Goal: Task Accomplishment & Management: Manage account settings

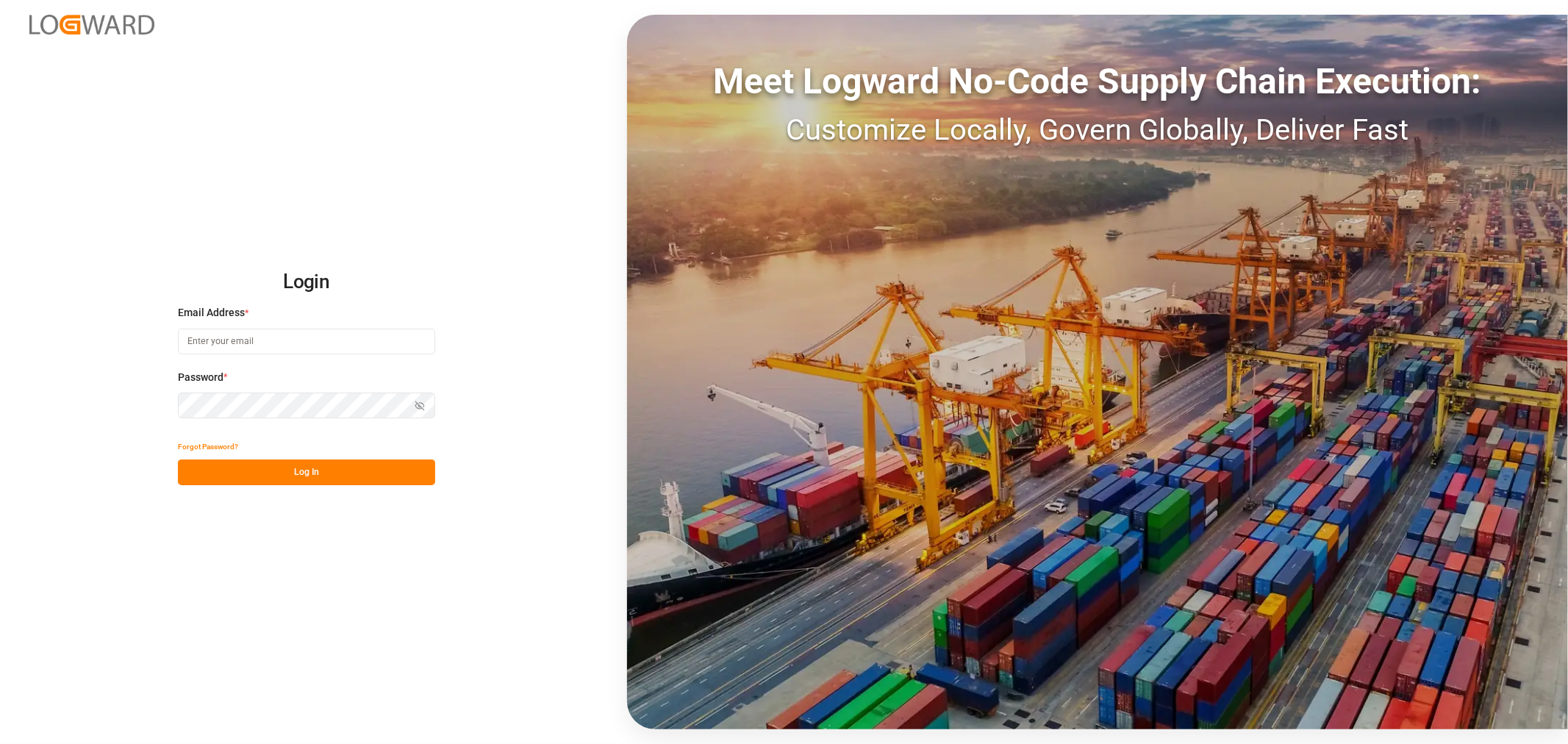
type input "[PERSON_NAME][EMAIL_ADDRESS][PERSON_NAME][DOMAIN_NAME]"
click at [298, 467] on button "Log In" at bounding box center [306, 473] width 257 height 26
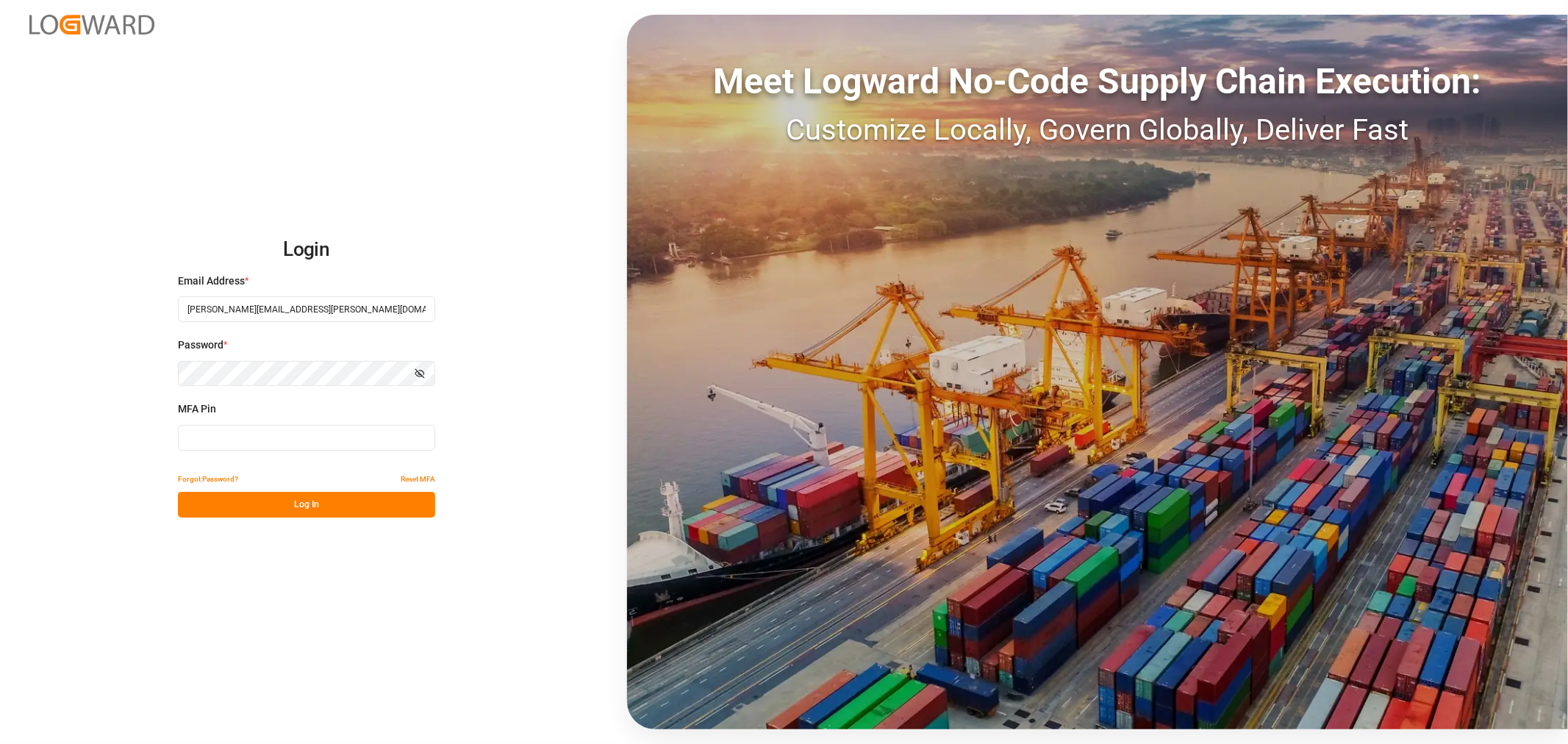
click at [297, 438] on input at bounding box center [306, 438] width 257 height 26
type input "689627"
click at [289, 511] on button "Log In" at bounding box center [306, 505] width 257 height 26
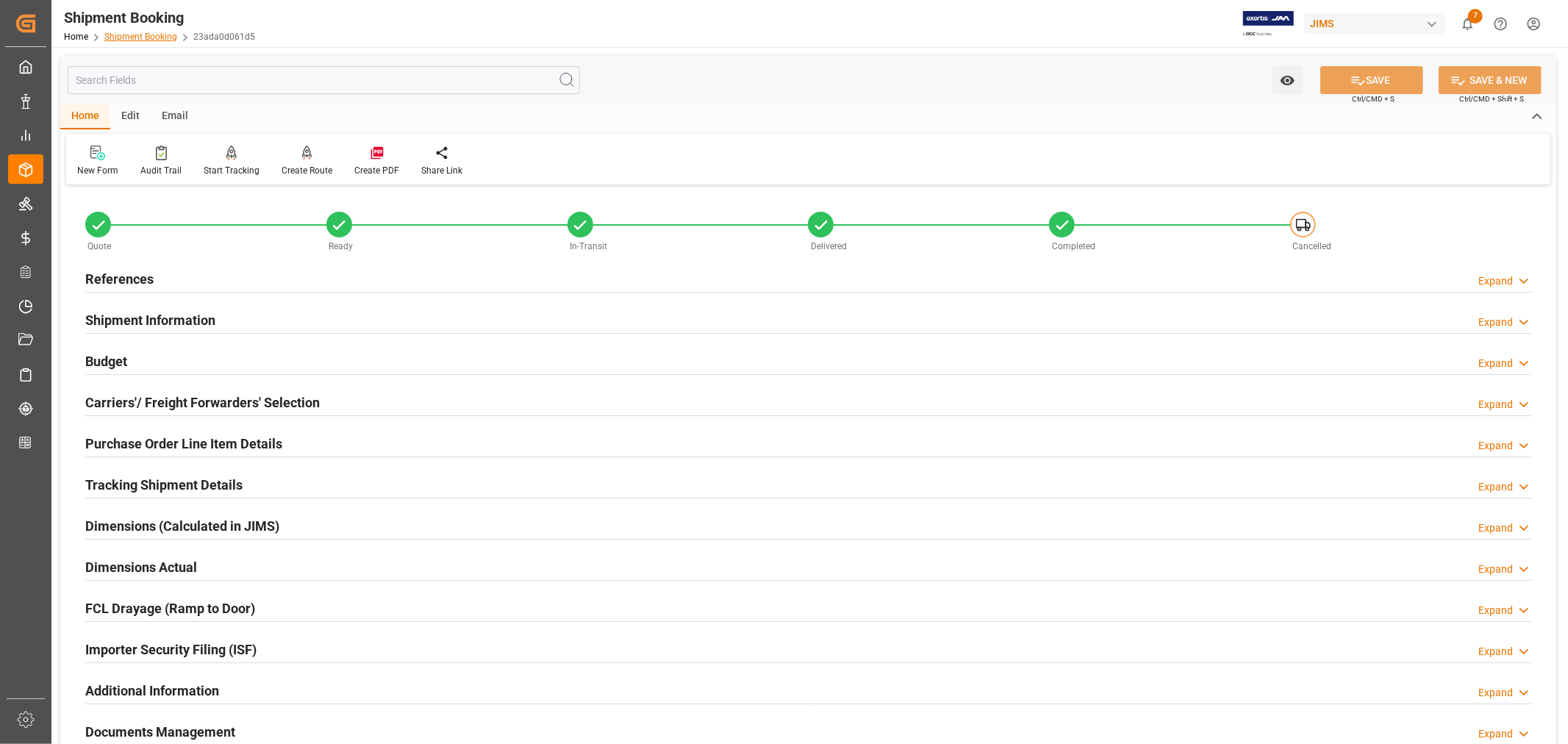
click at [120, 32] on link "Shipment Booking" at bounding box center [141, 37] width 73 height 10
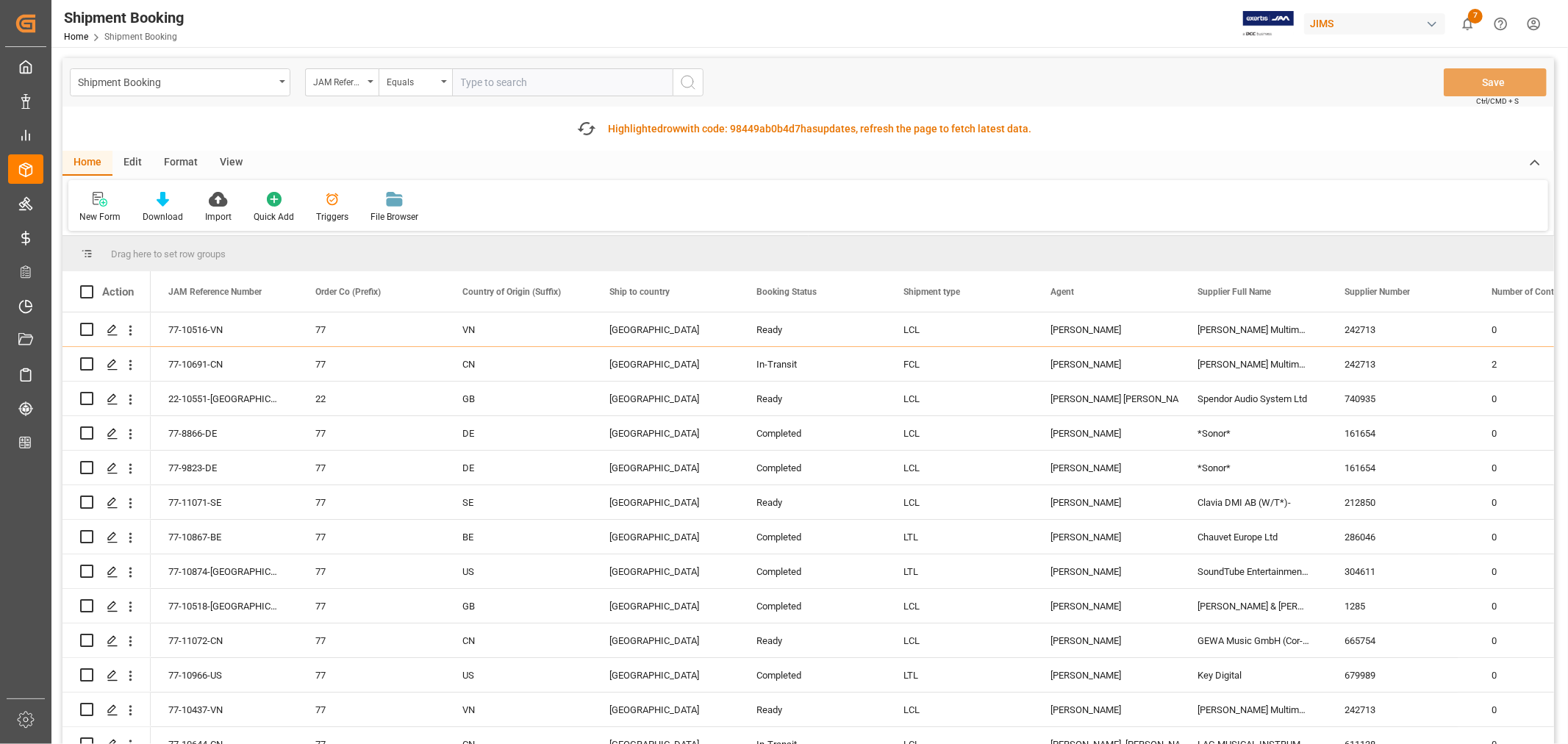
paste input "22-10730-MY"
type input "22-10730-MY"
click at [684, 83] on icon "search button" at bounding box center [688, 83] width 18 height 18
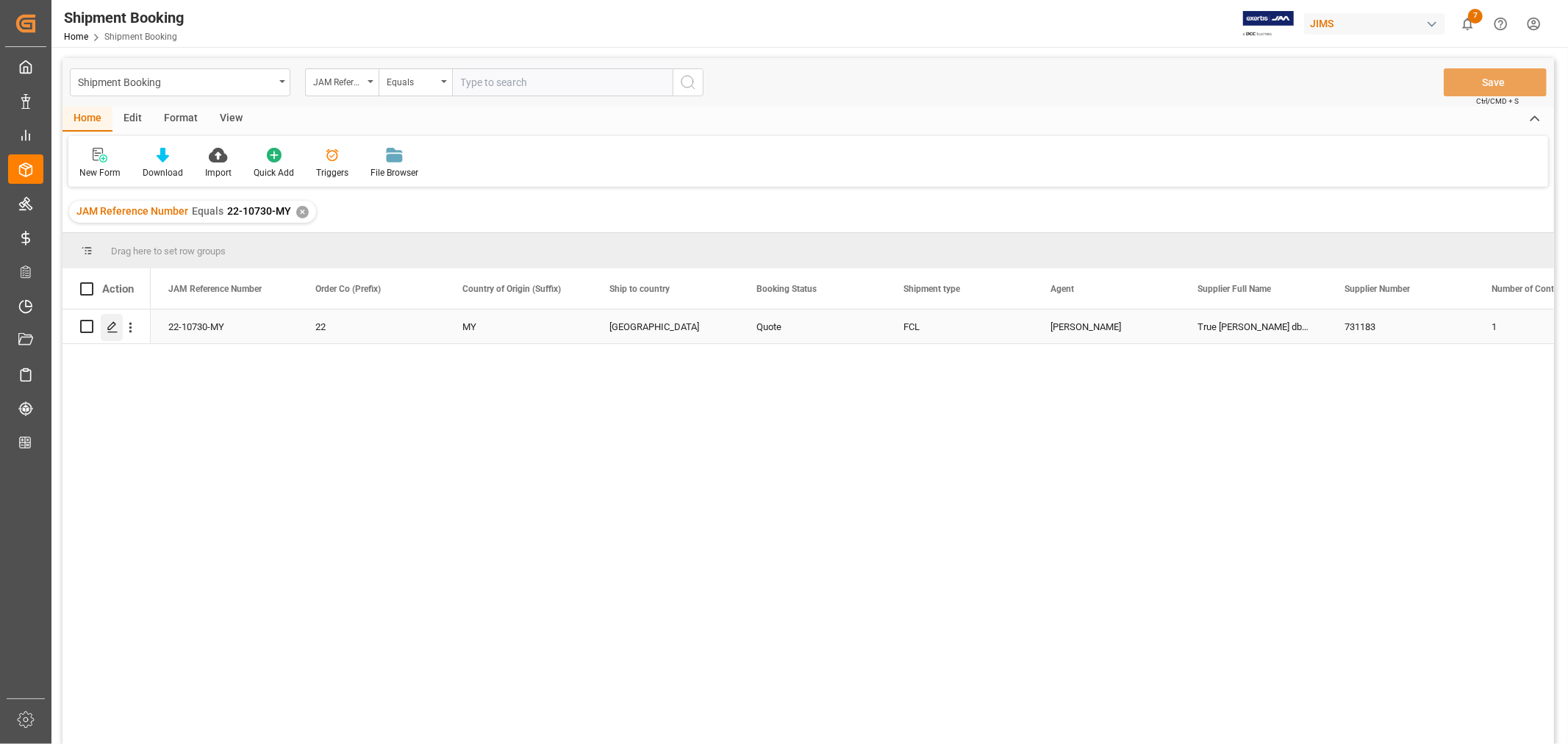
click at [115, 324] on polygon "Press SPACE to select this row." at bounding box center [111, 325] width 7 height 7
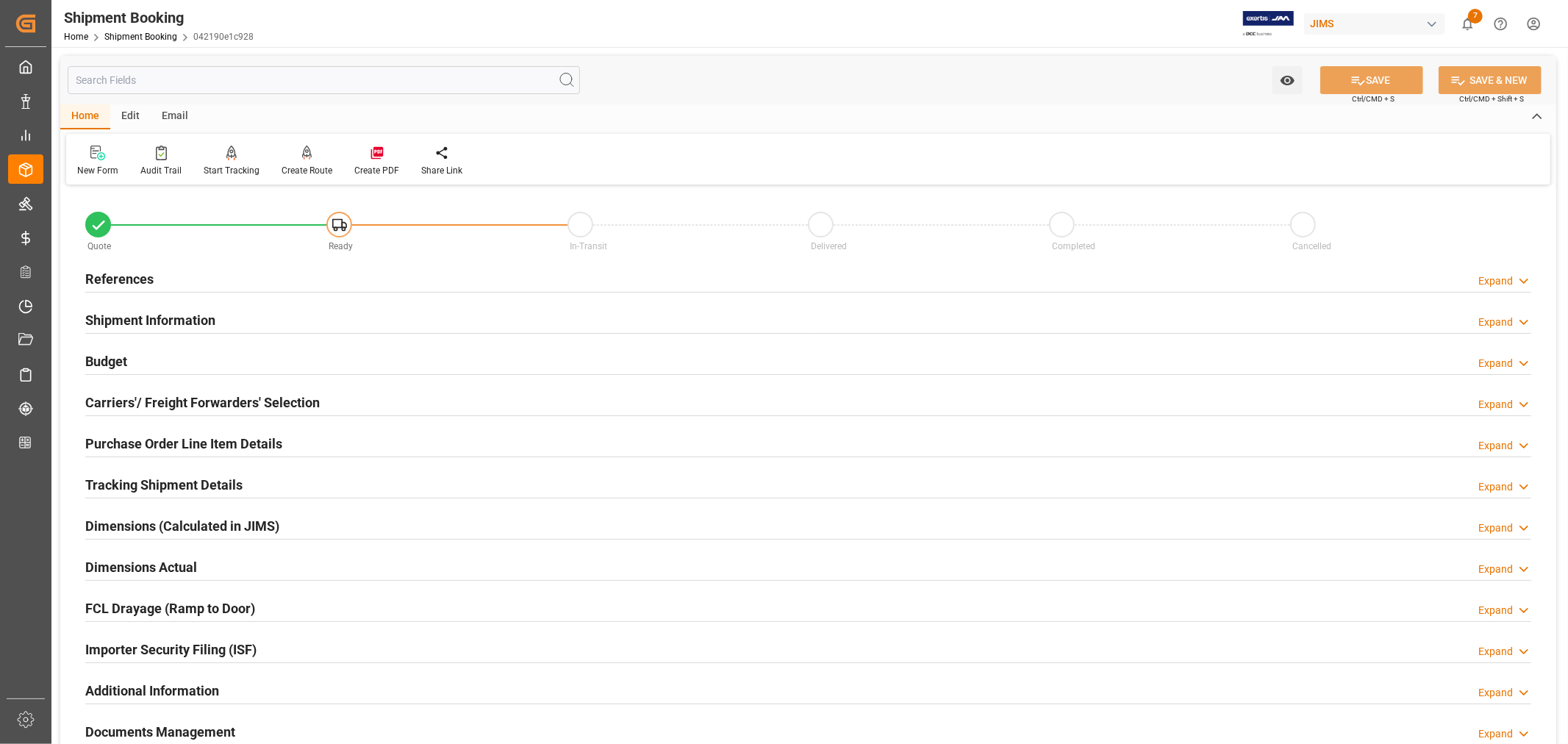
click at [192, 321] on h2 "Shipment Information" at bounding box center [151, 320] width 130 height 20
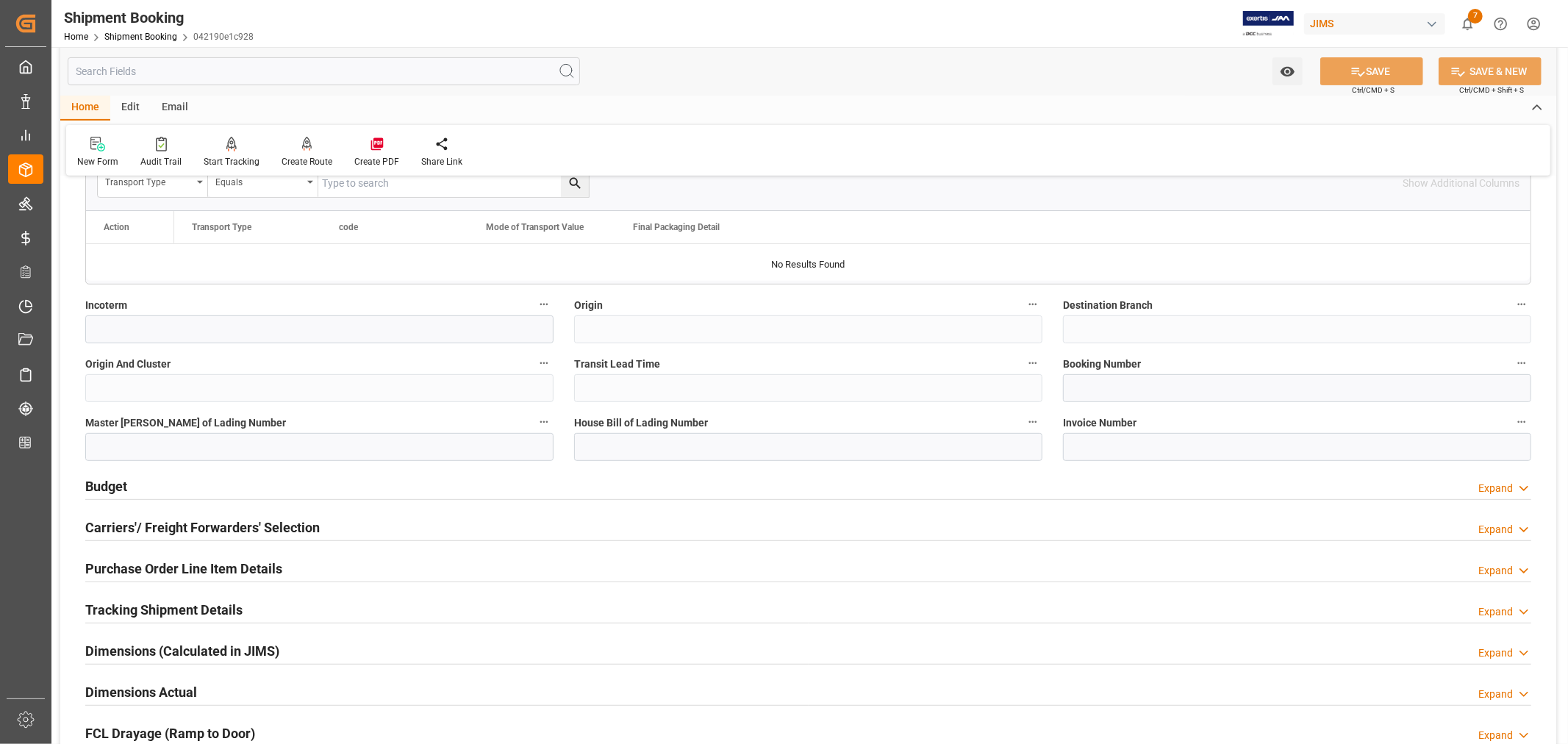
scroll to position [490, 0]
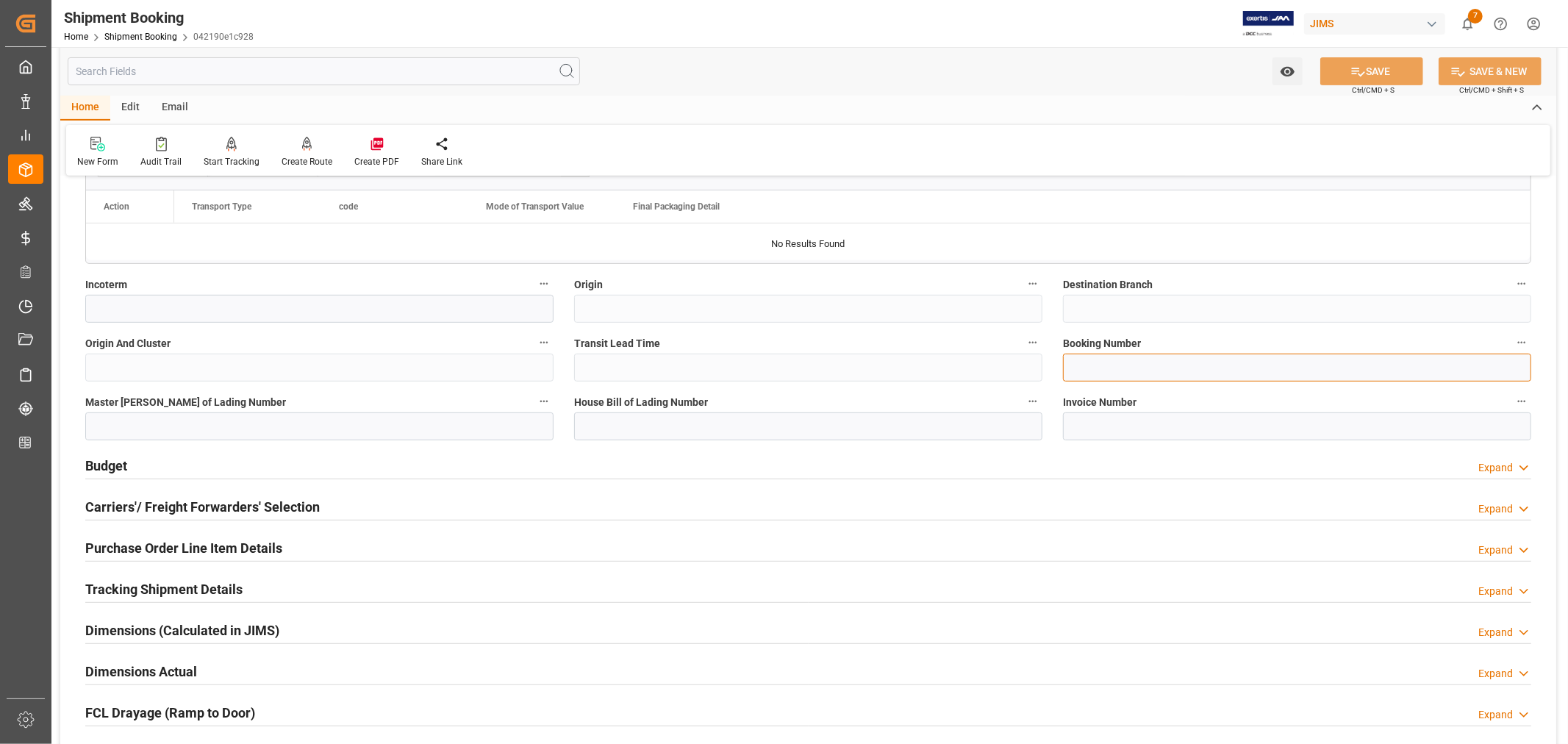
click at [1070, 365] on input at bounding box center [1298, 368] width 469 height 28
paste input "090500198222"
type input "090500198222"
click at [578, 422] on input at bounding box center [809, 427] width 469 height 28
paste input "090500198222"
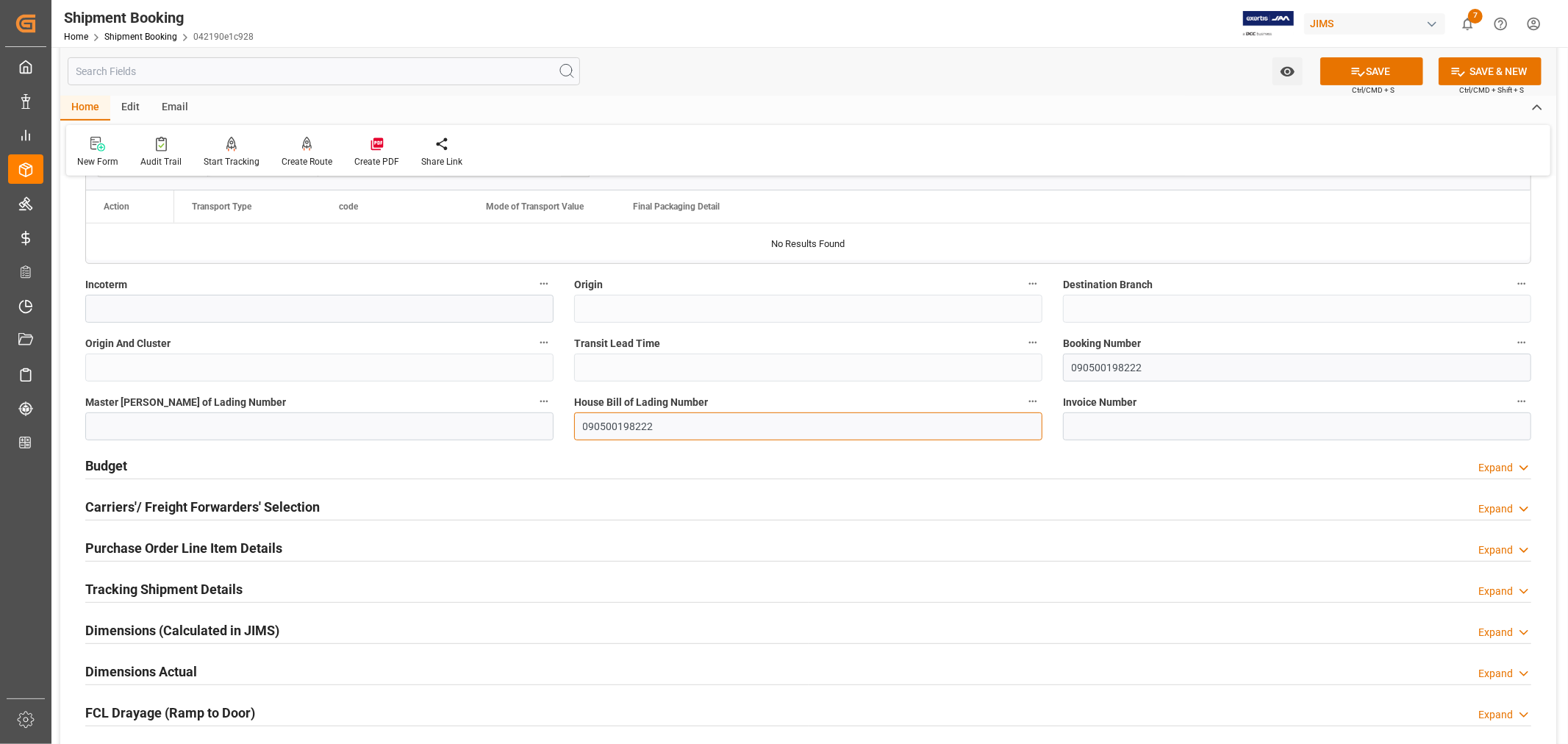
type input "090500198222"
click at [86, 424] on input at bounding box center [320, 427] width 469 height 28
paste input "090500198222"
type input "EGLV090500198222"
click at [1370, 71] on button "SAVE" at bounding box center [1372, 71] width 103 height 28
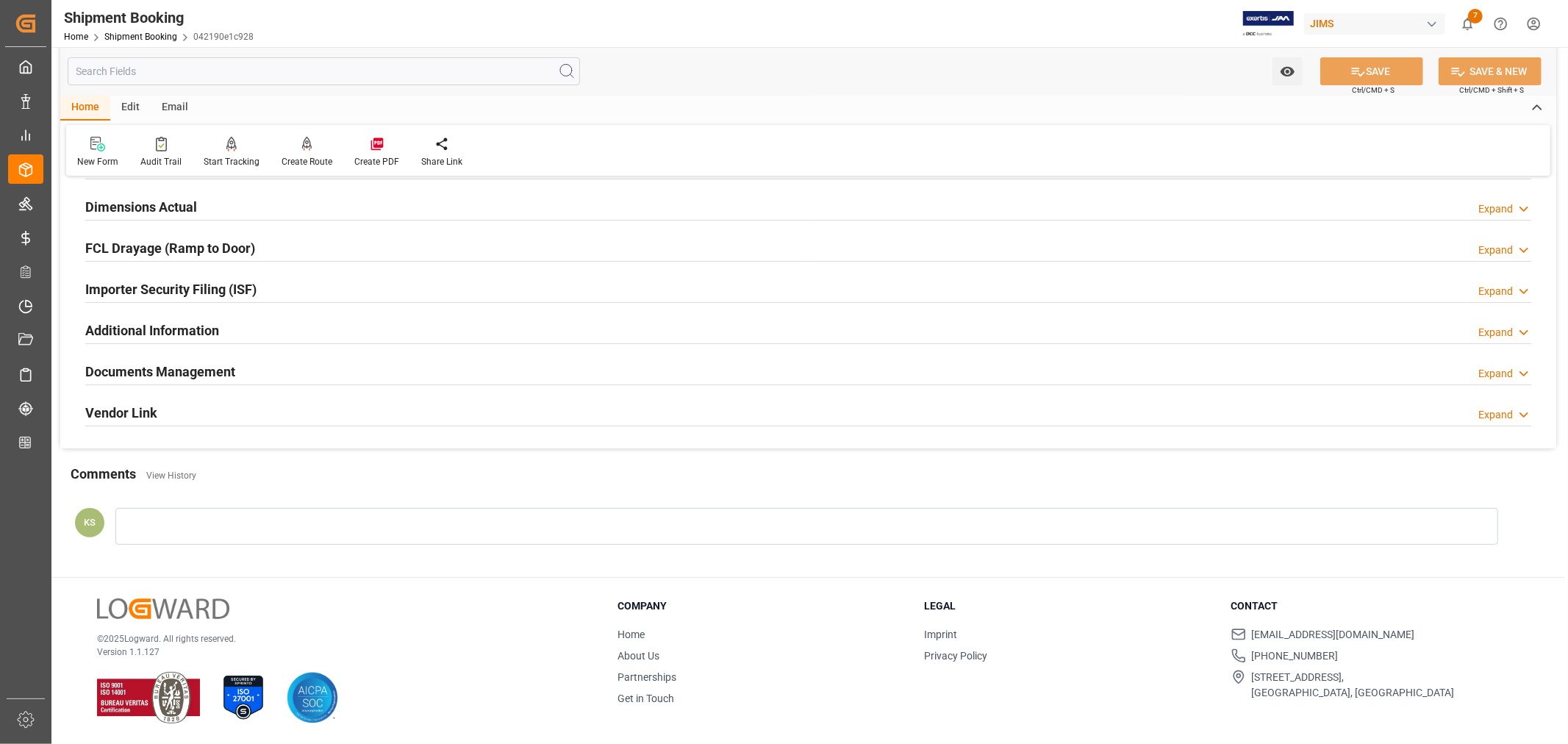
scroll to position [0, 0]
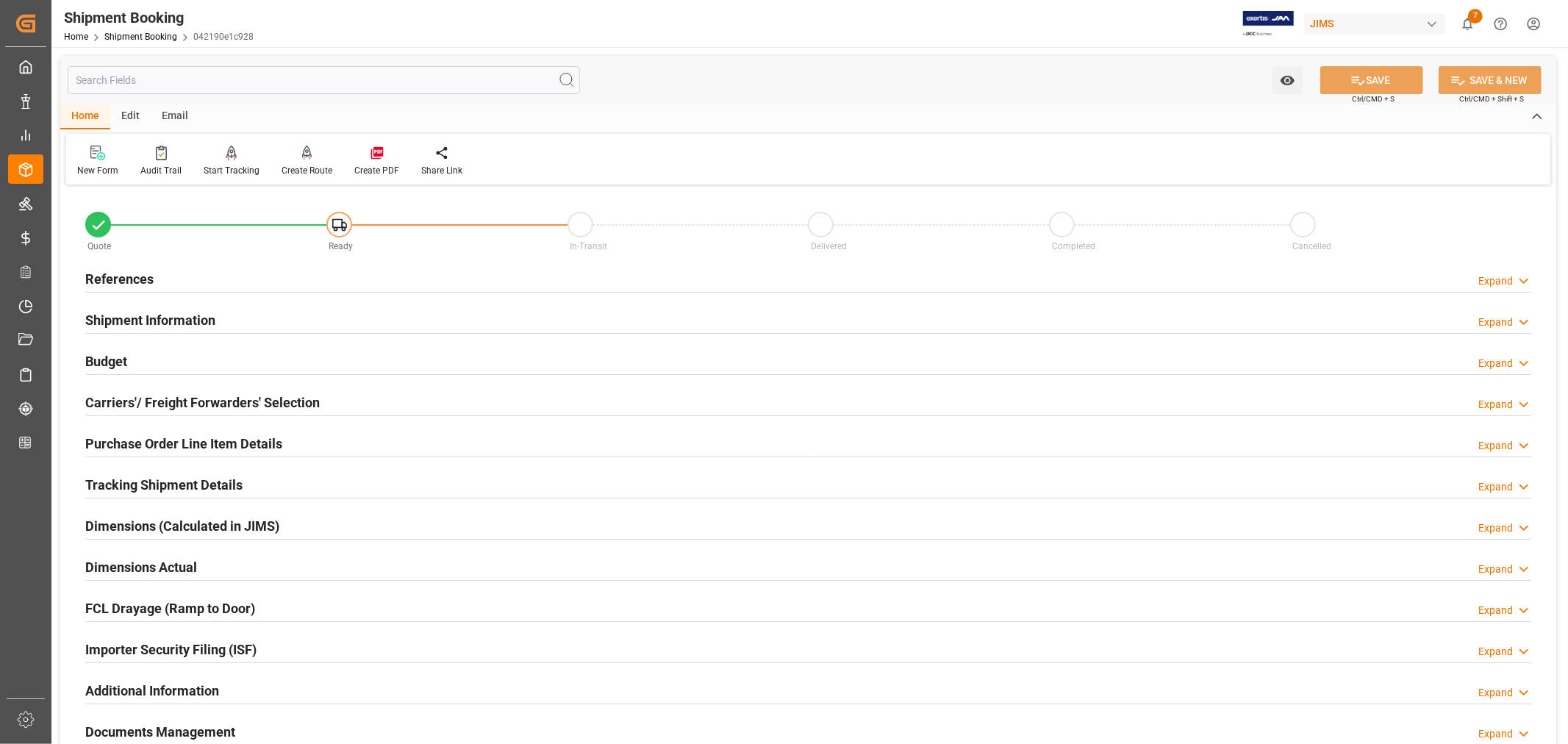
click at [133, 273] on h2 "References" at bounding box center [120, 279] width 69 height 20
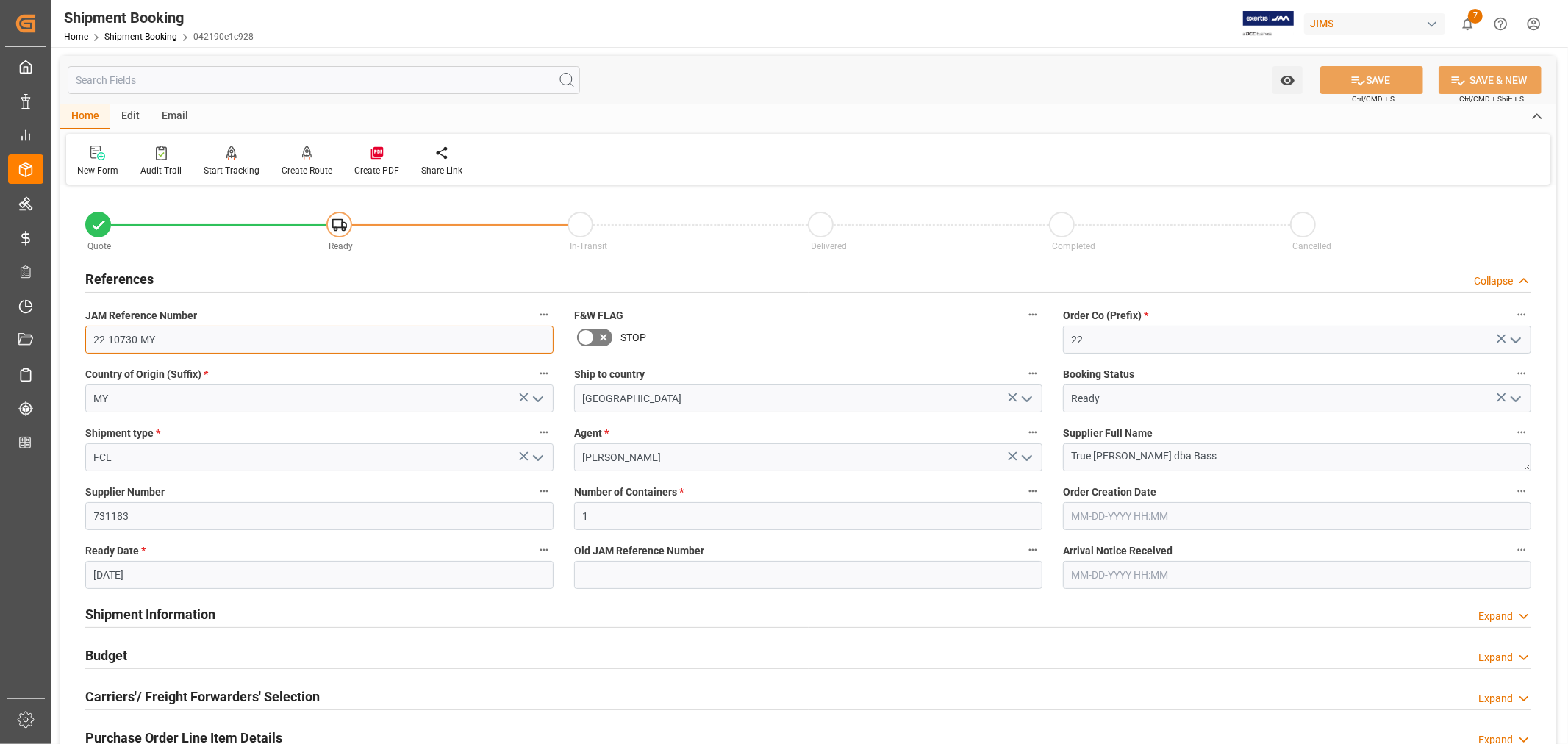
drag, startPoint x: 155, startPoint y: 338, endPoint x: 75, endPoint y: 335, distance: 80.1
click at [75, 335] on div "JAM Reference Number 22-10730-MY" at bounding box center [319, 329] width 489 height 59
click at [150, 278] on h2 "References" at bounding box center [120, 279] width 69 height 20
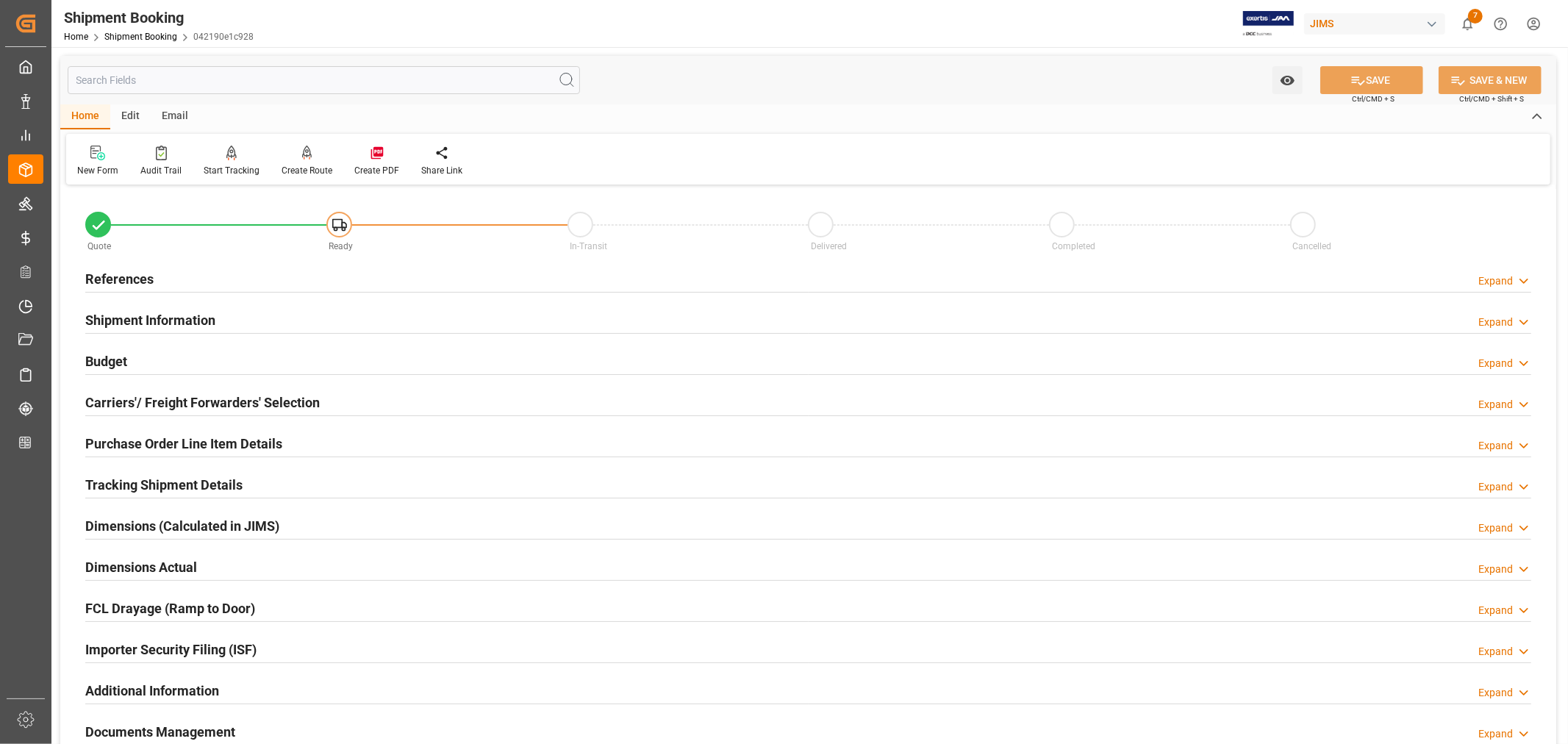
click at [198, 401] on h2 "Carriers'/ Freight Forwarders' Selection" at bounding box center [202, 403] width 234 height 20
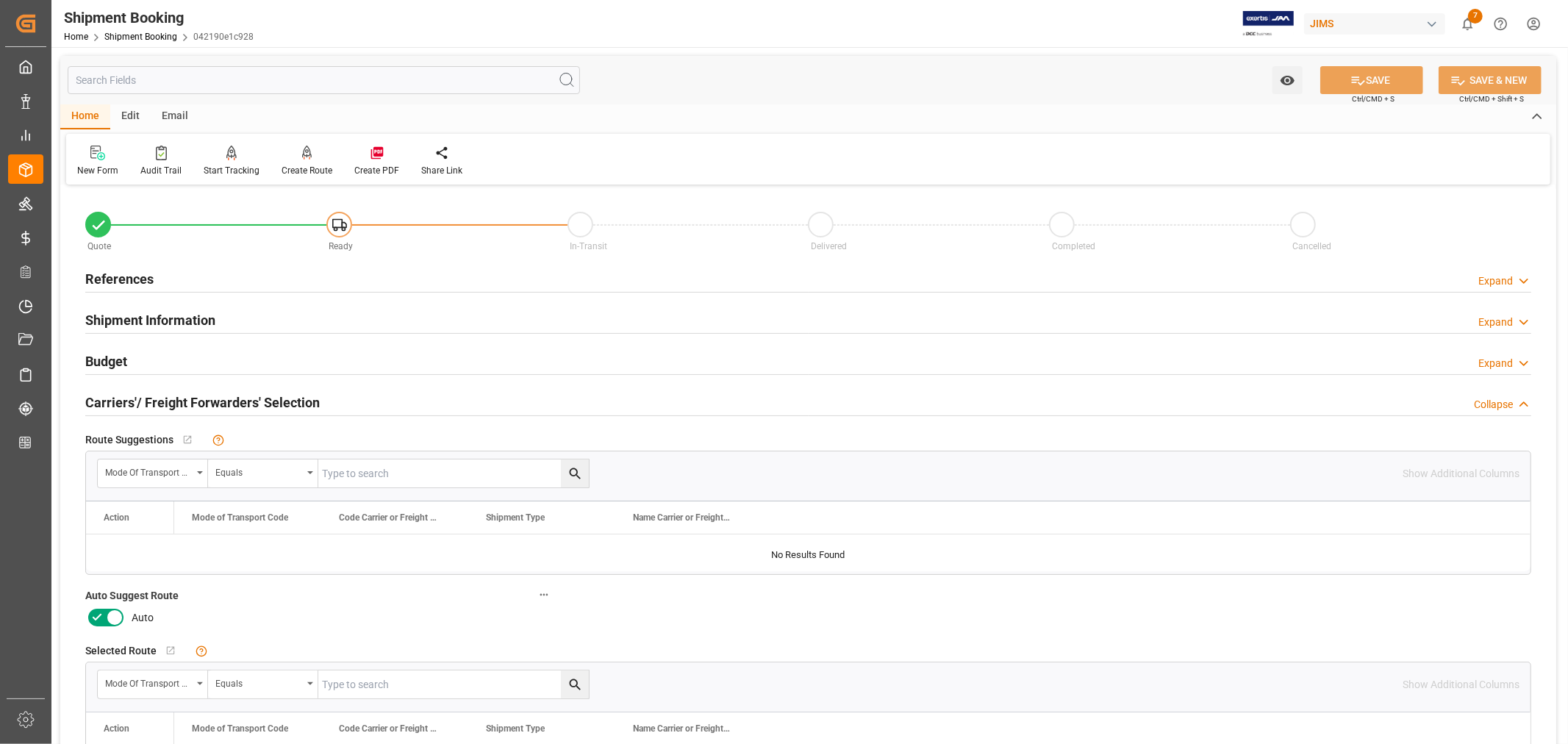
click at [116, 617] on icon at bounding box center [115, 617] width 18 height 18
click at [0, 0] on input "checkbox" at bounding box center [0, 0] width 0 height 0
click at [1377, 78] on button "SAVE" at bounding box center [1372, 80] width 103 height 28
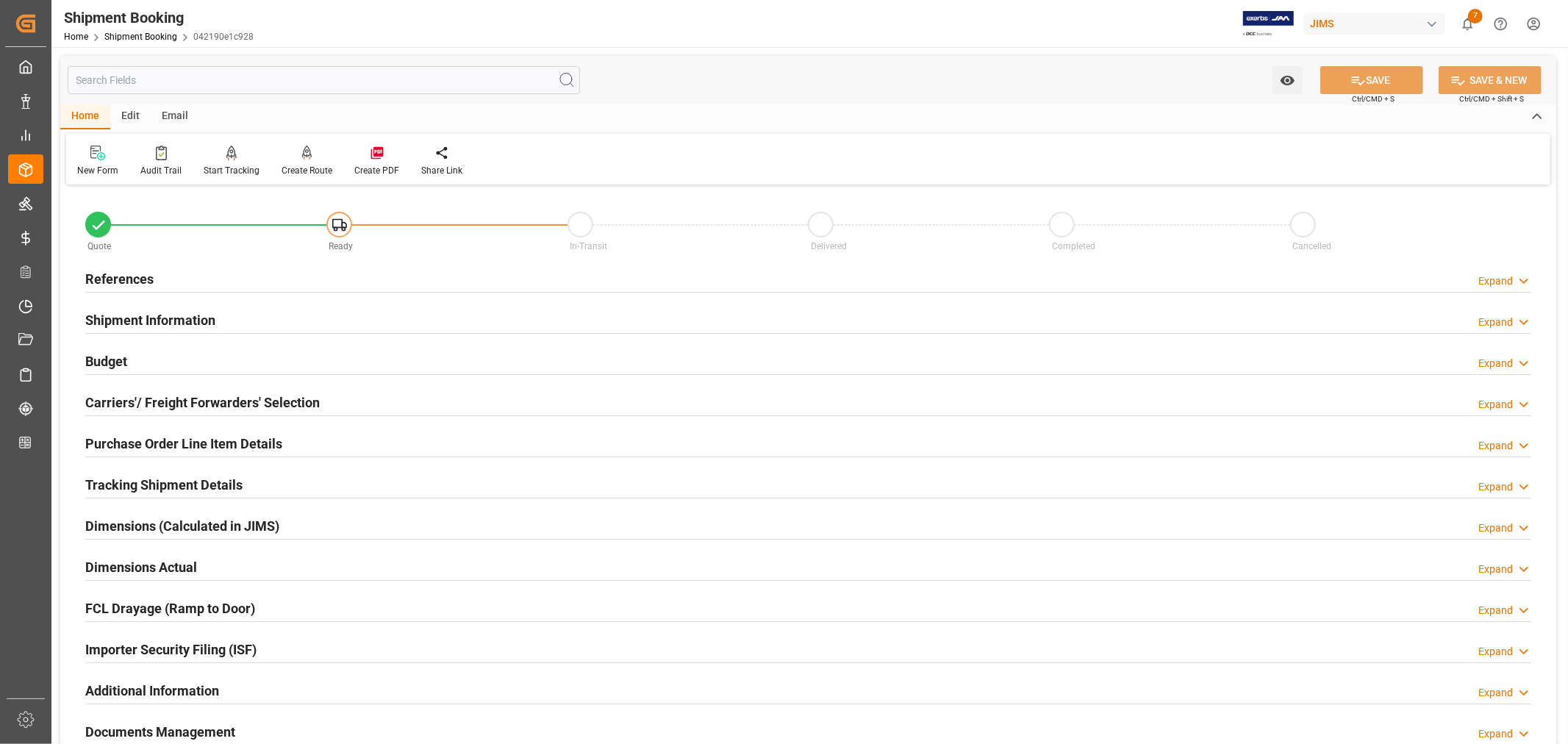
click at [178, 401] on h2 "Carriers'/ Freight Forwarders' Selection" at bounding box center [202, 403] width 234 height 20
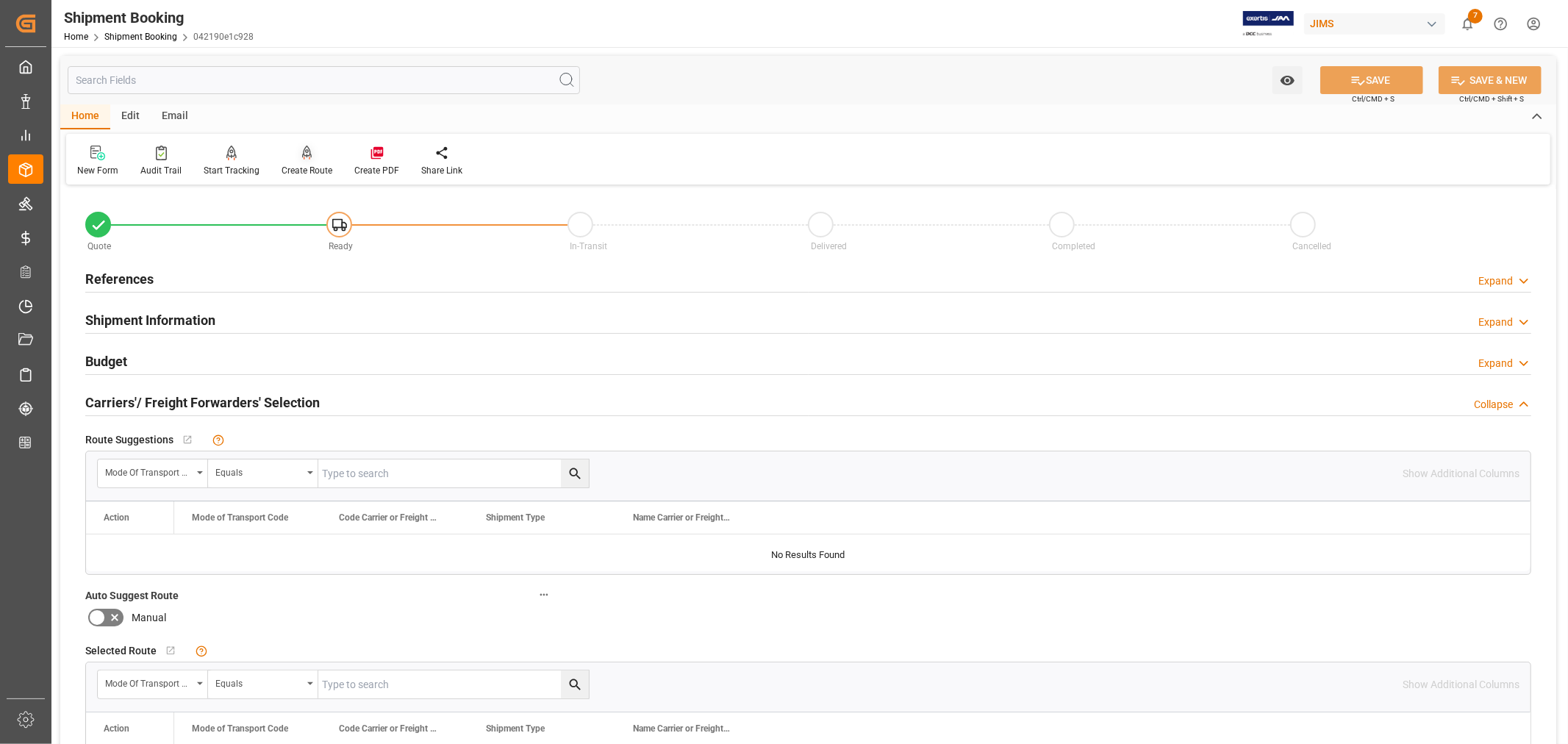
click at [299, 167] on div "Create Route" at bounding box center [306, 170] width 51 height 13
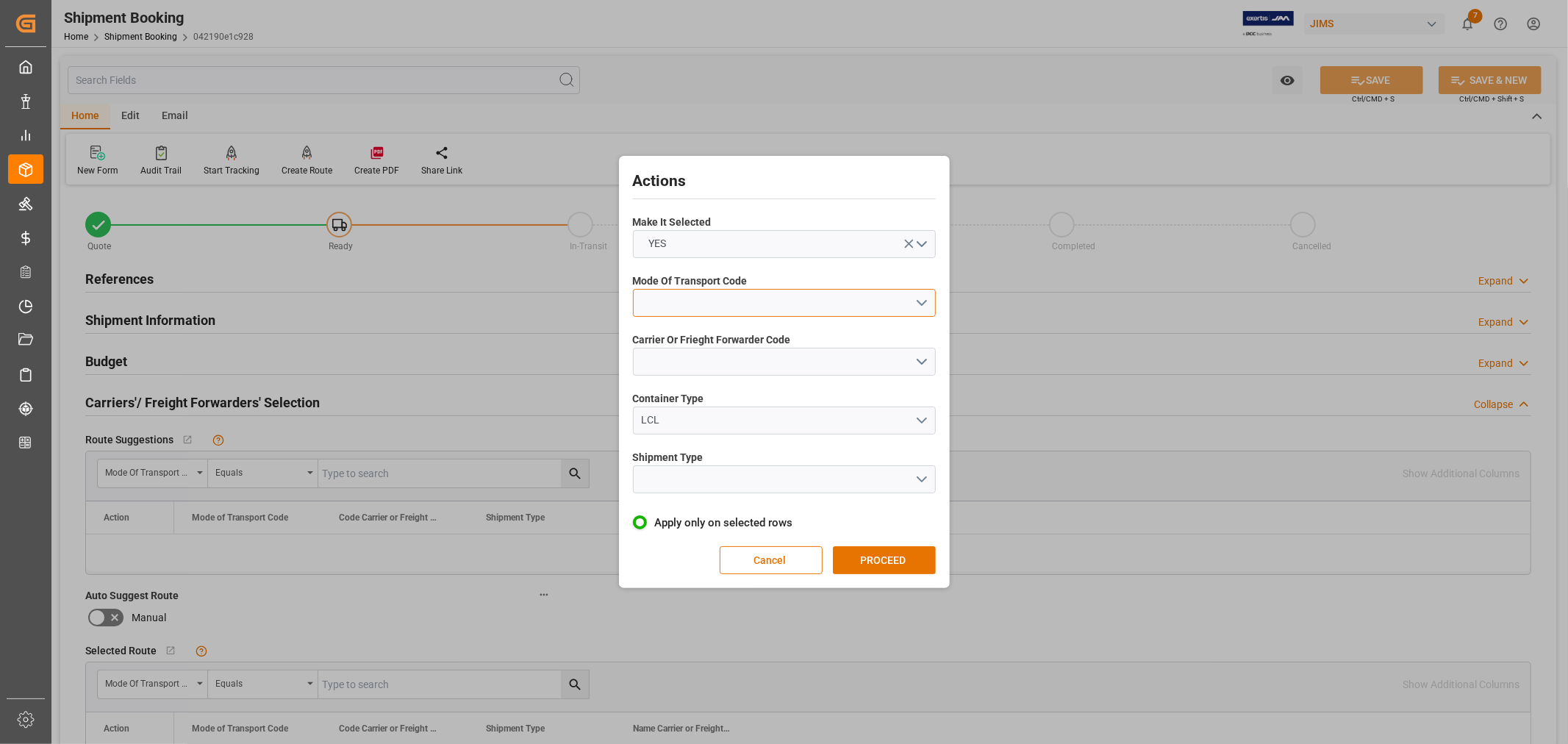
click at [686, 295] on button "open menu" at bounding box center [785, 303] width 303 height 28
click at [681, 304] on div "1- OCEAN" at bounding box center [784, 306] width 301 height 31
click at [677, 362] on button "open menu" at bounding box center [785, 362] width 303 height 28
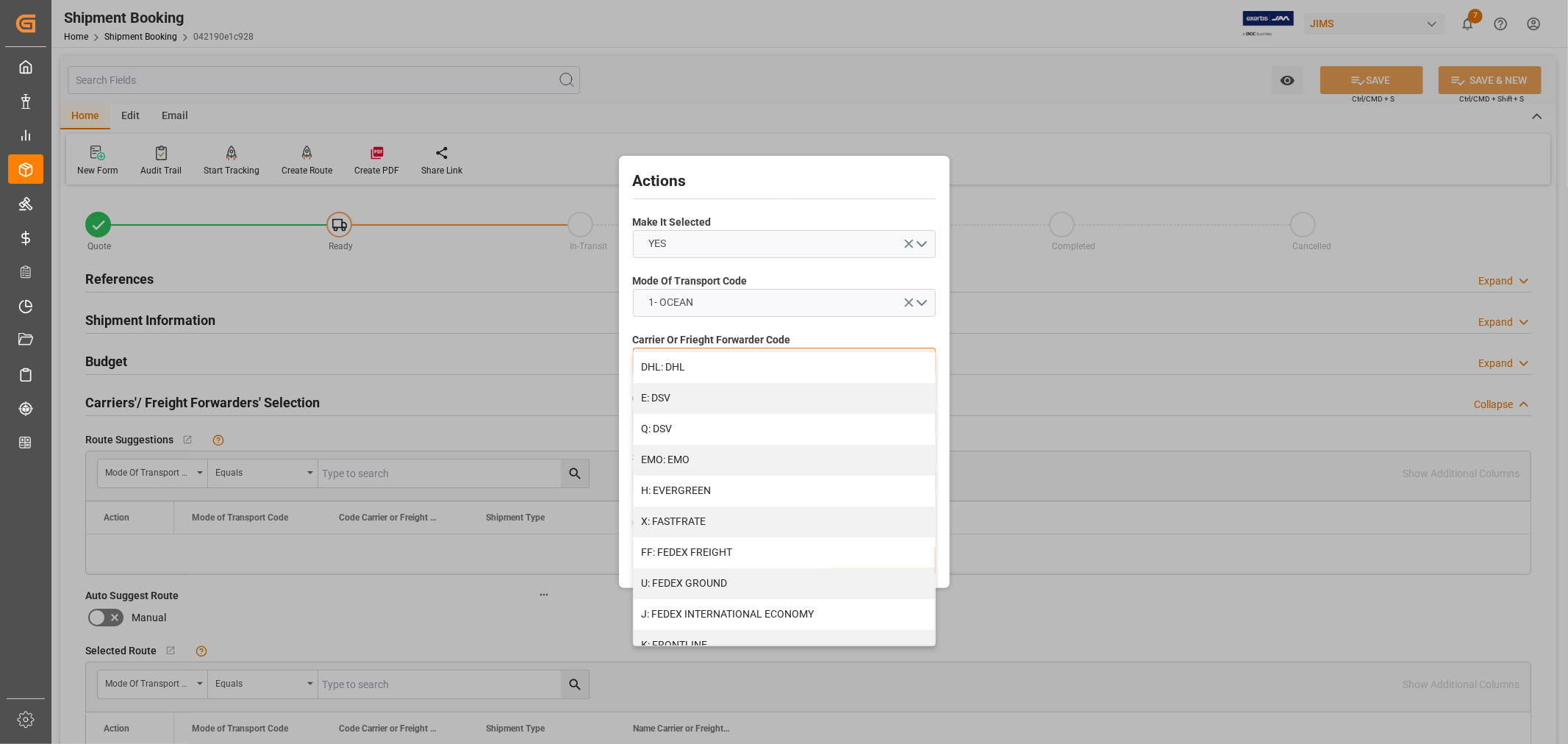
scroll to position [326, 0]
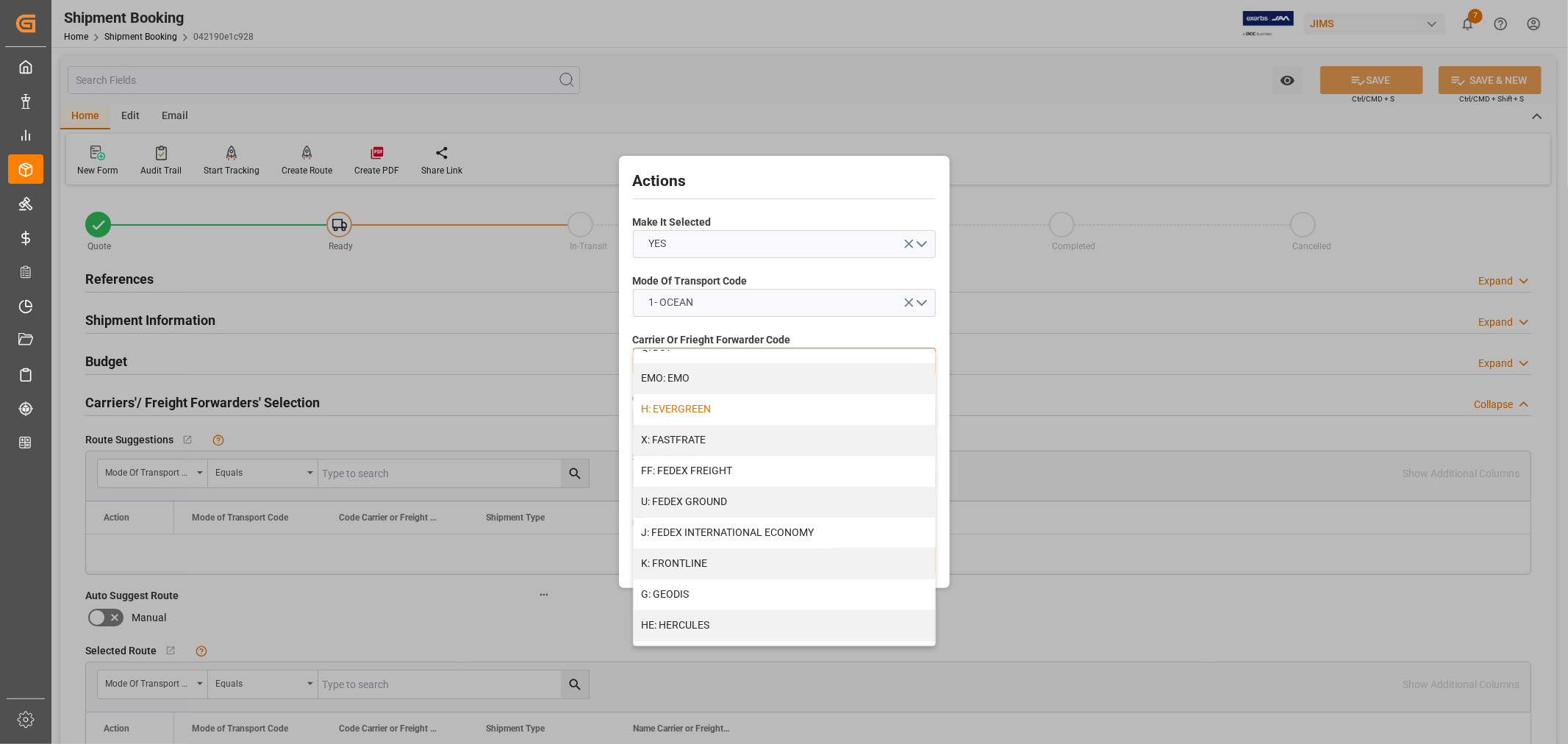
click at [687, 409] on div "H: EVERGREEN" at bounding box center [784, 409] width 301 height 31
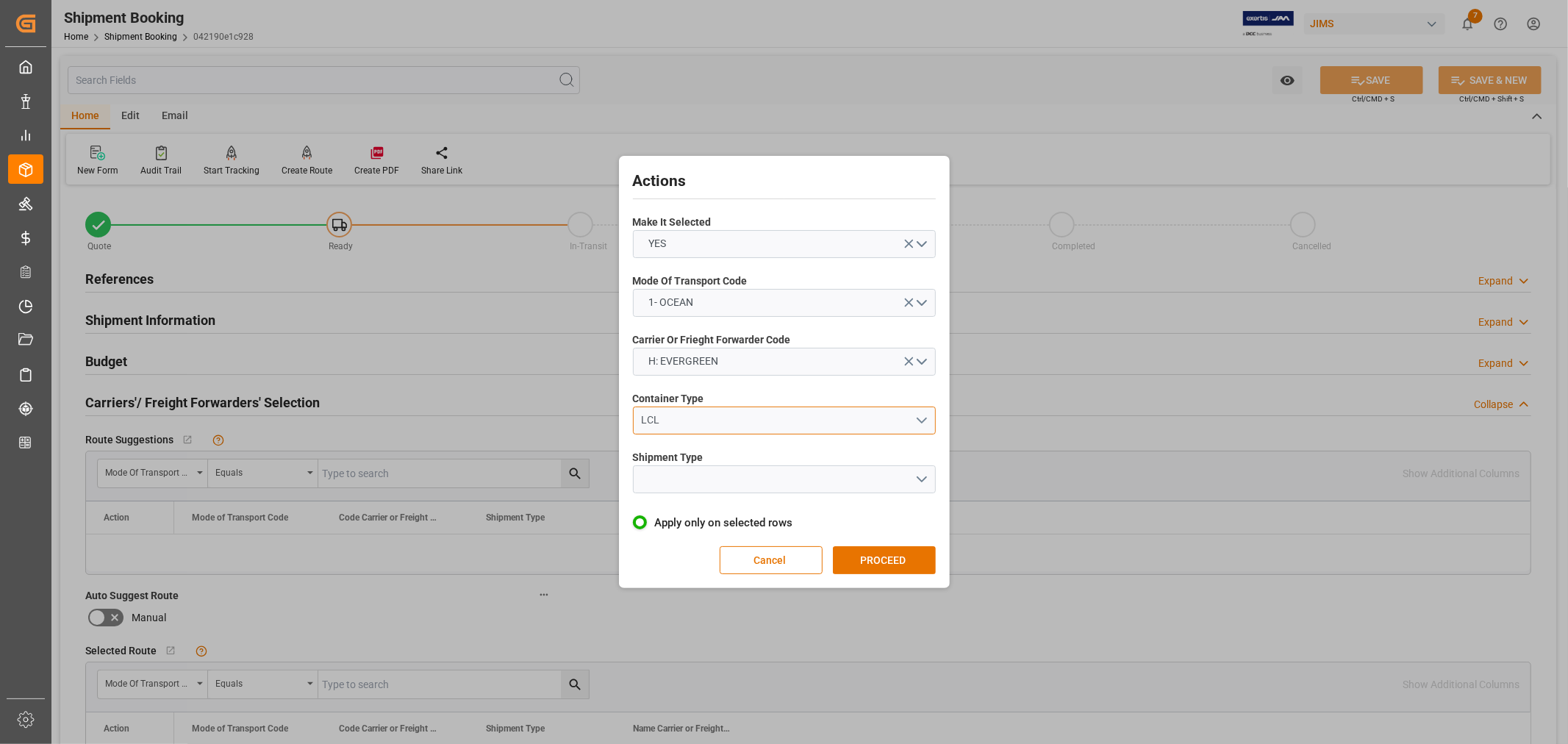
click at [680, 419] on div "LCL" at bounding box center [778, 420] width 273 height 15
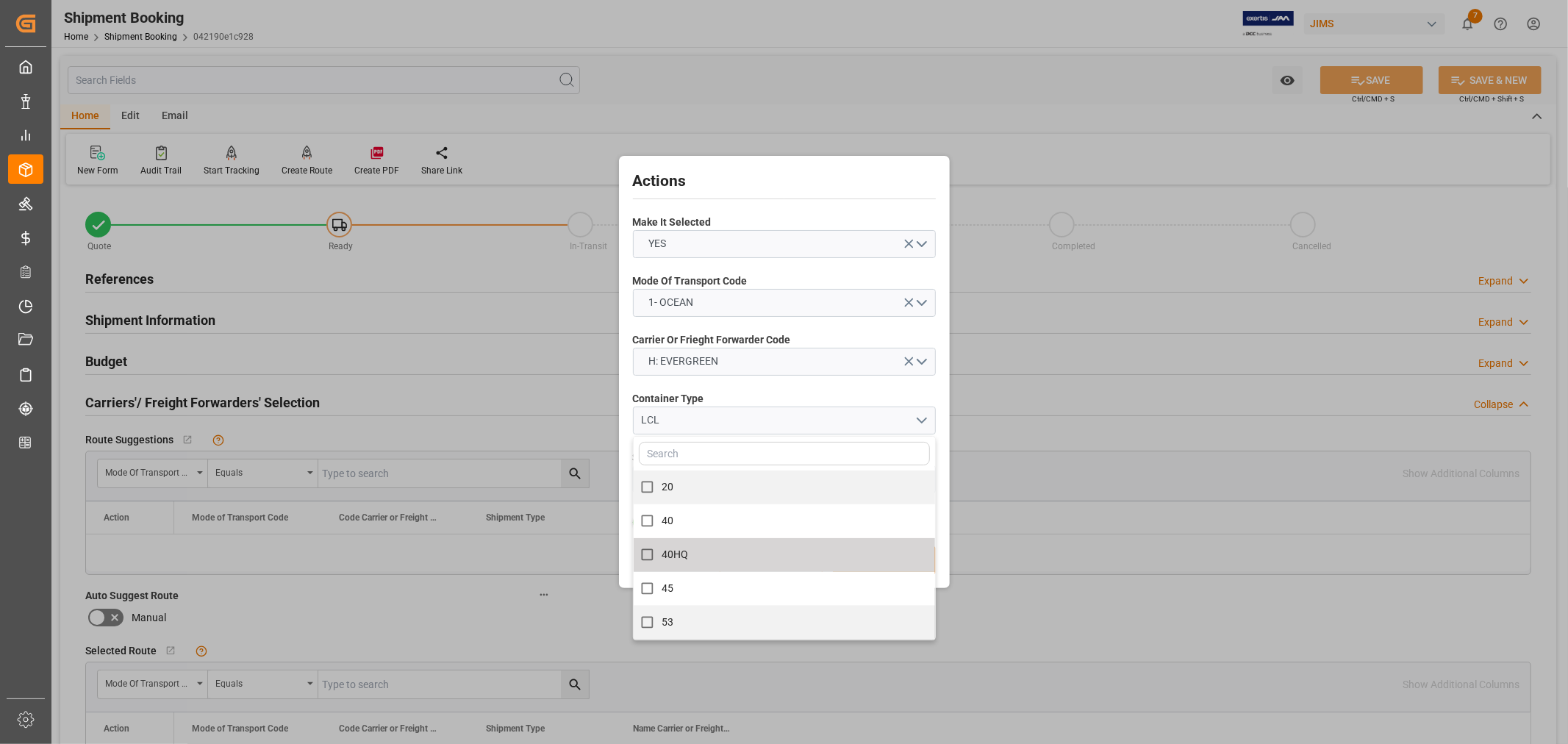
click at [675, 550] on span "40HQ" at bounding box center [674, 555] width 27 height 12
checkbox input "true"
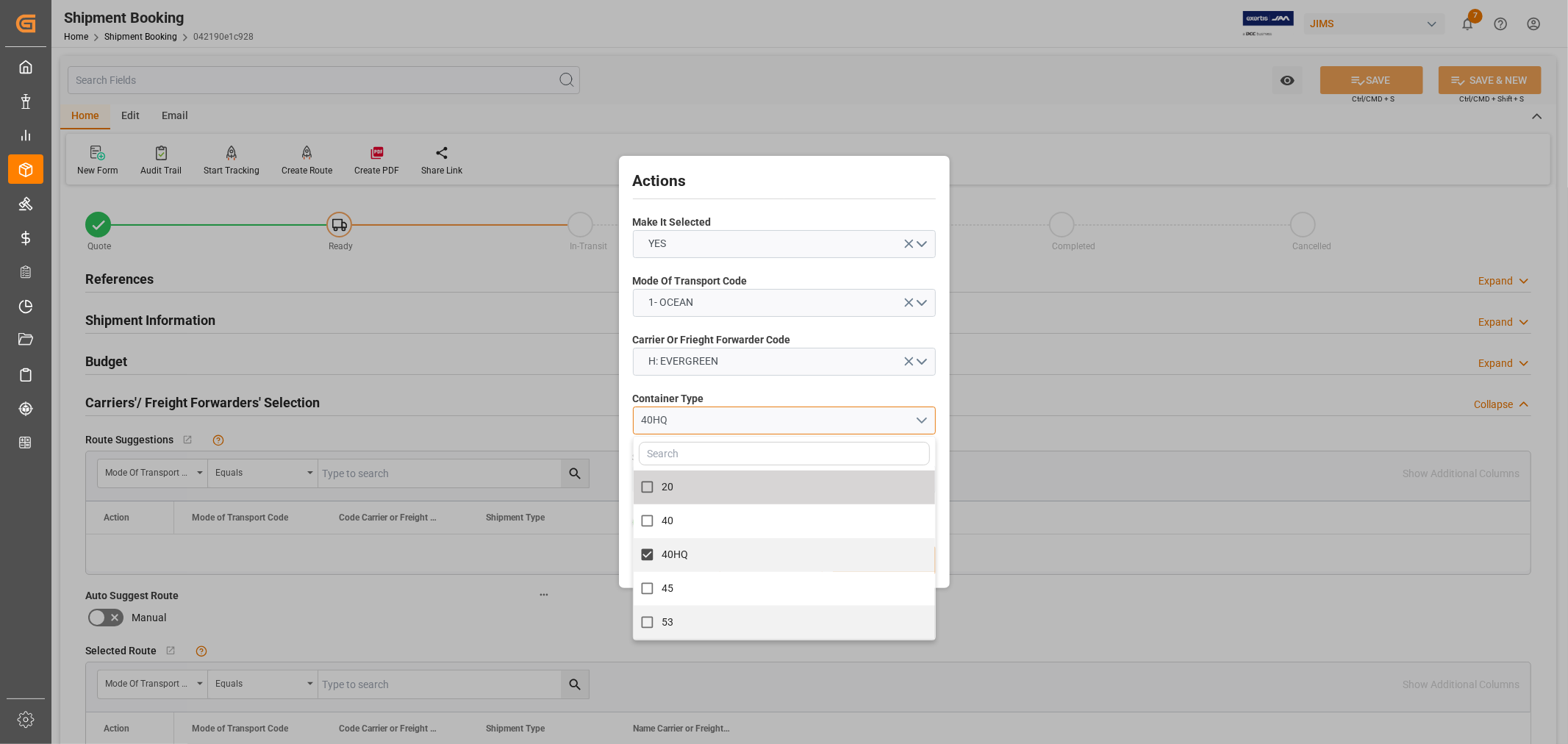
click at [714, 423] on div "40HQ" at bounding box center [778, 420] width 273 height 15
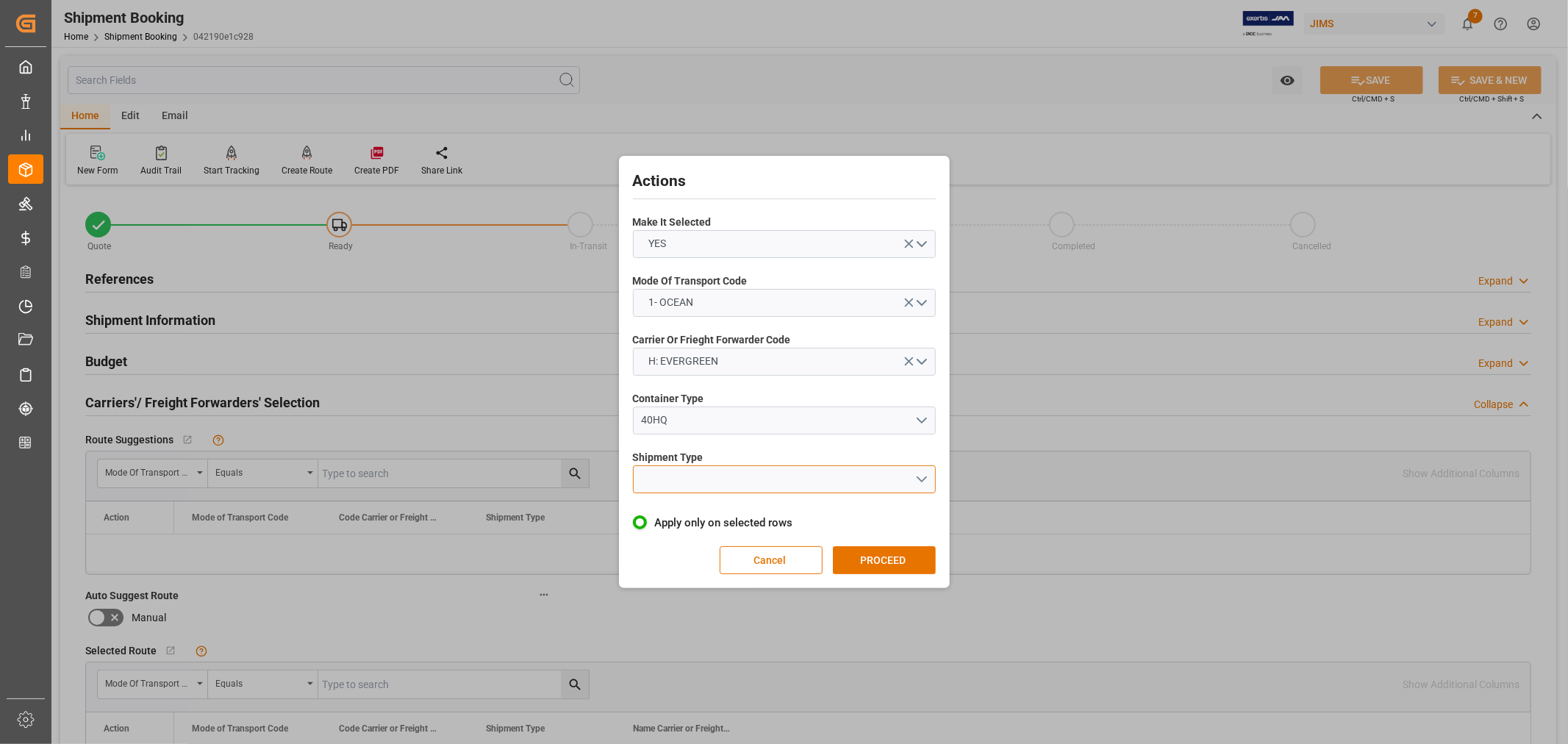
click at [696, 476] on button "open menu" at bounding box center [785, 480] width 303 height 28
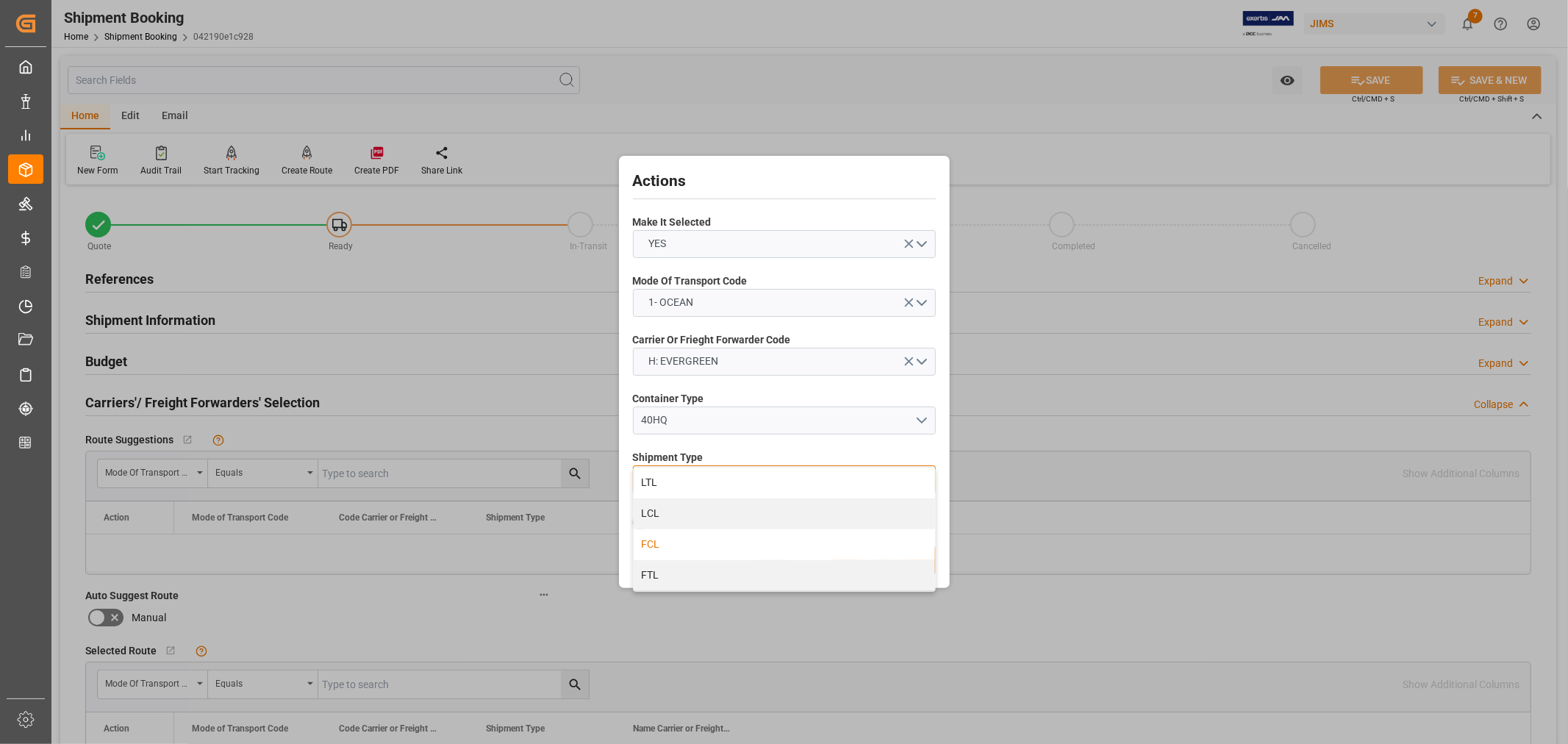
click at [667, 547] on div "FCL" at bounding box center [784, 545] width 301 height 31
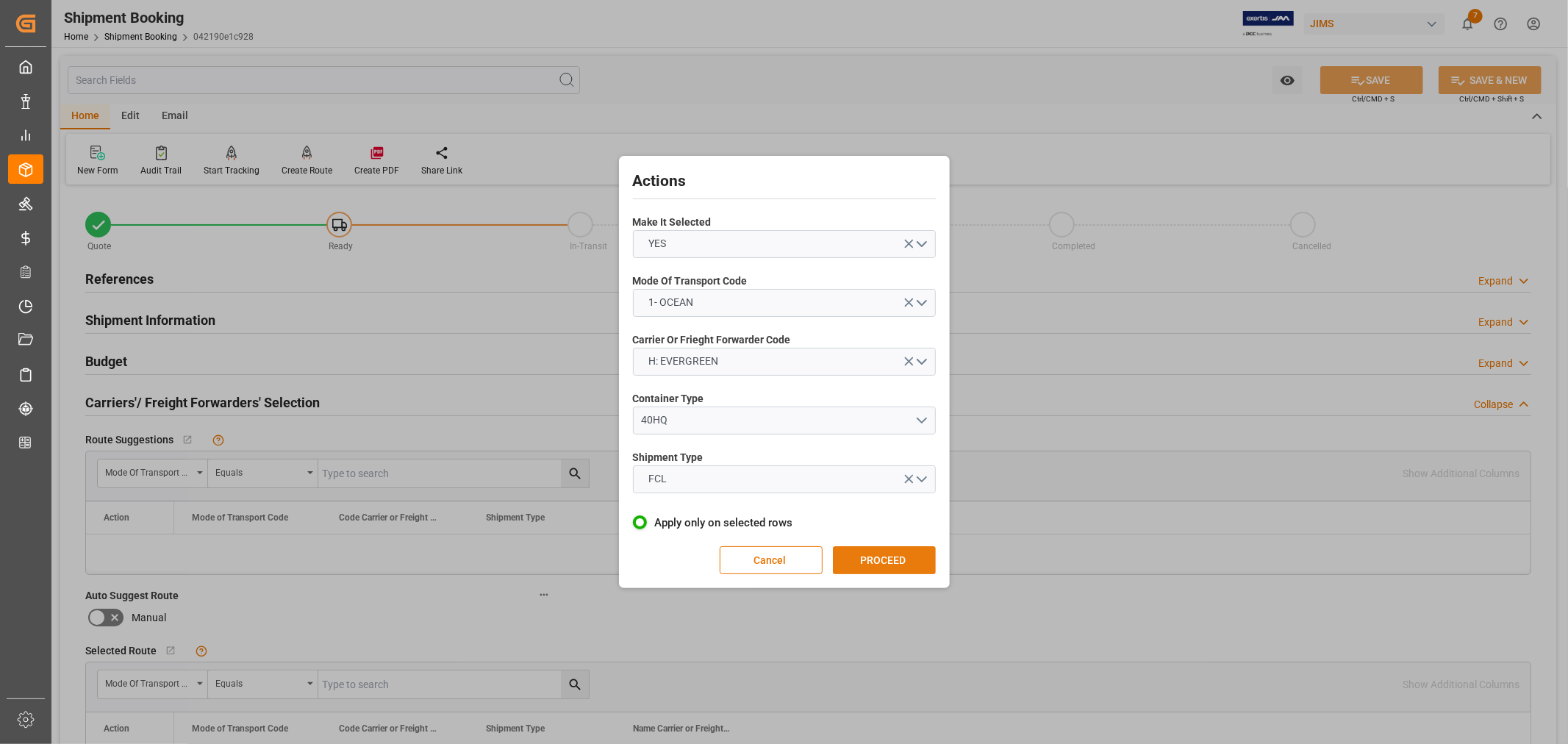
click at [872, 557] on button "PROCEED" at bounding box center [884, 560] width 103 height 28
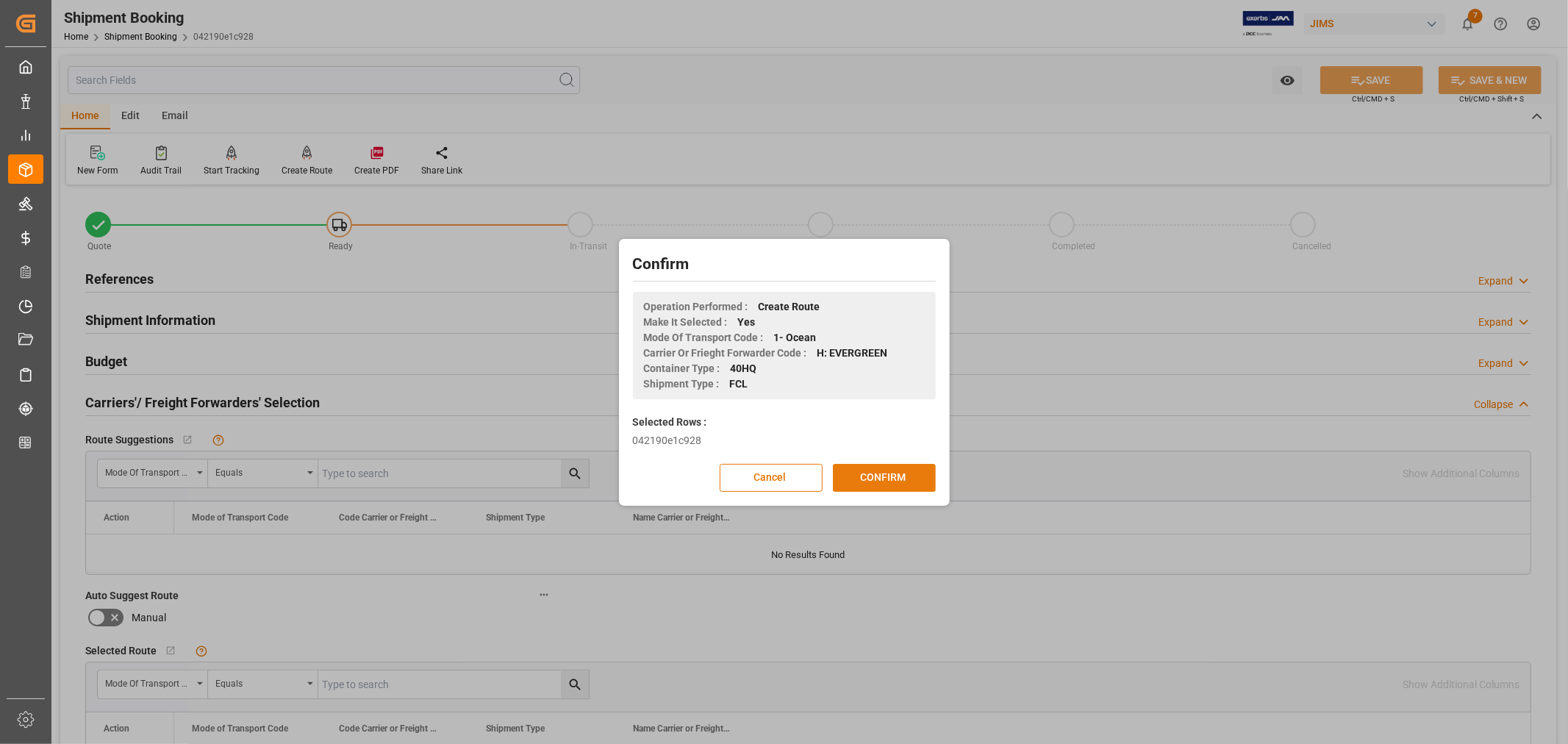
click at [883, 479] on button "CONFIRM" at bounding box center [884, 478] width 103 height 28
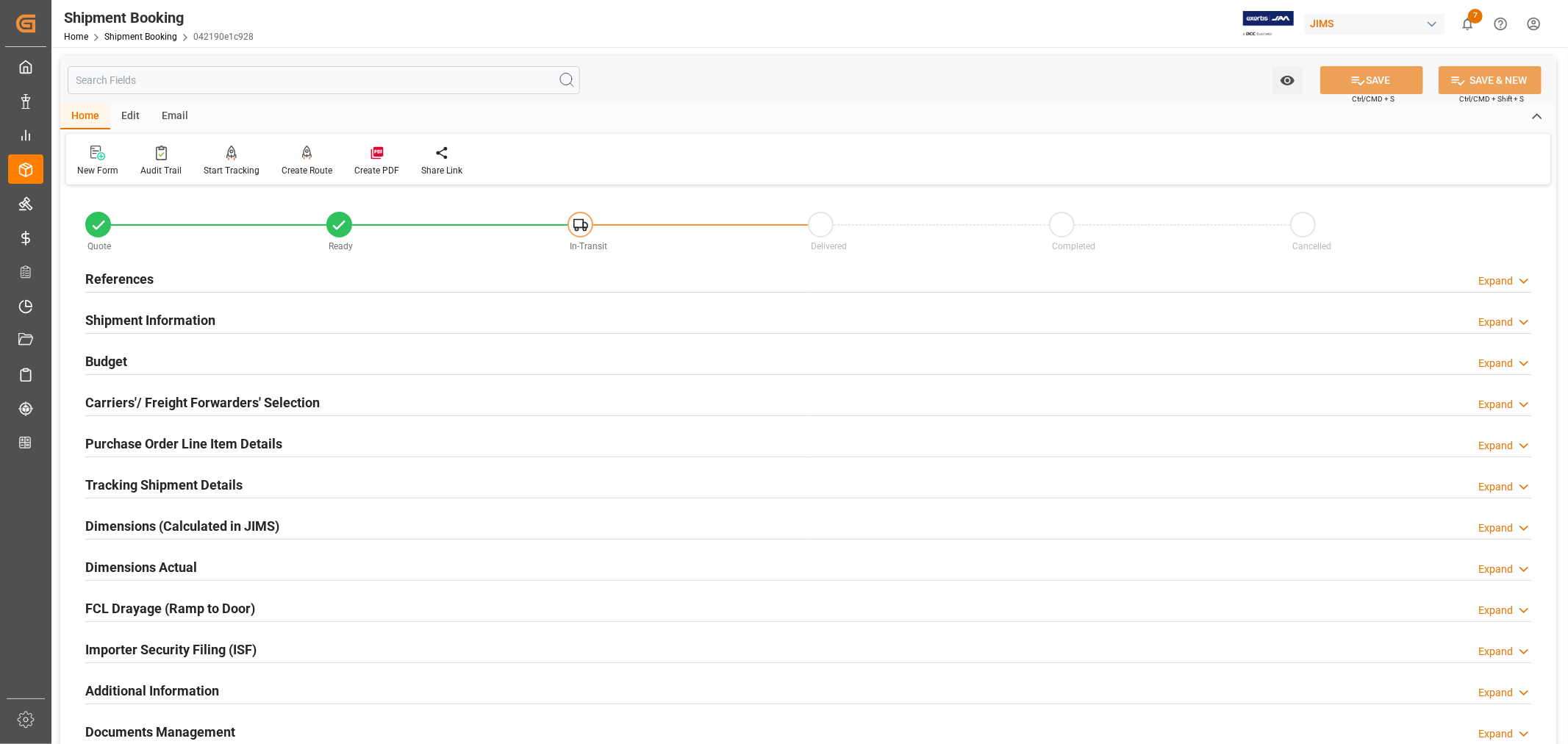
click at [136, 480] on h2 "Tracking Shipment Details" at bounding box center [165, 485] width 158 height 20
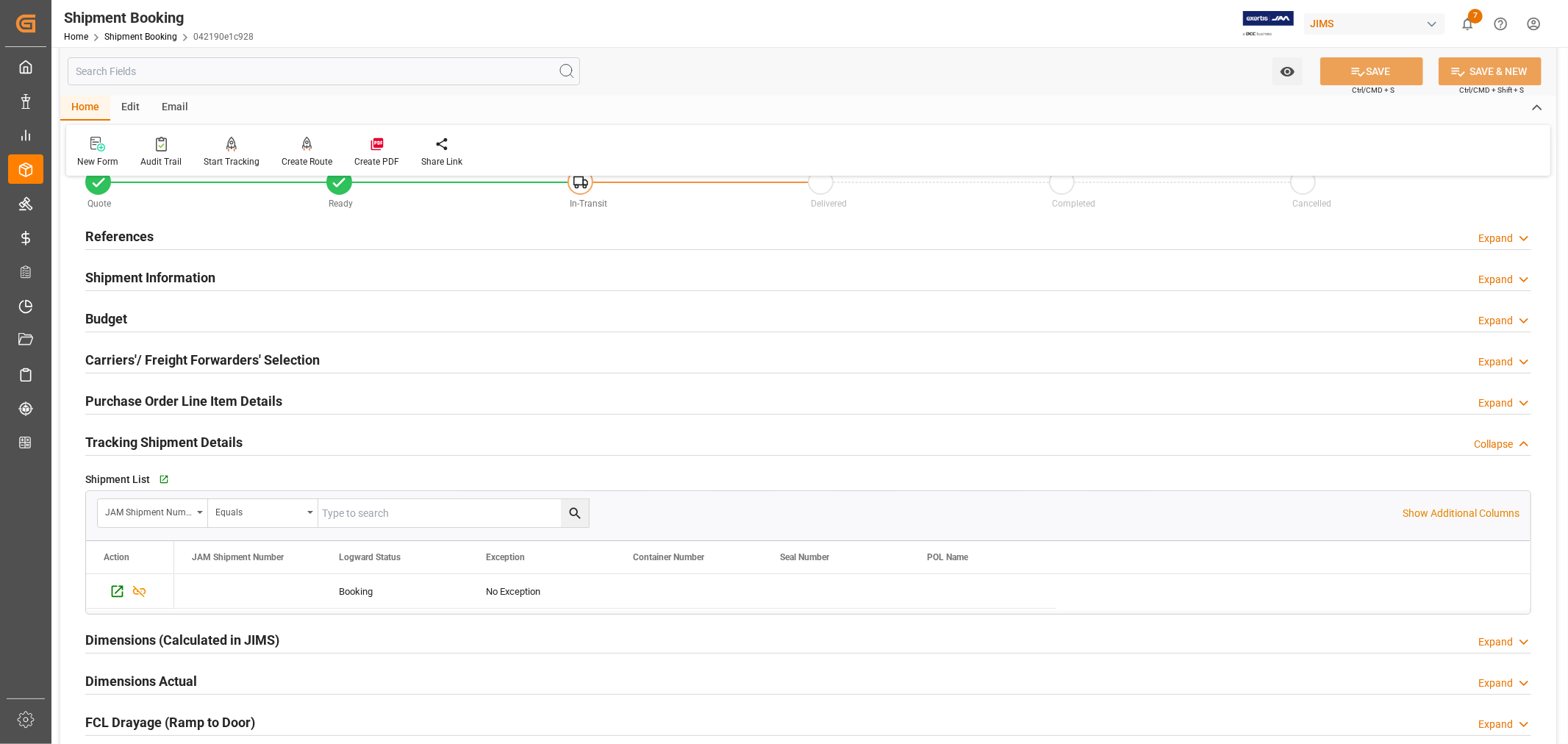
scroll to position [82, 0]
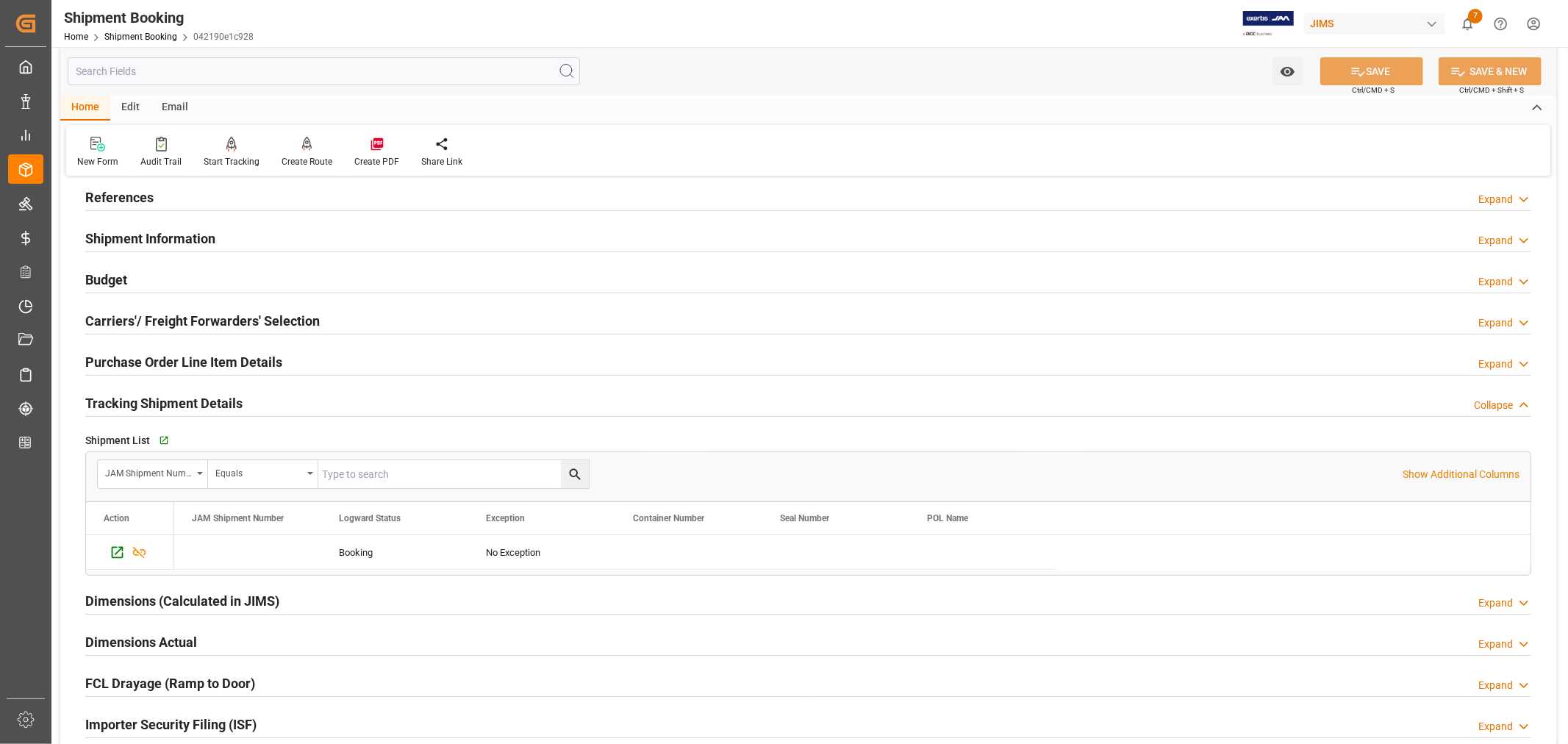
click at [150, 405] on h2 "Tracking Shipment Details" at bounding box center [165, 403] width 158 height 20
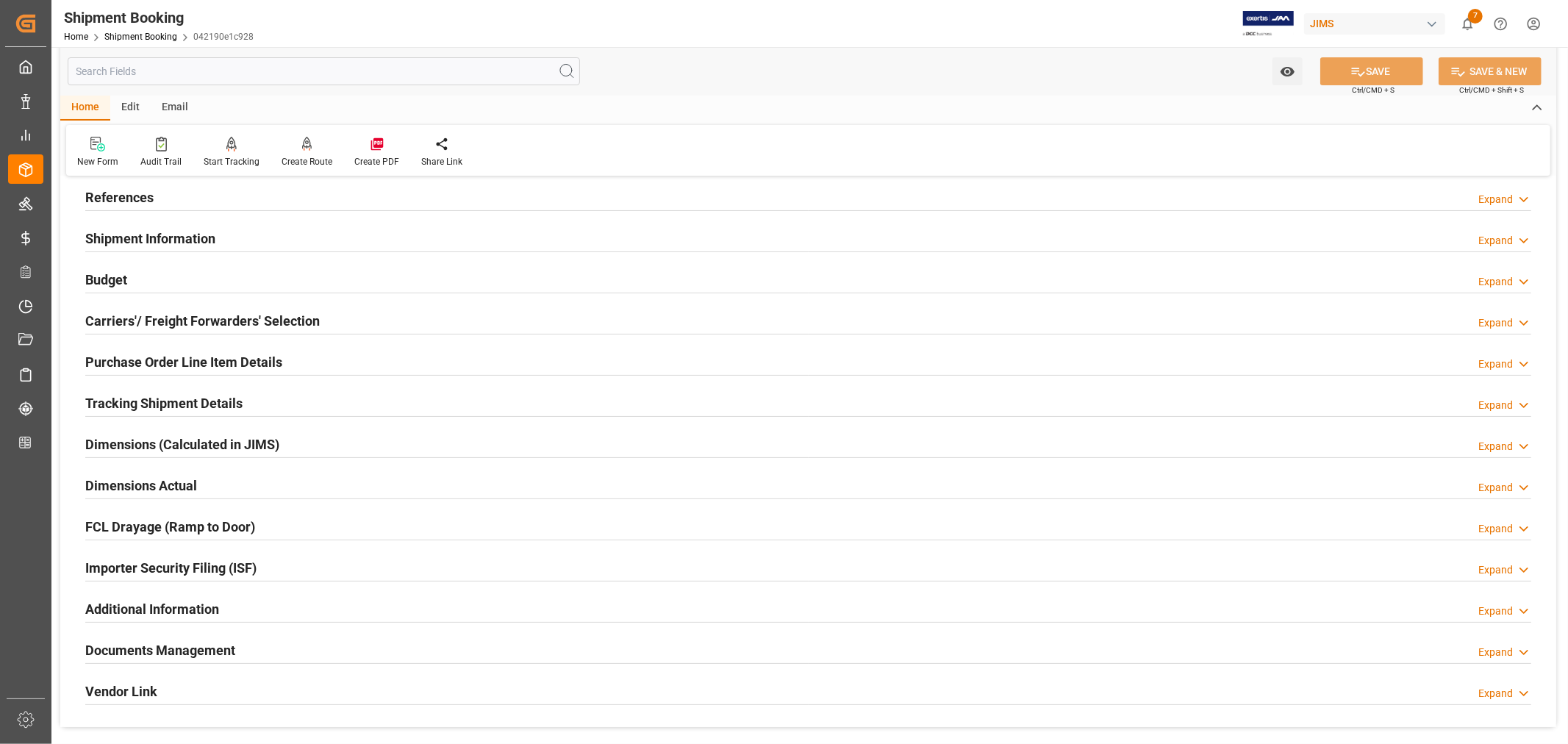
click at [150, 405] on h2 "Tracking Shipment Details" at bounding box center [165, 403] width 158 height 20
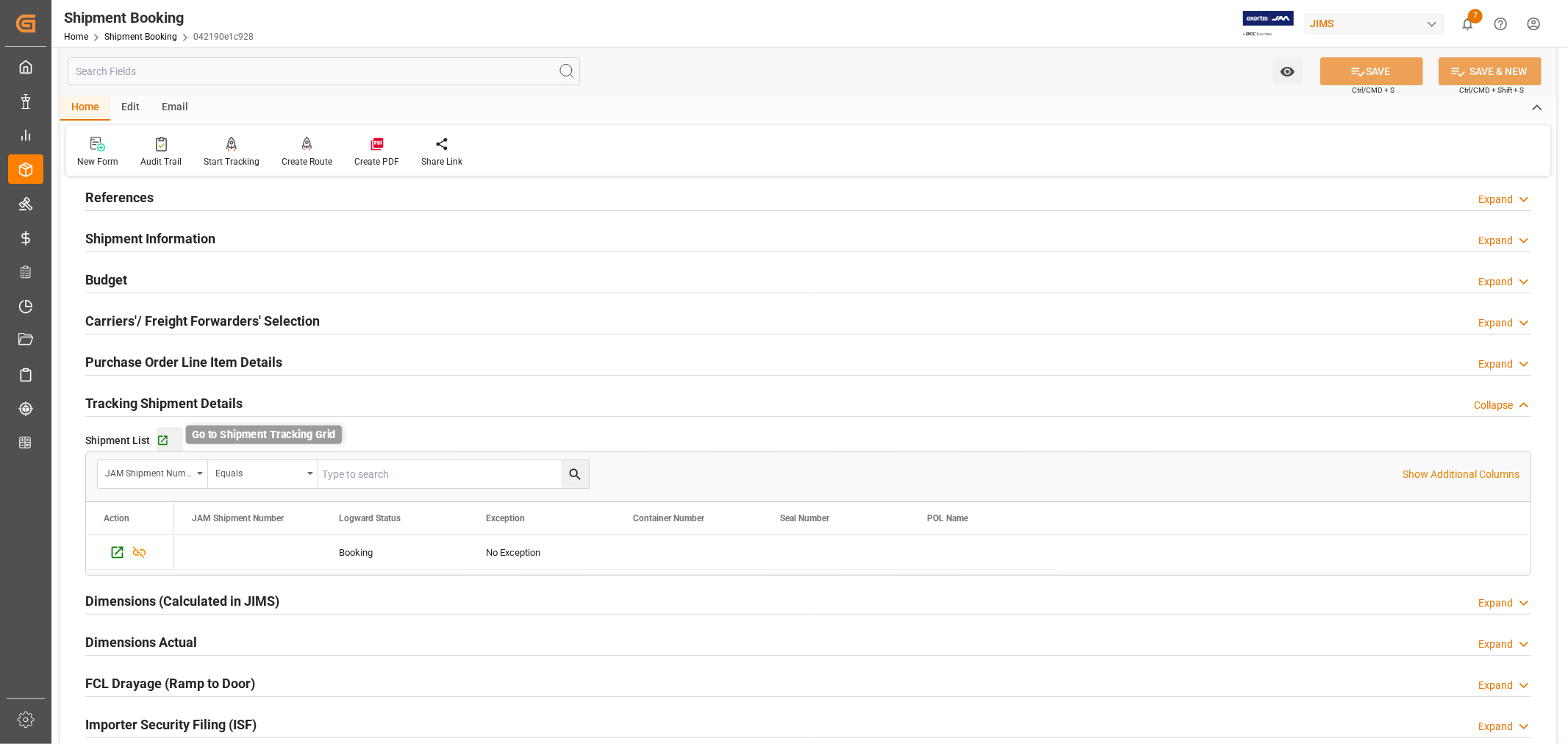
click at [164, 440] on icon "button" at bounding box center [163, 441] width 13 height 13
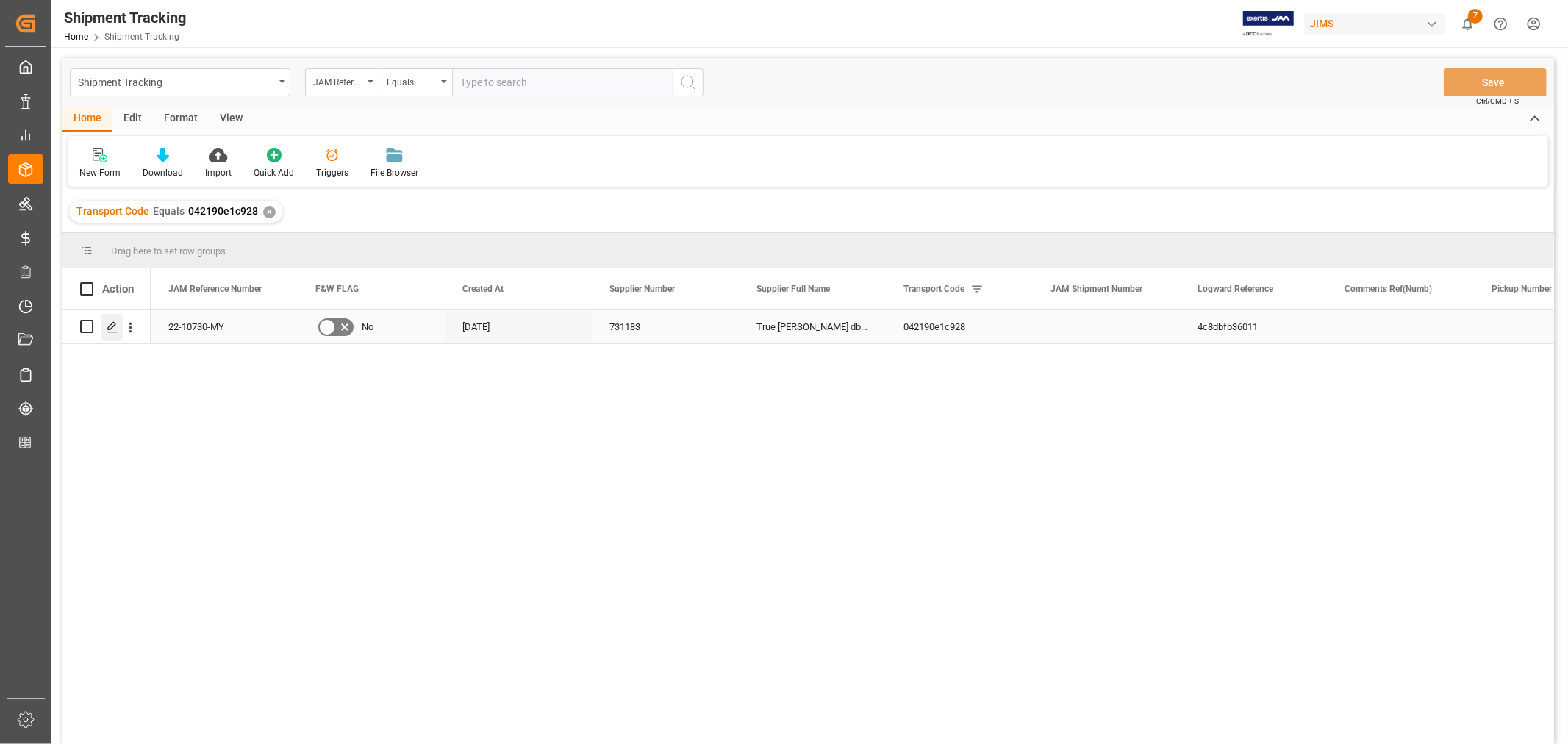
click at [112, 323] on polygon "Press SPACE to select this row." at bounding box center [111, 325] width 7 height 7
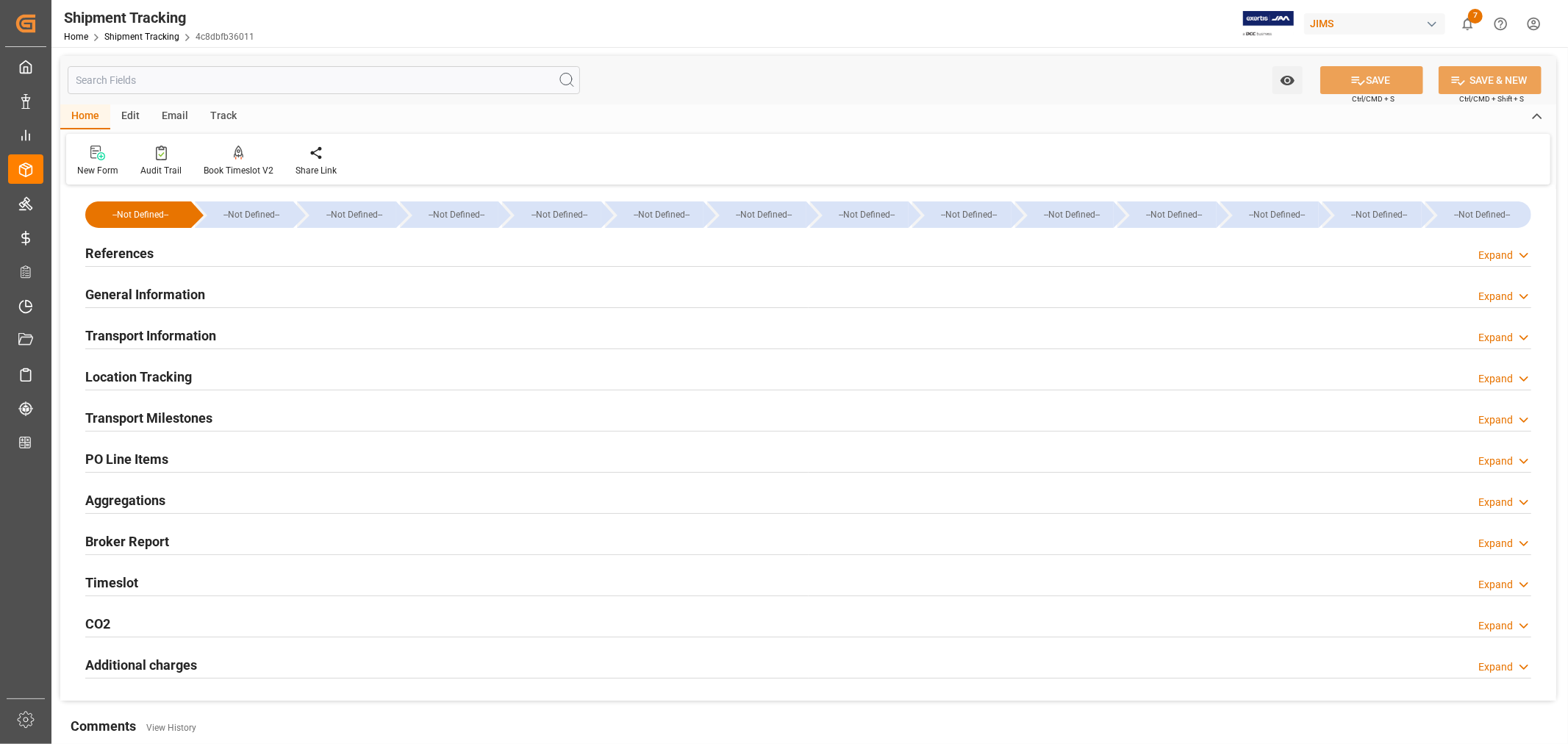
click at [196, 421] on h2 "Transport Milestones" at bounding box center [150, 418] width 128 height 20
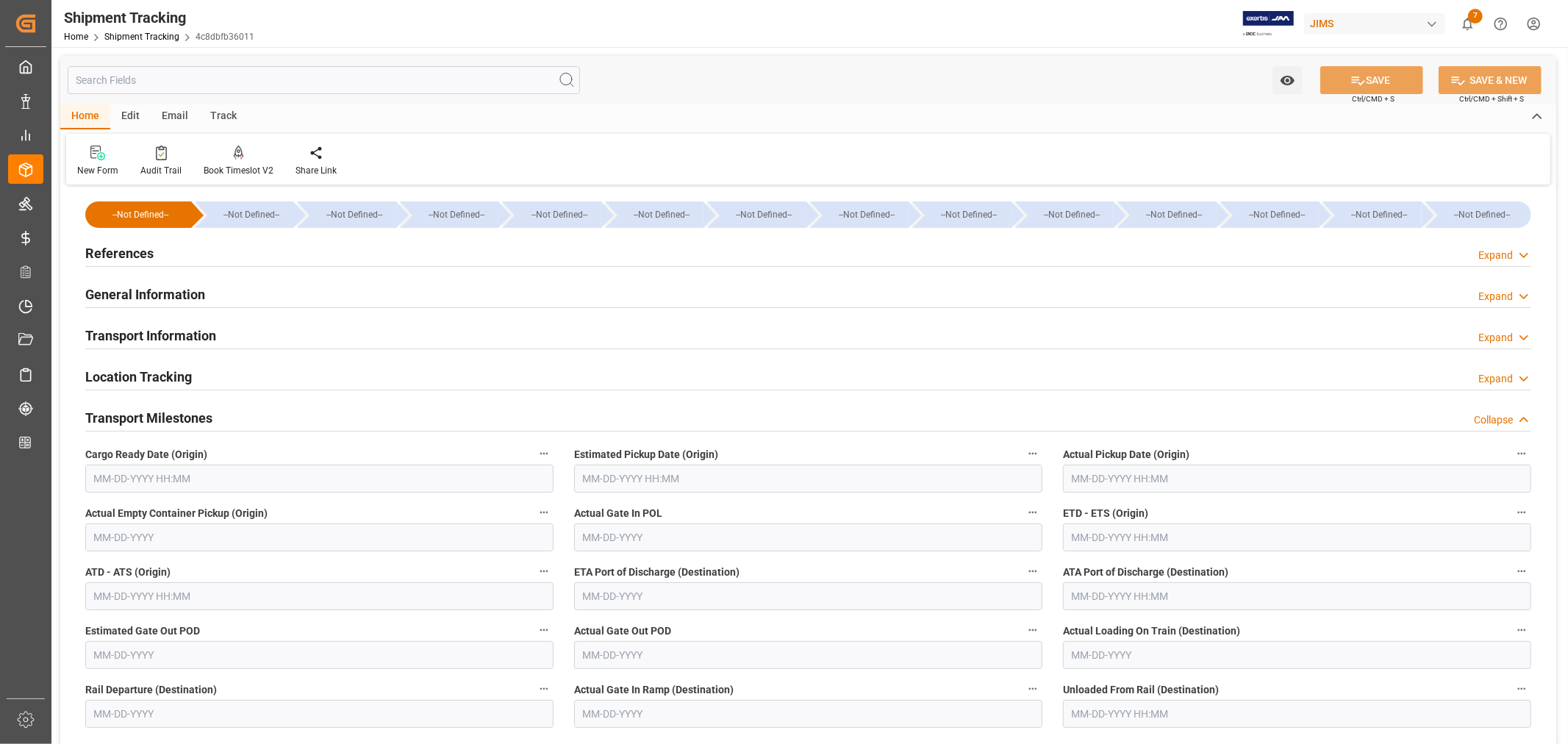
click at [206, 480] on input "text" at bounding box center [320, 479] width 469 height 28
click at [108, 622] on span "15" at bounding box center [105, 624] width 10 height 10
type input "09-15-2025 00:00"
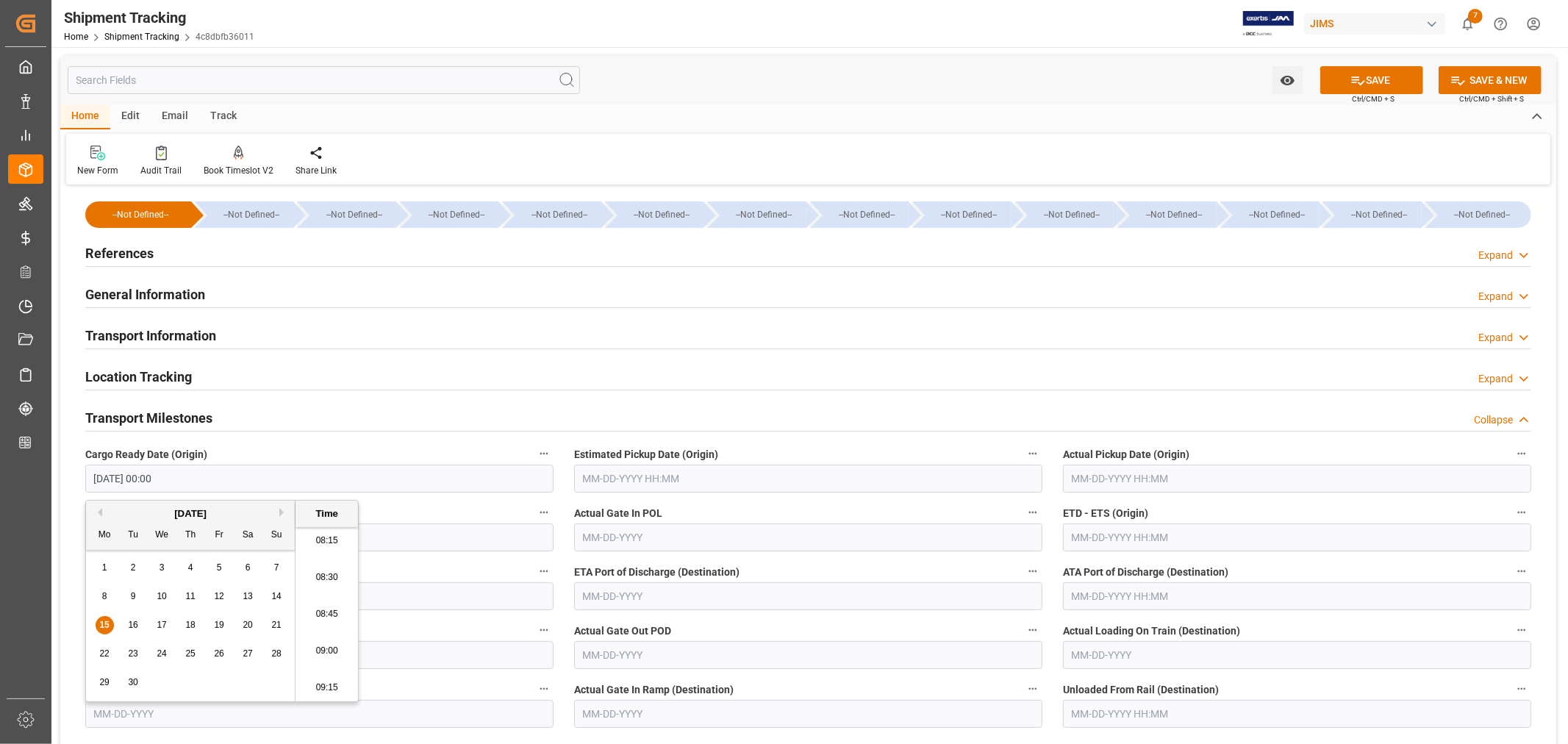
click at [1082, 541] on input "text" at bounding box center [1298, 538] width 469 height 28
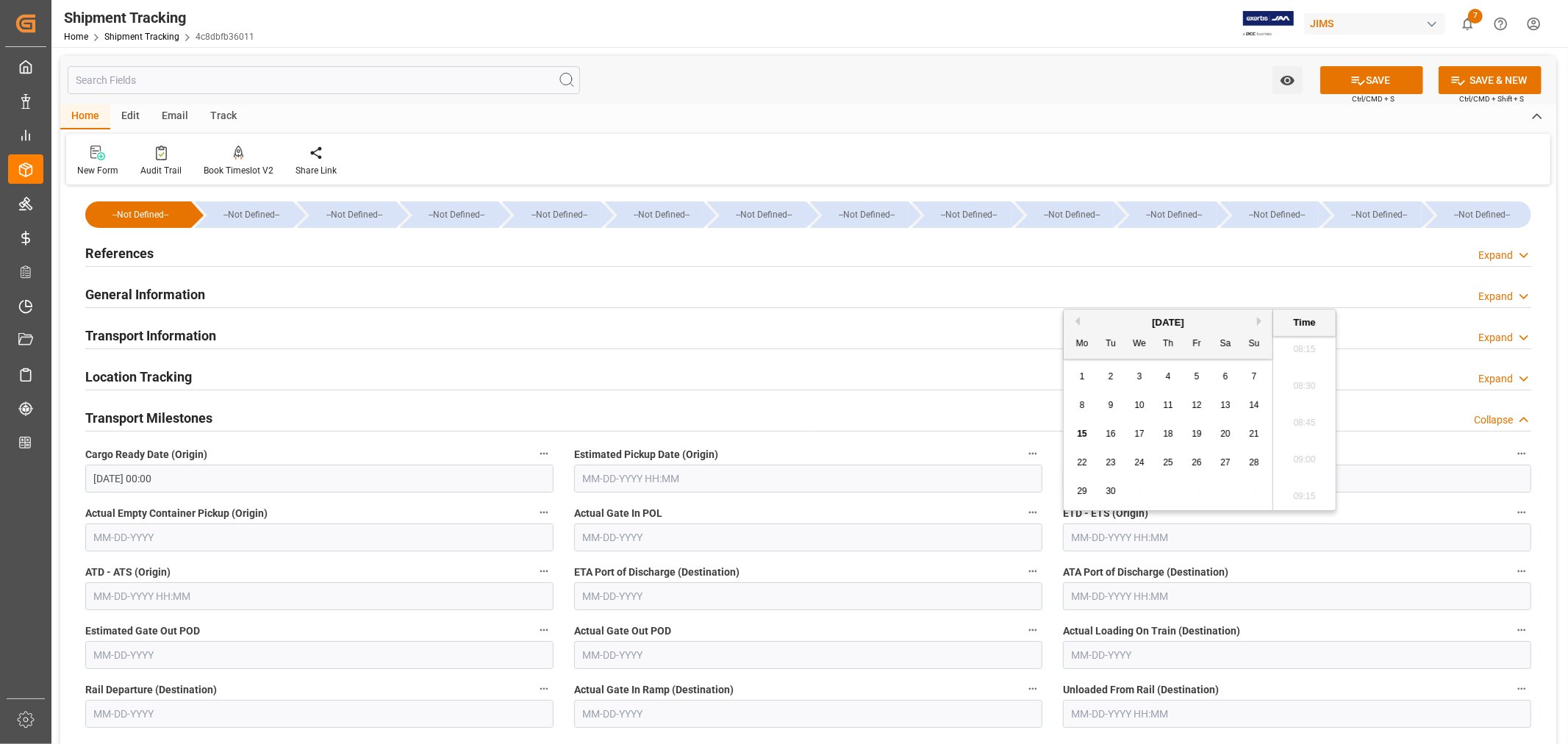
click at [1255, 435] on span "21" at bounding box center [1254, 434] width 10 height 10
type input "09-21-2025 00:00"
click at [633, 596] on input "text" at bounding box center [809, 596] width 469 height 28
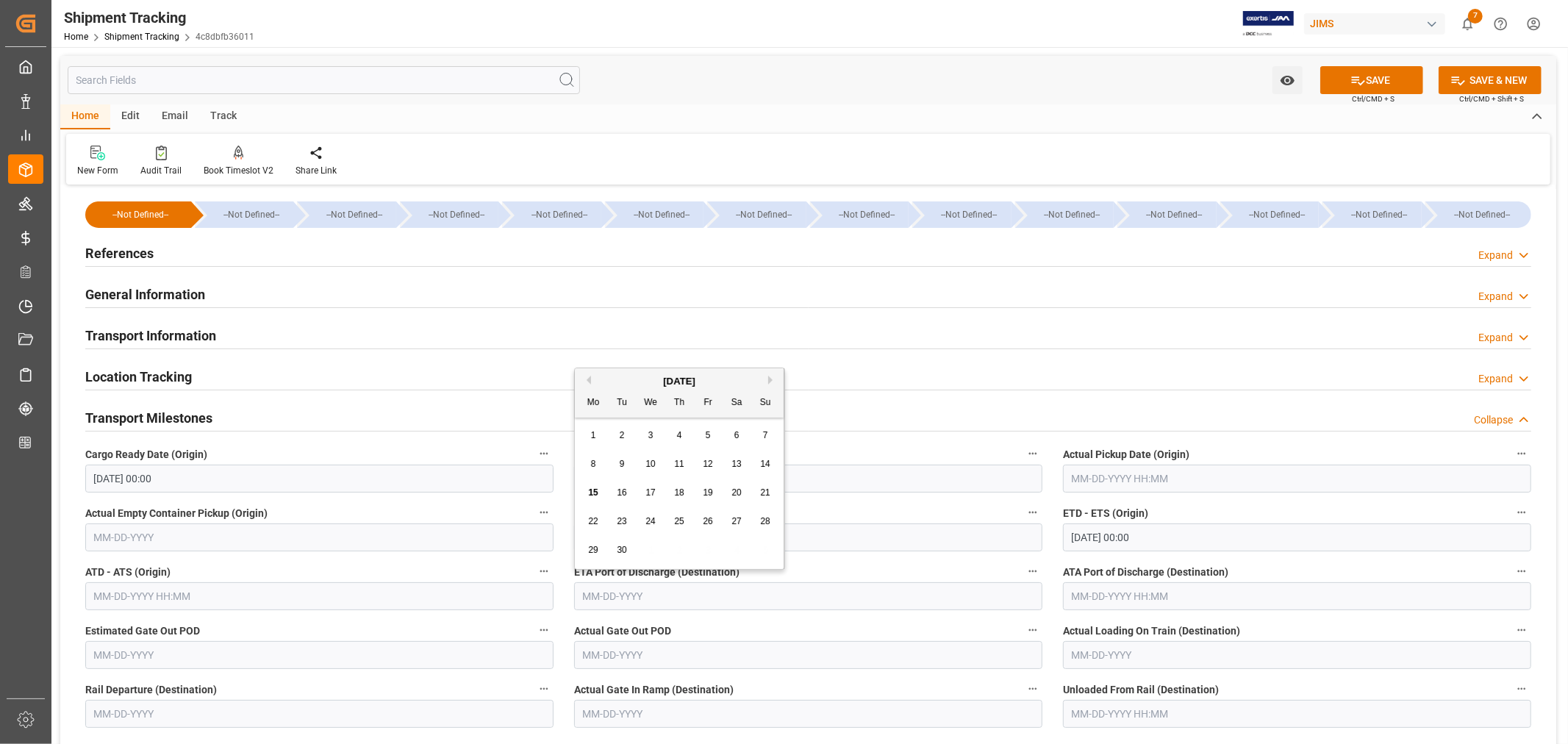
click at [772, 377] on button "Next Month" at bounding box center [772, 380] width 9 height 9
click at [597, 524] on span "20" at bounding box center [593, 521] width 10 height 10
type input "10-20-2025"
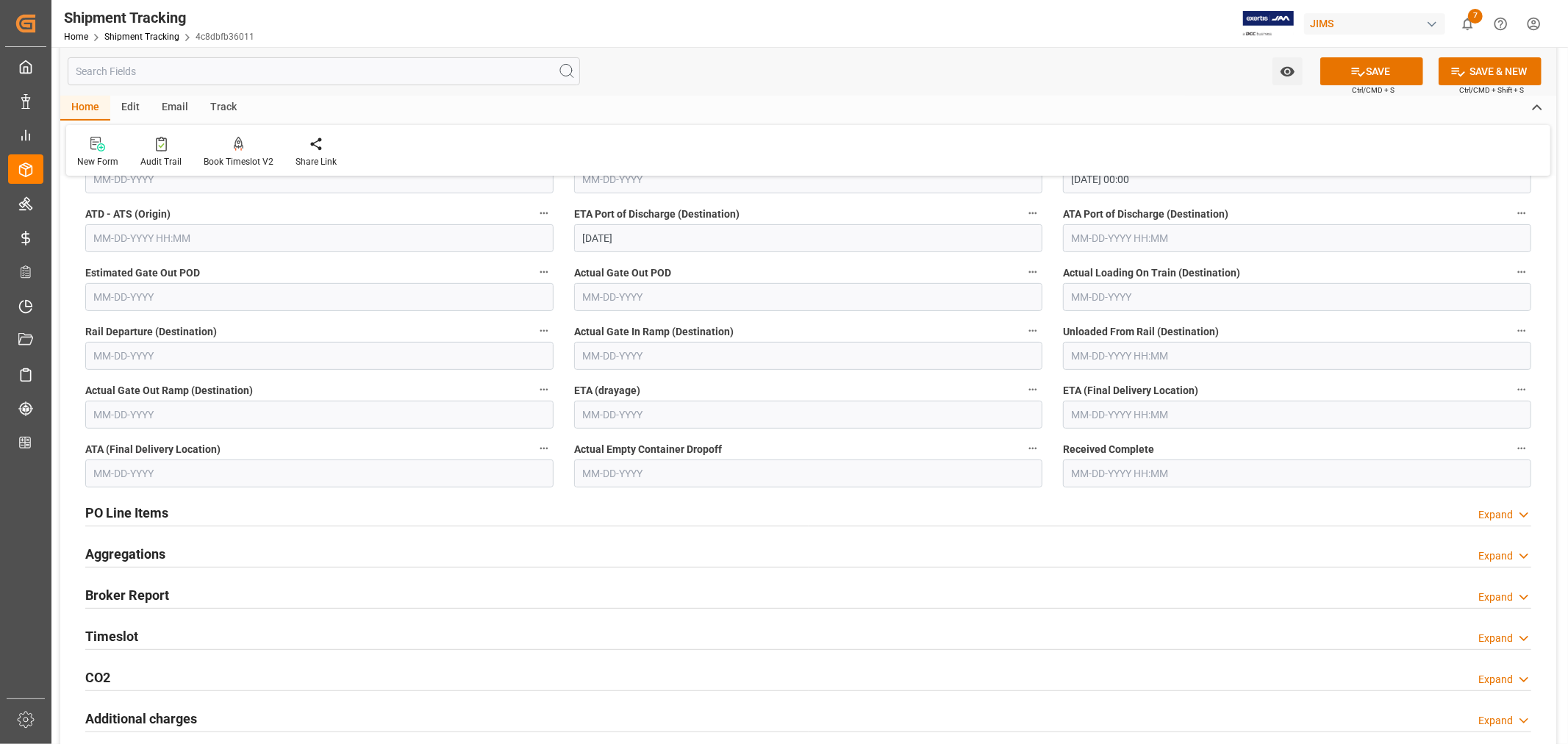
scroll to position [408, 0]
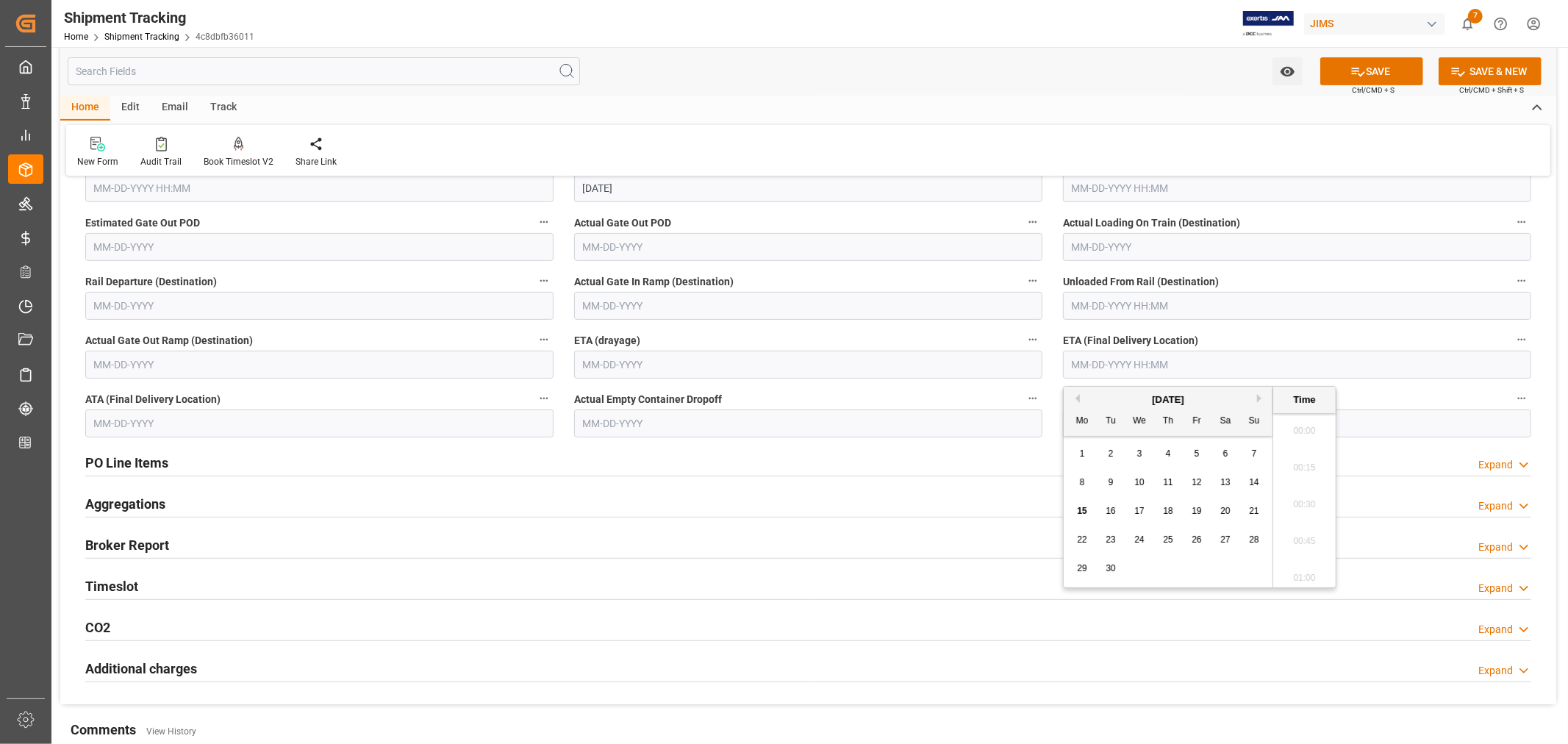
click at [1098, 368] on input "text" at bounding box center [1298, 365] width 469 height 28
click at [1103, 403] on div "September 2025" at bounding box center [1168, 400] width 208 height 15
click at [1258, 398] on button "Next Month" at bounding box center [1261, 398] width 9 height 9
click at [1259, 398] on button "Next Month" at bounding box center [1261, 398] width 9 height 9
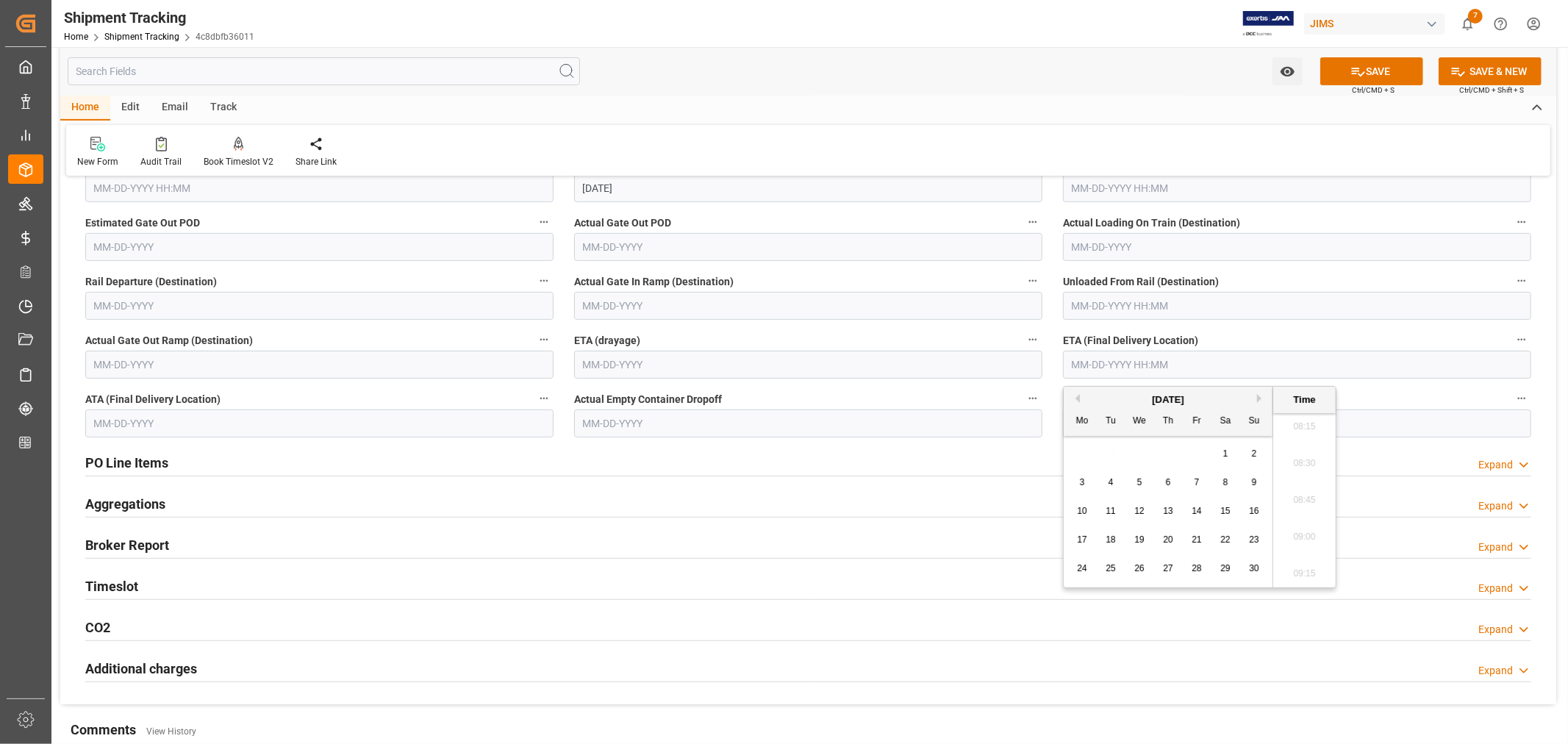
click at [1169, 488] on div "6" at bounding box center [1168, 483] width 18 height 18
type input "11-06-2025 00:00"
click at [1370, 75] on button "SAVE" at bounding box center [1372, 71] width 103 height 28
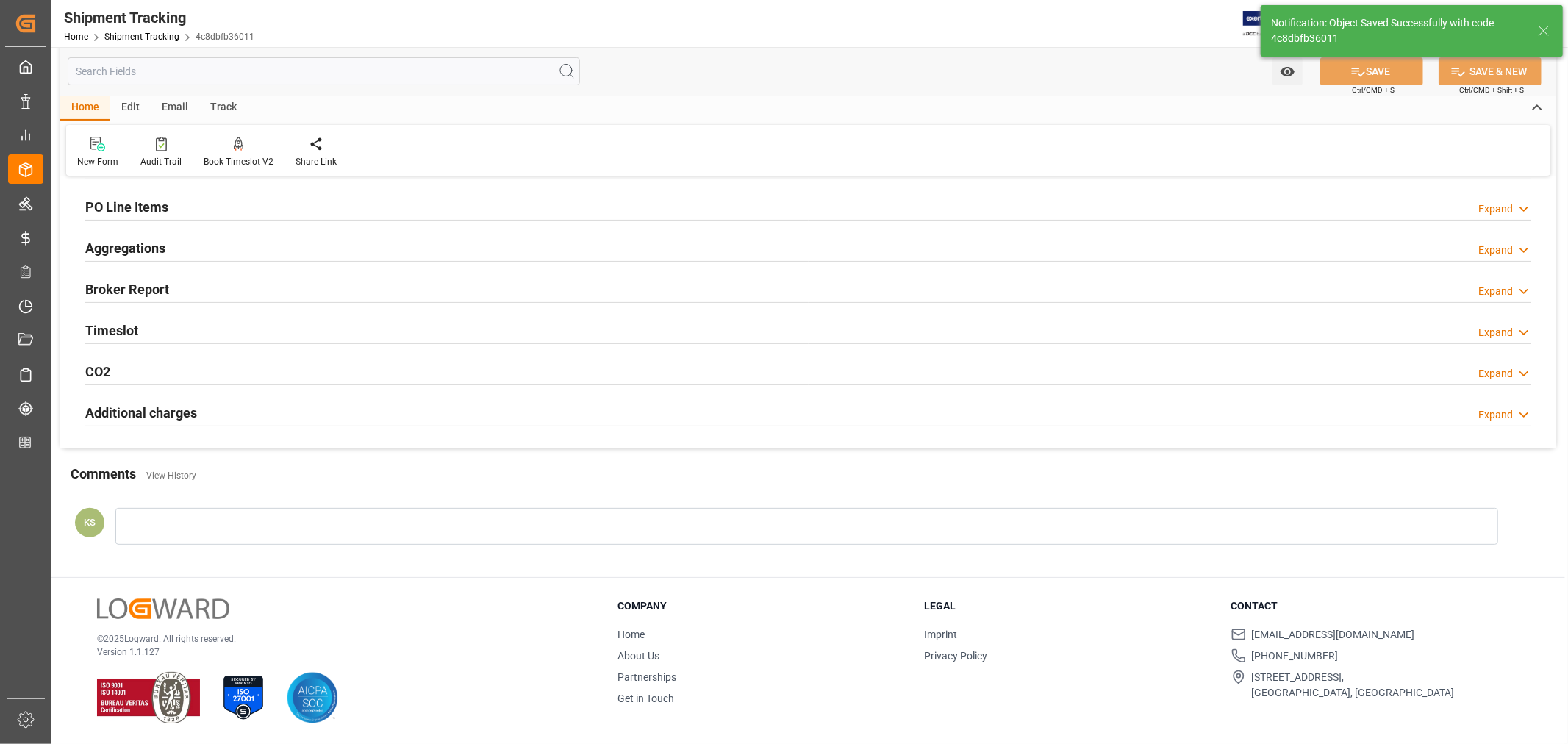
scroll to position [0, 0]
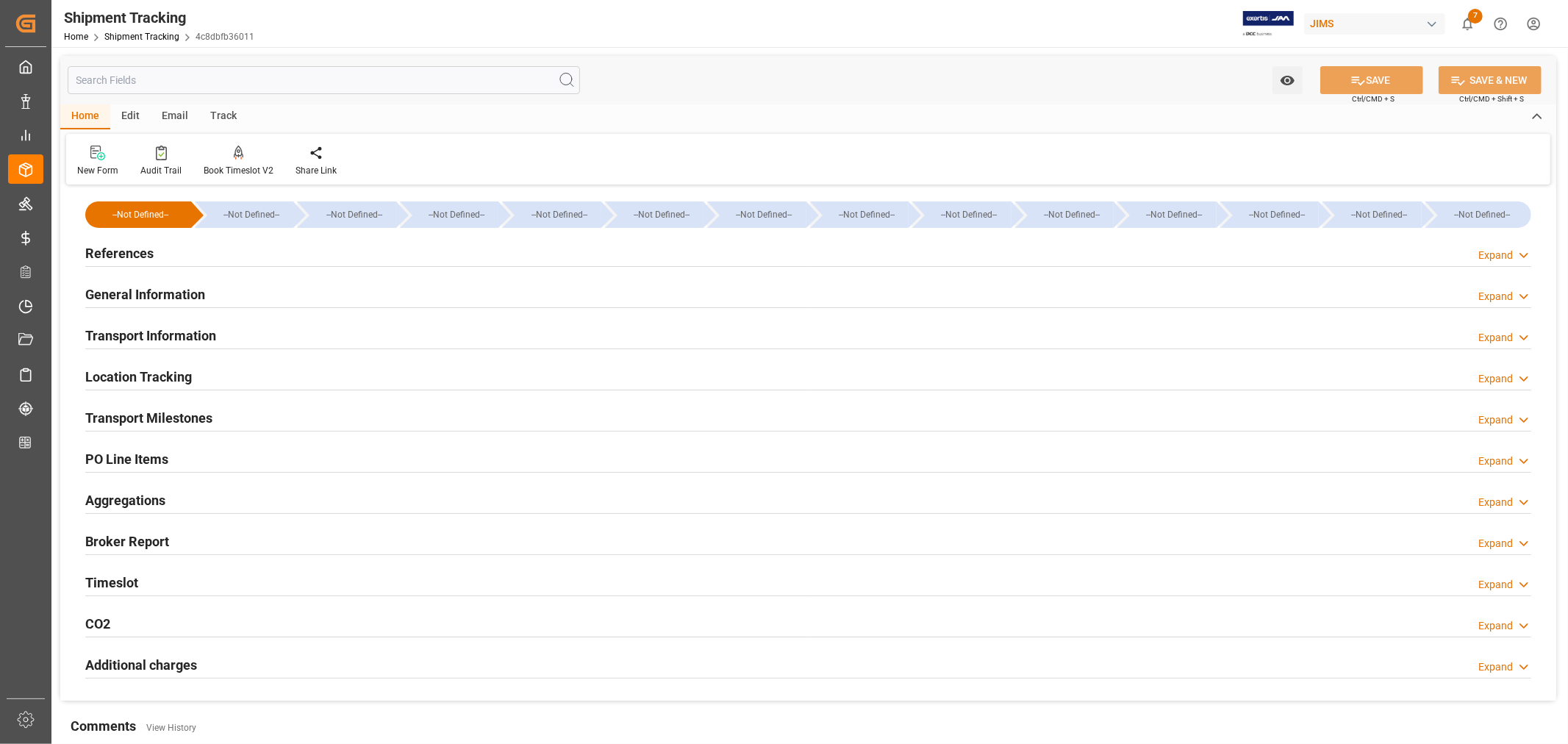
click at [170, 414] on h2 "Transport Milestones" at bounding box center [150, 418] width 128 height 20
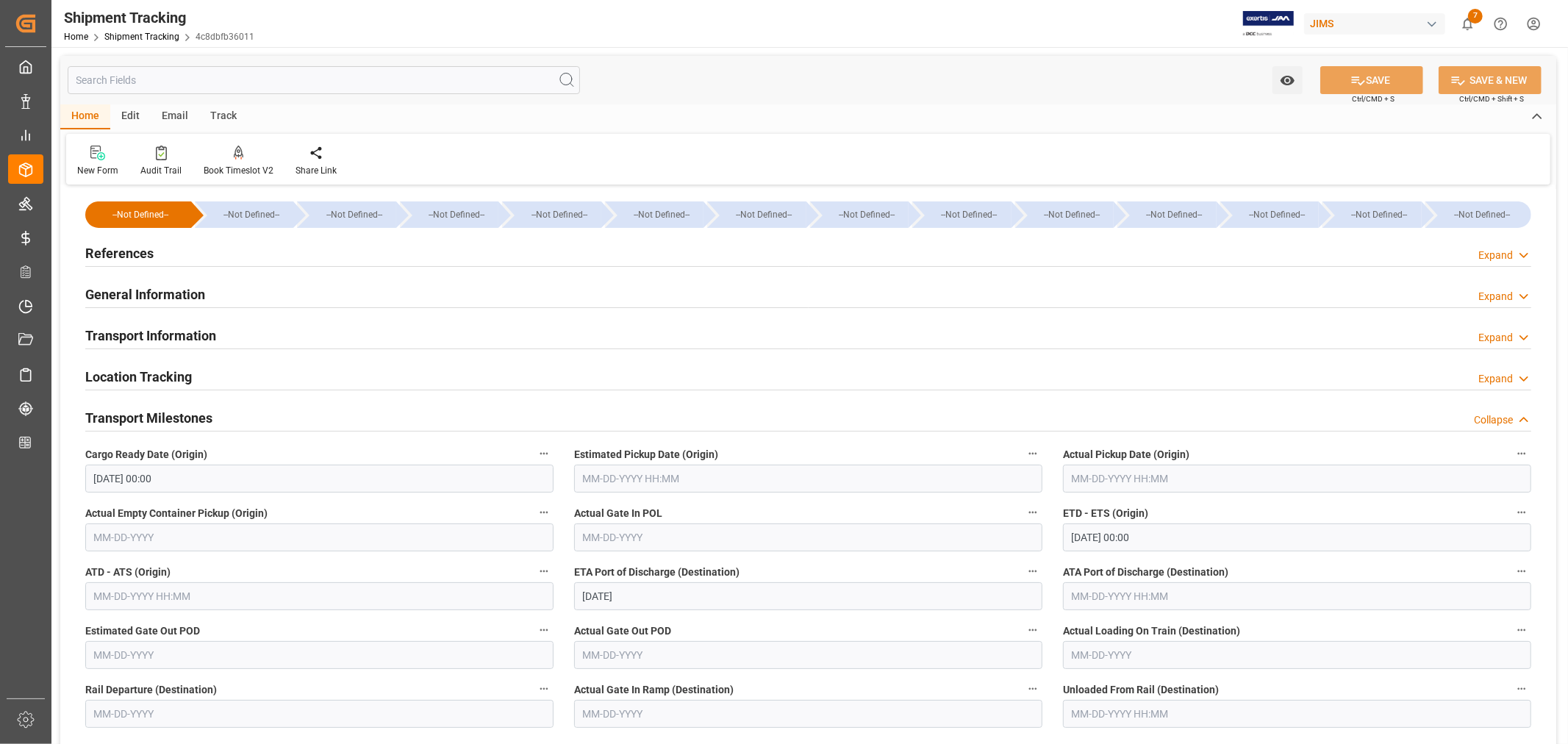
click at [170, 414] on h2 "Transport Milestones" at bounding box center [150, 418] width 128 height 20
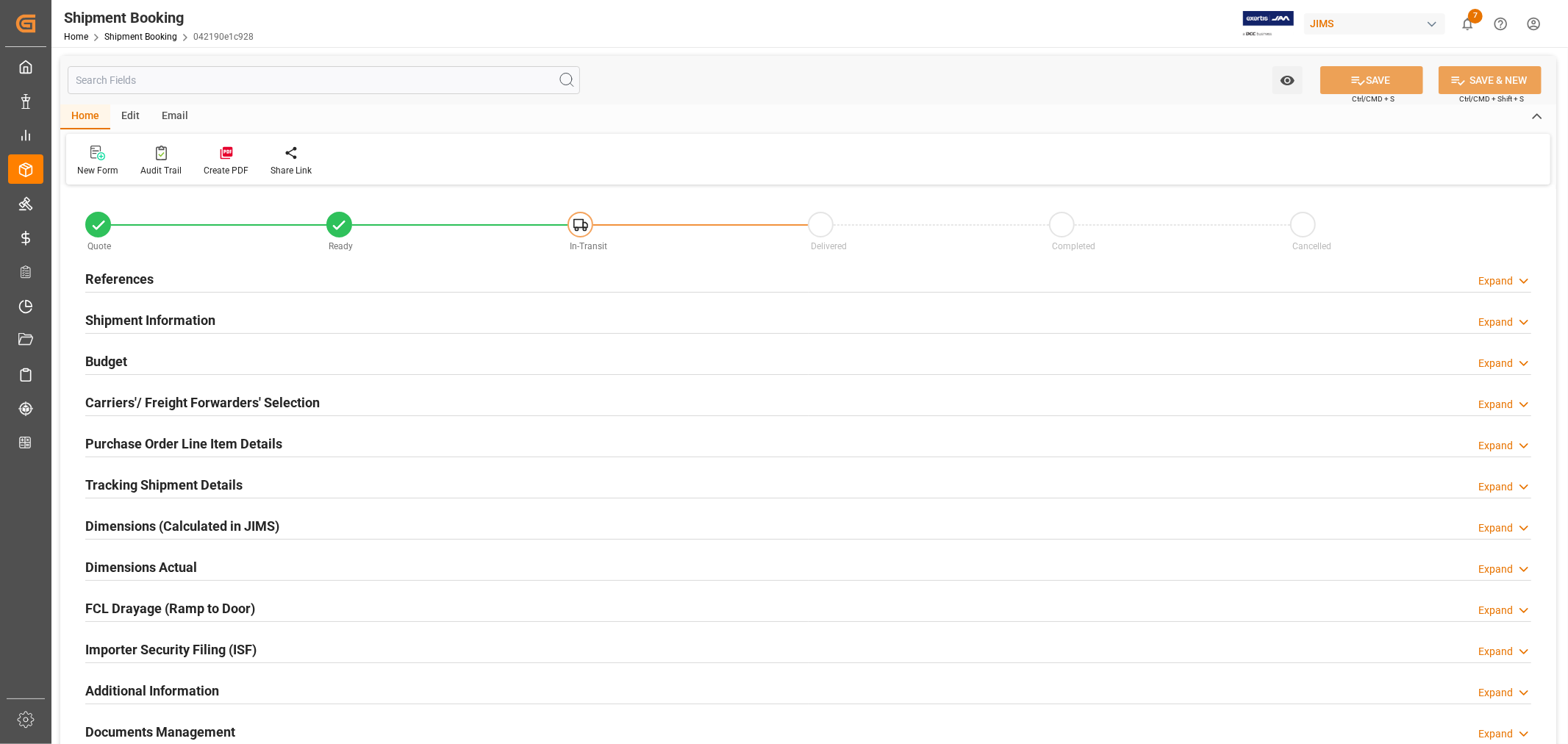
type input "1"
click at [151, 277] on h2 "References" at bounding box center [120, 279] width 69 height 20
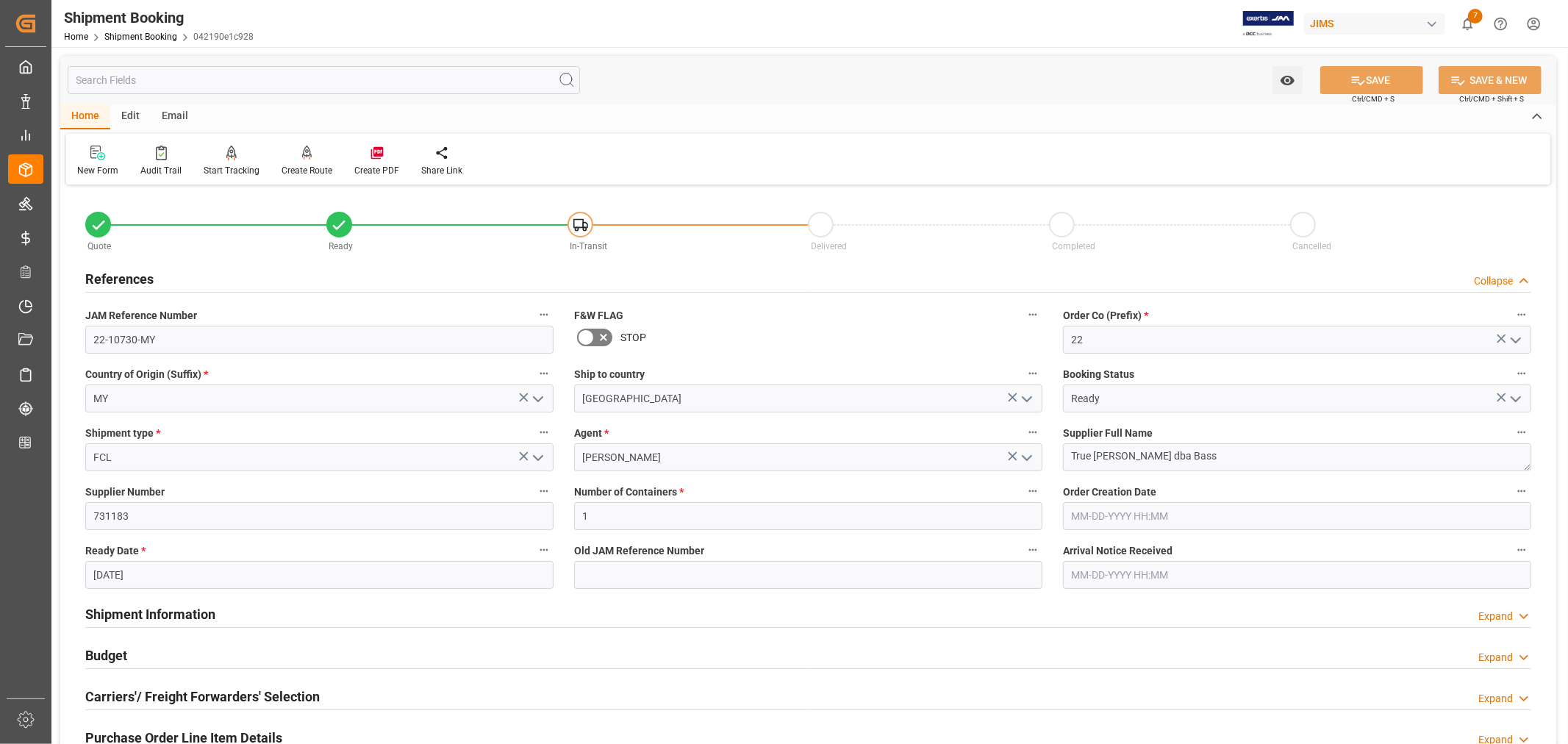
click at [189, 575] on input "[DATE]" at bounding box center [320, 574] width 469 height 28
click at [101, 471] on span "15" at bounding box center [105, 471] width 10 height 10
type input "09-15-2025"
click at [1377, 76] on button "SAVE" at bounding box center [1372, 80] width 103 height 28
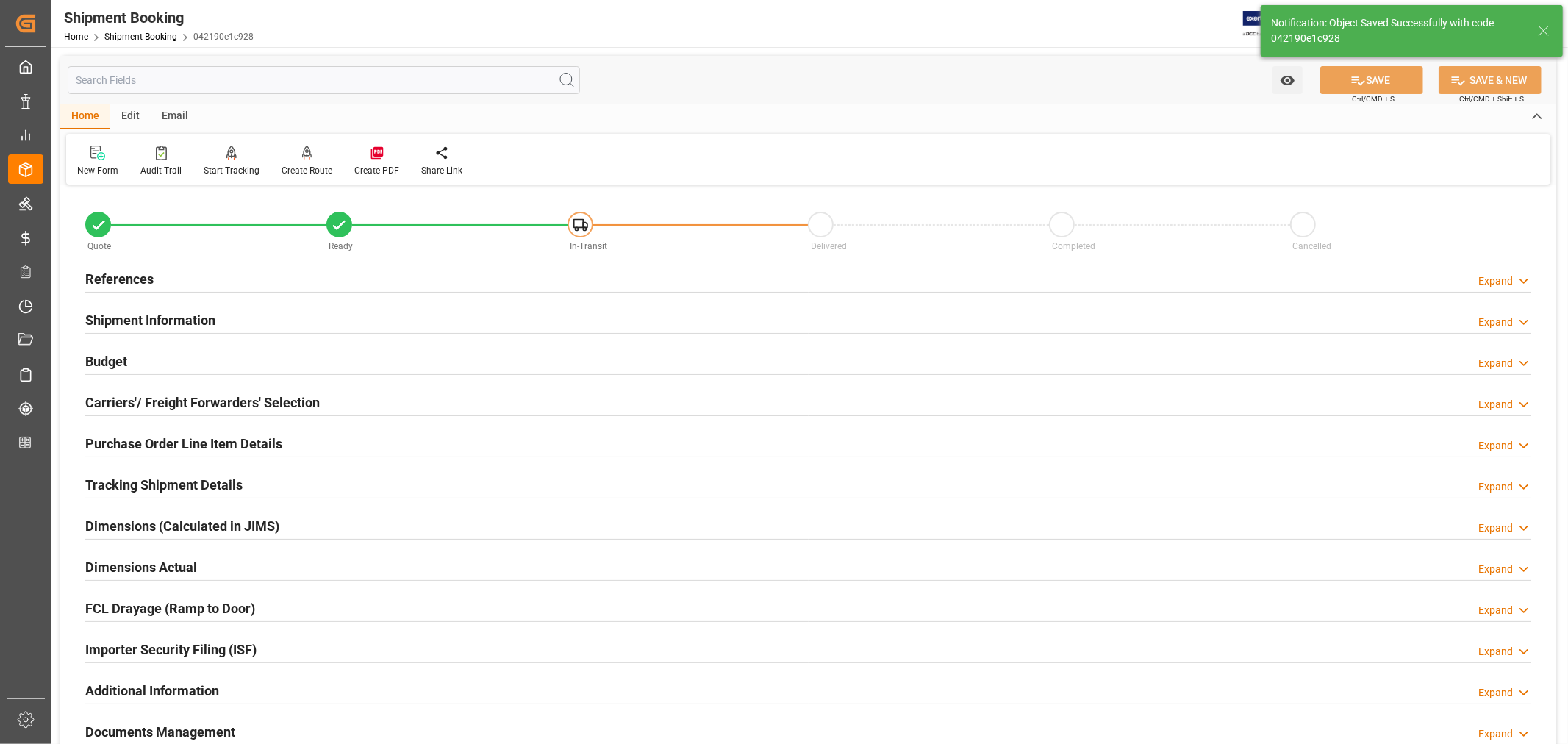
click at [137, 275] on h2 "References" at bounding box center [120, 279] width 69 height 20
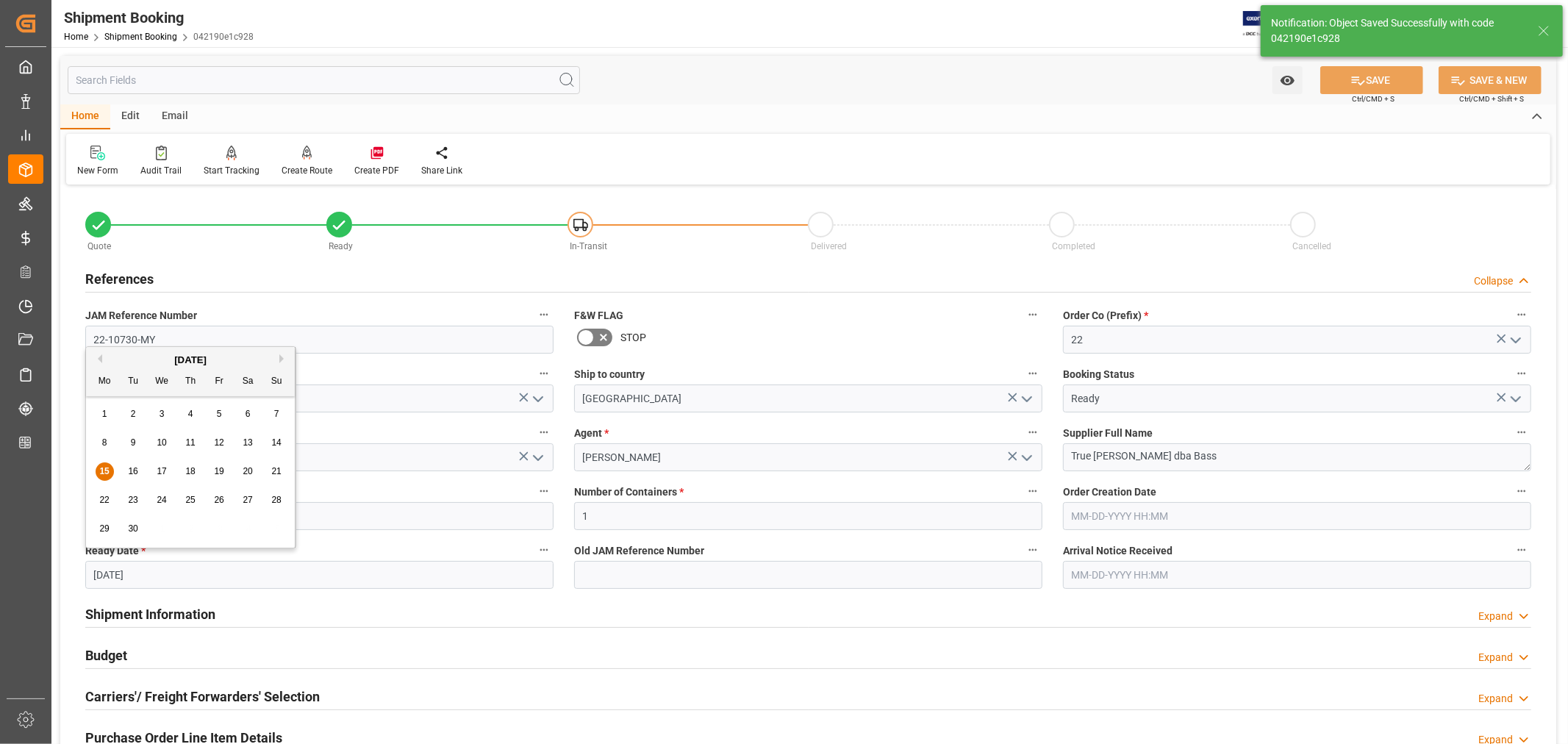
click at [157, 574] on input "09-15-2025" at bounding box center [320, 574] width 469 height 28
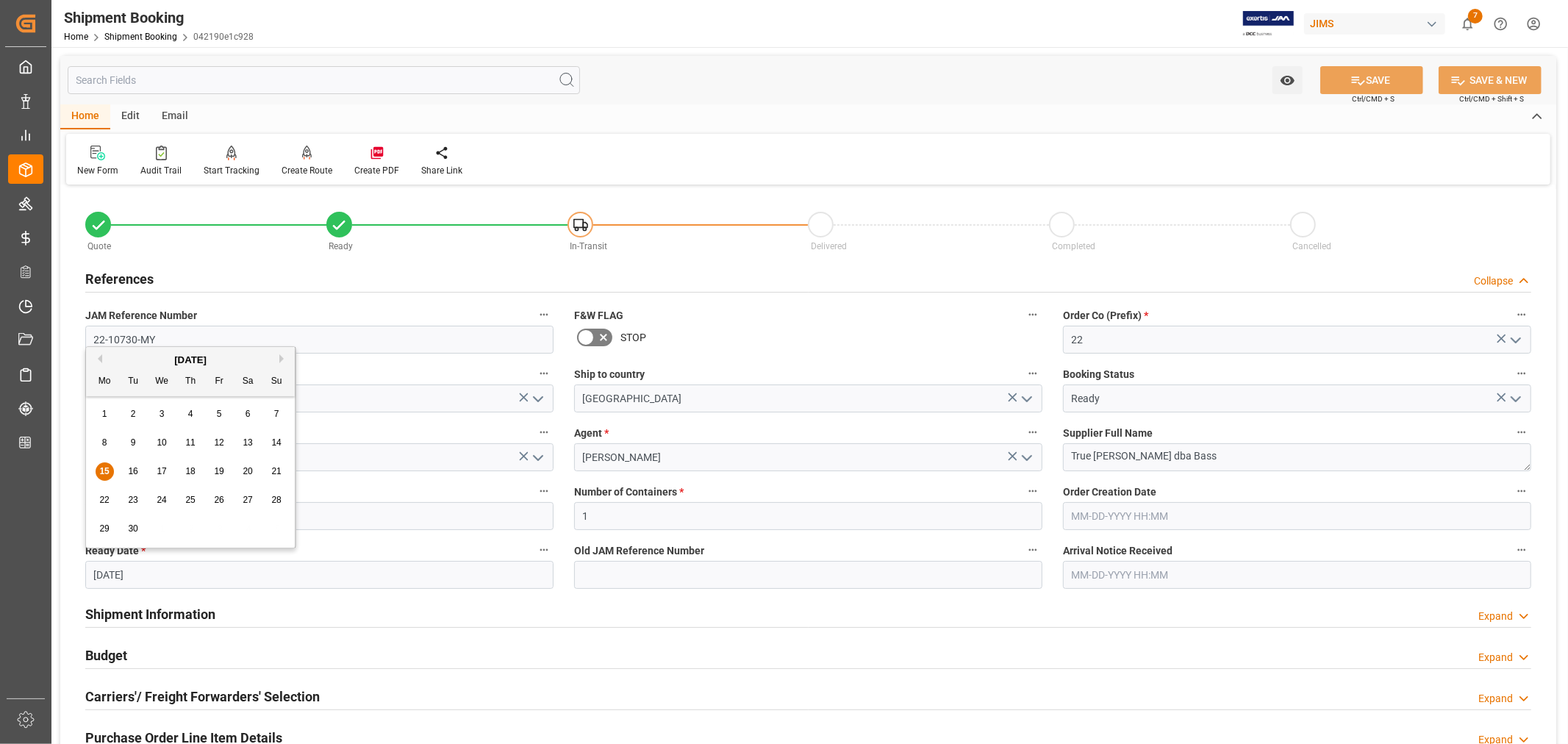
click at [134, 273] on h2 "References" at bounding box center [120, 279] width 69 height 20
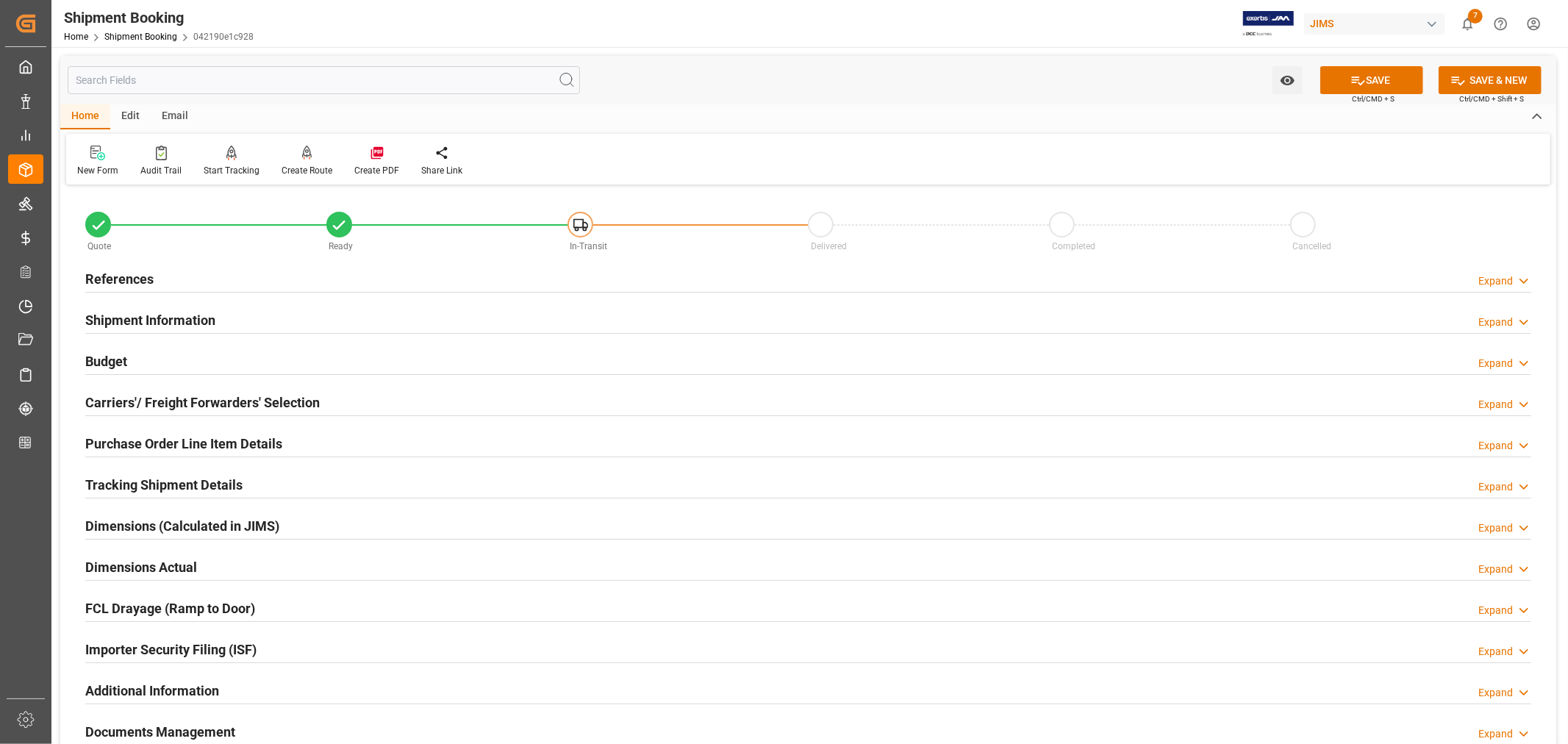
click at [155, 314] on h2 "Shipment Information" at bounding box center [151, 320] width 130 height 20
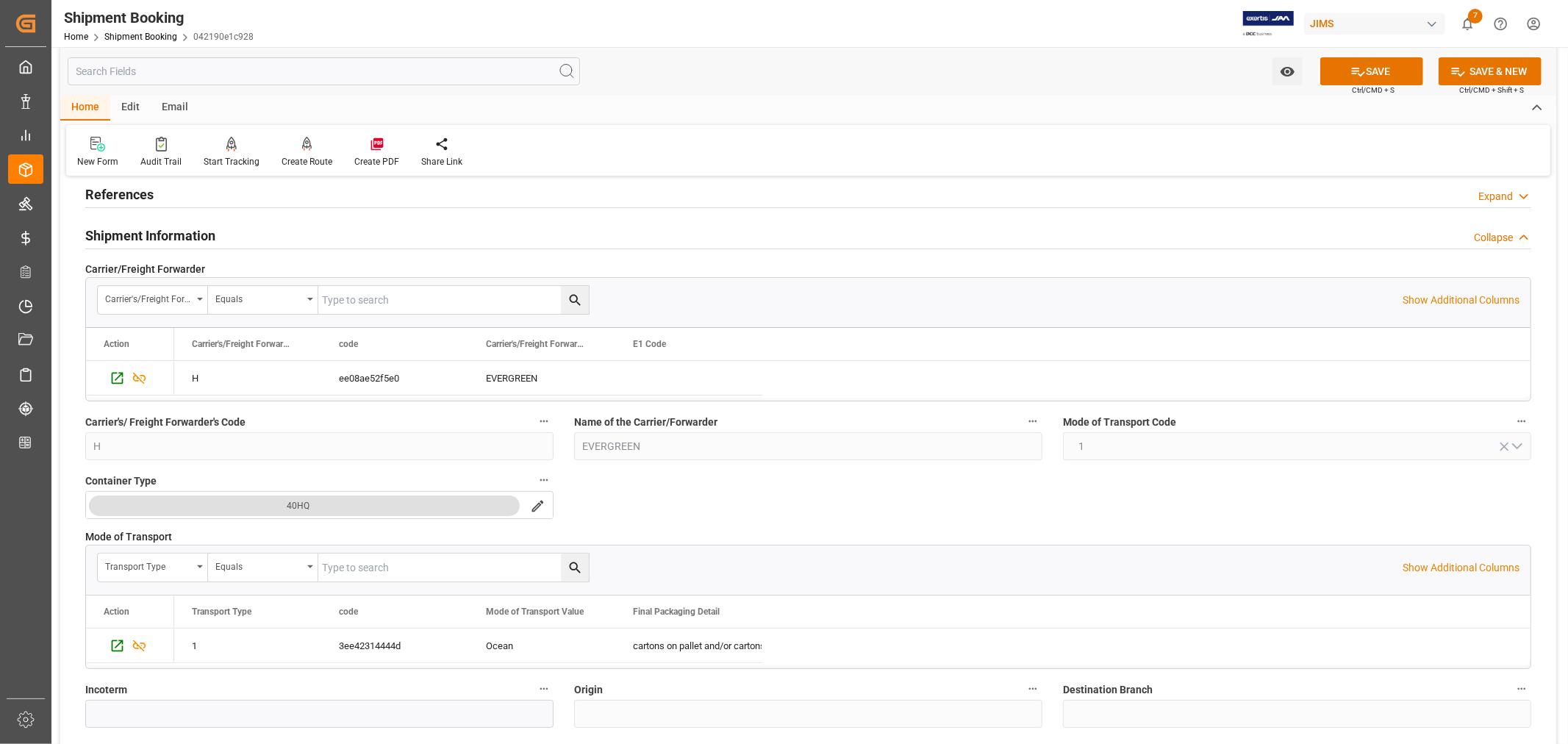
scroll to position [82, 0]
click at [193, 235] on h2 "Shipment Information" at bounding box center [151, 238] width 130 height 20
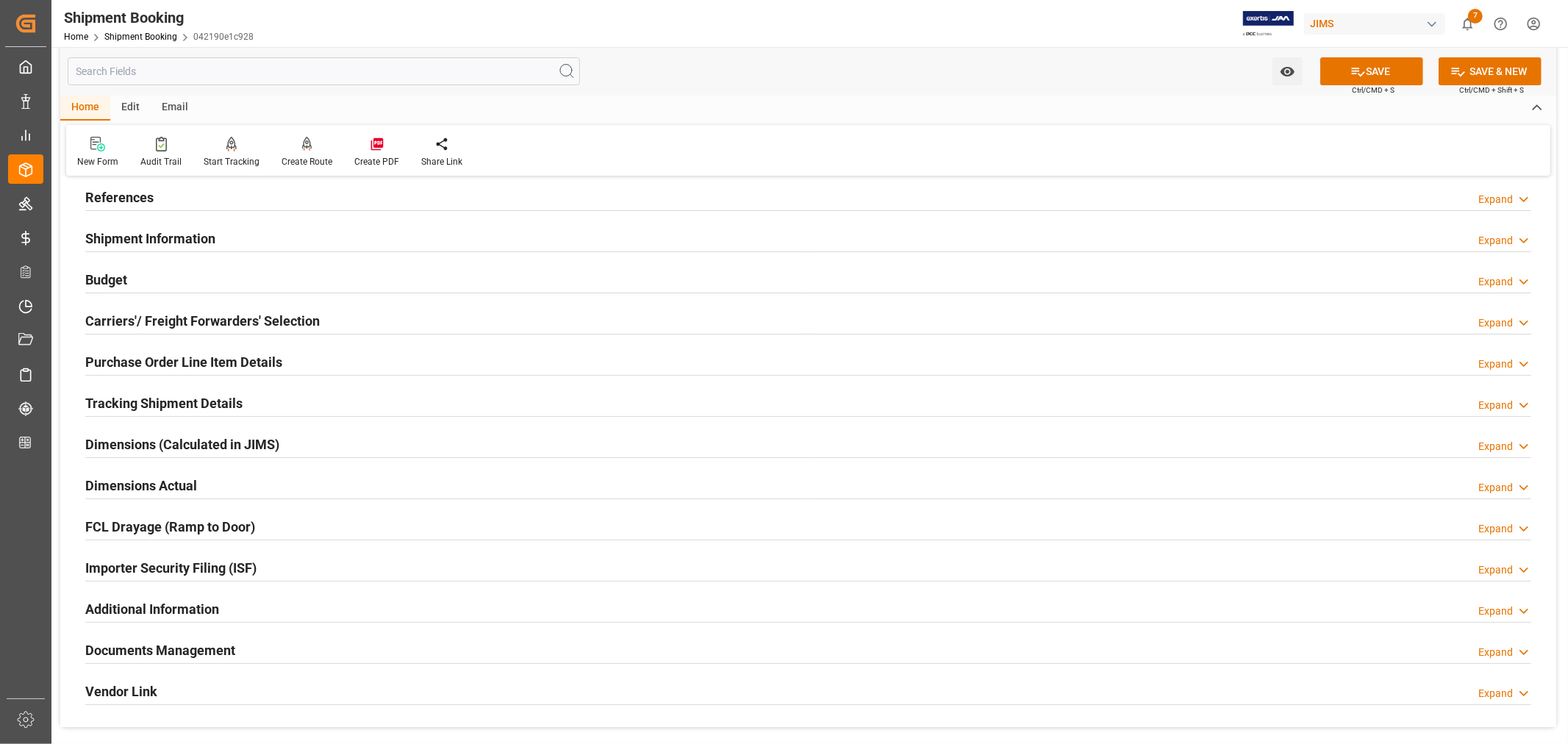
scroll to position [0, 0]
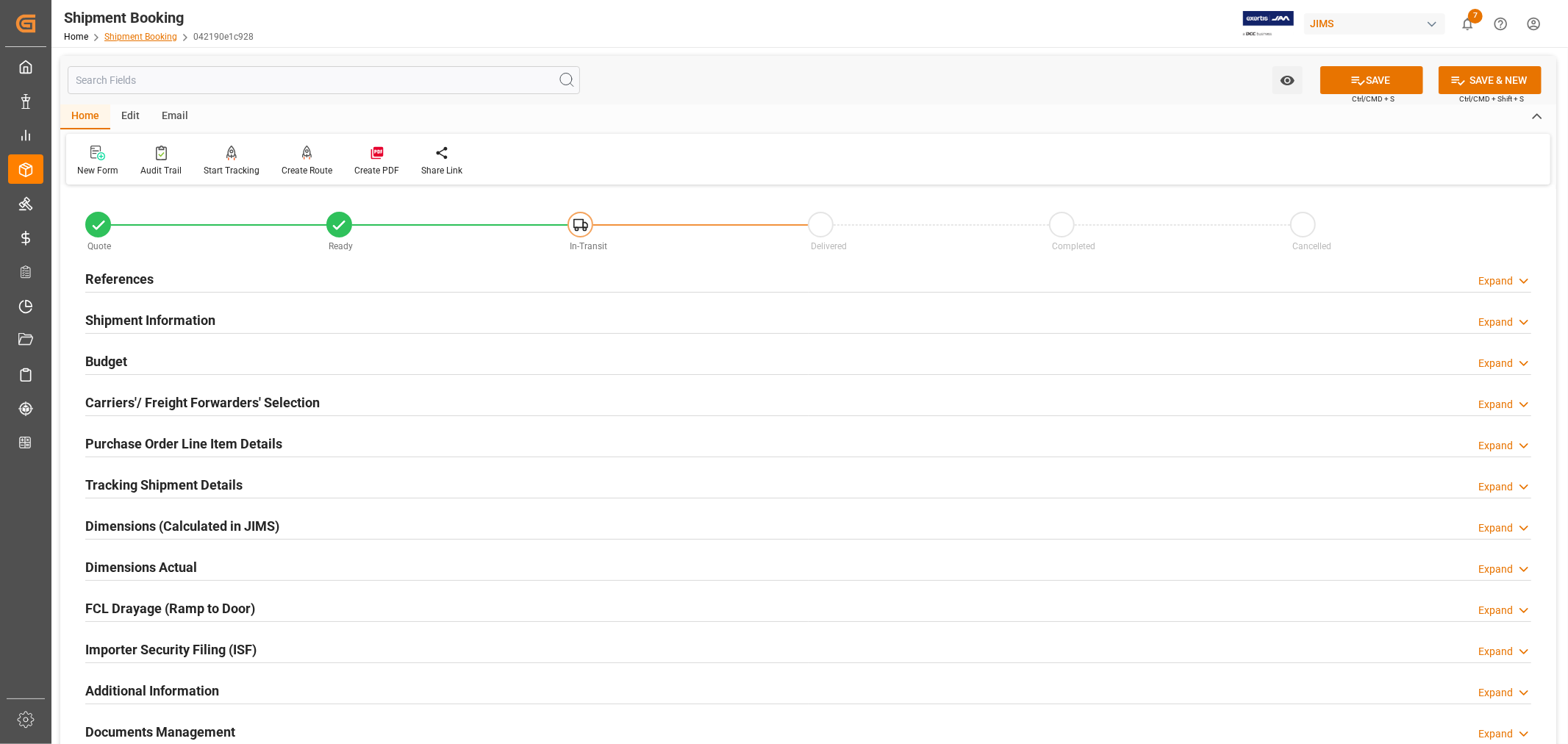
click at [137, 39] on link "Shipment Booking" at bounding box center [141, 37] width 73 height 10
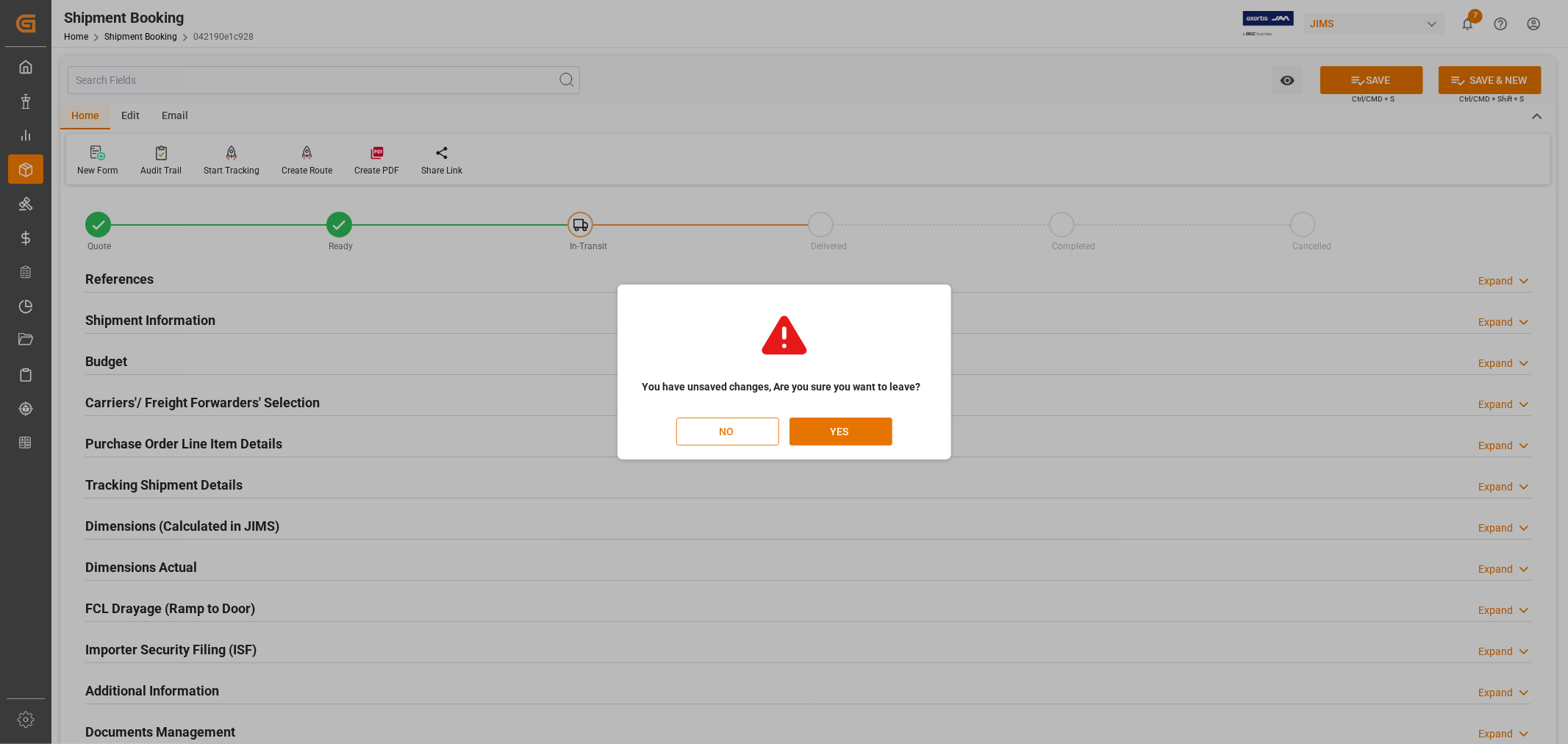
click at [720, 434] on button "NO" at bounding box center [727, 432] width 103 height 28
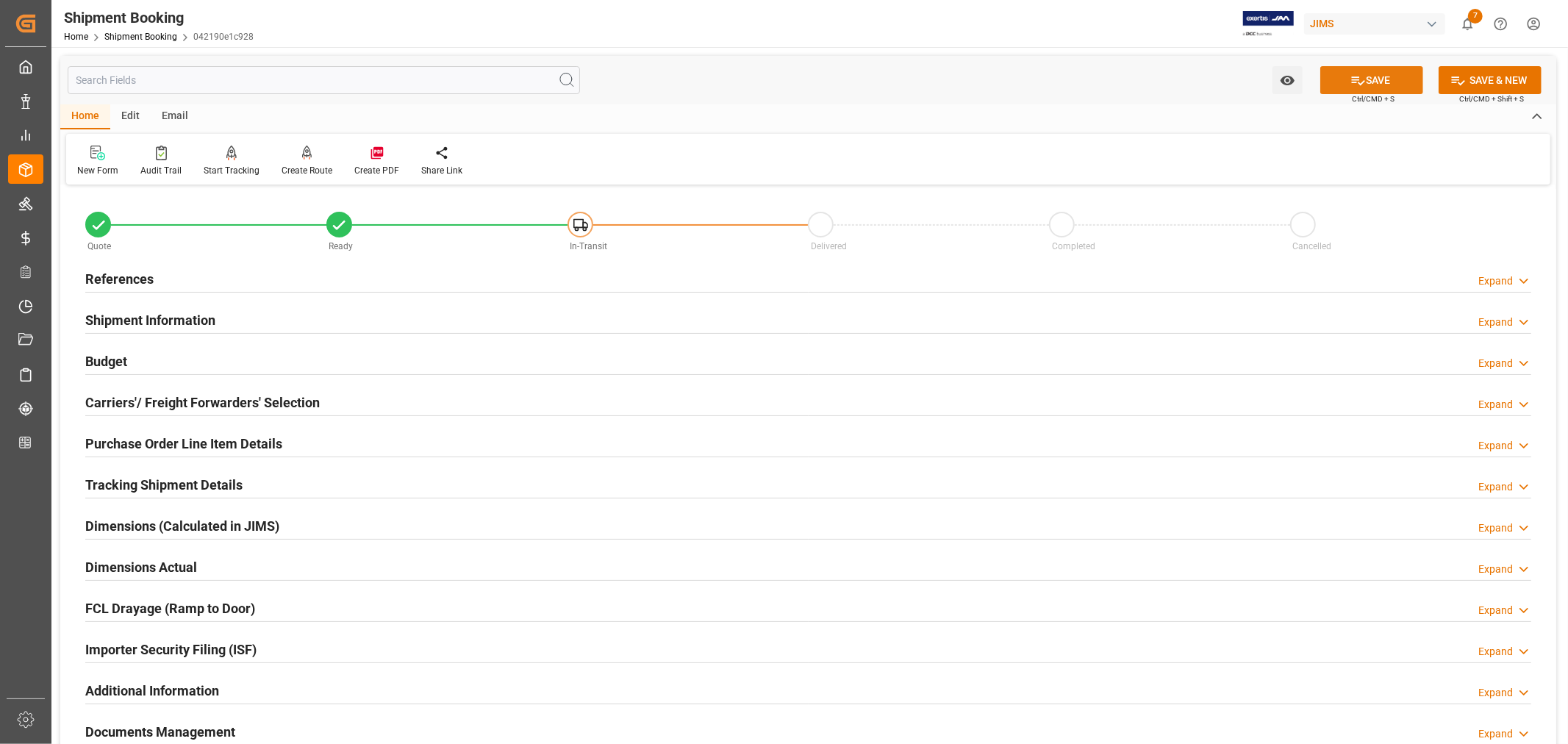
click at [1369, 75] on button "SAVE" at bounding box center [1372, 80] width 103 height 28
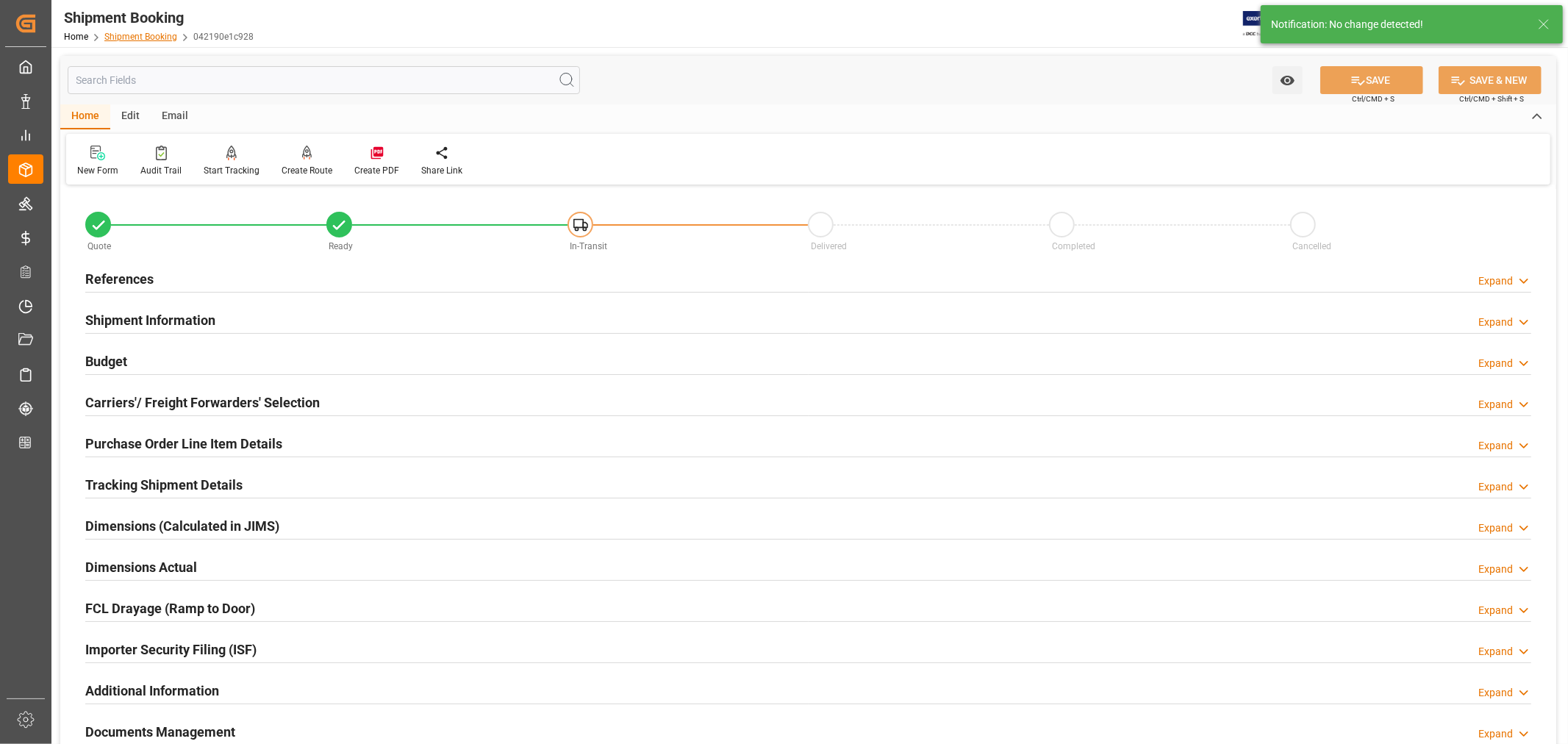
click at [137, 35] on link "Shipment Booking" at bounding box center [141, 37] width 73 height 10
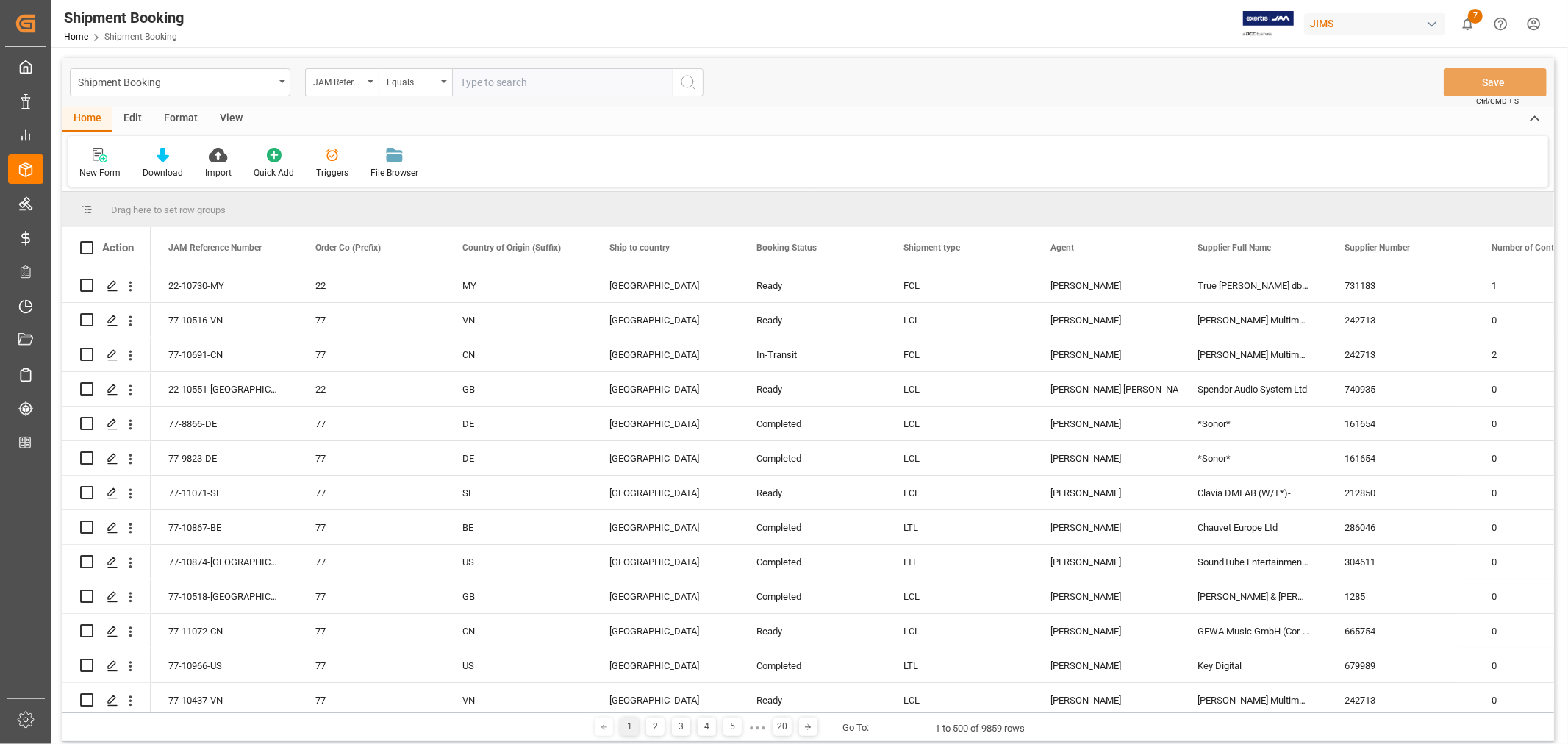
paste input "22-10889-SE"
drag, startPoint x: 461, startPoint y: 84, endPoint x: 471, endPoint y: 102, distance: 20.6
click at [465, 89] on input "22-10889-SE" at bounding box center [562, 83] width 220 height 28
click at [462, 84] on input "22-10889-SE" at bounding box center [562, 83] width 220 height 28
type input "22-10889-SE"
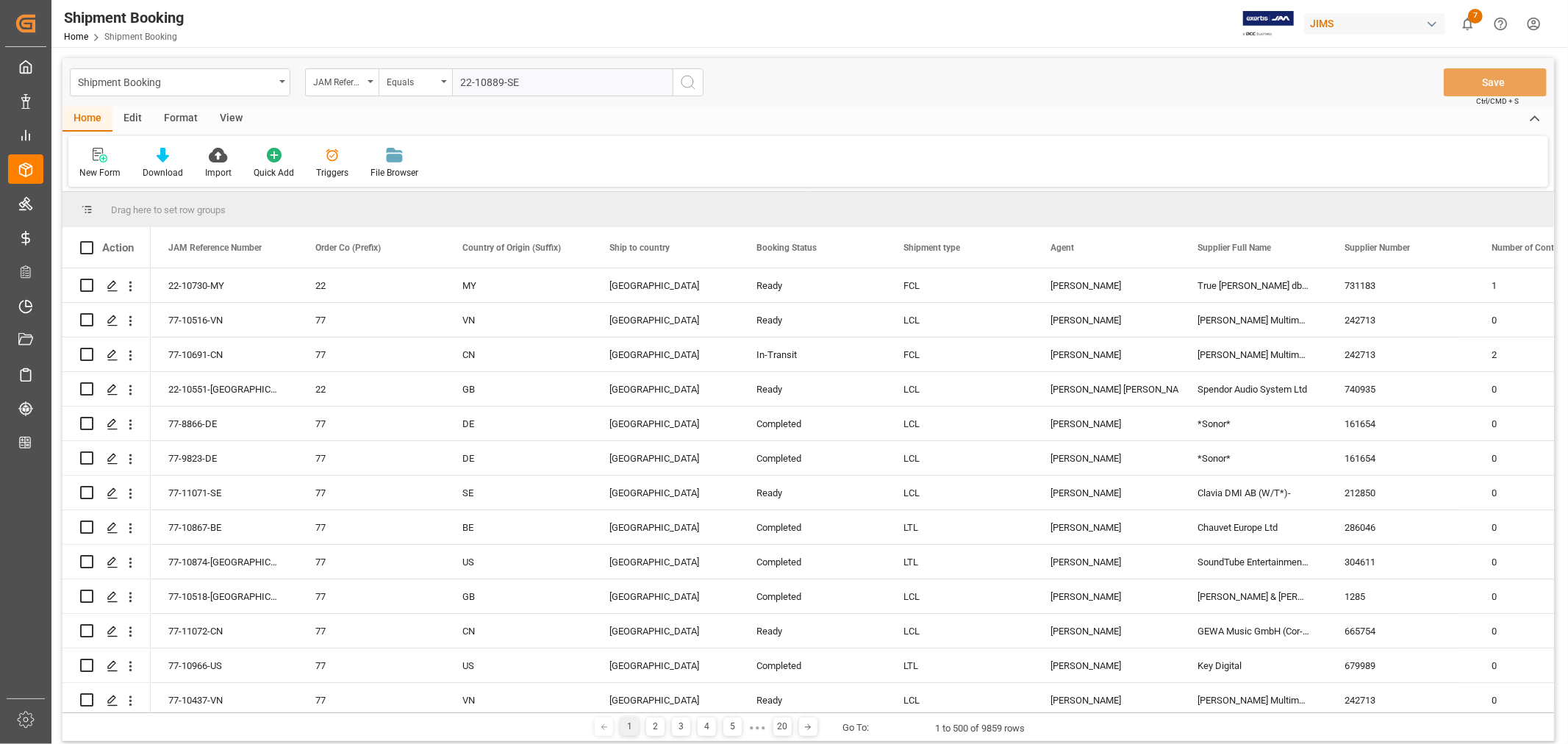
click at [686, 83] on icon "search button" at bounding box center [688, 83] width 18 height 18
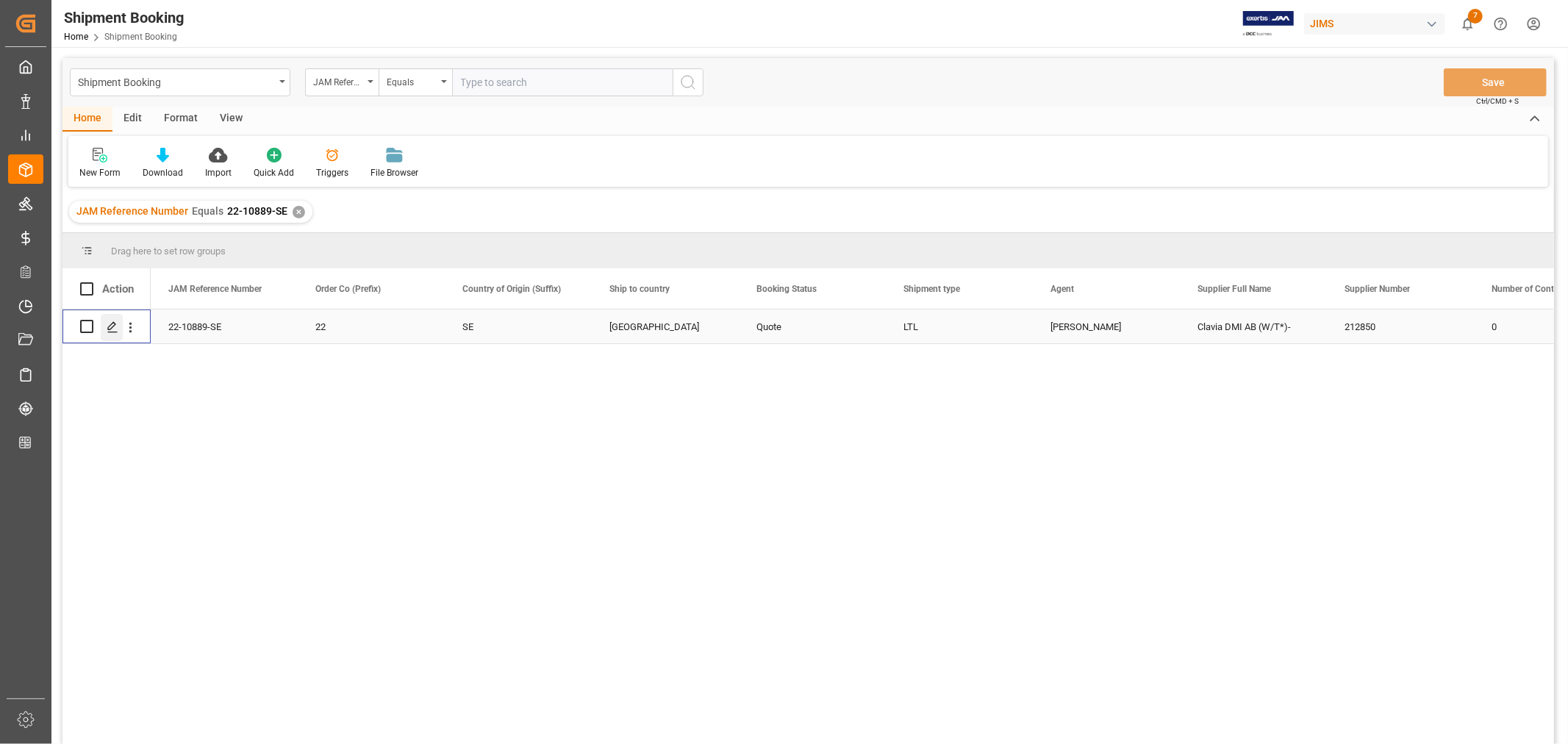
click at [115, 326] on icon "Press SPACE to select this row." at bounding box center [113, 327] width 12 height 12
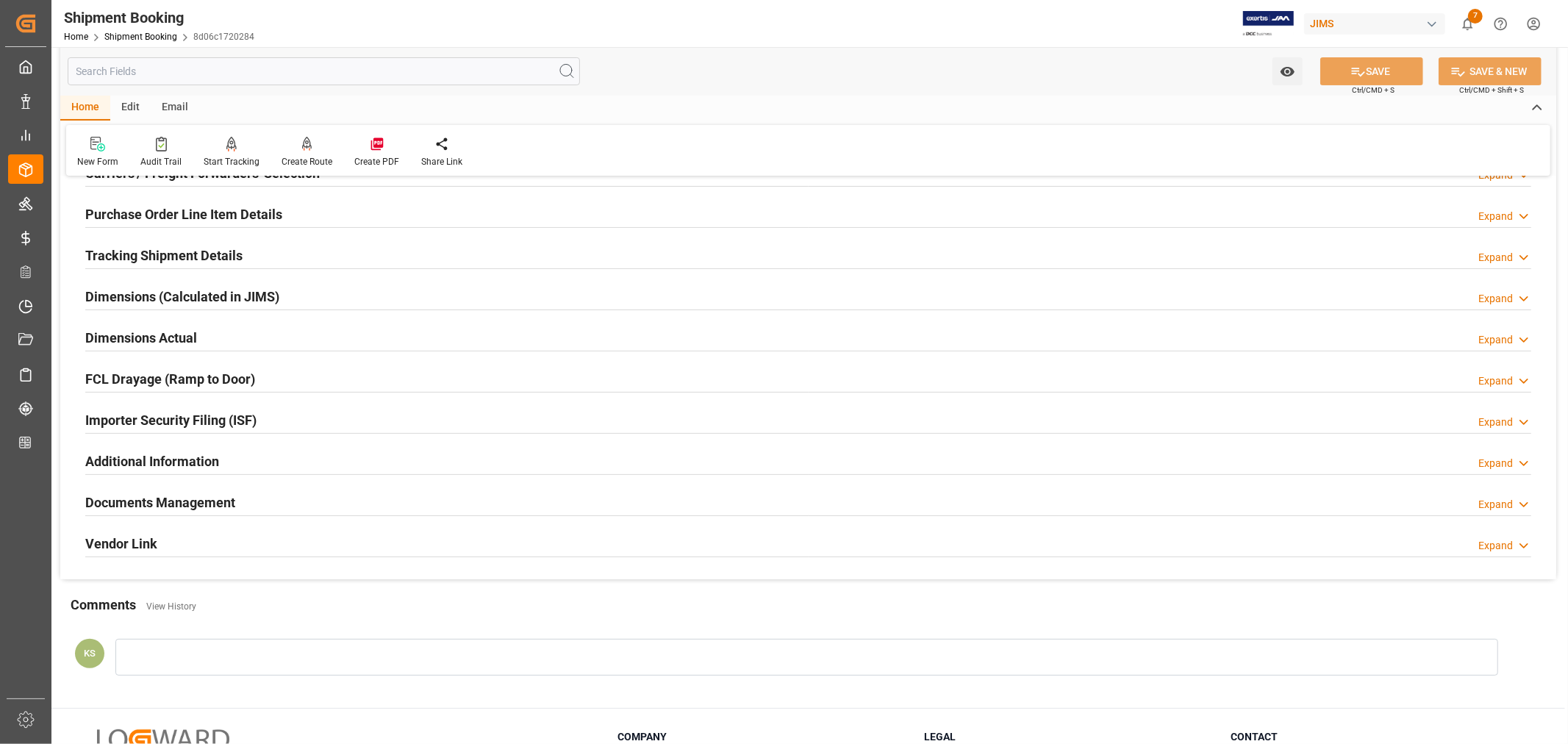
scroll to position [326, 0]
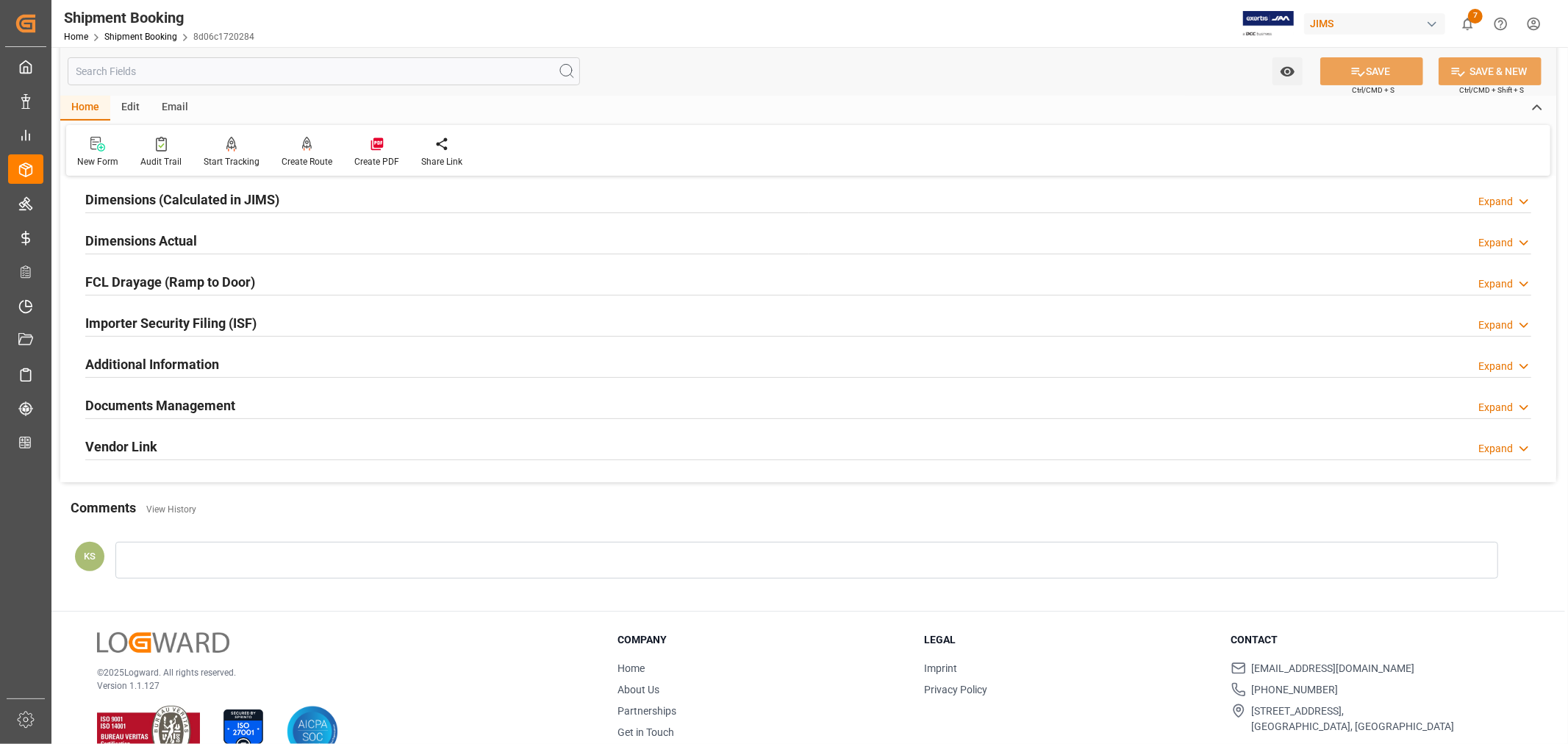
click at [228, 394] on div "Documents Management" at bounding box center [161, 404] width 150 height 28
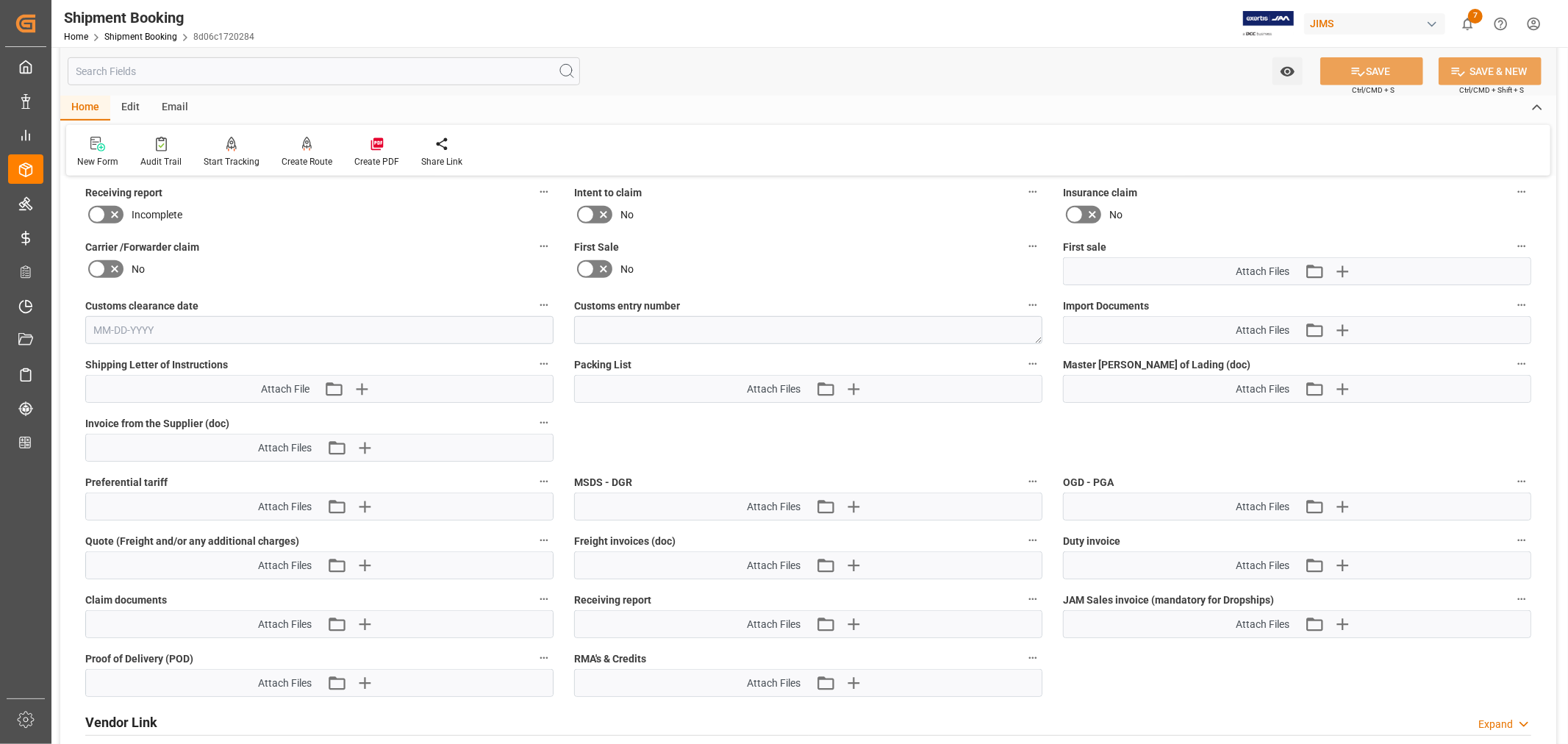
scroll to position [653, 0]
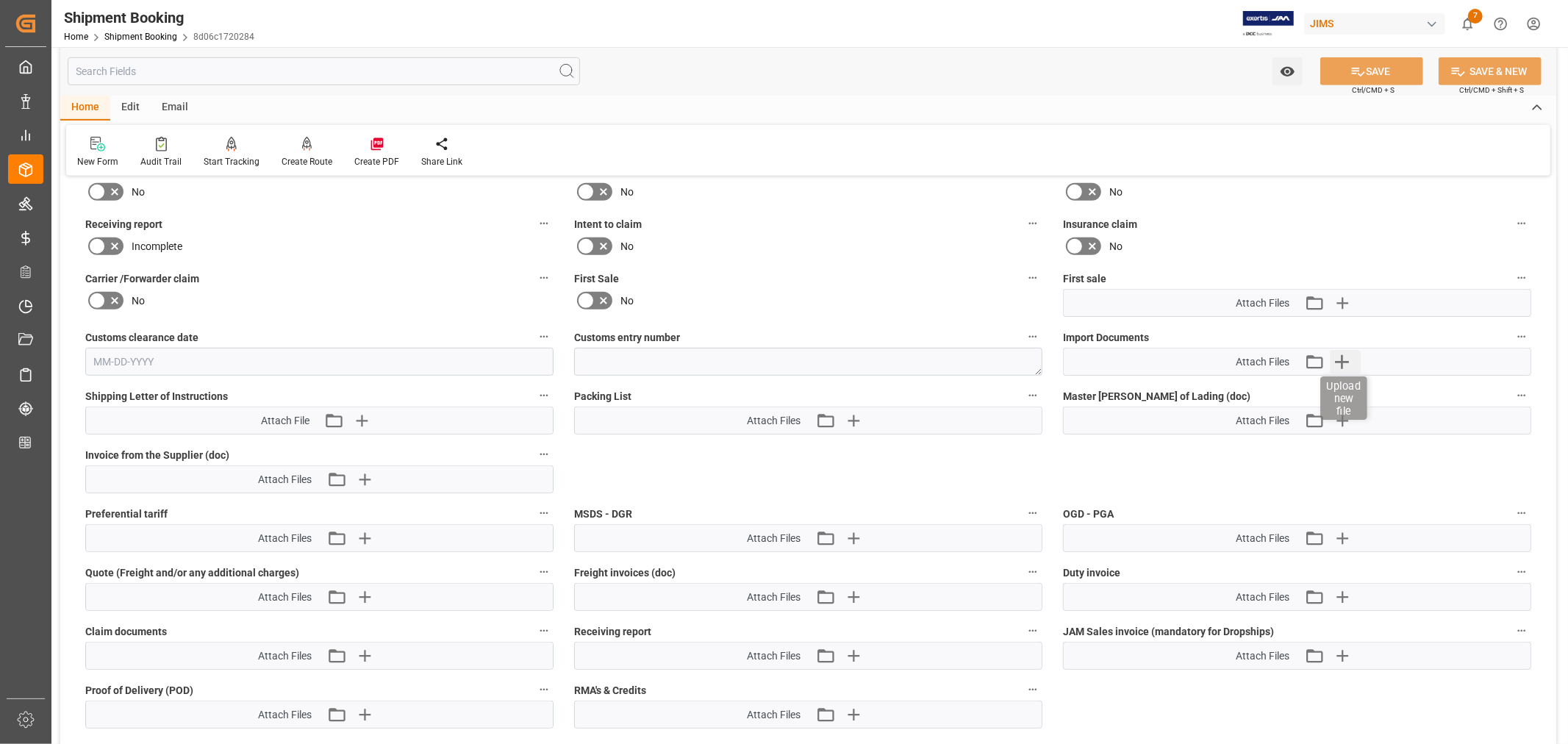
click at [1343, 362] on icon "button" at bounding box center [1343, 362] width 14 height 14
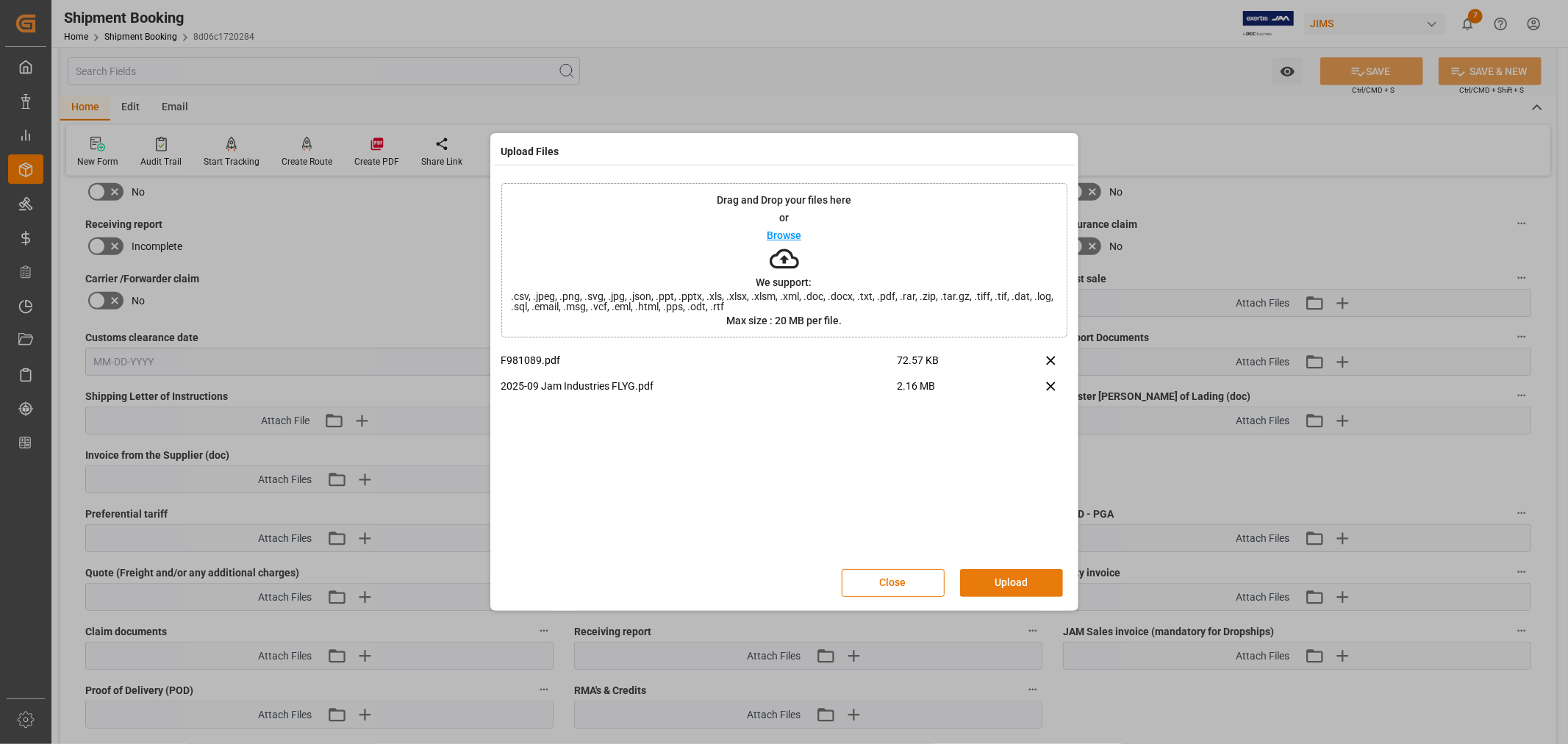
click at [998, 581] on button "Upload" at bounding box center [1011, 583] width 103 height 28
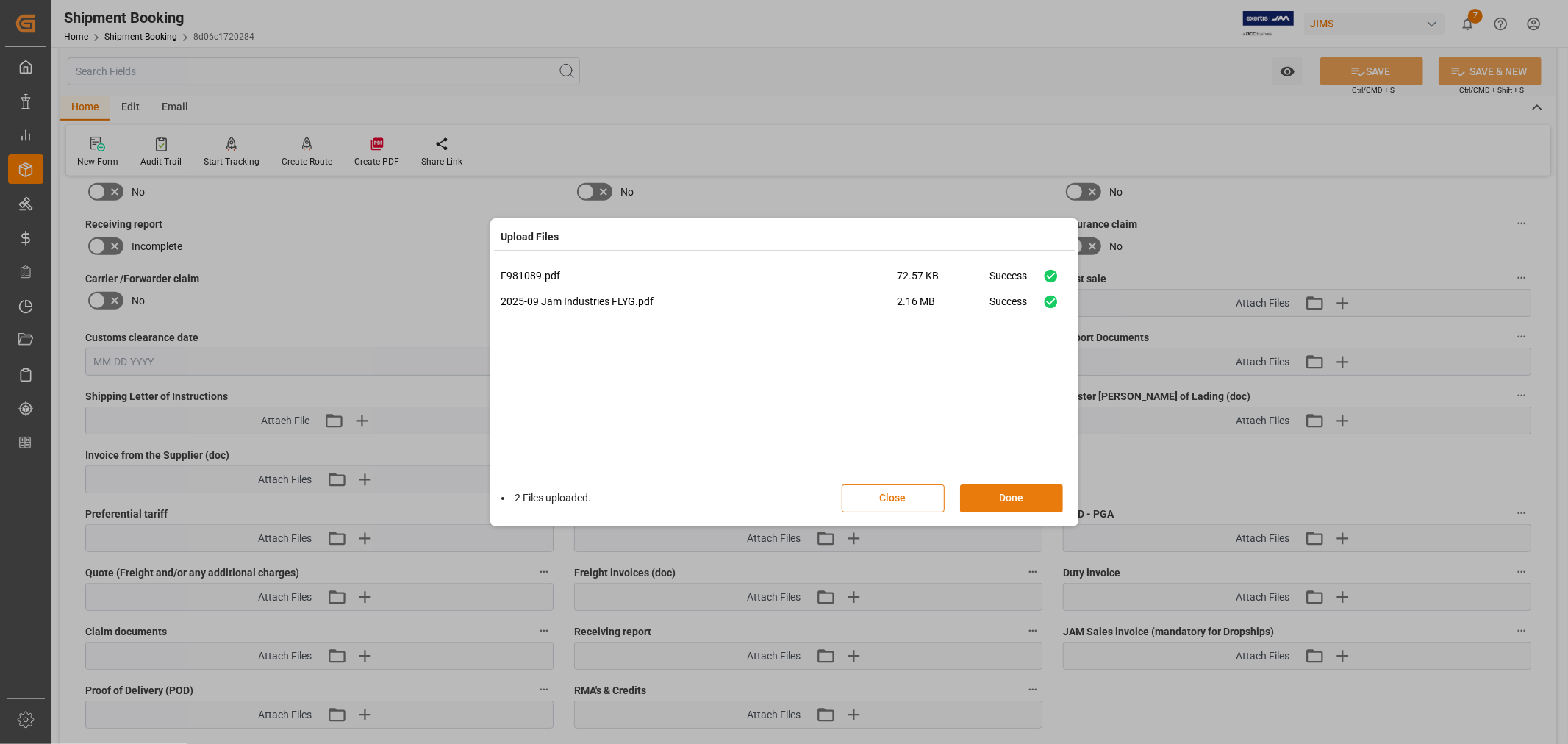
click at [1002, 497] on button "Done" at bounding box center [1011, 499] width 103 height 28
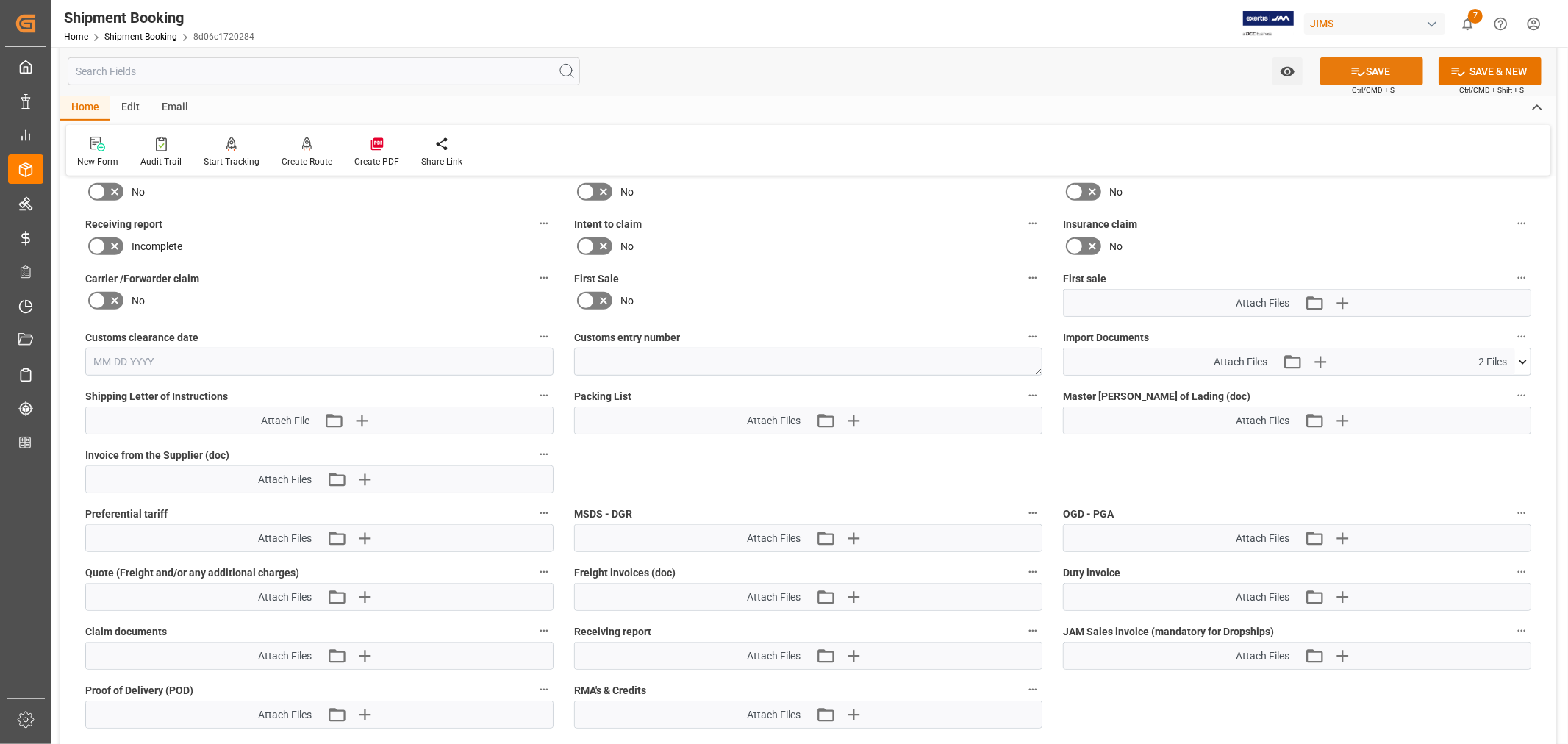
click at [1371, 71] on button "SAVE" at bounding box center [1372, 71] width 103 height 28
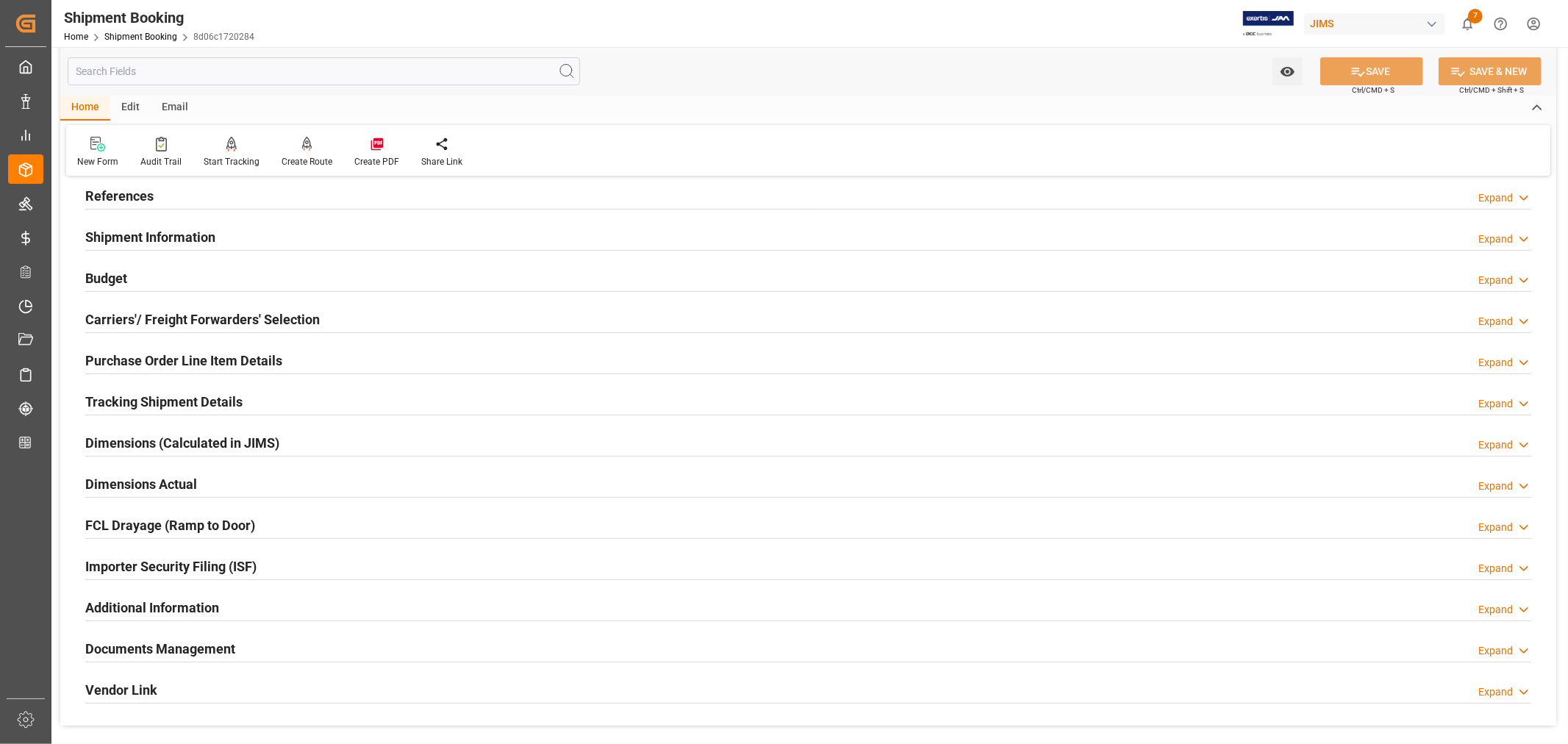
scroll to position [0, 0]
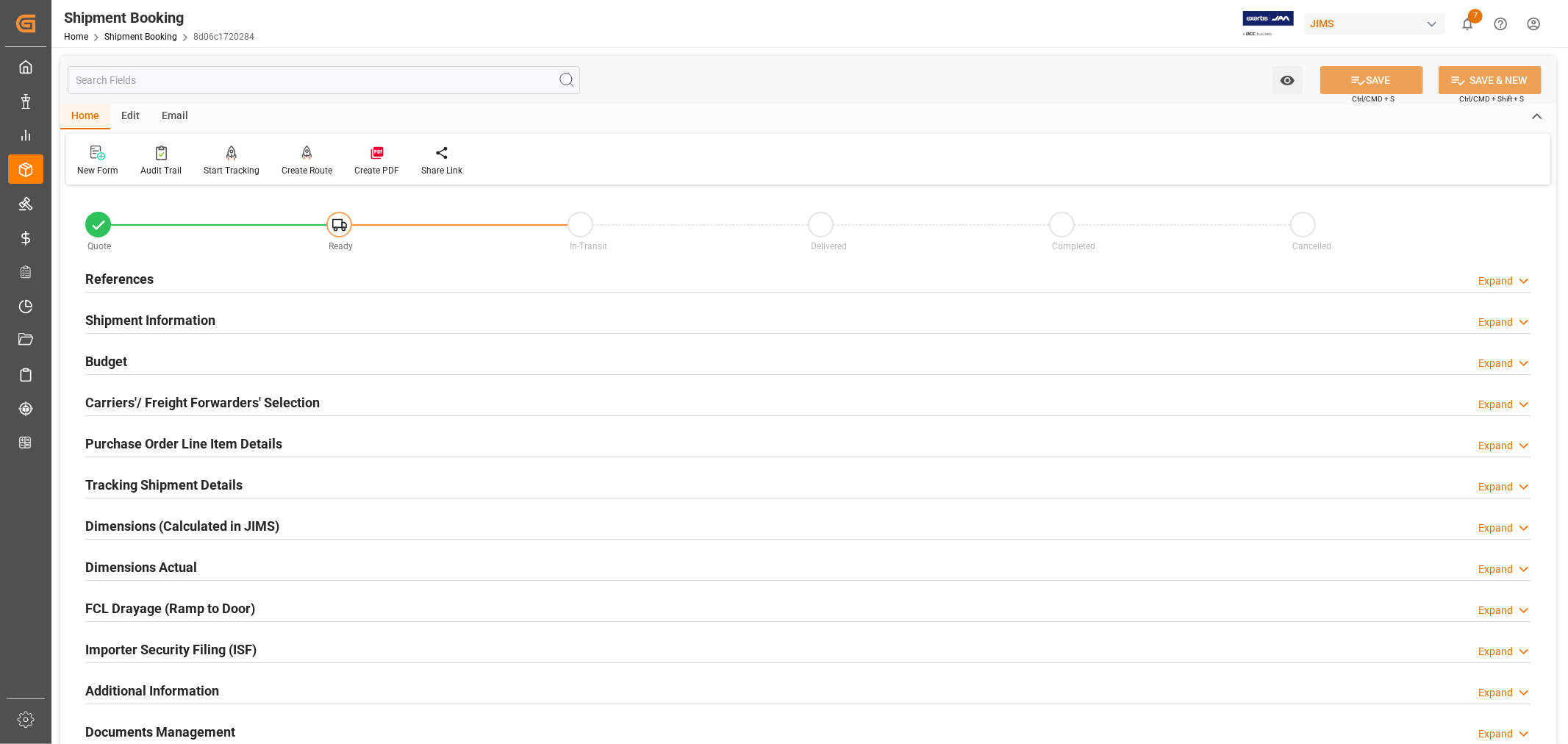
click at [135, 275] on h2 "References" at bounding box center [120, 279] width 69 height 20
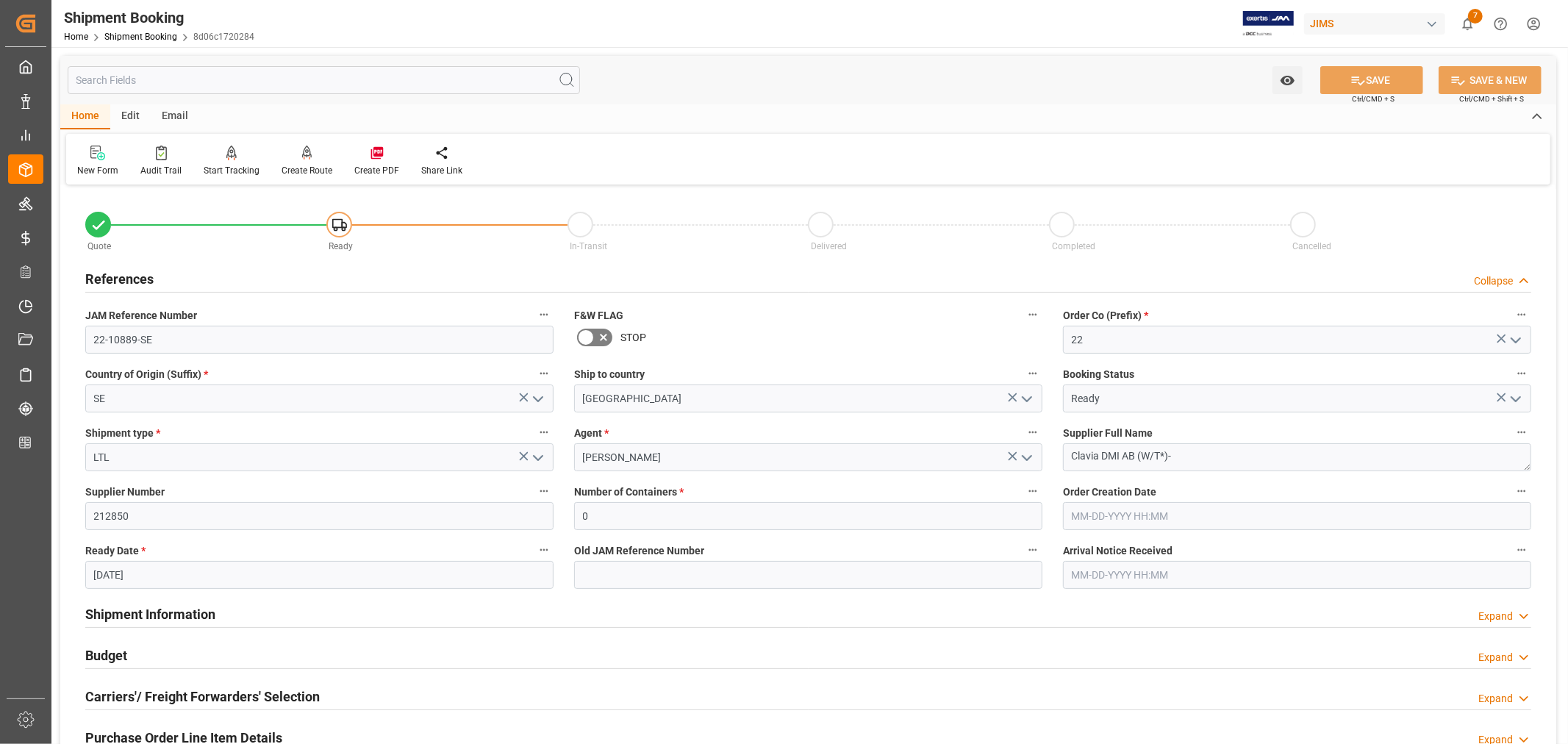
click at [135, 275] on h2 "References" at bounding box center [120, 279] width 69 height 20
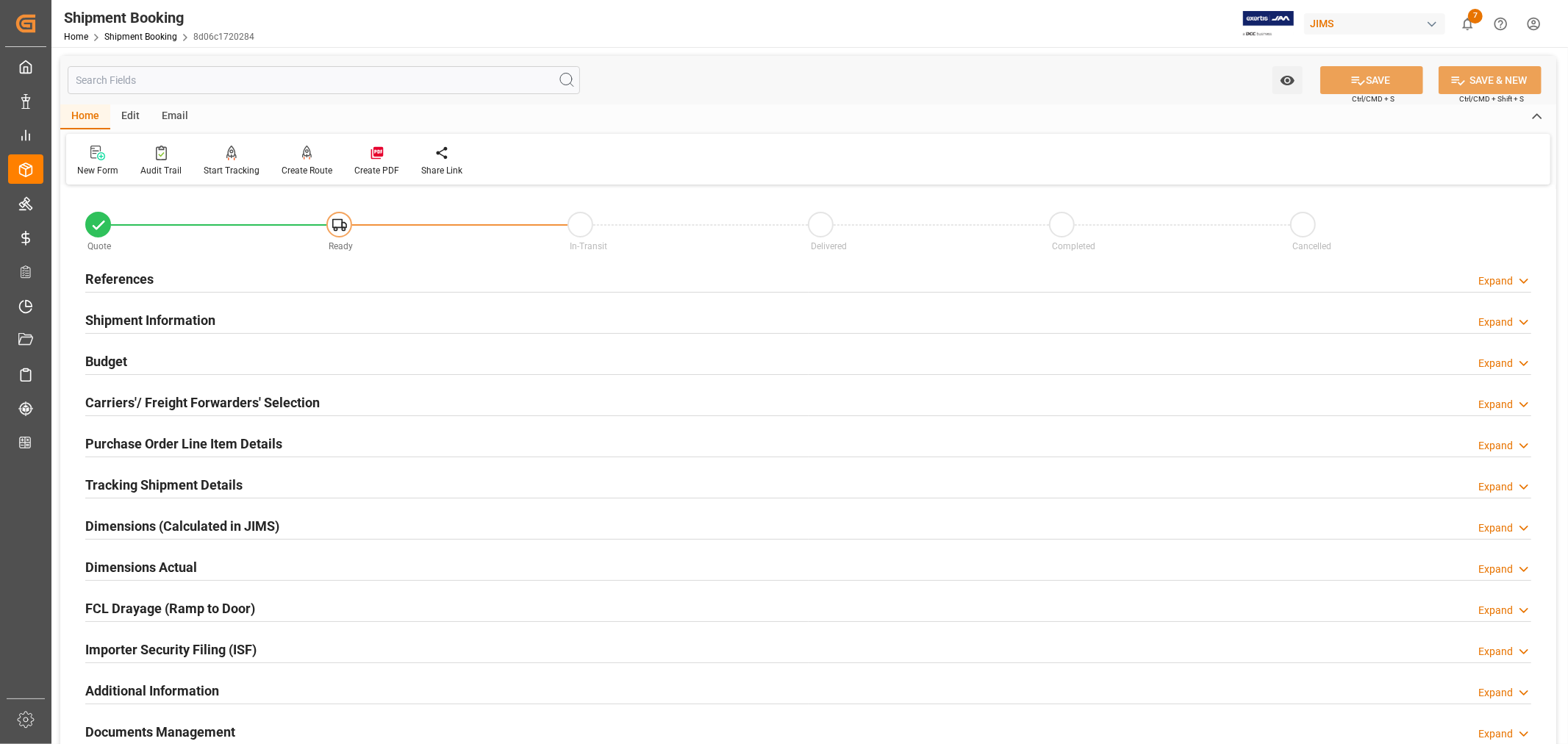
click at [114, 488] on h2 "Tracking Shipment Details" at bounding box center [165, 485] width 158 height 20
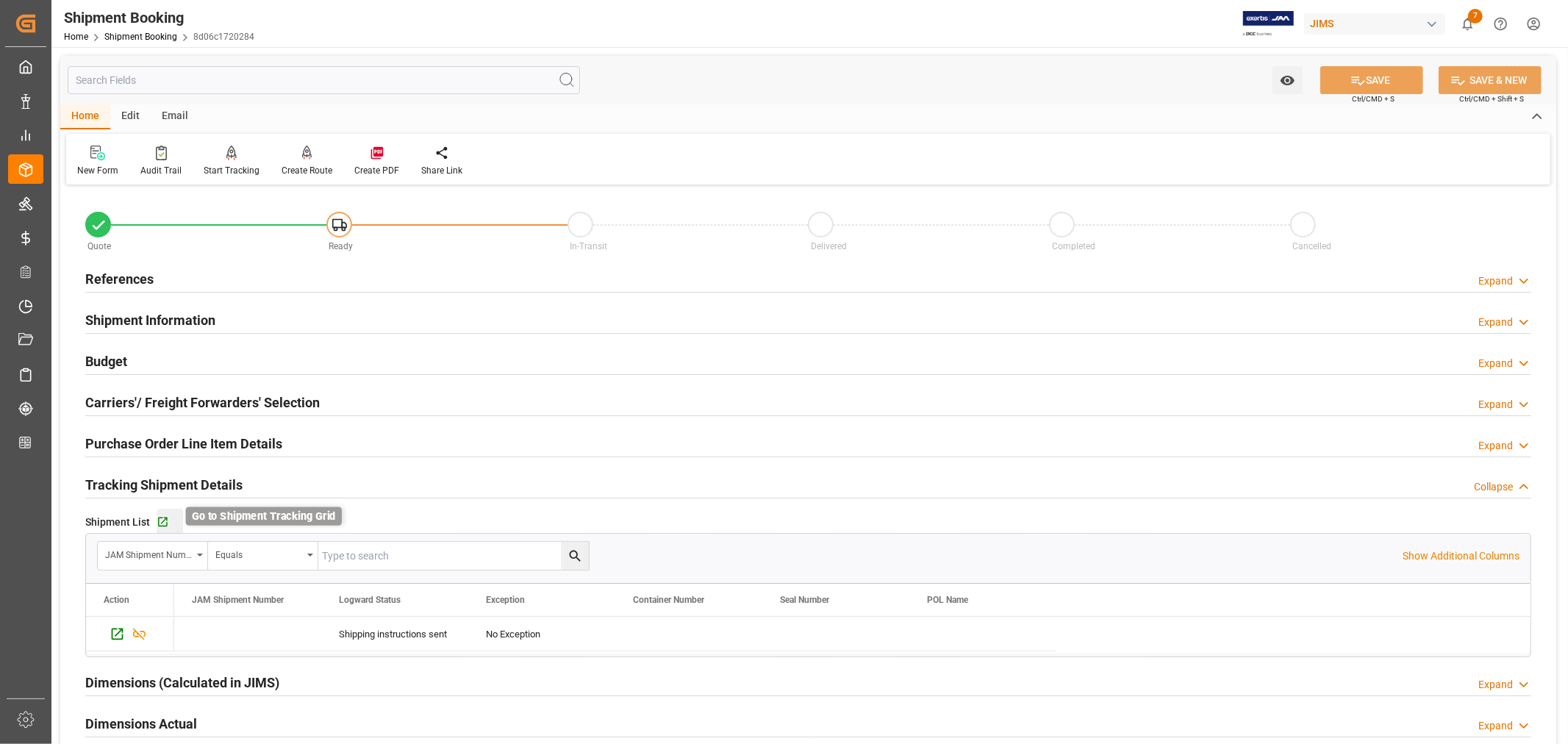
click at [163, 522] on icon "button" at bounding box center [163, 523] width 10 height 10
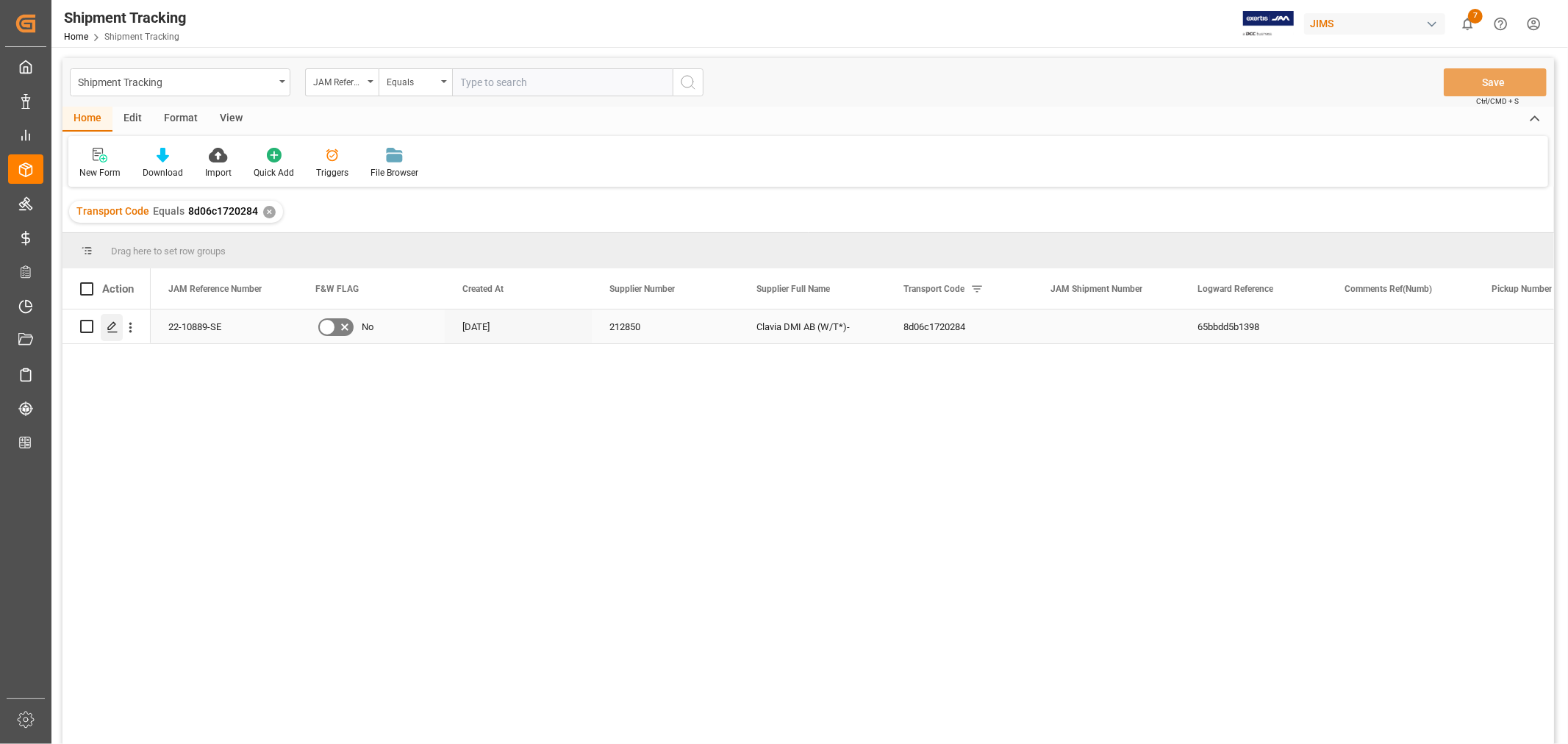
click at [112, 327] on polygon "Press SPACE to select this row." at bounding box center [111, 325] width 7 height 7
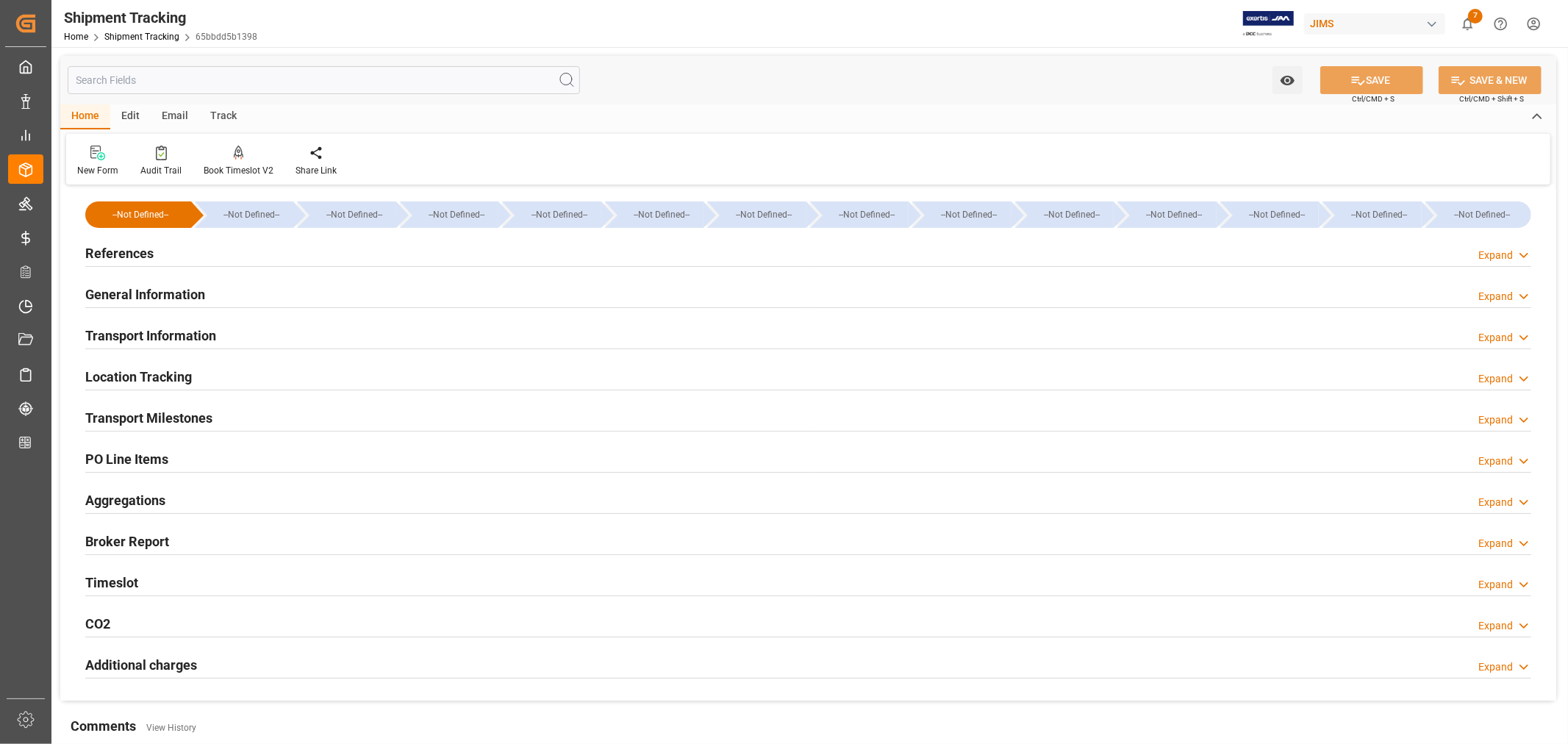
type input "[DATE]"
click at [128, 253] on h2 "References" at bounding box center [120, 253] width 69 height 20
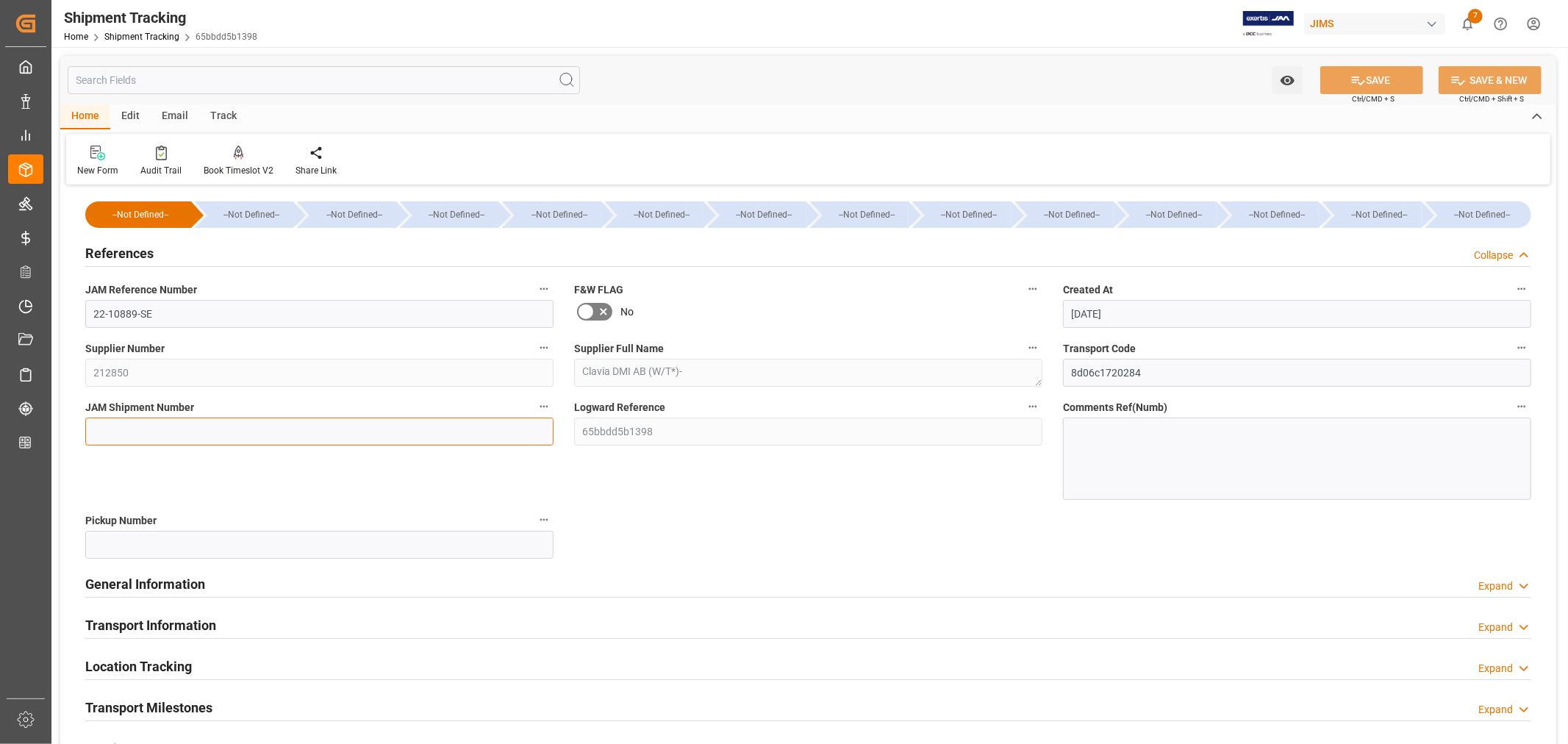
click at [109, 431] on input at bounding box center [320, 432] width 469 height 28
paste input "73020"
type input "73020"
click at [1370, 79] on button "SAVE" at bounding box center [1372, 80] width 103 height 28
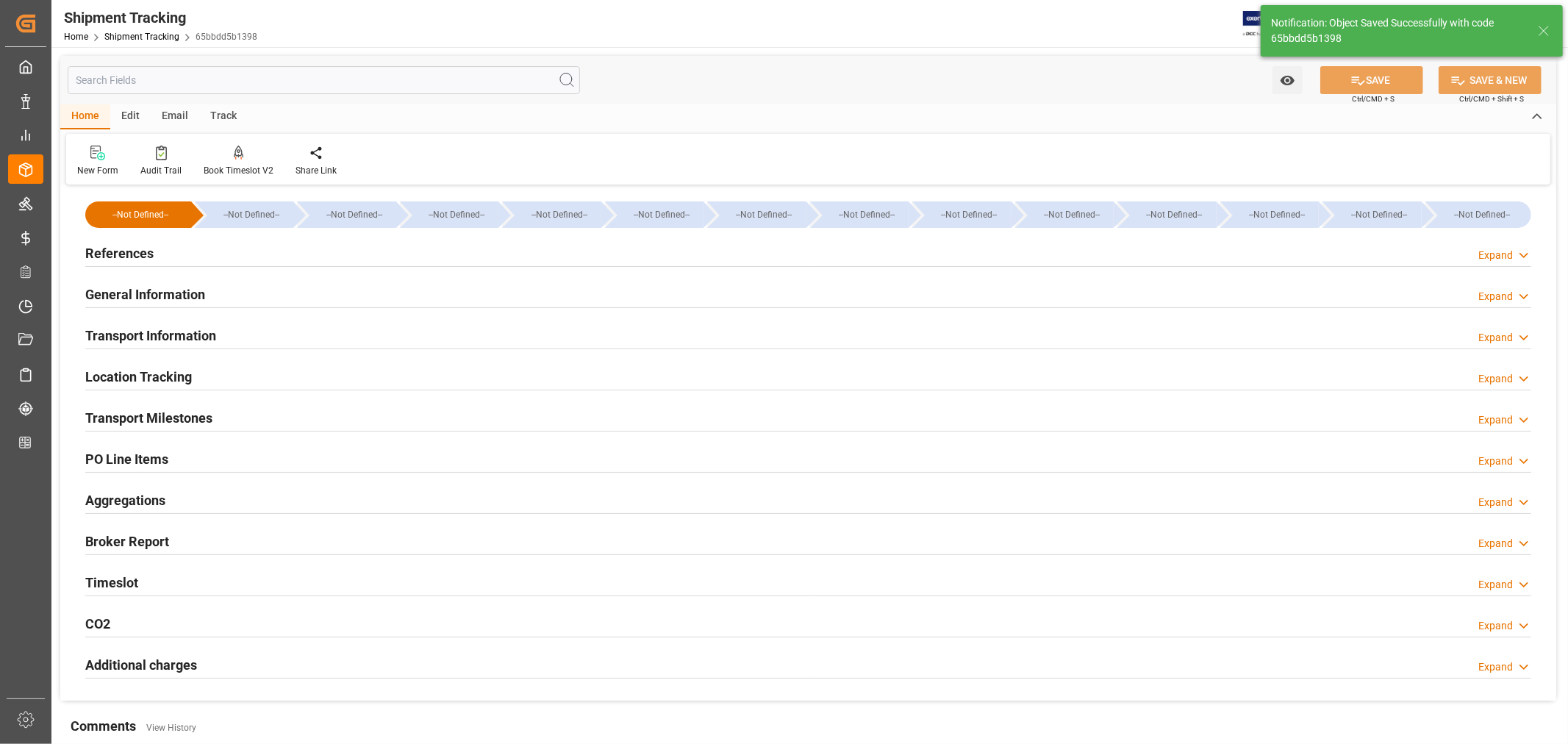
click at [166, 295] on h2 "General Information" at bounding box center [146, 294] width 120 height 20
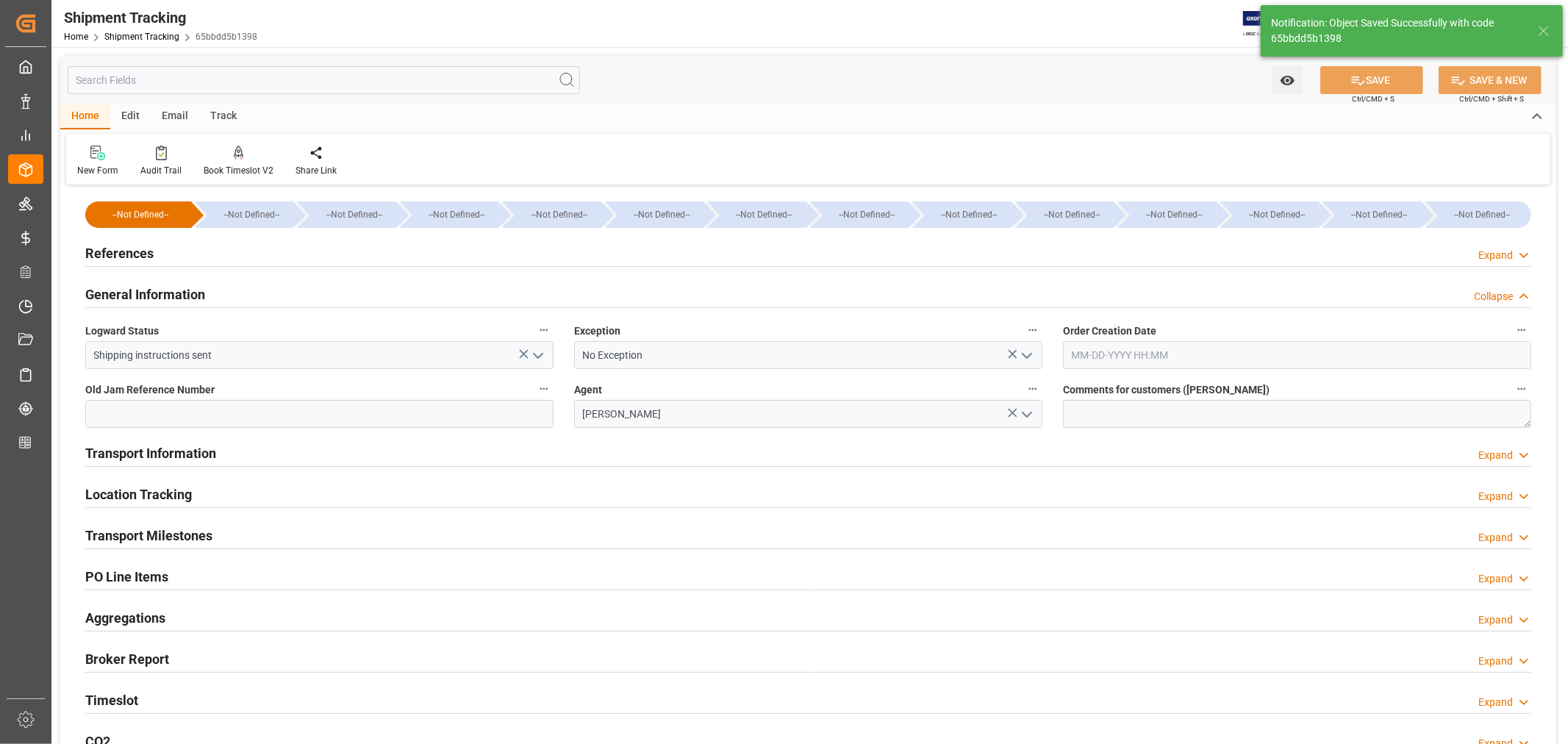
click at [1027, 357] on polyline "open menu" at bounding box center [1026, 356] width 9 height 4
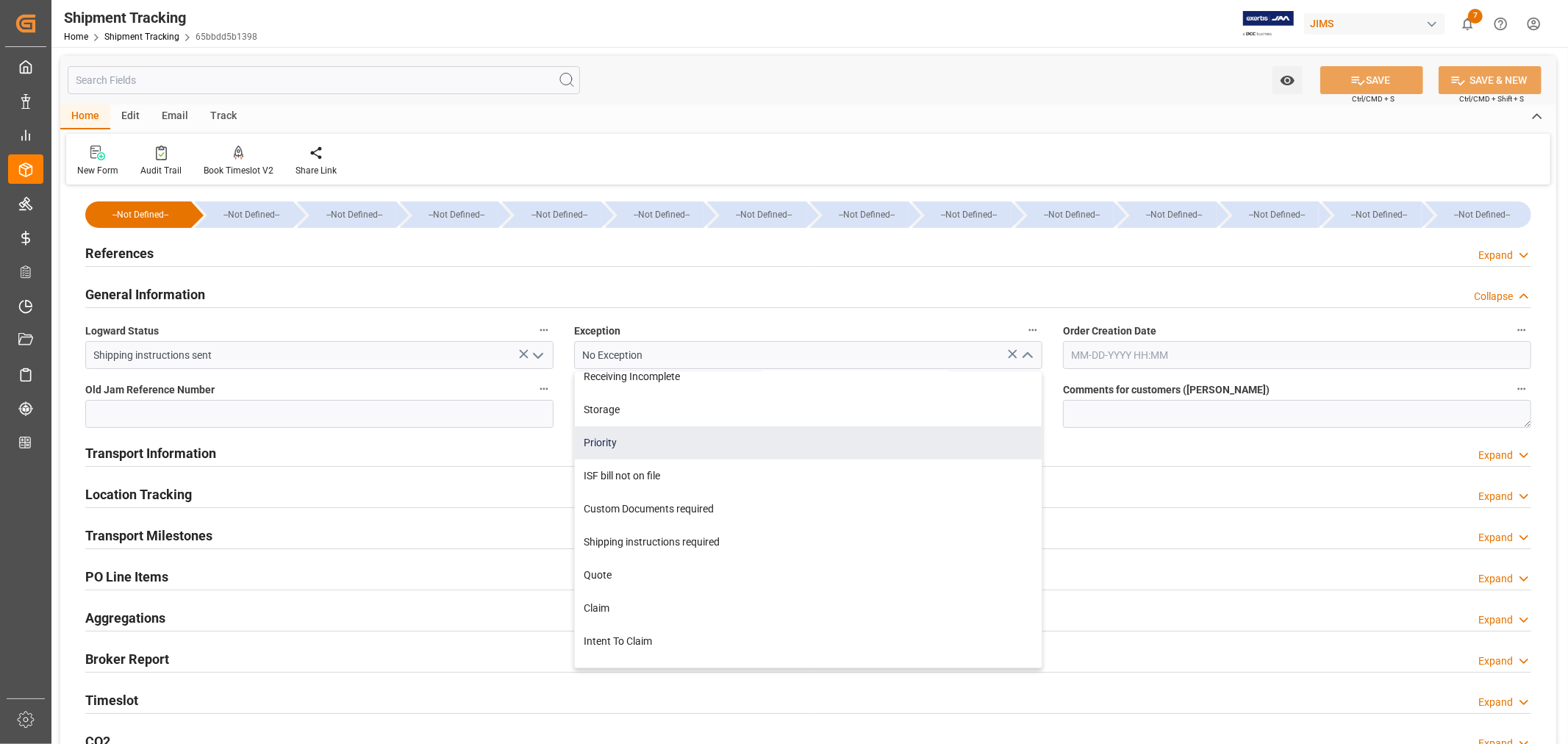
click at [612, 443] on div "Priority" at bounding box center [808, 443] width 467 height 33
type input "Priority"
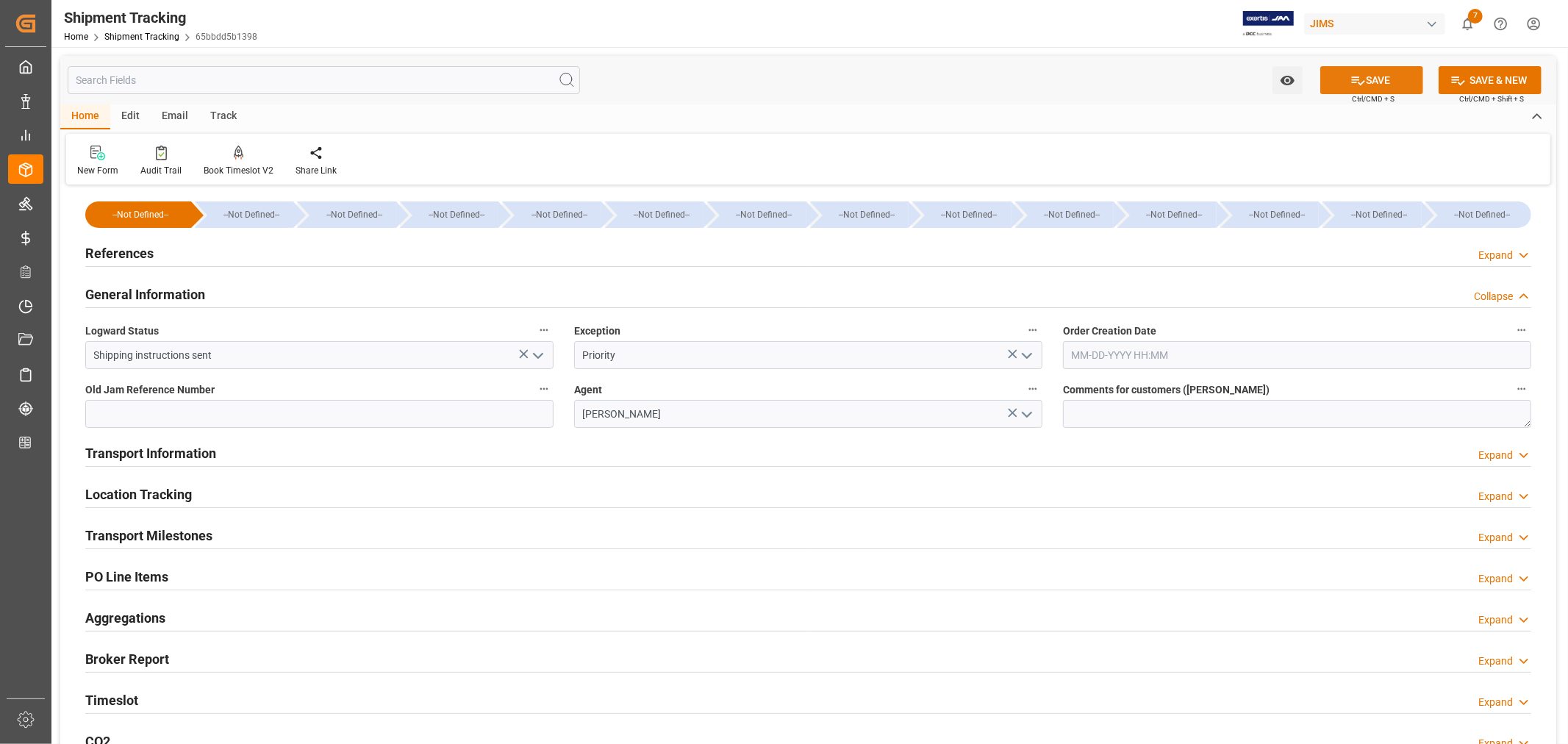
click at [1370, 86] on button "SAVE" at bounding box center [1372, 80] width 103 height 28
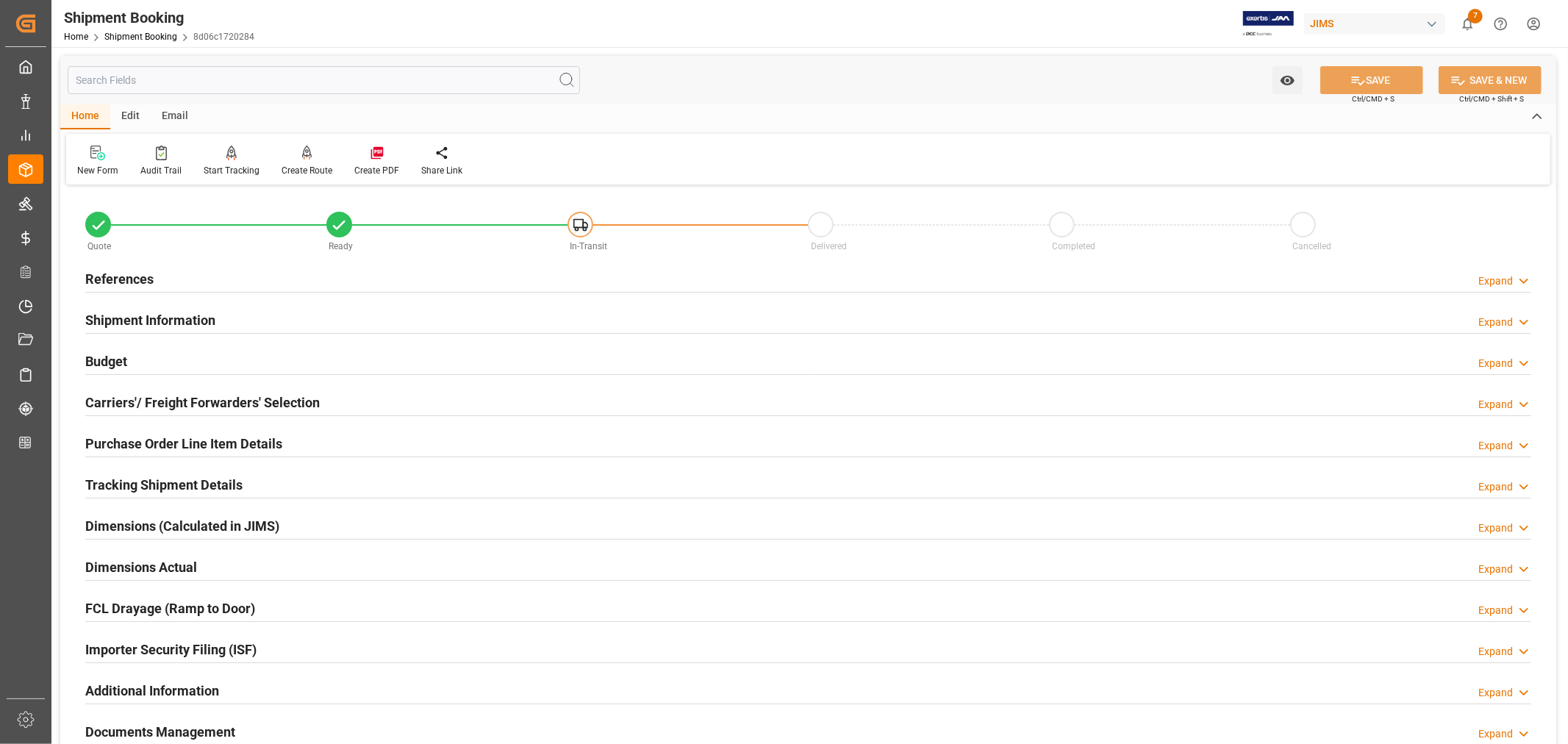
click at [133, 319] on h2 "Shipment Information" at bounding box center [151, 320] width 130 height 20
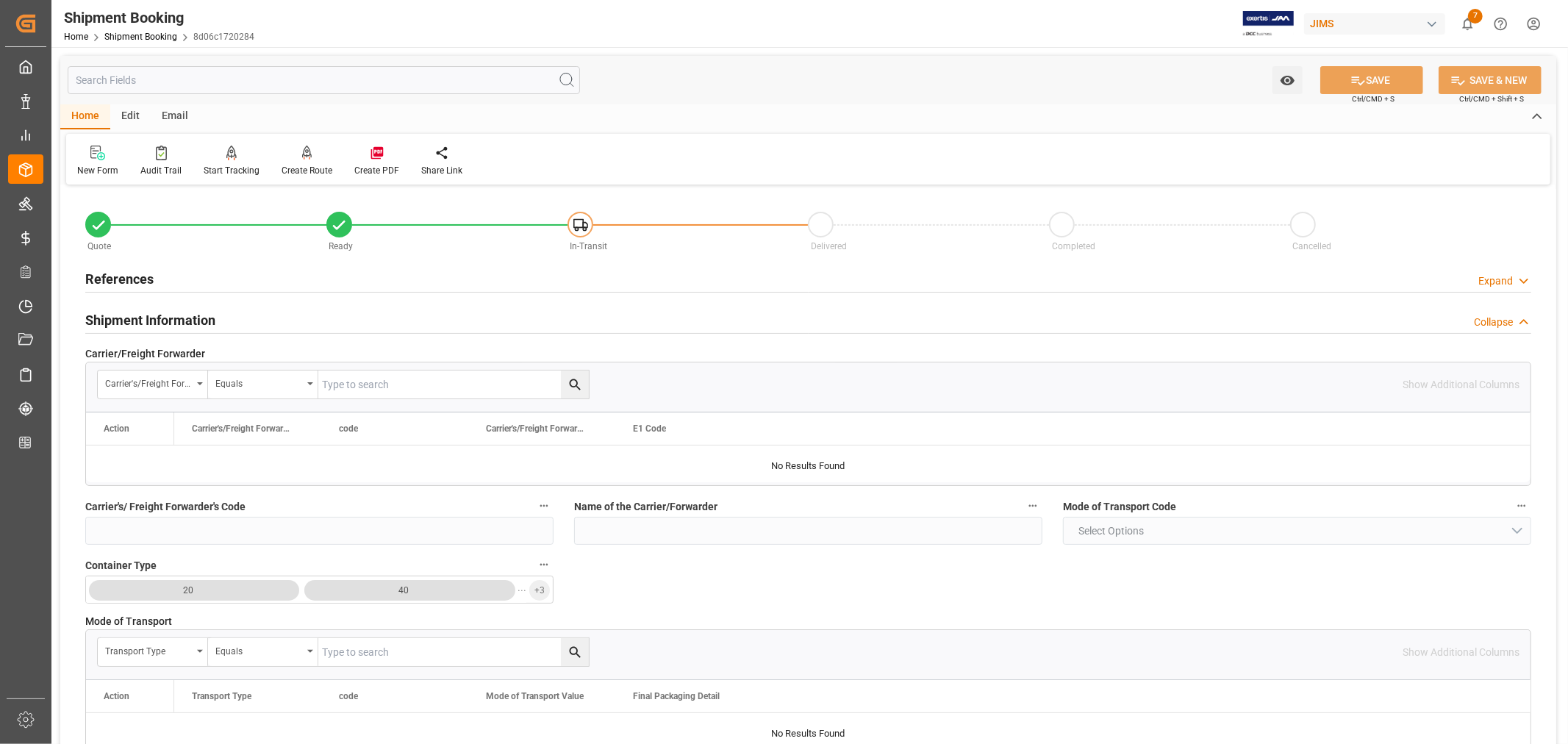
click at [133, 319] on h2 "Shipment Information" at bounding box center [151, 320] width 130 height 20
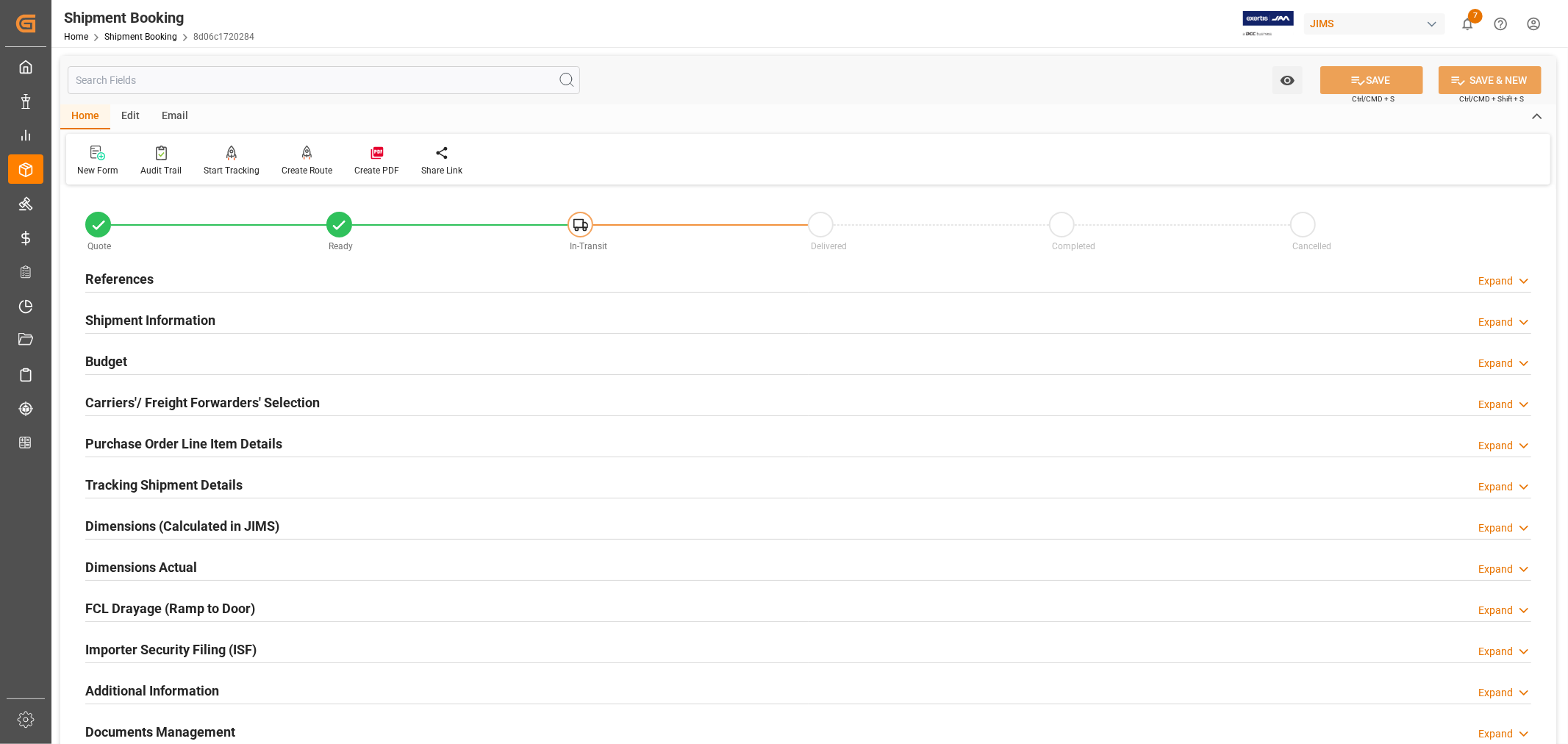
click at [174, 398] on h2 "Carriers'/ Freight Forwarders' Selection" at bounding box center [202, 403] width 234 height 20
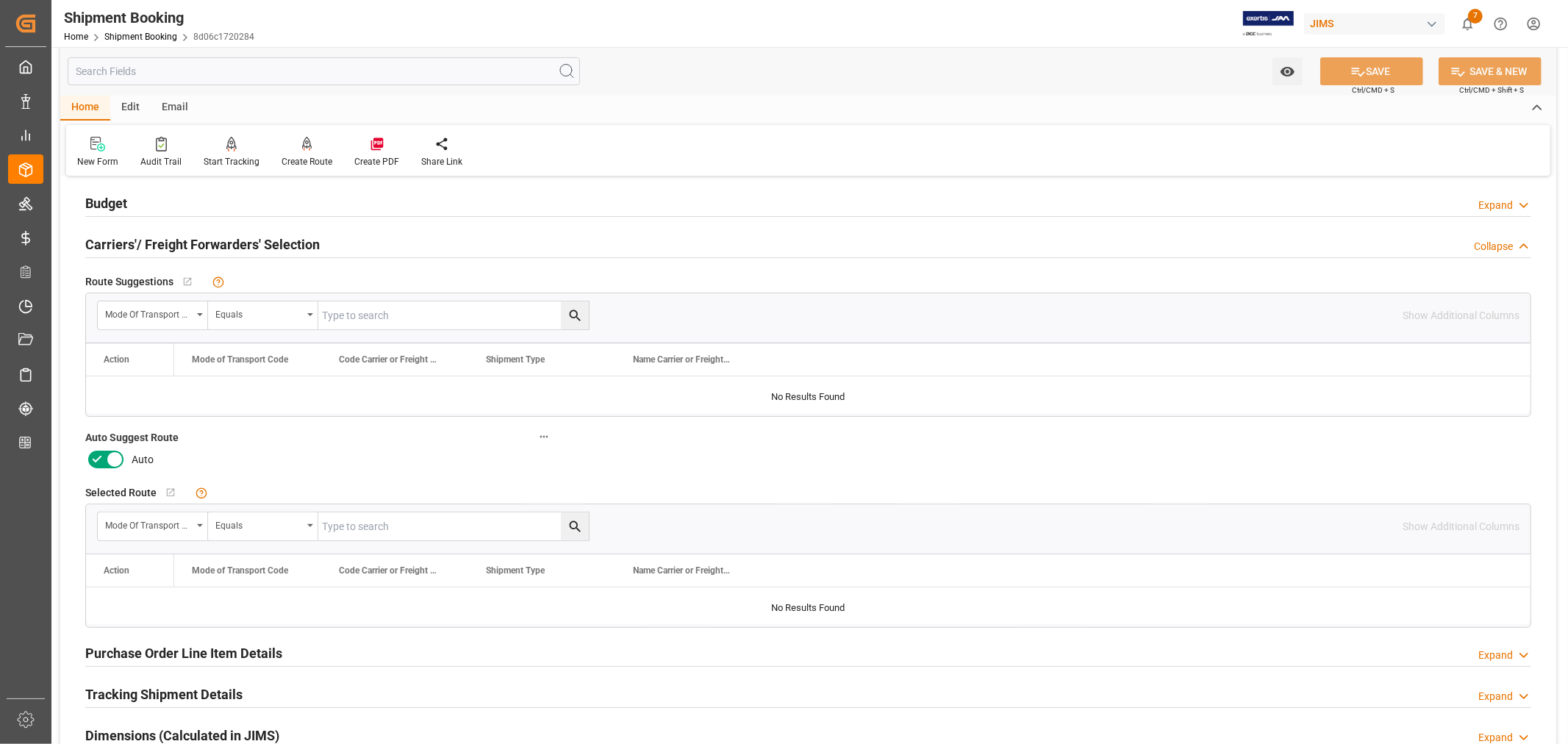
scroll to position [164, 0]
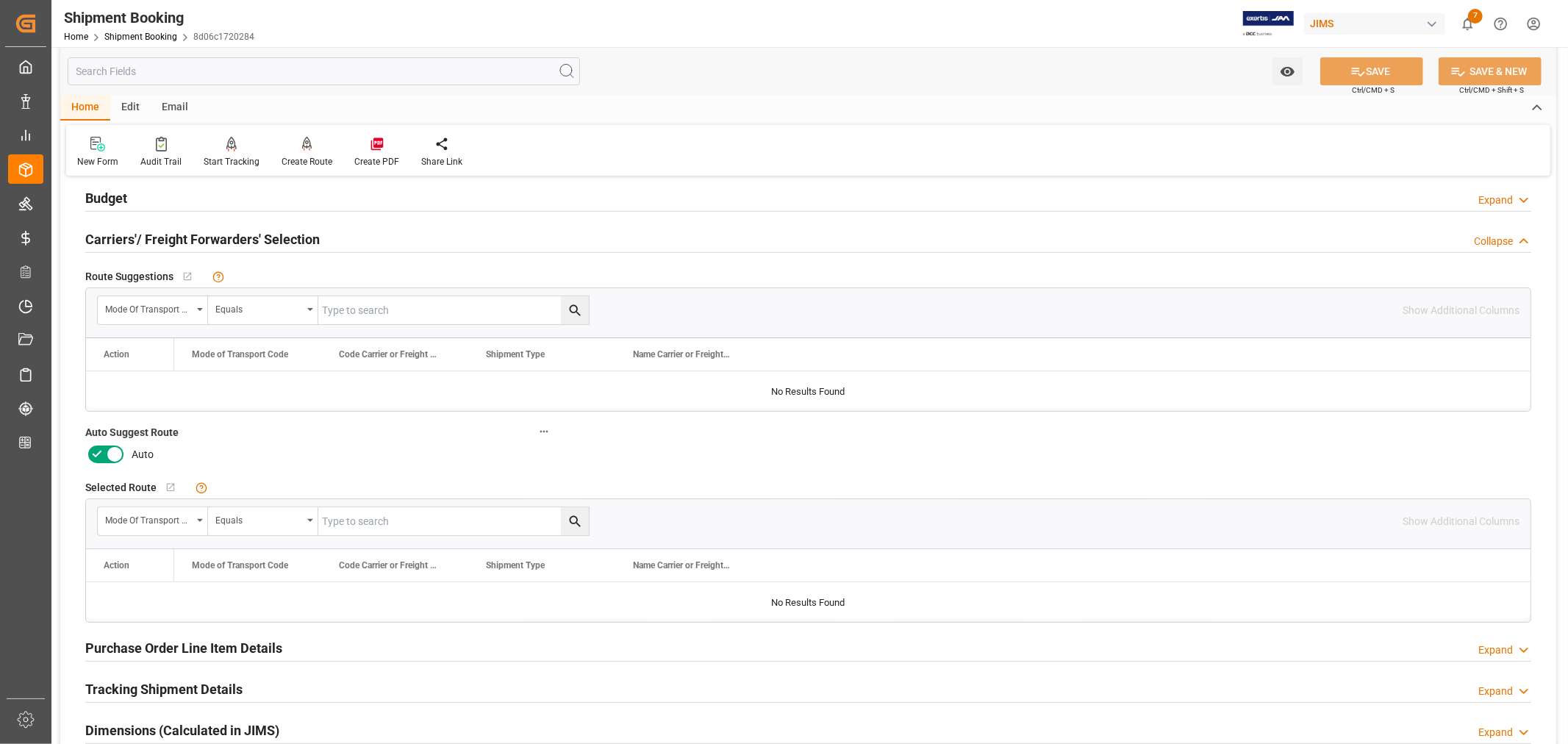
click at [113, 444] on label at bounding box center [106, 455] width 41 height 24
click at [0, 0] on input "checkbox" at bounding box center [0, 0] width 0 height 0
click at [1372, 74] on button "SAVE" at bounding box center [1372, 71] width 103 height 28
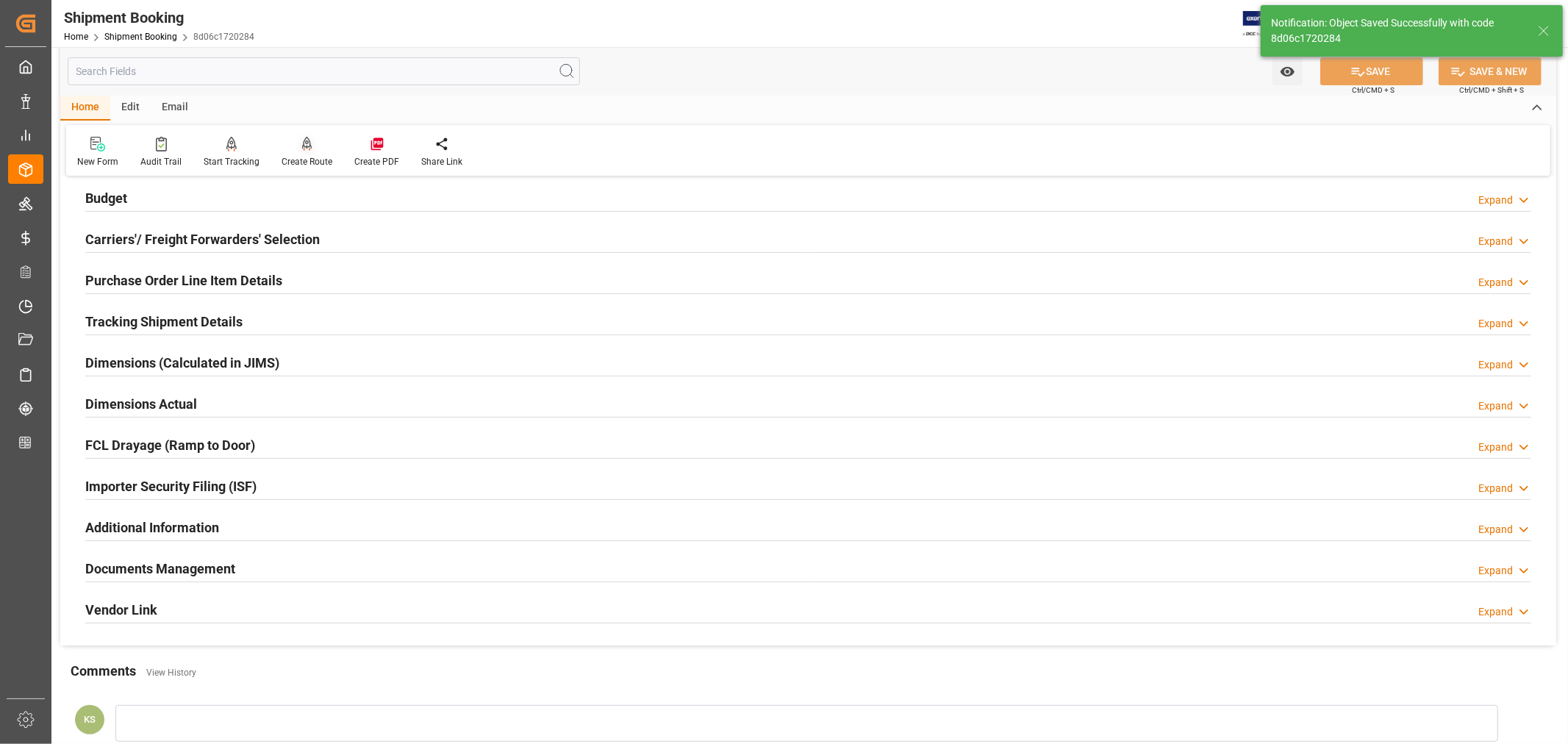
click at [304, 158] on div "Create Route" at bounding box center [306, 162] width 51 height 13
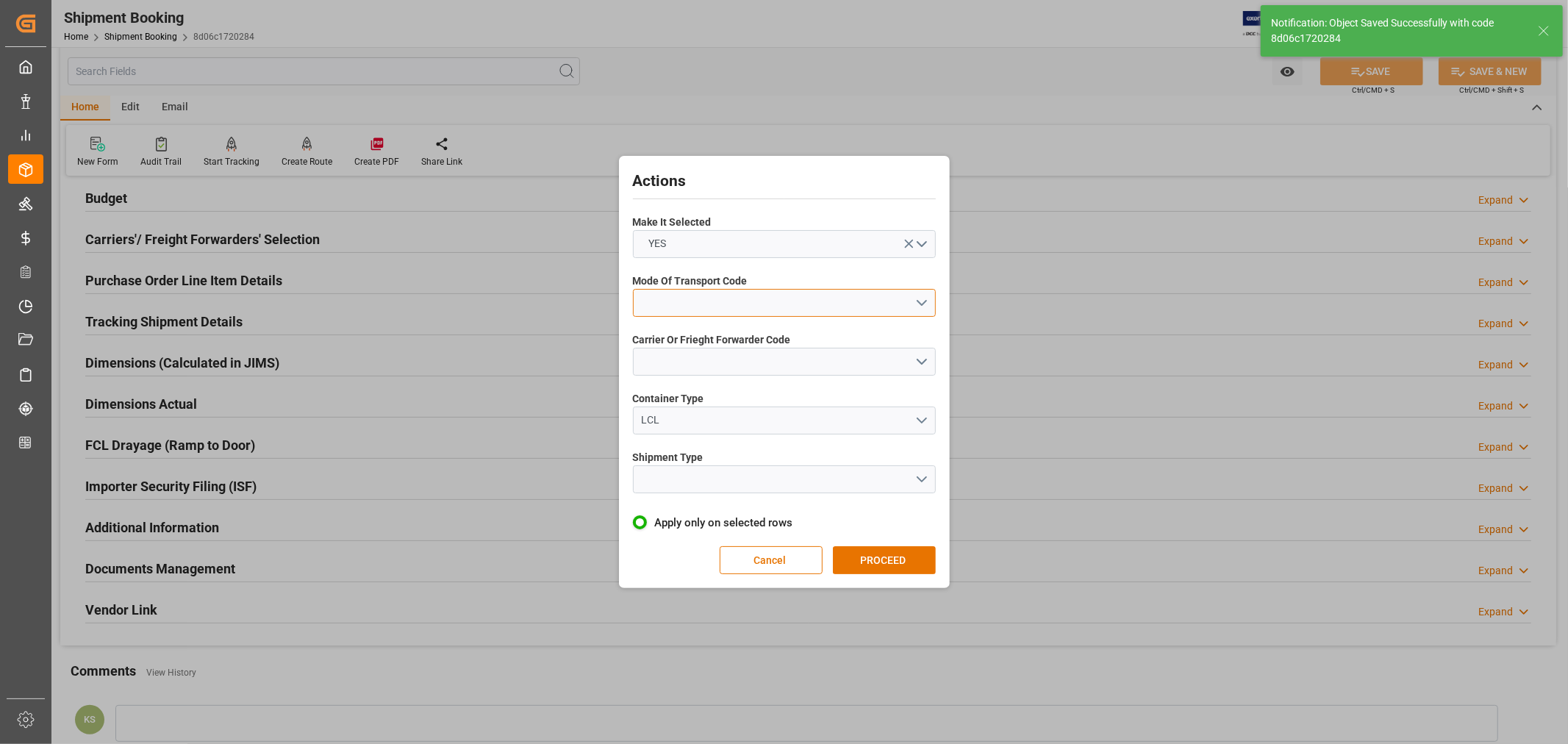
click at [717, 298] on button "open menu" at bounding box center [785, 303] width 303 height 28
click at [685, 399] on div "4- AIR FREIGHT" at bounding box center [784, 399] width 301 height 31
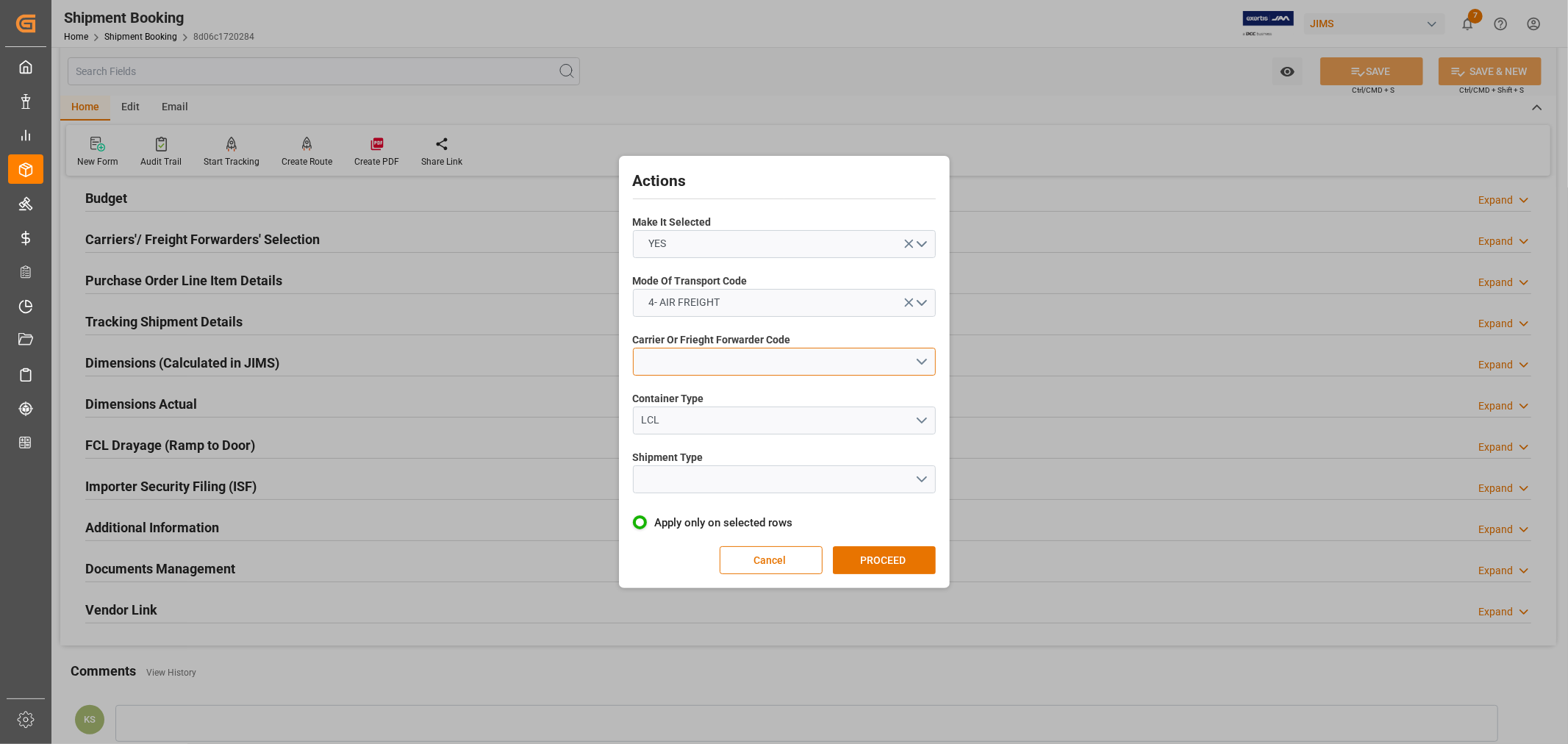
click at [687, 357] on button "open menu" at bounding box center [785, 362] width 303 height 28
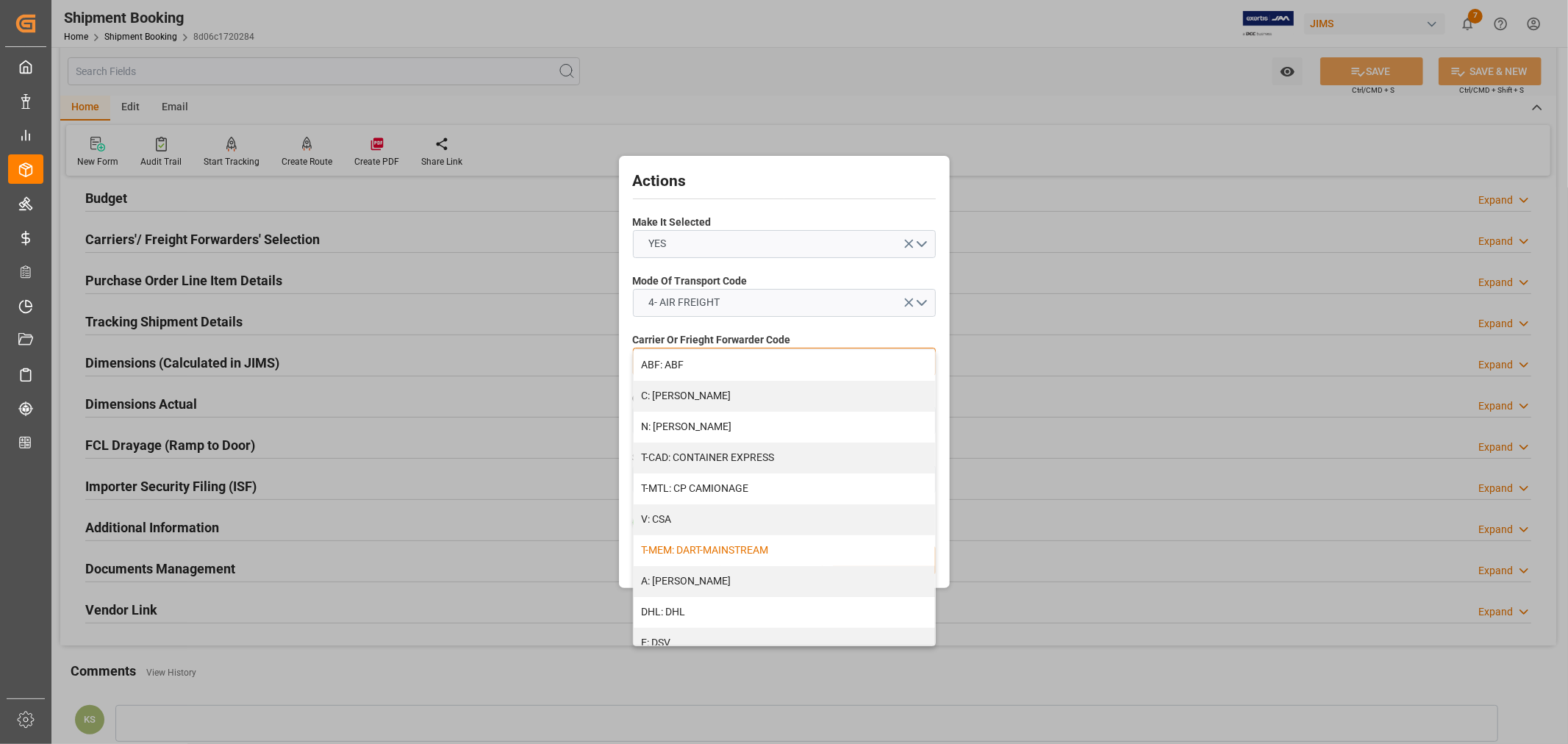
scroll to position [82, 0]
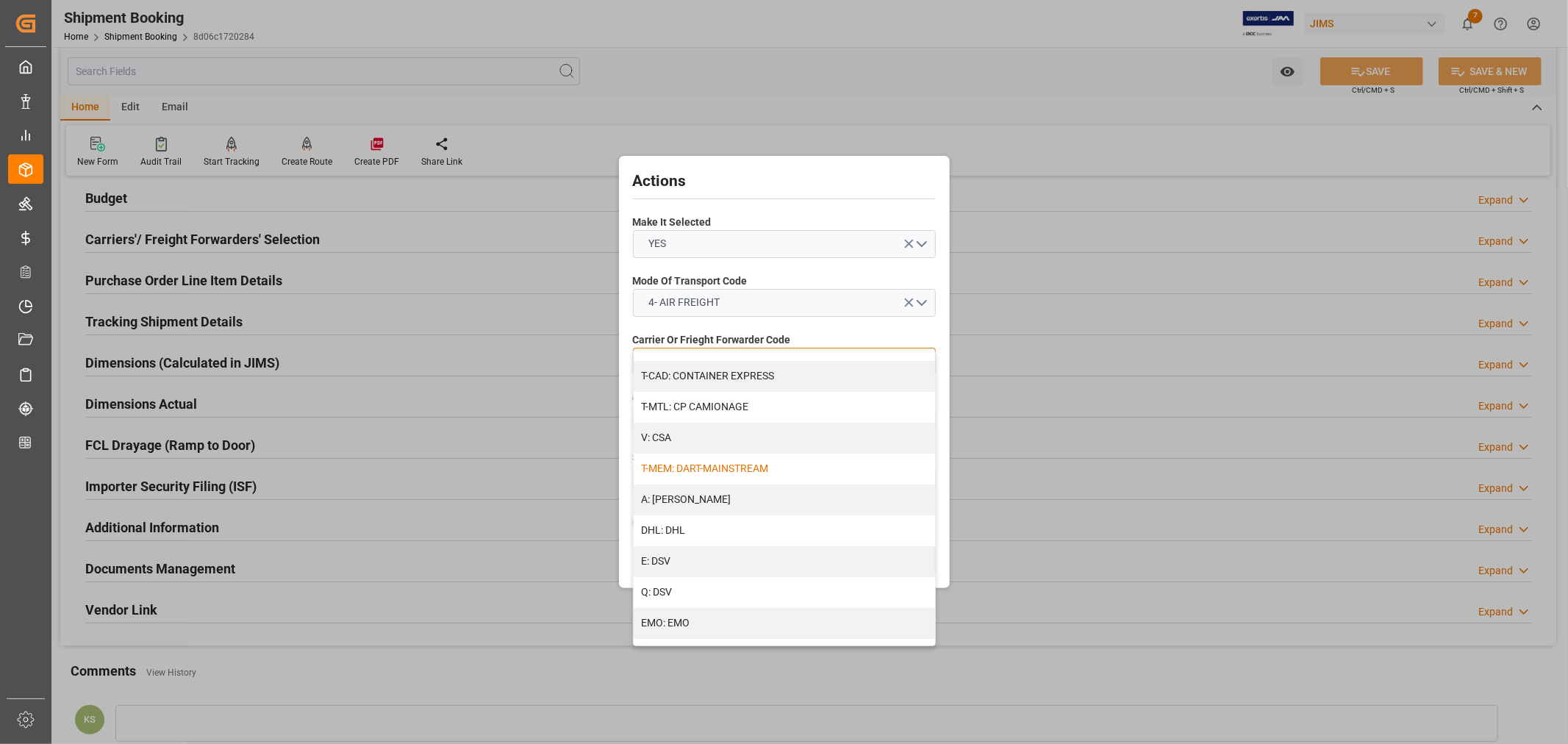
click at [684, 560] on div "E: DSV" at bounding box center [784, 561] width 301 height 31
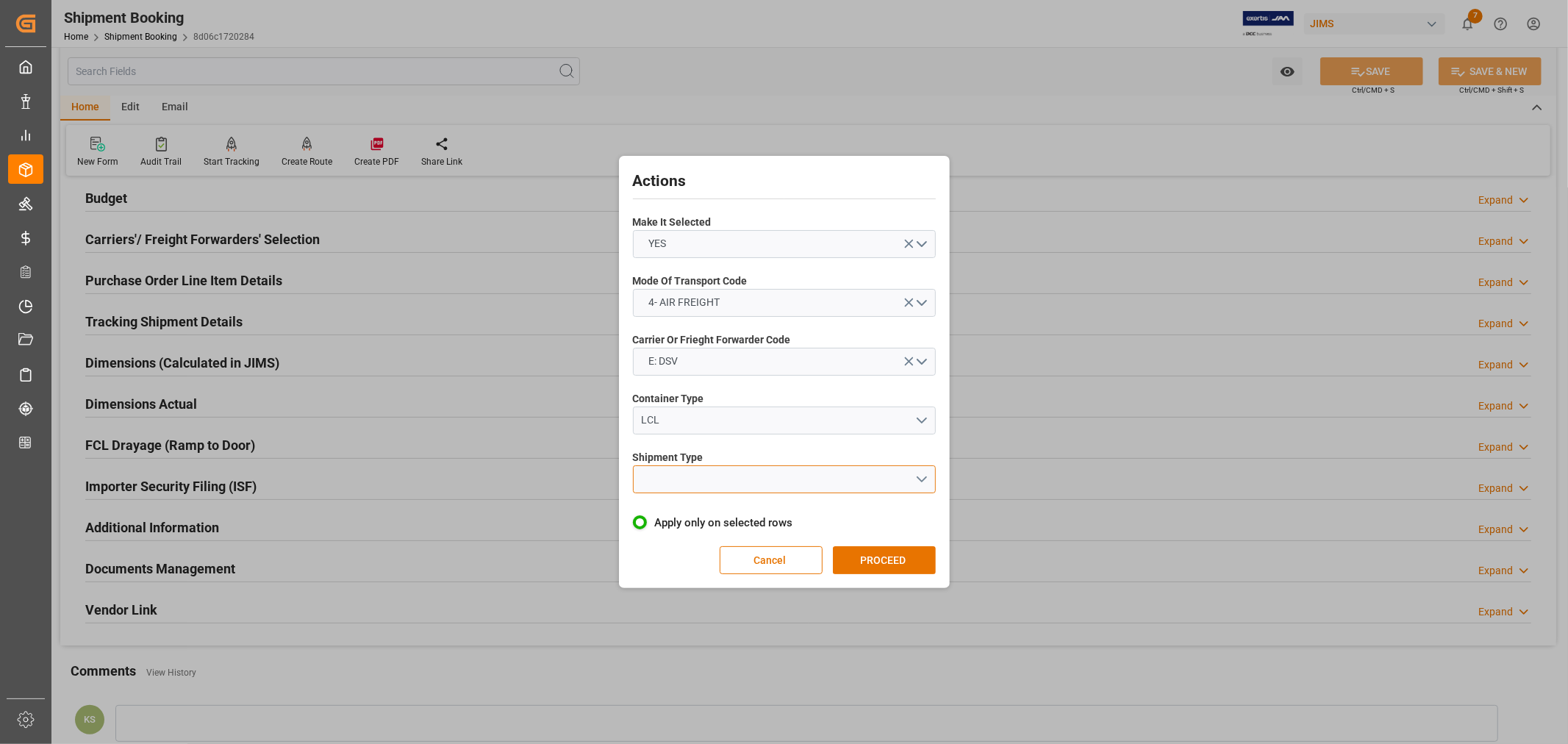
click at [699, 478] on button "open menu" at bounding box center [785, 480] width 303 height 28
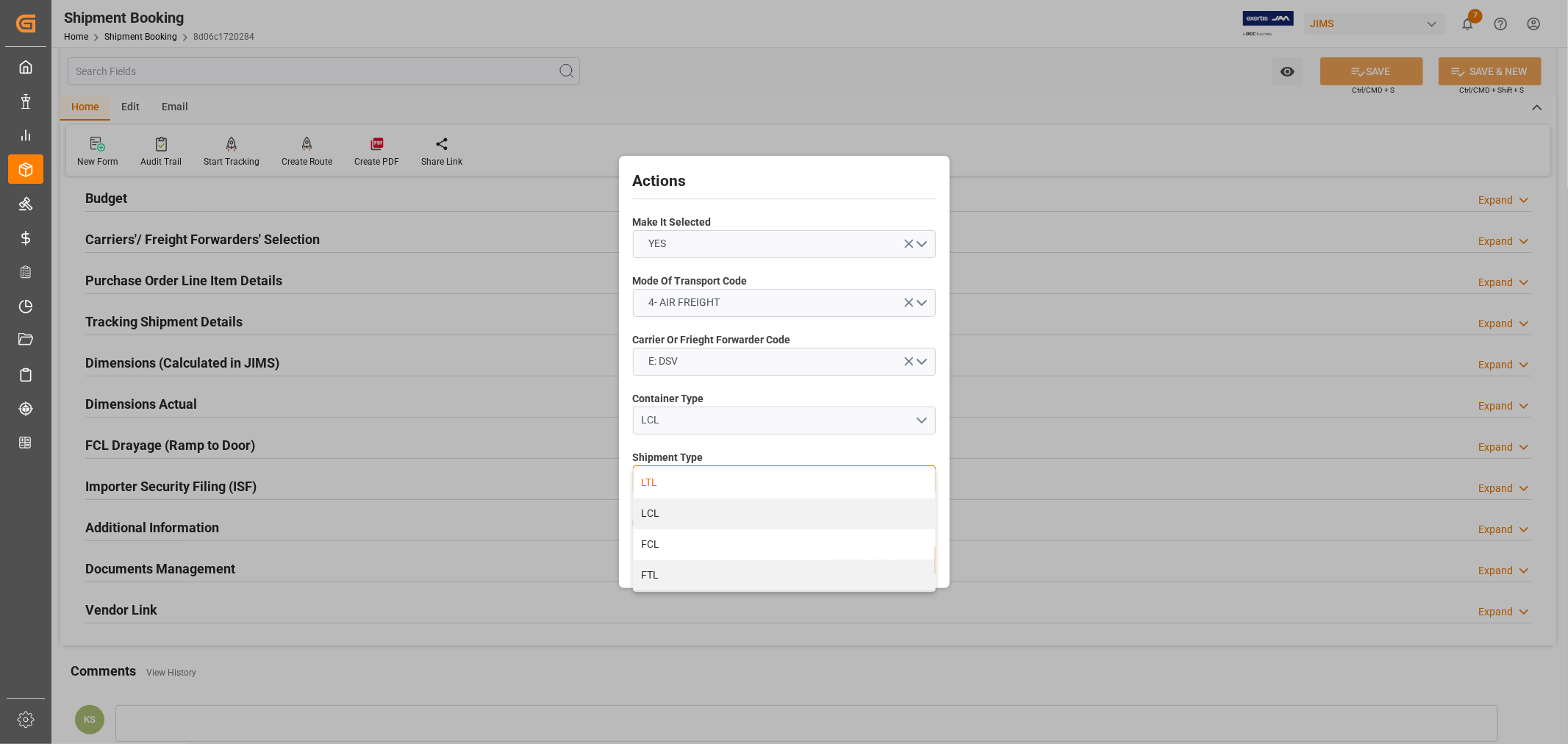
click at [669, 482] on div "LTL" at bounding box center [784, 483] width 301 height 31
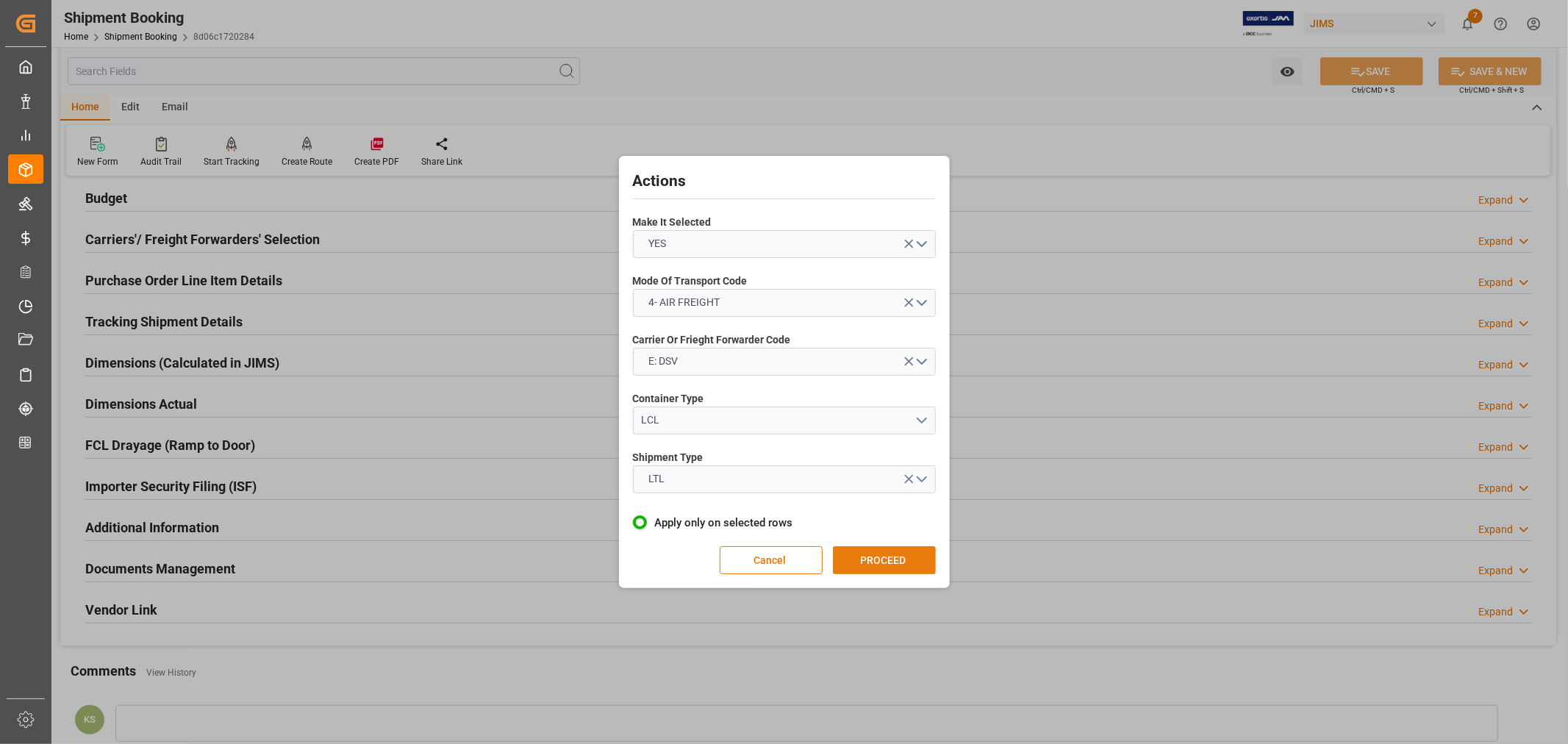
click at [880, 558] on button "PROCEED" at bounding box center [884, 560] width 103 height 28
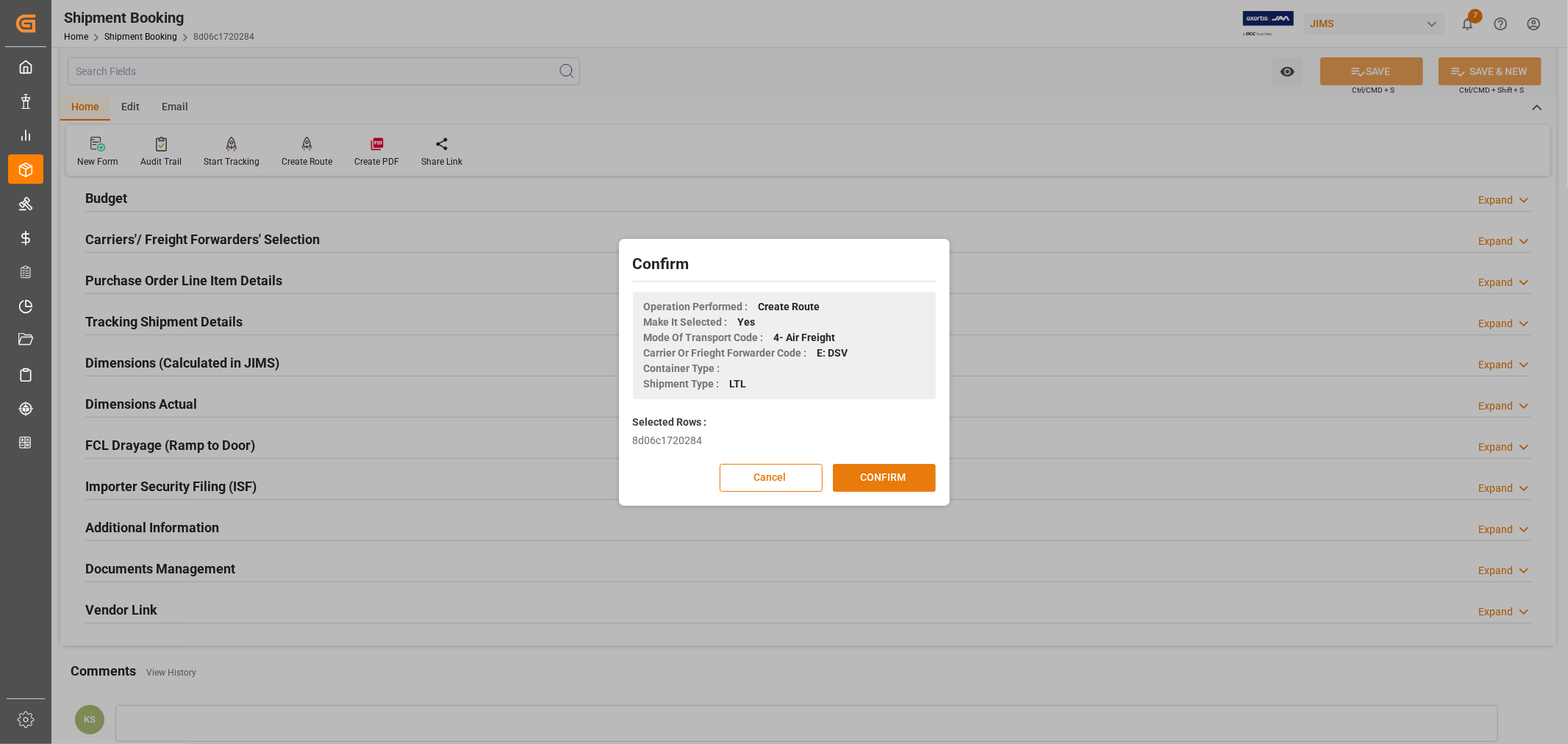
click at [886, 475] on button "CONFIRM" at bounding box center [884, 478] width 103 height 28
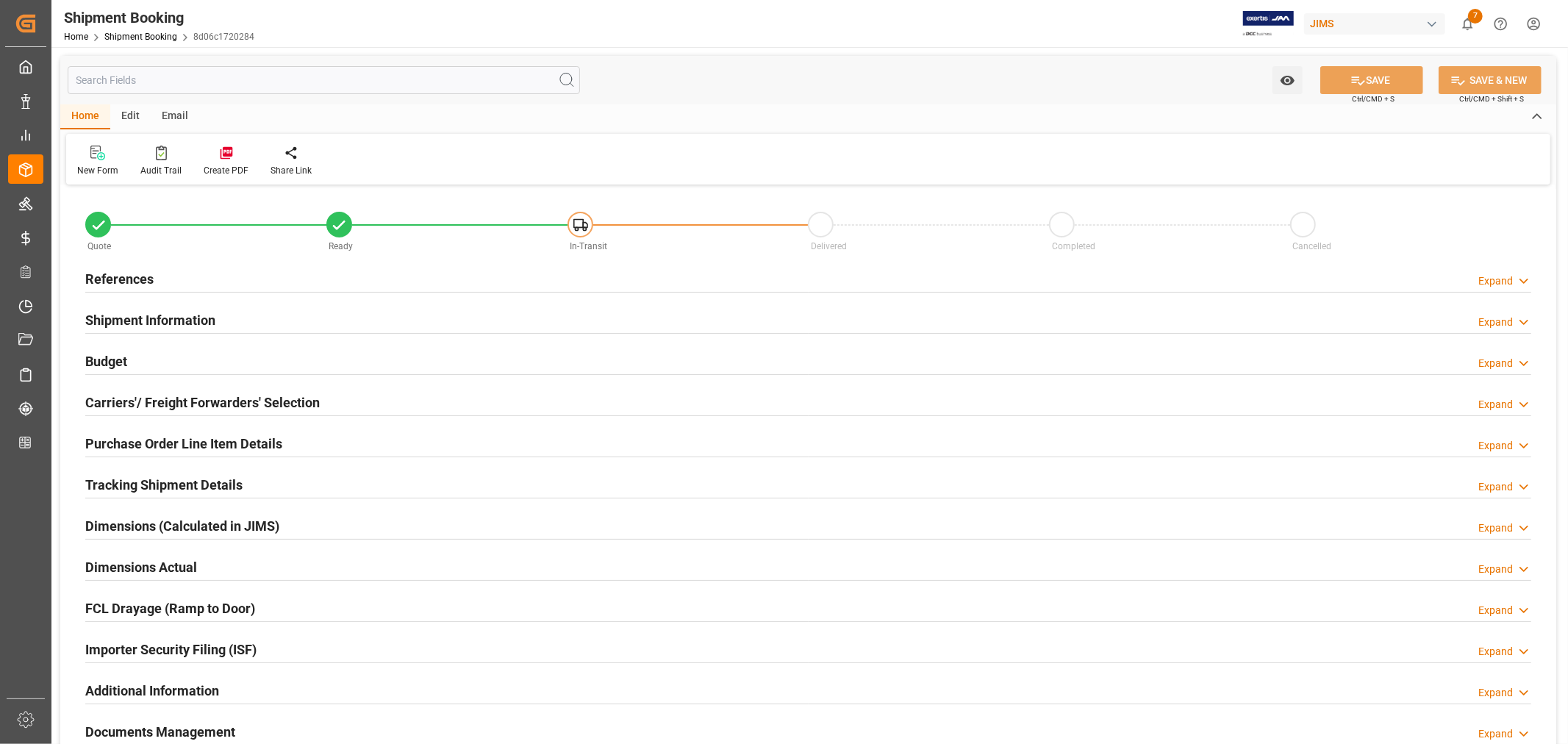
type input "0"
type input "[DATE]"
click at [125, 272] on h2 "References" at bounding box center [120, 279] width 69 height 20
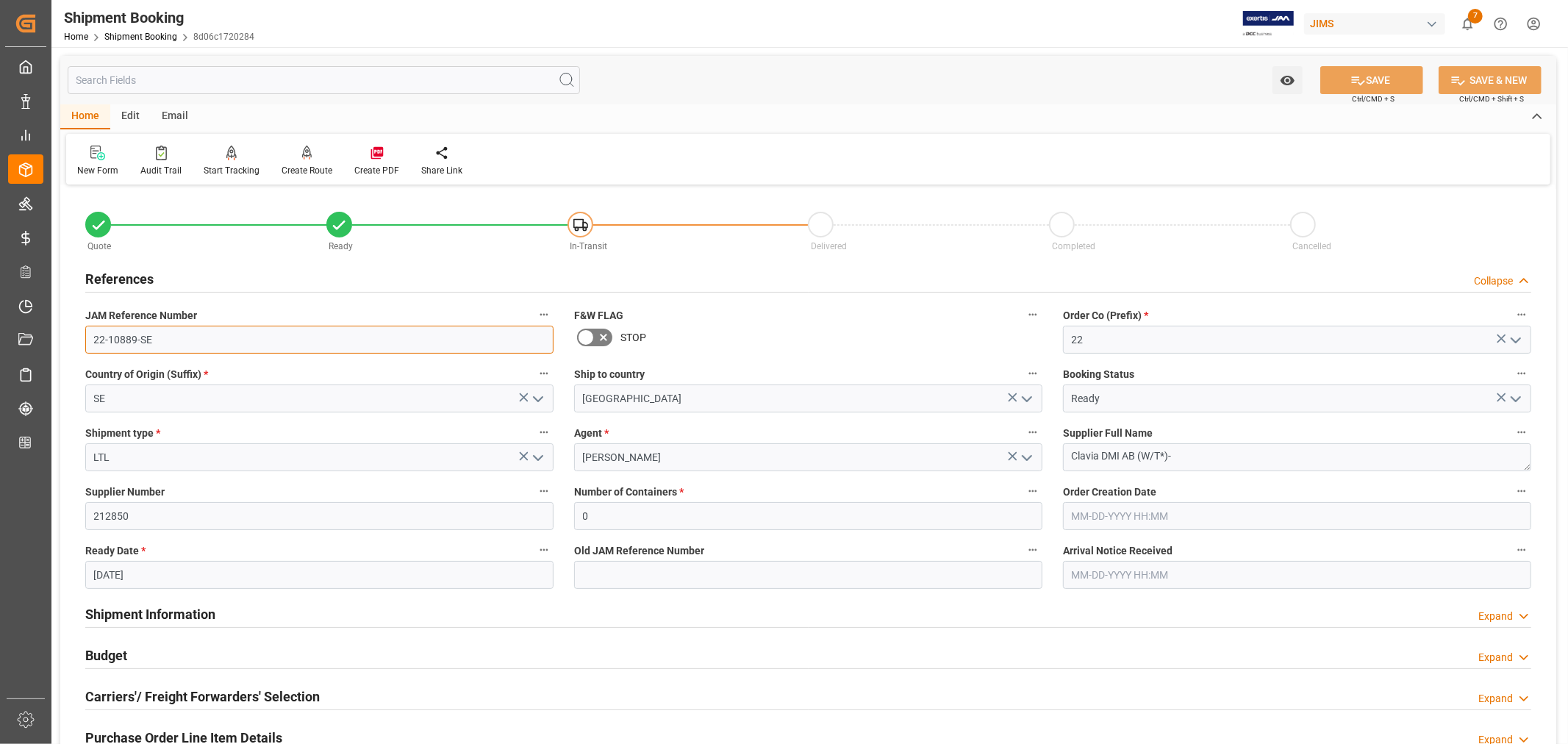
drag, startPoint x: 150, startPoint y: 338, endPoint x: 81, endPoint y: 340, distance: 69.0
click at [81, 340] on div "JAM Reference Number 22-10889-SE" at bounding box center [319, 329] width 489 height 59
click at [136, 275] on h2 "References" at bounding box center [120, 279] width 69 height 20
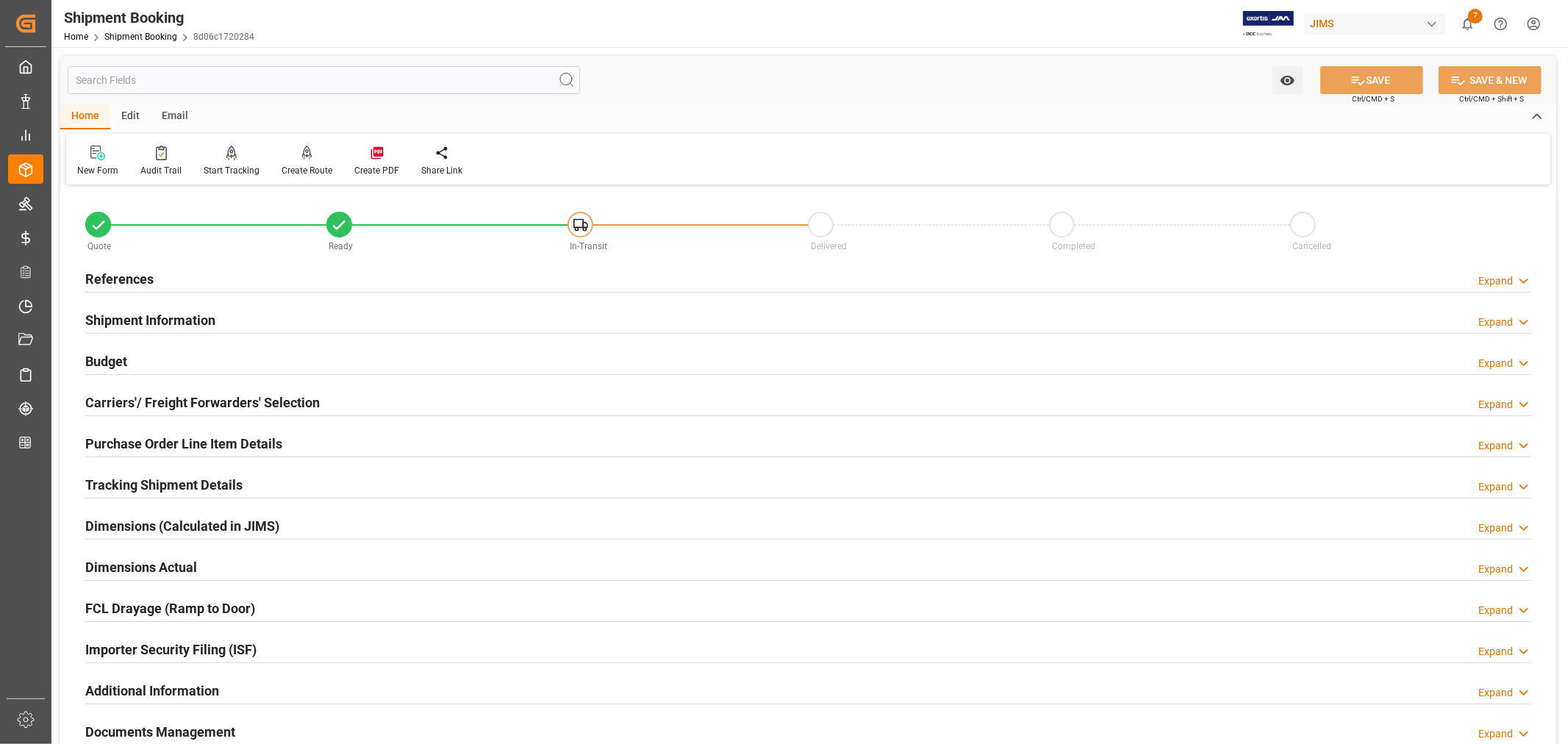
click at [151, 310] on h2 "Shipment Information" at bounding box center [151, 320] width 130 height 20
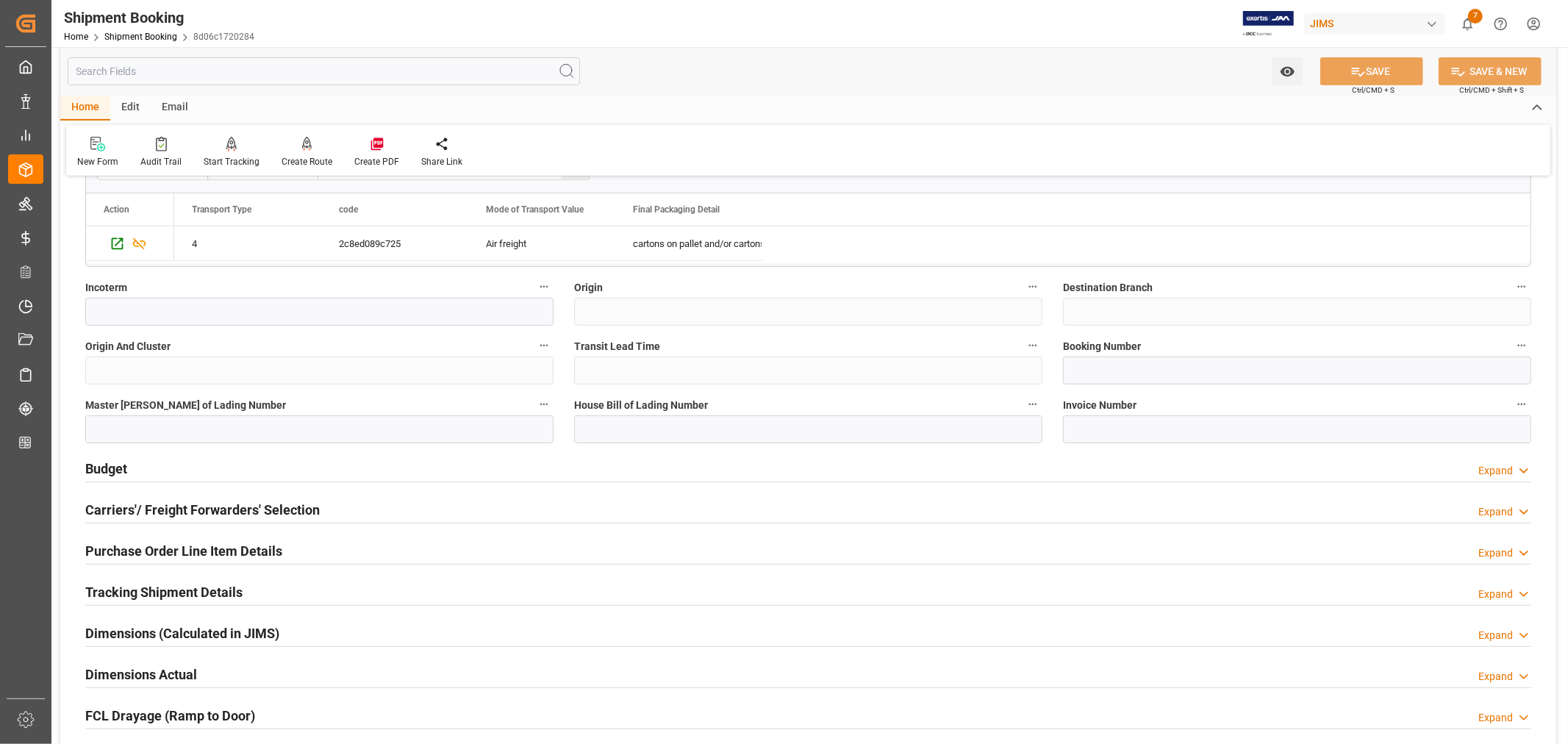
scroll to position [490, 0]
click at [591, 425] on input at bounding box center [809, 427] width 469 height 28
paste input "STO0196770"
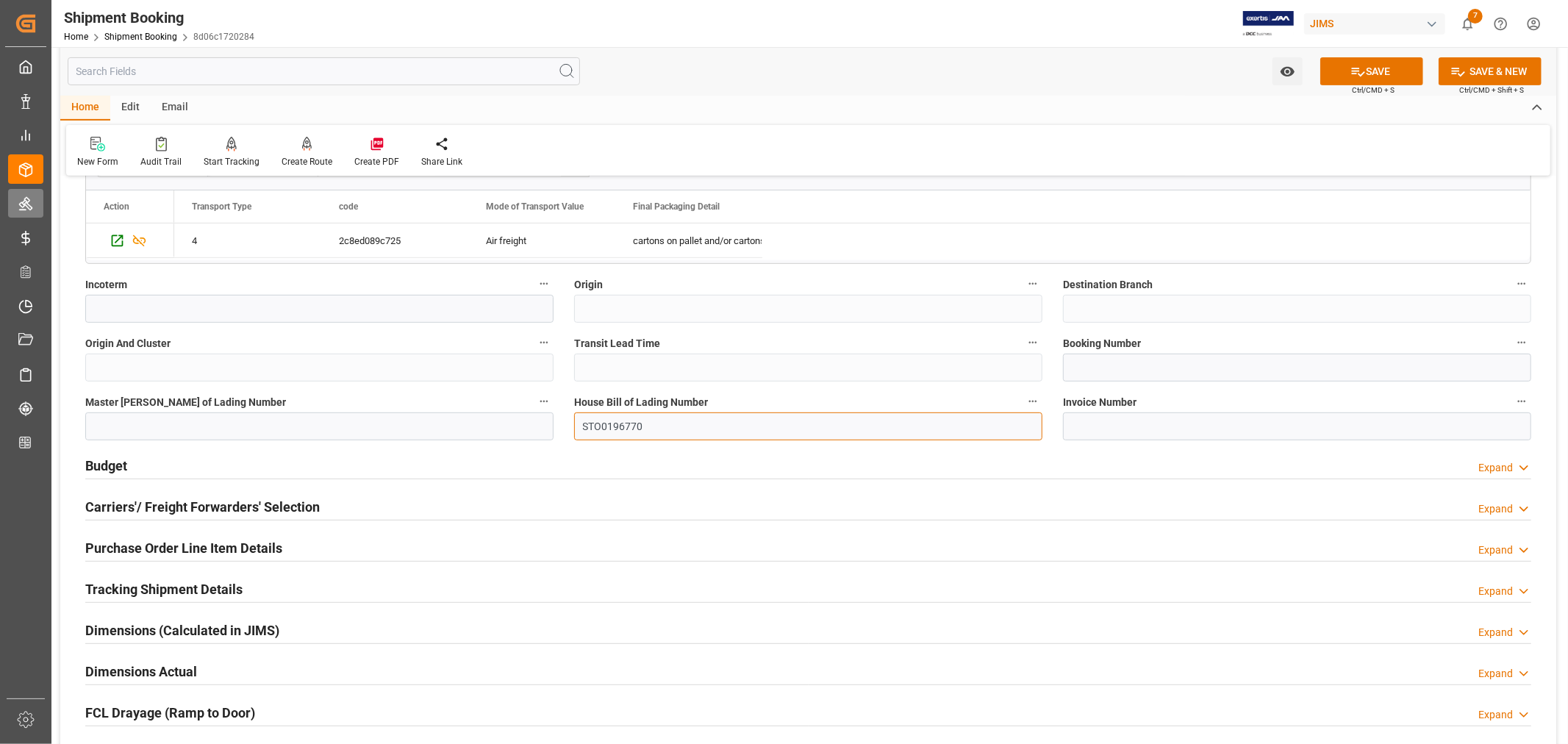
type input "STO0196770"
click at [1074, 368] on input at bounding box center [1298, 368] width 469 height 28
drag, startPoint x: 644, startPoint y: 430, endPoint x: 579, endPoint y: 432, distance: 65.0
click at [579, 432] on input "STO0196770" at bounding box center [809, 427] width 469 height 28
click at [1070, 369] on input at bounding box center [1298, 368] width 469 height 28
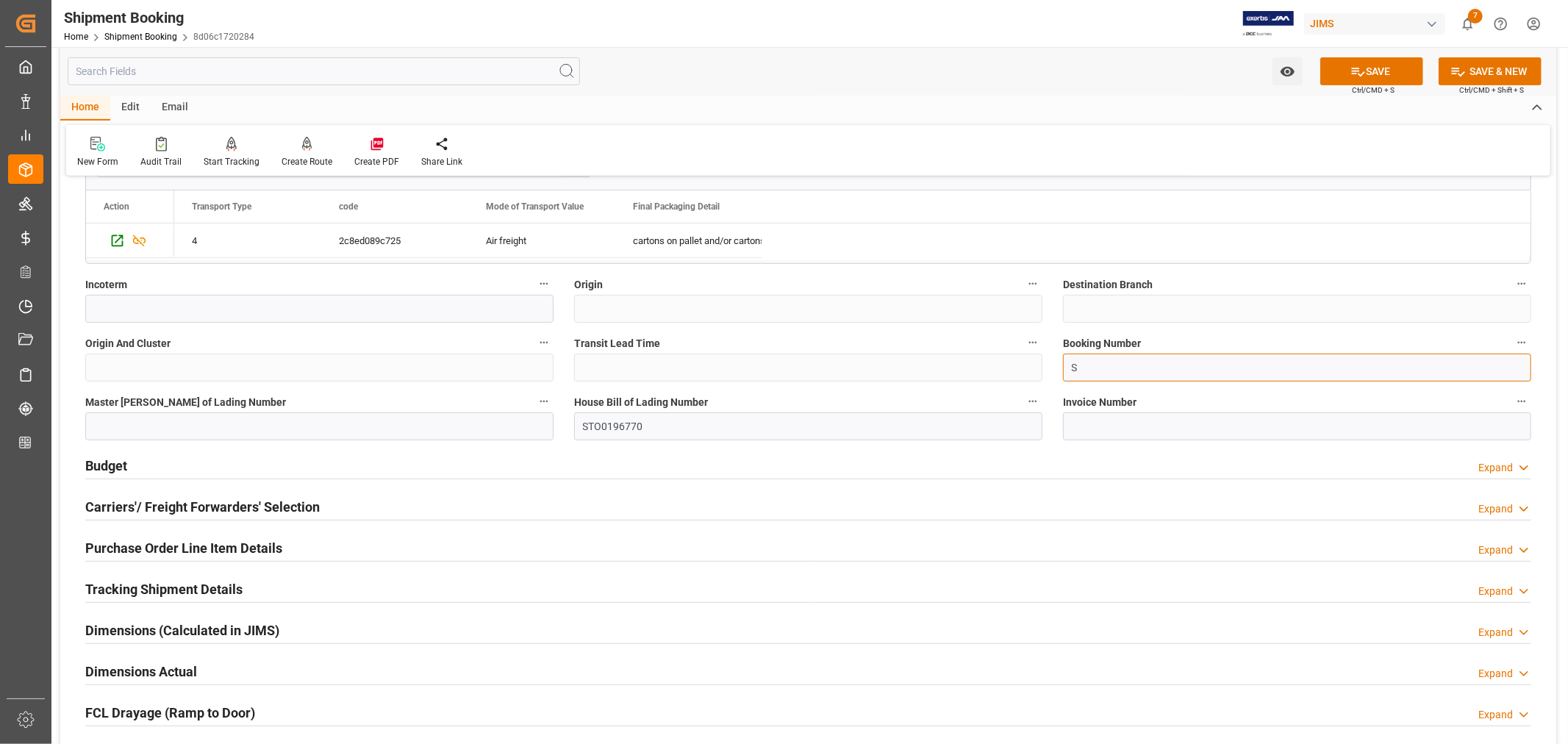
paste input "STO0196770"
type input "SSTO0196770"
click at [1372, 67] on button "SAVE" at bounding box center [1372, 71] width 103 height 28
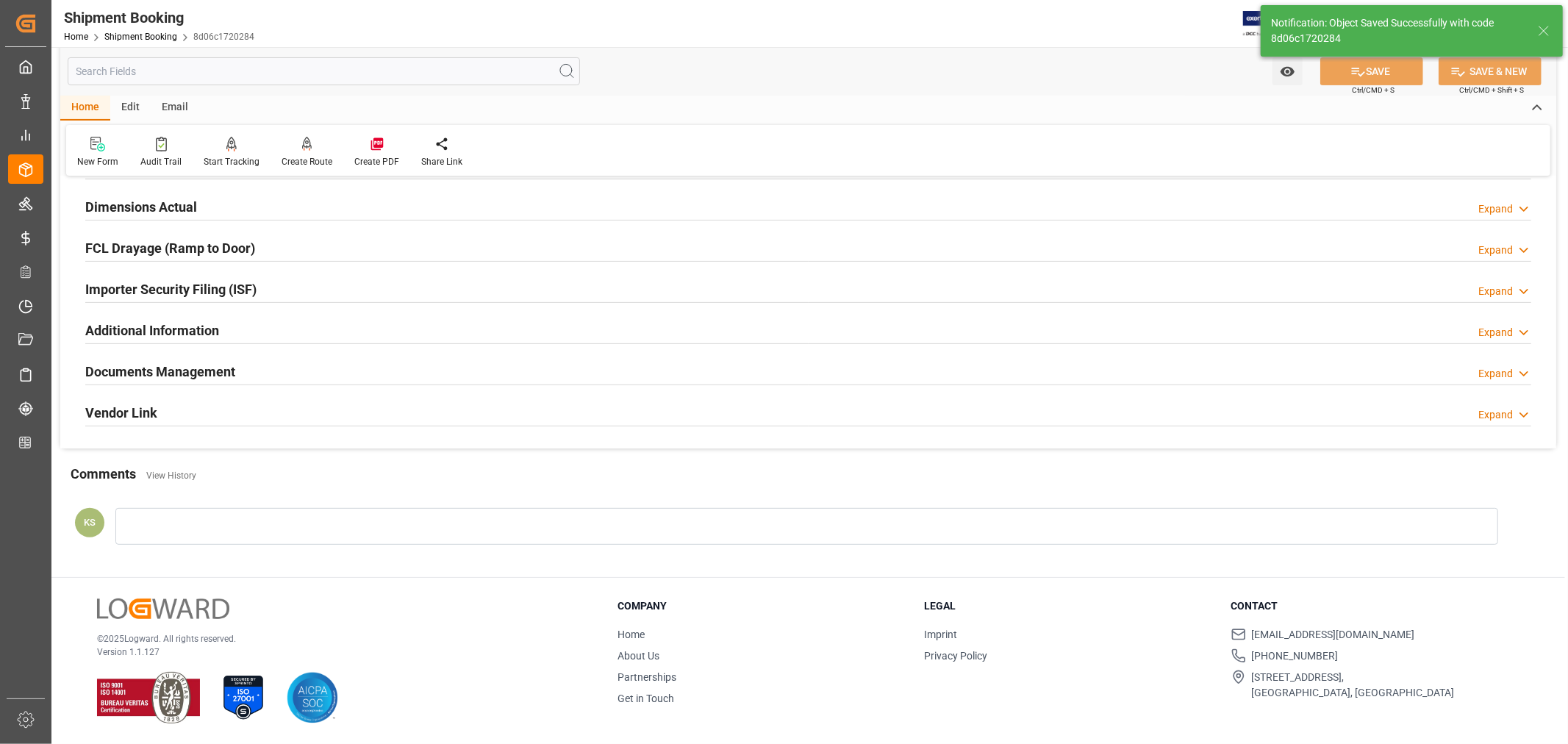
scroll to position [0, 0]
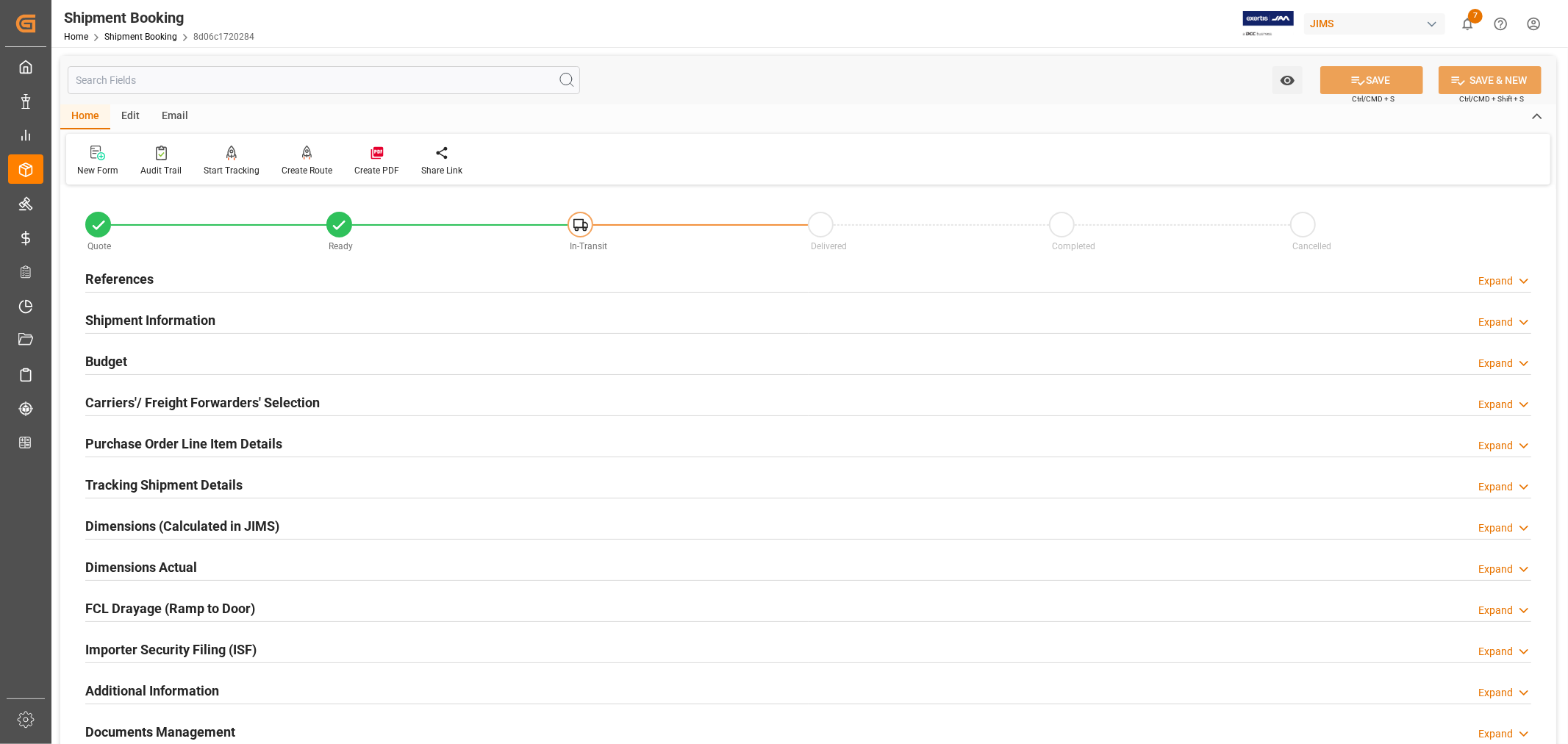
click at [185, 317] on h2 "Shipment Information" at bounding box center [151, 320] width 130 height 20
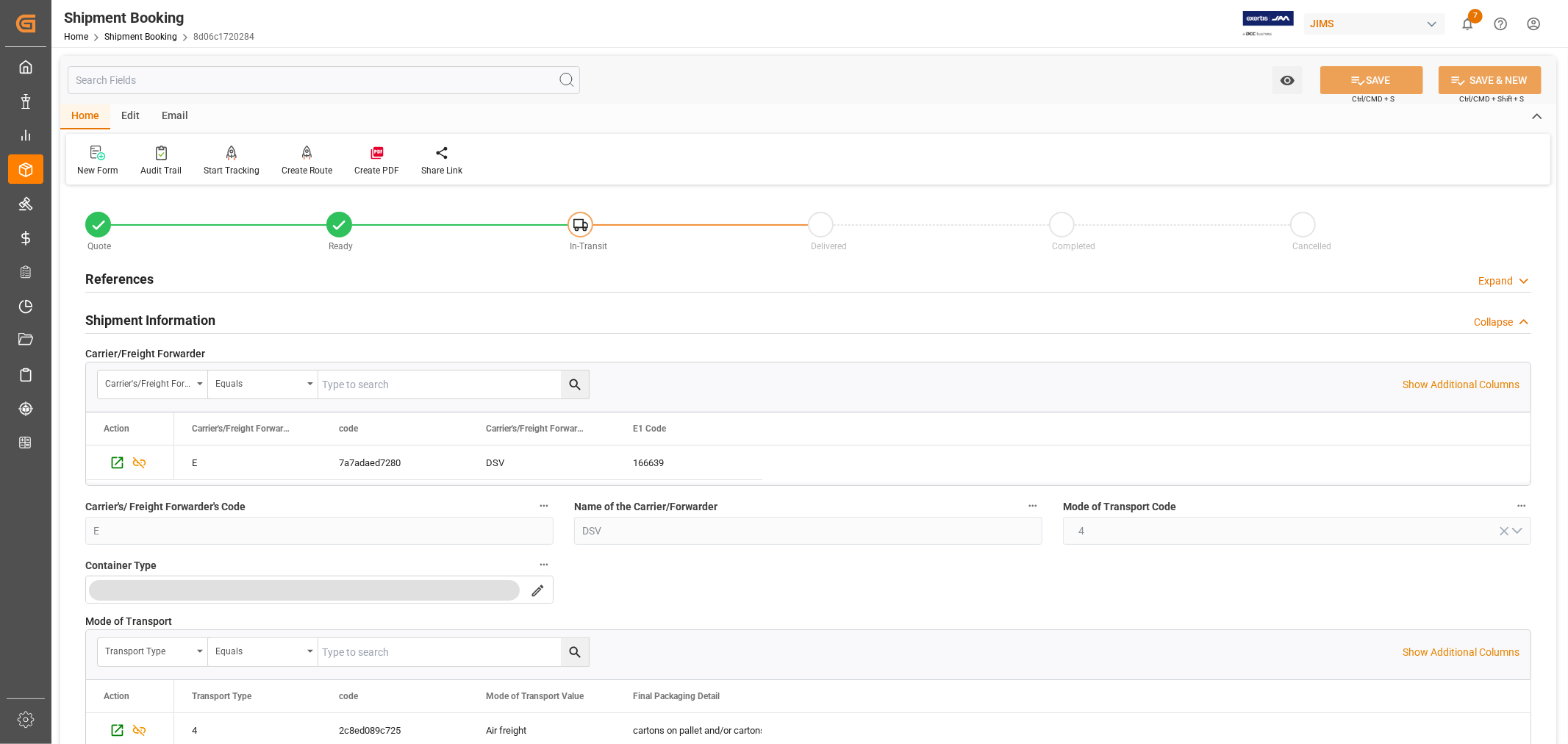
drag, startPoint x: 181, startPoint y: 321, endPoint x: 163, endPoint y: 303, distance: 25.5
click at [181, 317] on h2 "Shipment Information" at bounding box center [151, 320] width 130 height 20
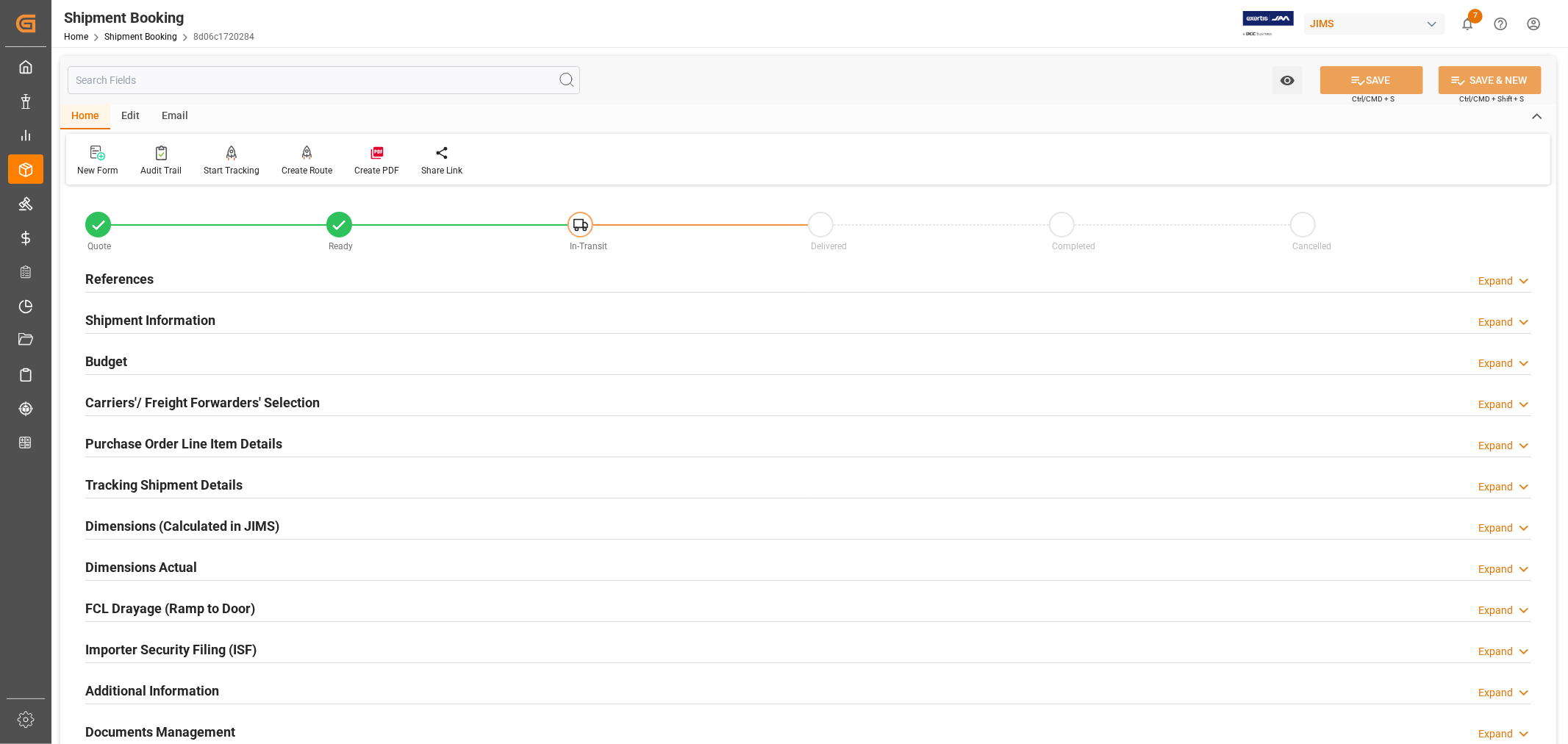
click at [141, 273] on h2 "References" at bounding box center [120, 279] width 69 height 20
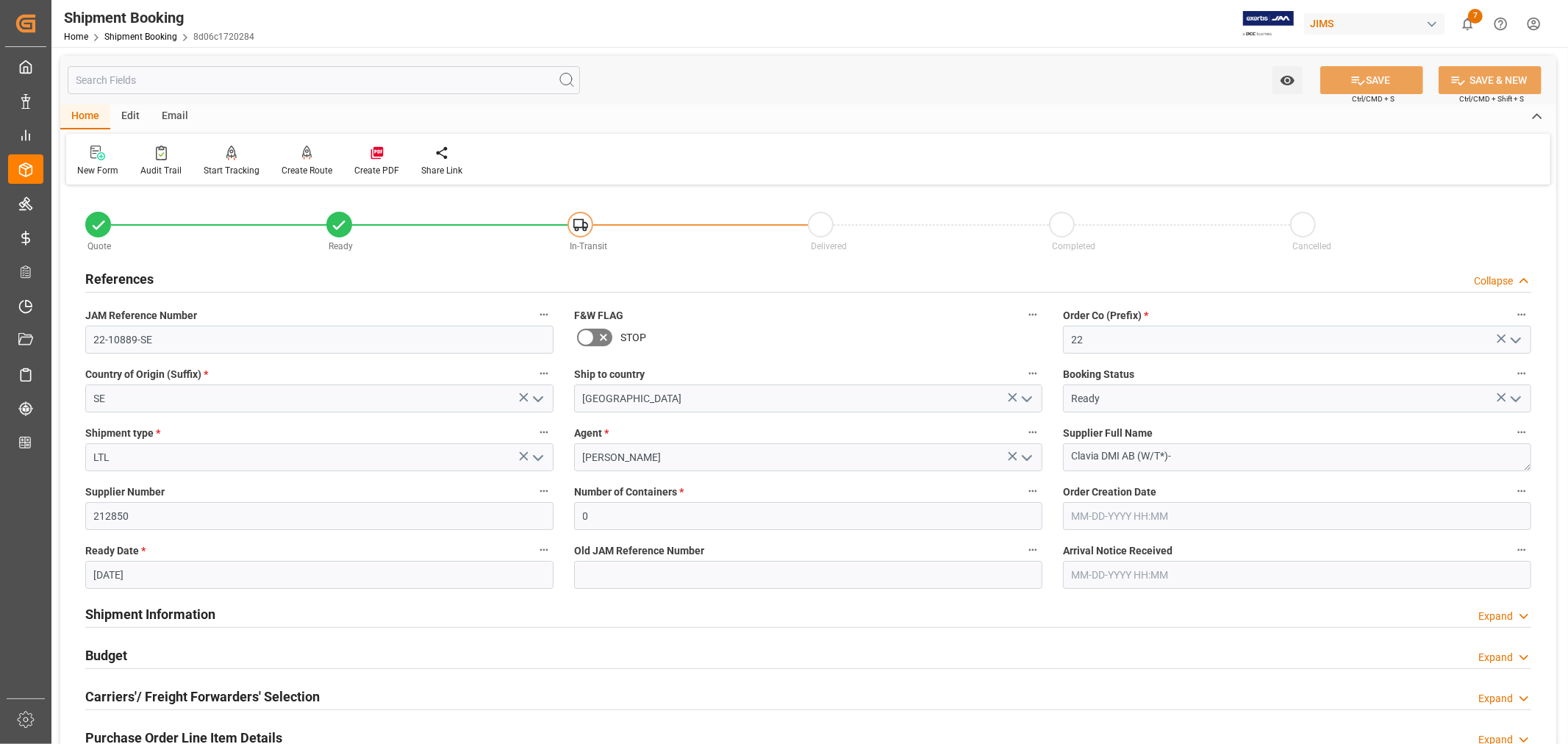
click at [158, 576] on input "09-20-2025" at bounding box center [320, 574] width 469 height 28
click at [108, 472] on span "15" at bounding box center [105, 471] width 10 height 10
type input "[DATE]"
click at [1372, 79] on button "SAVE" at bounding box center [1372, 80] width 103 height 28
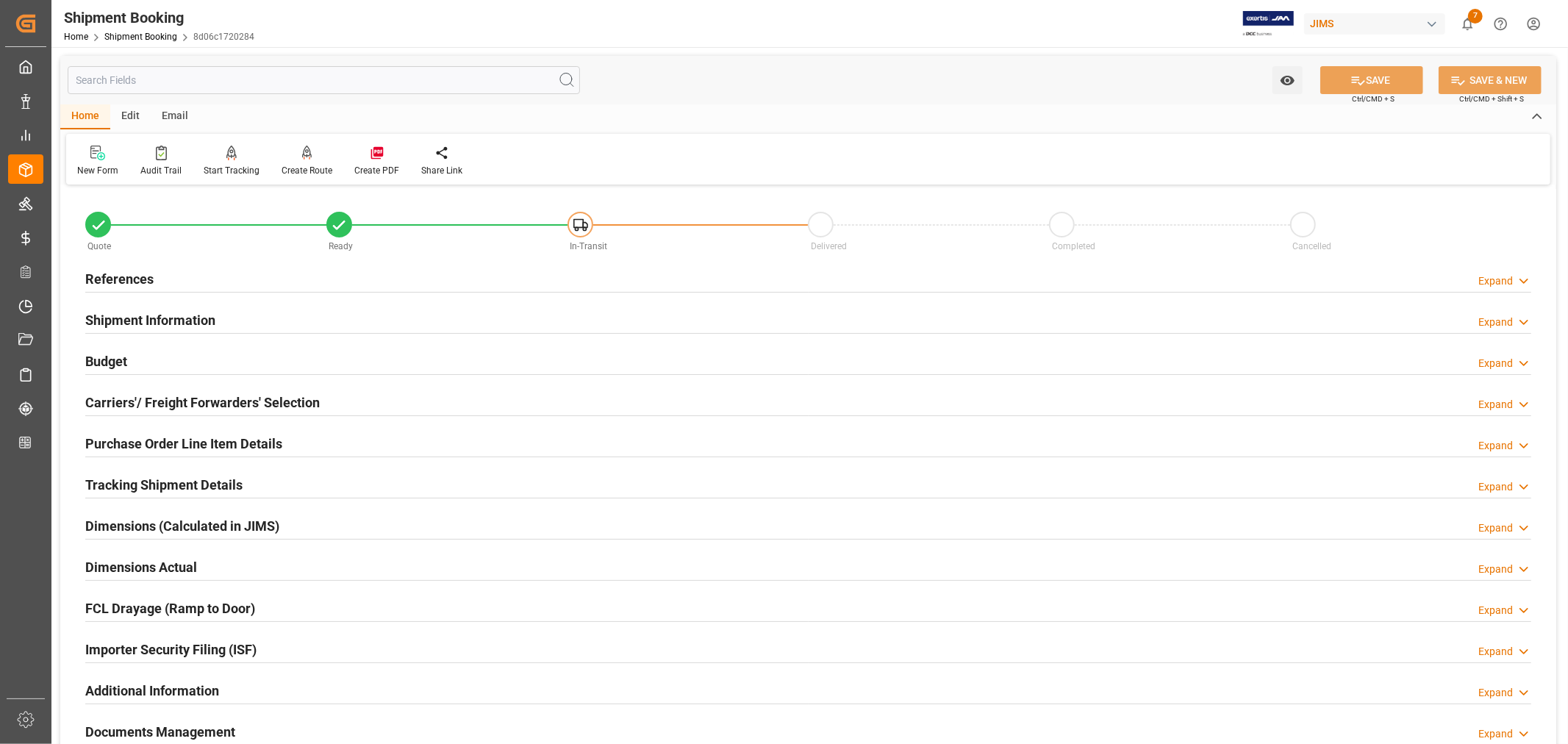
click at [204, 396] on h2 "Carriers'/ Freight Forwarders' Selection" at bounding box center [202, 403] width 234 height 20
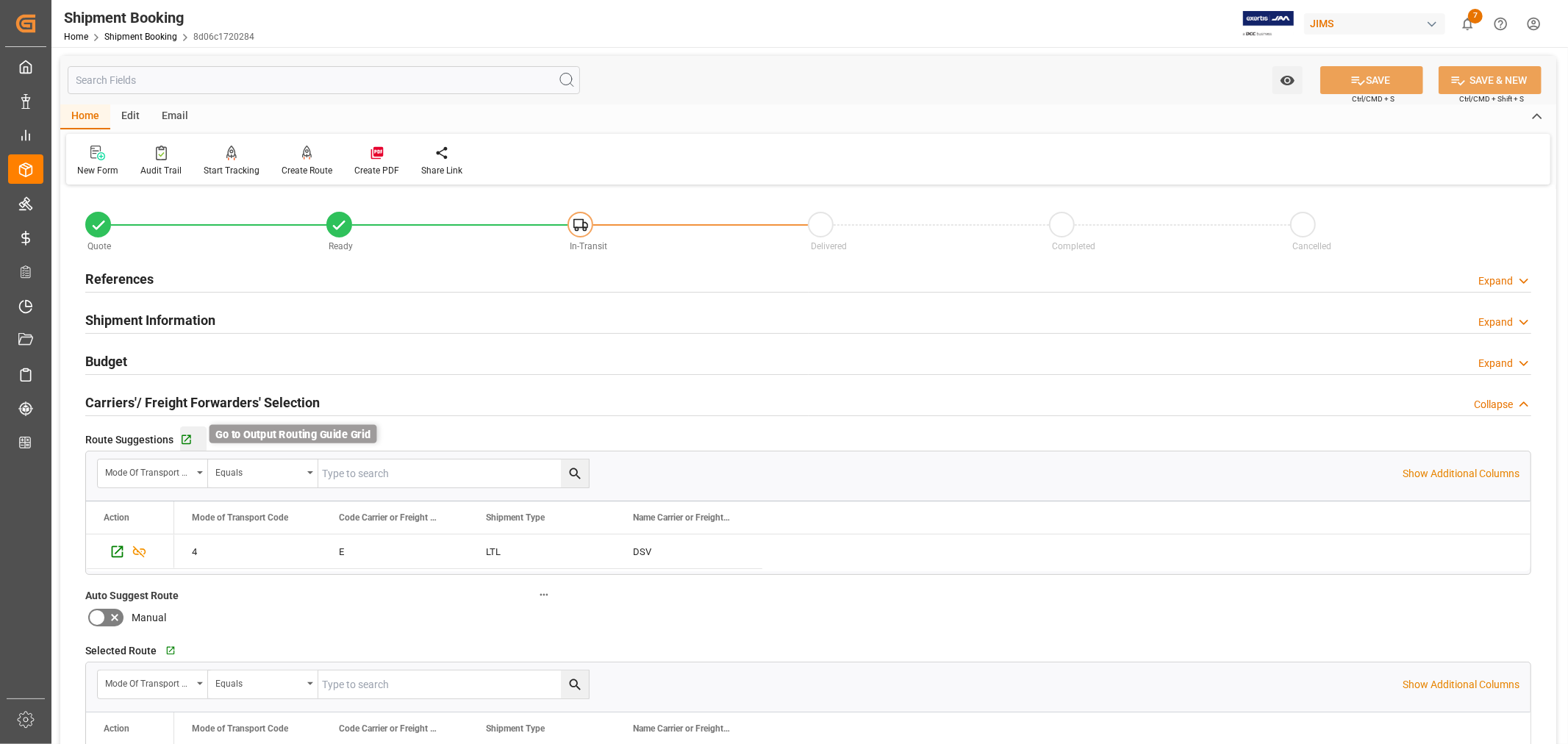
click at [187, 435] on icon "button" at bounding box center [187, 440] width 13 height 13
click at [144, 394] on h2 "Carriers'/ Freight Forwarders' Selection" at bounding box center [202, 403] width 234 height 20
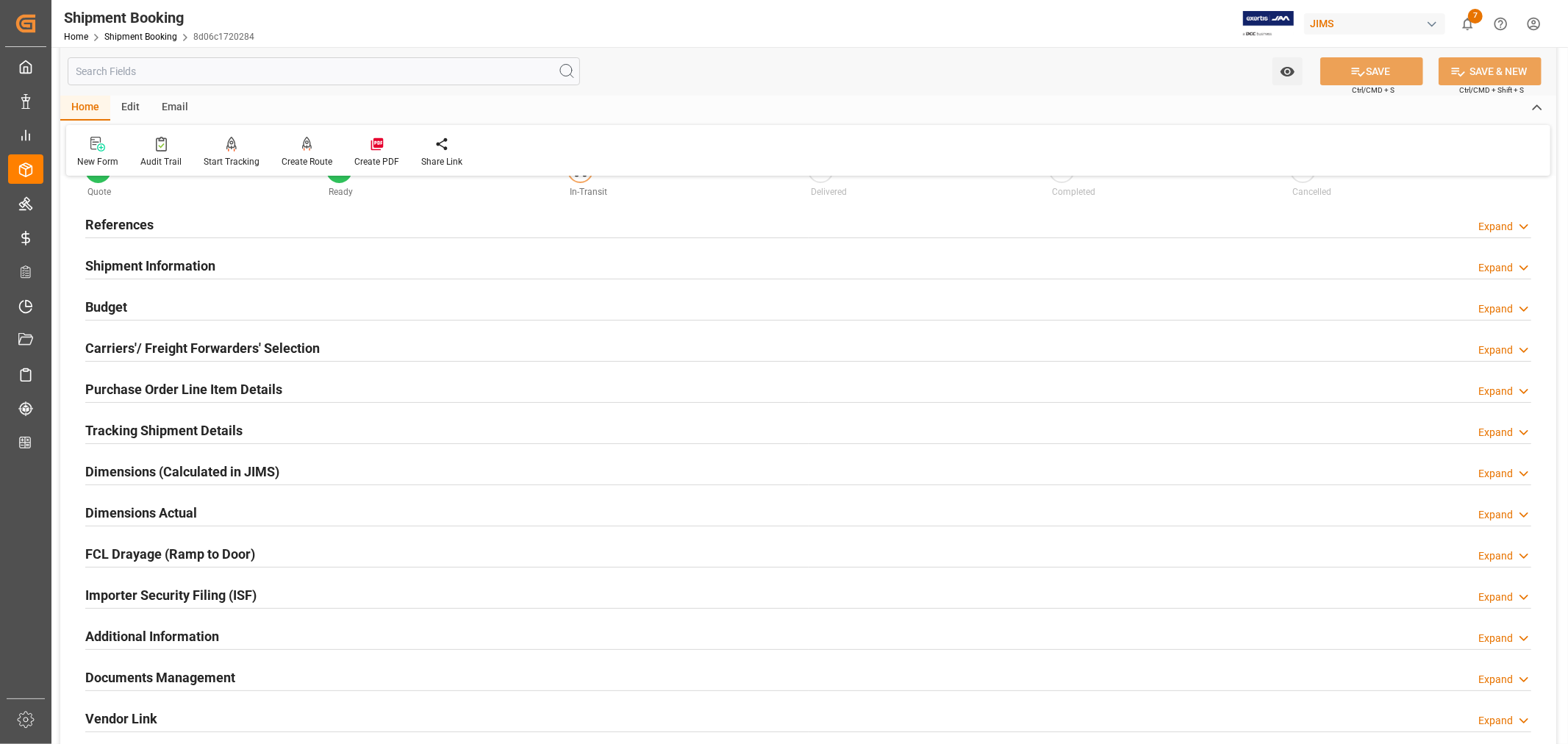
scroll to position [82, 0]
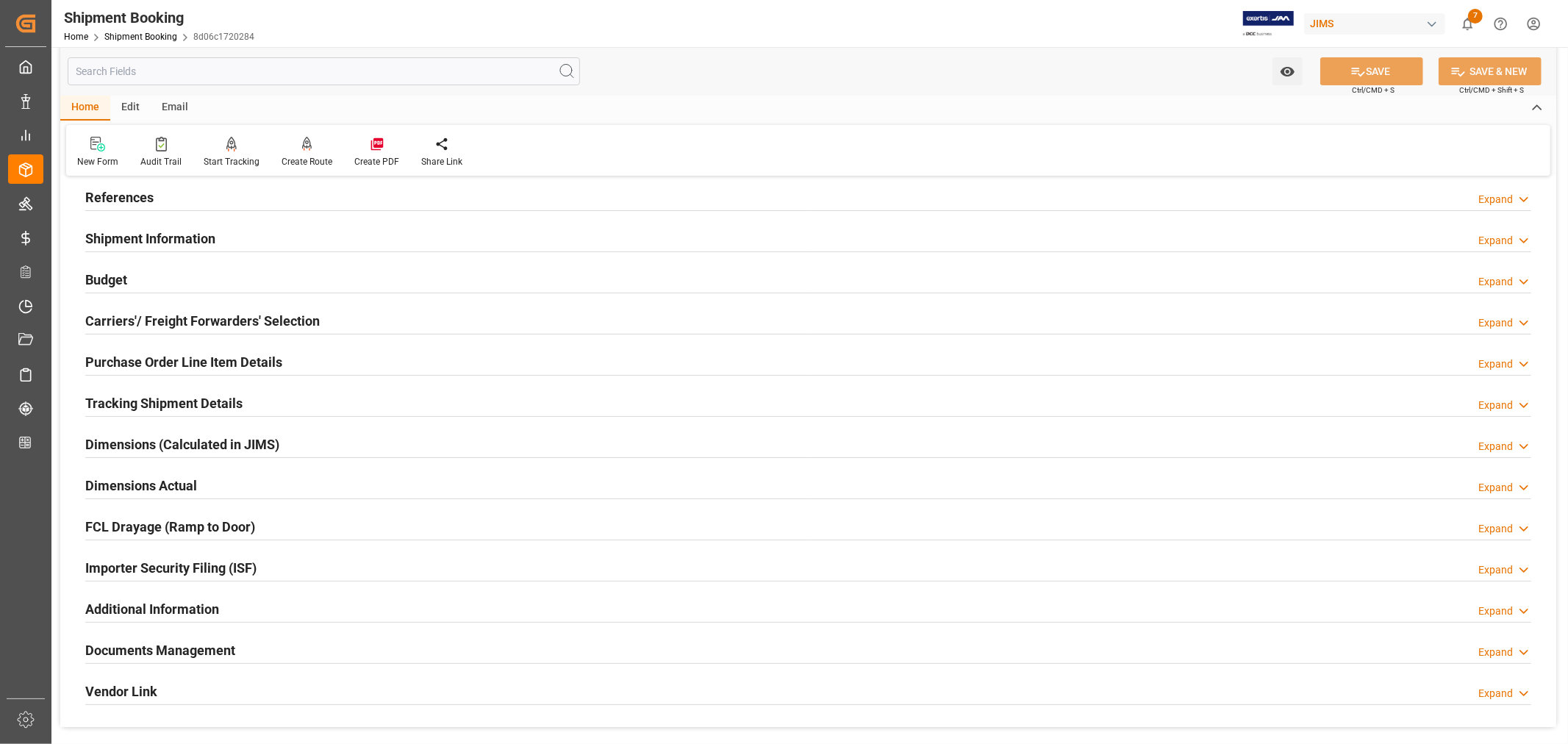
click at [156, 400] on h2 "Tracking Shipment Details" at bounding box center [165, 403] width 158 height 20
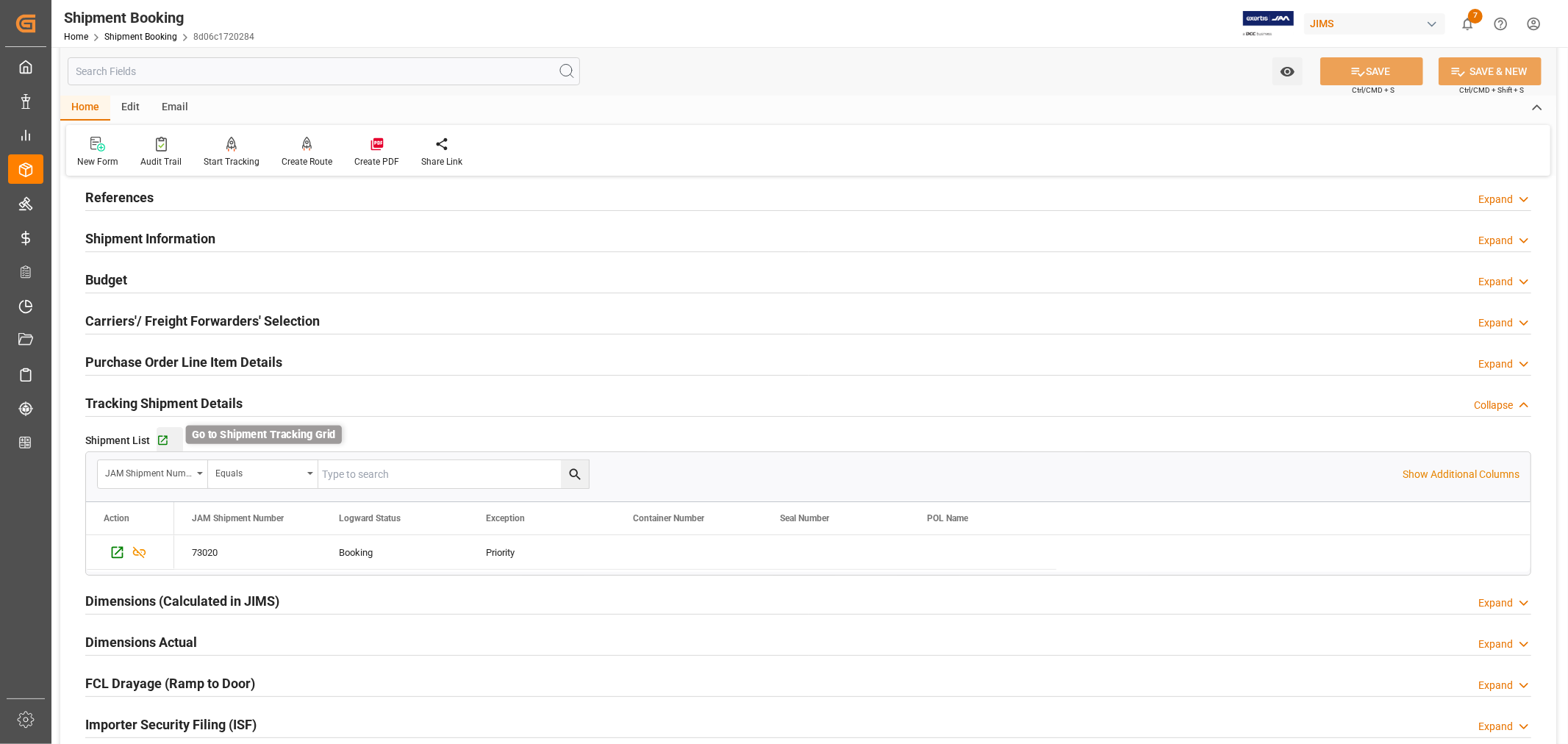
click at [163, 438] on icon "button" at bounding box center [163, 441] width 13 height 13
click at [184, 401] on h2 "Tracking Shipment Details" at bounding box center [165, 403] width 158 height 20
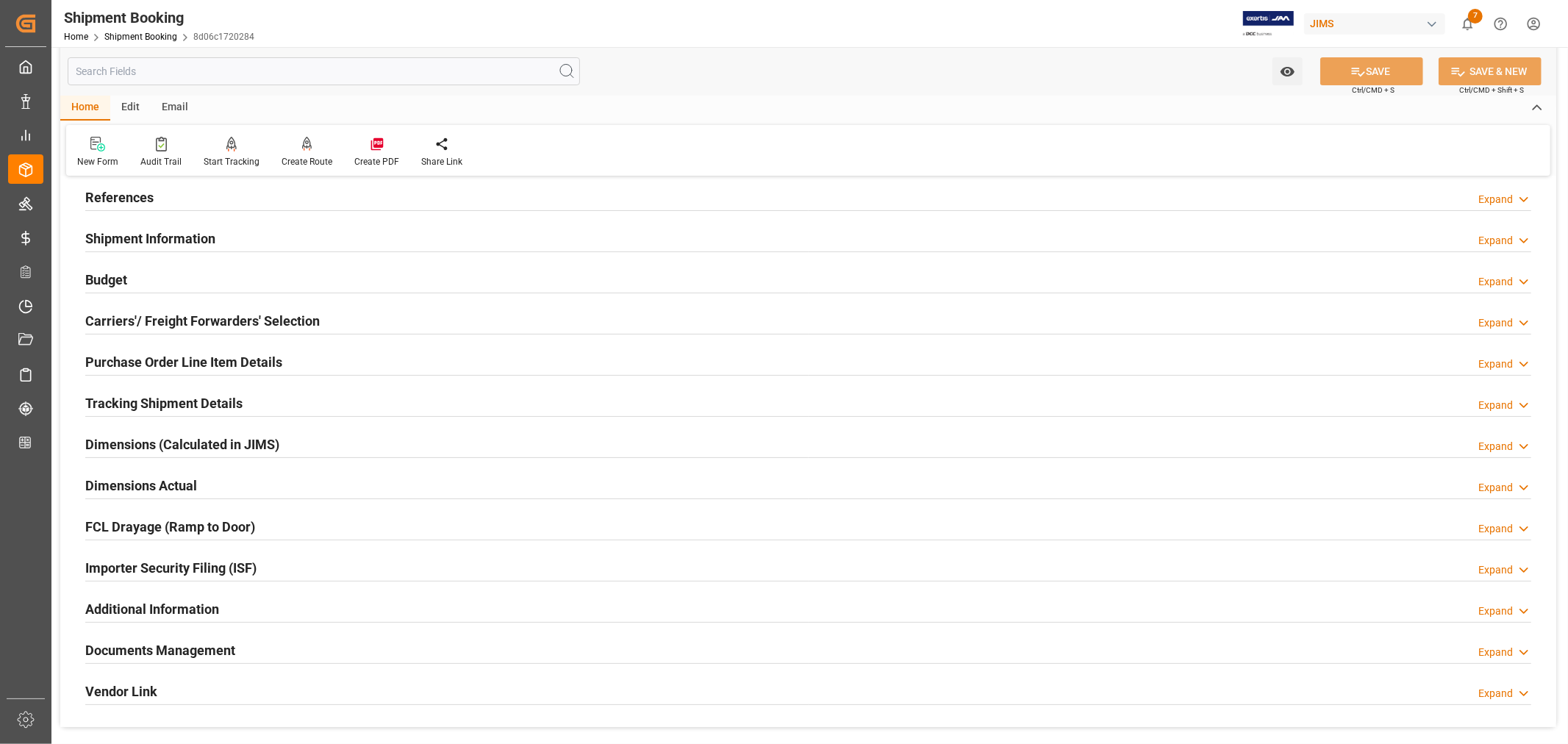
click at [172, 362] on h2 "Purchase Order Line Item Details" at bounding box center [185, 362] width 197 height 20
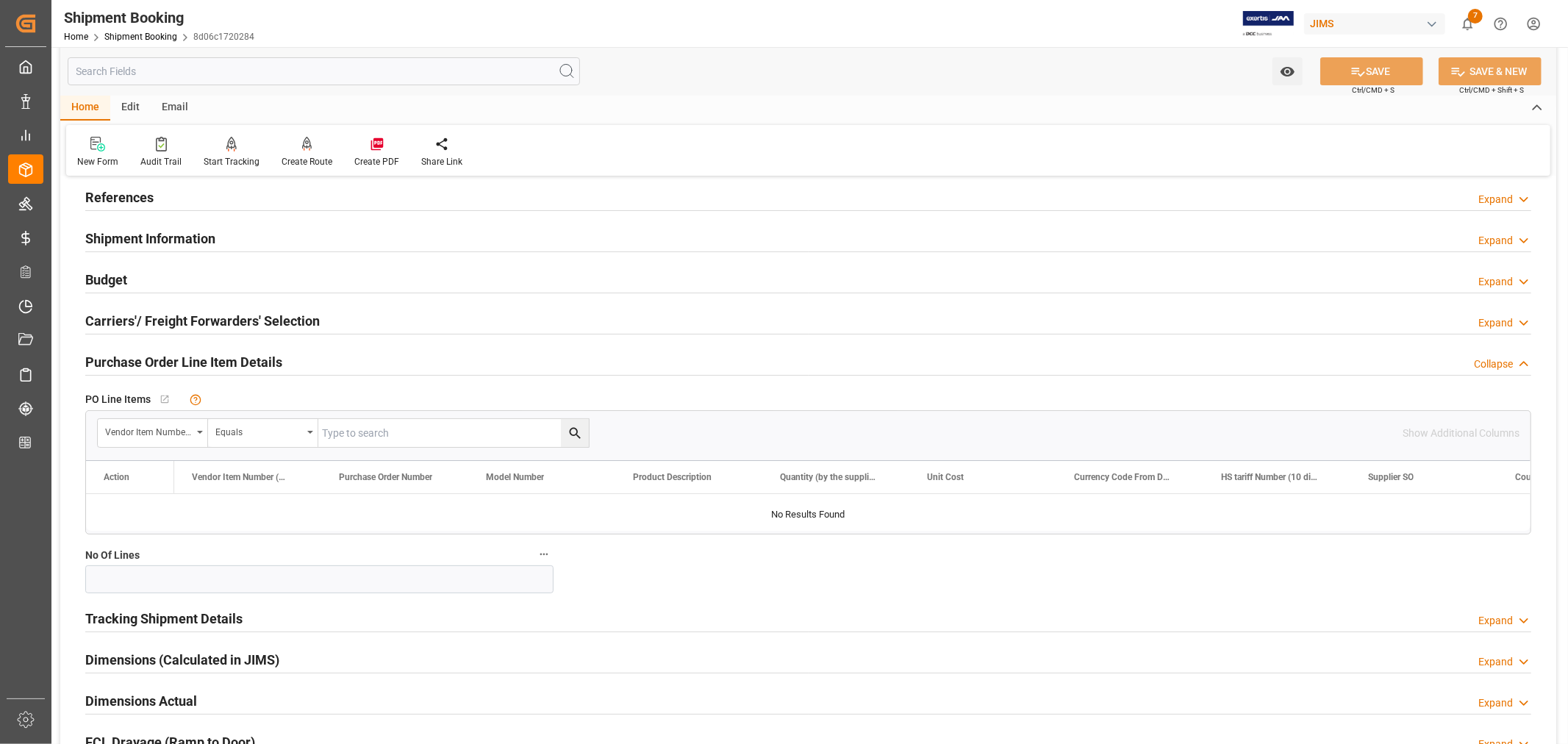
click at [172, 362] on h2 "Purchase Order Line Item Details" at bounding box center [185, 362] width 197 height 20
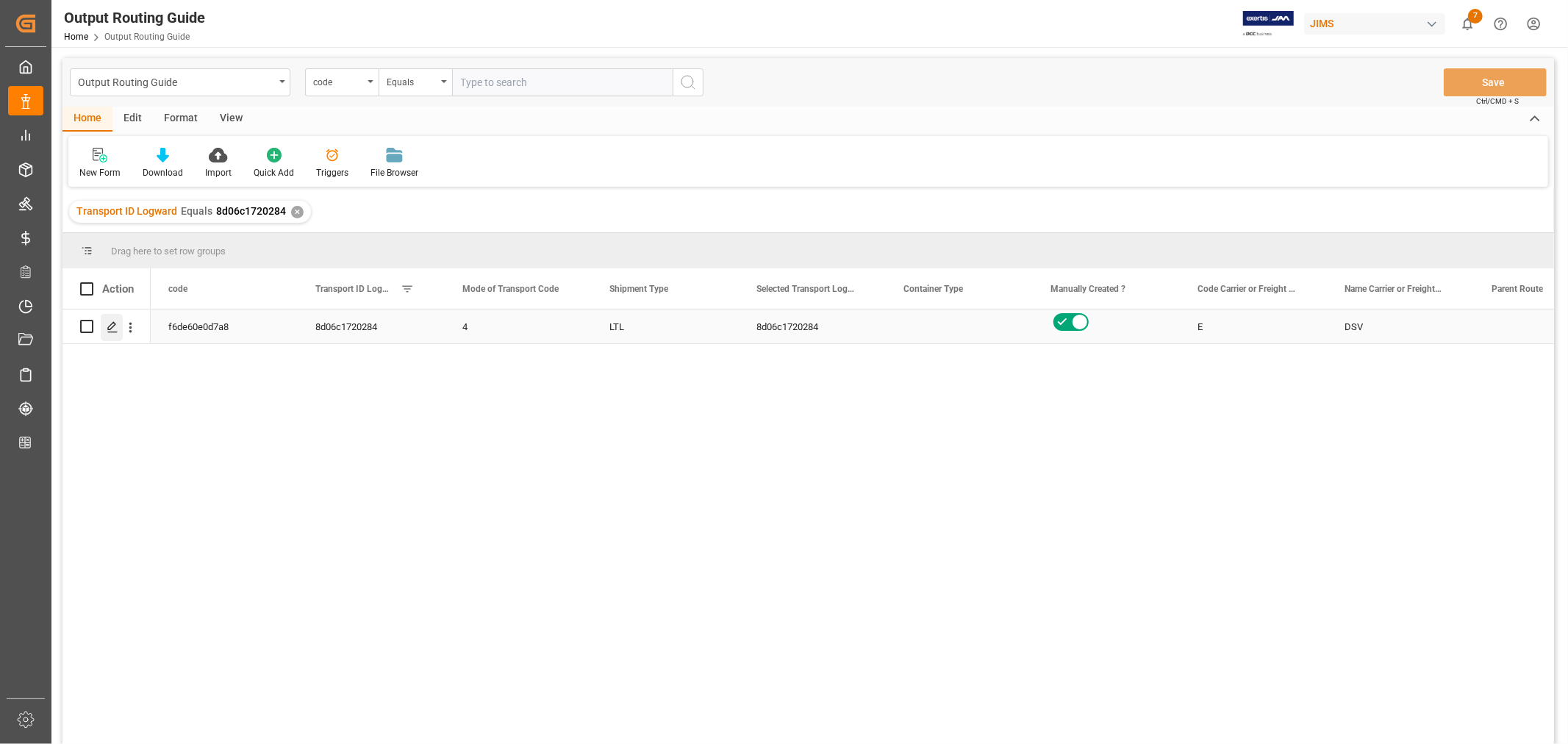
click at [108, 327] on icon "Press SPACE to select this row." at bounding box center [113, 327] width 12 height 12
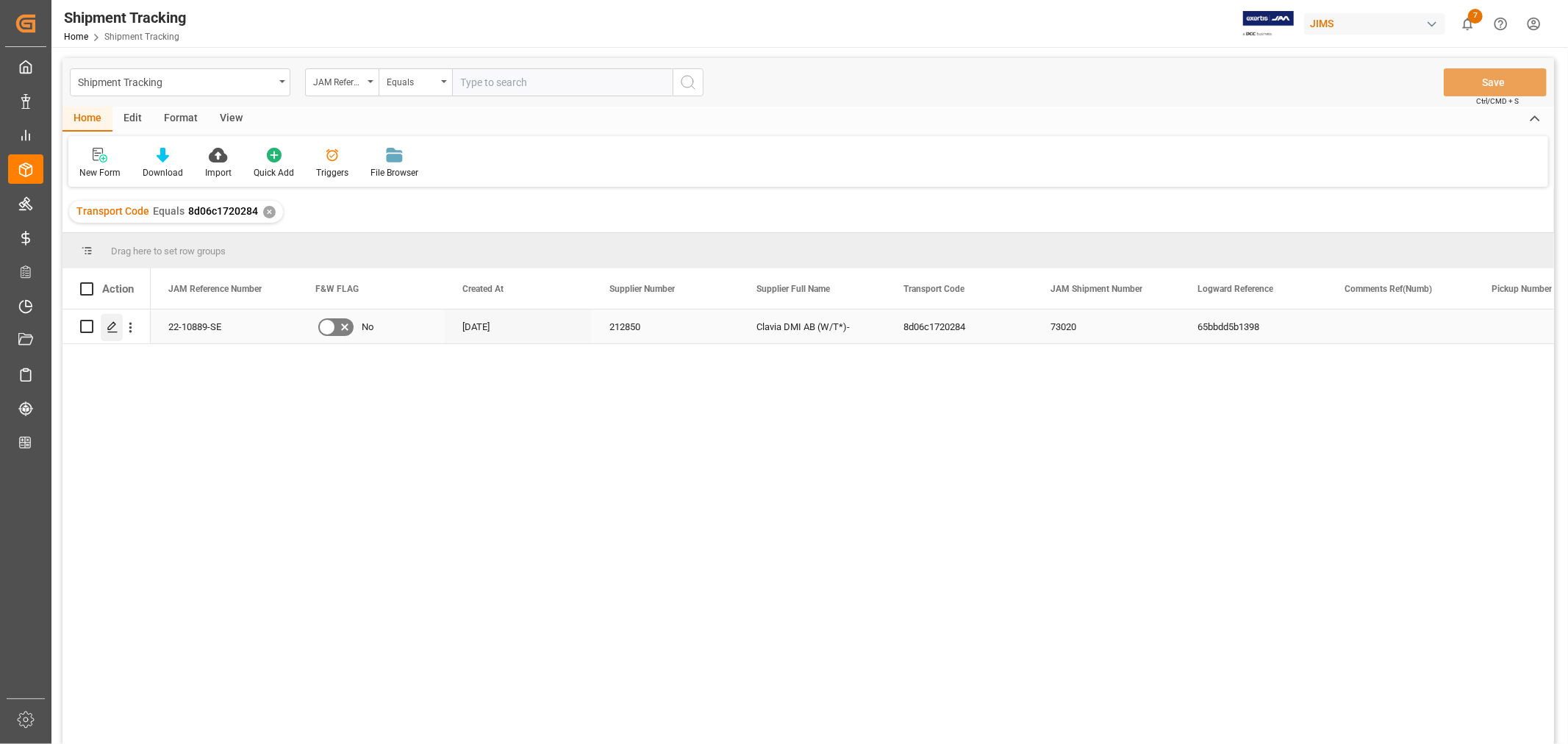
click at [111, 323] on icon "Press SPACE to select this row." at bounding box center [113, 327] width 12 height 12
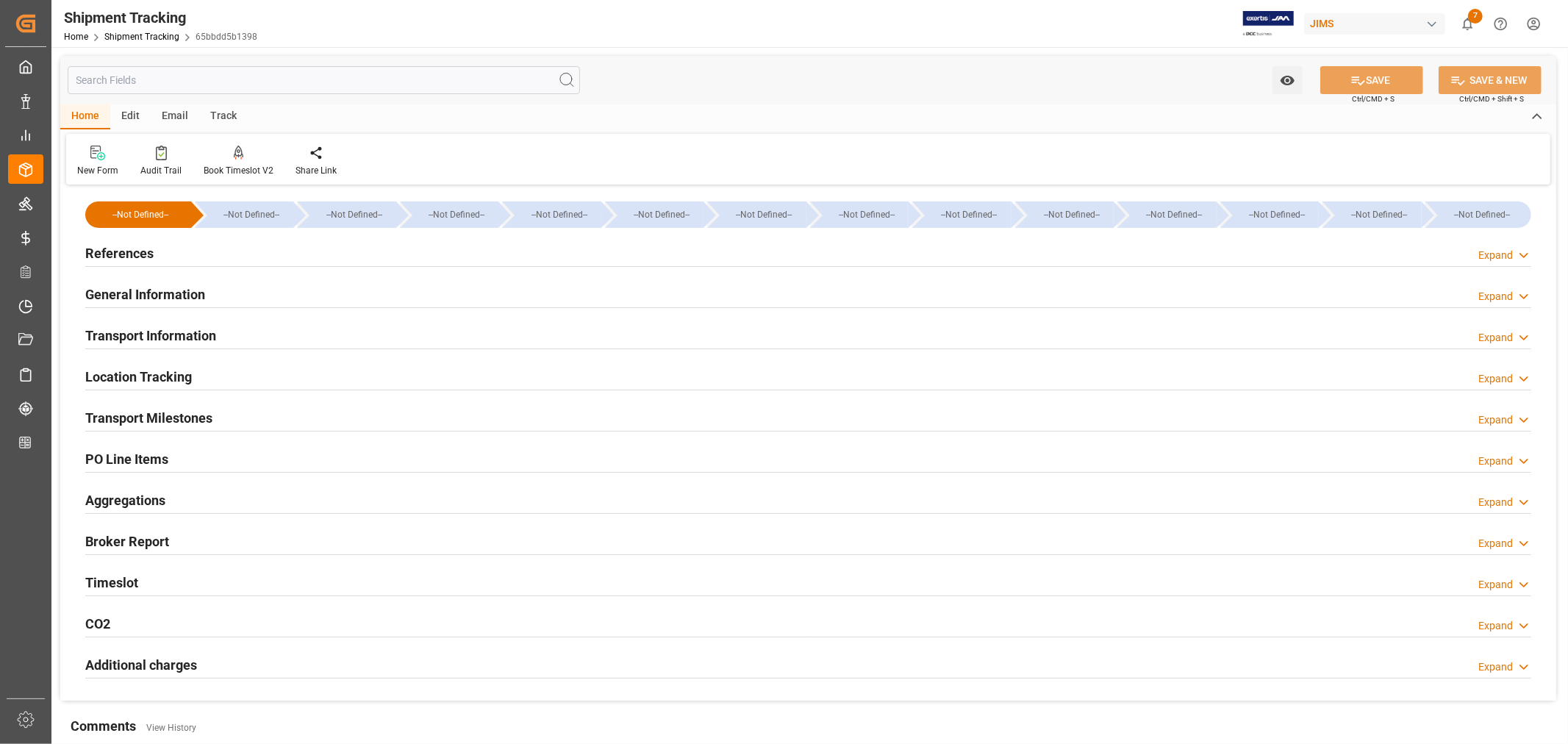
click at [186, 420] on h2 "Transport Milestones" at bounding box center [150, 418] width 128 height 20
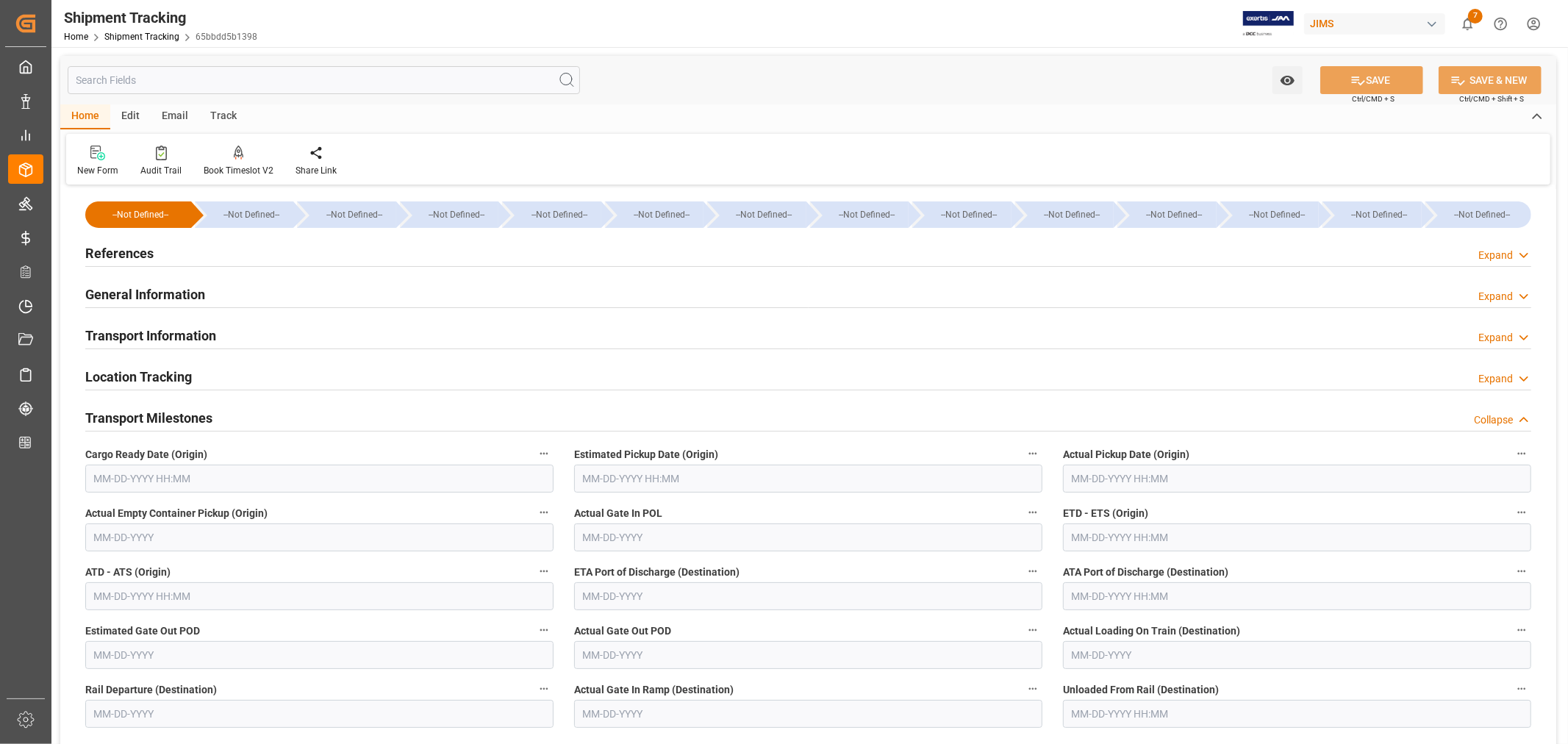
click at [153, 481] on input "text" at bounding box center [320, 479] width 469 height 28
click at [106, 625] on span "15" at bounding box center [105, 624] width 10 height 10
type input "[DATE] 00:00"
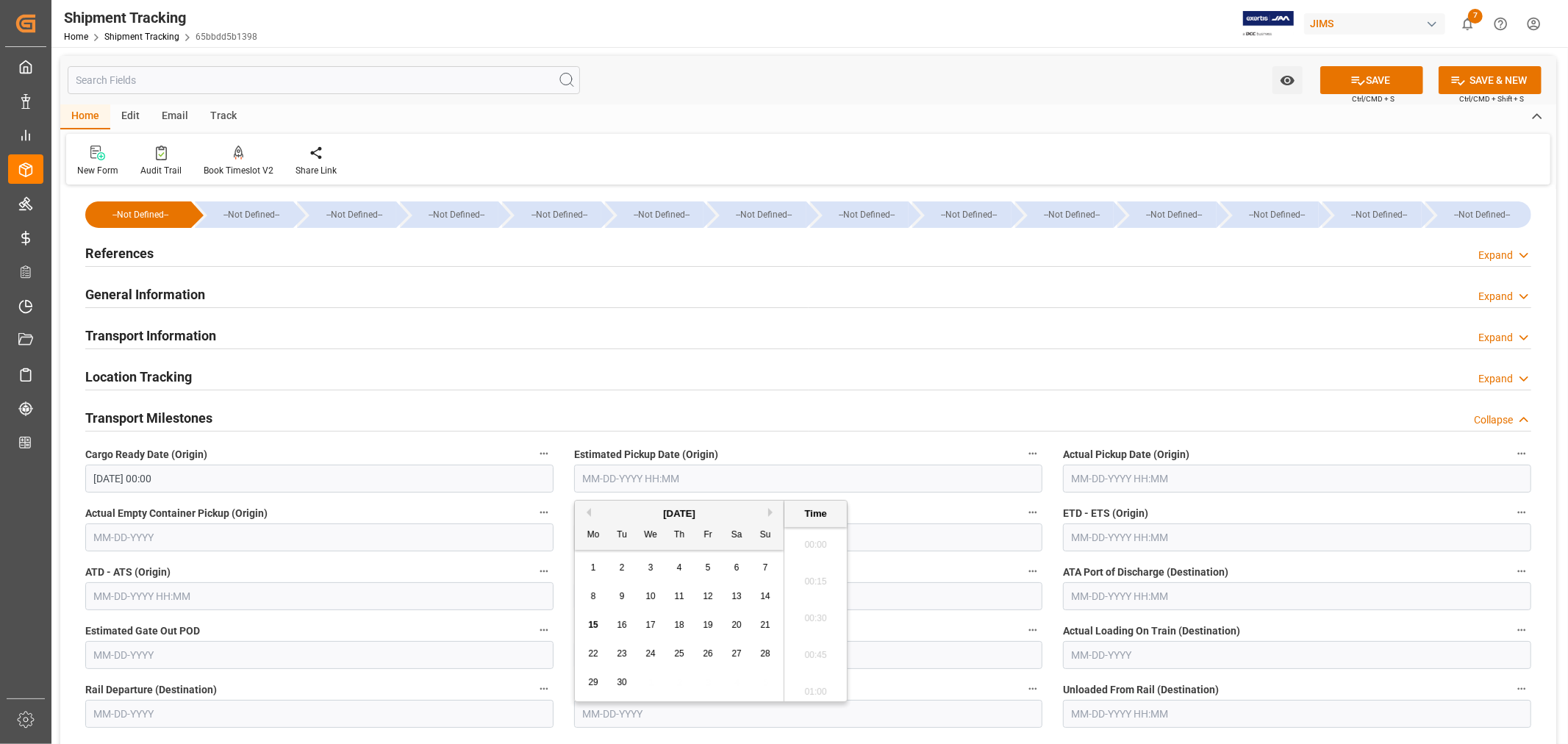
click at [638, 480] on input "text" at bounding box center [809, 479] width 469 height 28
click at [591, 623] on span "15" at bounding box center [593, 624] width 10 height 10
type input "[DATE] 00:00"
click at [1101, 541] on input "text" at bounding box center [1298, 538] width 469 height 28
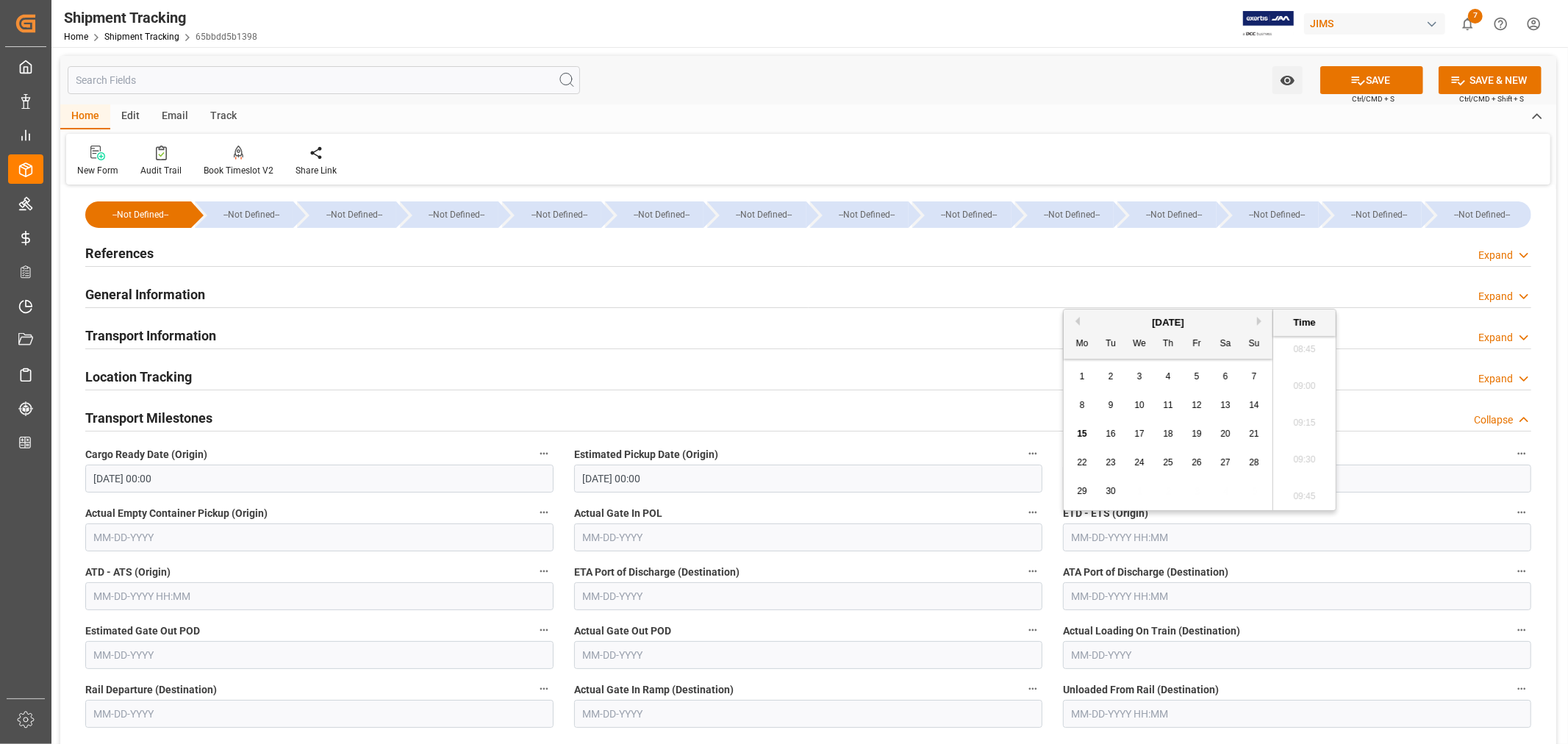
click at [1142, 430] on span "17" at bounding box center [1139, 434] width 10 height 10
type input "09-17-2025 00:00"
click at [664, 593] on input "text" at bounding box center [809, 596] width 469 height 28
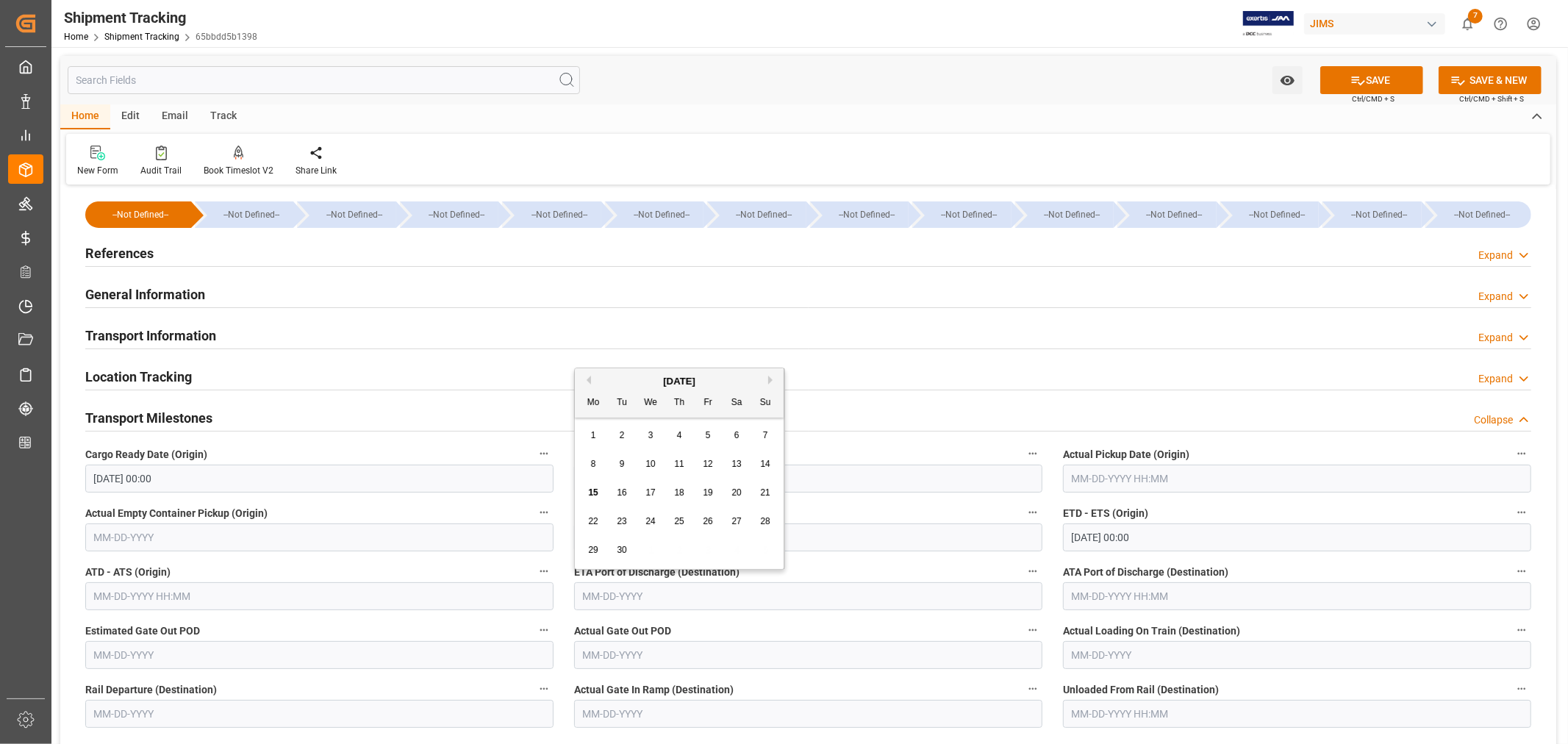
click at [739, 497] on span "20" at bounding box center [736, 493] width 10 height 10
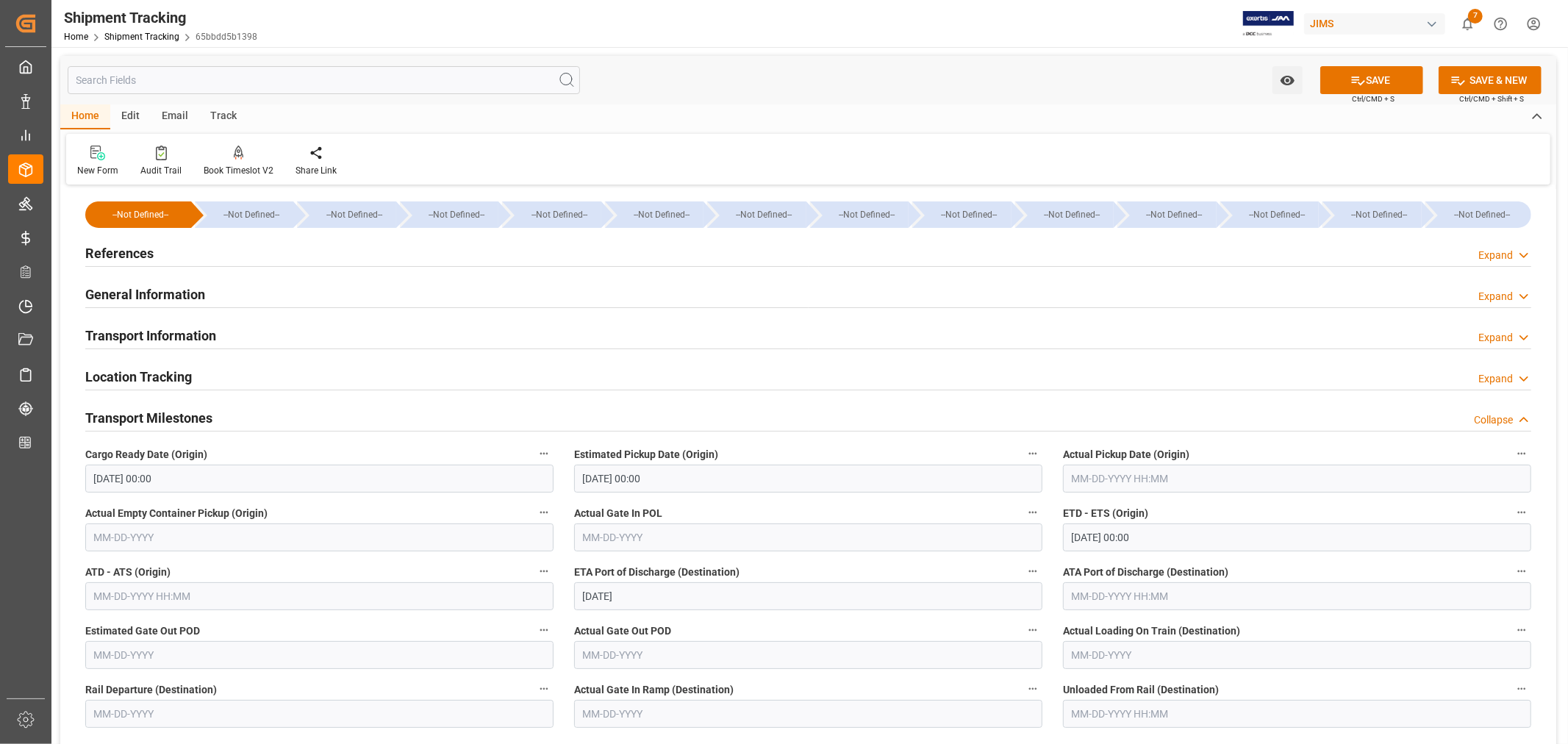
type input "09-20-2025"
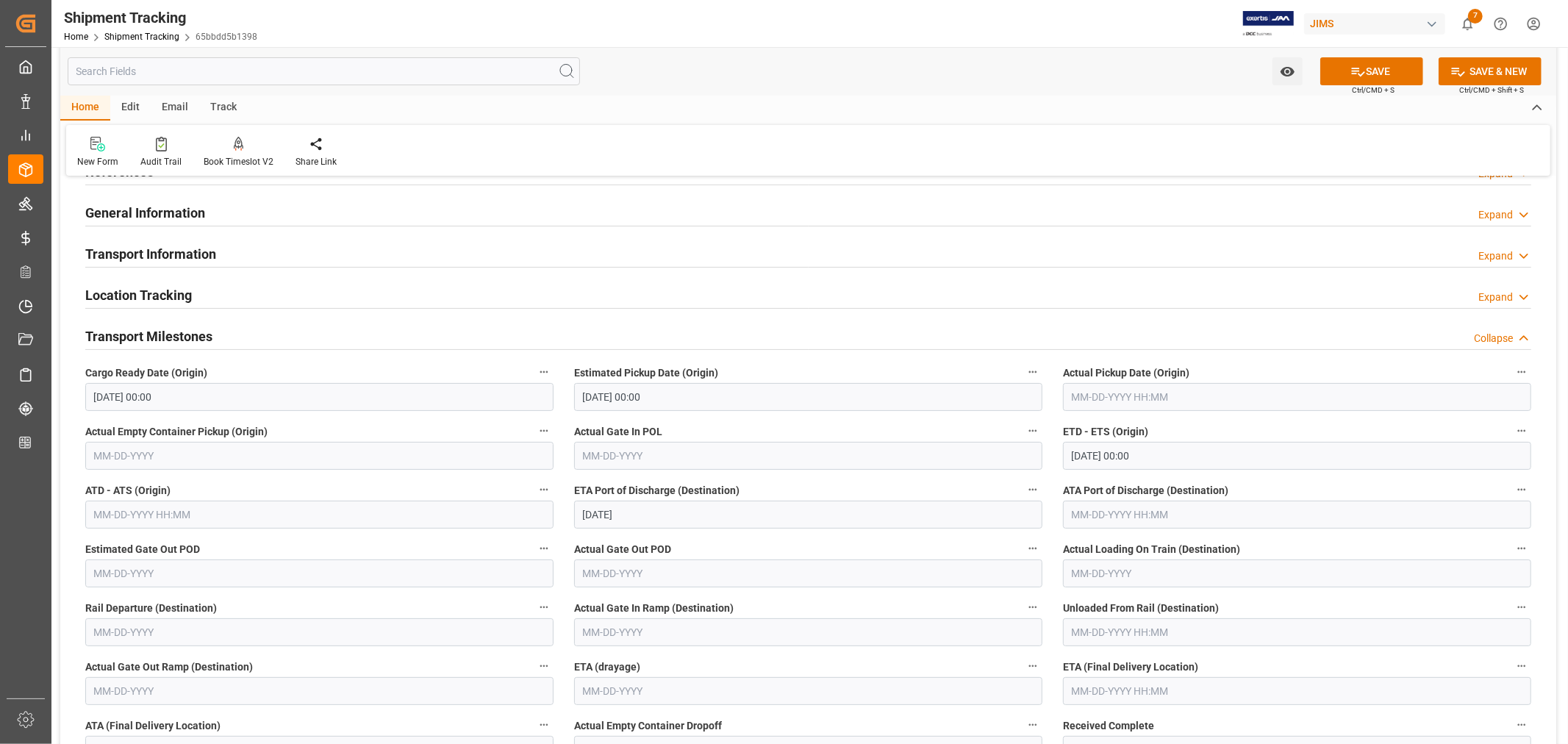
scroll to position [164, 0]
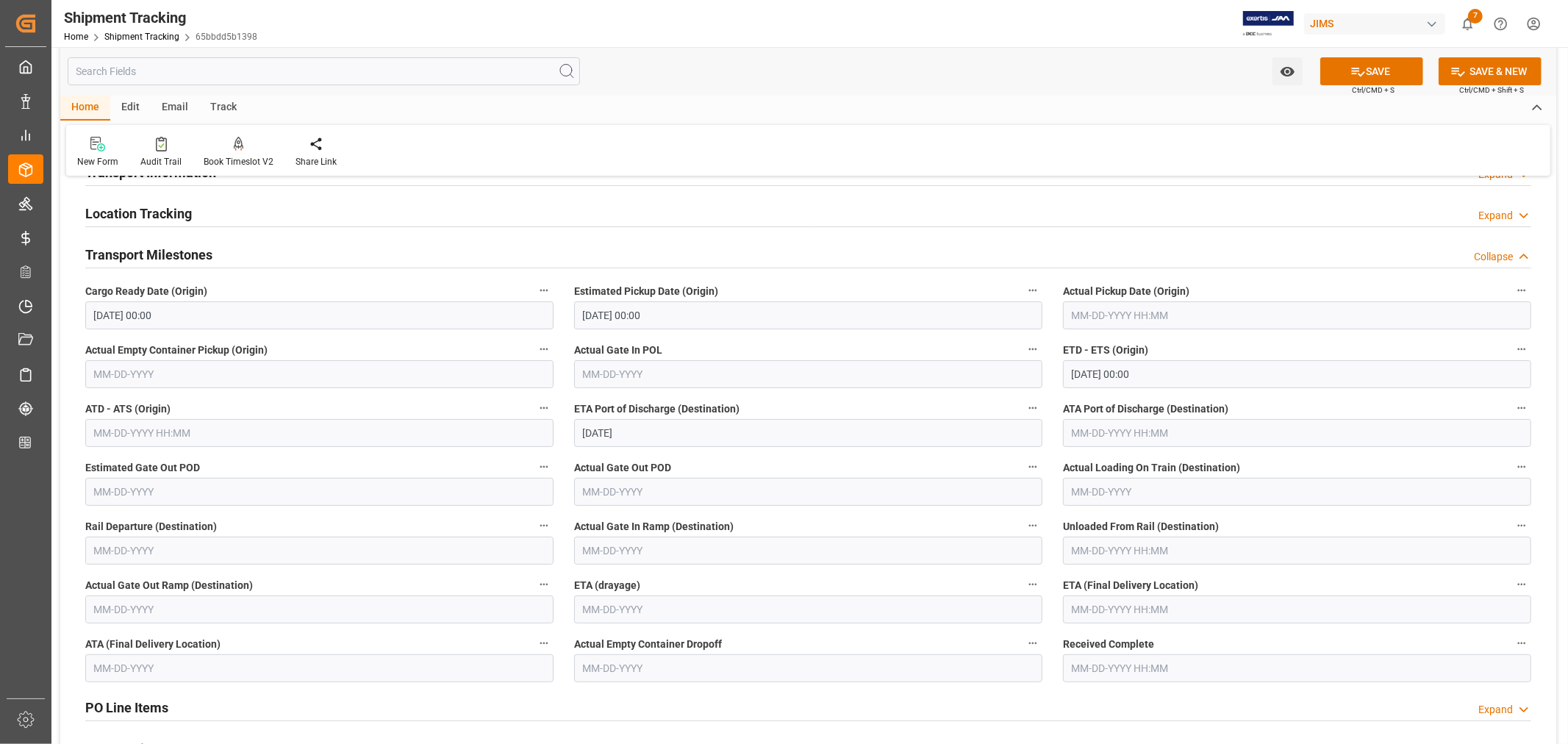
click at [1092, 606] on input "text" at bounding box center [1298, 609] width 469 height 28
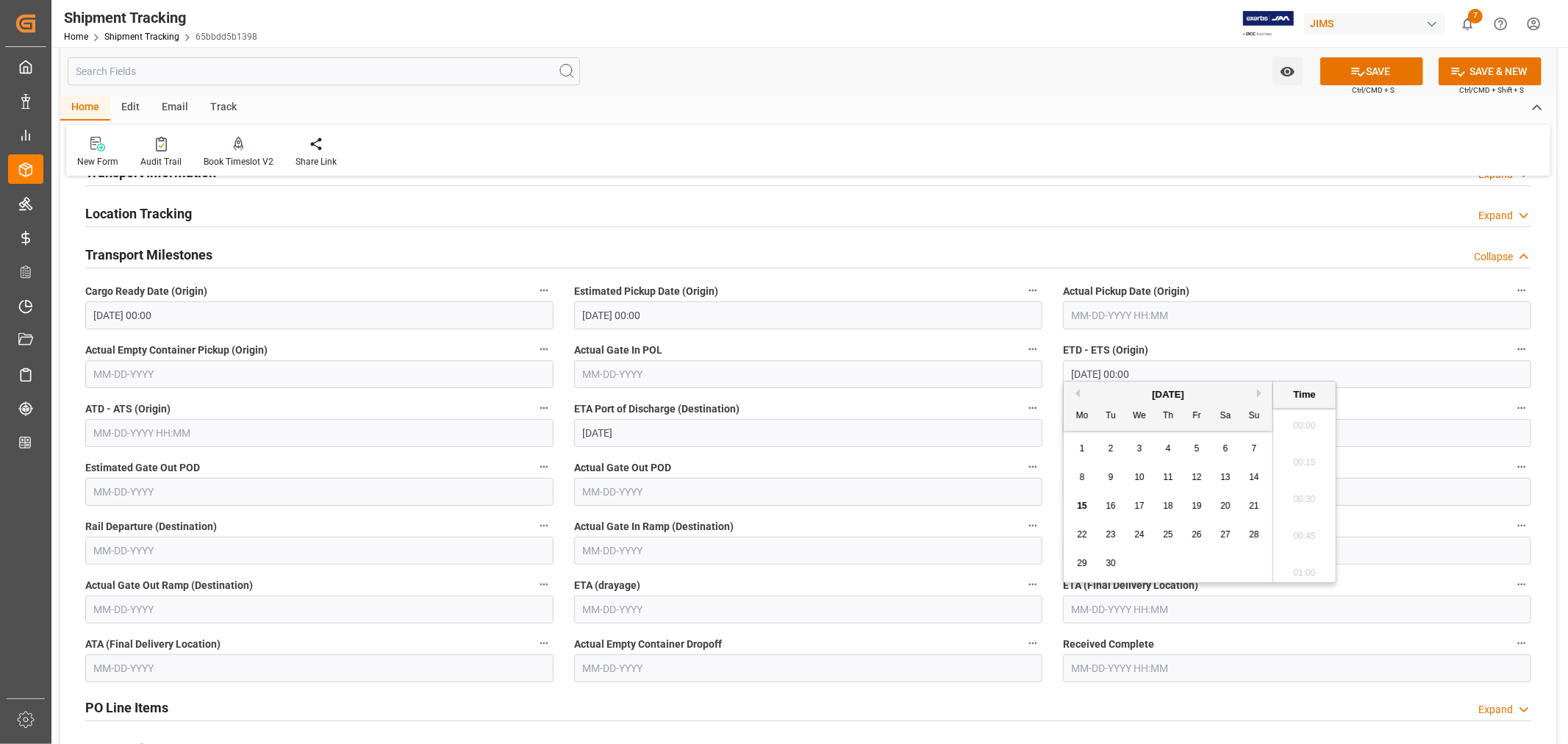
scroll to position [1291, 0]
click at [1110, 399] on div "September 2025" at bounding box center [1168, 394] width 208 height 15
click at [1141, 535] on span "24" at bounding box center [1139, 535] width 10 height 10
type input "09-24-2025 00:00"
click at [1382, 75] on button "SAVE" at bounding box center [1372, 71] width 103 height 28
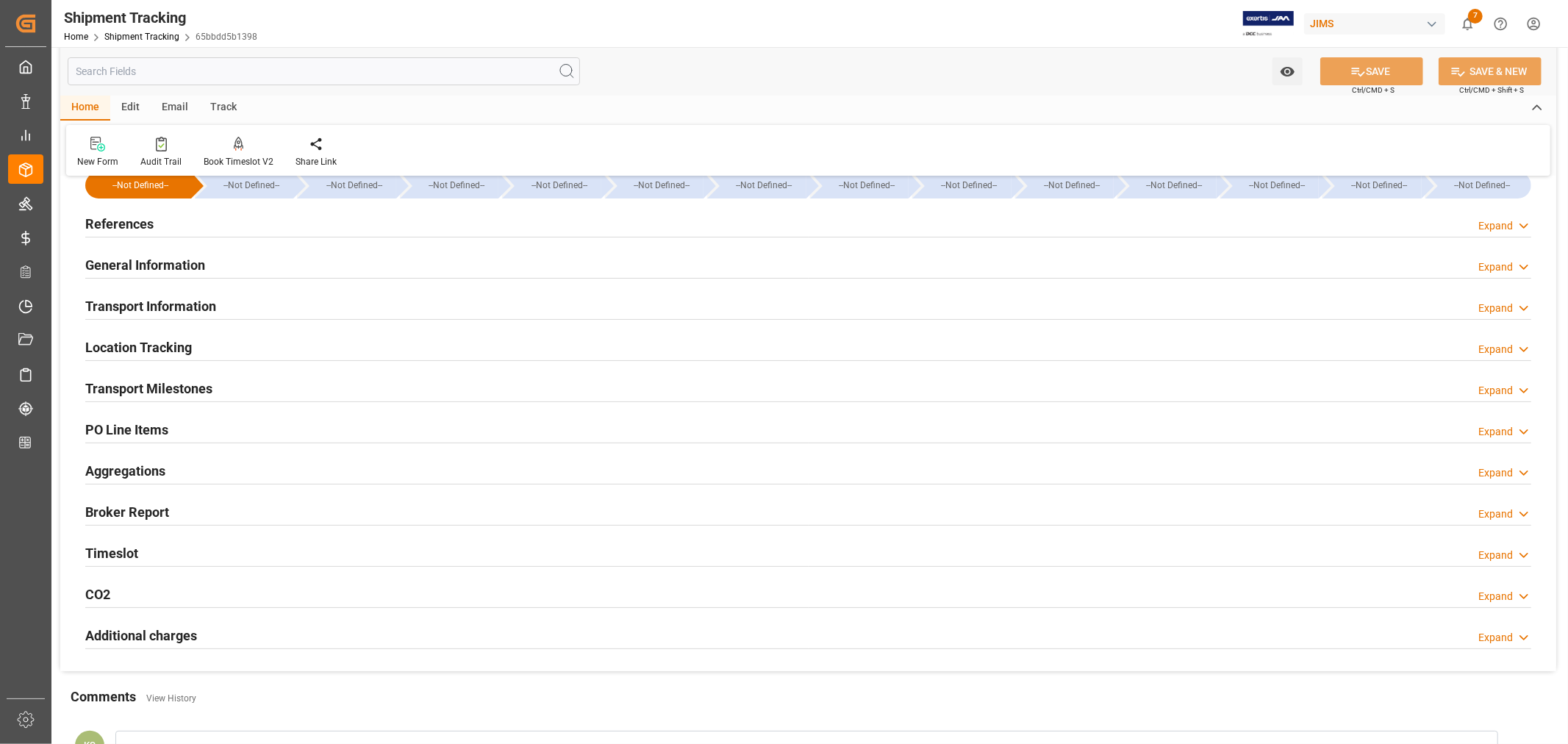
scroll to position [0, 0]
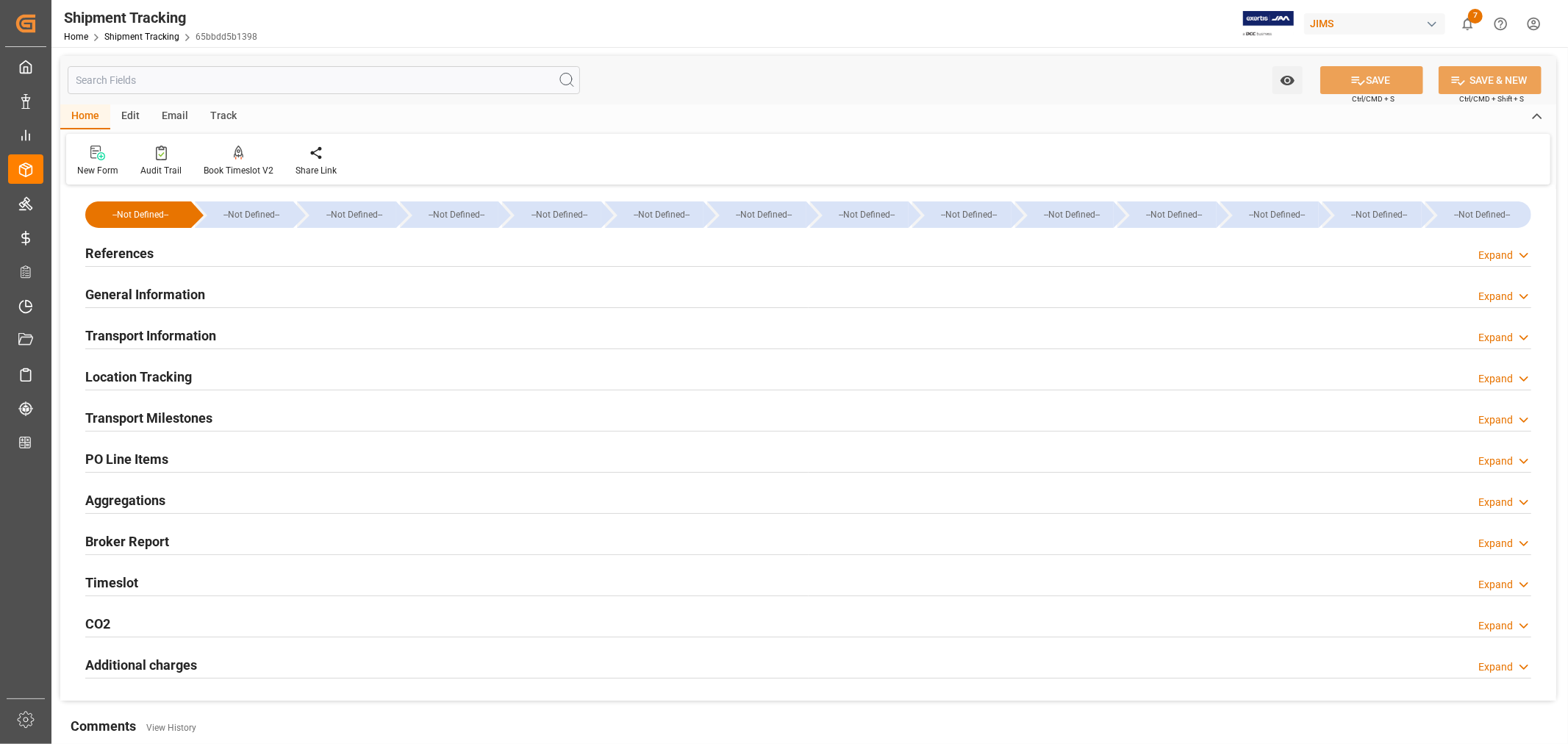
click at [161, 331] on h2 "Transport Information" at bounding box center [151, 336] width 131 height 20
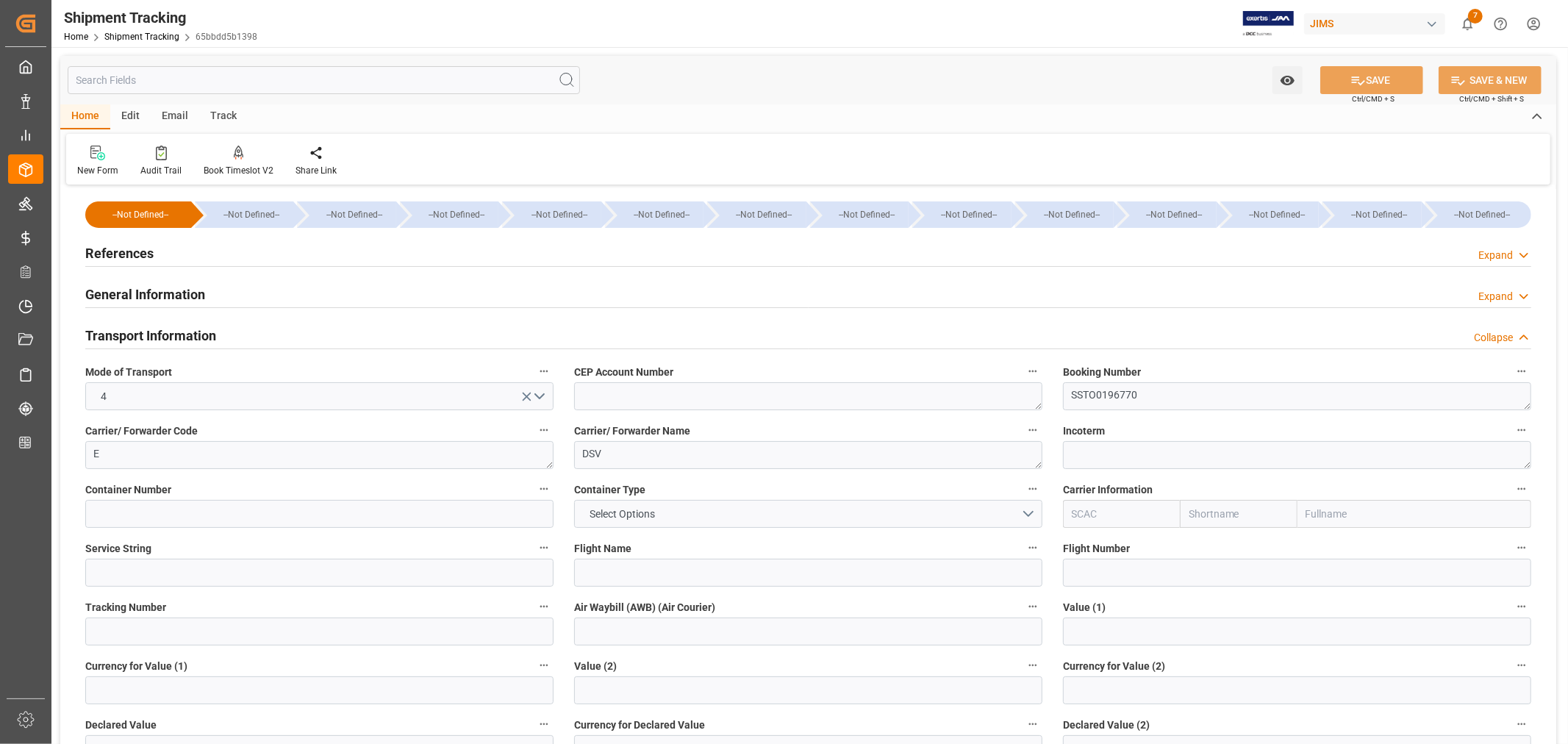
click at [161, 331] on h2 "Transport Information" at bounding box center [151, 336] width 131 height 20
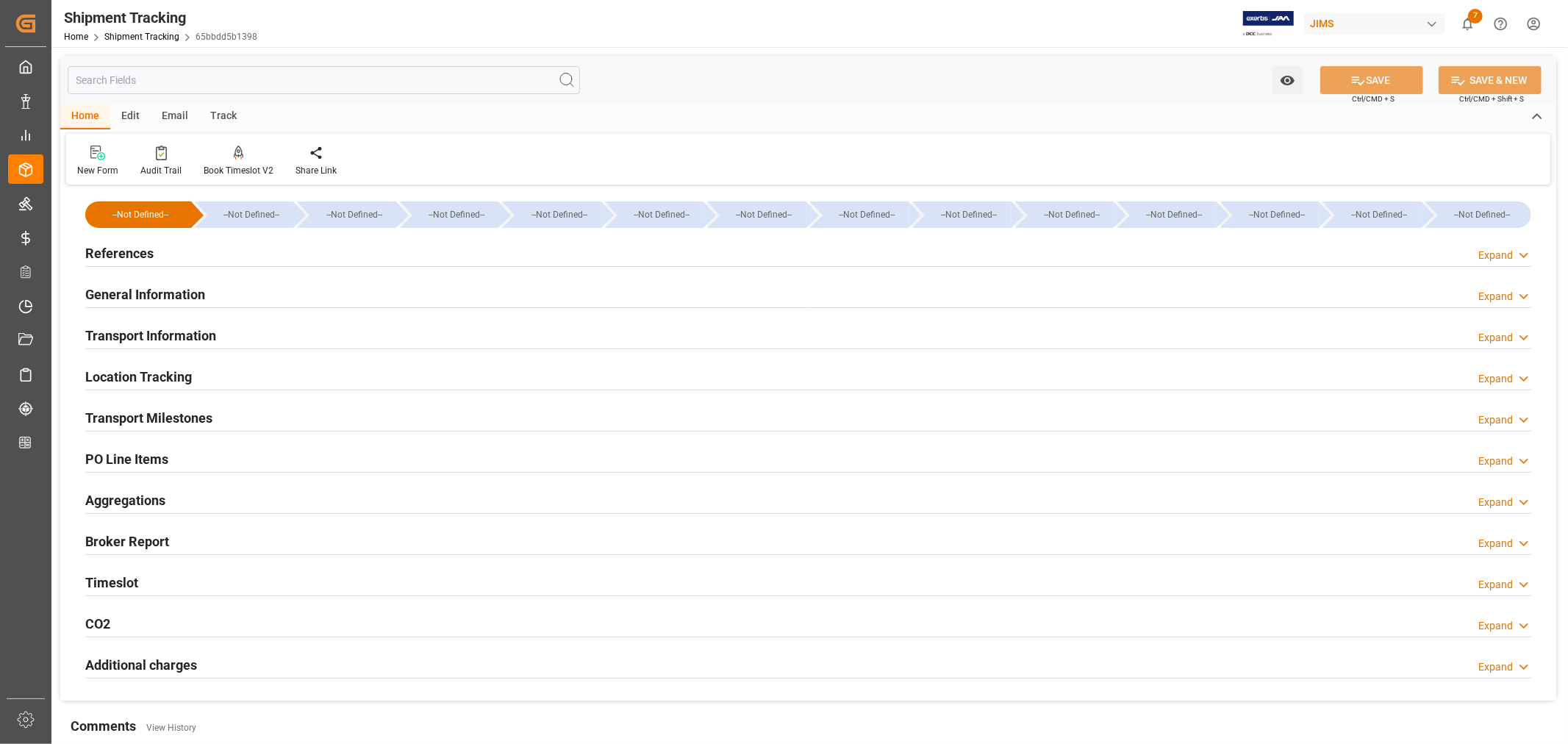
click at [172, 334] on h2 "Transport Information" at bounding box center [151, 336] width 131 height 20
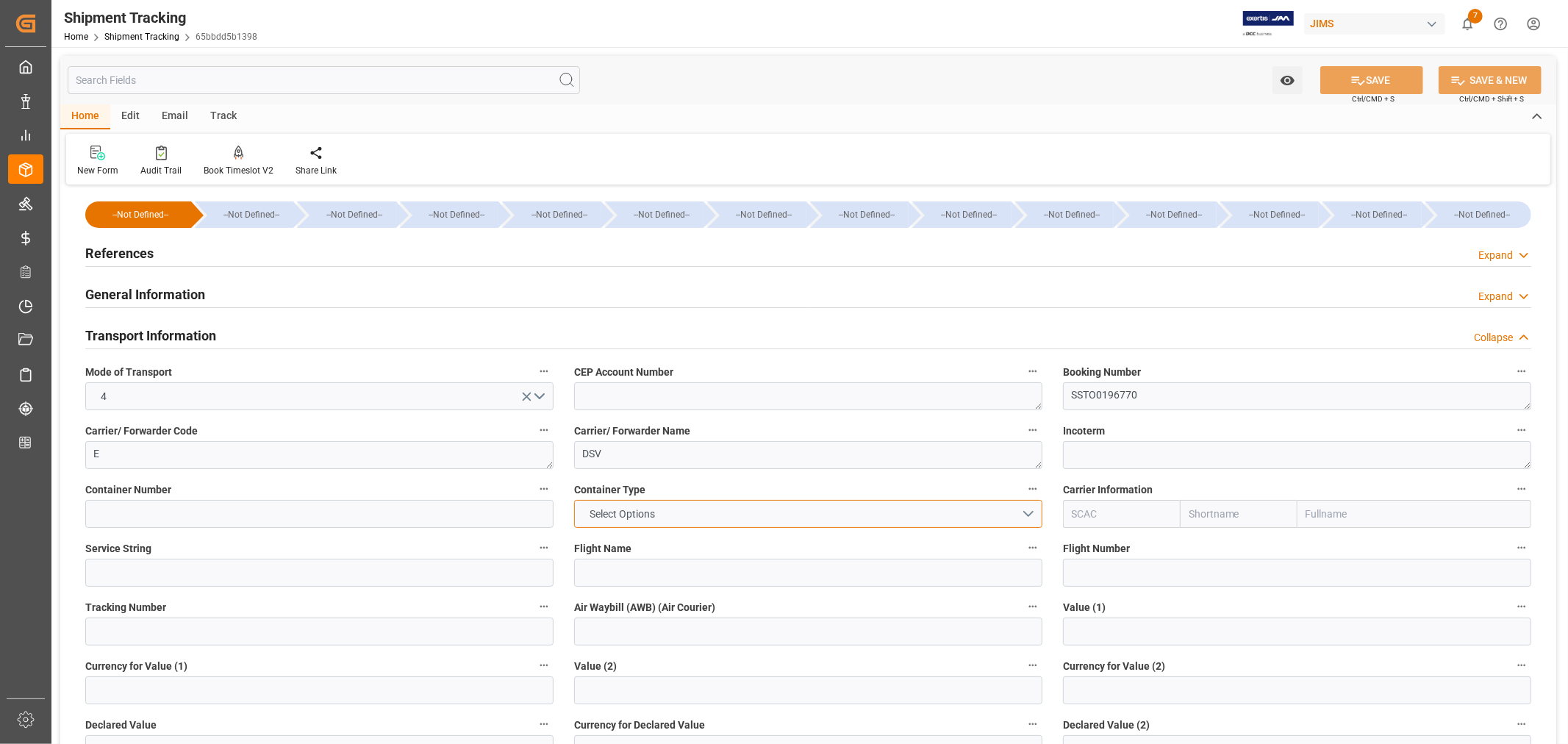
click at [1026, 513] on button "Select Options" at bounding box center [809, 514] width 469 height 28
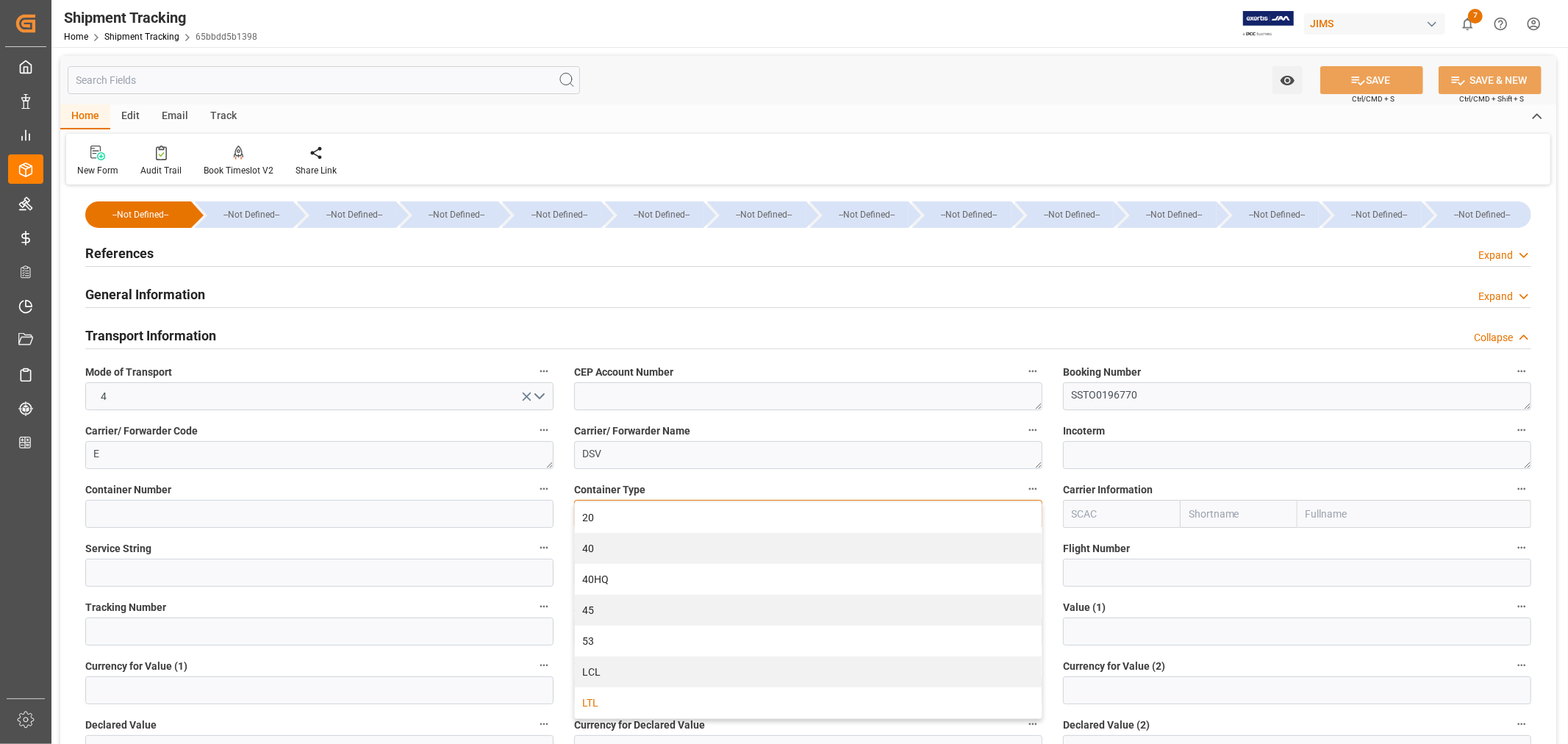
click at [647, 699] on div "LTL" at bounding box center [808, 702] width 467 height 31
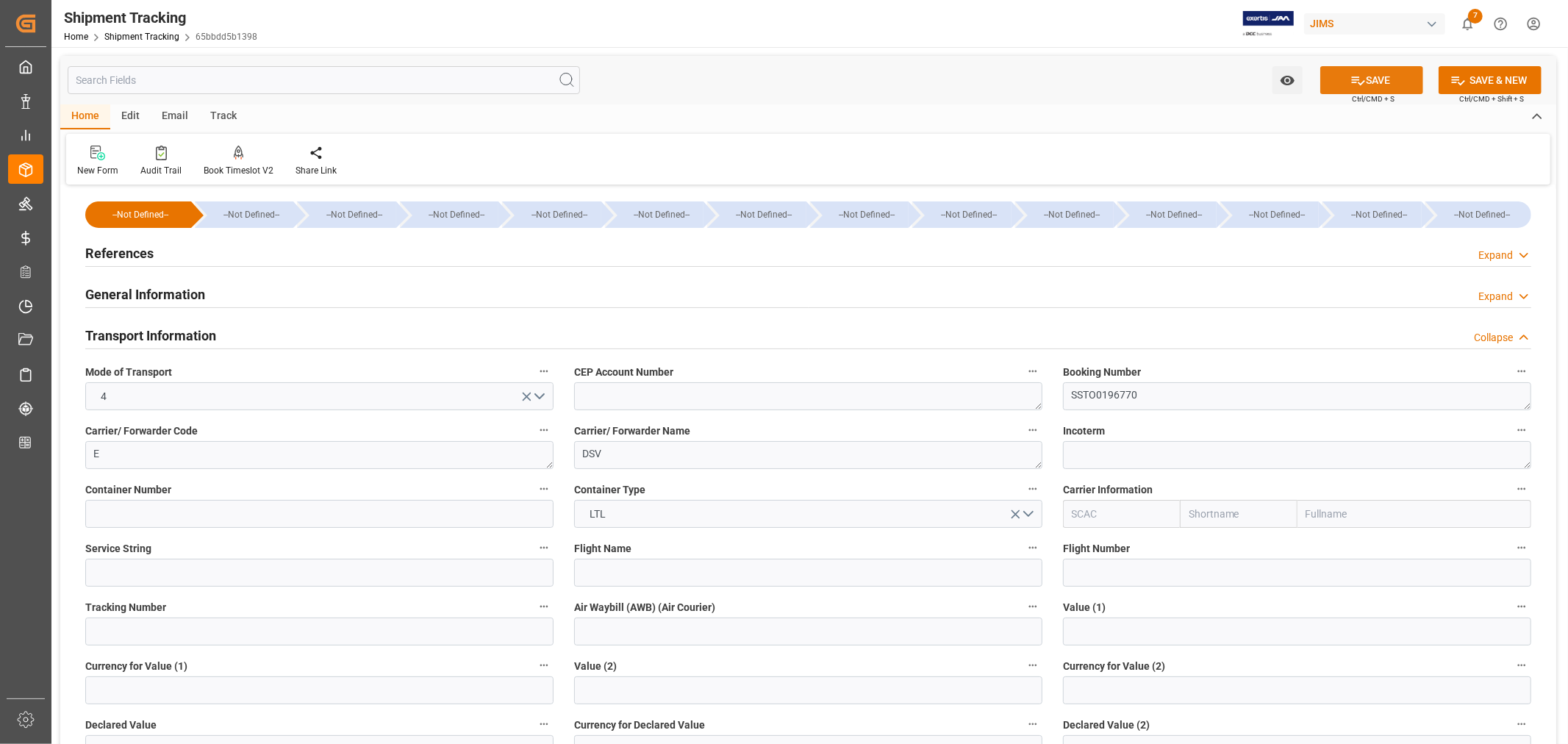
click at [1377, 86] on button "SAVE" at bounding box center [1372, 80] width 103 height 28
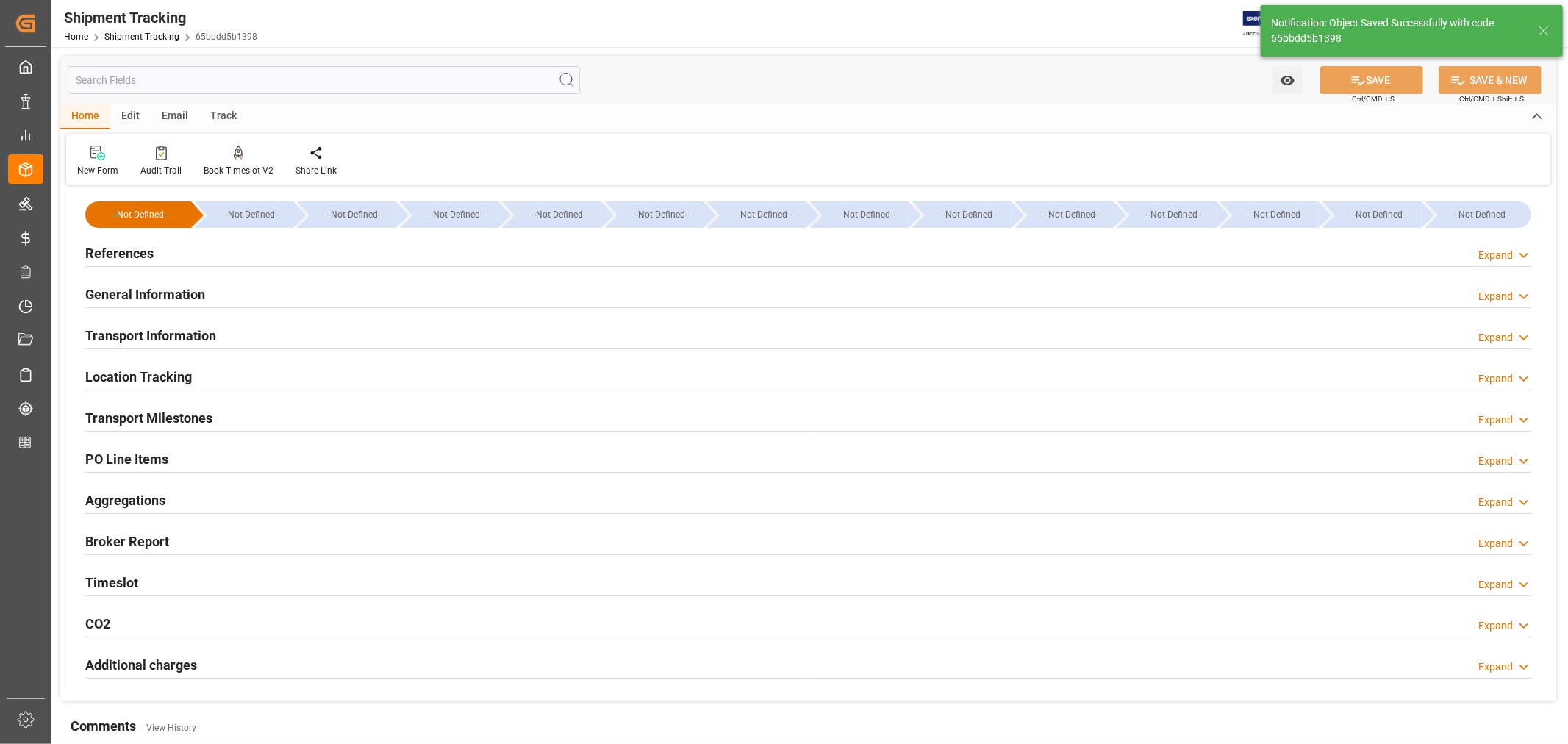
click at [194, 331] on h2 "Transport Information" at bounding box center [151, 336] width 131 height 20
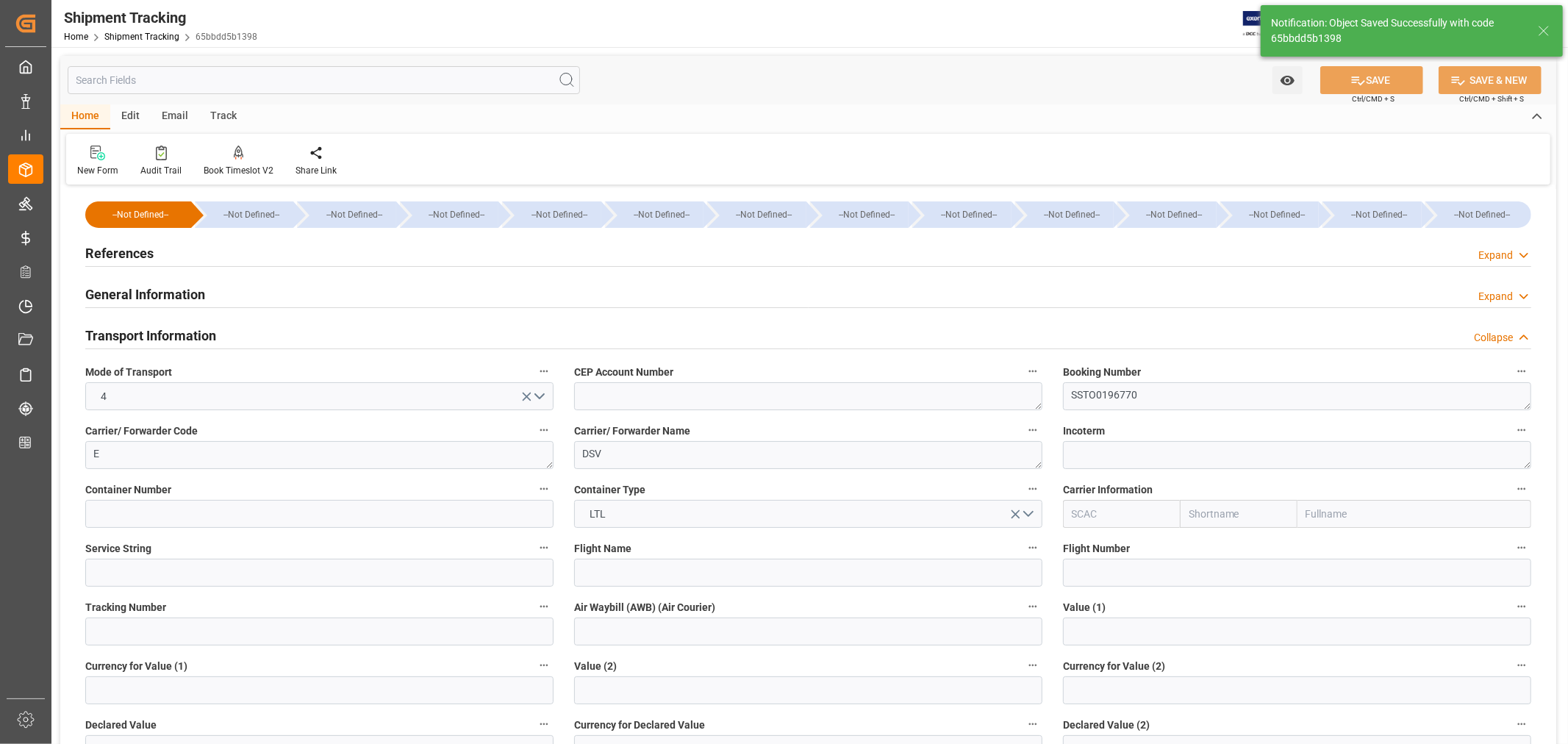
click at [194, 331] on h2 "Transport Information" at bounding box center [151, 336] width 131 height 20
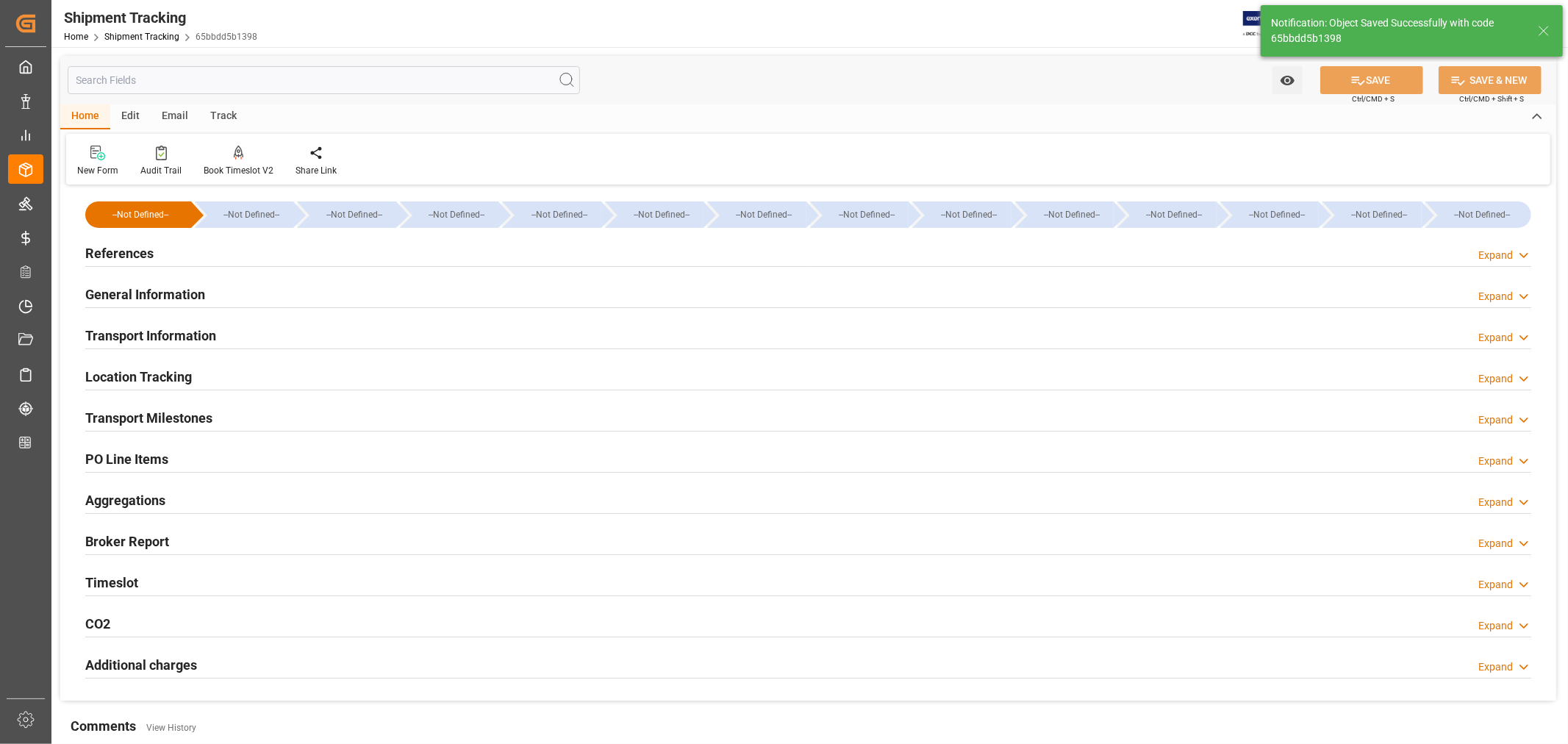
click at [180, 287] on h2 "General Information" at bounding box center [146, 294] width 120 height 20
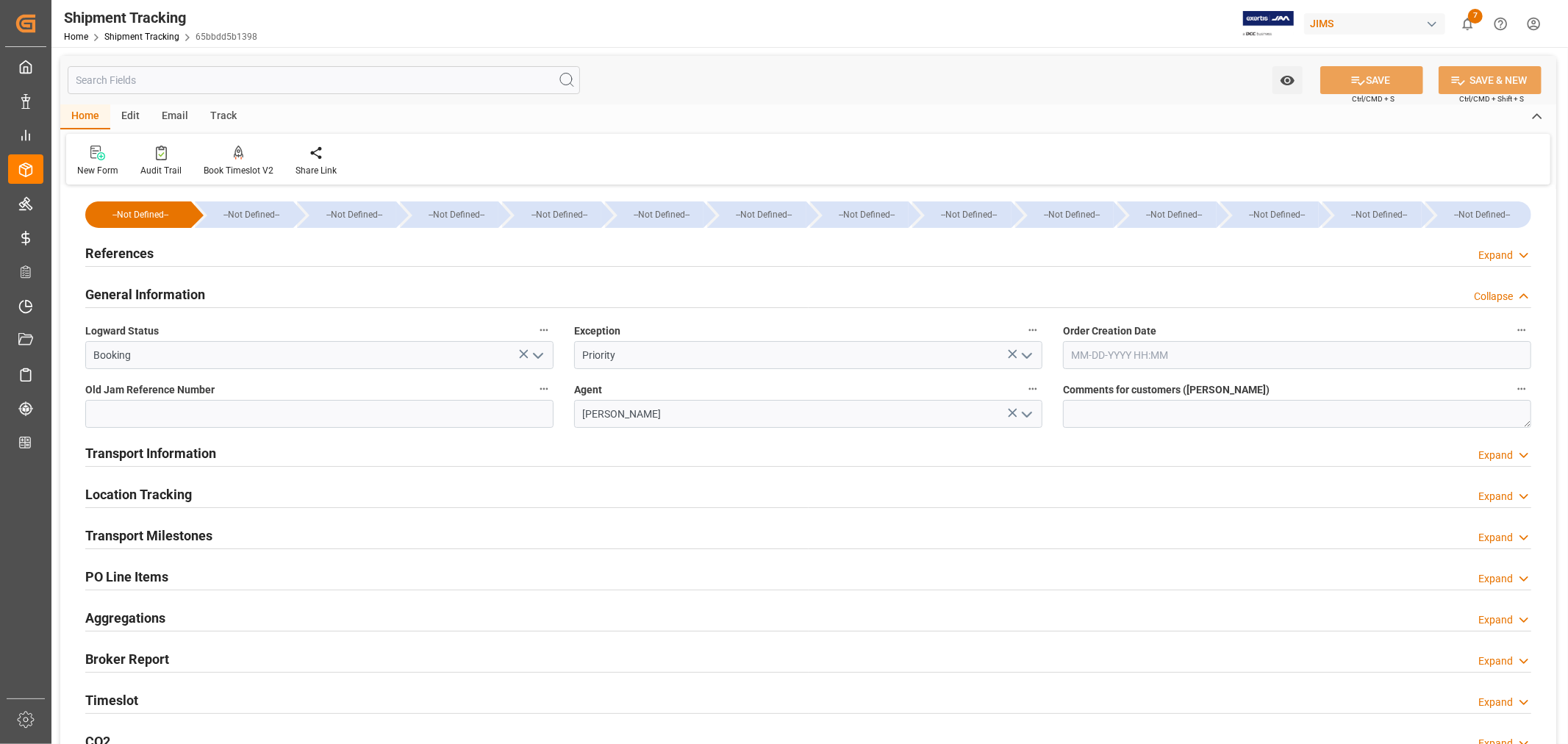
click at [180, 287] on h2 "General Information" at bounding box center [146, 294] width 120 height 20
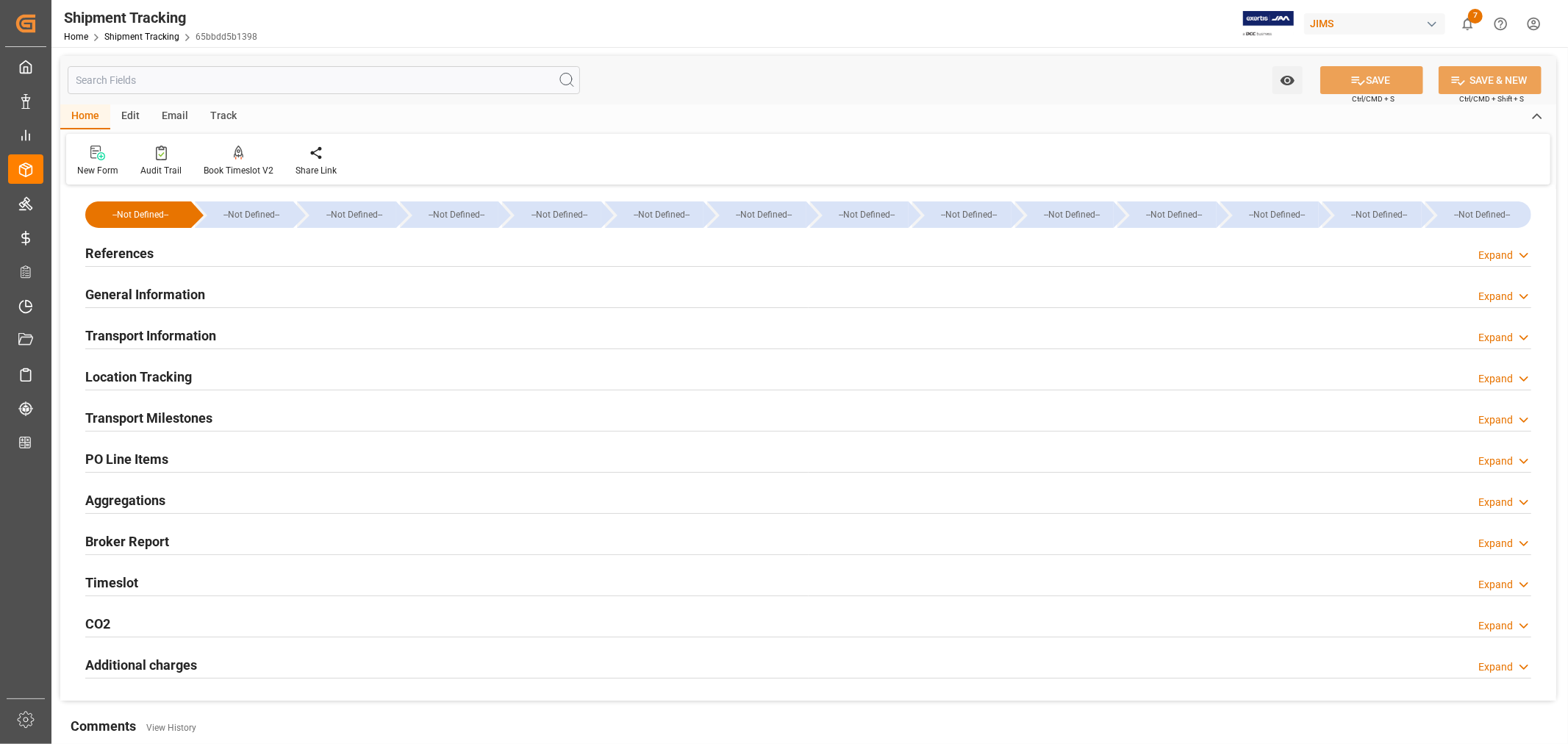
click at [122, 253] on h2 "References" at bounding box center [120, 253] width 69 height 20
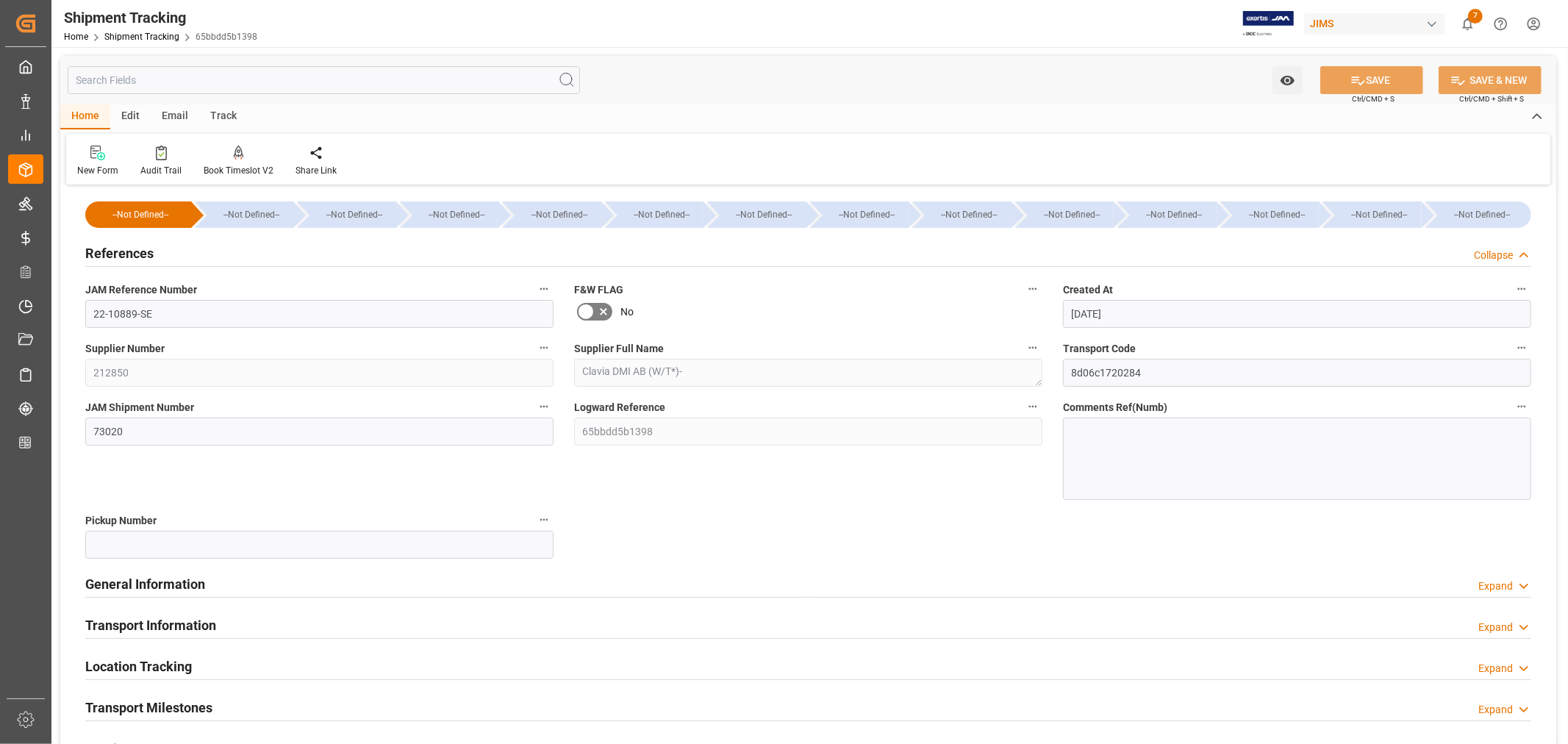
click at [122, 253] on h2 "References" at bounding box center [120, 253] width 69 height 20
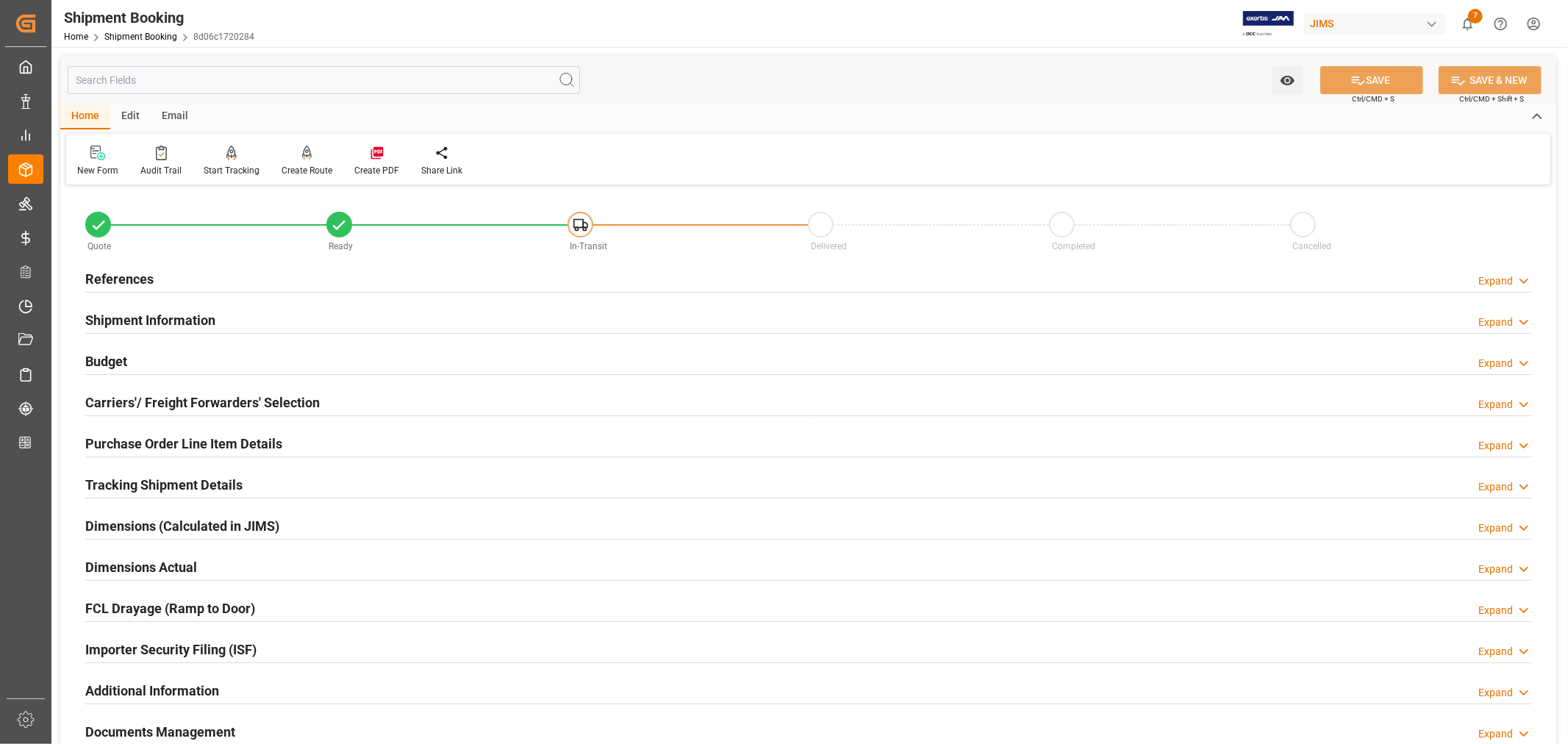
click at [130, 439] on h2 "Purchase Order Line Item Details" at bounding box center [185, 444] width 197 height 20
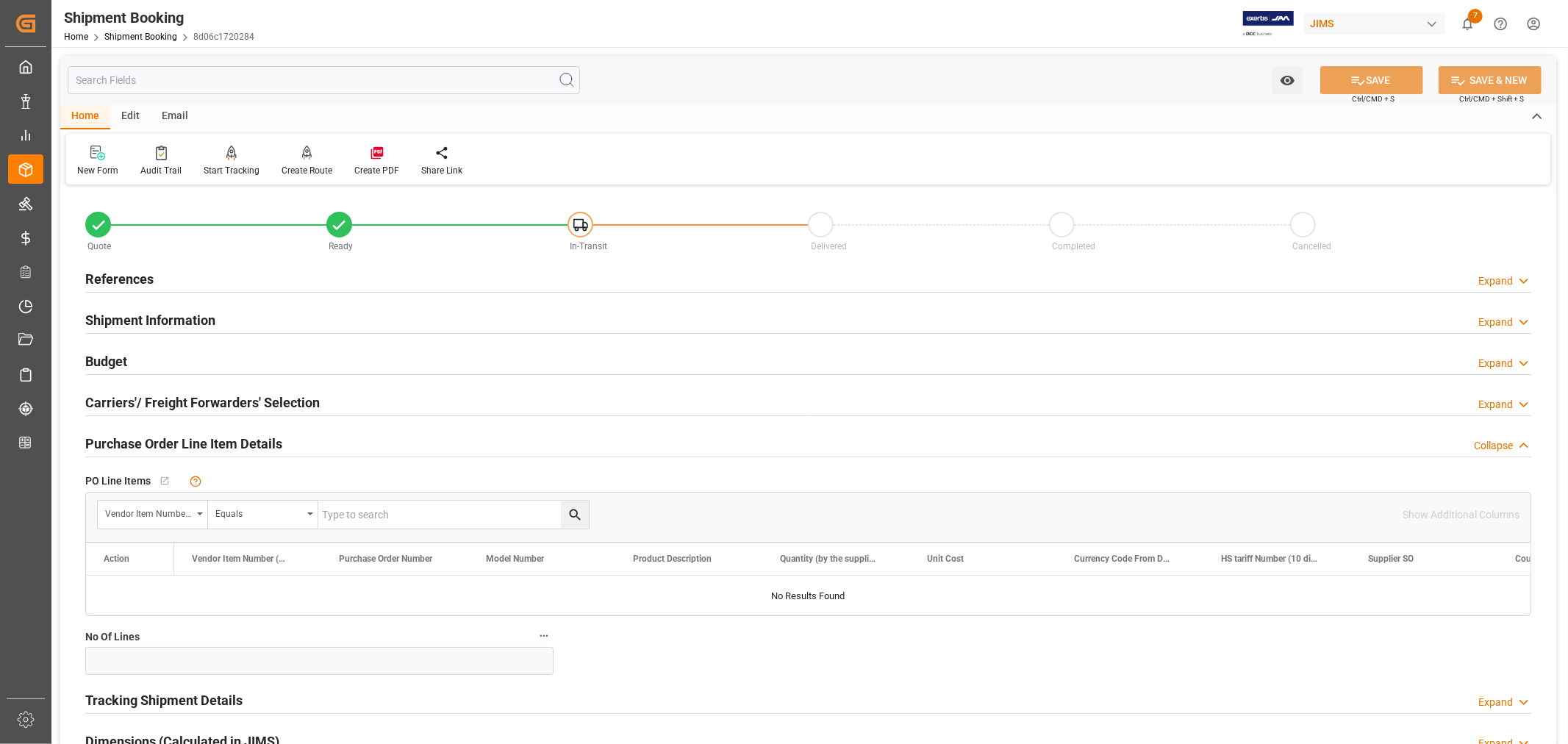
click at [130, 439] on h2 "Purchase Order Line Item Details" at bounding box center [185, 444] width 197 height 20
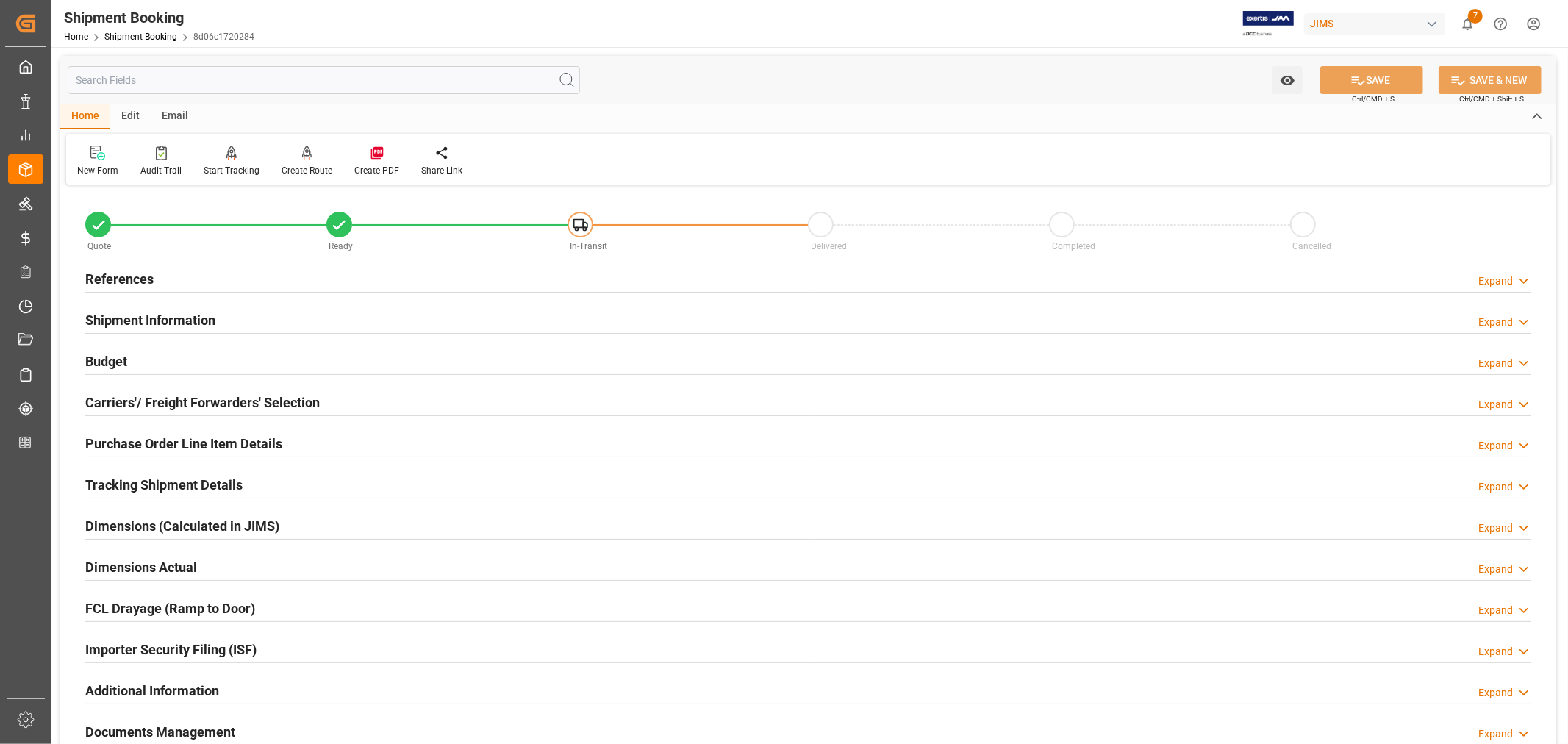
click at [130, 277] on h2 "References" at bounding box center [120, 279] width 69 height 20
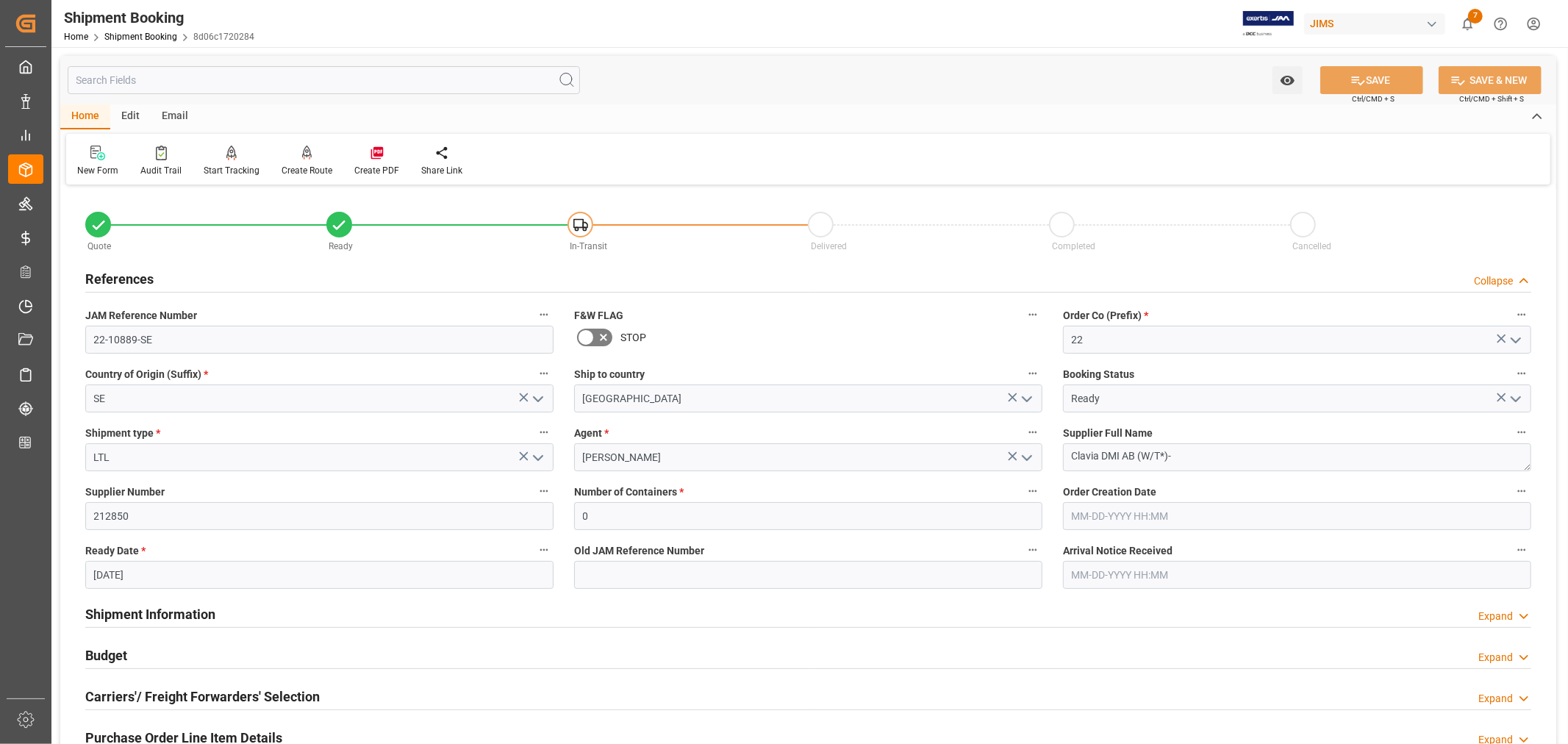
click at [130, 277] on h2 "References" at bounding box center [120, 279] width 69 height 20
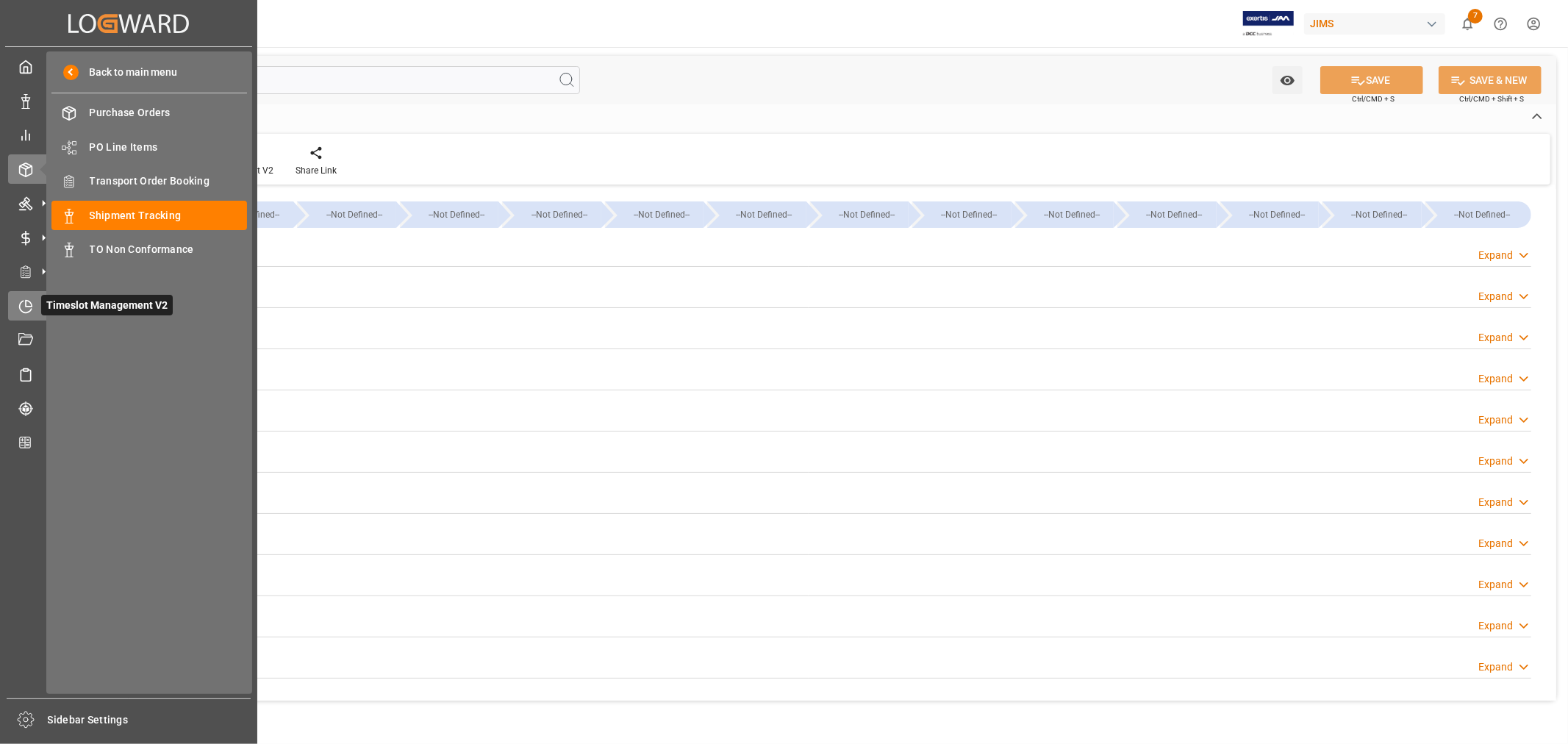
click at [31, 305] on icon at bounding box center [25, 306] width 15 height 15
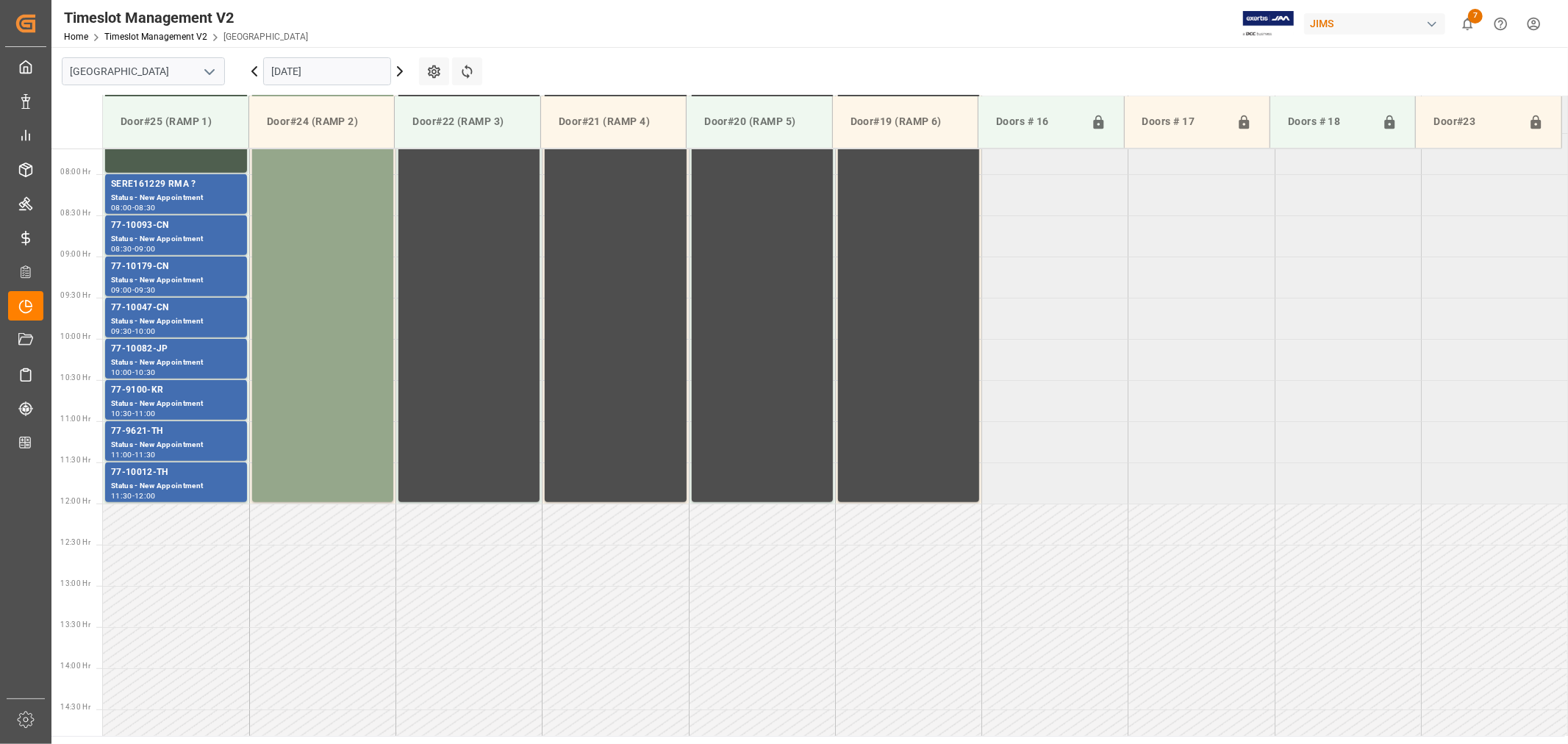
scroll to position [649, 0]
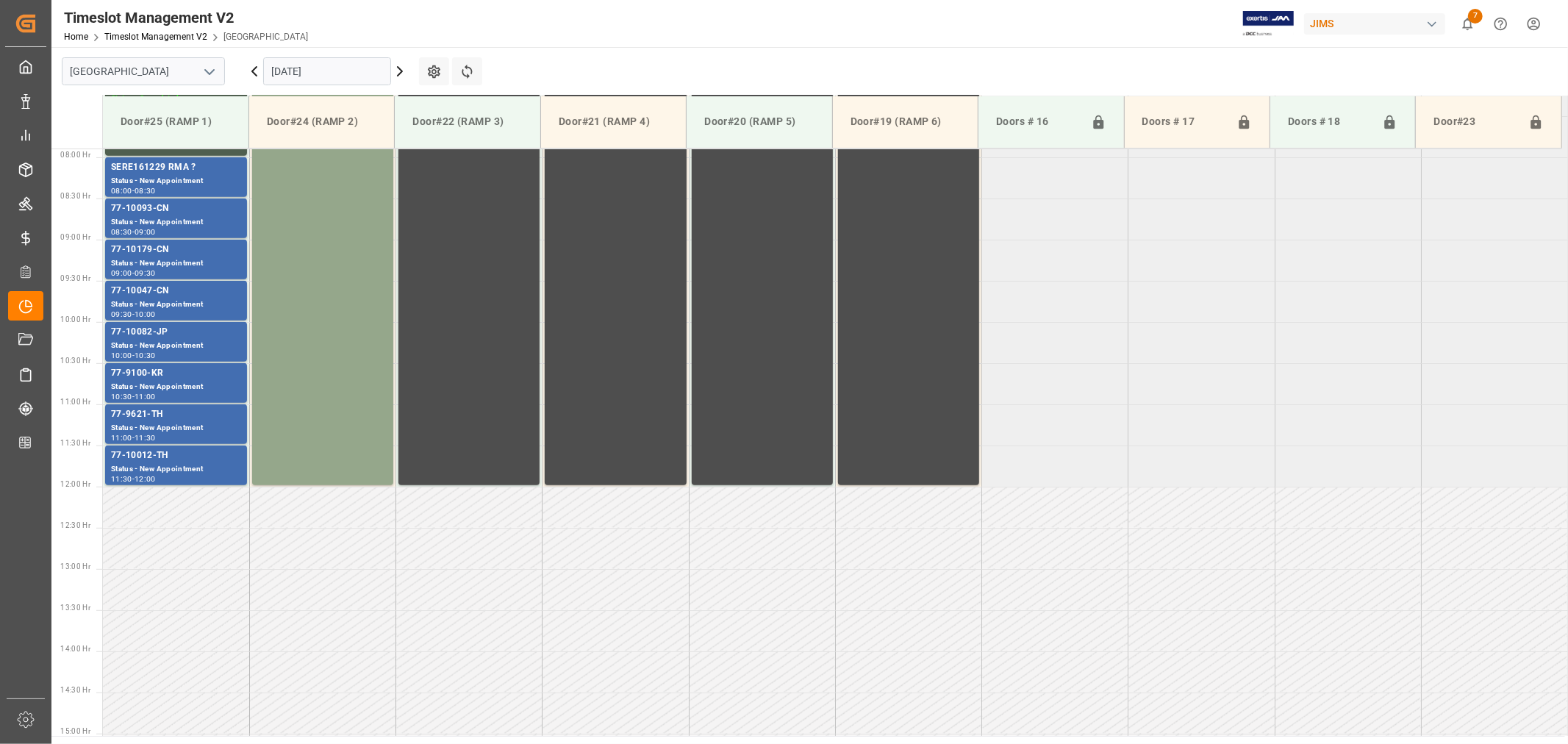
click at [211, 72] on icon "open menu" at bounding box center [209, 72] width 18 height 18
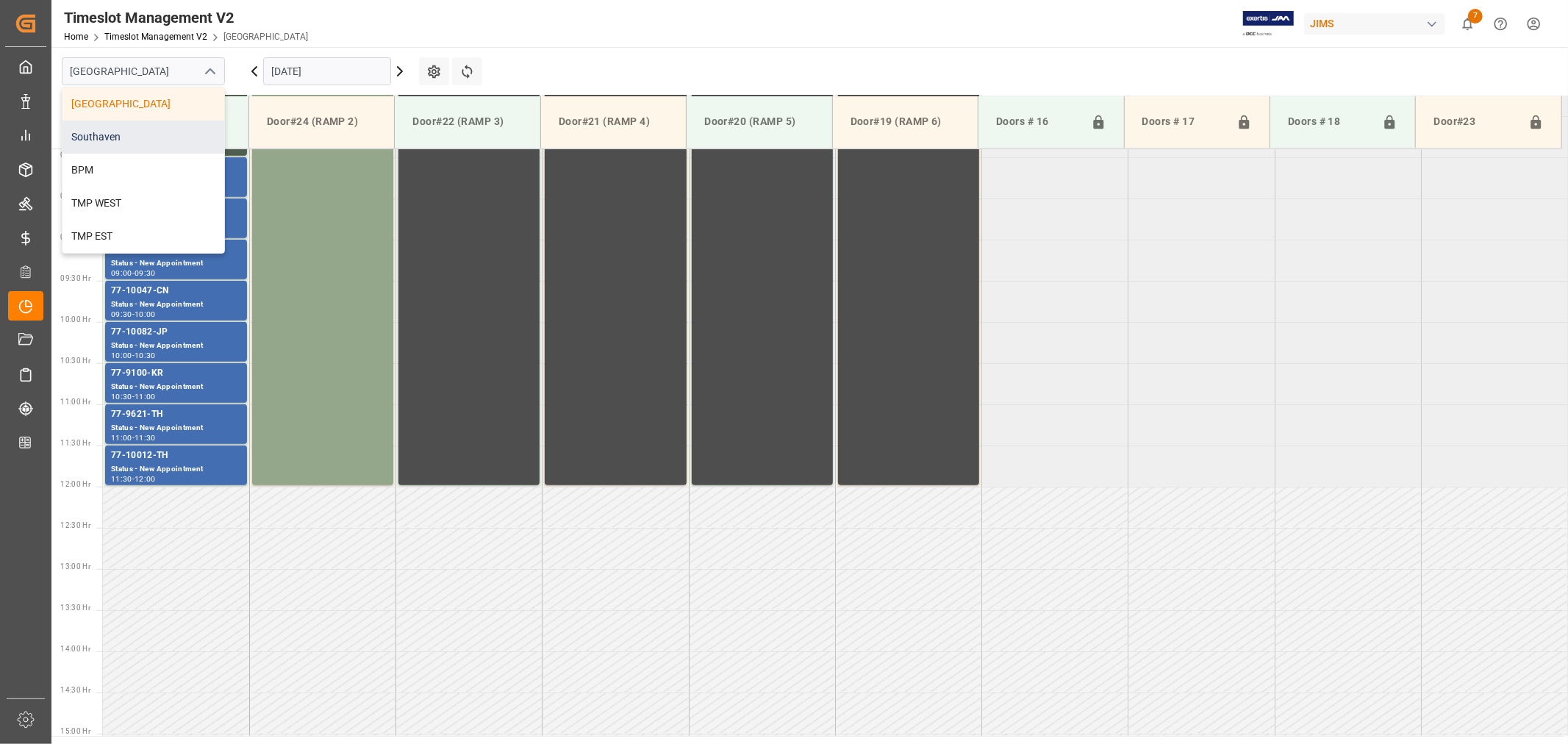
click at [127, 139] on div "Southaven" at bounding box center [144, 137] width 162 height 33
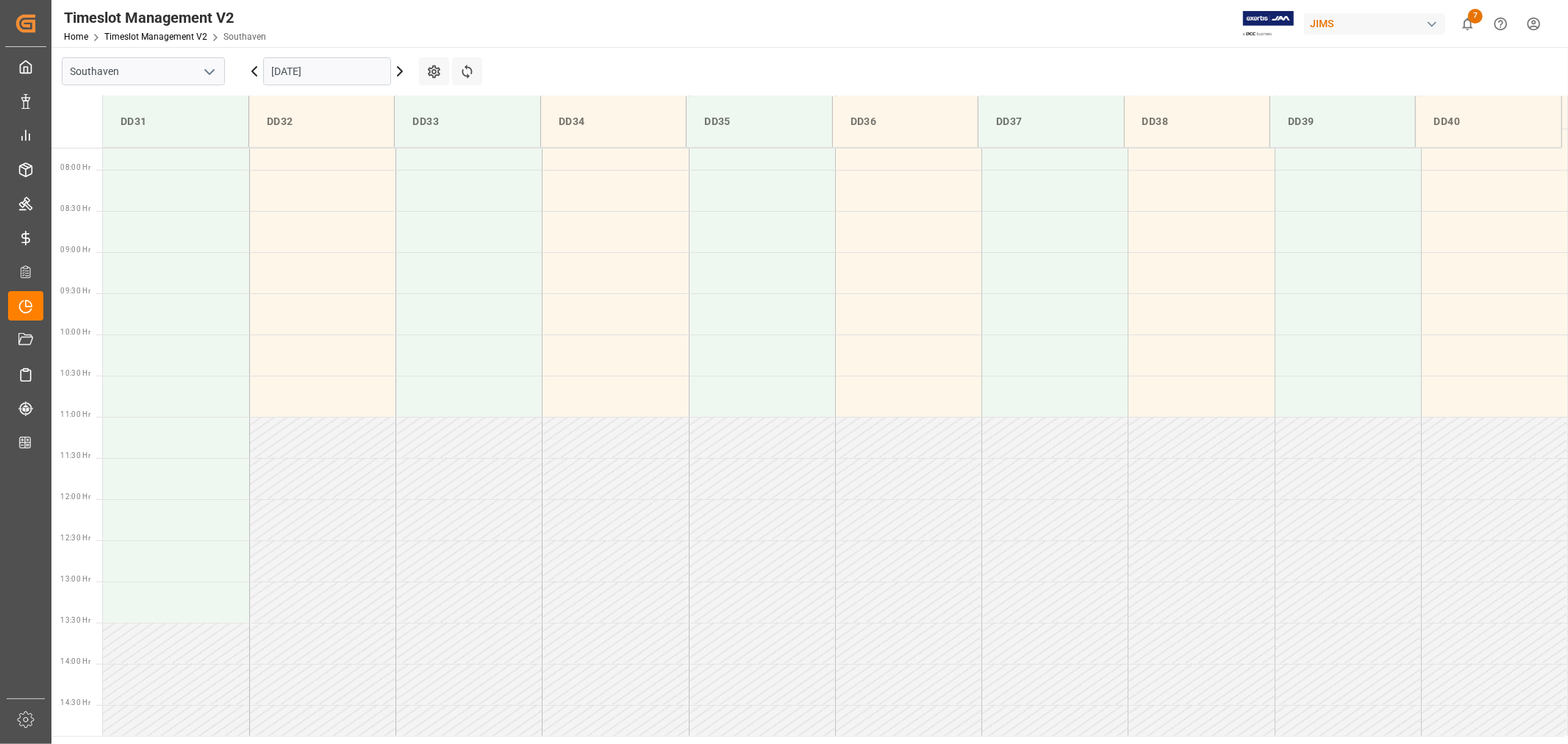
scroll to position [649, 0]
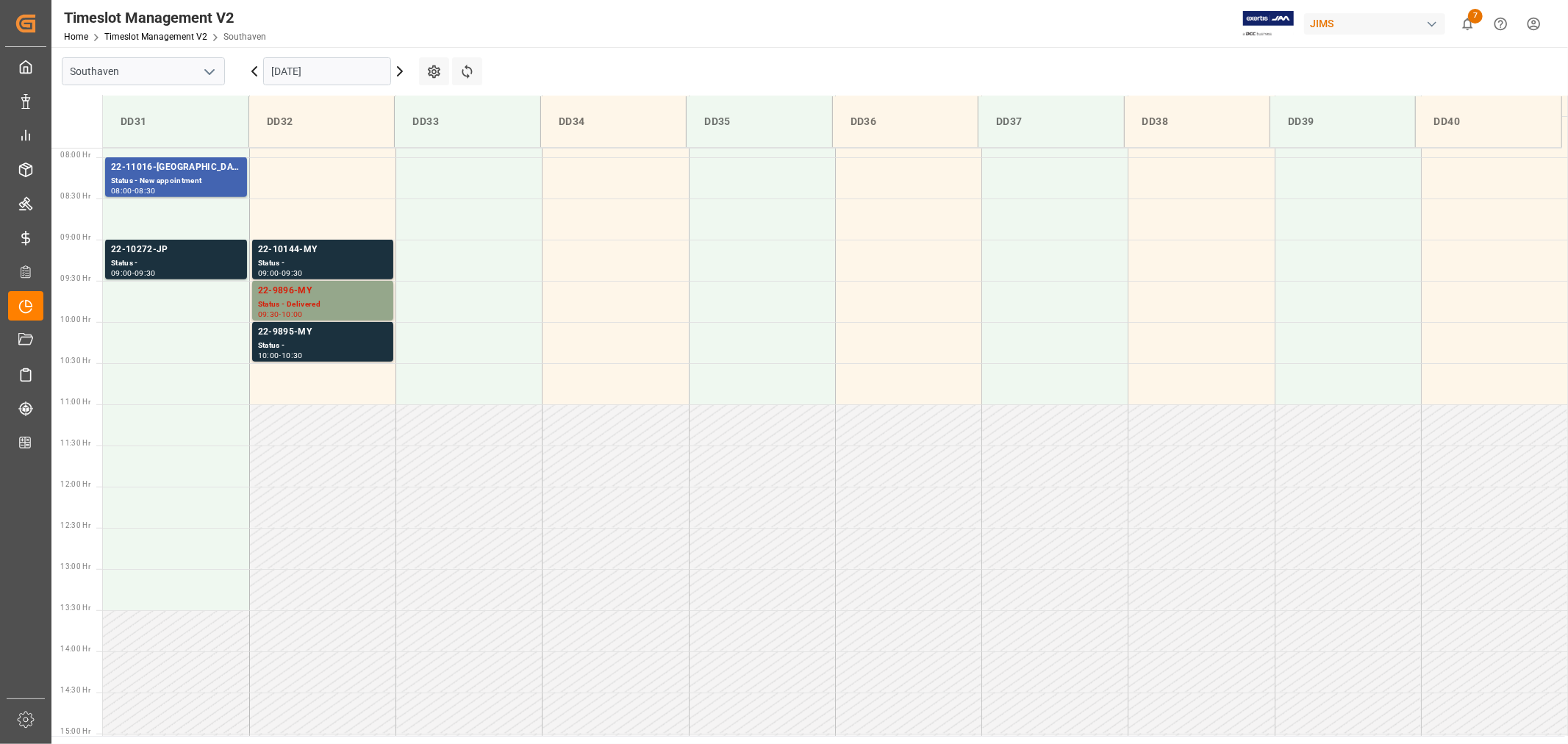
click at [360, 70] on input "[DATE]" at bounding box center [327, 71] width 128 height 28
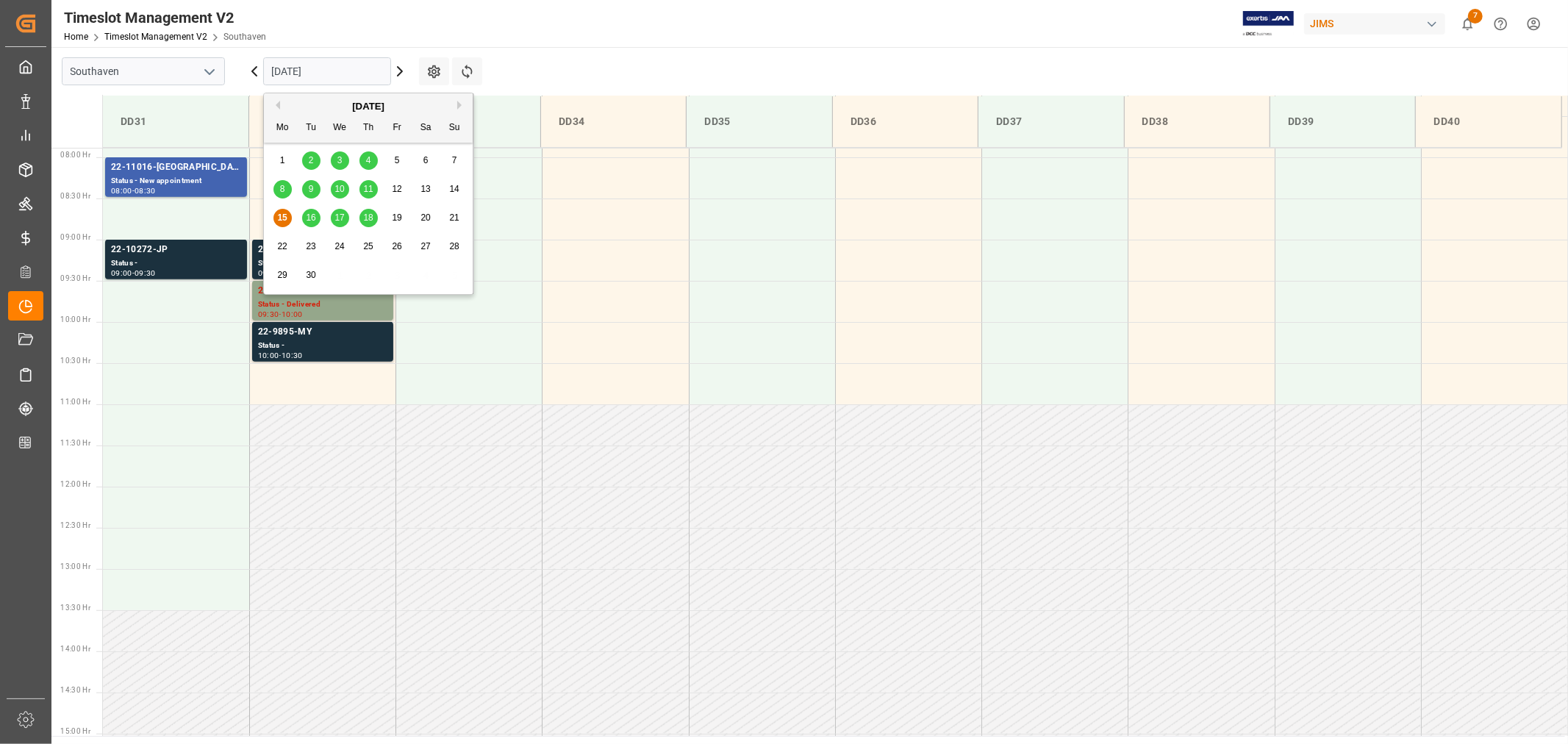
click at [317, 219] on div "16" at bounding box center [311, 218] width 18 height 18
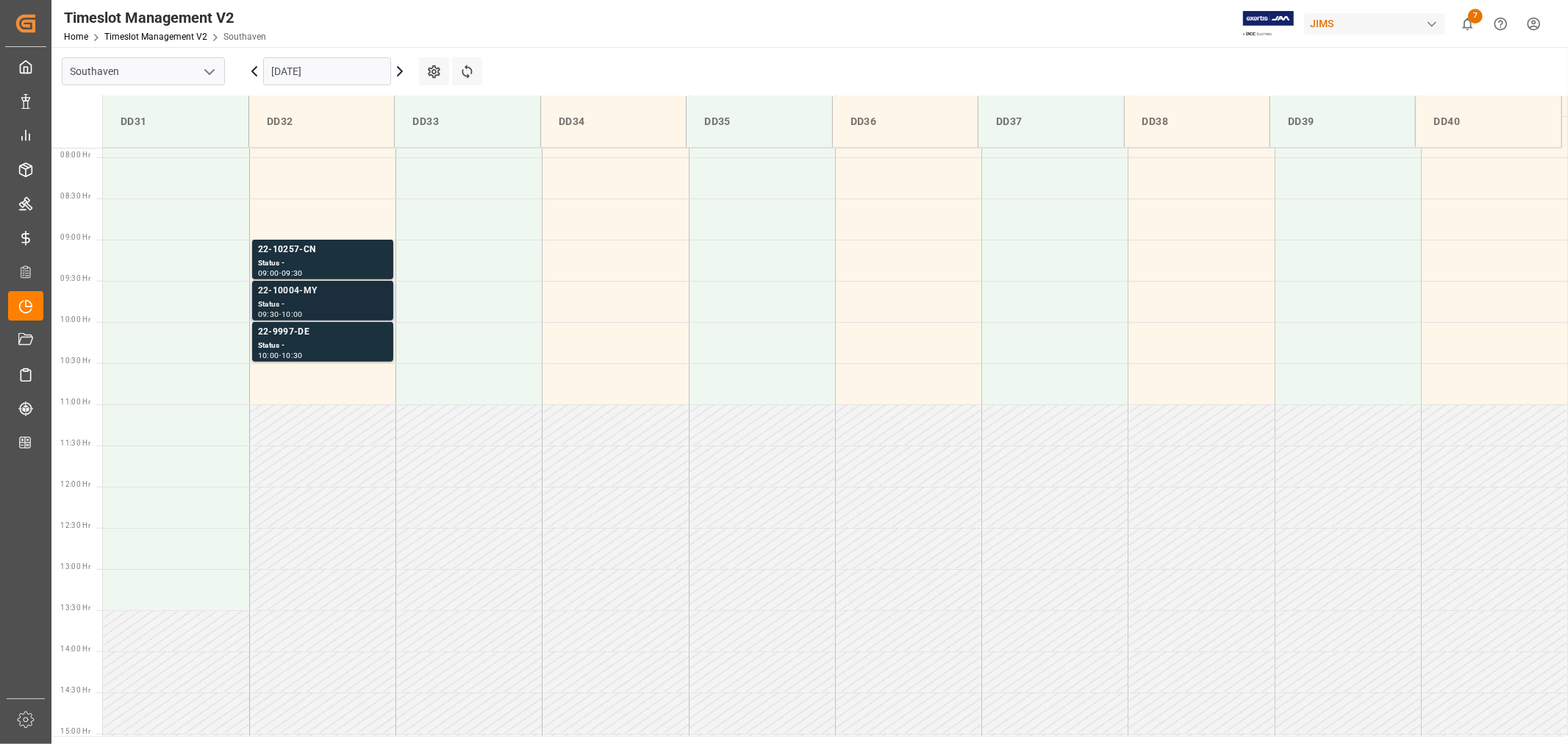
click at [292, 289] on div "22-10004-MY" at bounding box center [323, 291] width 130 height 15
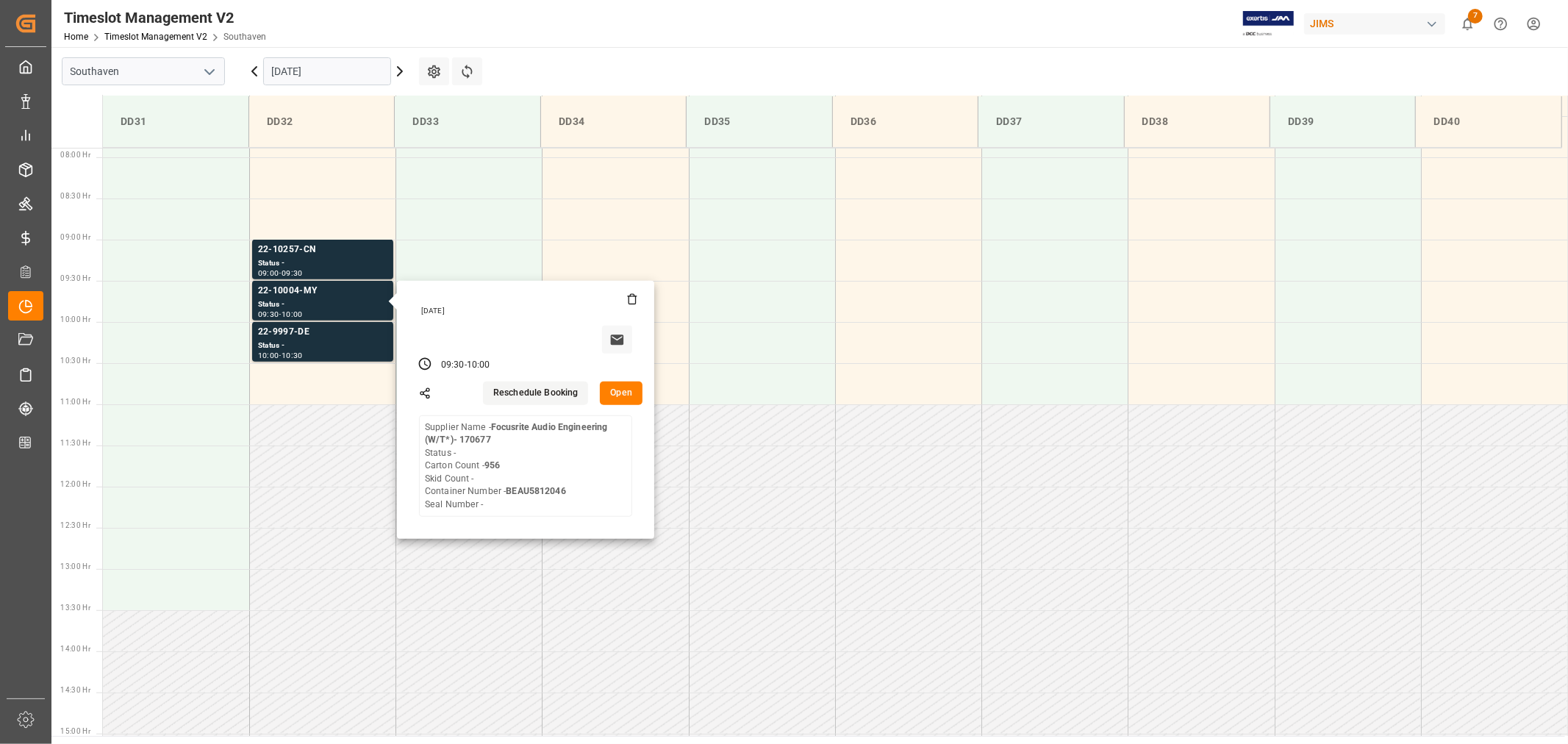
click at [343, 72] on input "[DATE]" at bounding box center [327, 71] width 128 height 28
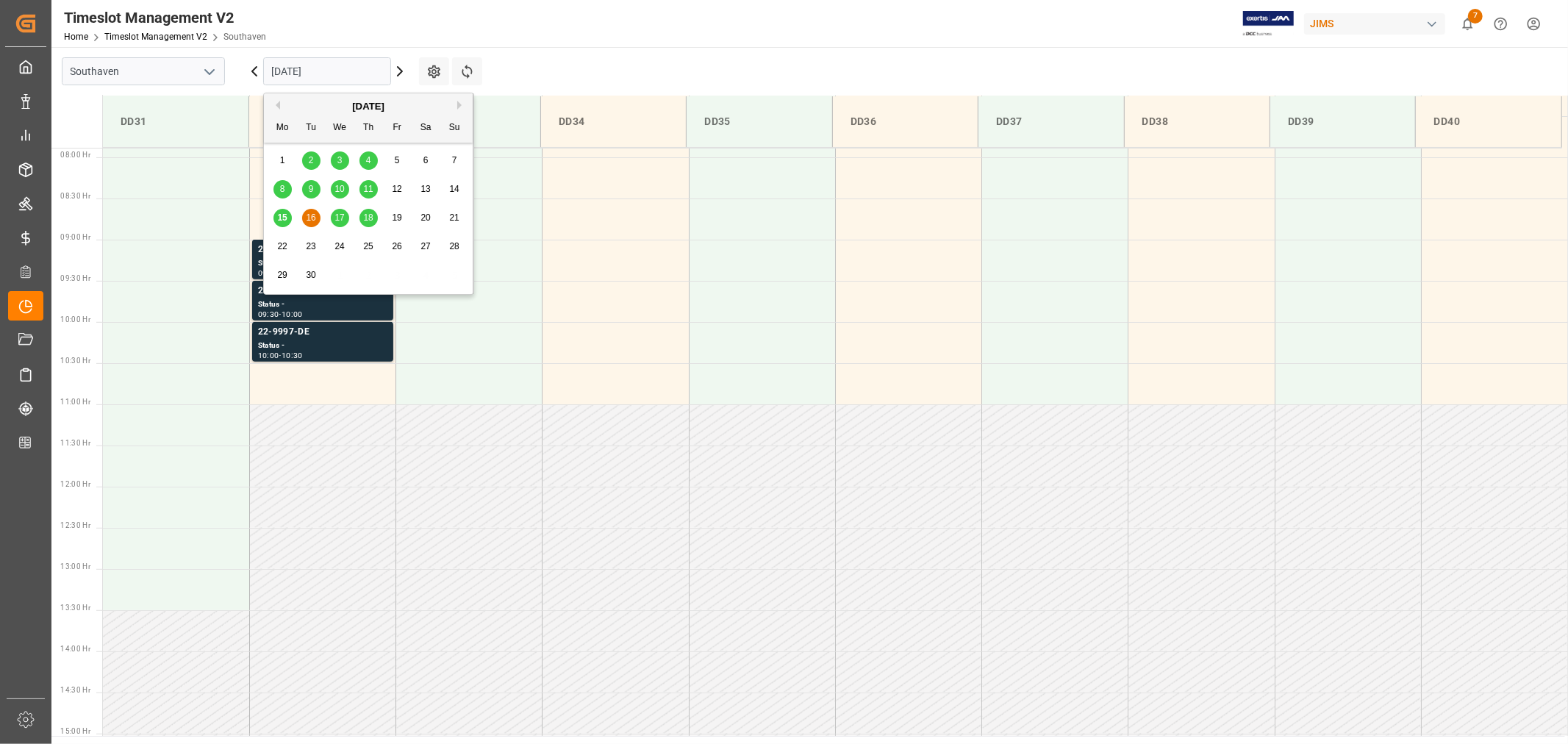
click at [339, 224] on div "17" at bounding box center [340, 218] width 18 height 18
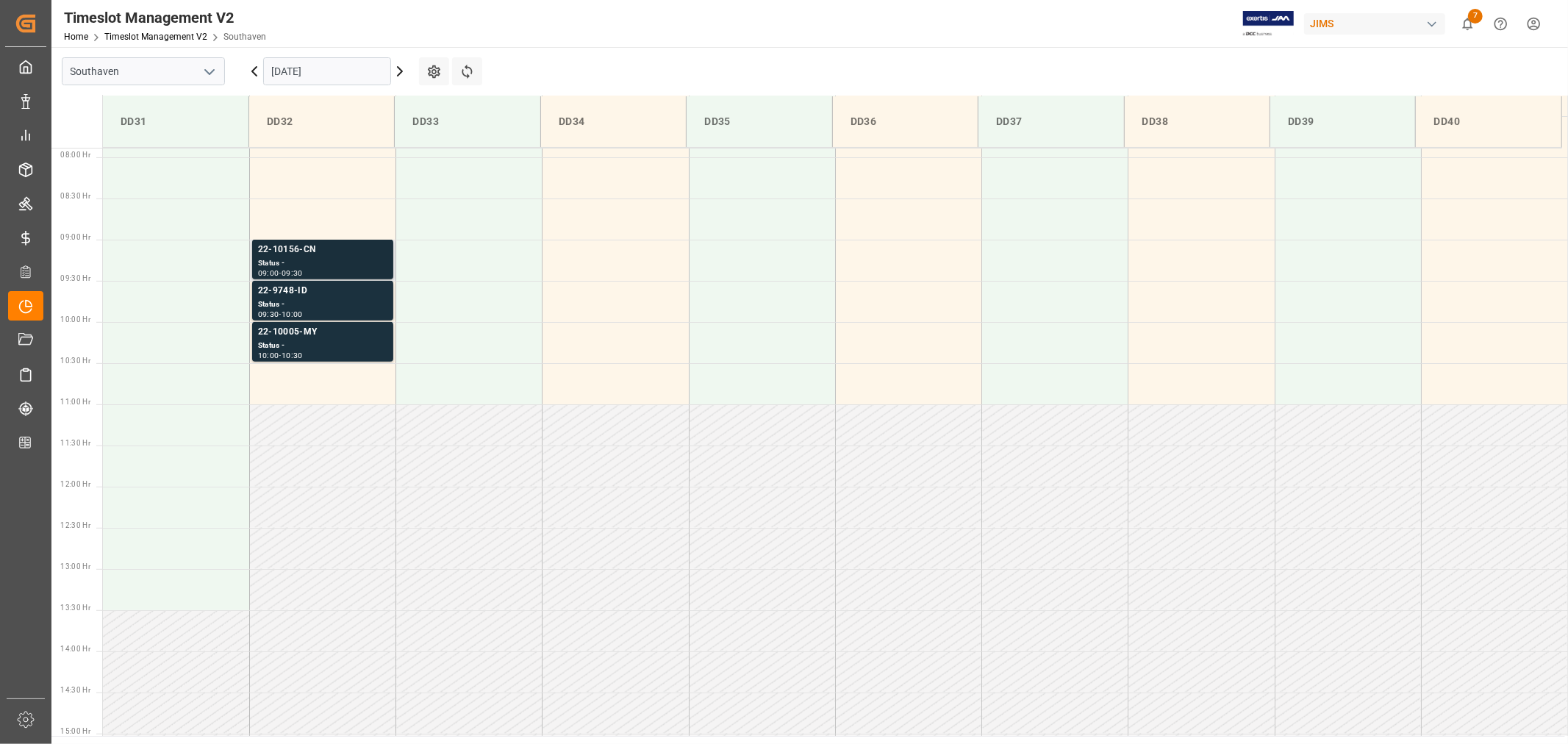
click at [297, 252] on div "22-10156-CN" at bounding box center [323, 249] width 130 height 15
click at [290, 334] on div "22-10005-MY" at bounding box center [323, 332] width 130 height 15
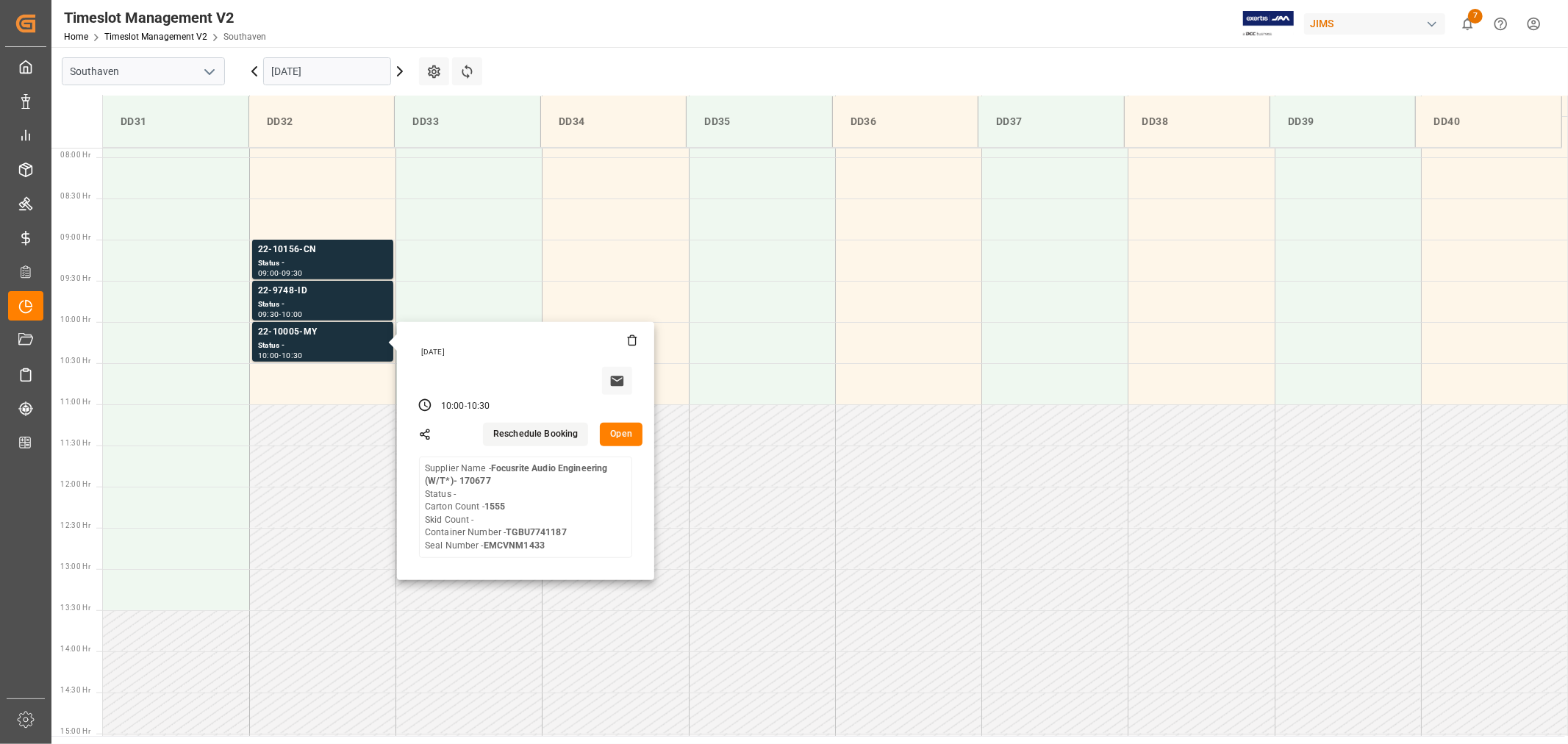
click at [349, 71] on input "[DATE]" at bounding box center [327, 71] width 128 height 28
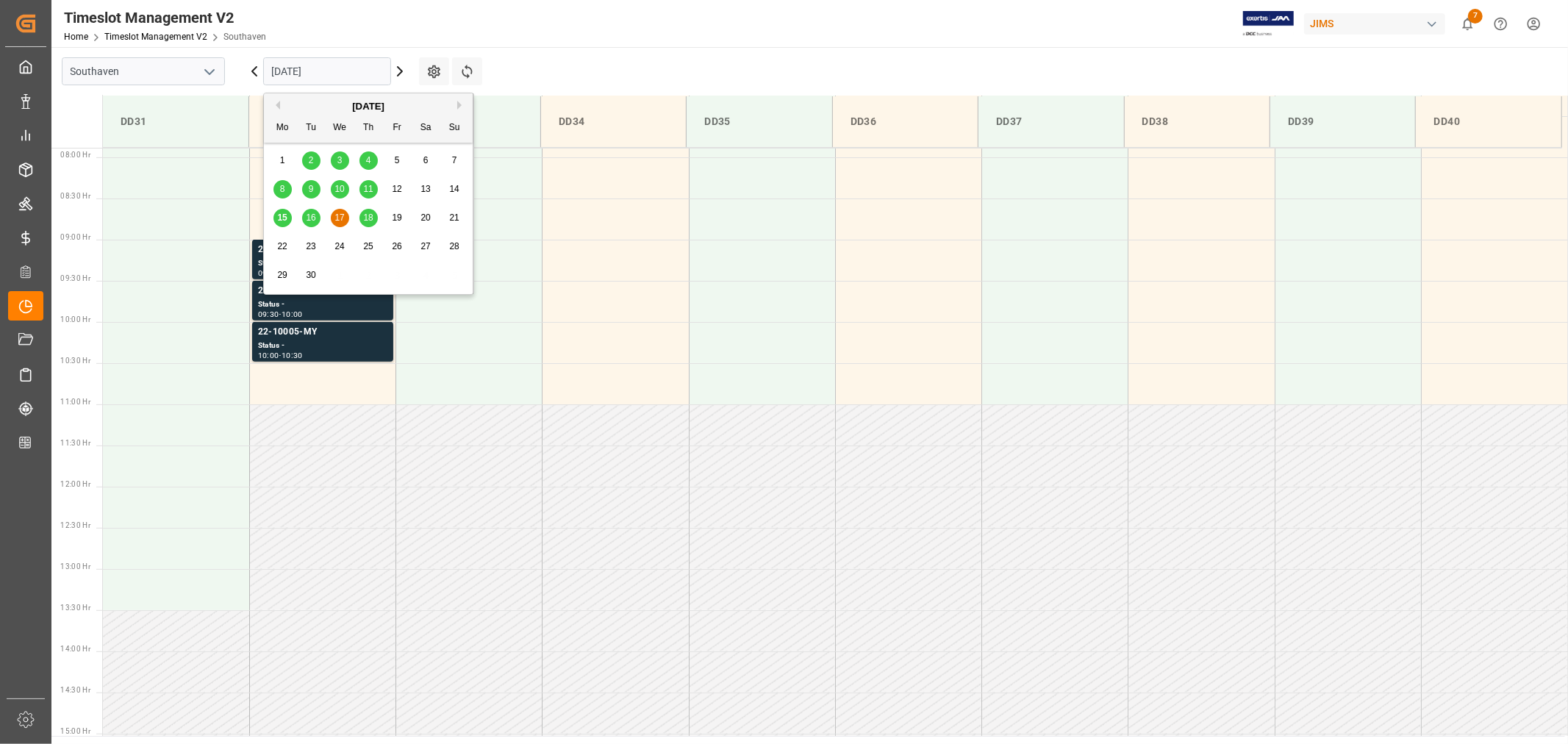
click at [368, 216] on span "18" at bounding box center [368, 217] width 10 height 10
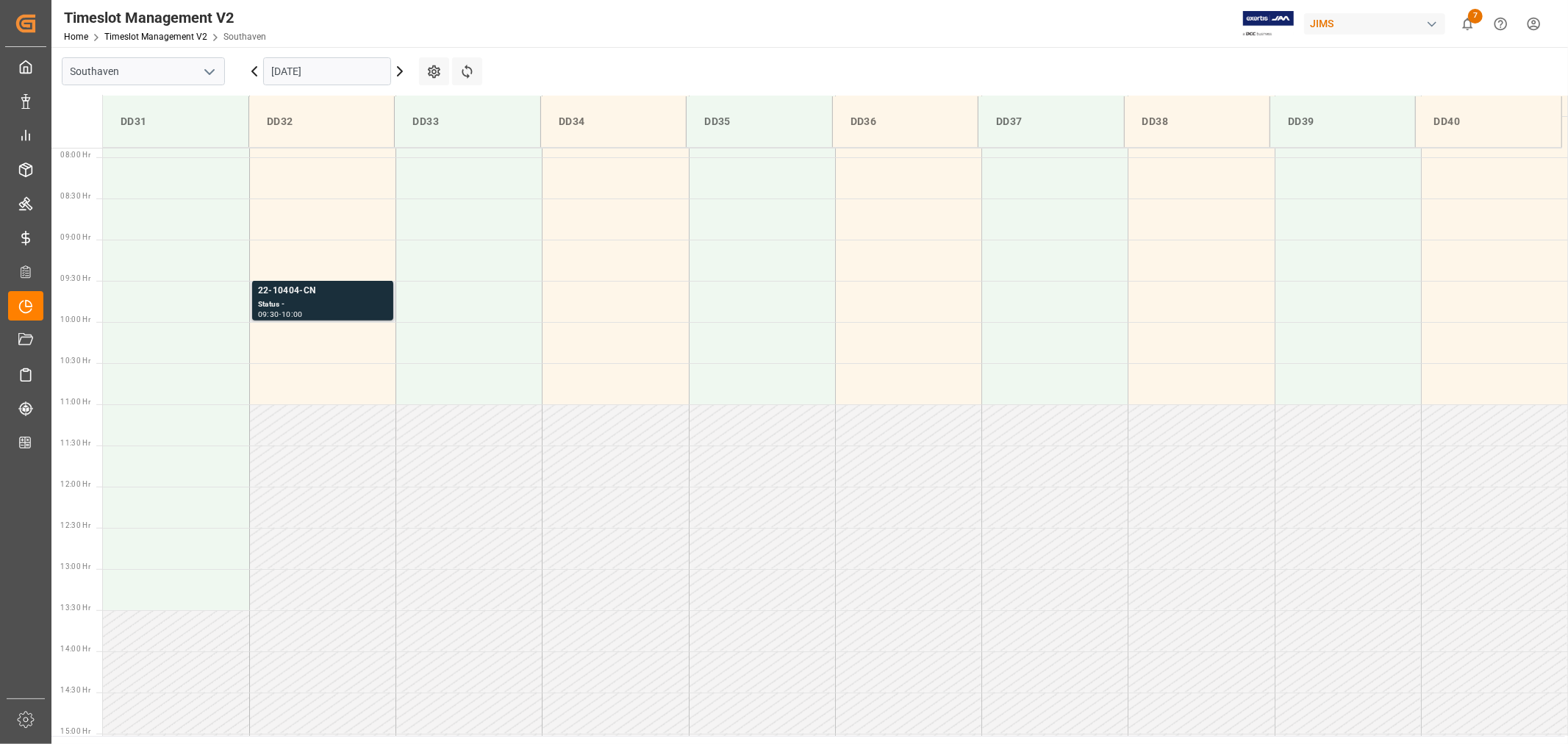
click at [294, 290] on div "22-10404-CN" at bounding box center [323, 291] width 130 height 15
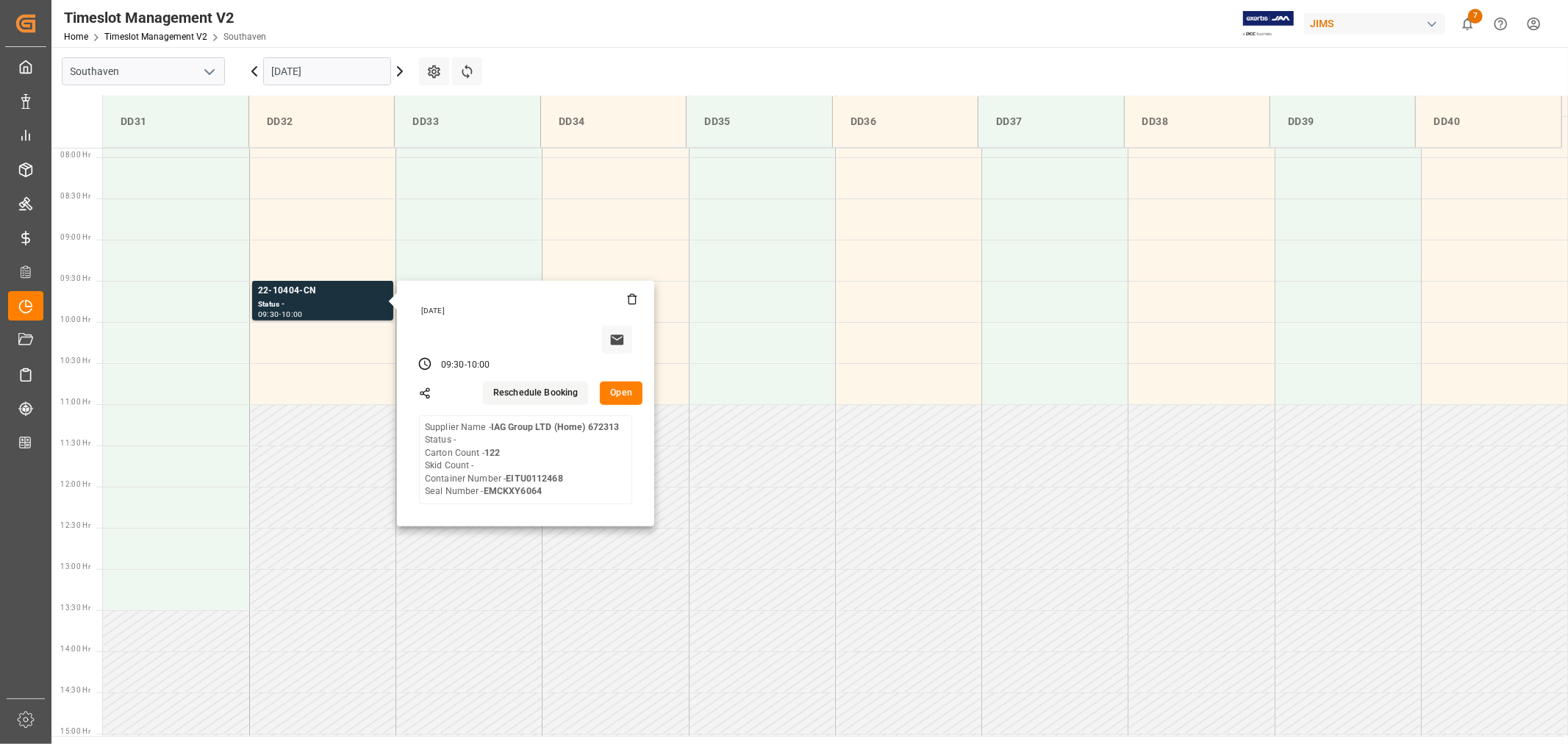
click at [349, 71] on input "09-18-2025" at bounding box center [327, 71] width 128 height 28
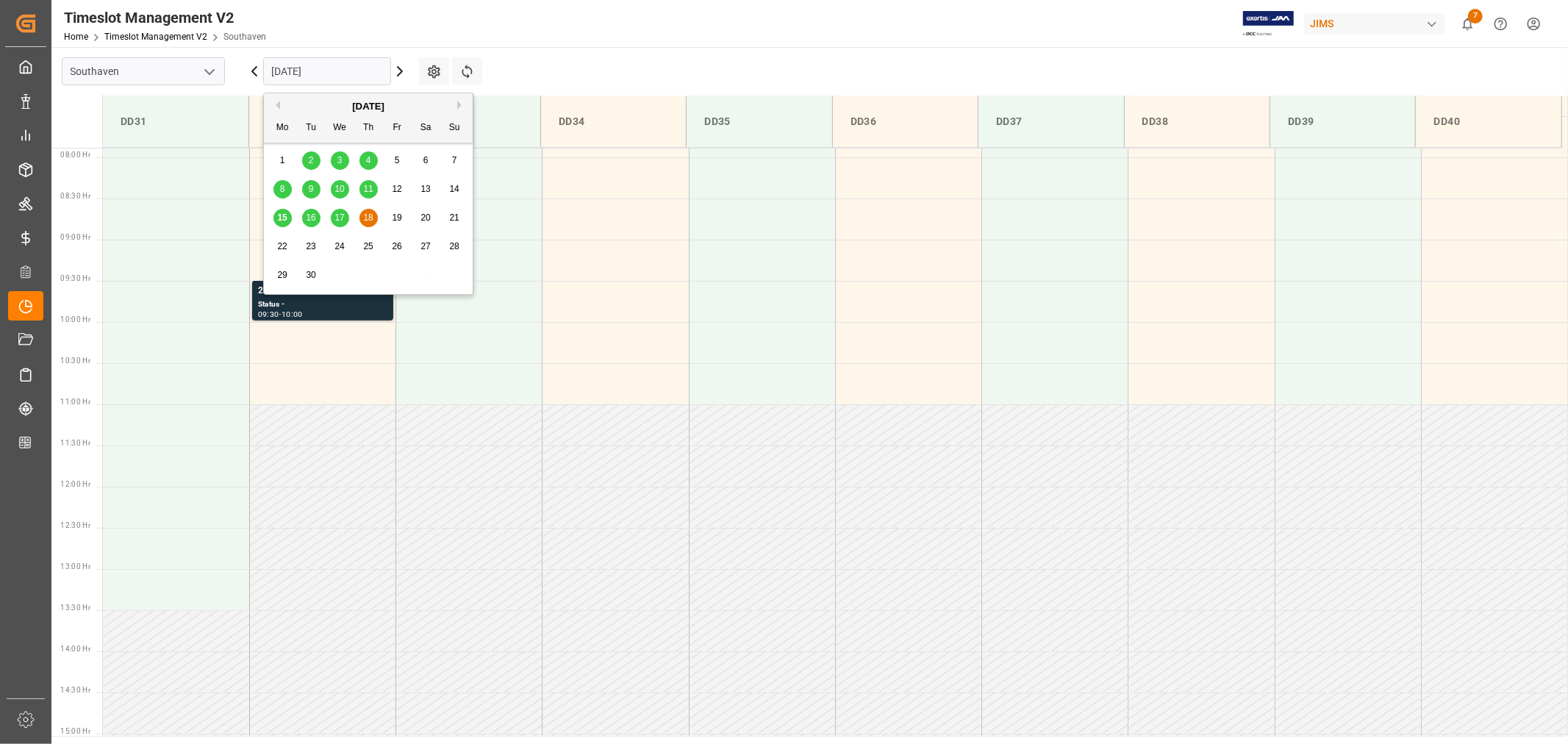
click at [281, 219] on span "15" at bounding box center [282, 217] width 10 height 10
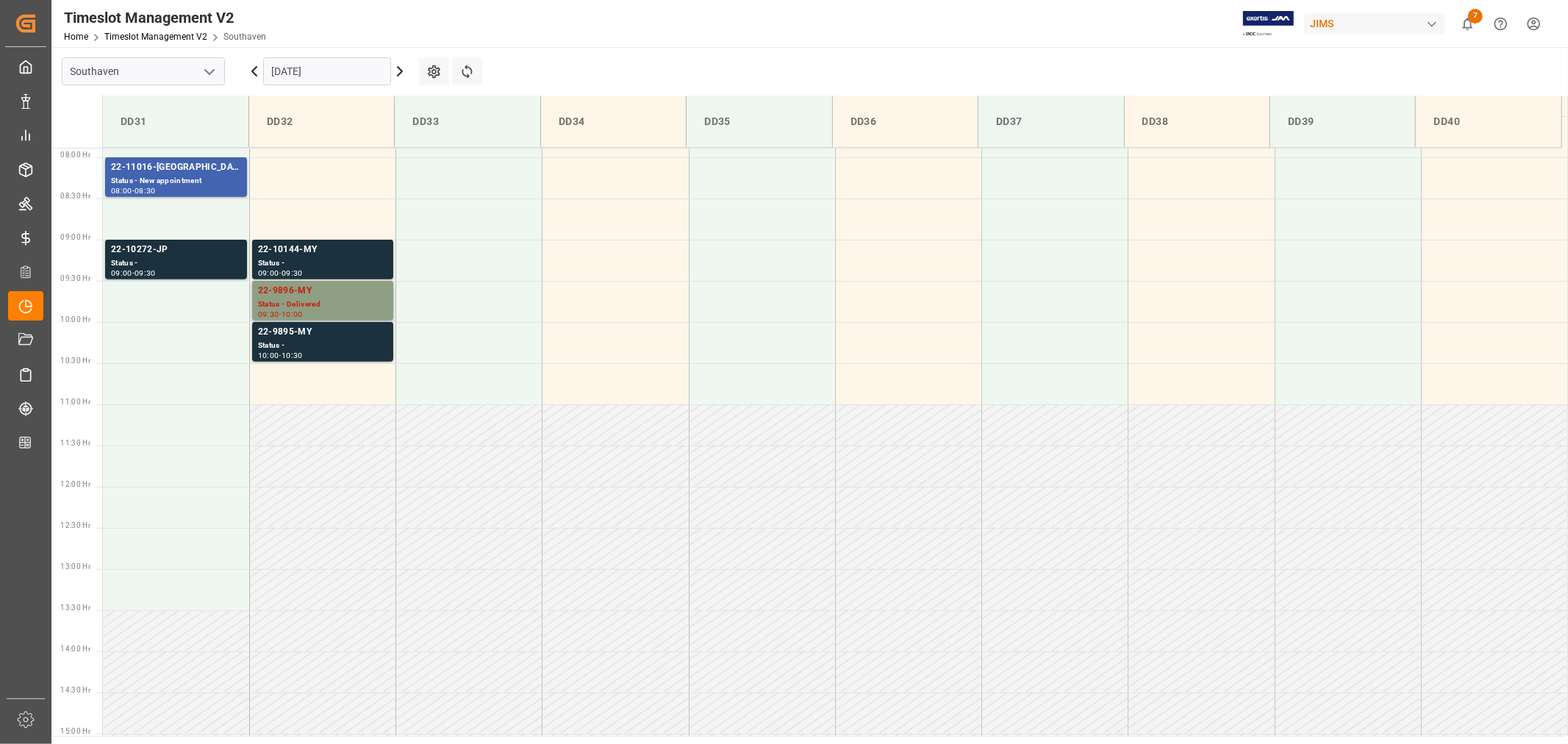
click at [284, 288] on div "22-9896-MY" at bounding box center [323, 291] width 130 height 15
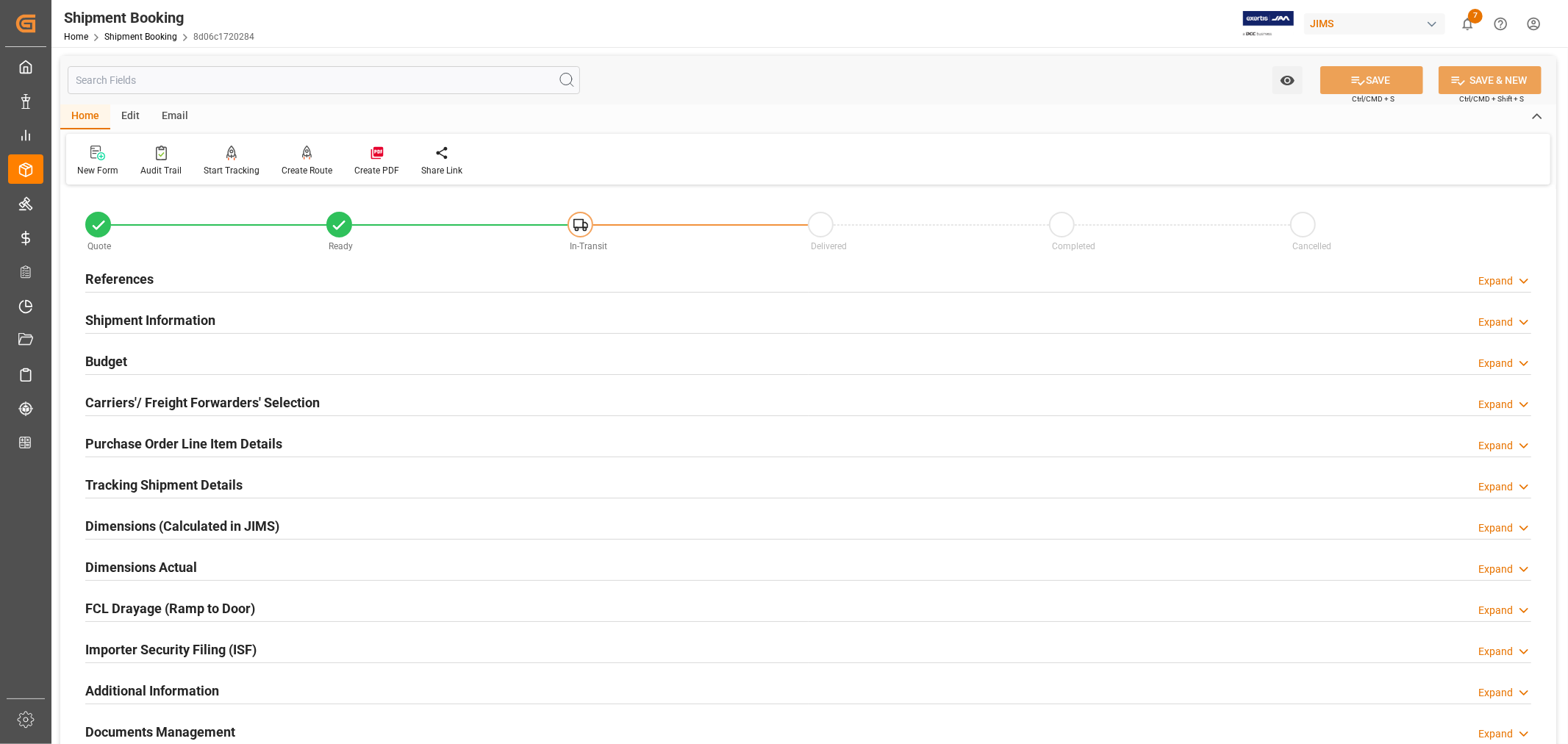
click at [123, 440] on h2 "Purchase Order Line Item Details" at bounding box center [185, 444] width 197 height 20
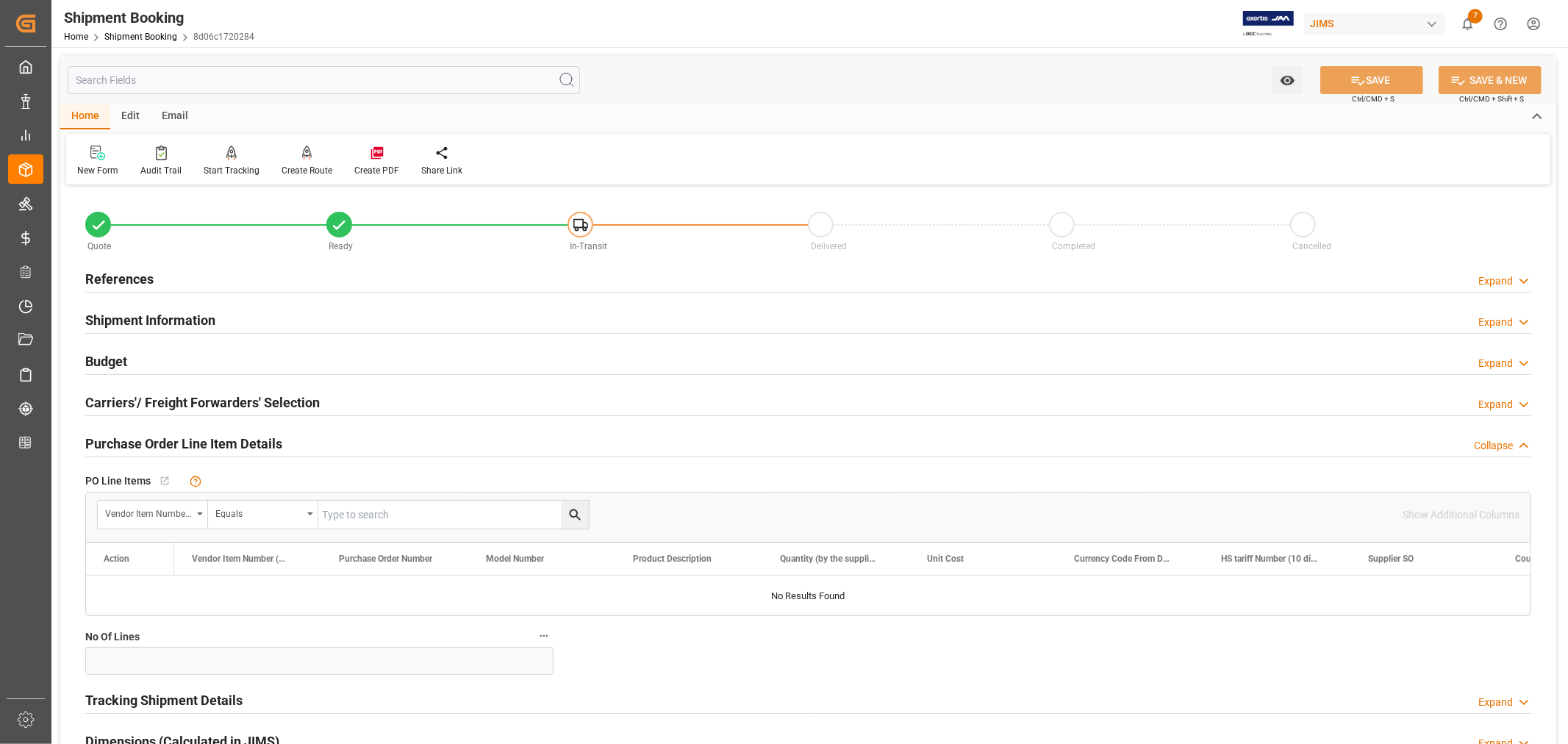
click at [123, 440] on h2 "Purchase Order Line Item Details" at bounding box center [185, 444] width 197 height 20
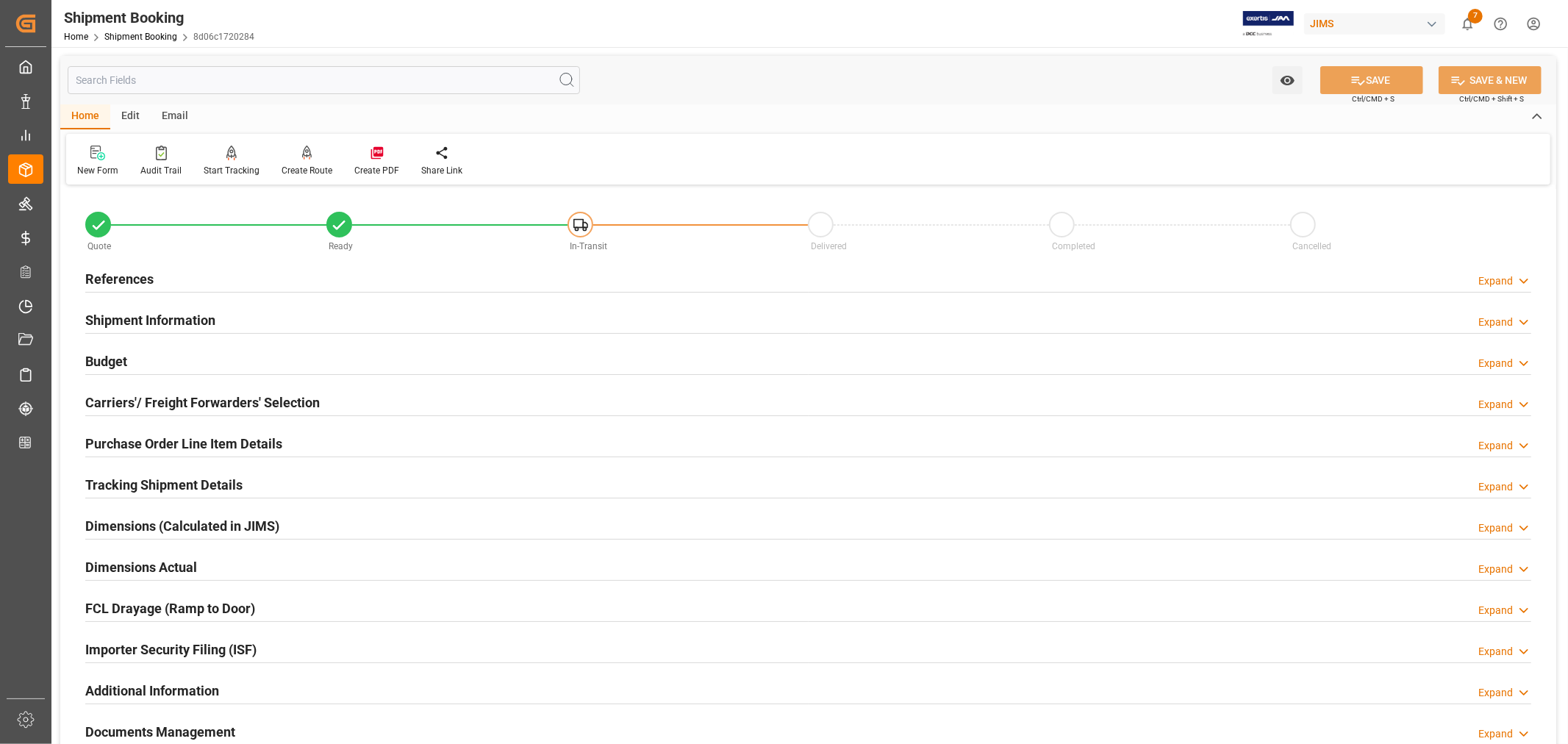
click at [133, 487] on h2 "Tracking Shipment Details" at bounding box center [165, 485] width 158 height 20
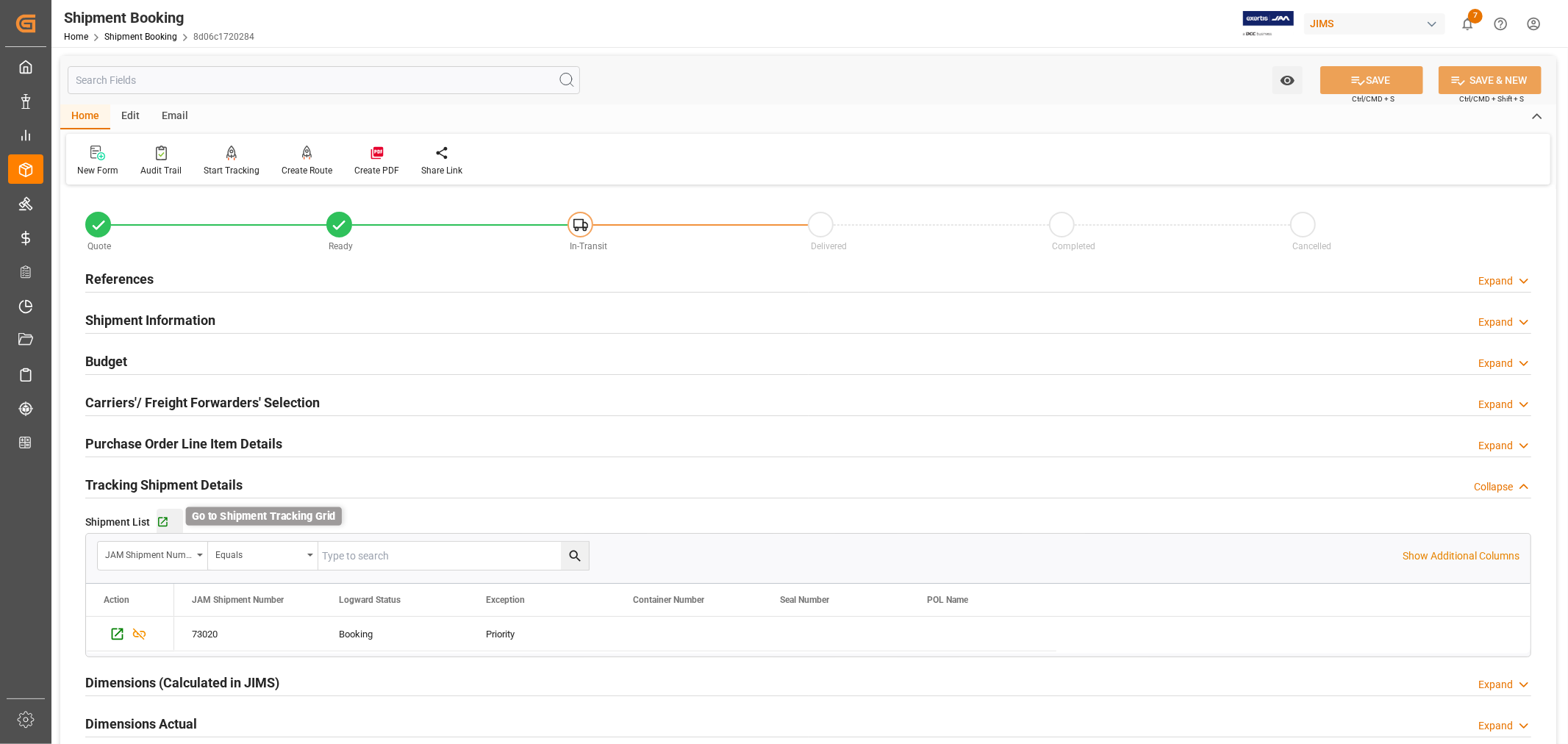
click at [164, 519] on icon "button" at bounding box center [163, 523] width 10 height 10
click at [152, 320] on h2 "Shipment Information" at bounding box center [151, 320] width 130 height 20
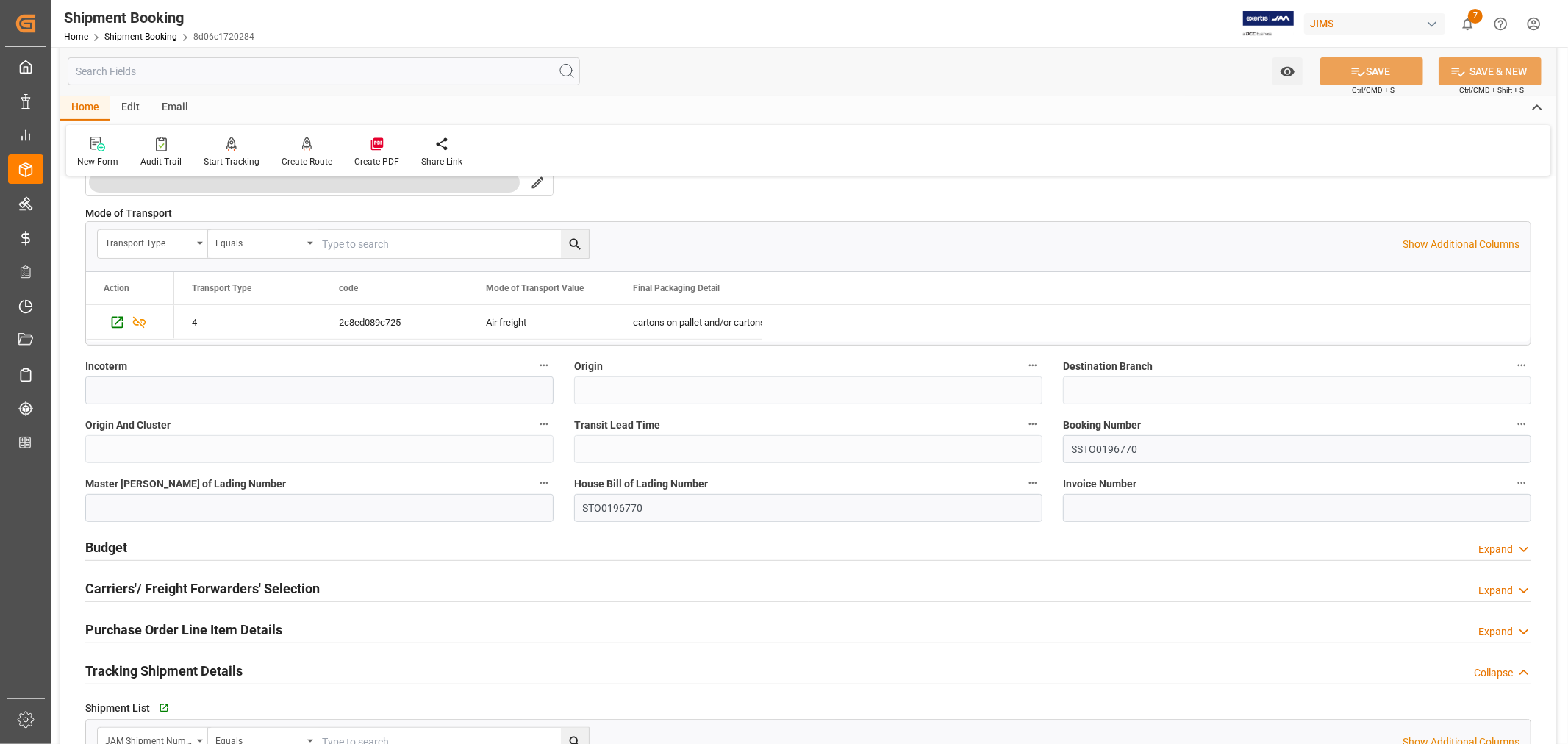
scroll to position [490, 0]
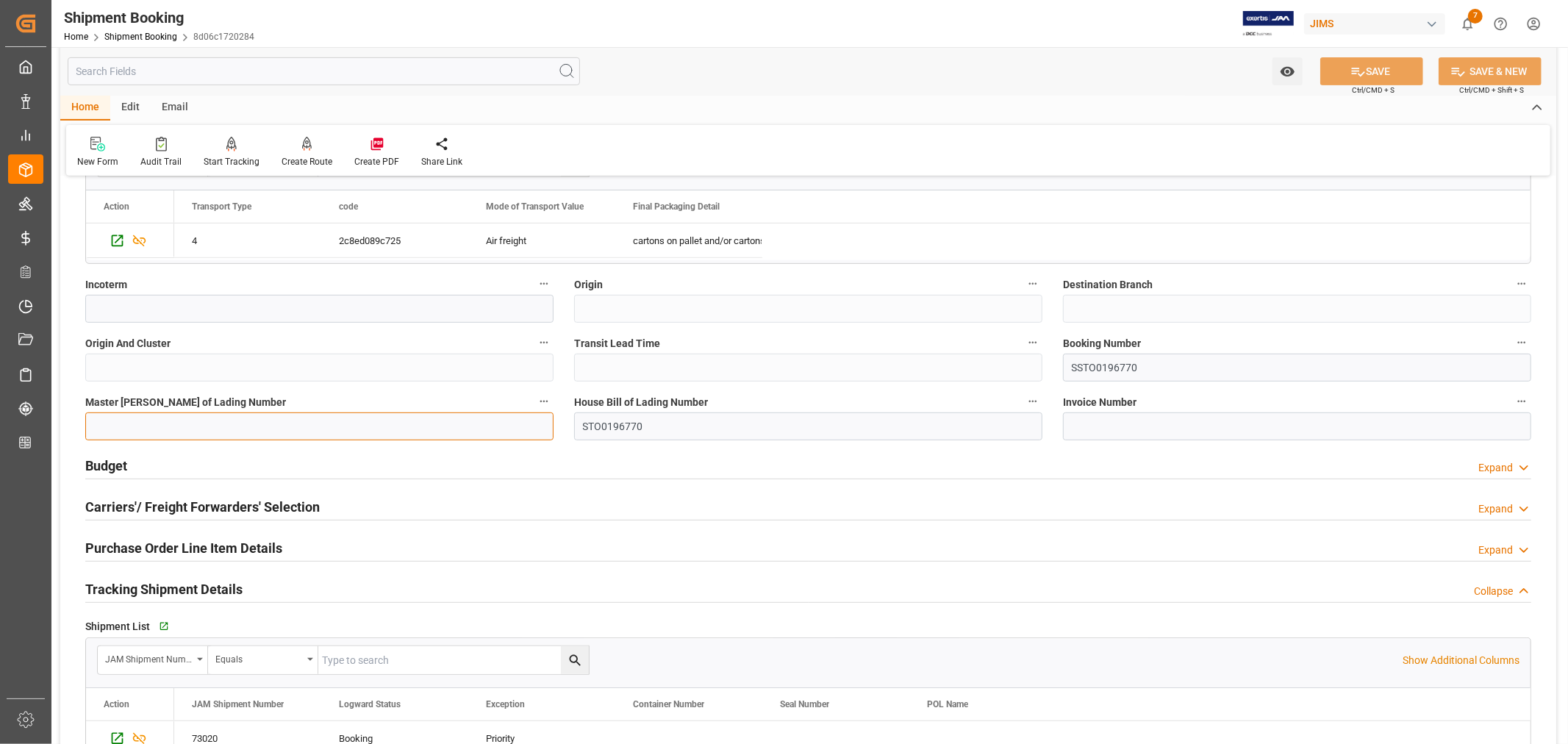
click at [105, 427] on input at bounding box center [320, 427] width 469 height 28
paste input "11743447154"
type input "11743447154"
click at [1372, 70] on button "SAVE" at bounding box center [1372, 71] width 103 height 28
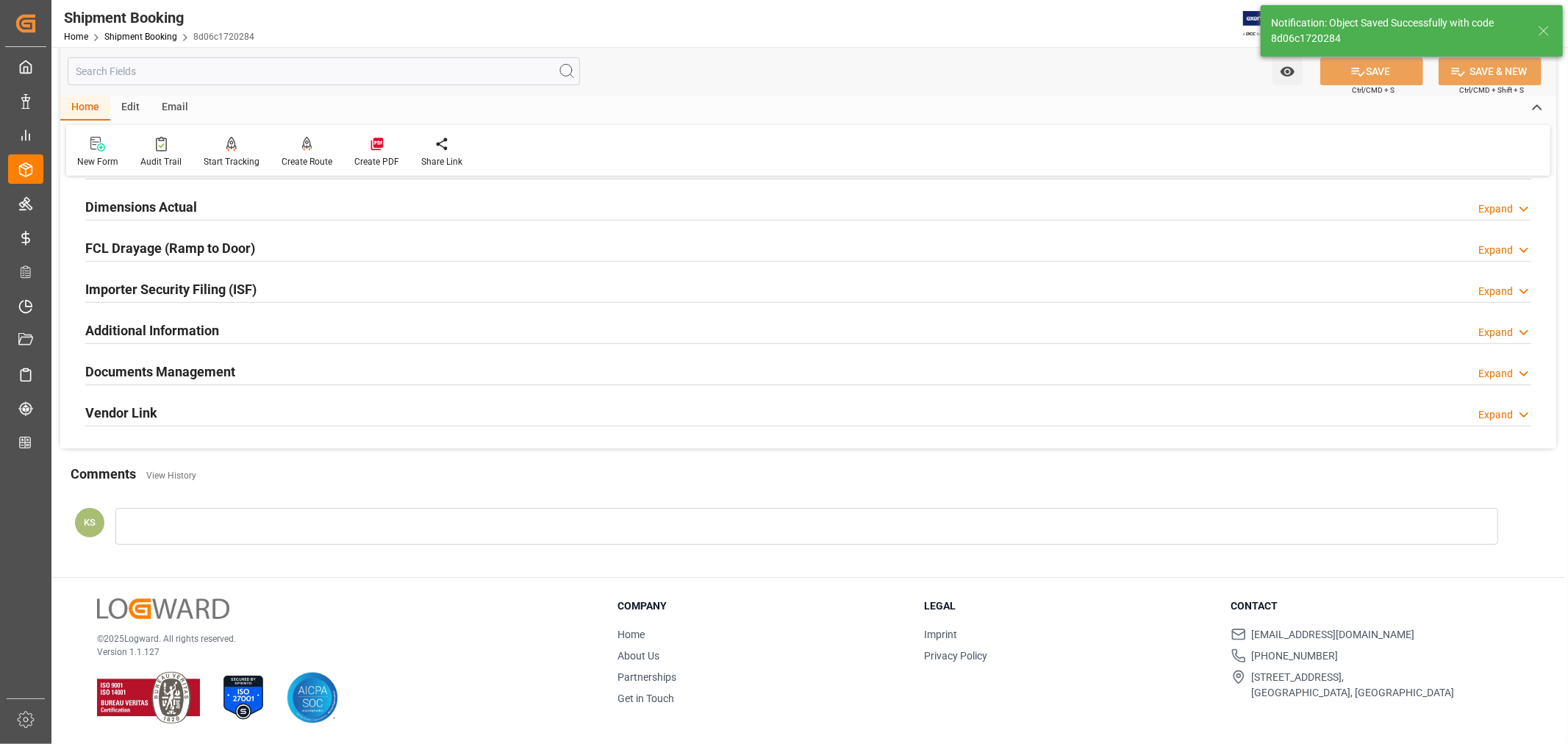
scroll to position [0, 0]
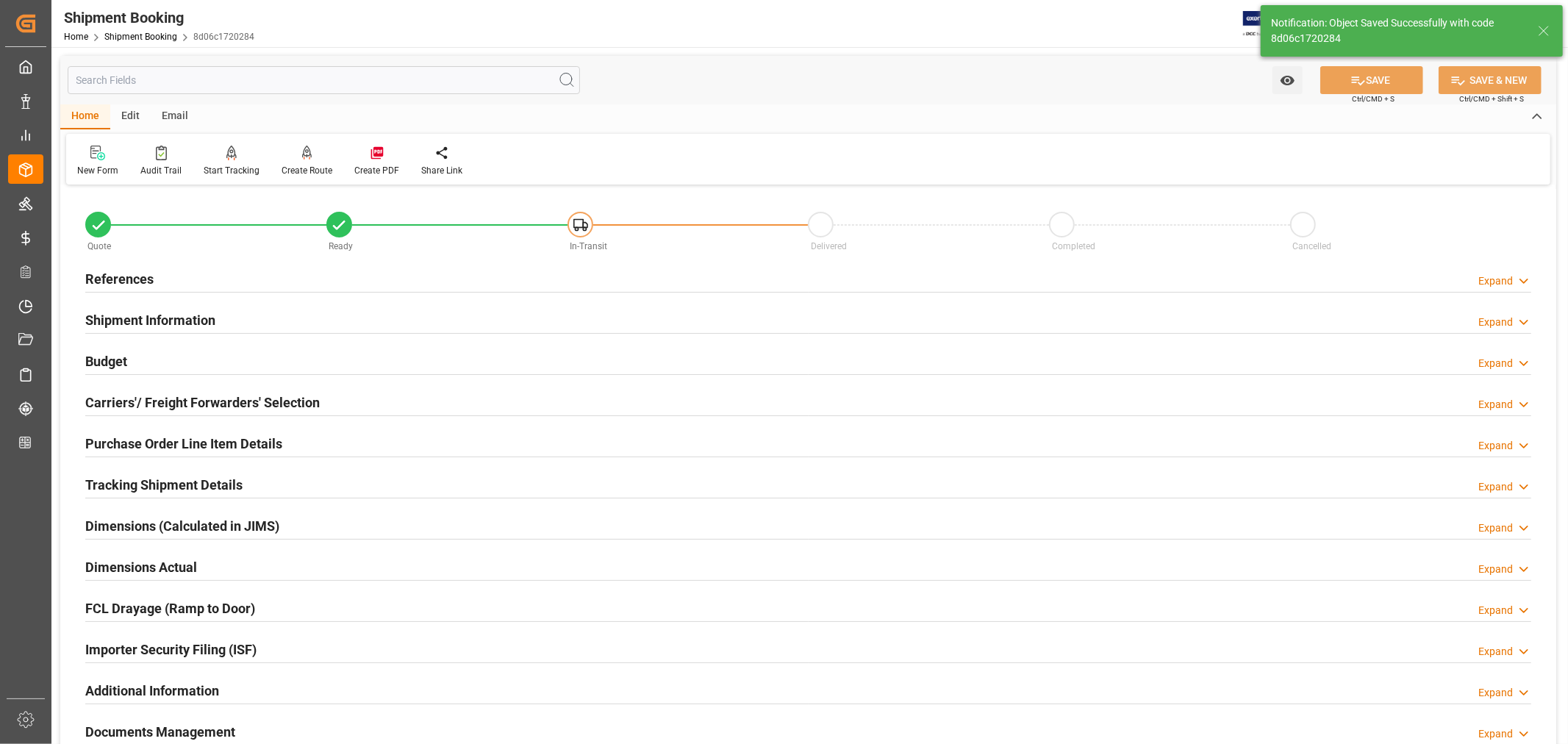
click at [98, 360] on h2 "Budget" at bounding box center [107, 361] width 42 height 20
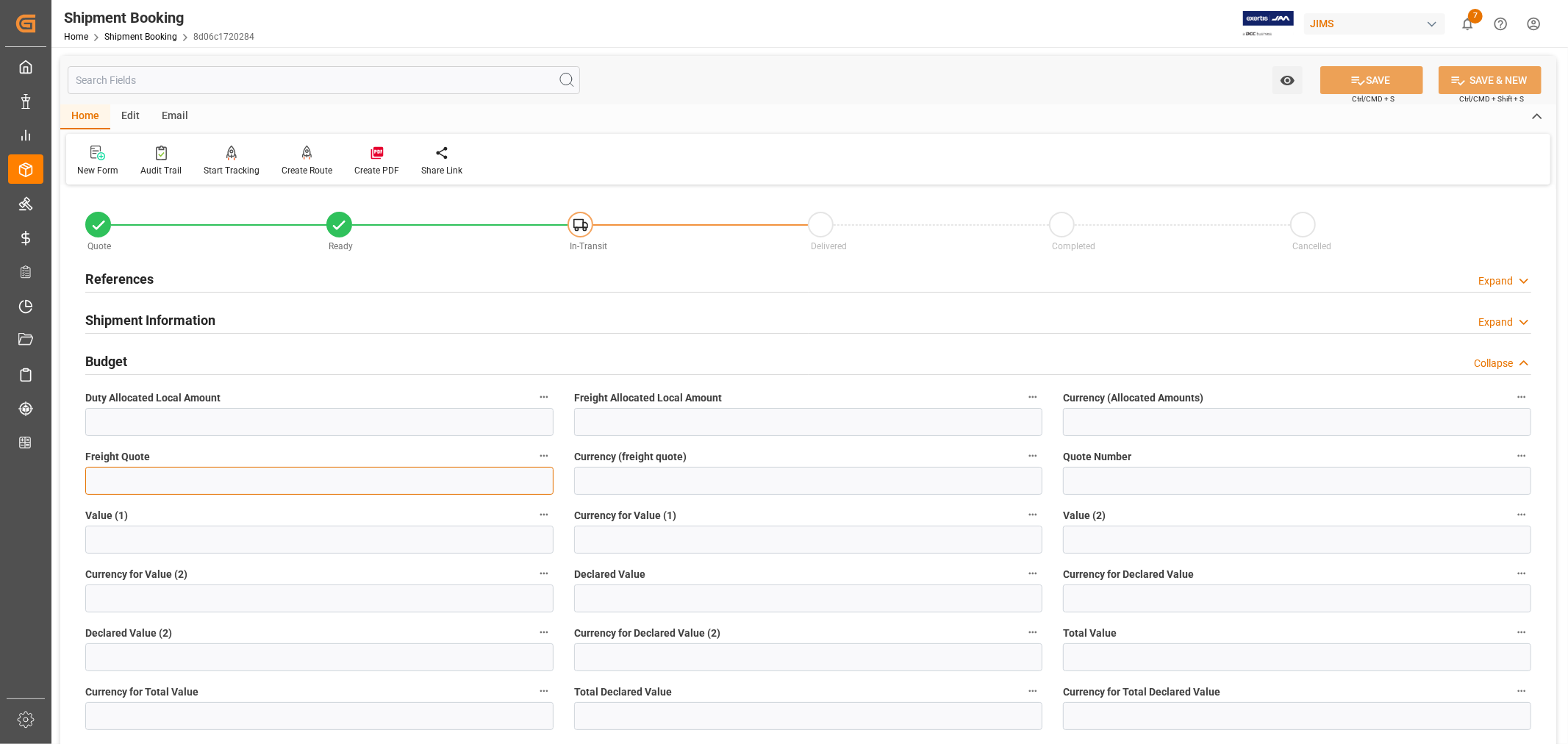
click at [104, 482] on input "text" at bounding box center [320, 481] width 469 height 28
type input "7500"
click at [625, 484] on input at bounding box center [809, 481] width 469 height 28
type input "USD"
click at [1368, 82] on button "SAVE" at bounding box center [1372, 80] width 103 height 28
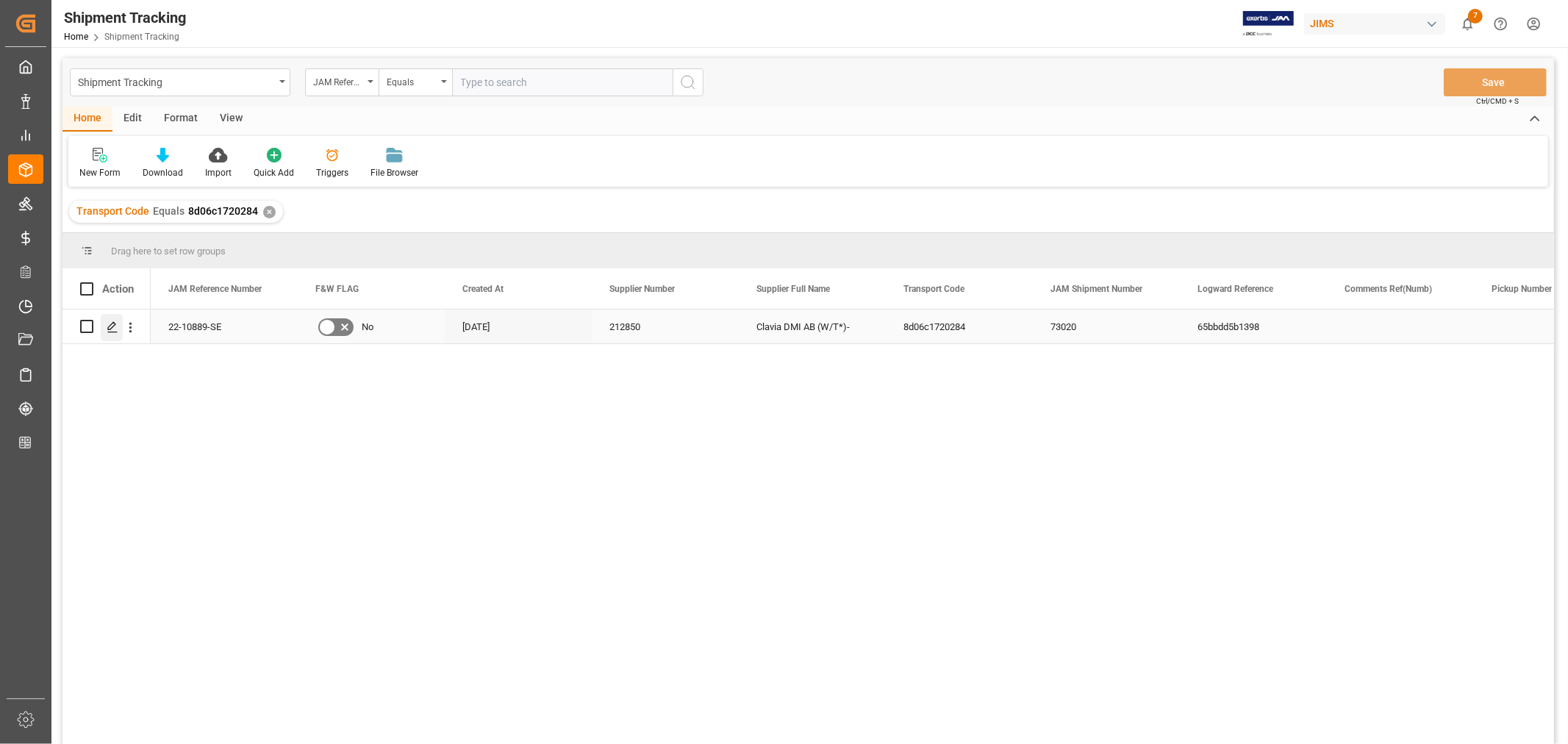
click at [114, 329] on icon "Press SPACE to select this row." at bounding box center [113, 327] width 12 height 12
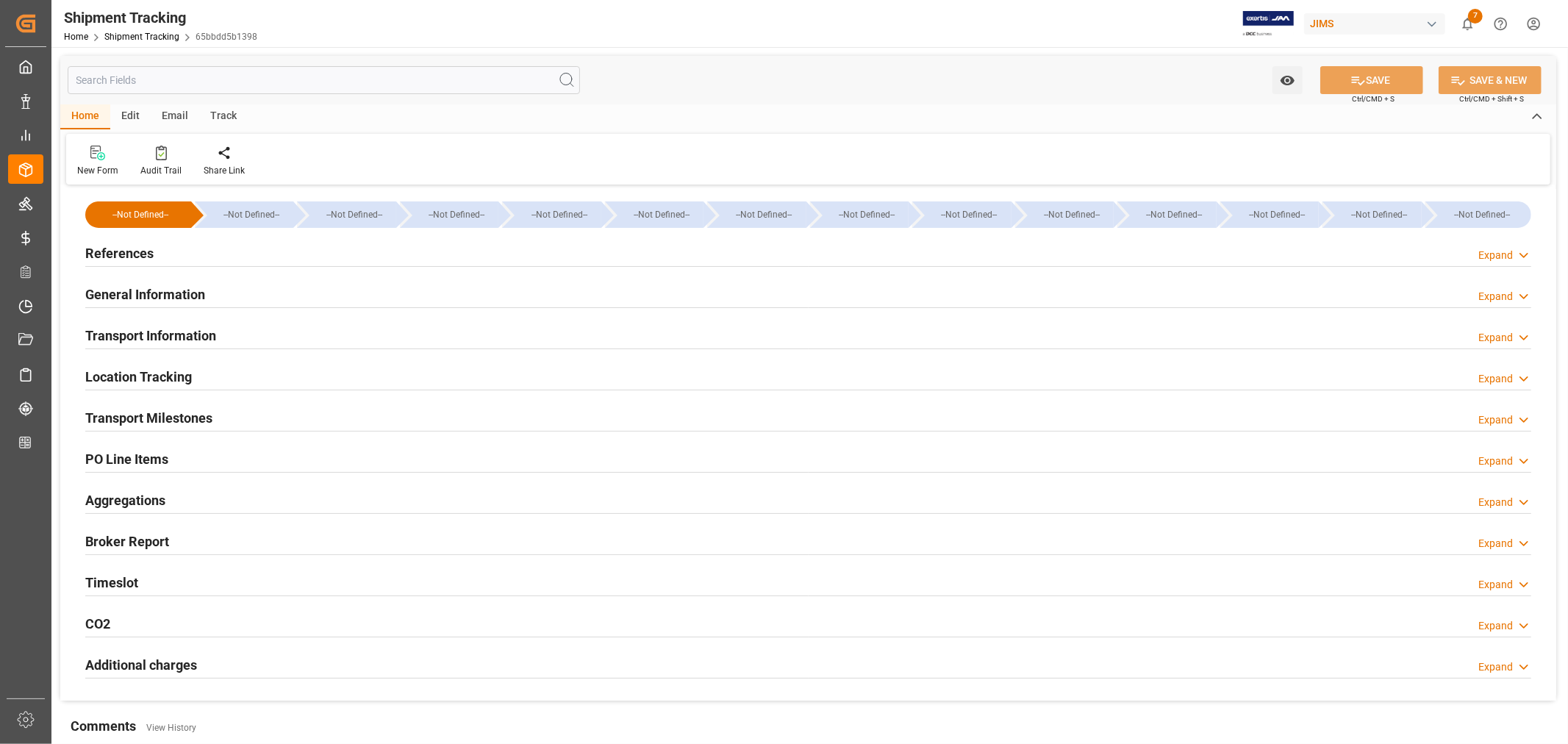
type input "[DATE] 00:00"
type input "[DATE]"
type input "09-24-2025 00:00"
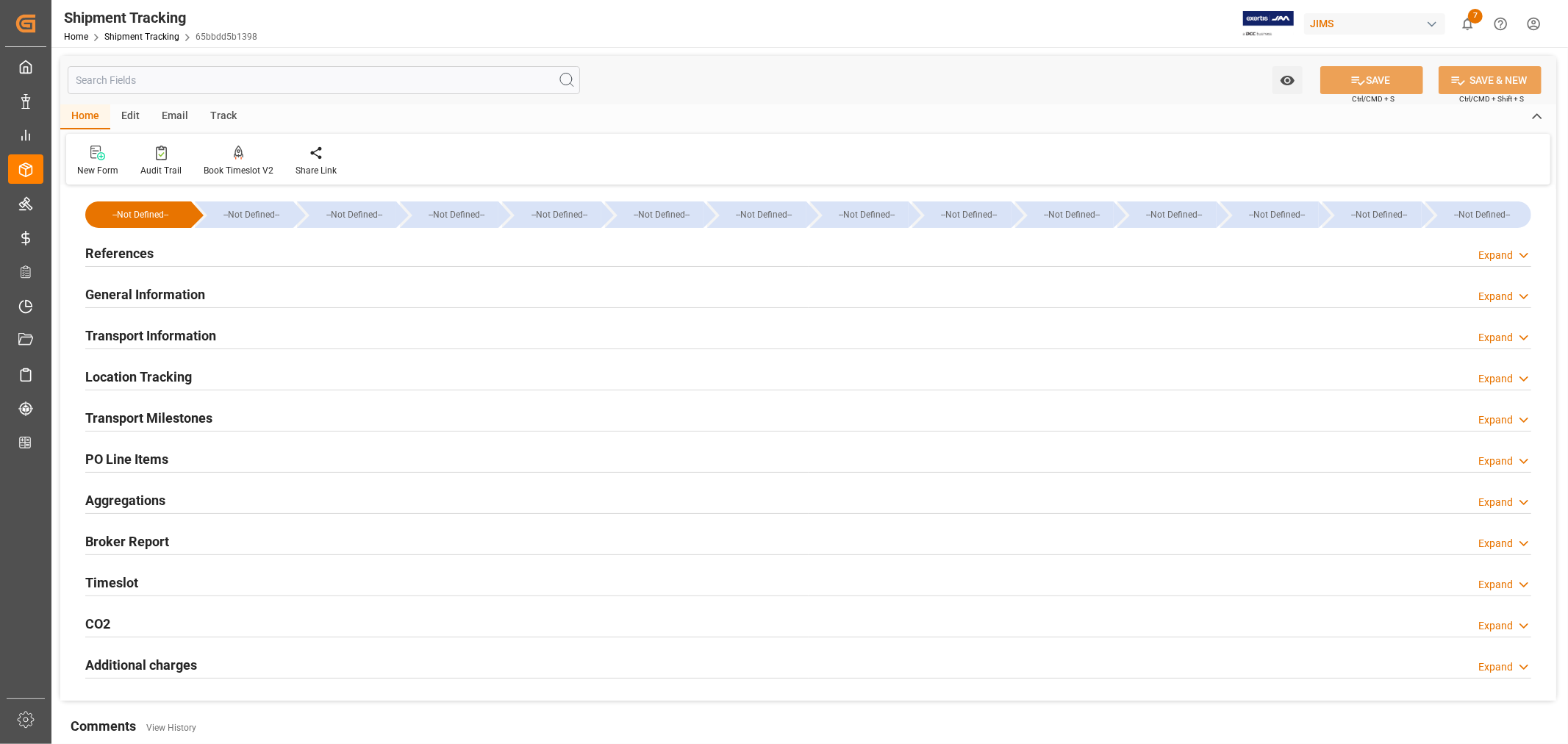
click at [174, 409] on h2 "Transport Milestones" at bounding box center [150, 418] width 128 height 20
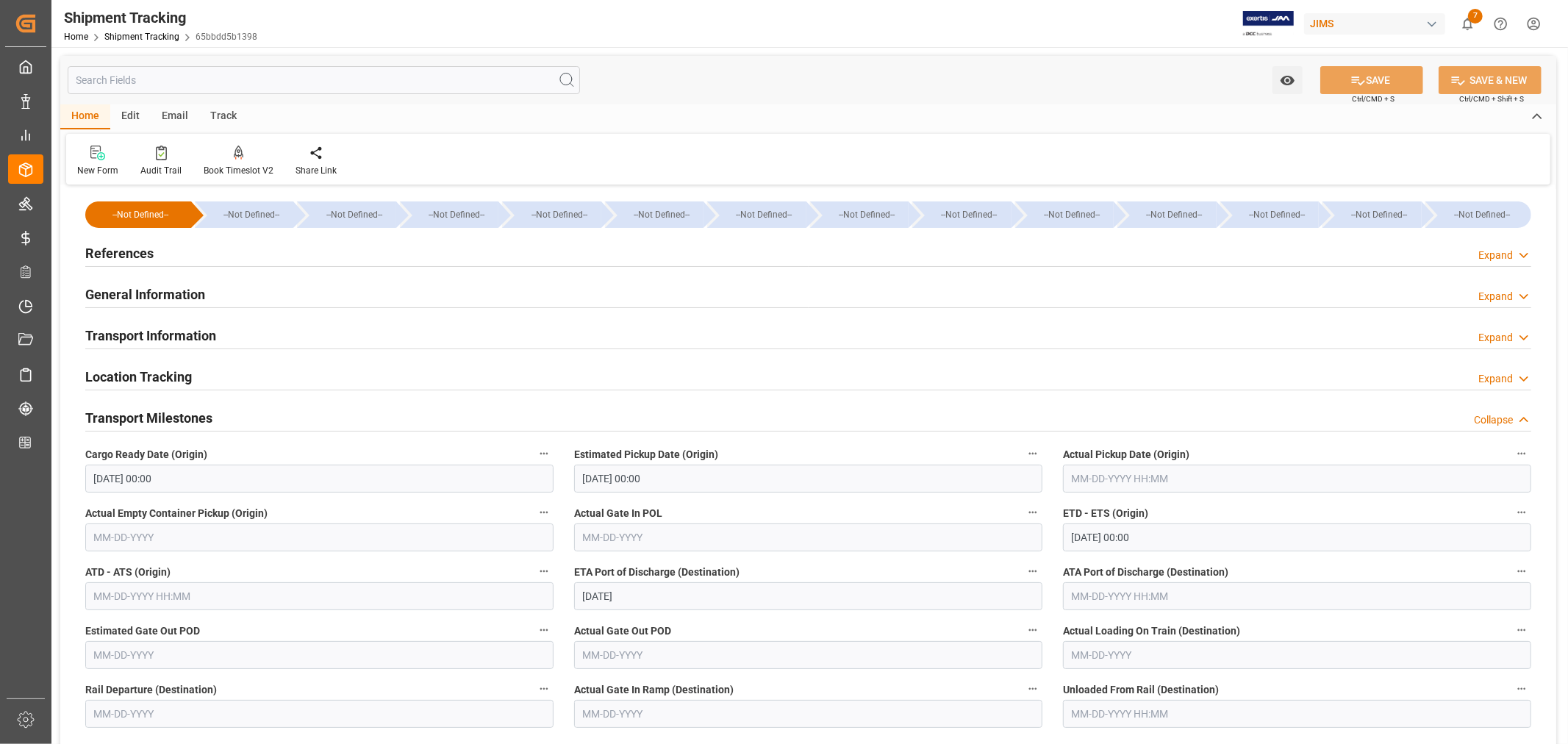
click at [128, 418] on h2 "Transport Milestones" at bounding box center [150, 418] width 128 height 20
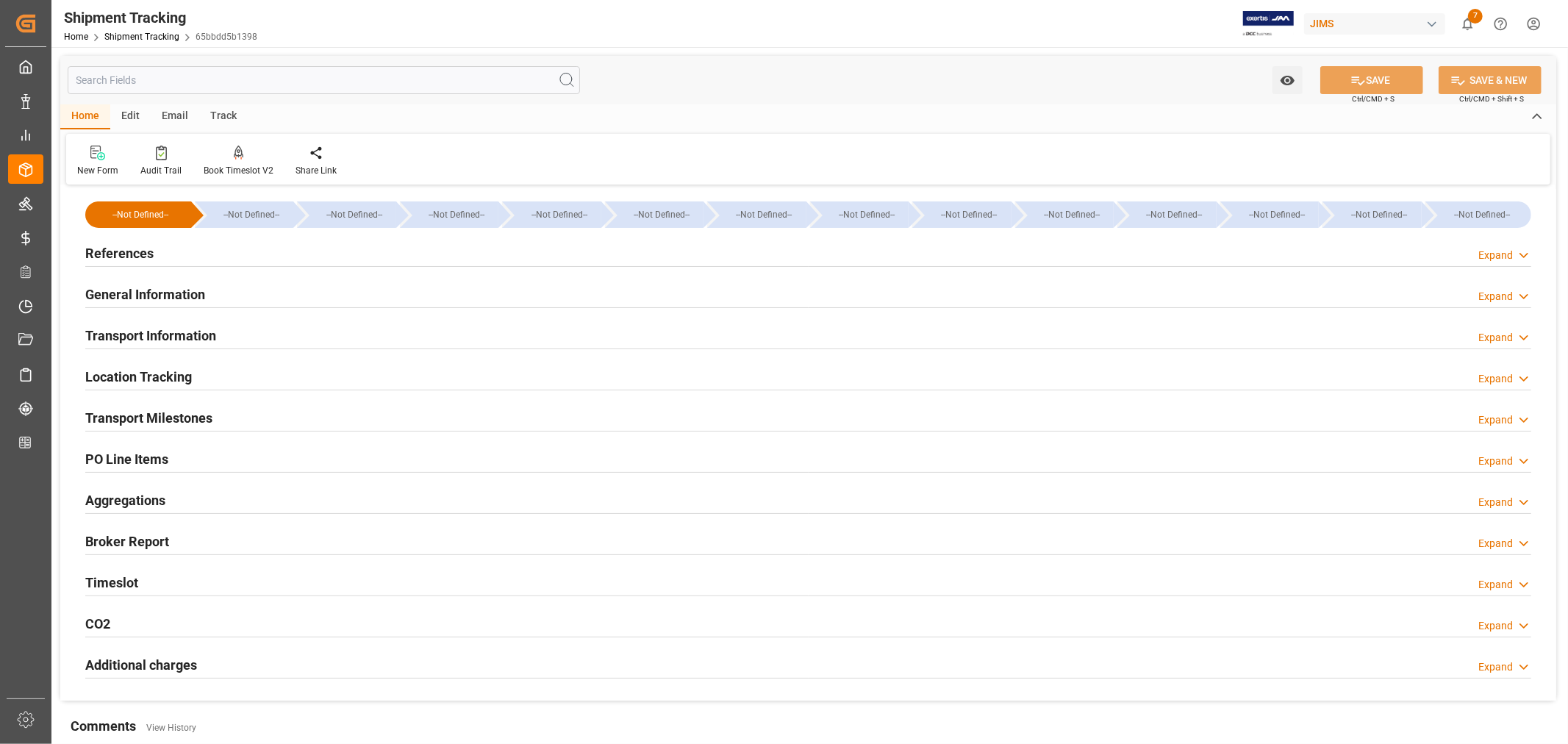
click at [139, 258] on h2 "References" at bounding box center [120, 253] width 69 height 20
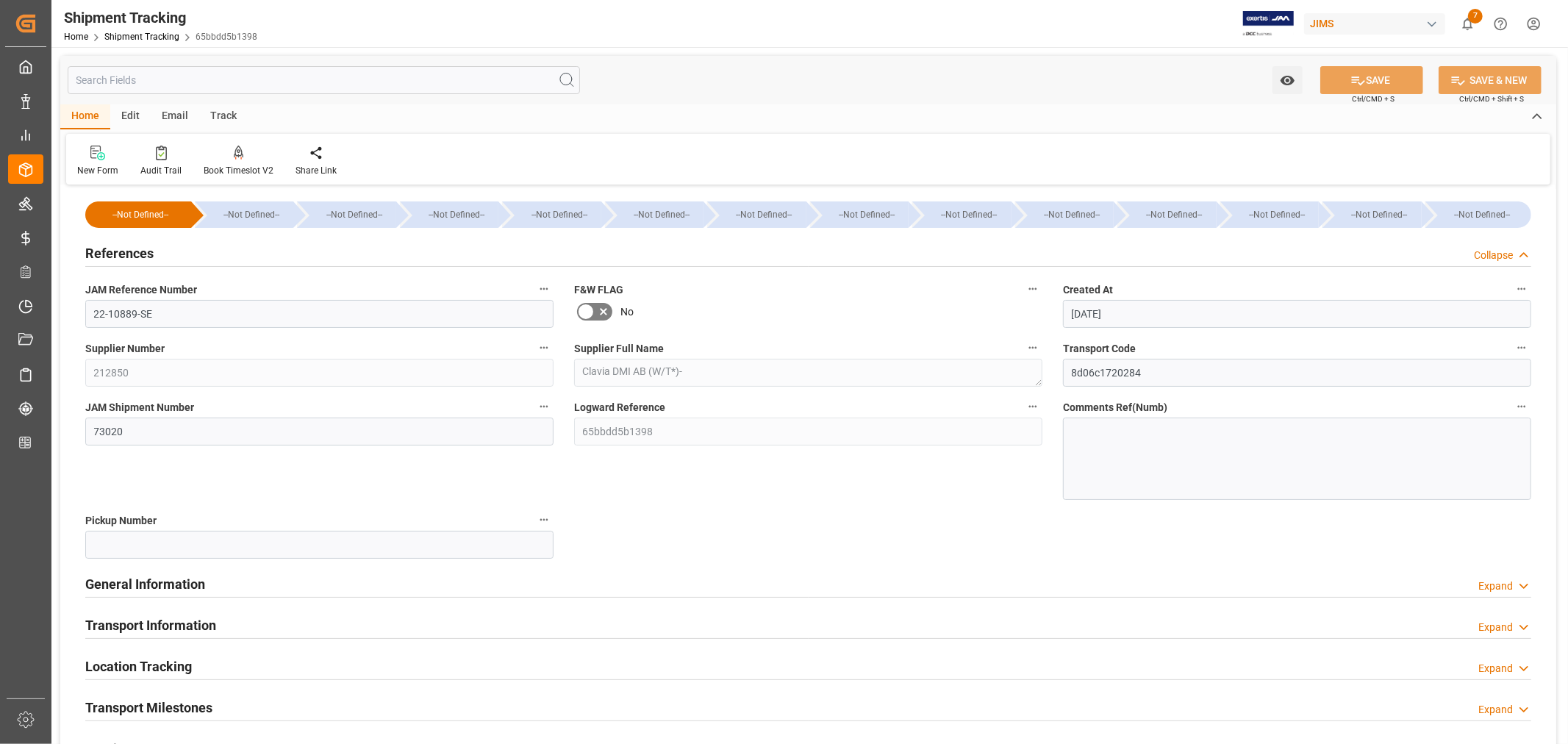
click at [139, 258] on h2 "References" at bounding box center [120, 253] width 69 height 20
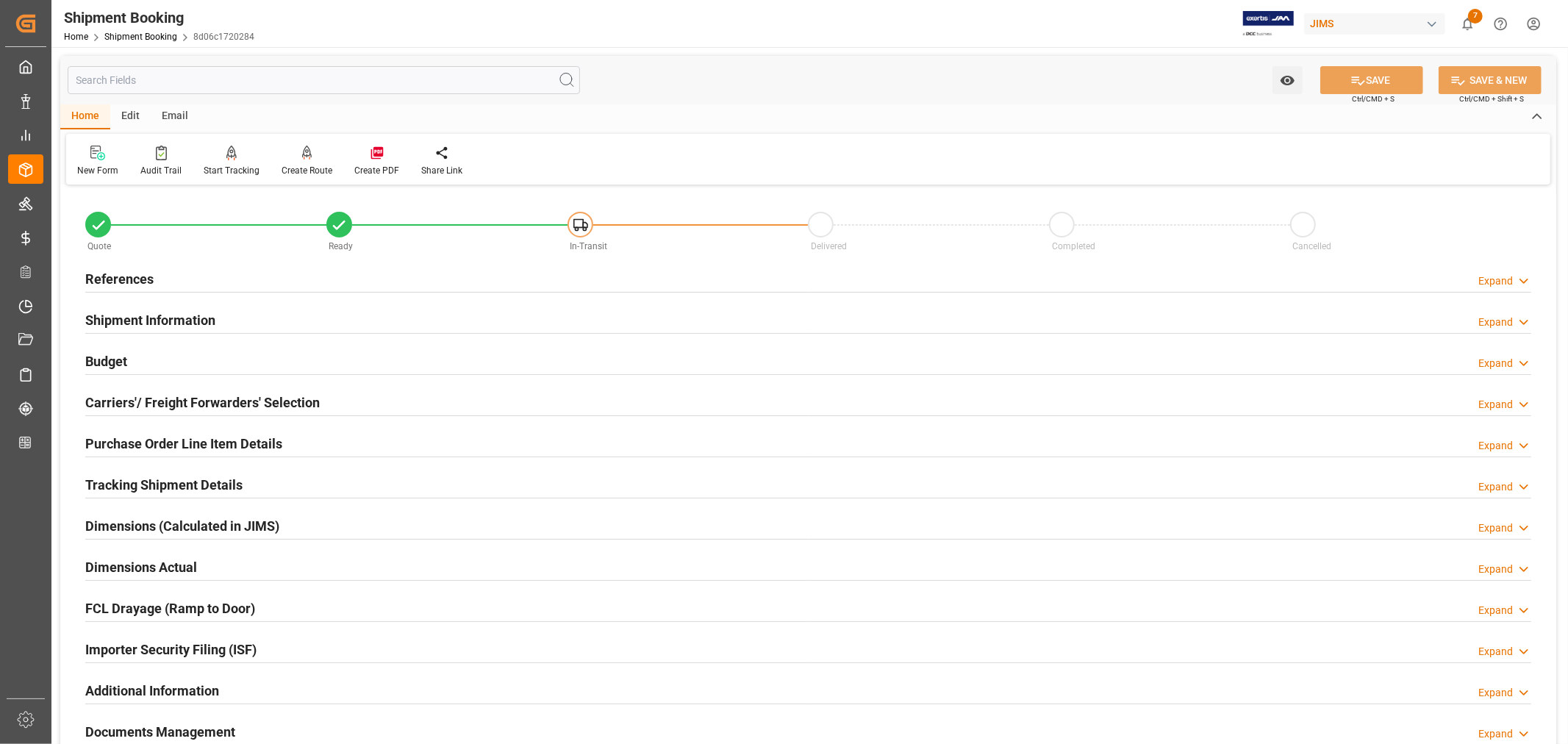
click at [133, 438] on h2 "Purchase Order Line Item Details" at bounding box center [185, 444] width 197 height 20
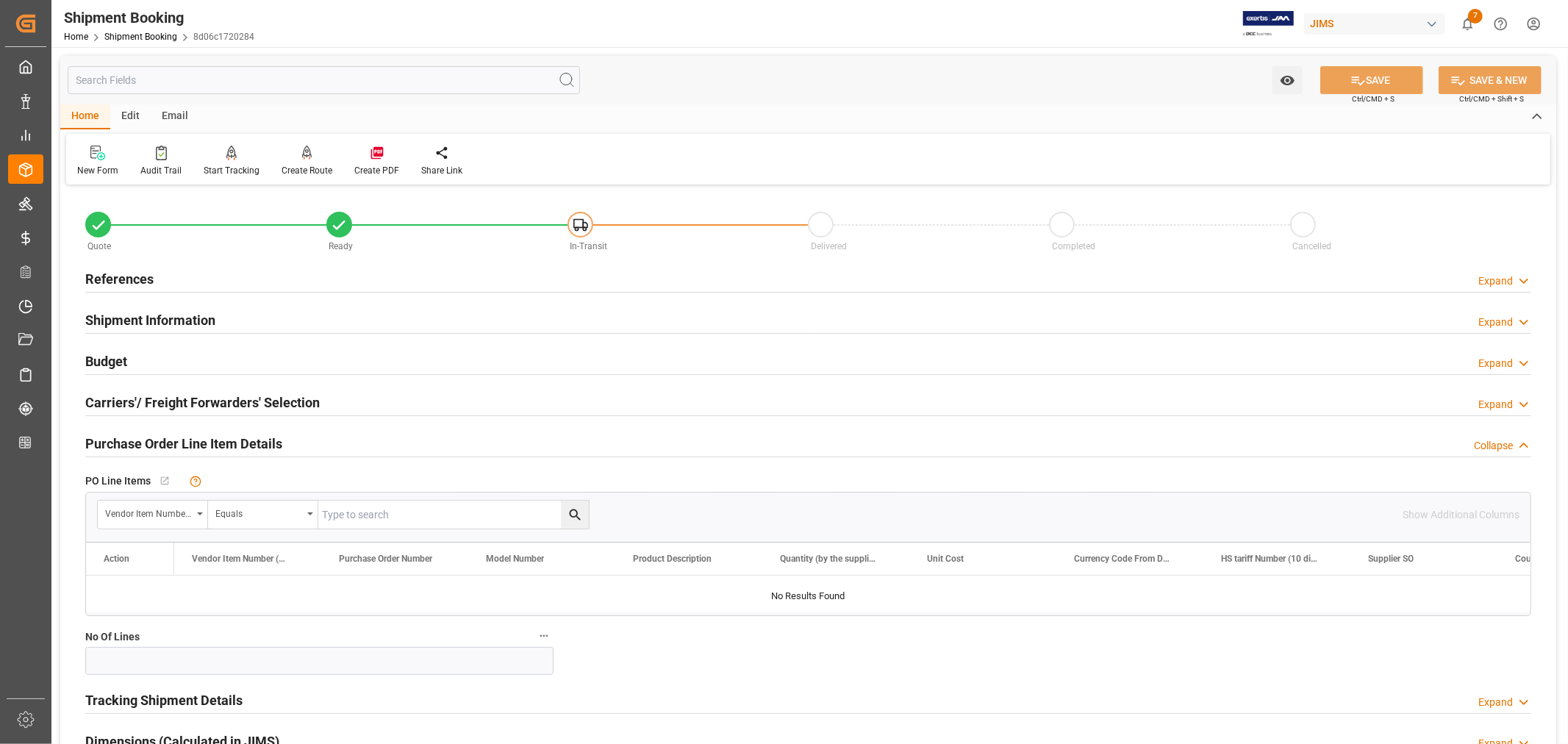
click at [133, 438] on h2 "Purchase Order Line Item Details" at bounding box center [185, 444] width 197 height 20
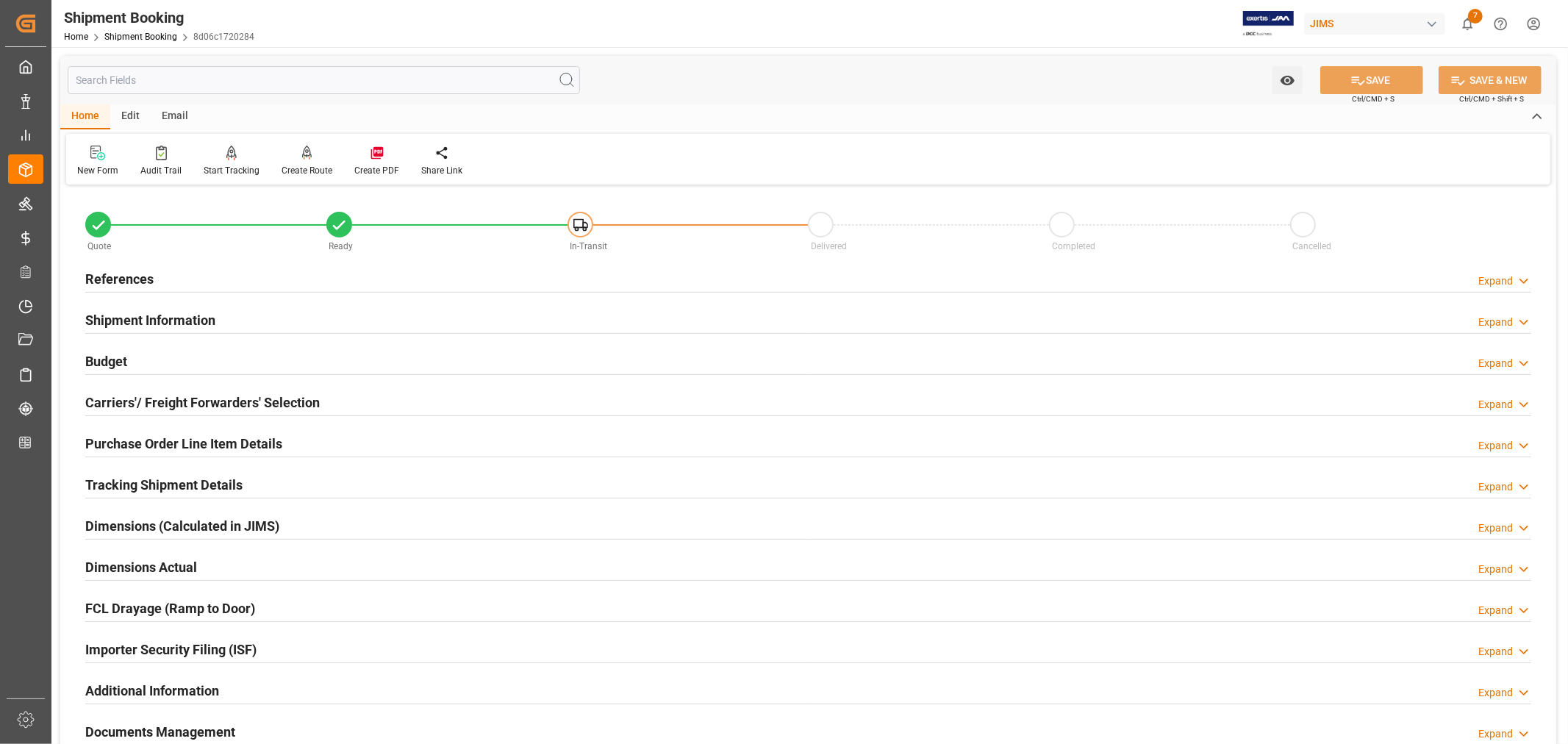
click at [133, 483] on h2 "Tracking Shipment Details" at bounding box center [165, 485] width 158 height 20
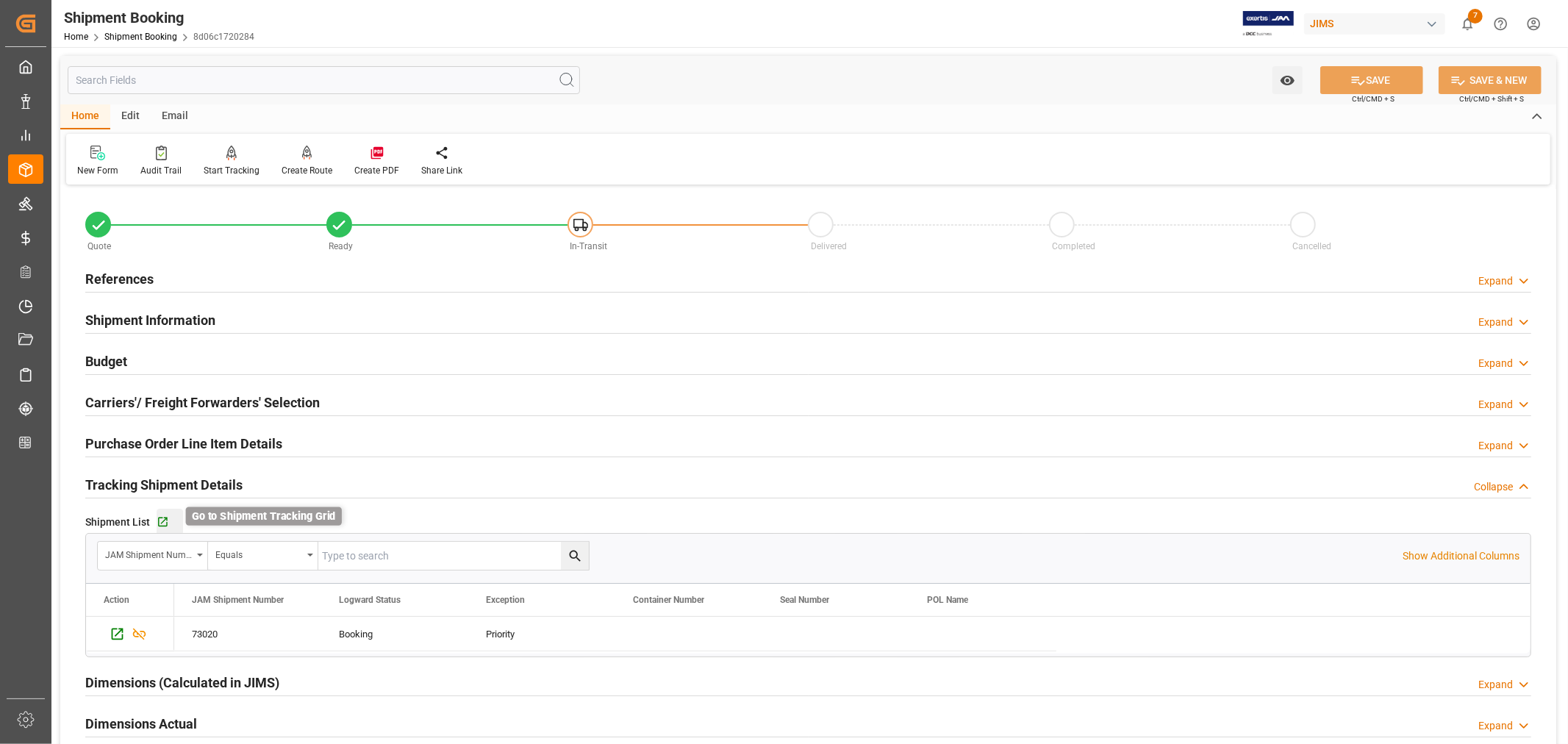
click at [165, 525] on icon "button" at bounding box center [163, 522] width 13 height 13
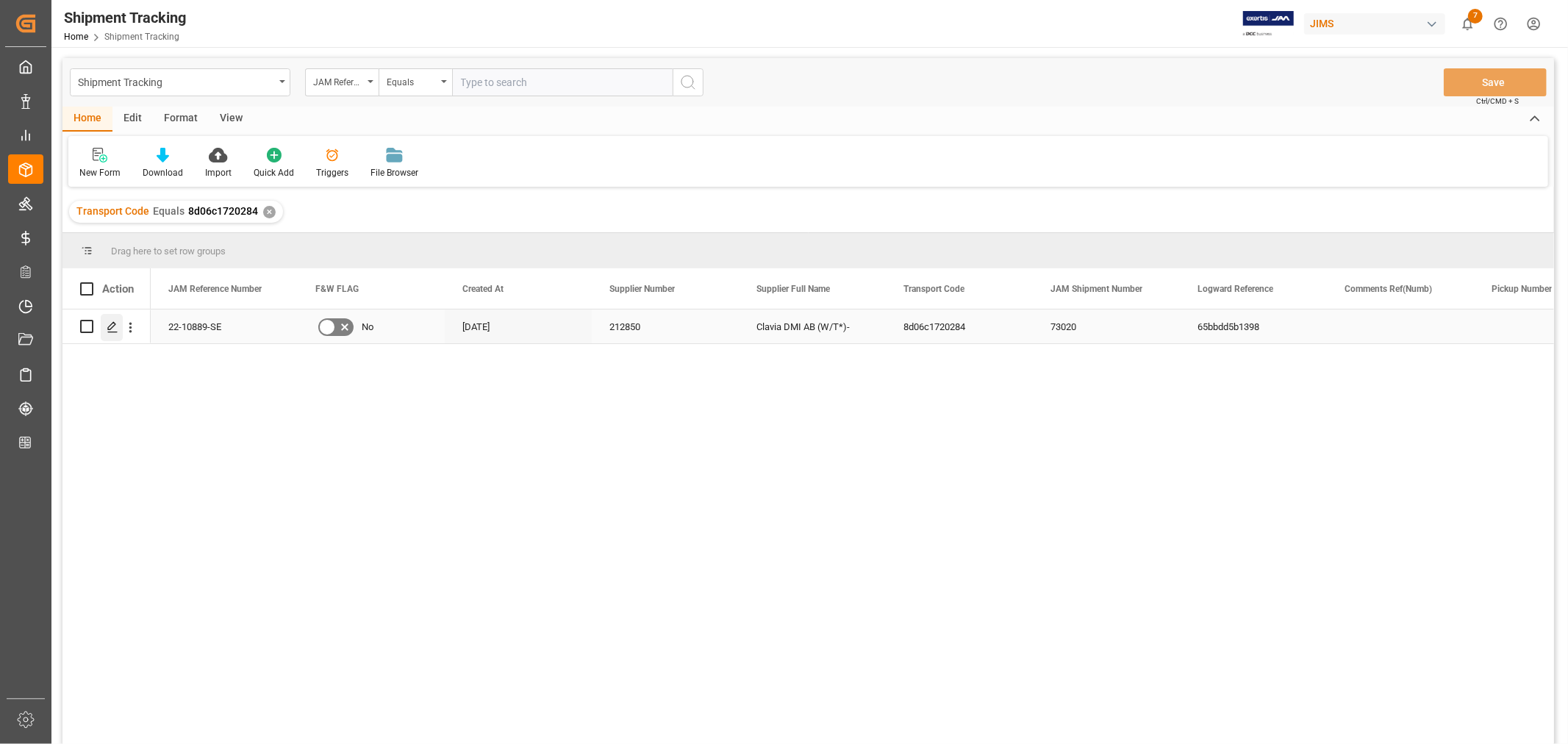
click at [115, 328] on icon "Press SPACE to select this row." at bounding box center [113, 327] width 12 height 12
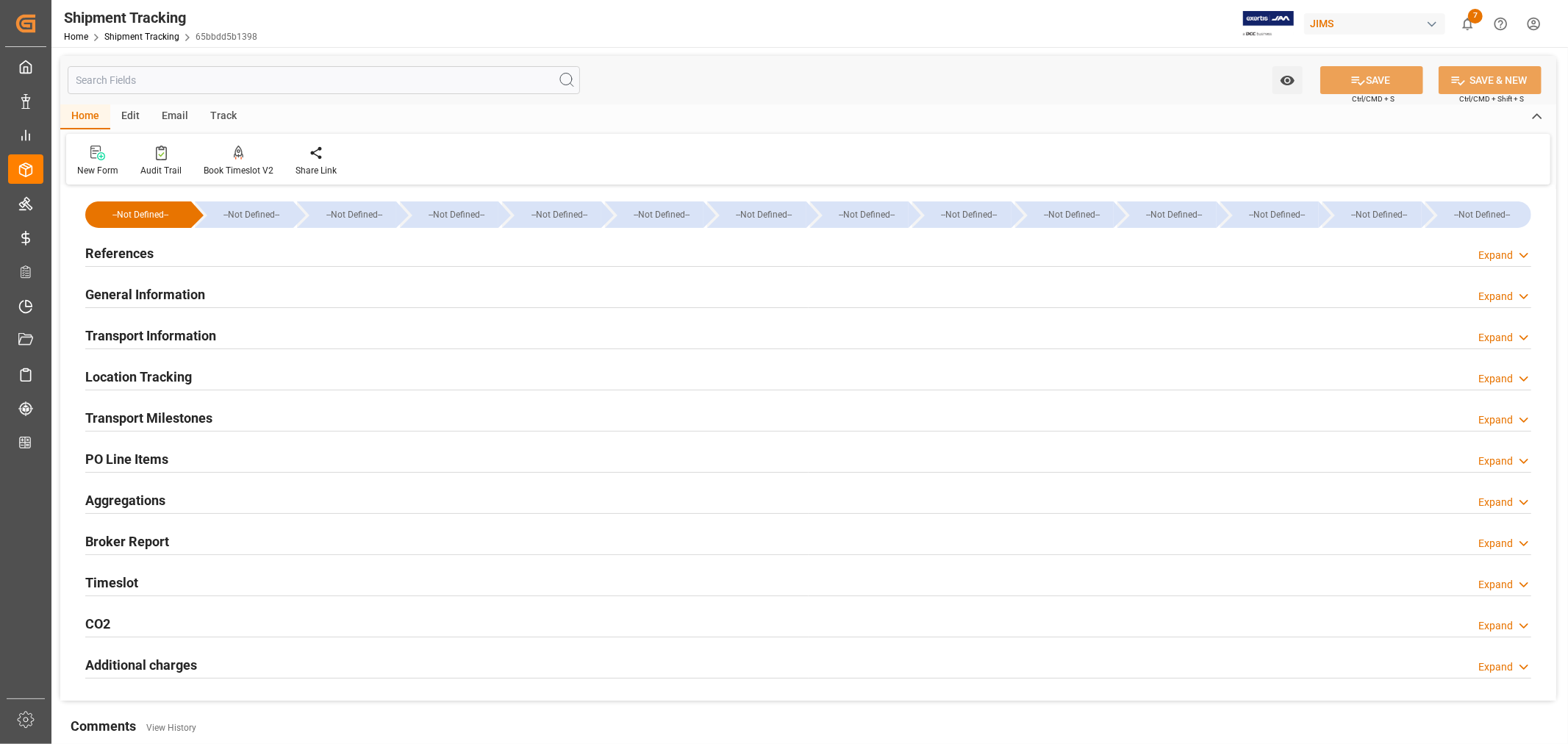
type input "09-15-2025 00:00"
type input "09-17-2025 00:00"
type input "09-20-2025"
type input "09-24-2025 00:00"
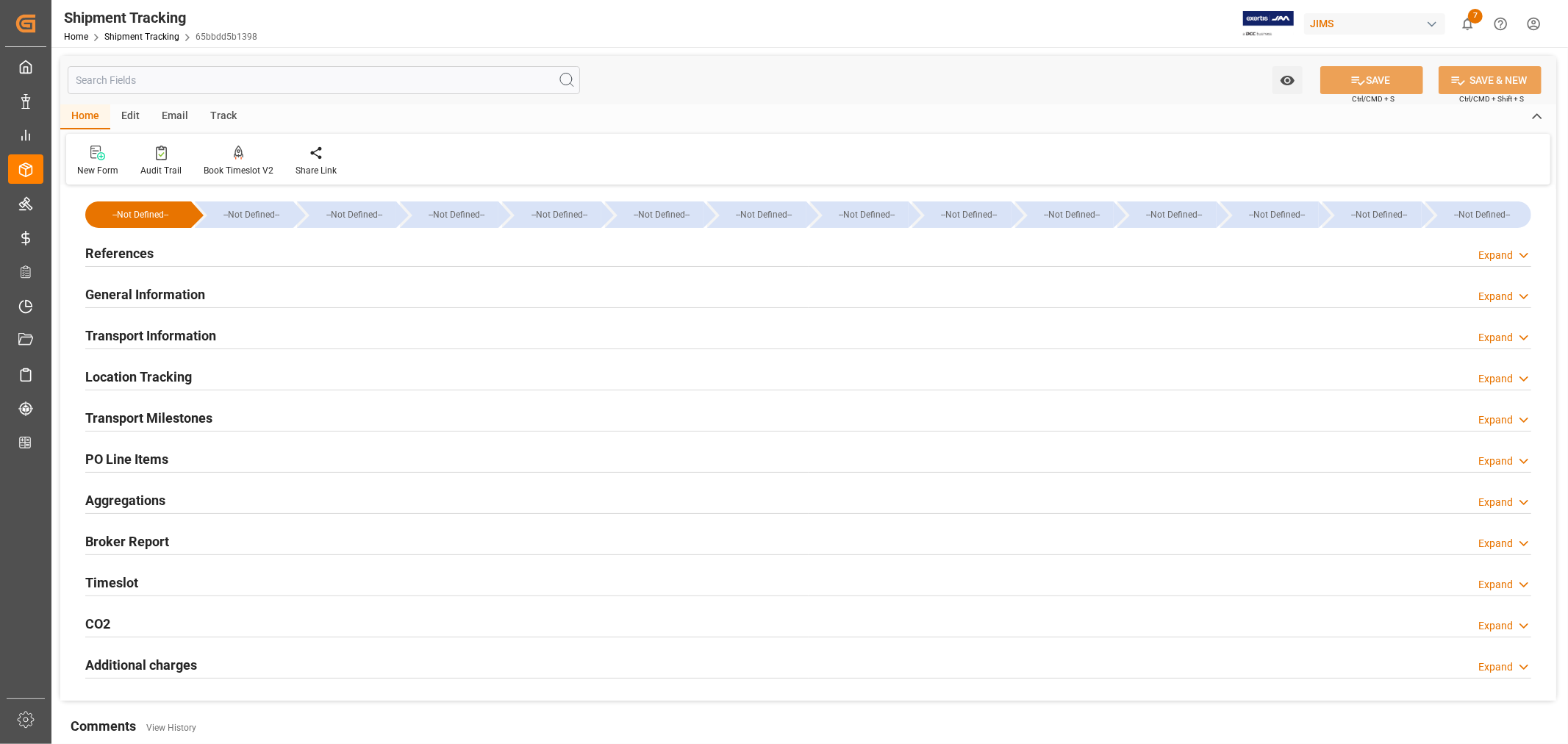
click at [180, 419] on h2 "Transport Milestones" at bounding box center [150, 418] width 128 height 20
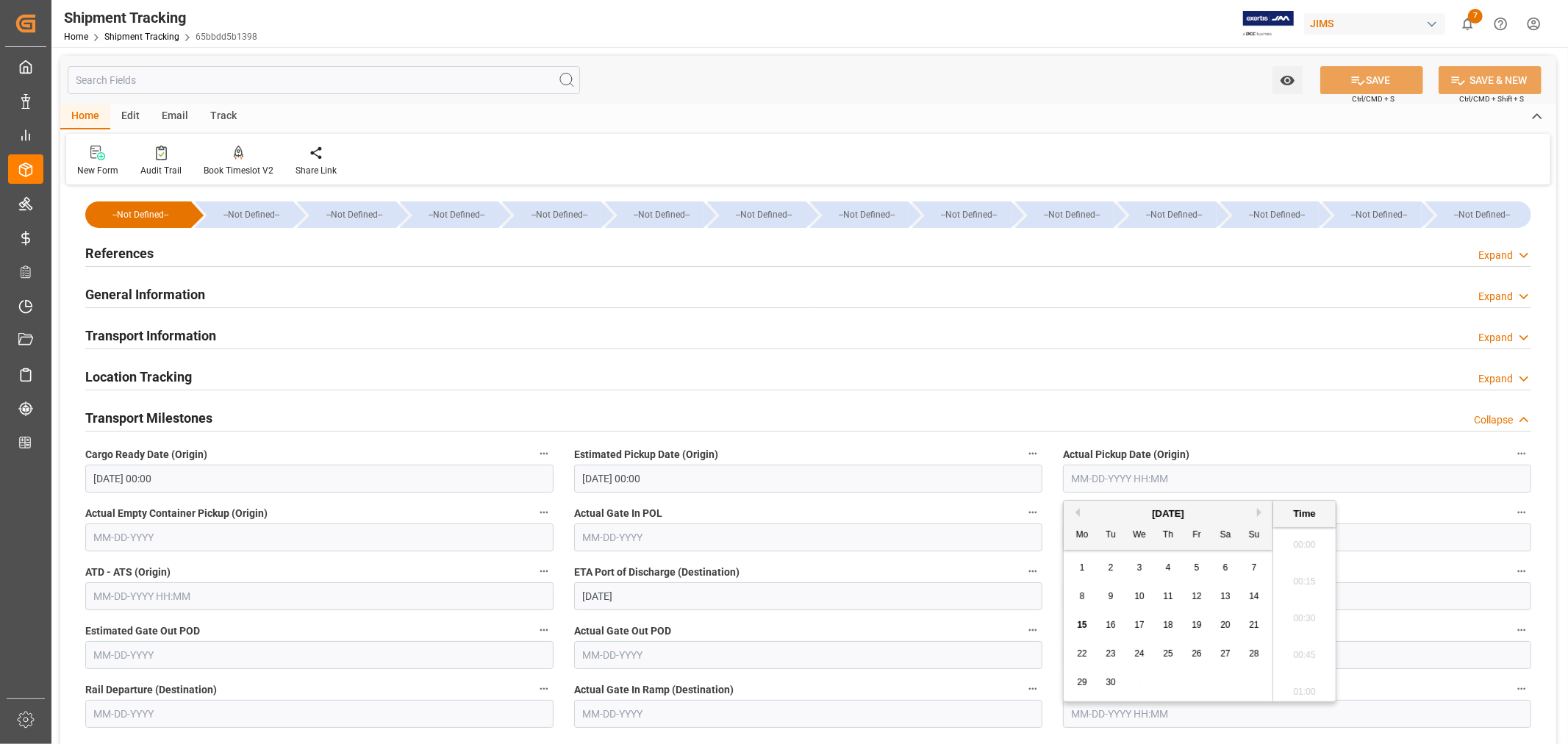
click at [1131, 481] on input "text" at bounding box center [1298, 479] width 469 height 28
click at [1083, 626] on span "15" at bounding box center [1082, 624] width 10 height 10
type input "[DATE] 00:00"
click at [1366, 86] on button "SAVE" at bounding box center [1372, 80] width 103 height 28
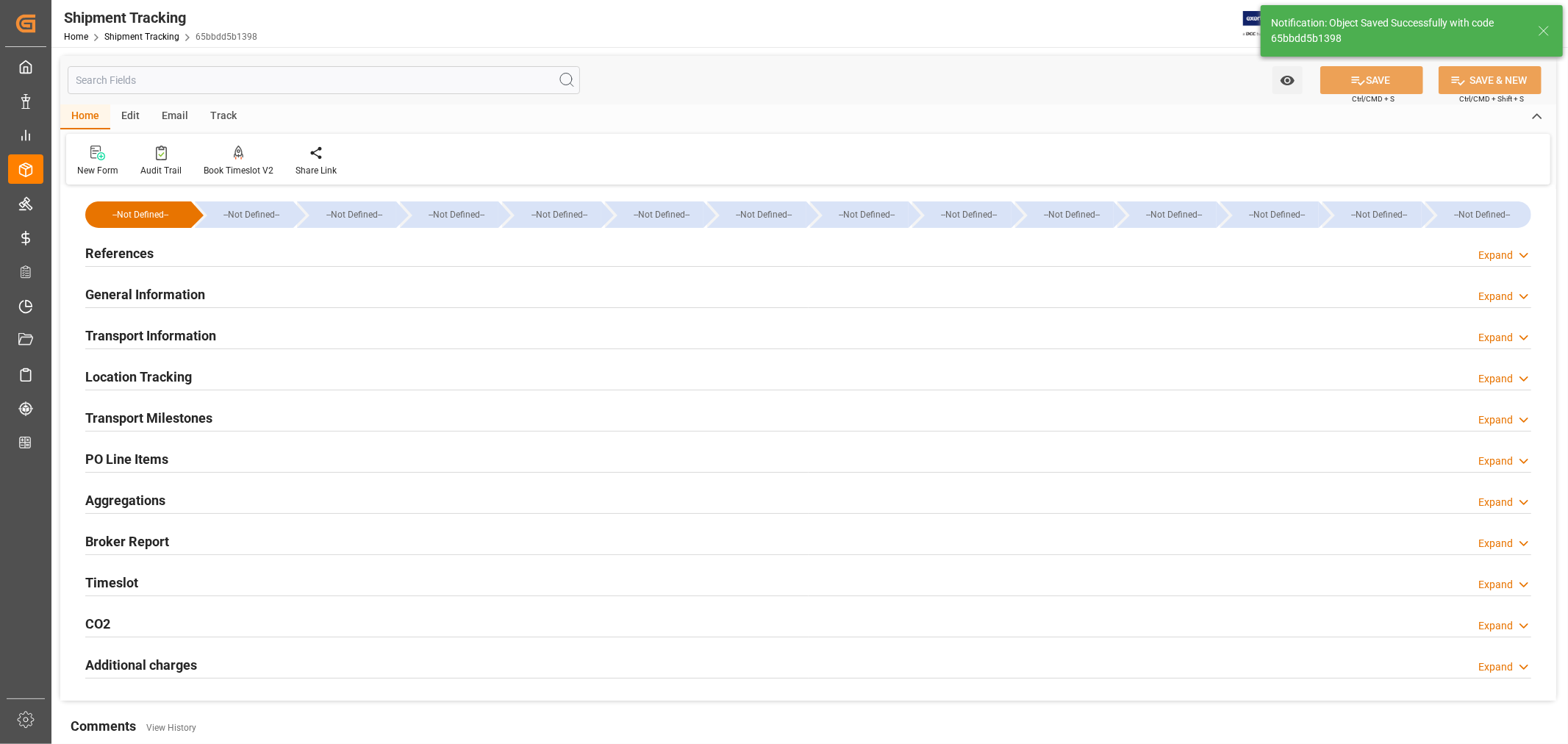
type input "In-transit"
click at [150, 297] on h2 "General Information" at bounding box center [146, 294] width 120 height 20
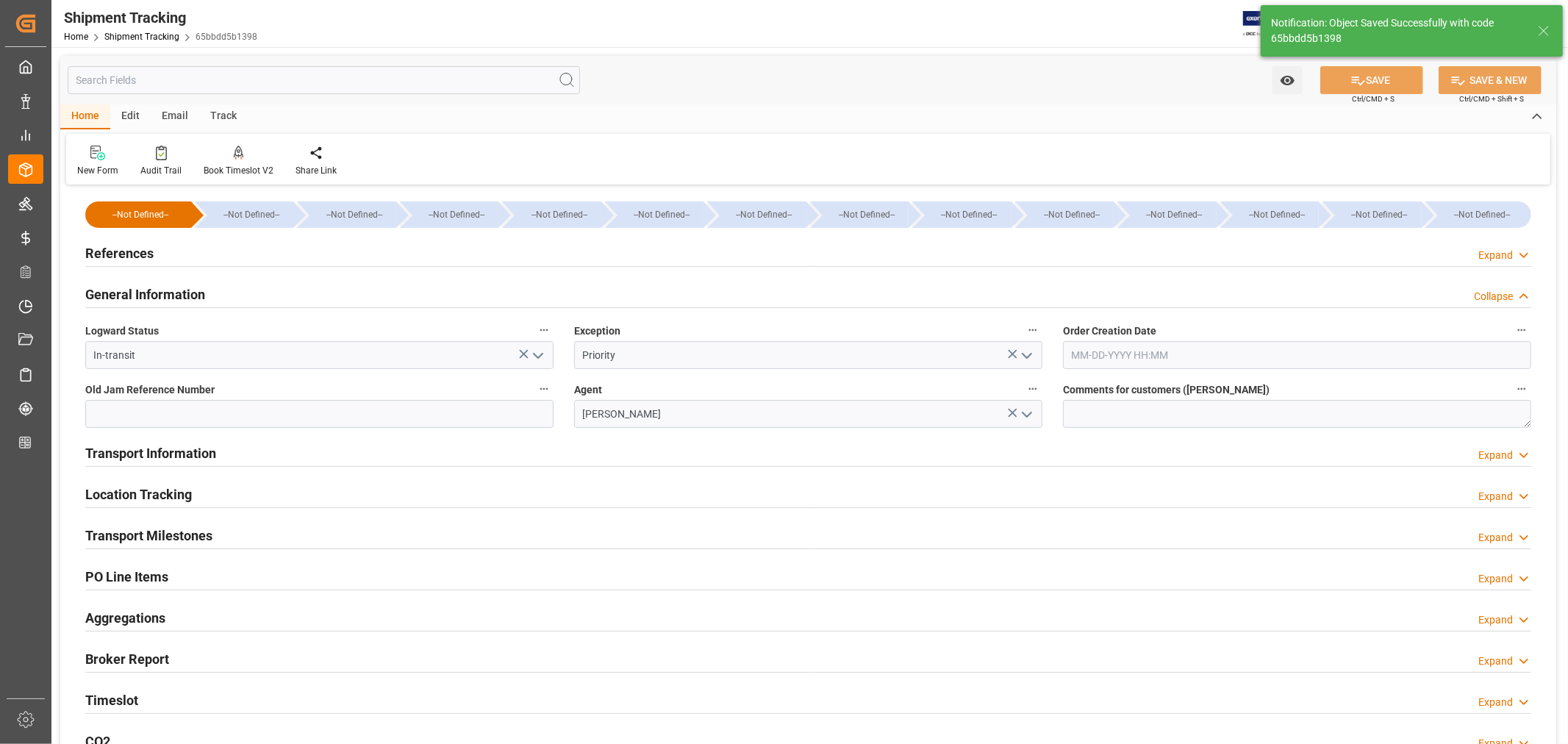
click at [150, 297] on h2 "General Information" at bounding box center [146, 294] width 120 height 20
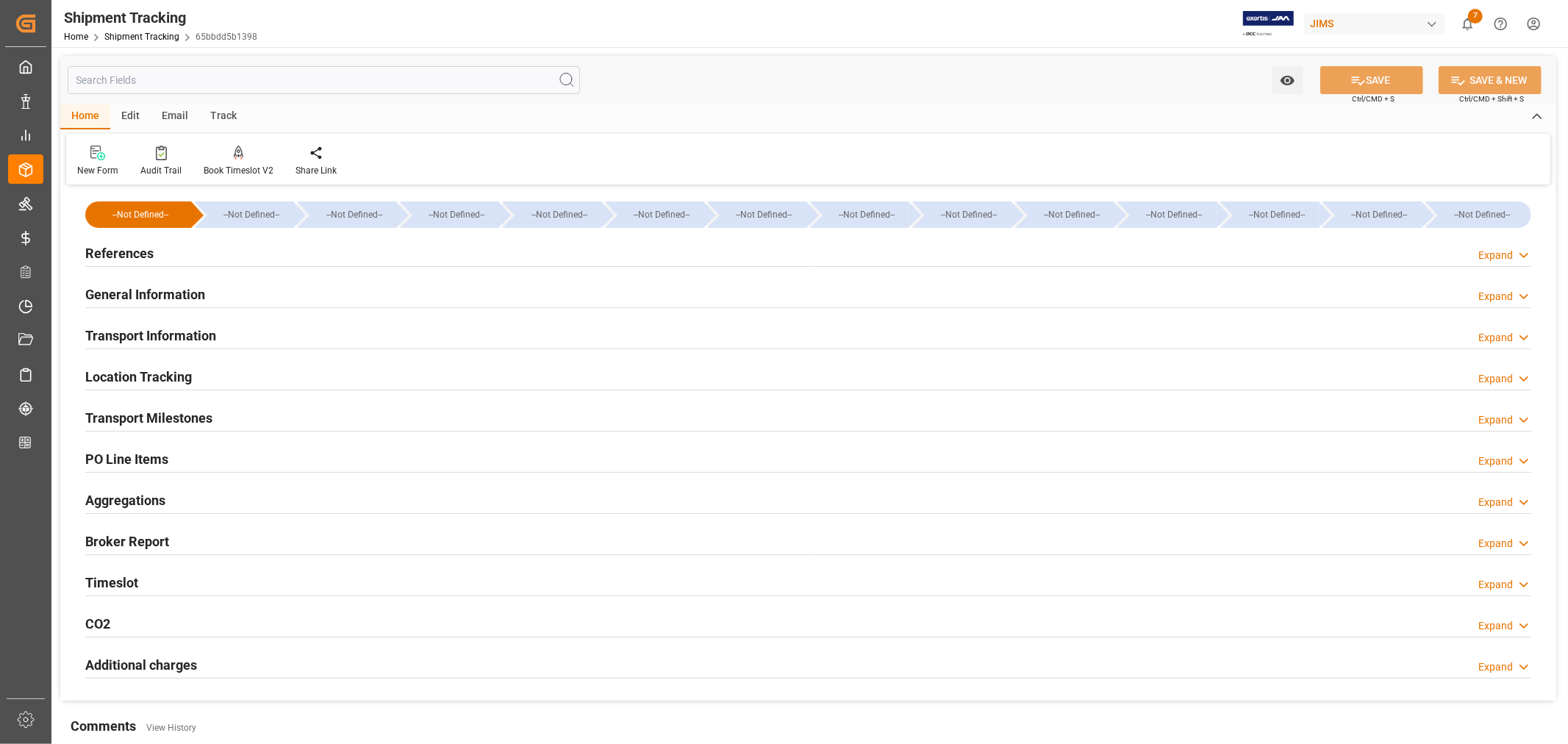
click at [131, 251] on h2 "References" at bounding box center [120, 253] width 69 height 20
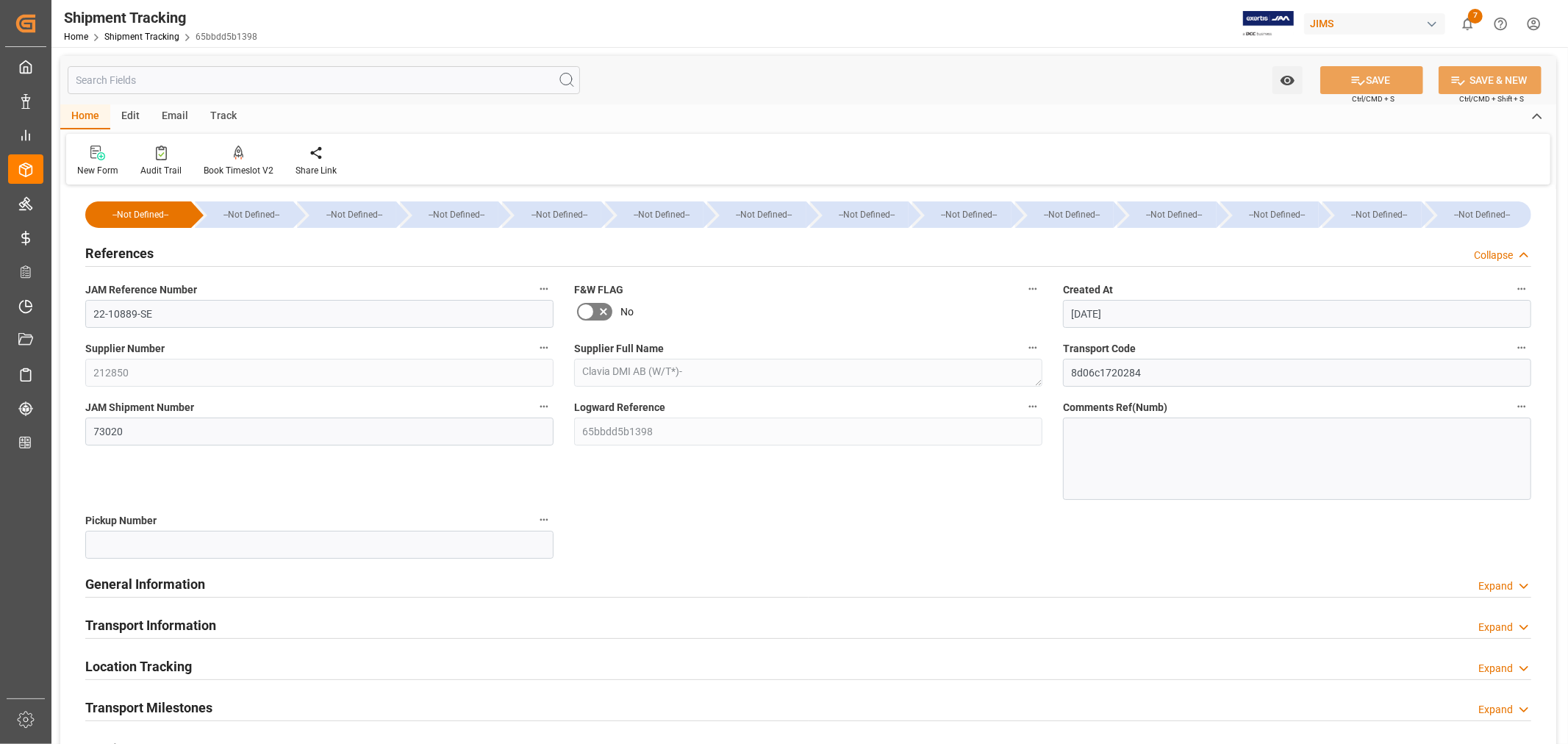
click at [131, 251] on h2 "References" at bounding box center [120, 253] width 69 height 20
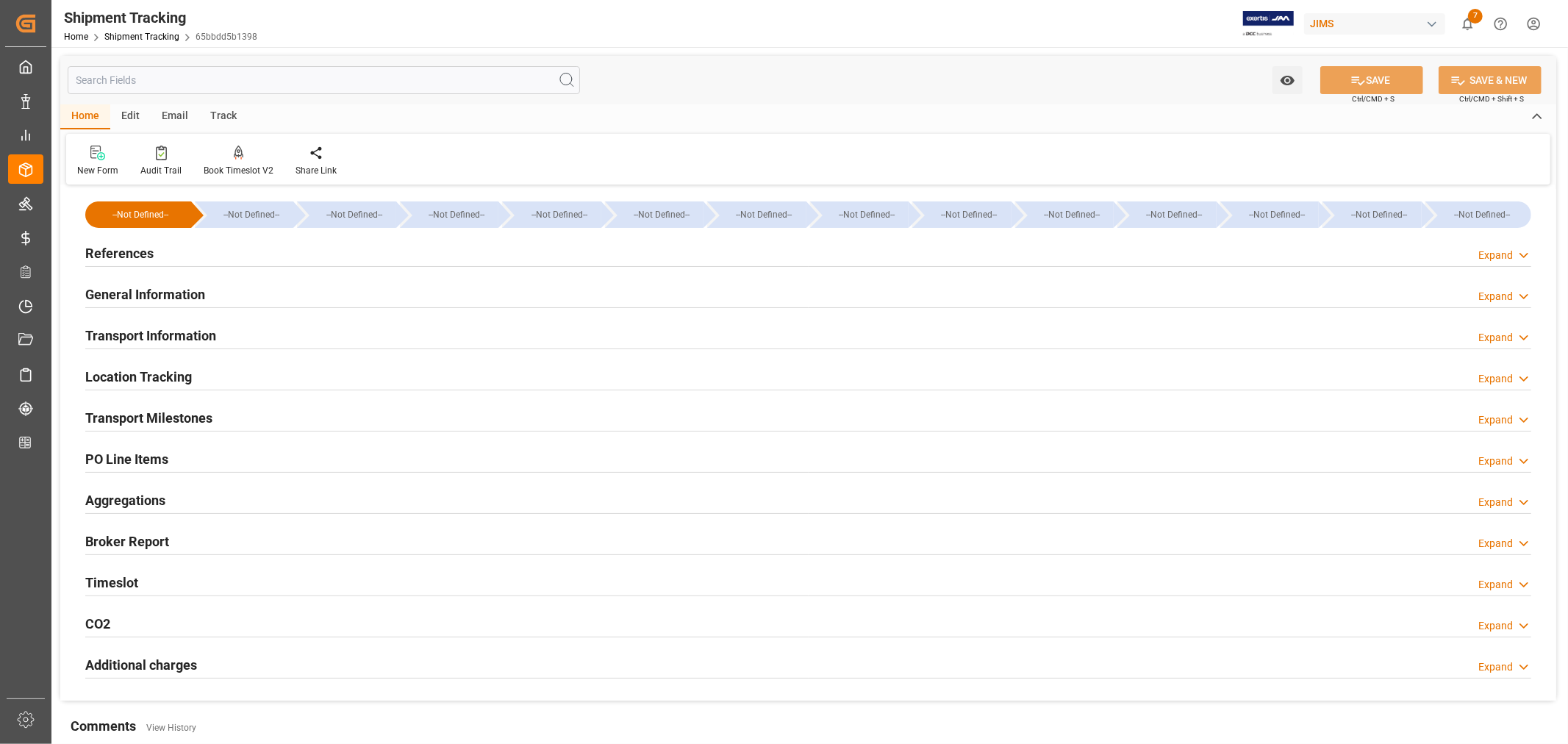
click at [142, 455] on h2 "PO Line Items" at bounding box center [127, 459] width 83 height 20
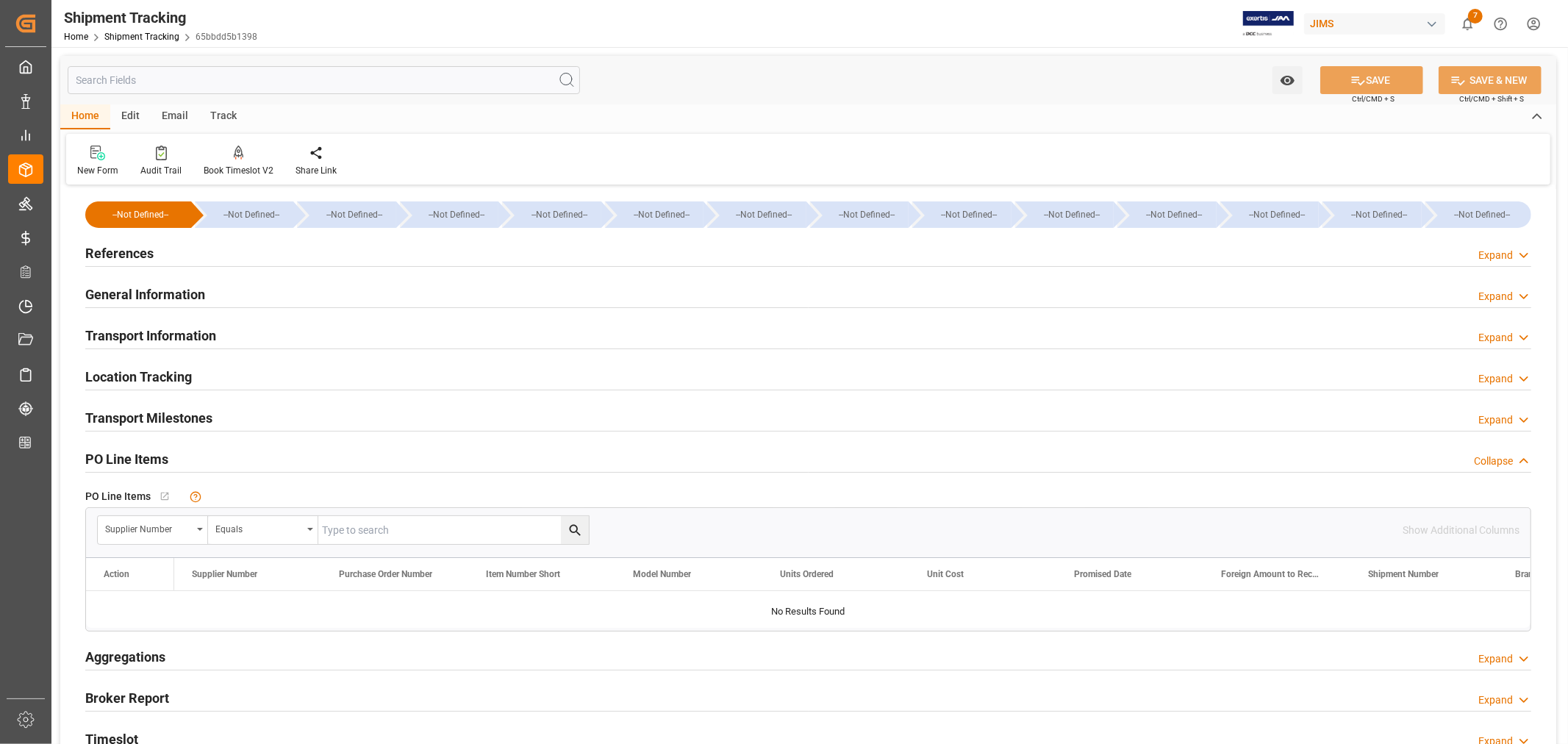
click at [142, 455] on h2 "PO Line Items" at bounding box center [127, 459] width 83 height 20
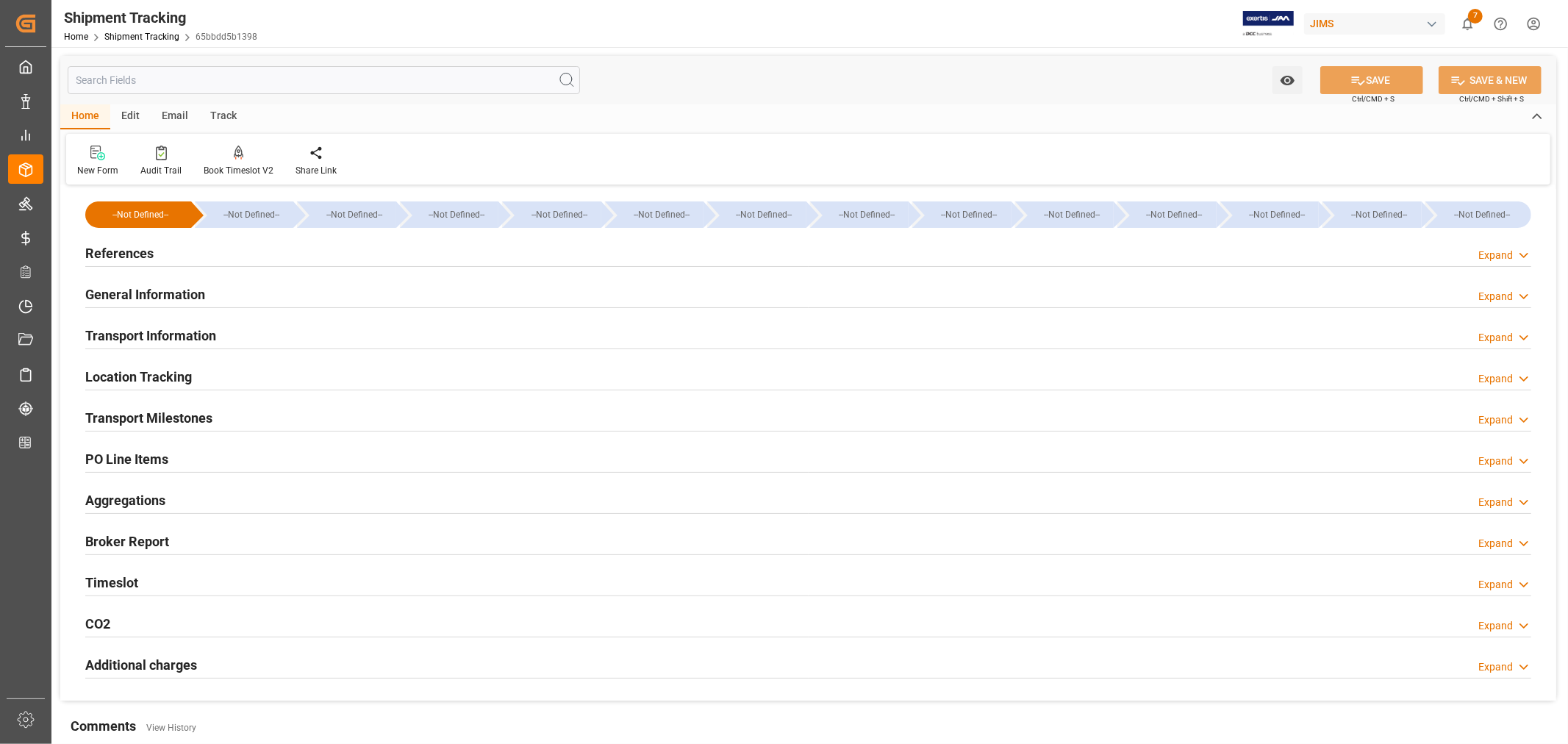
click at [146, 456] on h2 "PO Line Items" at bounding box center [127, 459] width 83 height 20
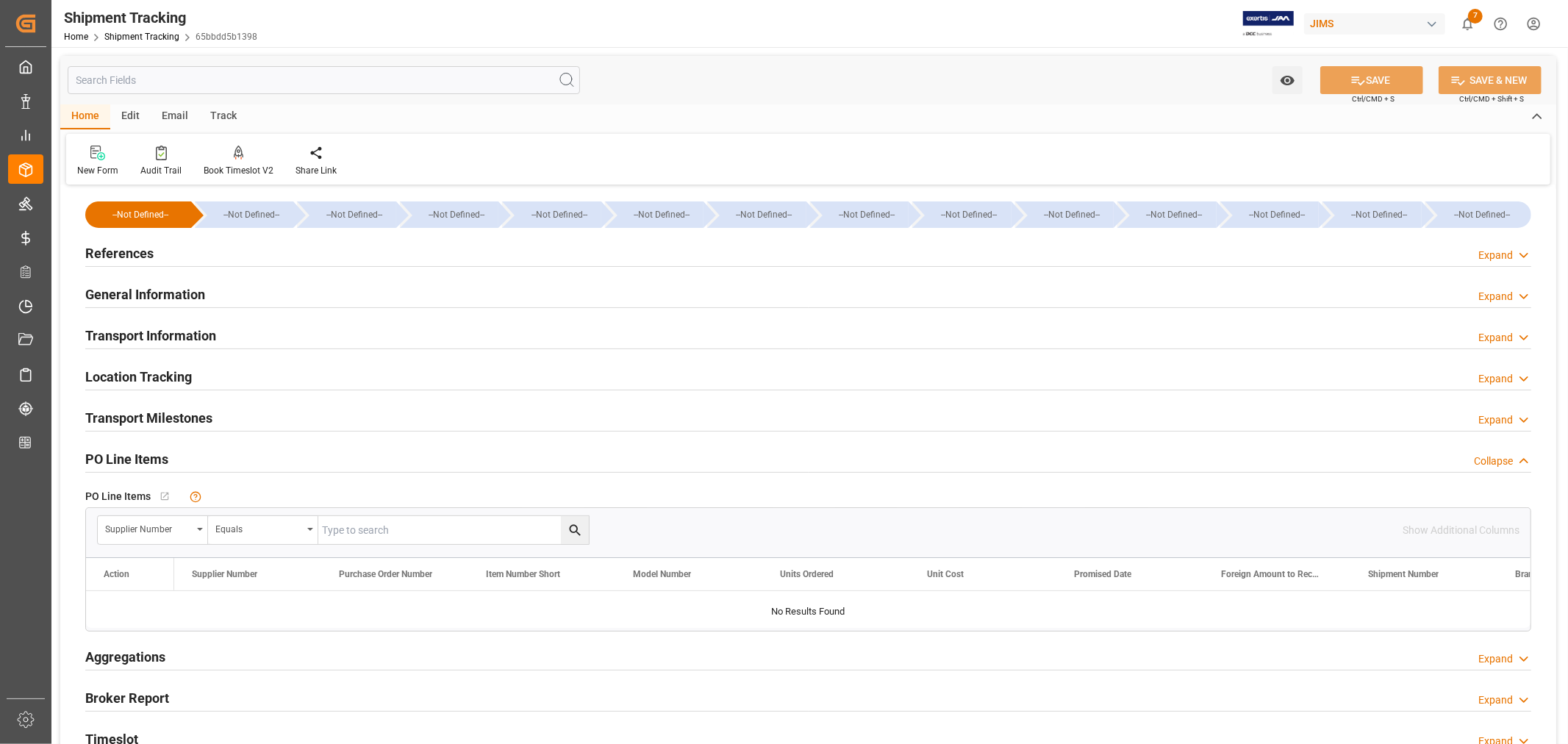
click at [146, 456] on h2 "PO Line Items" at bounding box center [127, 459] width 83 height 20
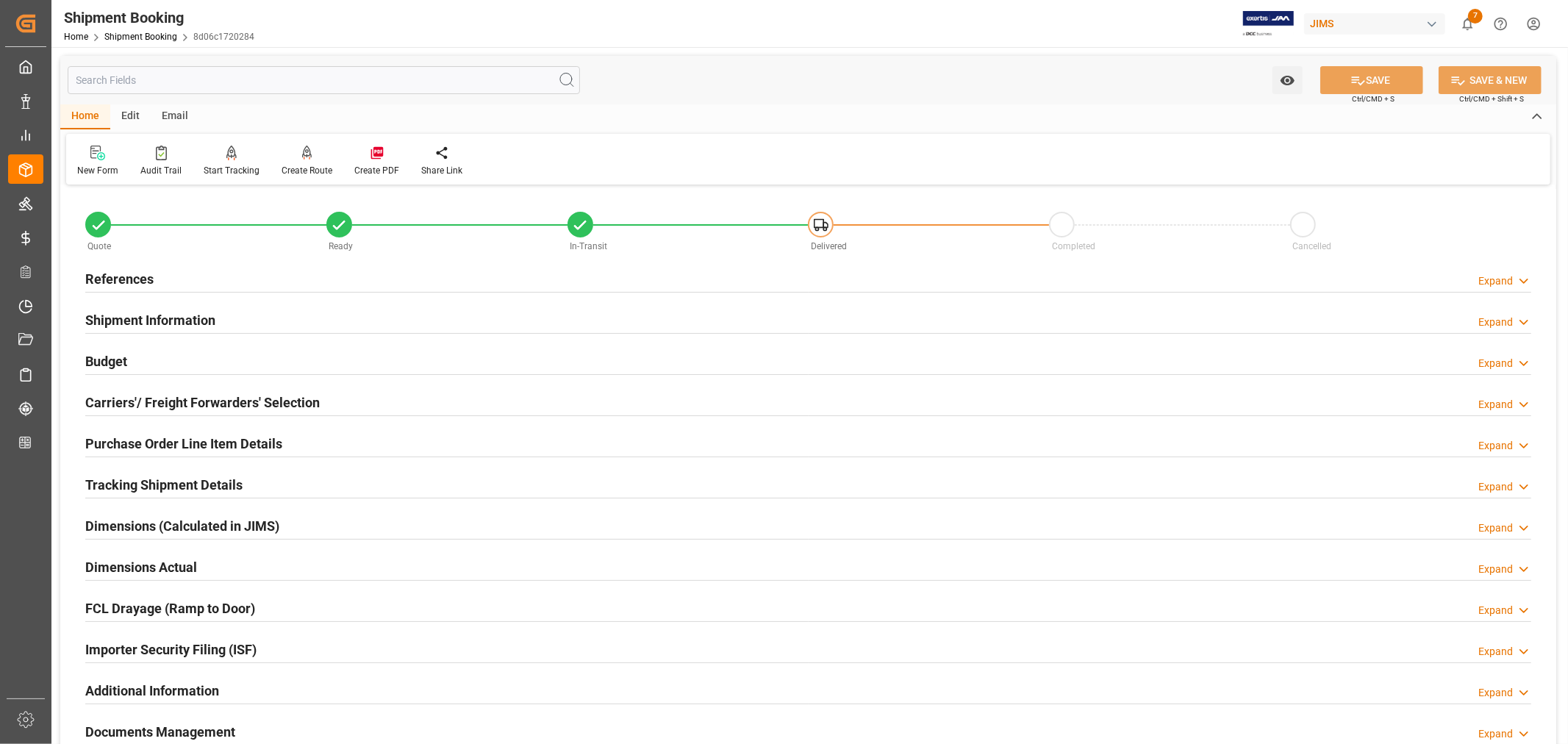
click at [233, 437] on h2 "Purchase Order Line Item Details" at bounding box center [185, 444] width 197 height 20
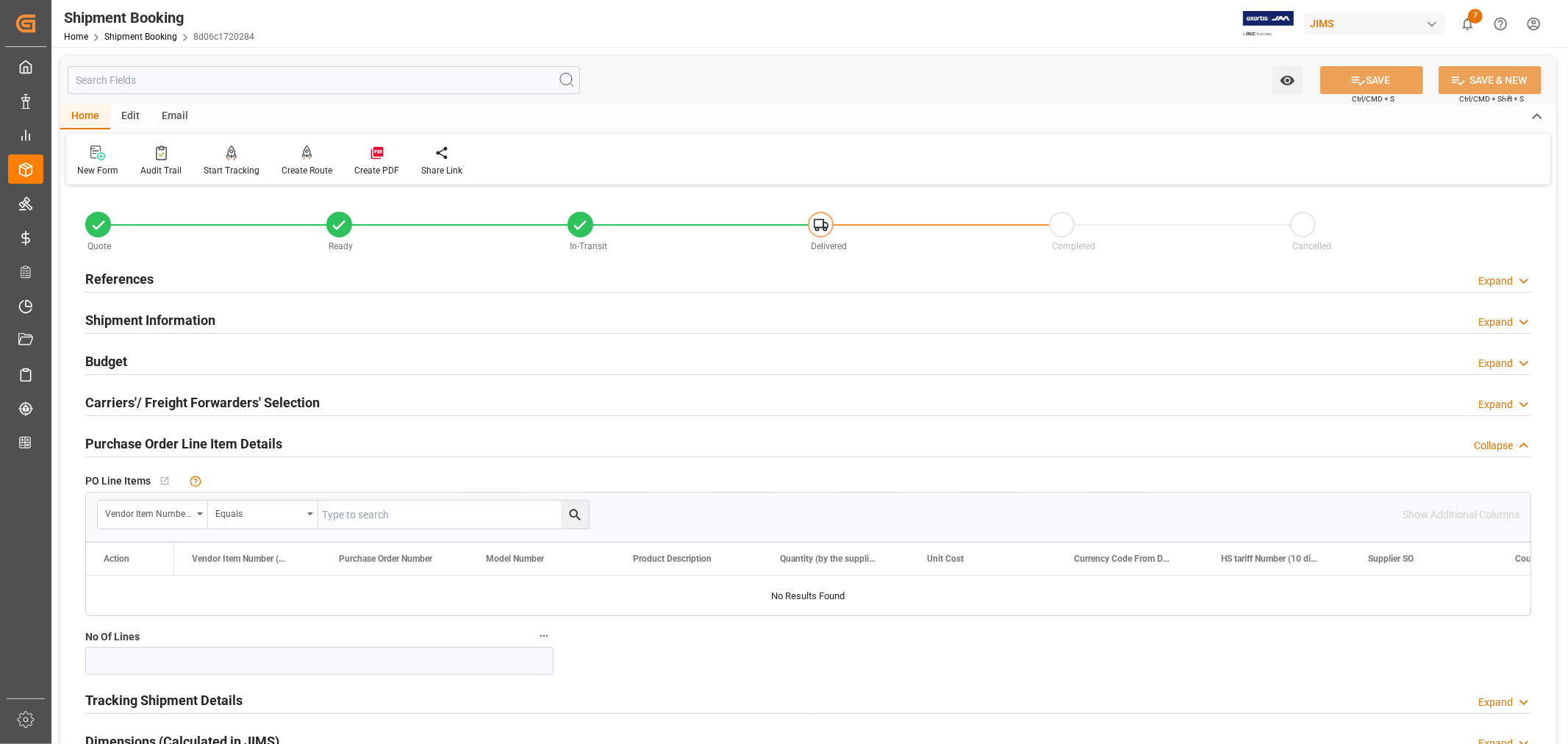
click at [233, 437] on h2 "Purchase Order Line Item Details" at bounding box center [185, 444] width 197 height 20
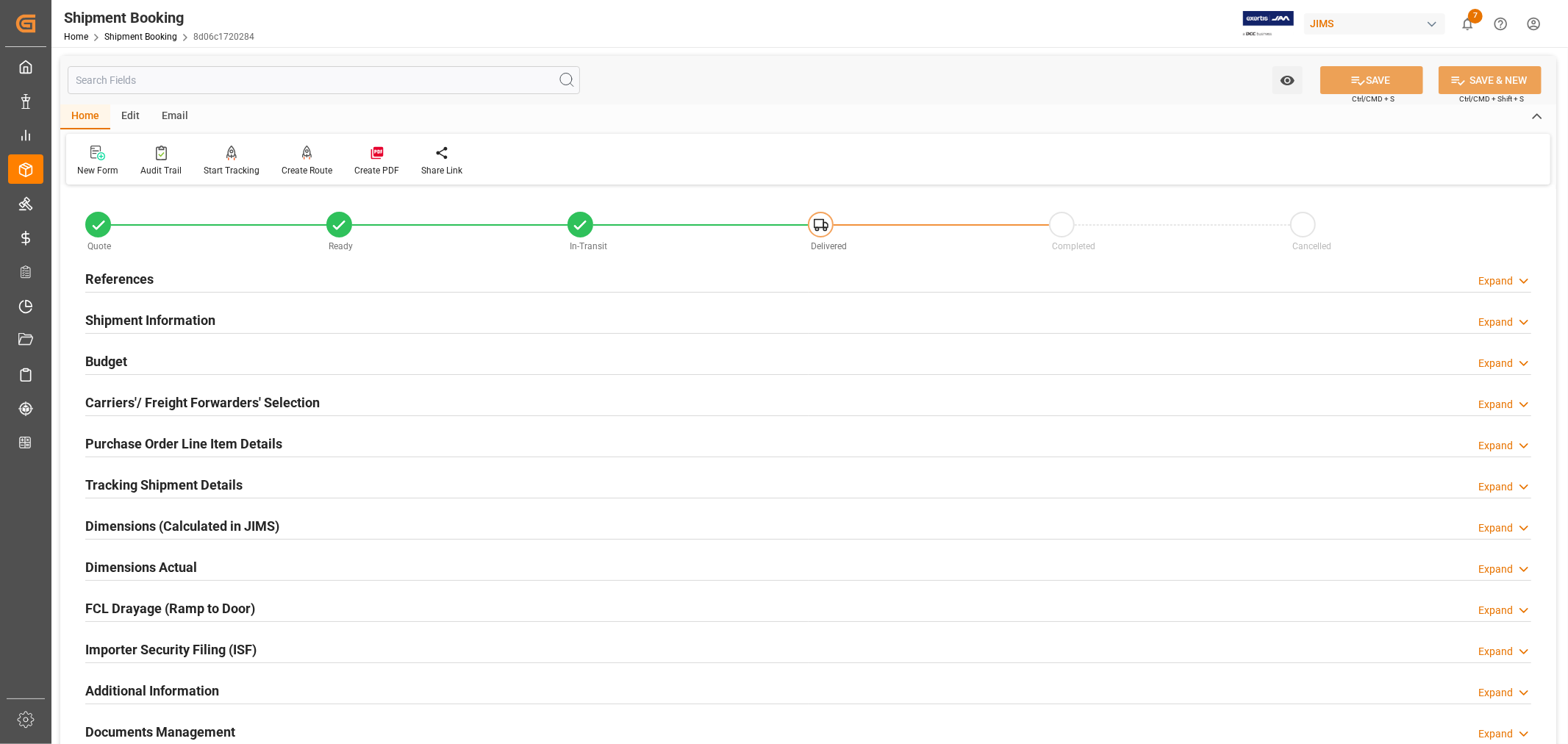
click at [250, 317] on div "Shipment Information Expand" at bounding box center [809, 319] width 1446 height 28
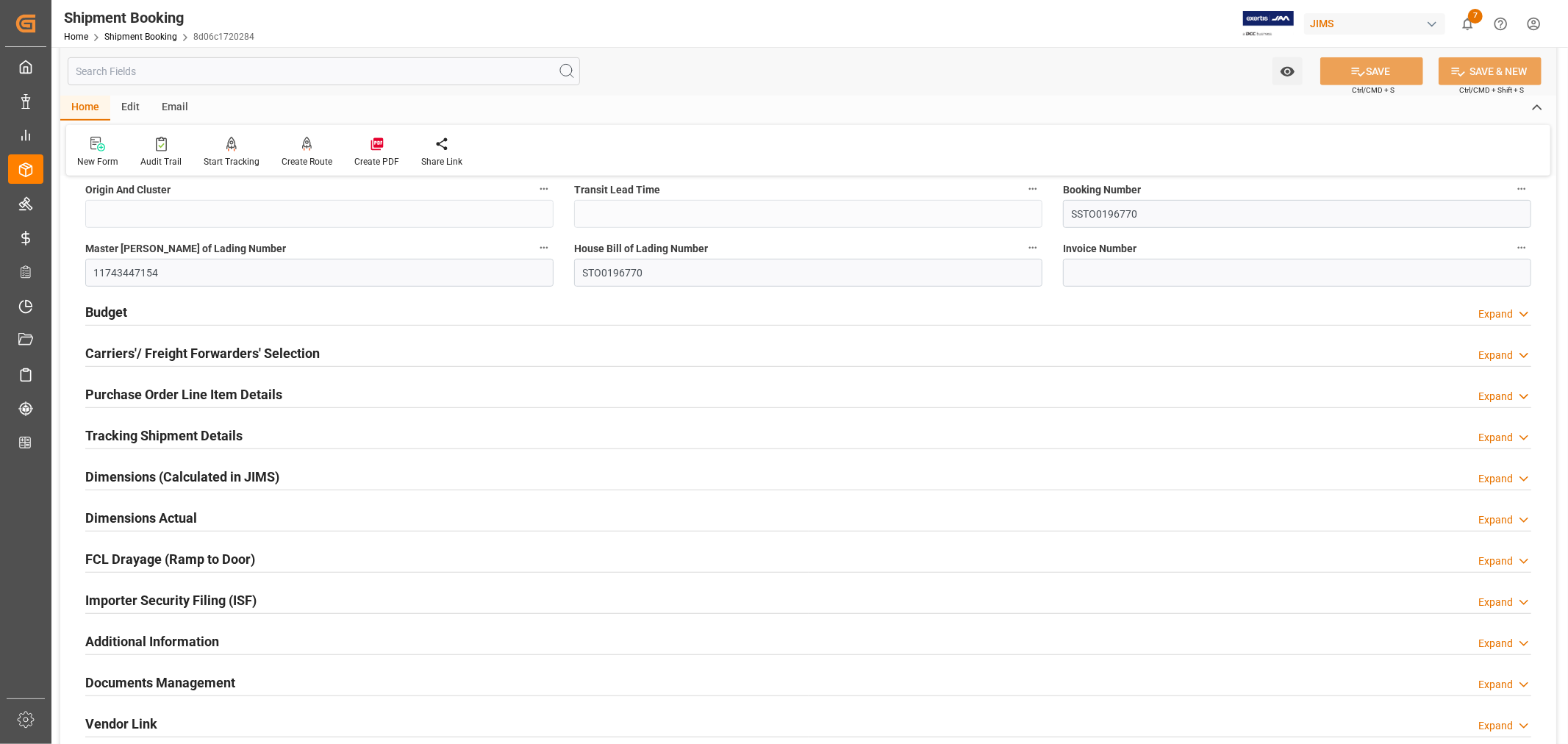
scroll to position [653, 0]
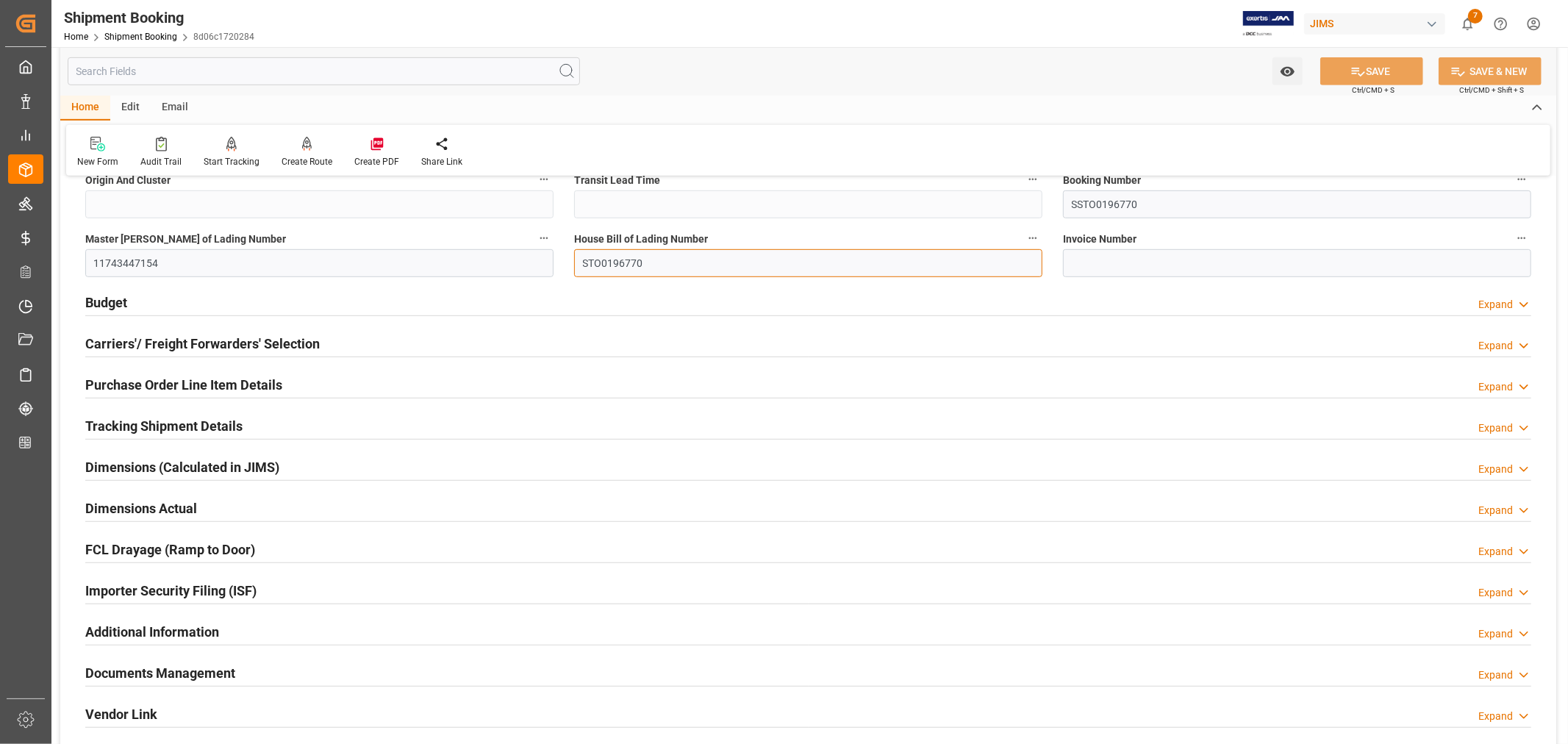
click at [605, 261] on input "STO0196770" at bounding box center [809, 263] width 469 height 28
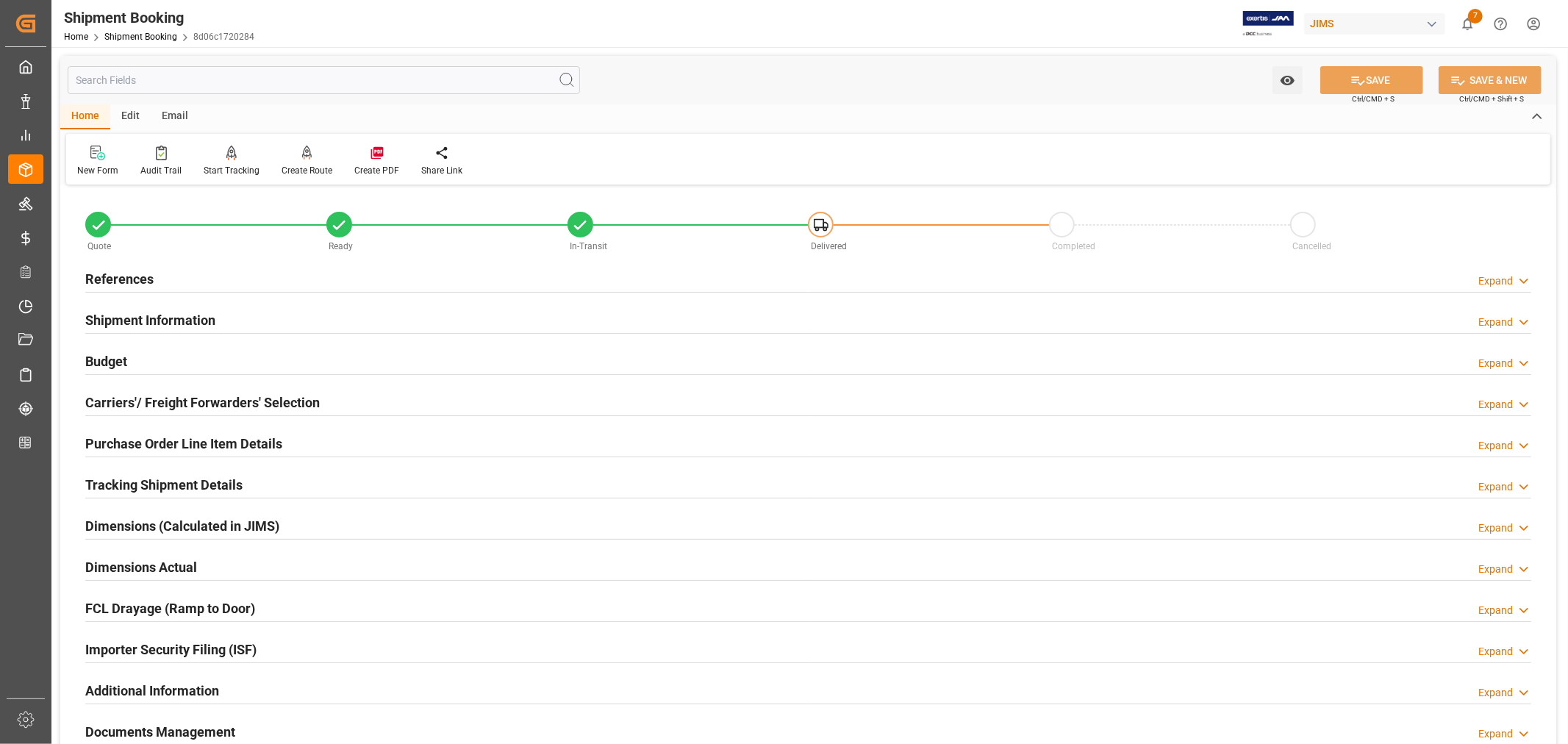
click at [190, 435] on h2 "Purchase Order Line Item Details" at bounding box center [185, 444] width 197 height 20
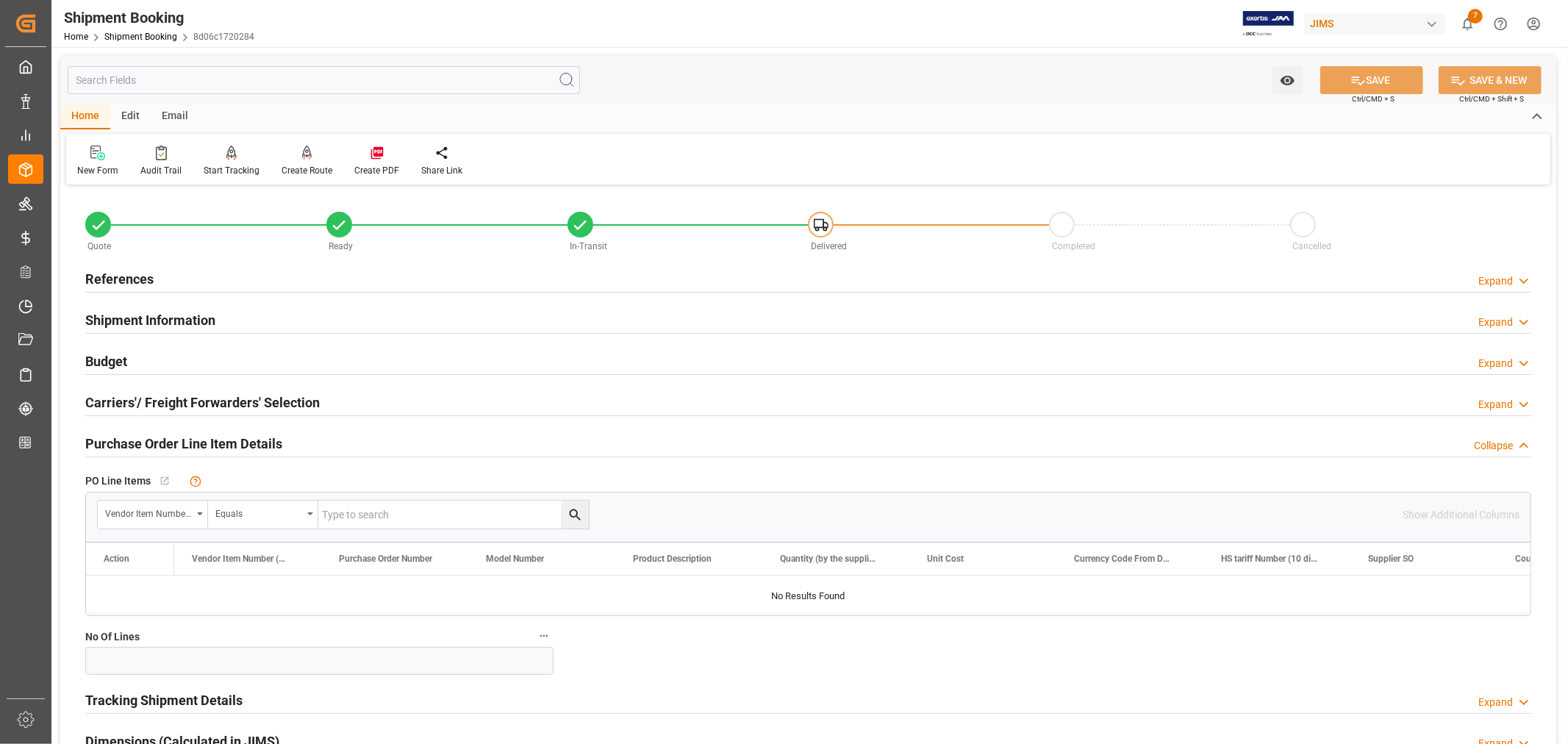
click at [190, 435] on h2 "Purchase Order Line Item Details" at bounding box center [185, 444] width 197 height 20
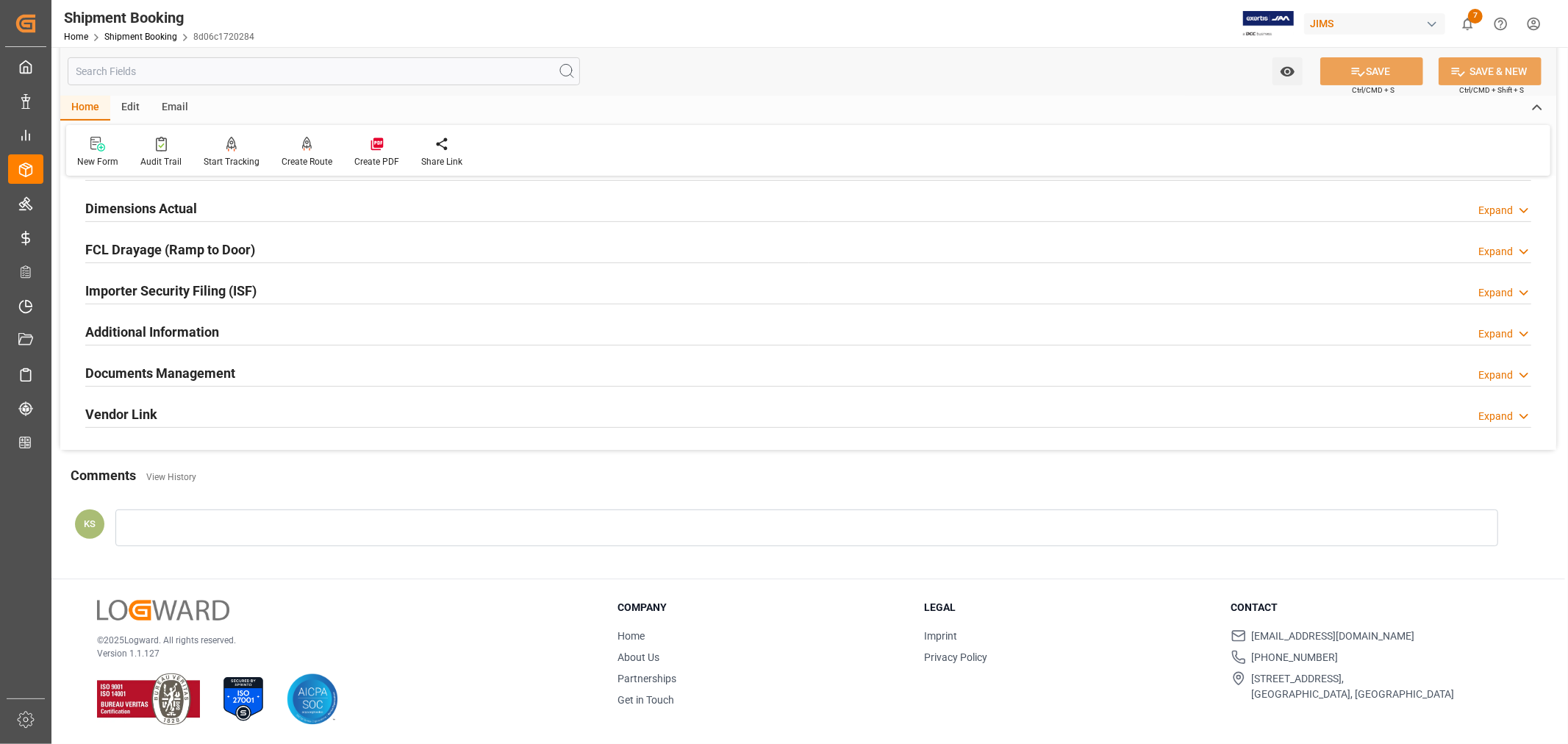
scroll to position [361, 0]
drag, startPoint x: 345, startPoint y: 365, endPoint x: 394, endPoint y: 368, distance: 49.1
click at [346, 365] on div "Documents Management Expand" at bounding box center [809, 371] width 1446 height 28
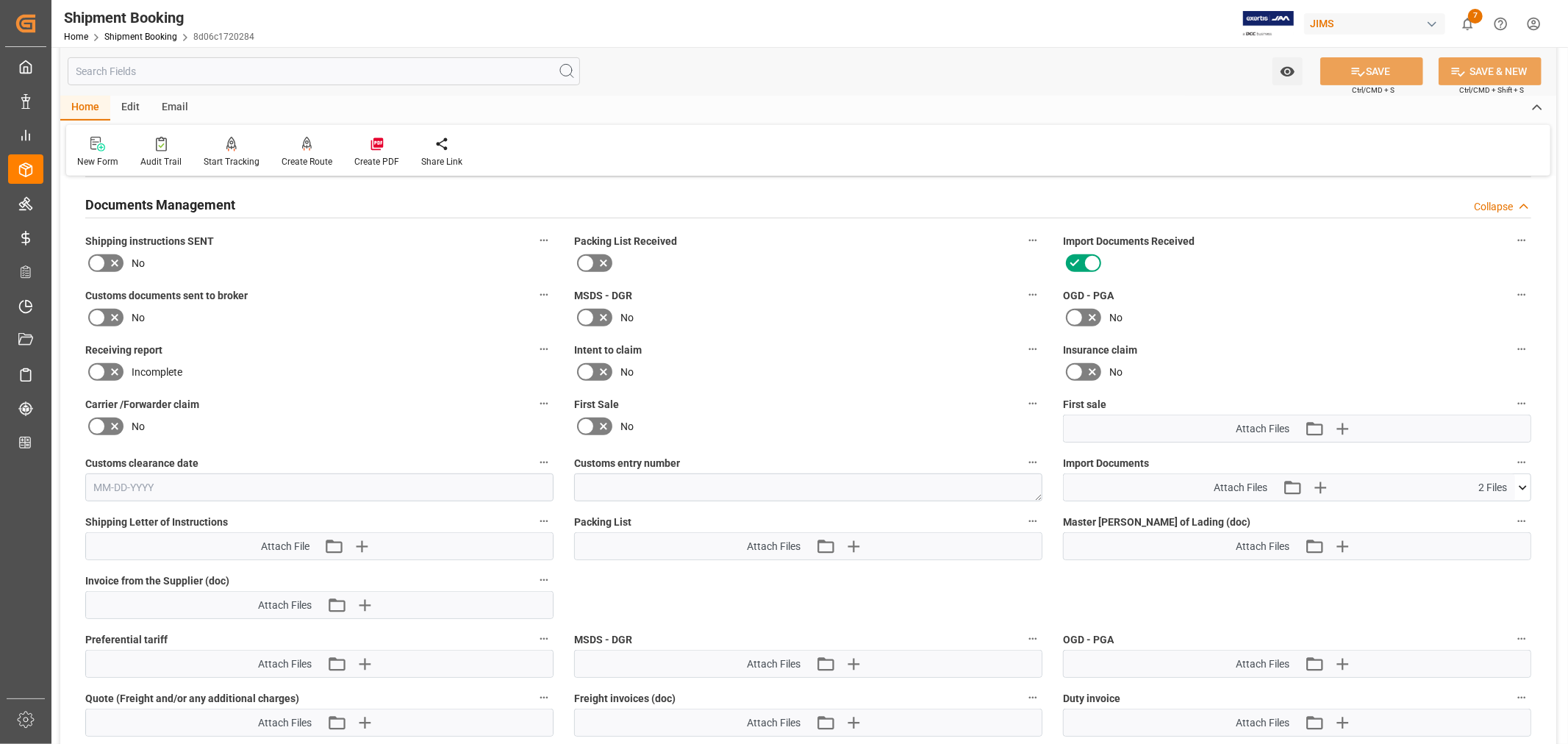
scroll to position [605, 0]
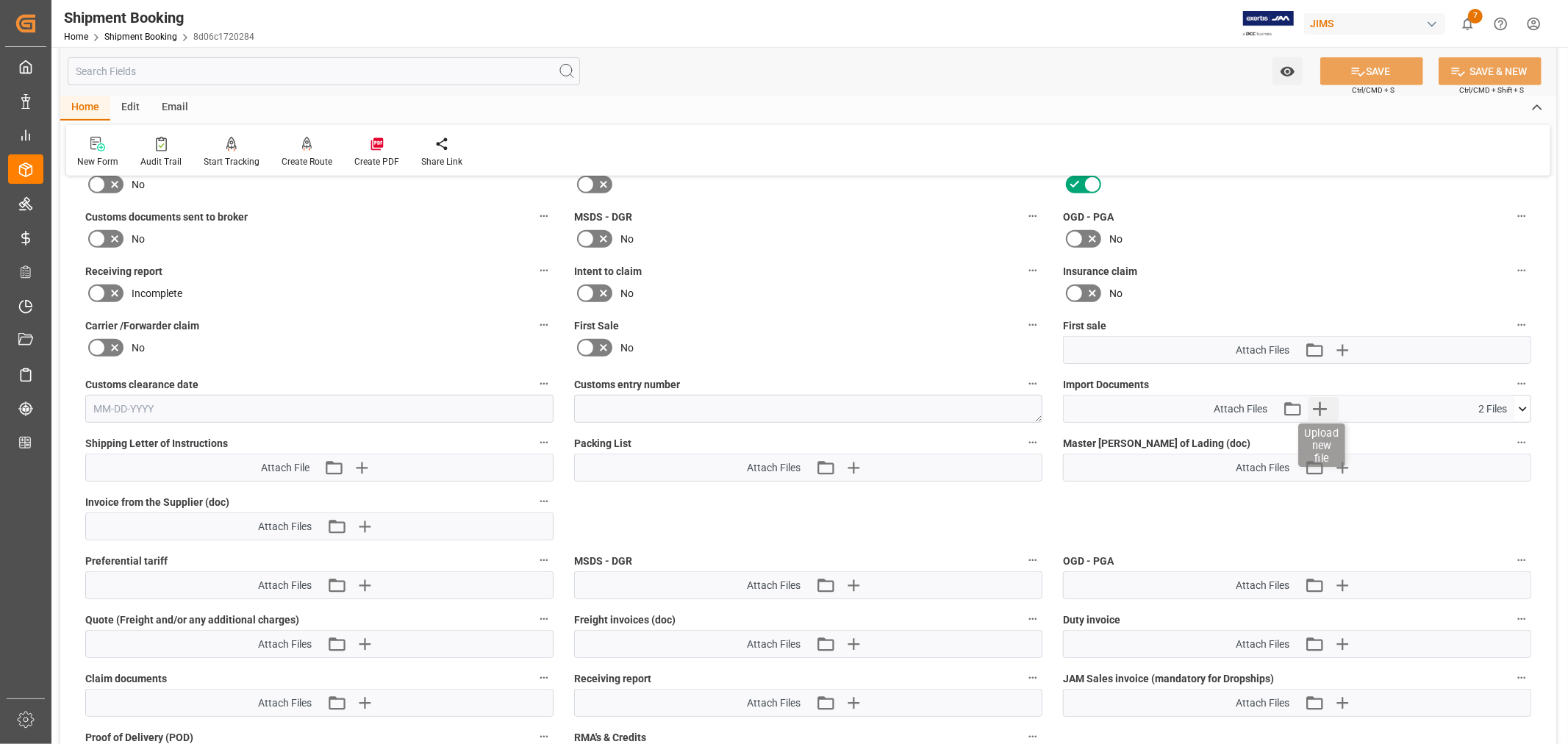
click at [1324, 402] on icon "button" at bounding box center [1320, 409] width 24 height 24
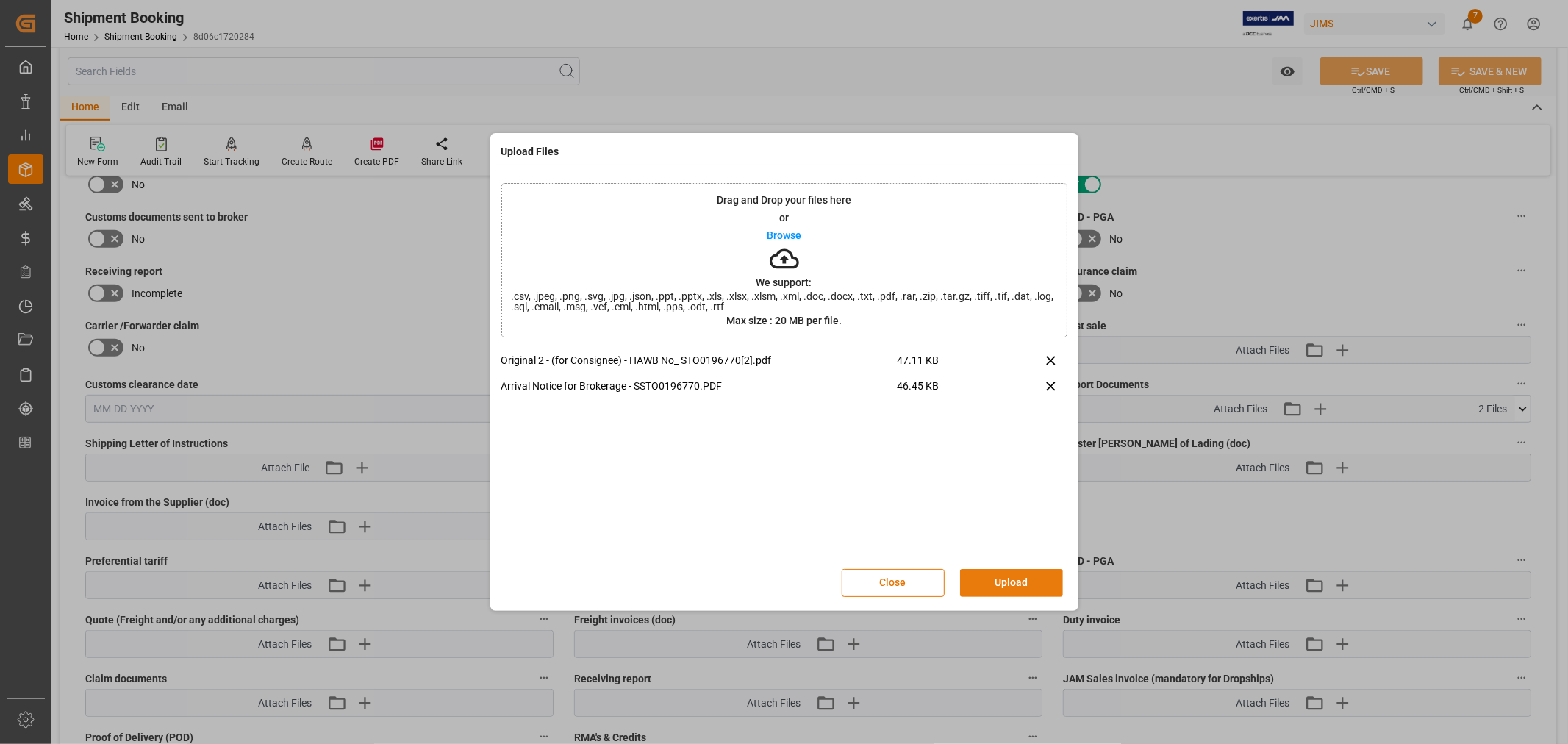
click at [996, 575] on button "Upload" at bounding box center [1011, 583] width 103 height 28
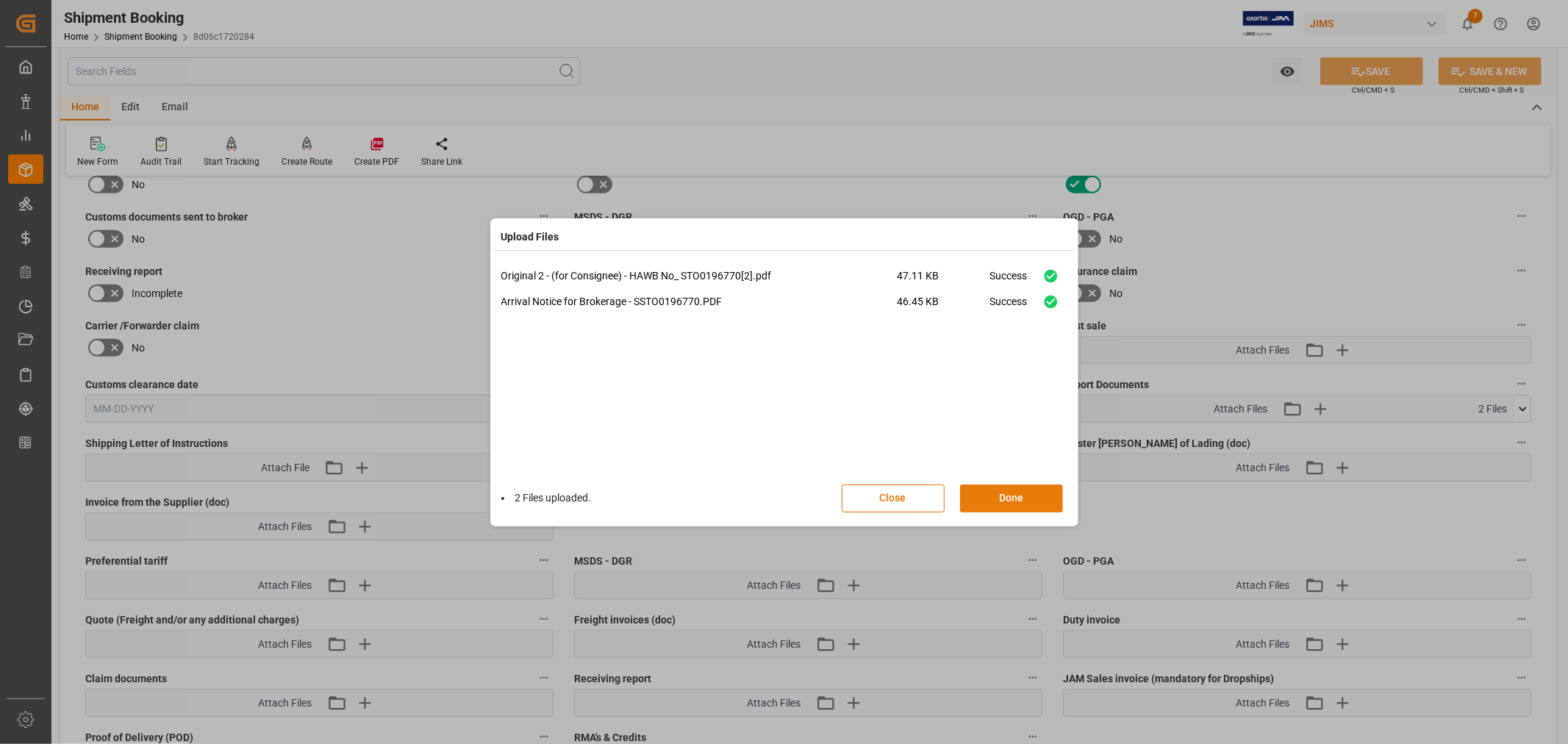
click at [996, 494] on button "Done" at bounding box center [1011, 499] width 103 height 28
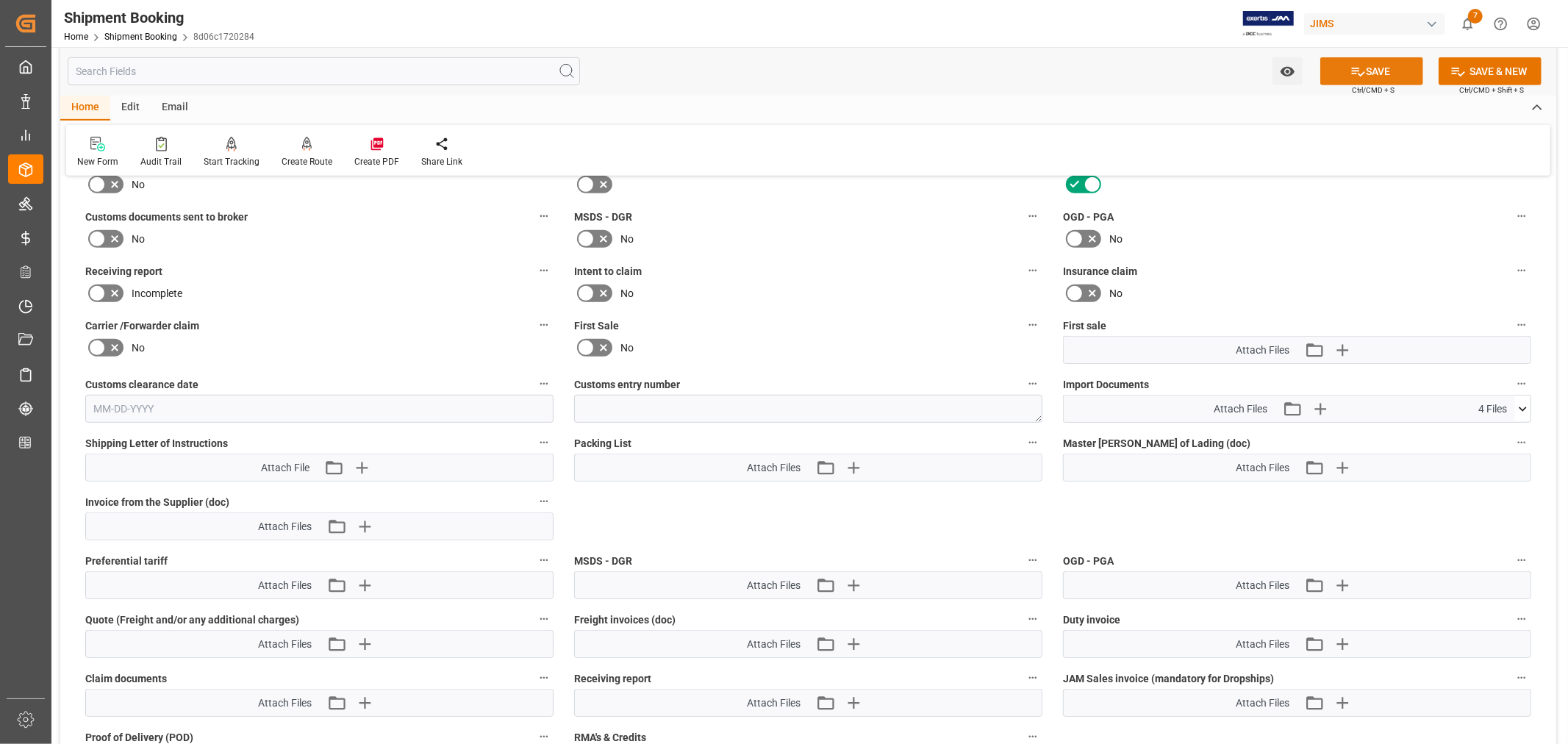
click at [1371, 72] on button "SAVE" at bounding box center [1372, 71] width 103 height 28
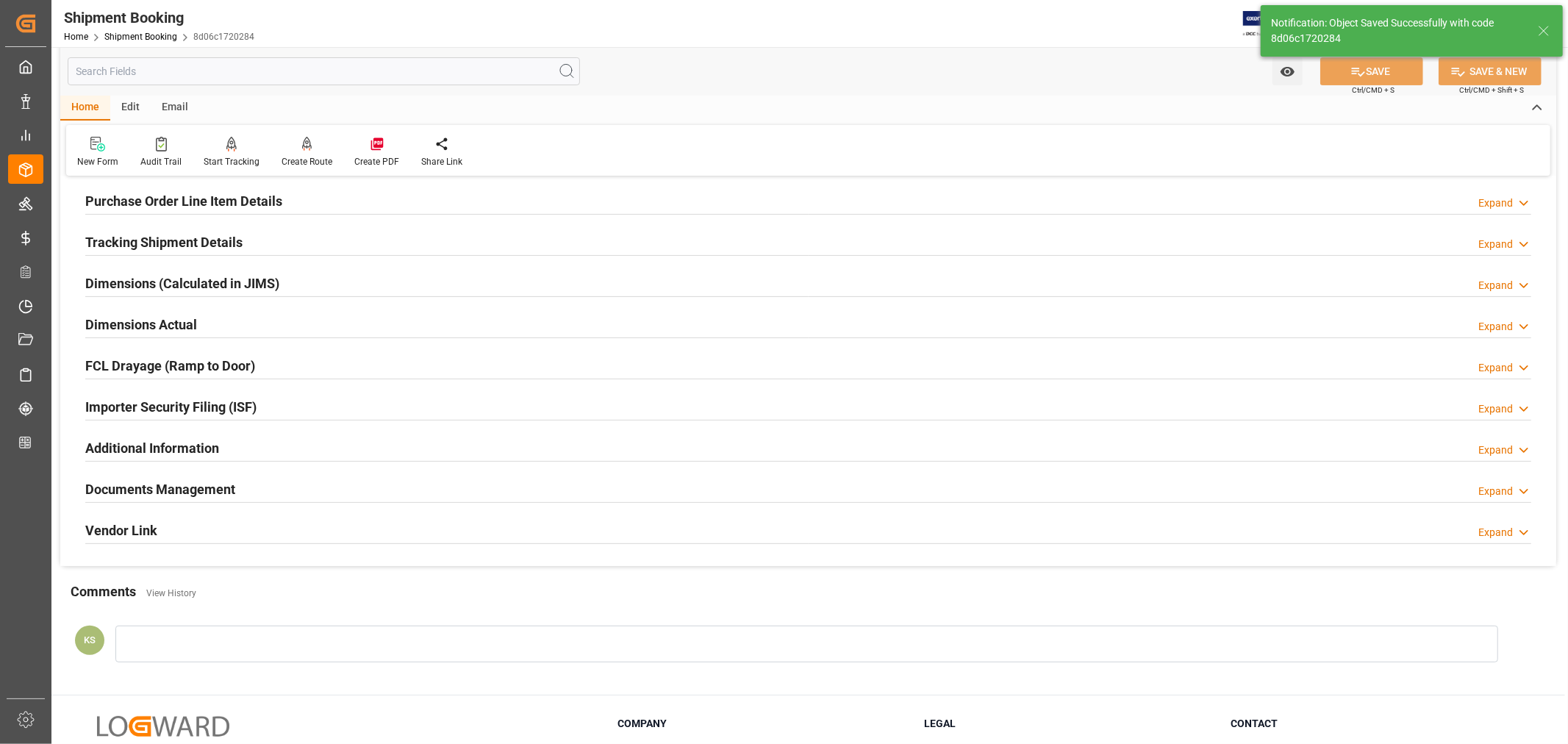
scroll to position [279, 0]
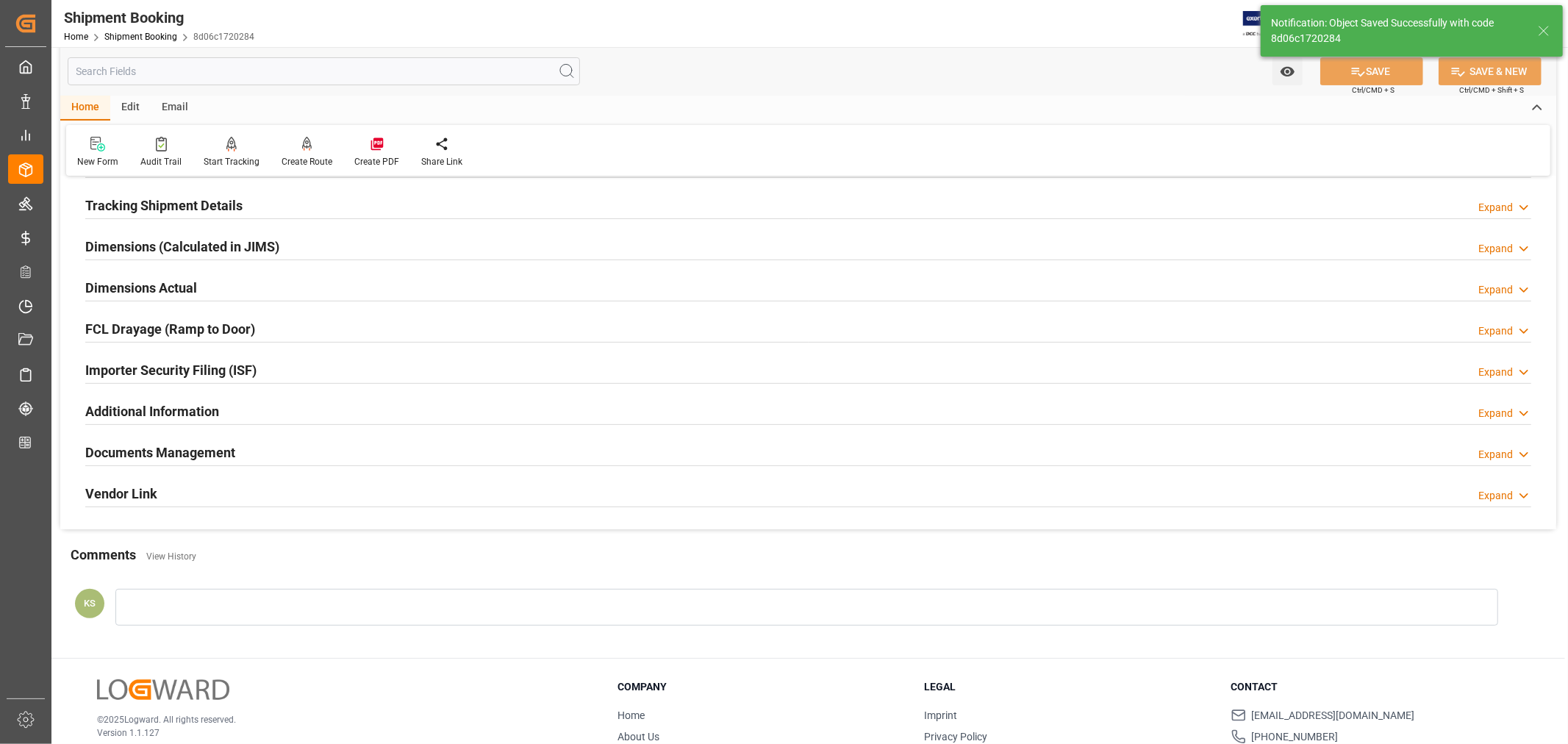
click at [491, 453] on div "Documents Management Expand" at bounding box center [809, 452] width 1446 height 28
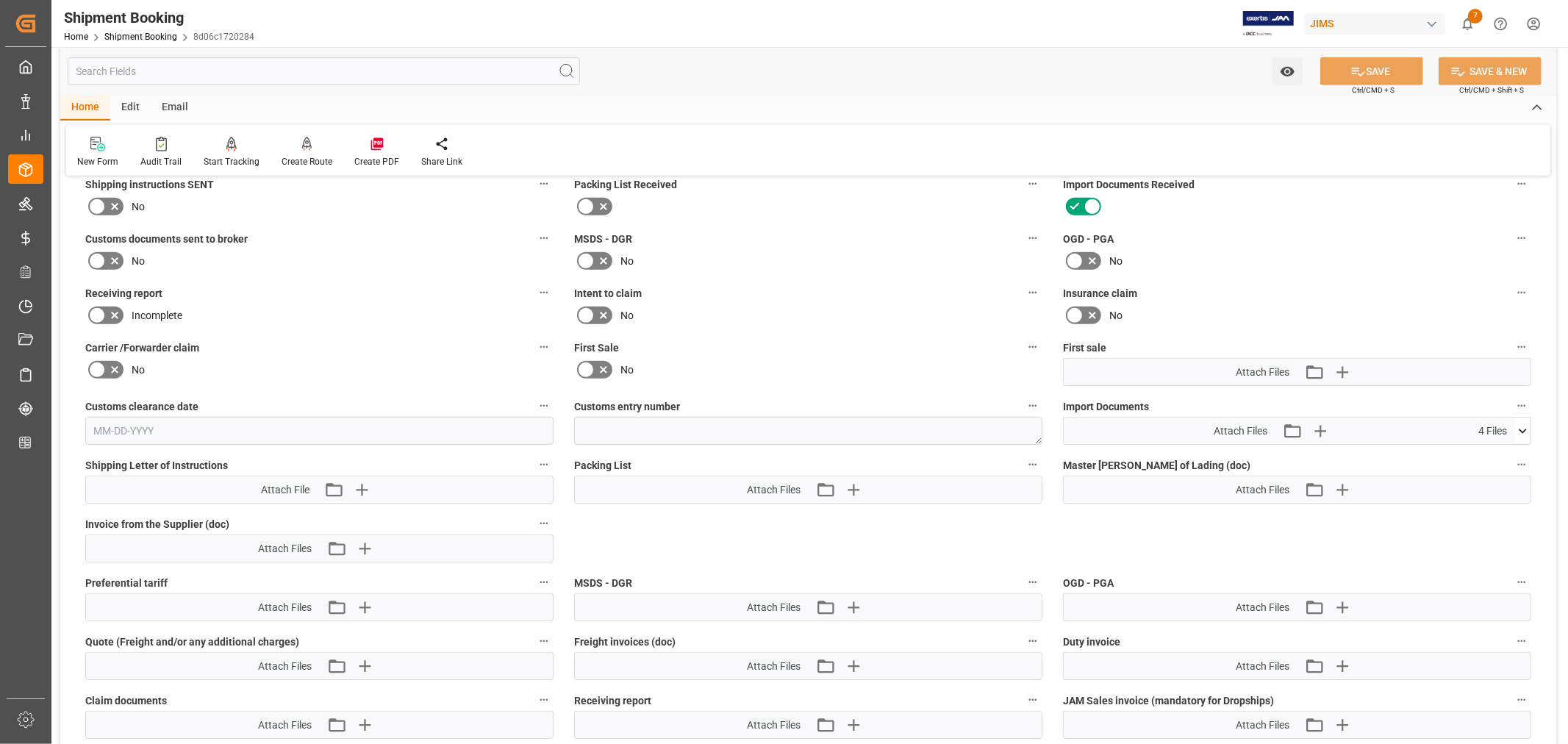
scroll to position [605, 0]
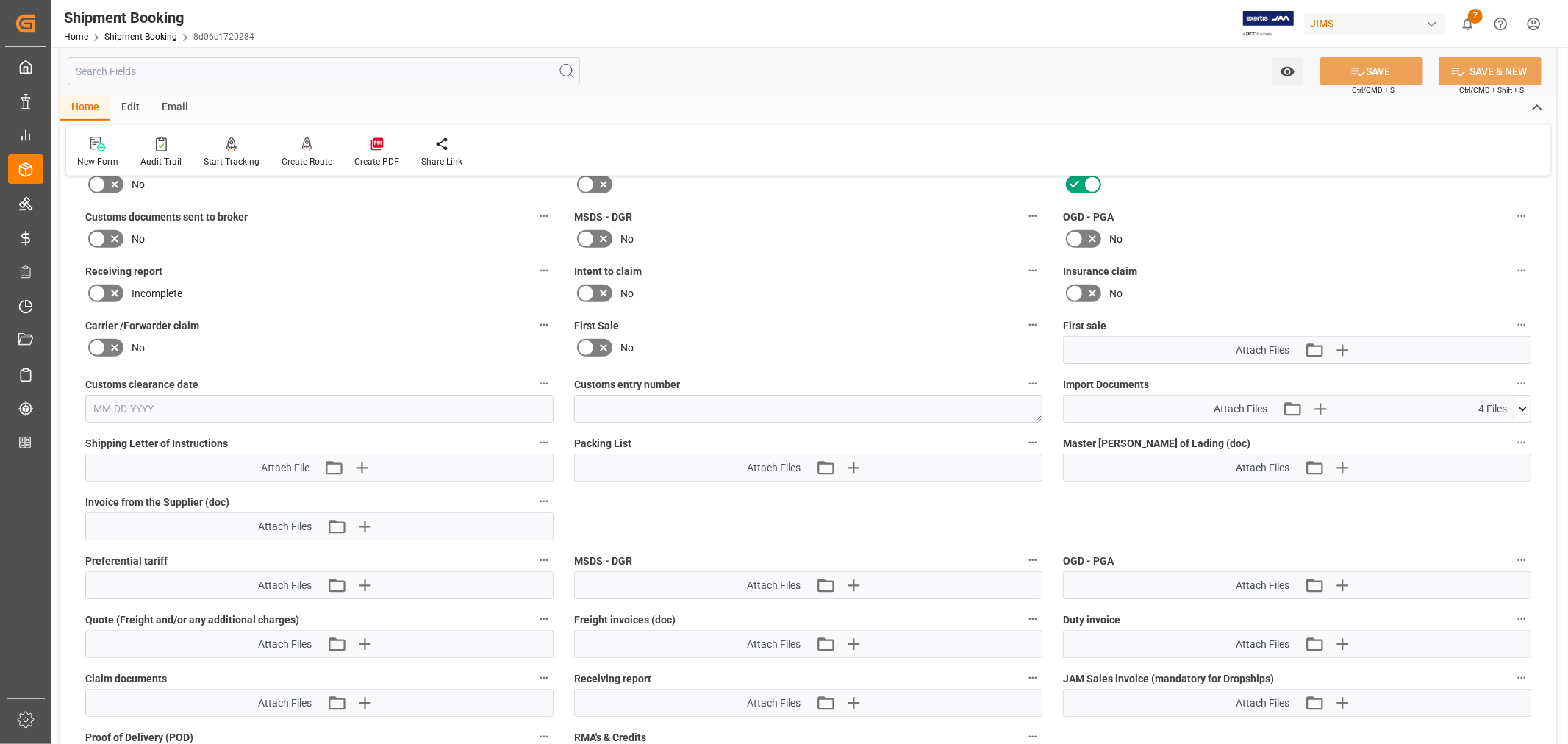
click at [1526, 407] on icon at bounding box center [1522, 408] width 15 height 15
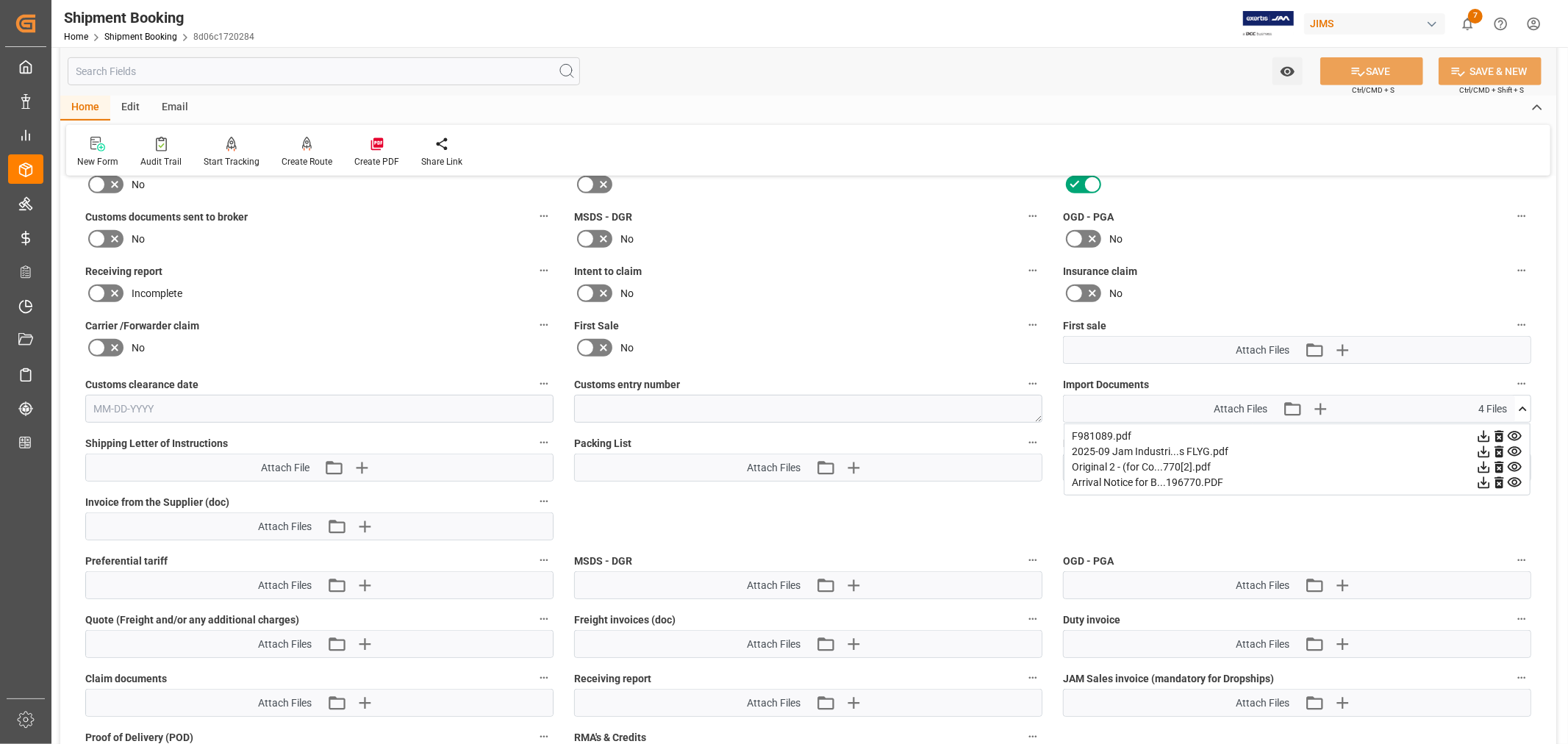
click at [1515, 462] on icon at bounding box center [1514, 467] width 15 height 15
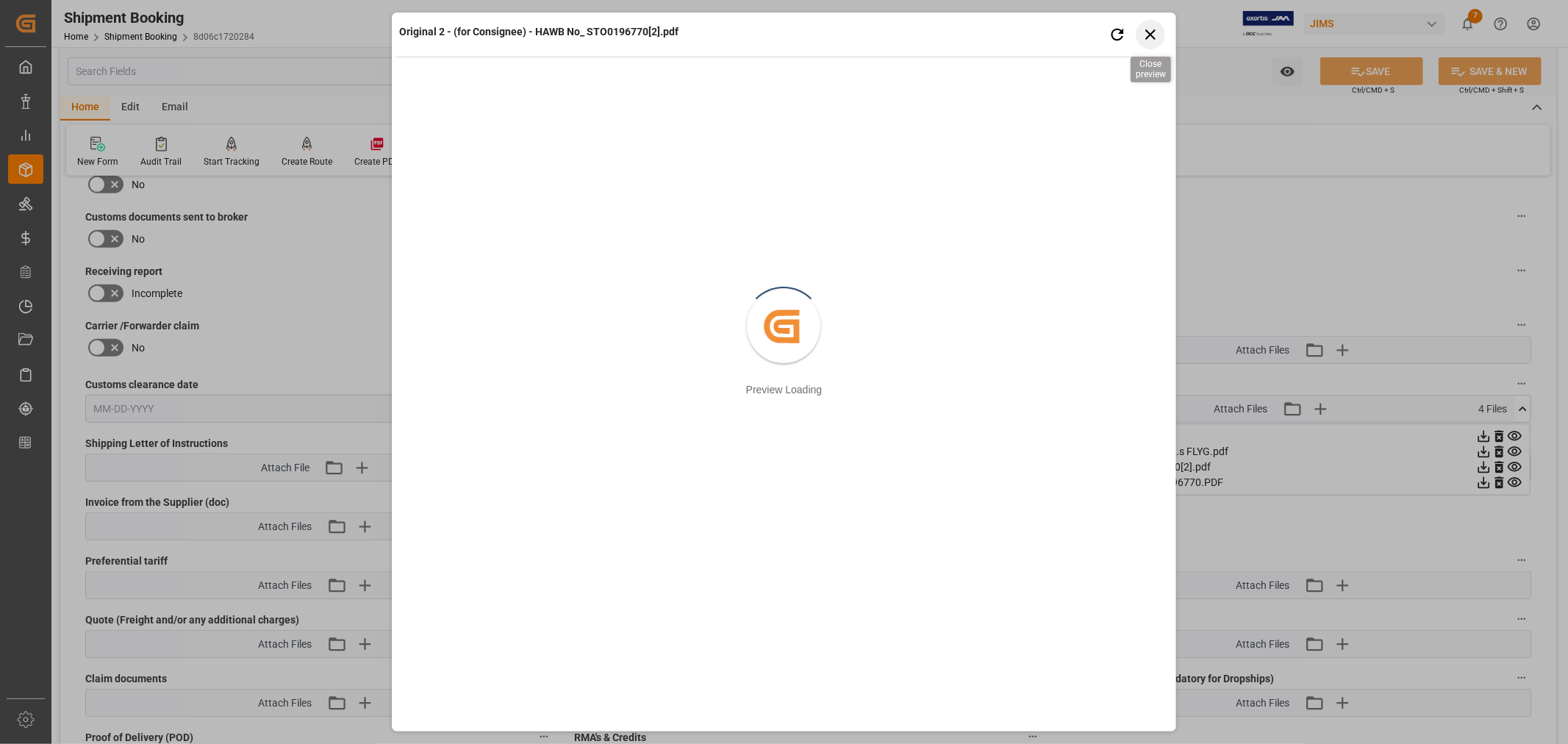
click at [1152, 32] on icon "button" at bounding box center [1150, 34] width 10 height 10
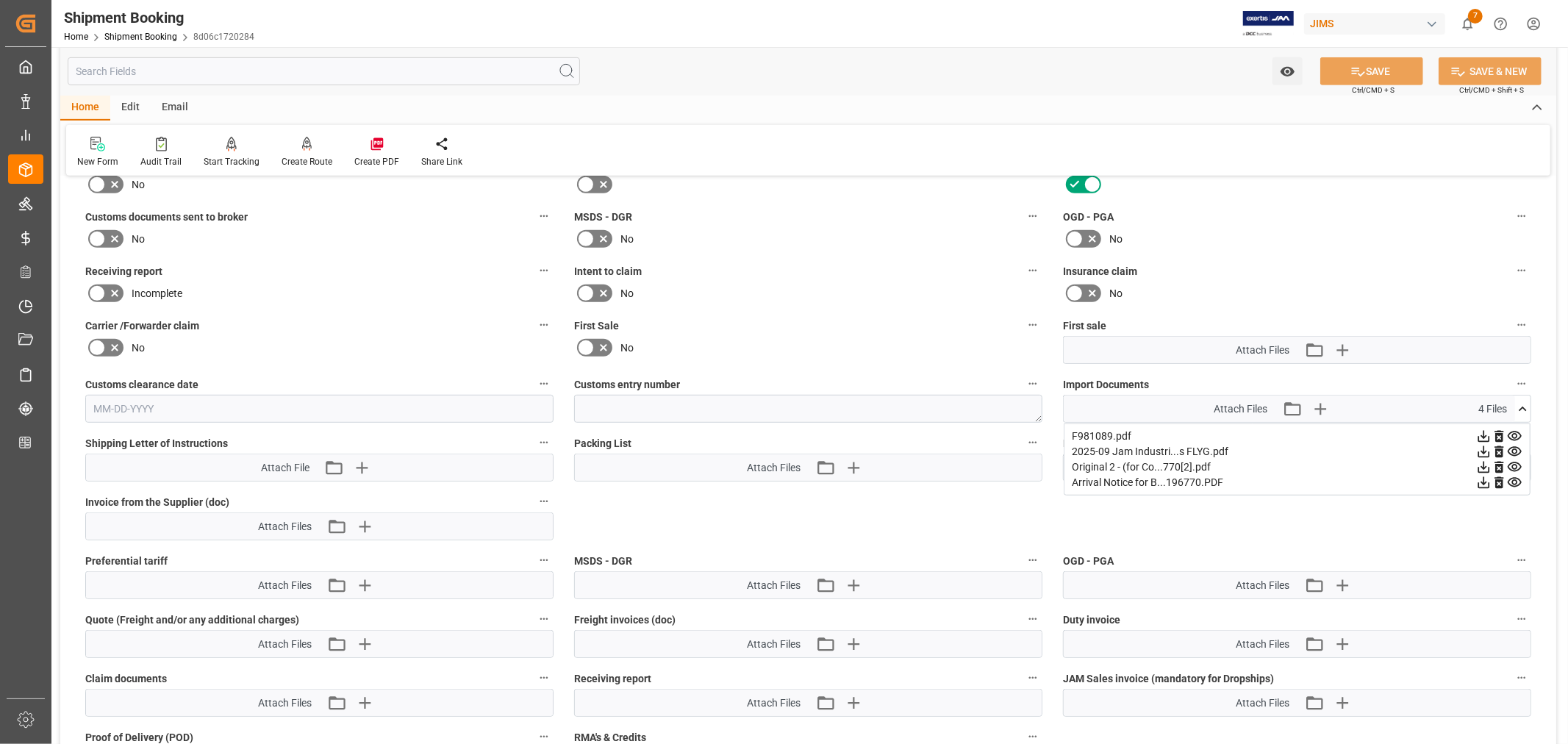
click at [1516, 447] on icon at bounding box center [1515, 452] width 14 height 10
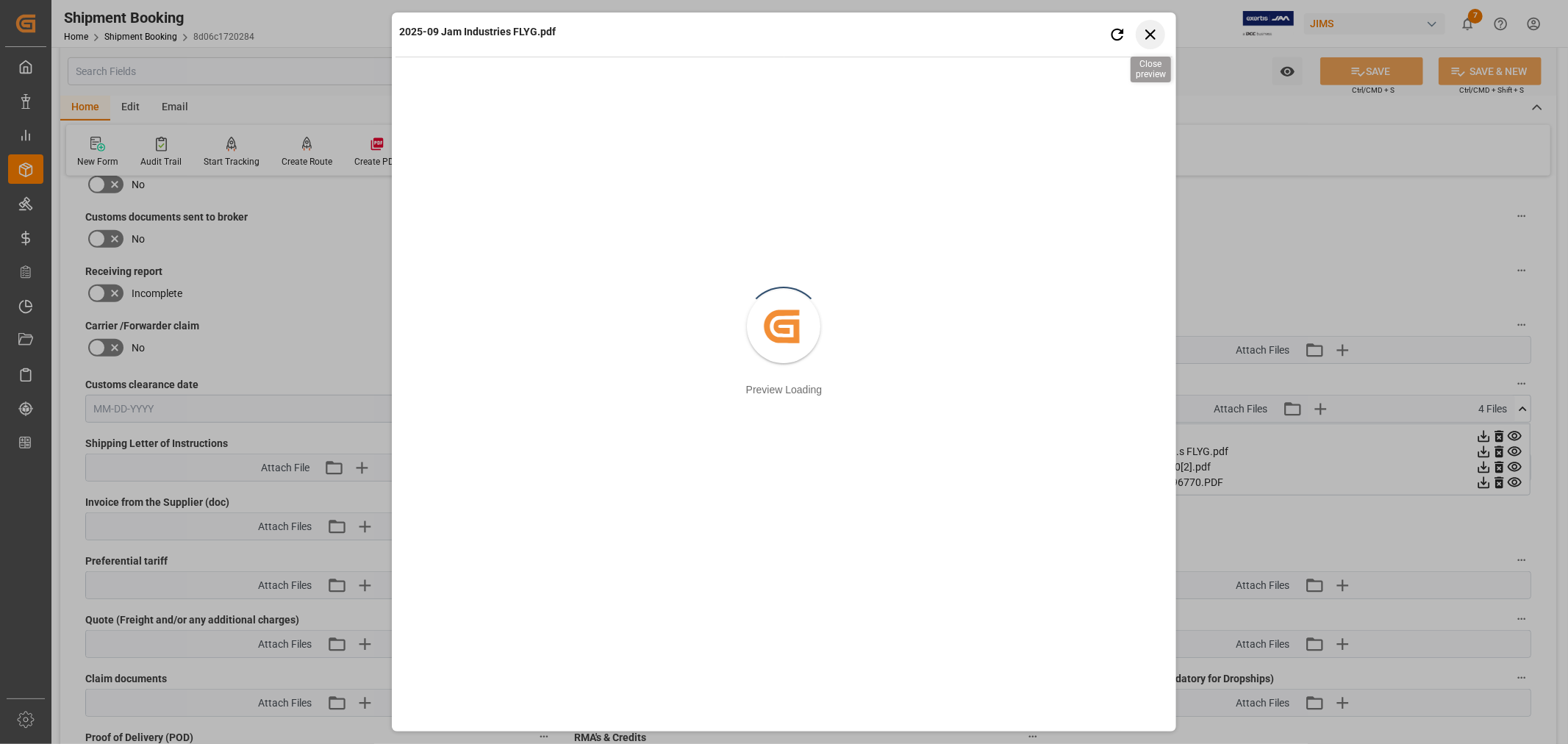
click at [1148, 37] on icon "button" at bounding box center [1150, 34] width 10 height 10
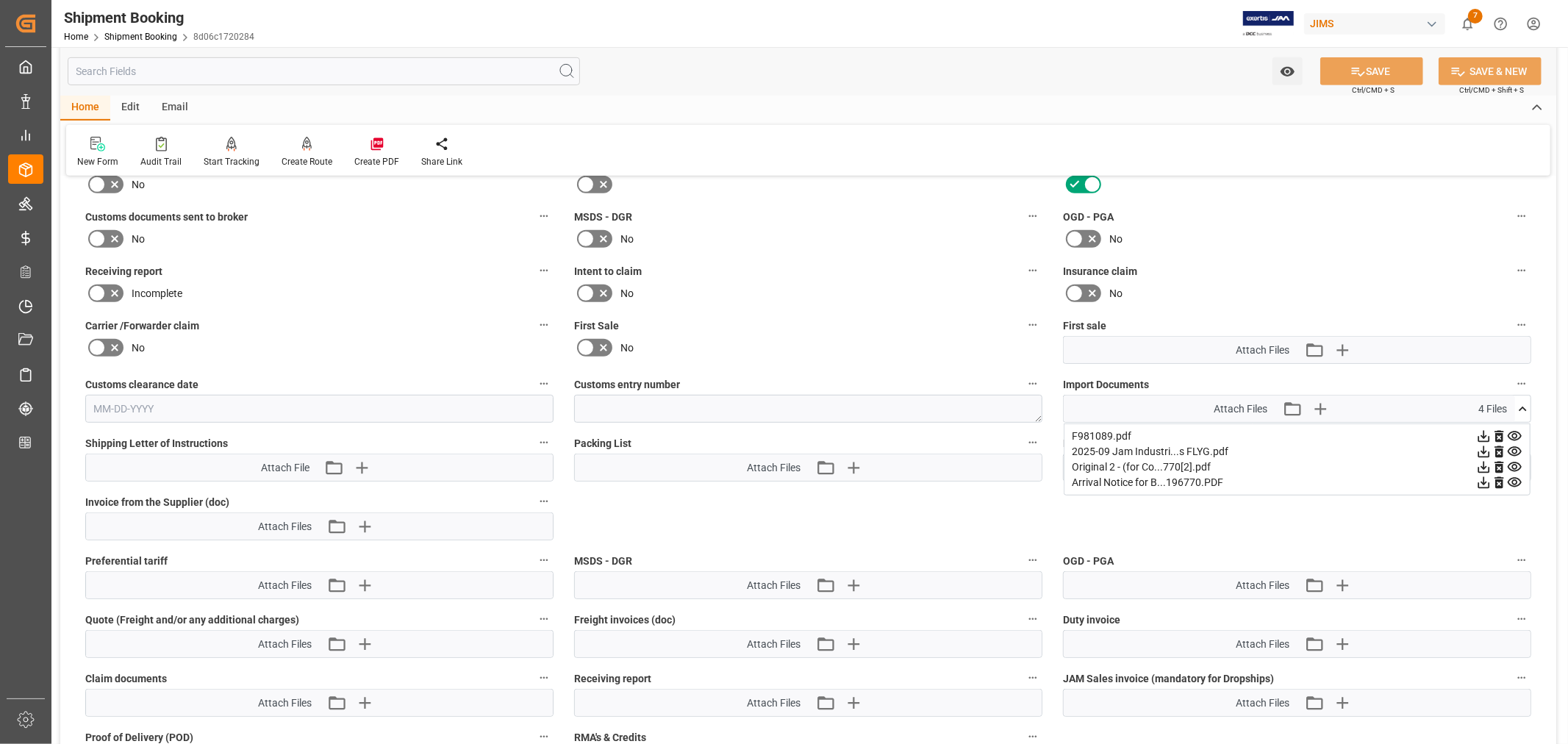
click at [1500, 446] on icon at bounding box center [1499, 452] width 9 height 12
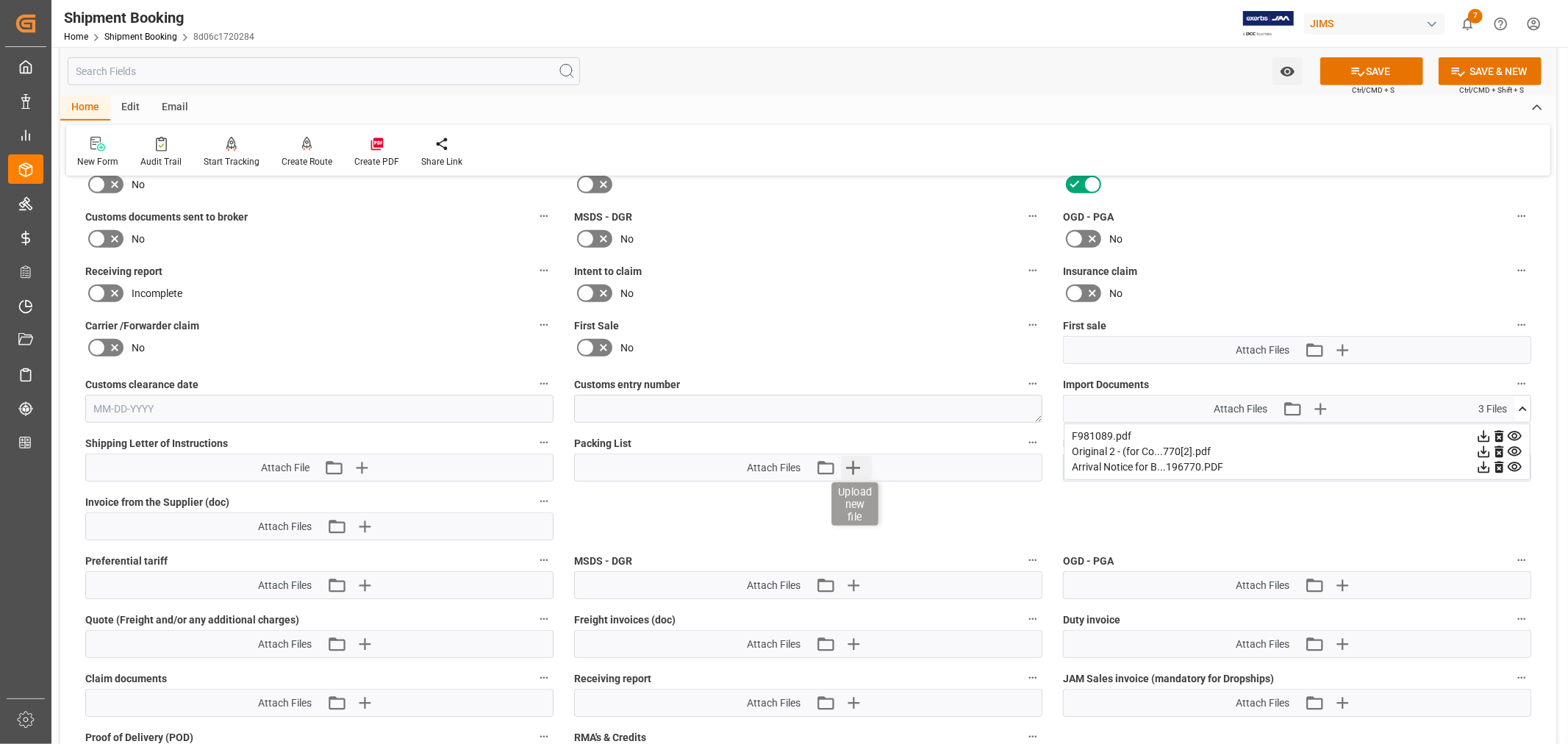
click at [850, 466] on icon "button" at bounding box center [853, 468] width 24 height 24
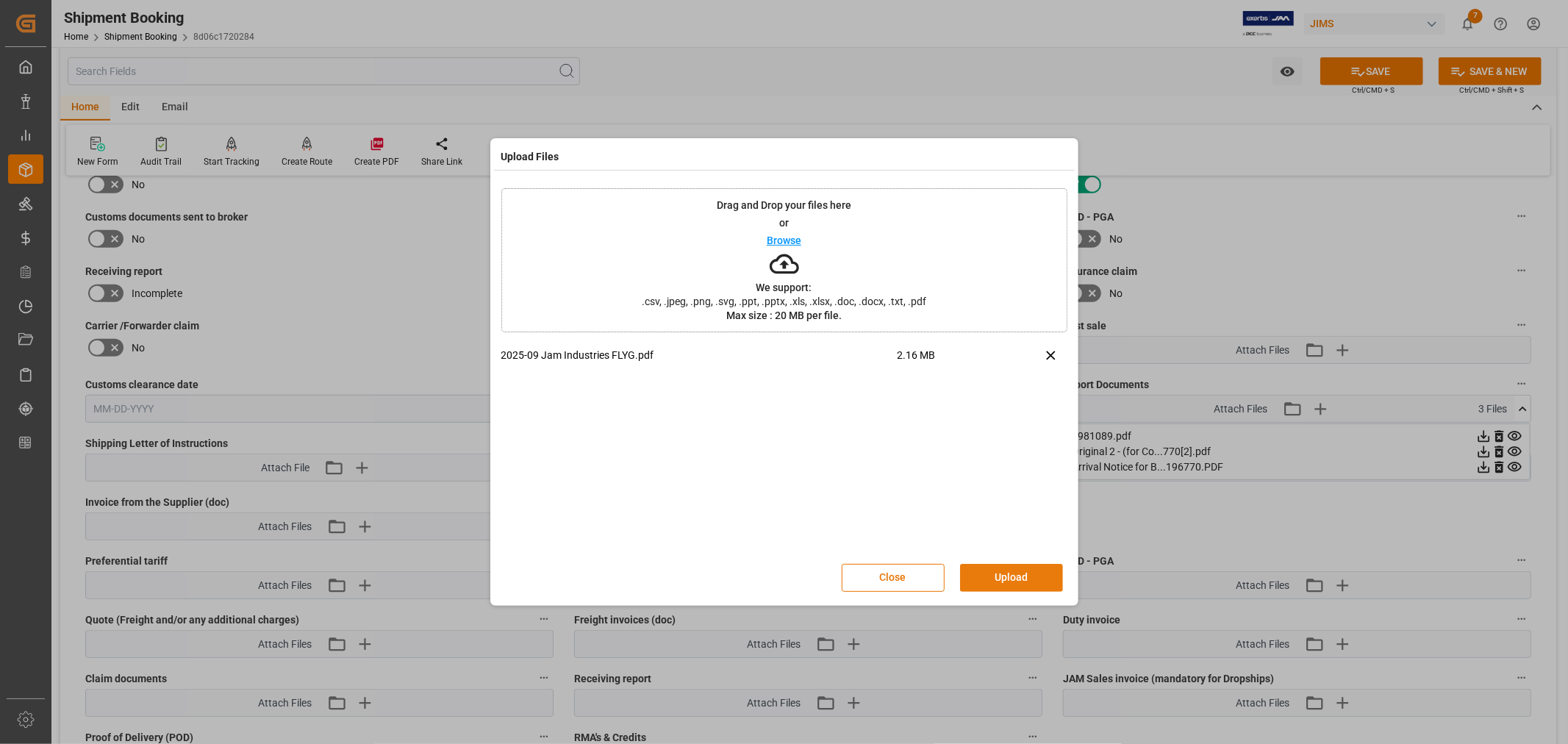
click at [1013, 570] on button "Upload" at bounding box center [1011, 577] width 103 height 28
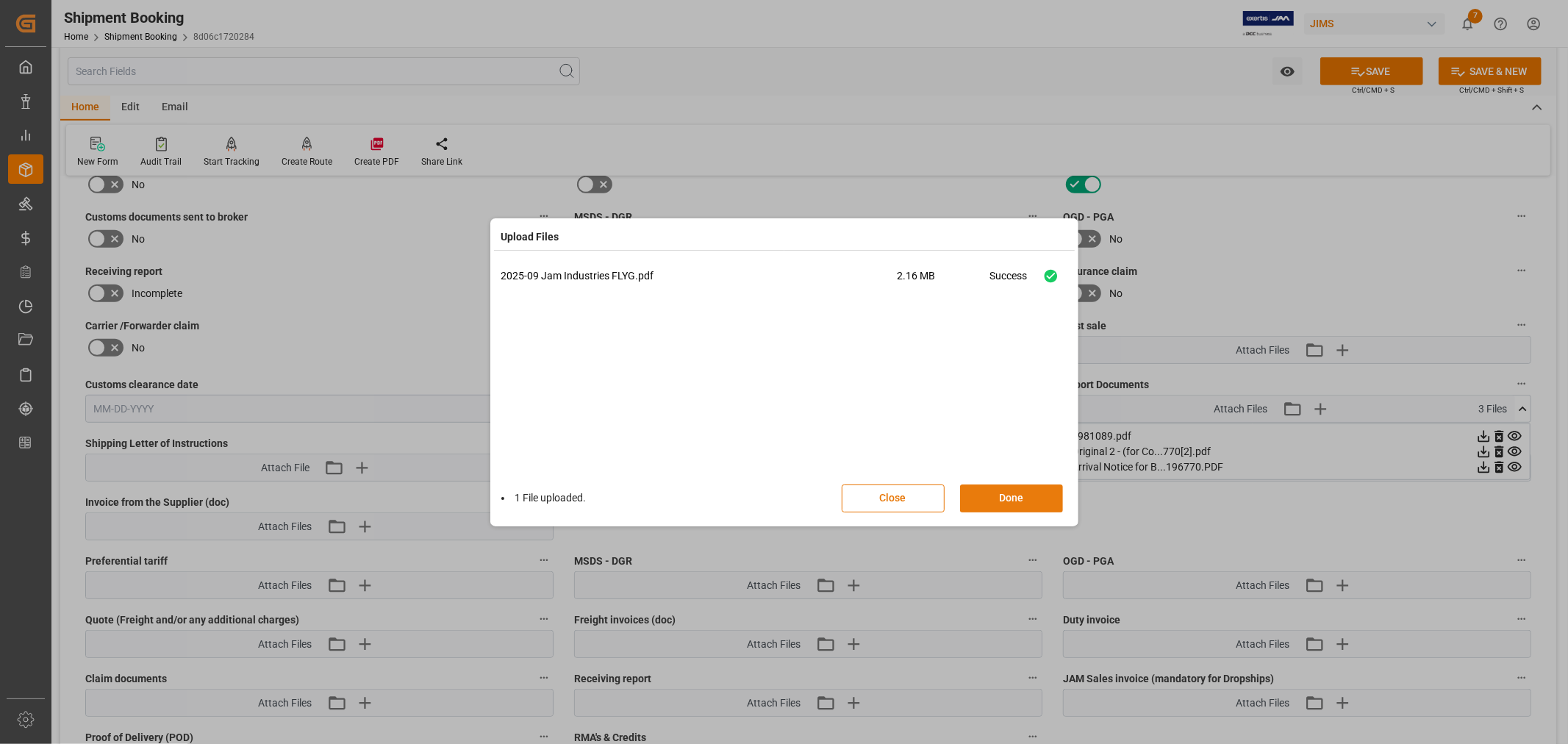
click at [1008, 499] on button "Done" at bounding box center [1011, 499] width 103 height 28
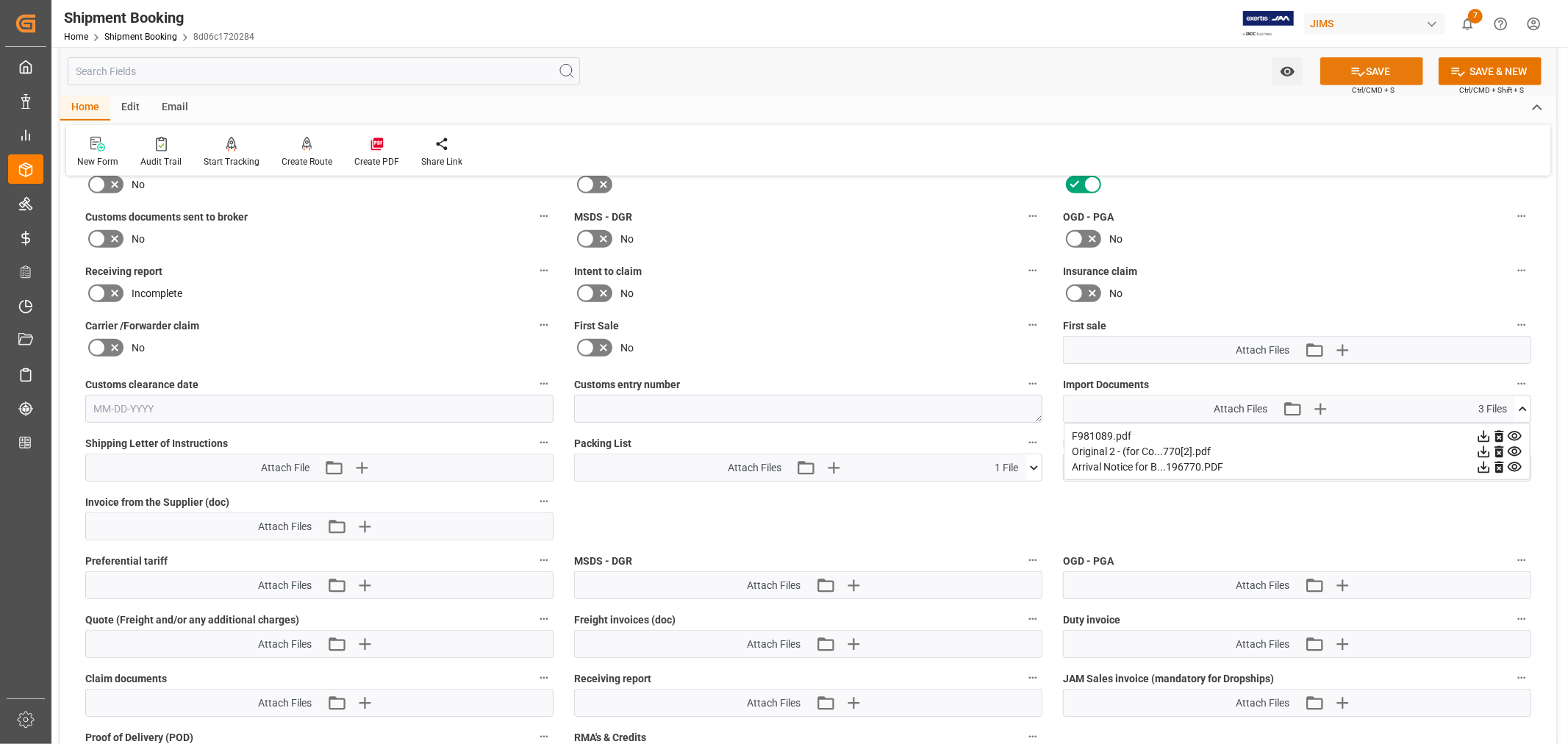
click at [1369, 71] on button "SAVE" at bounding box center [1372, 71] width 103 height 28
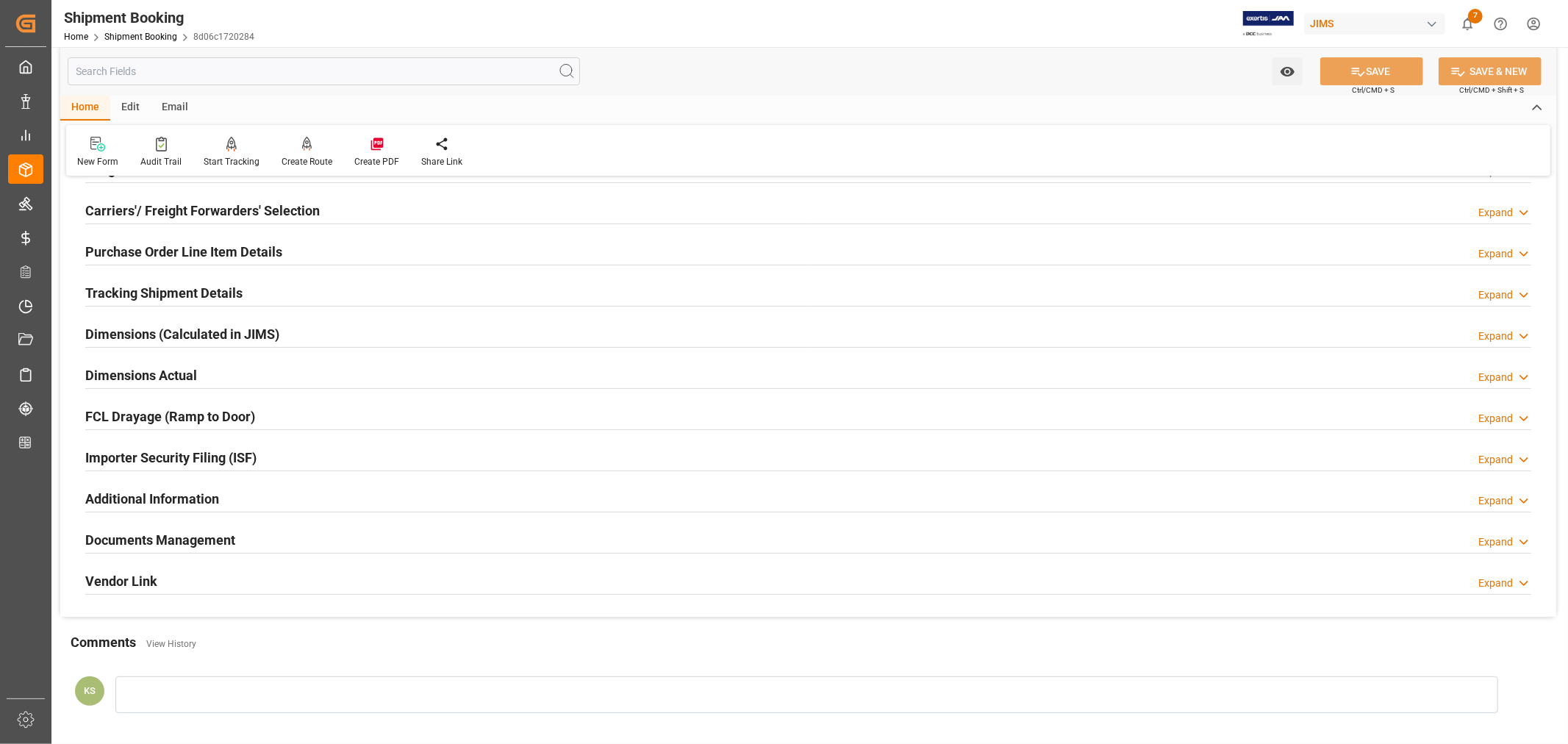
scroll to position [361, 0]
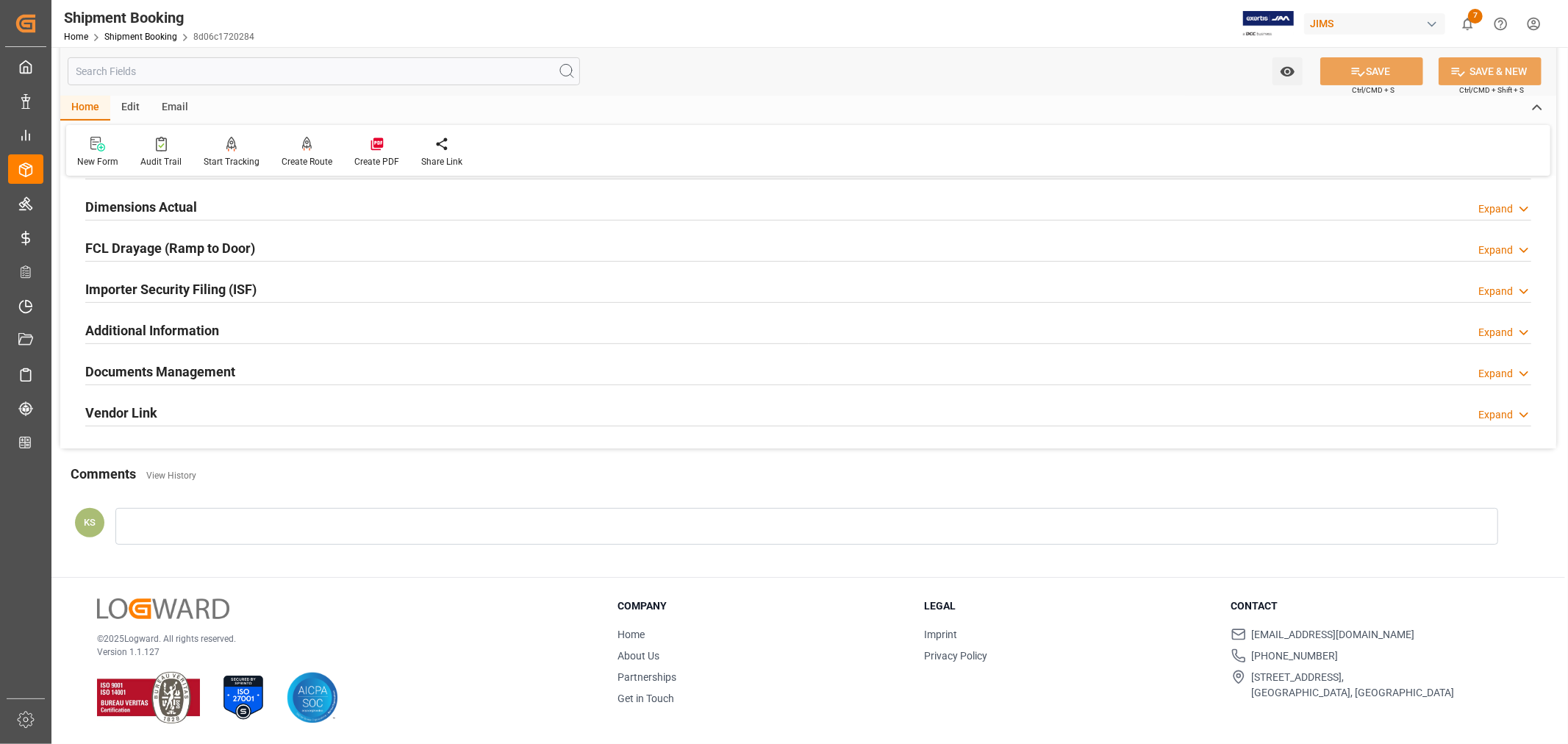
click at [773, 368] on div "Documents Management Expand" at bounding box center [809, 371] width 1446 height 28
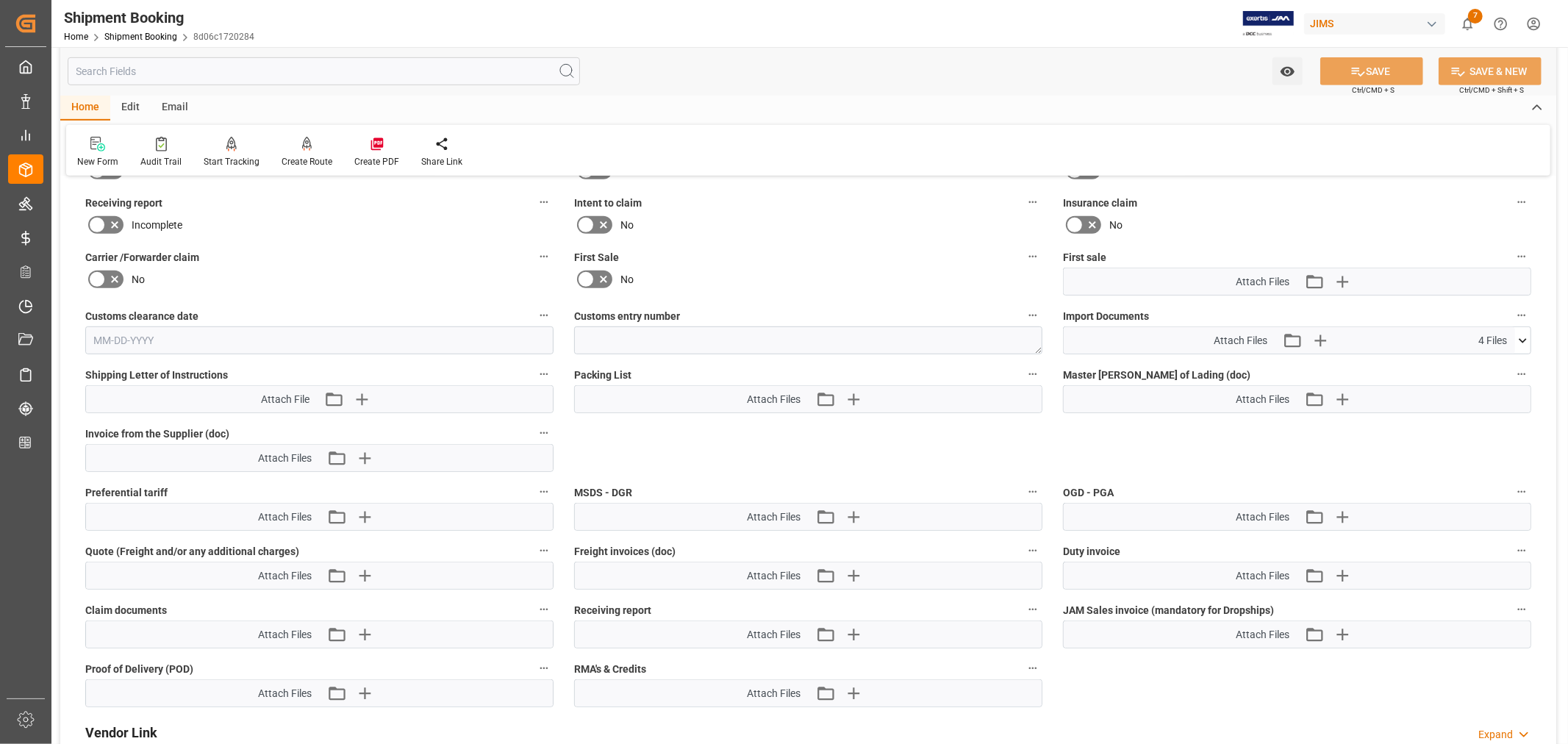
scroll to position [687, 0]
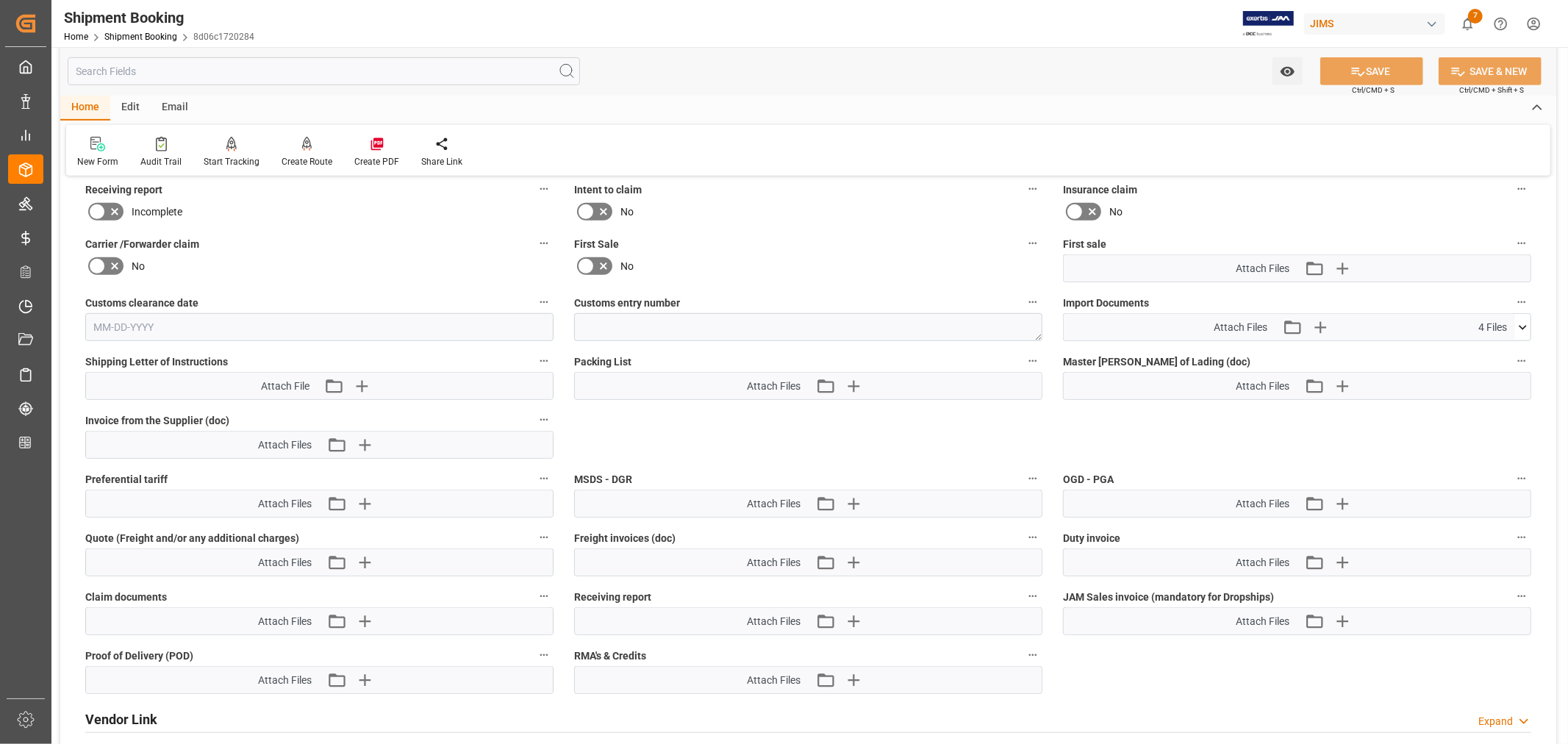
click at [1523, 320] on icon at bounding box center [1522, 327] width 15 height 15
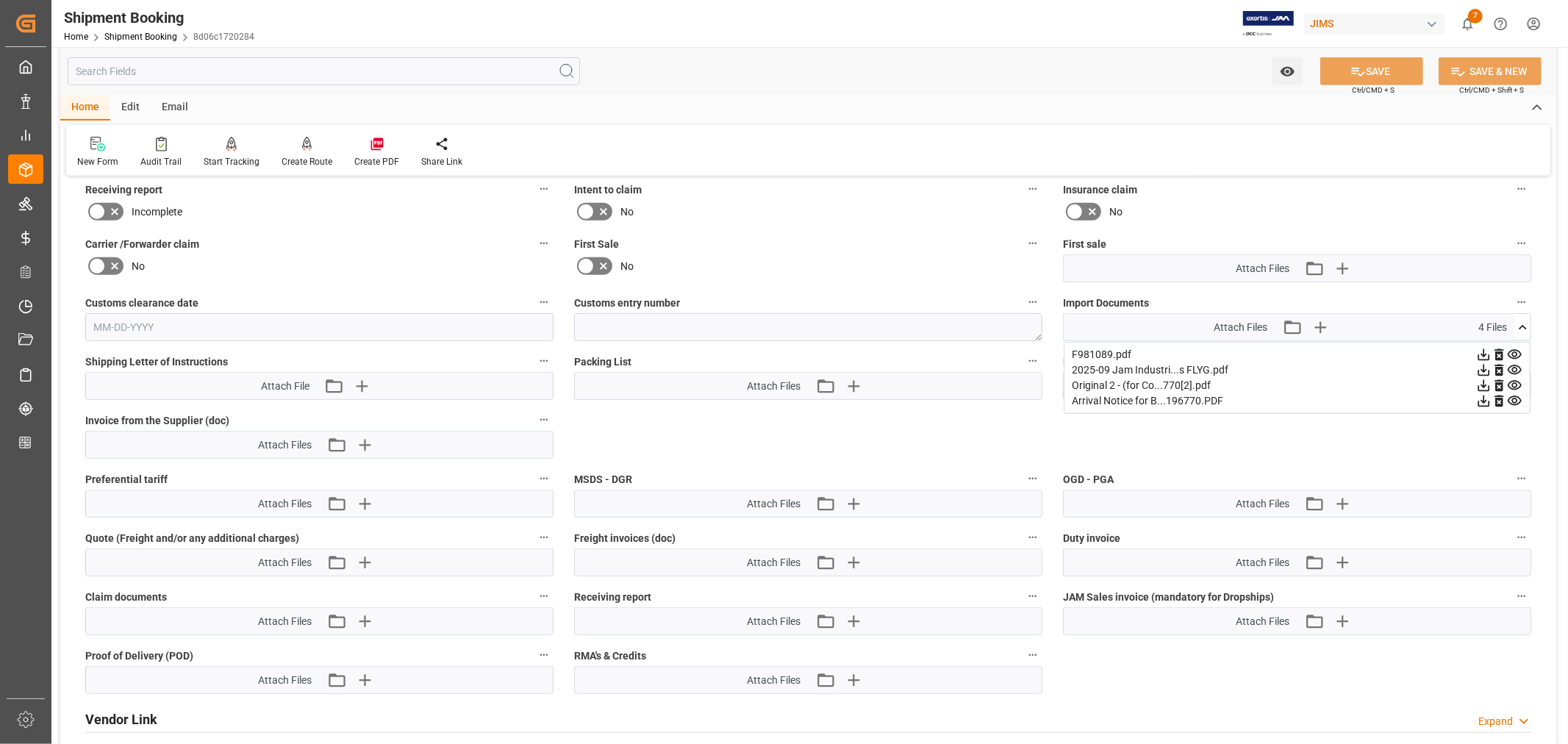
click at [1515, 366] on icon at bounding box center [1514, 369] width 15 height 15
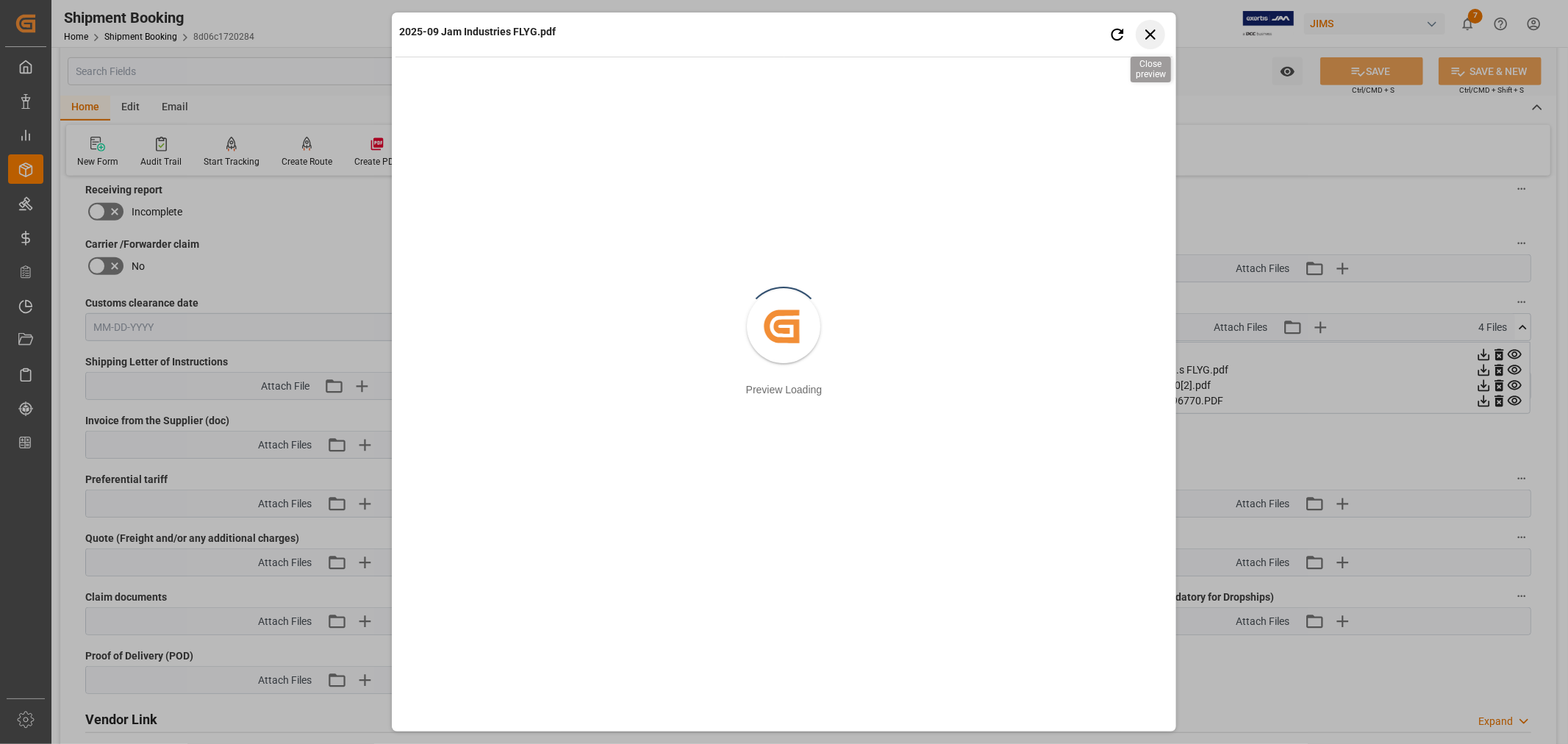
click at [1144, 30] on icon "button" at bounding box center [1150, 34] width 18 height 18
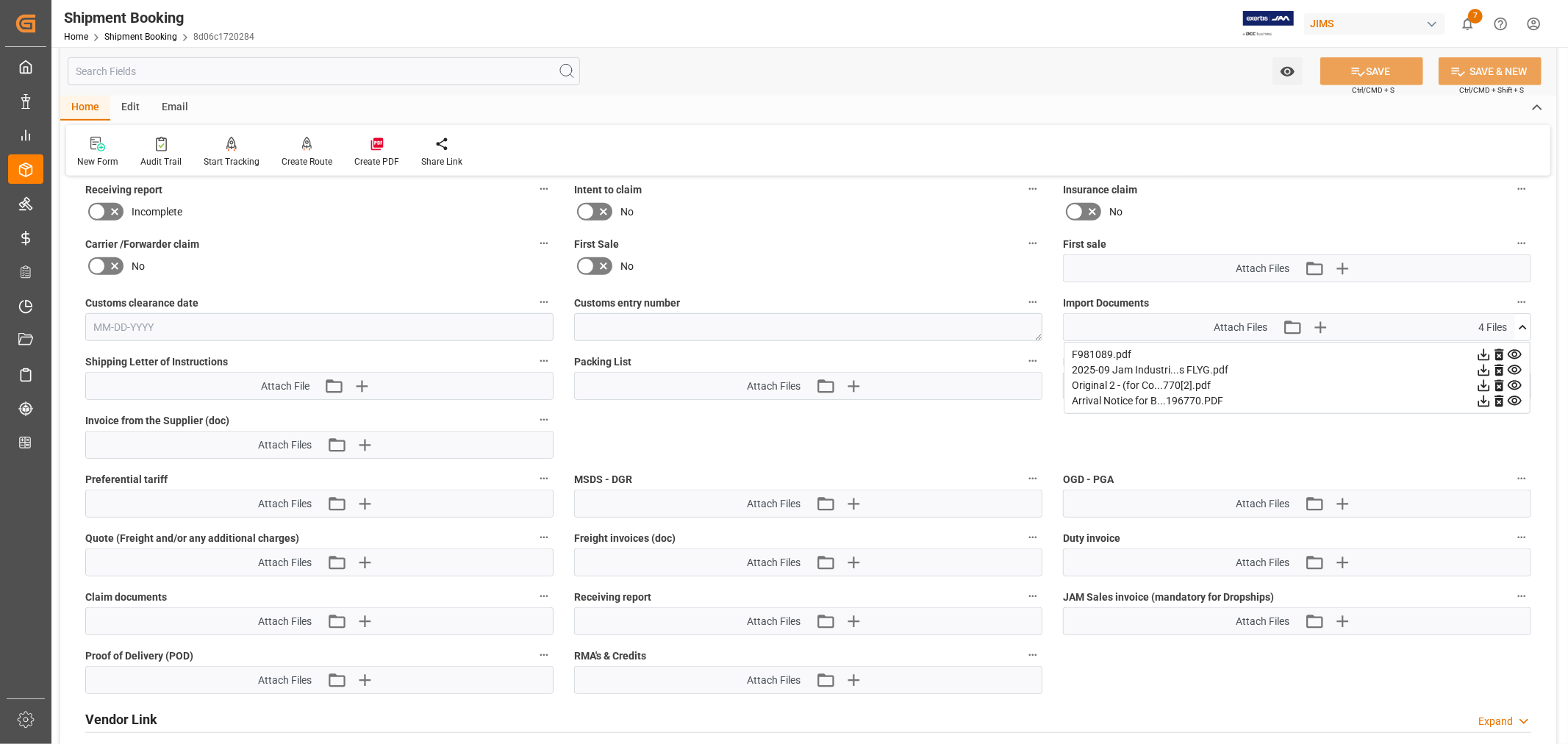
click at [1497, 368] on icon at bounding box center [1499, 371] width 9 height 12
click at [1373, 69] on button "SAVE" at bounding box center [1372, 71] width 103 height 28
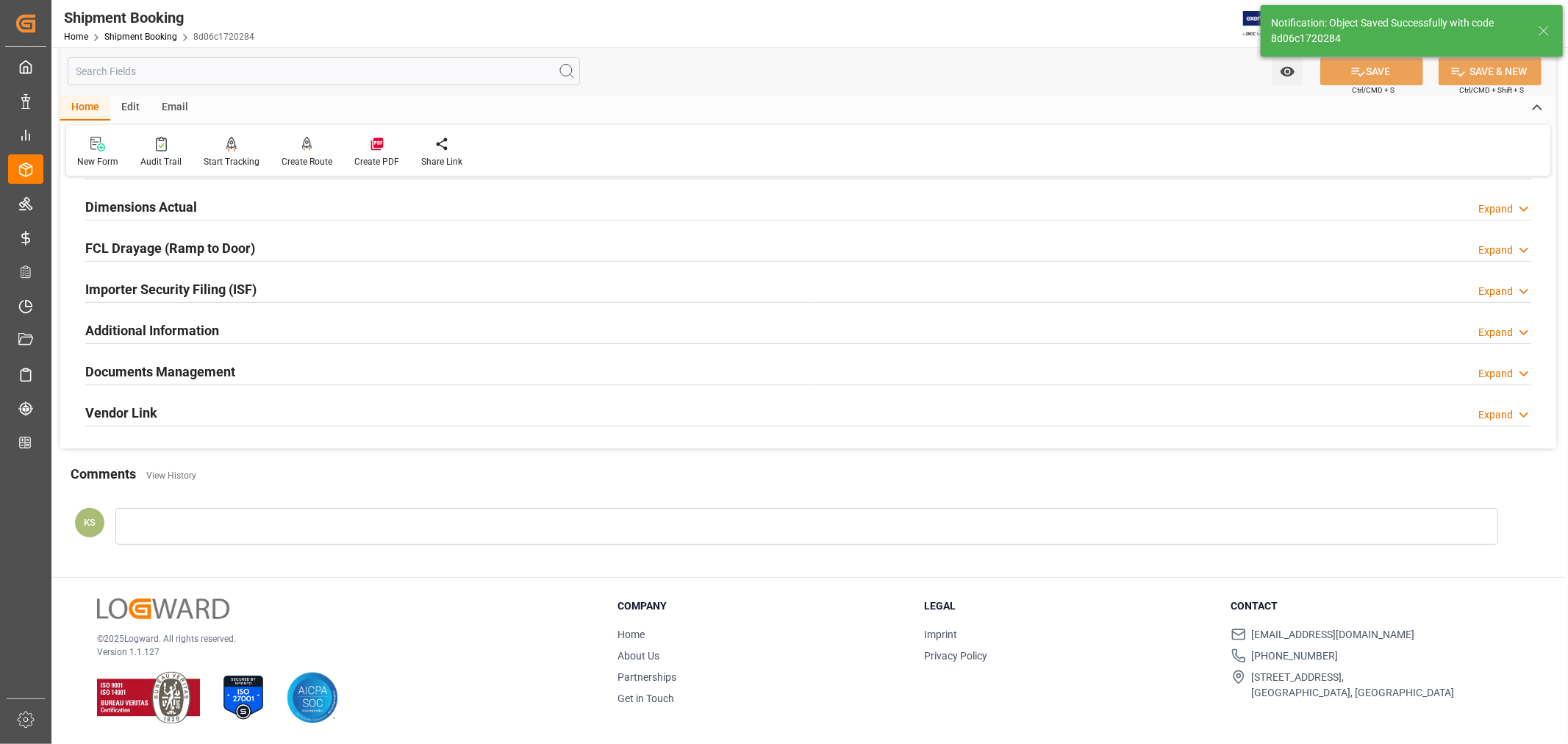
scroll to position [361, 0]
click at [211, 371] on h2 "Documents Management" at bounding box center [161, 372] width 150 height 20
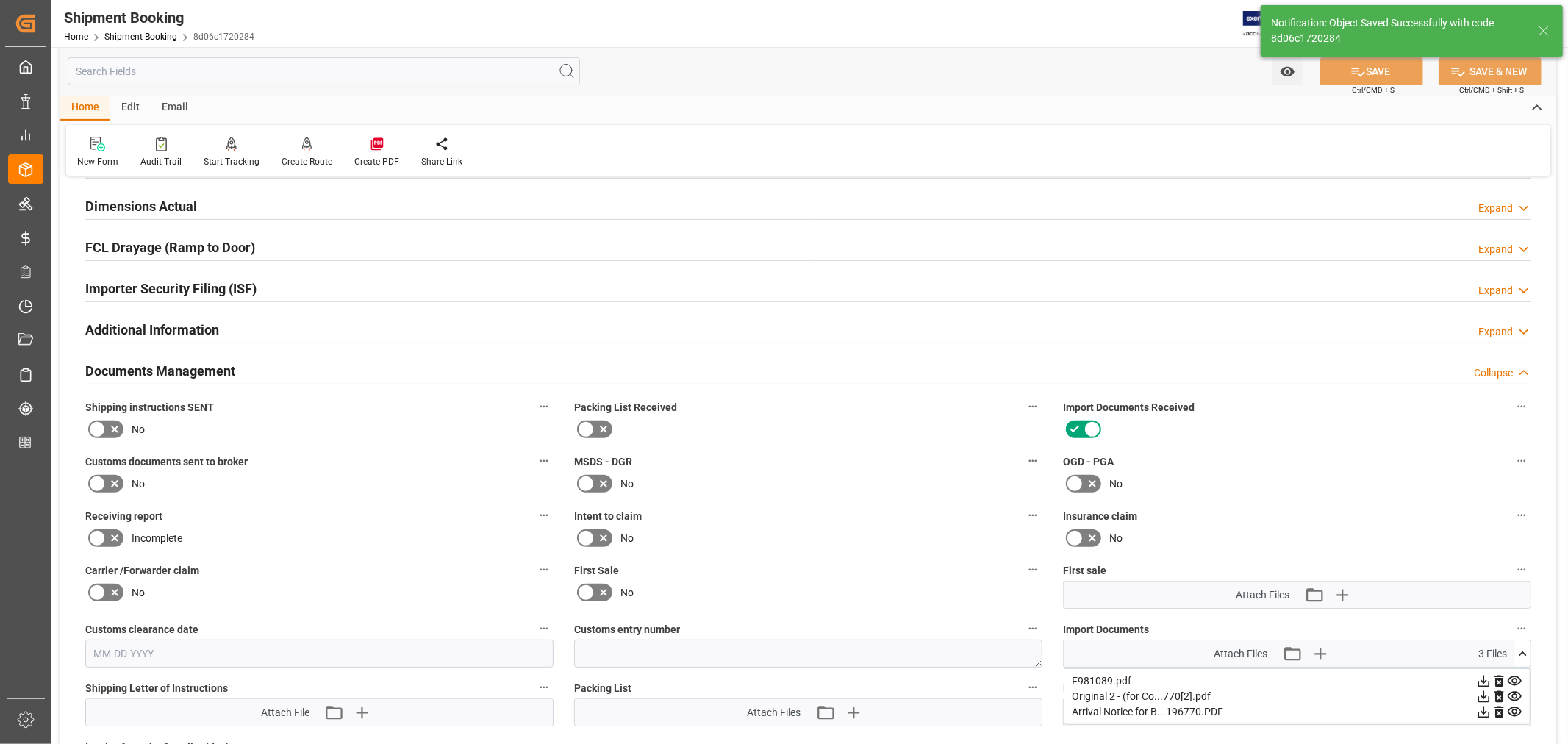
scroll to position [687, 0]
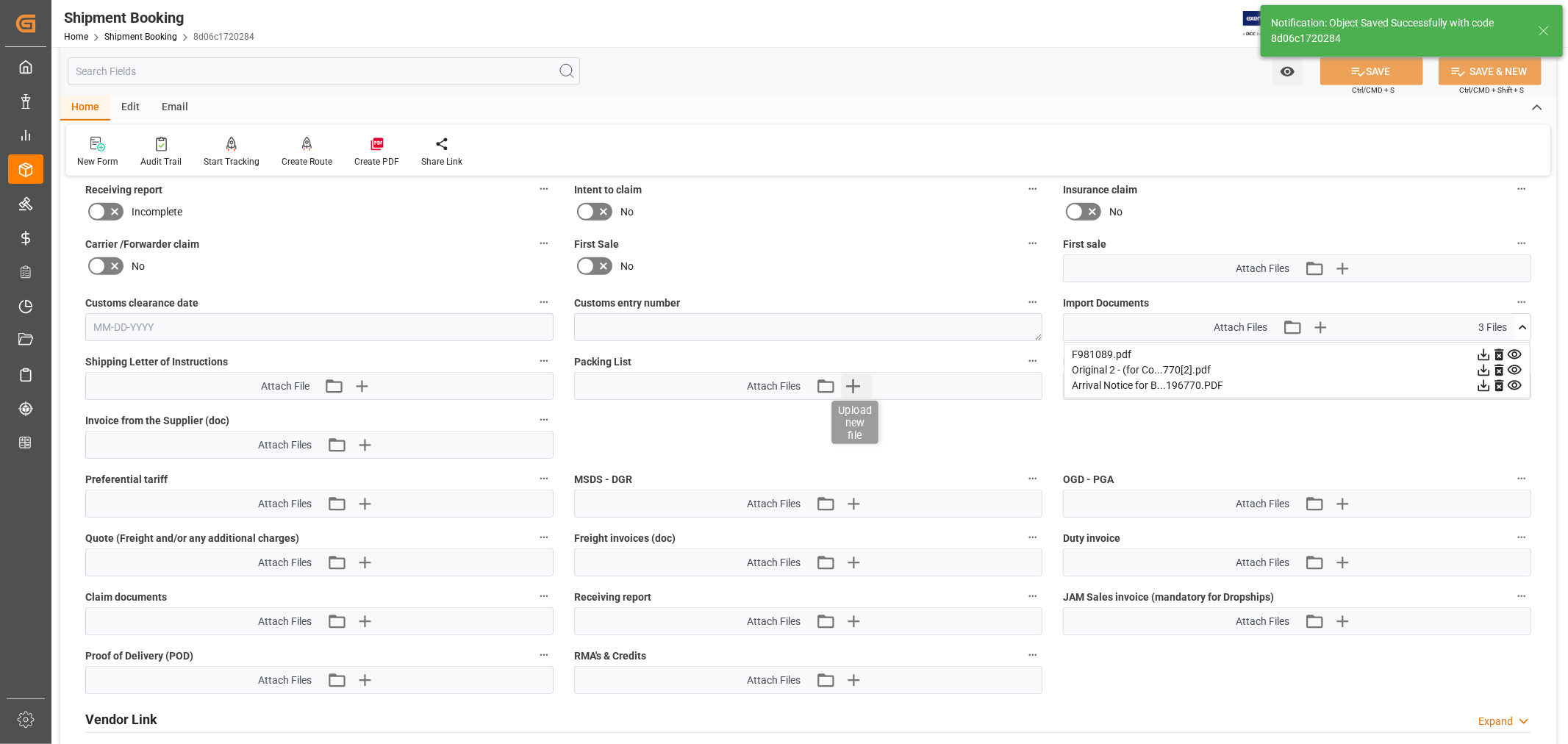
click at [855, 386] on icon "button" at bounding box center [853, 386] width 24 height 24
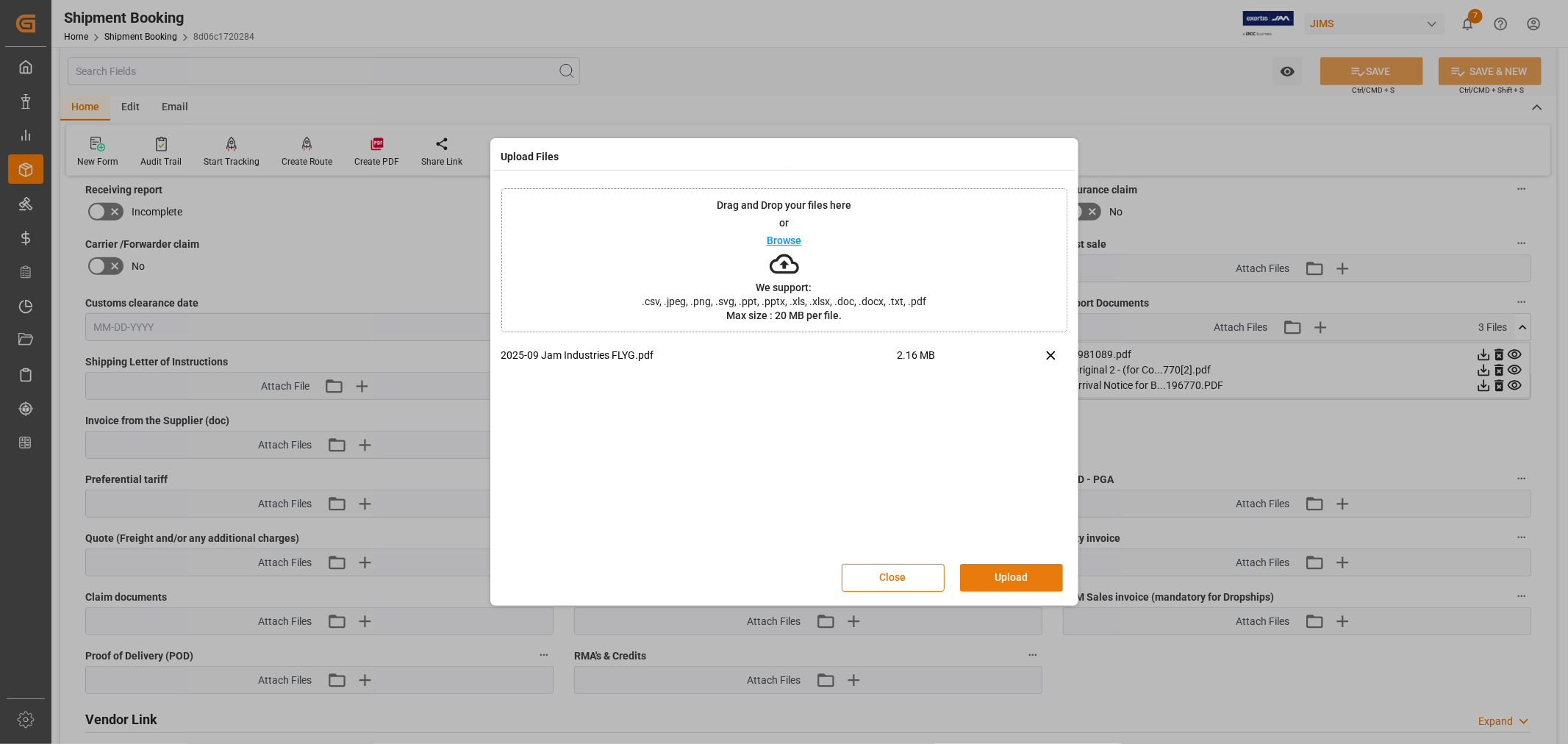
click at [1000, 577] on button "Upload" at bounding box center [1011, 577] width 103 height 28
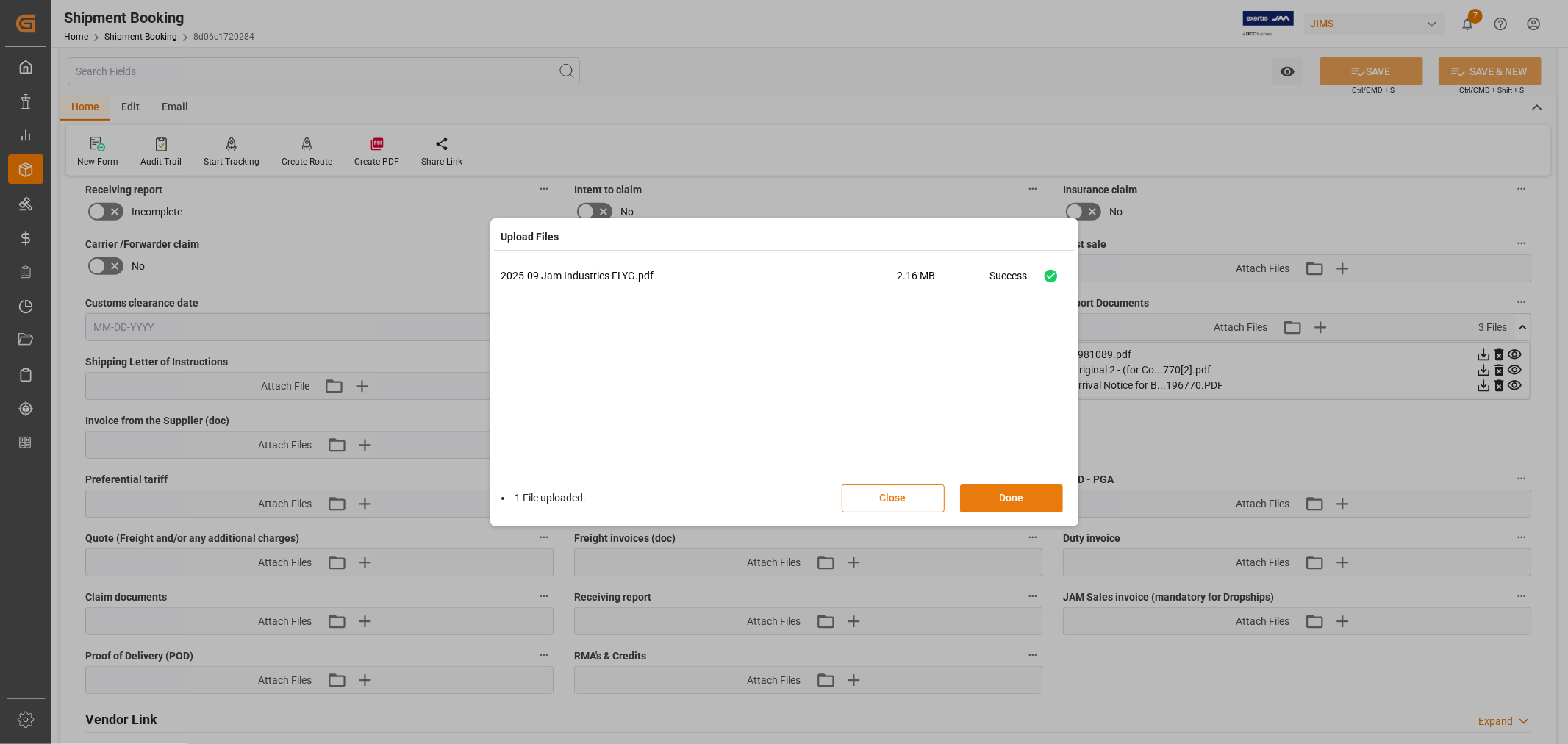
click at [1004, 491] on button "Done" at bounding box center [1011, 499] width 103 height 28
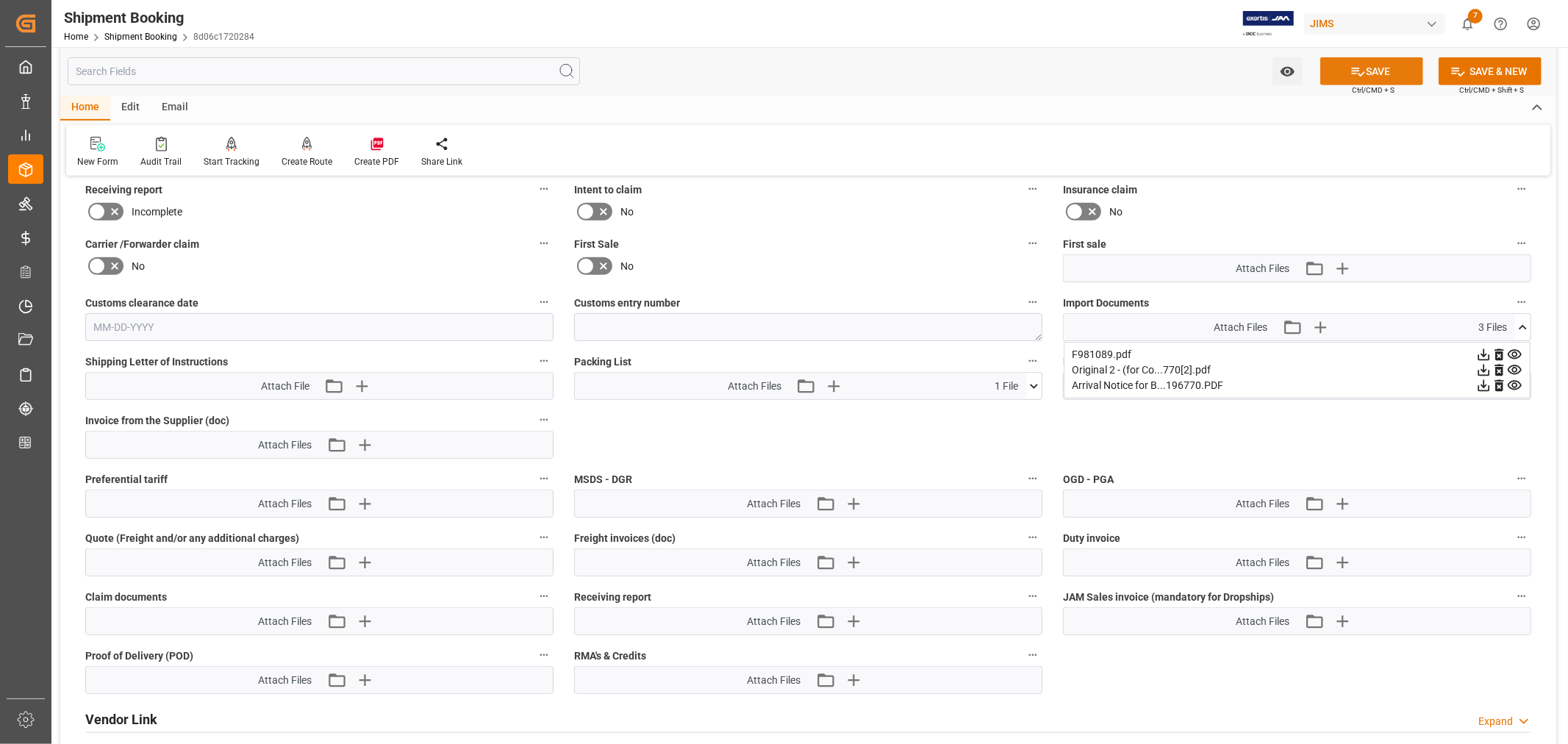
click at [1379, 74] on button "SAVE" at bounding box center [1372, 71] width 103 height 28
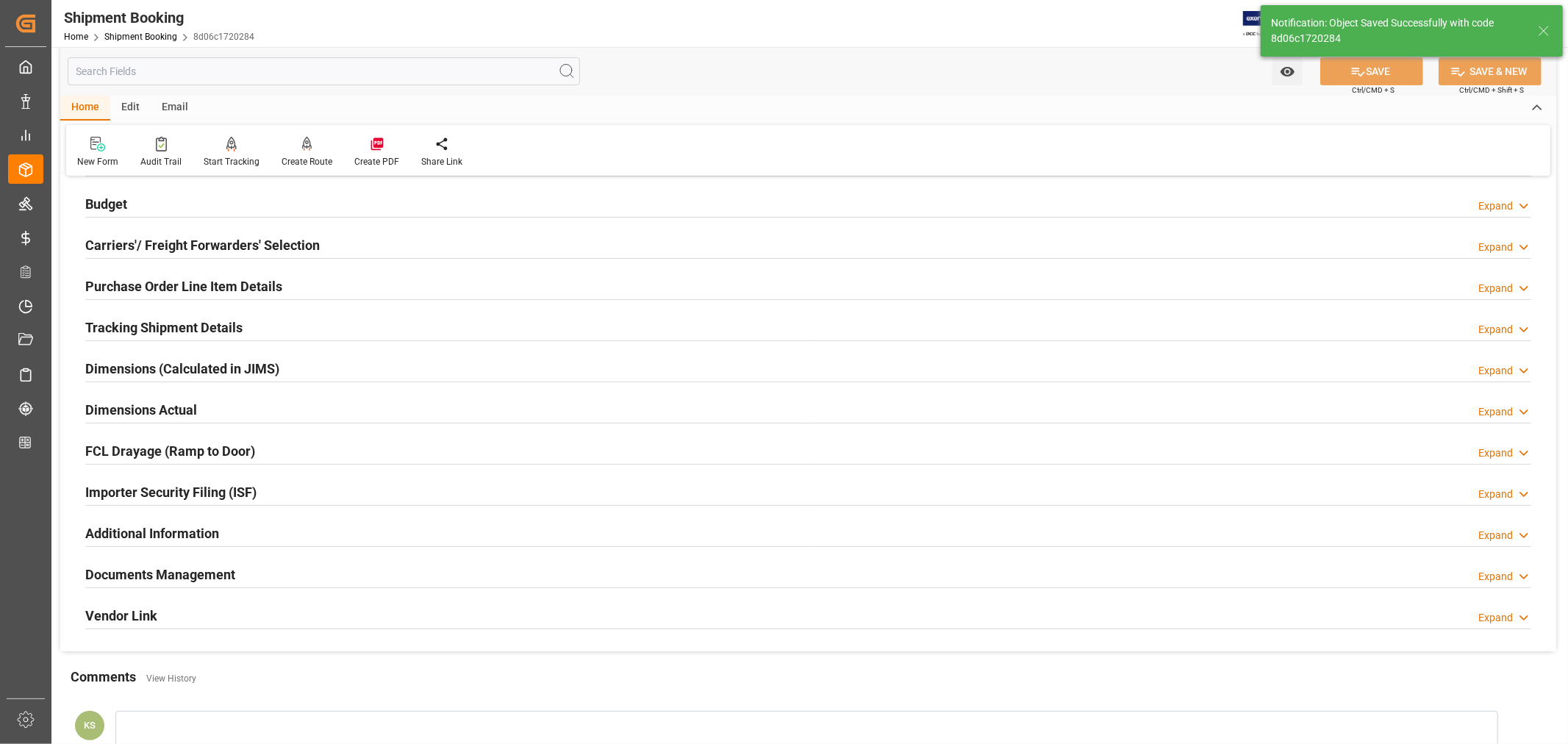
scroll to position [116, 0]
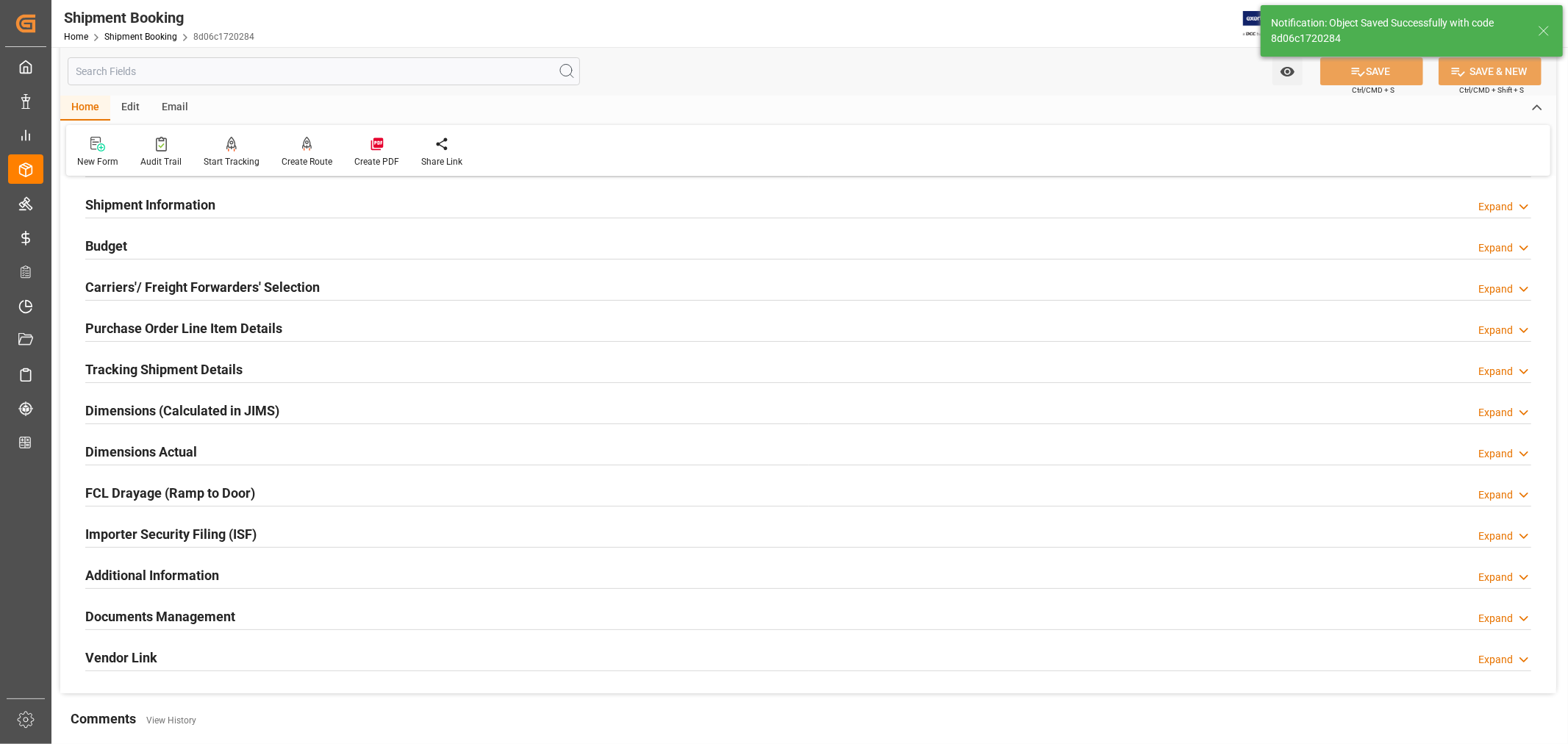
click at [175, 319] on h2 "Purchase Order Line Item Details" at bounding box center [185, 328] width 197 height 20
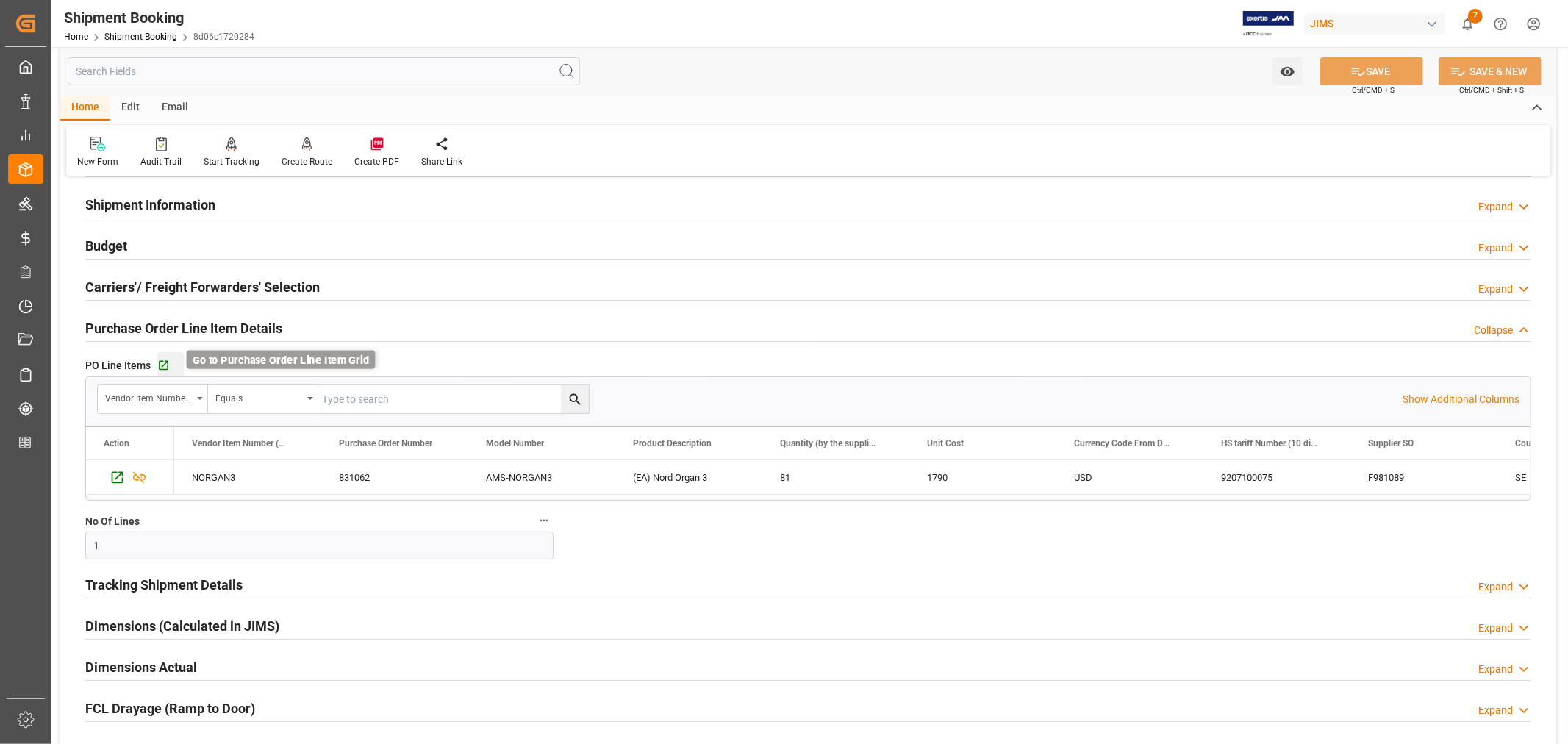
click at [163, 365] on icon "button" at bounding box center [164, 366] width 10 height 10
click at [130, 37] on link "Shipment Booking" at bounding box center [141, 37] width 73 height 10
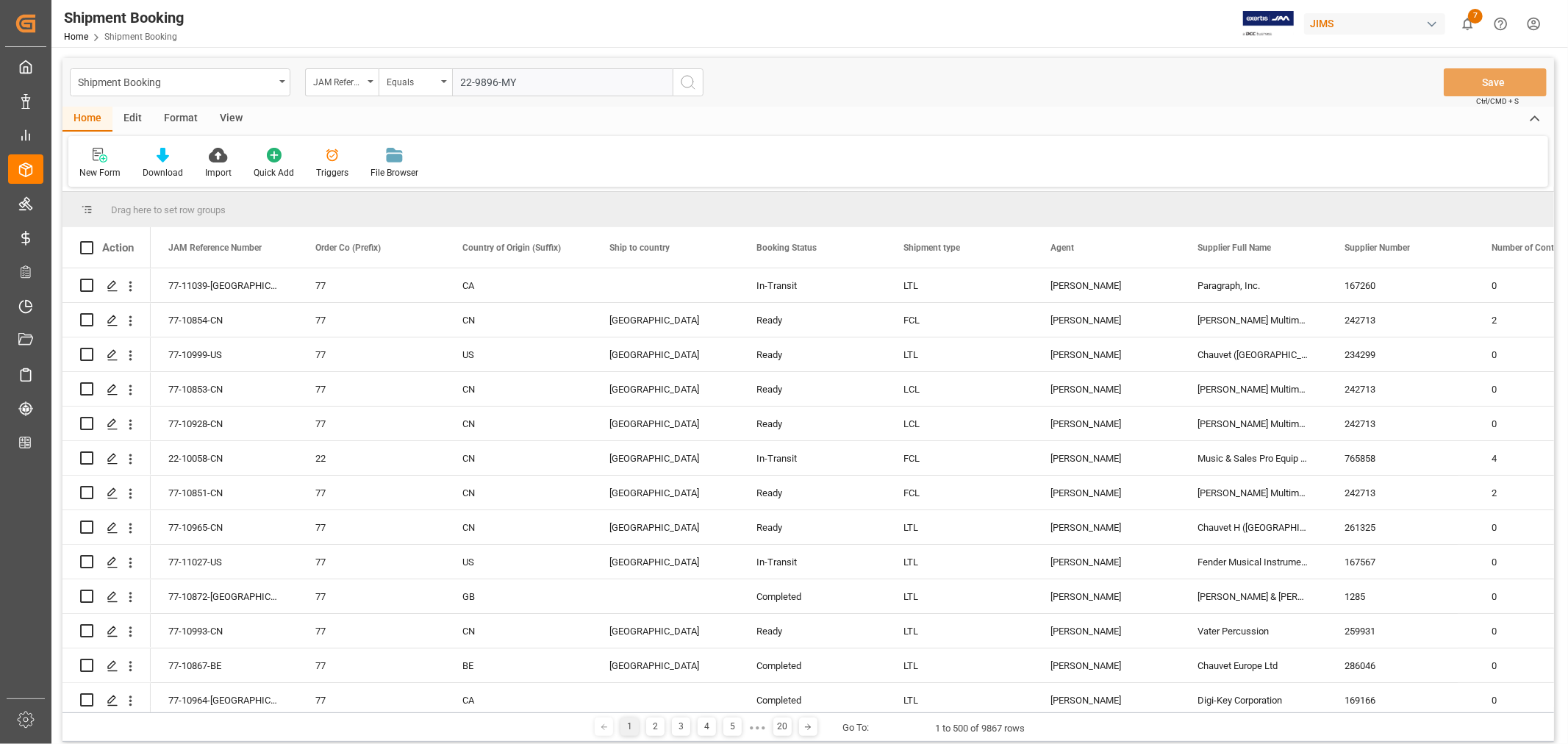
type input "22-9896-MY"
click at [687, 84] on icon "search button" at bounding box center [688, 83] width 18 height 18
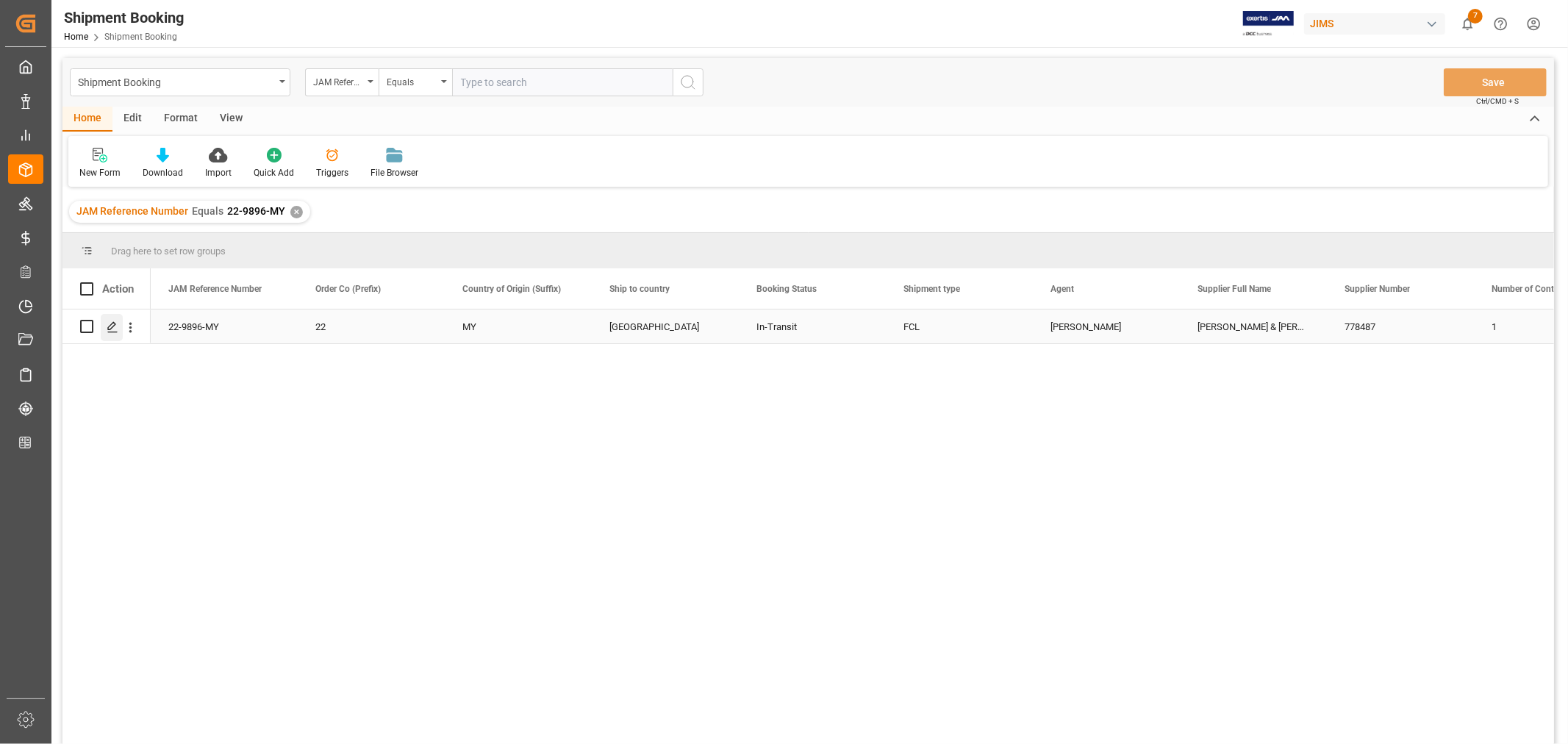
click at [115, 327] on icon "Press SPACE to select this row." at bounding box center [113, 327] width 12 height 12
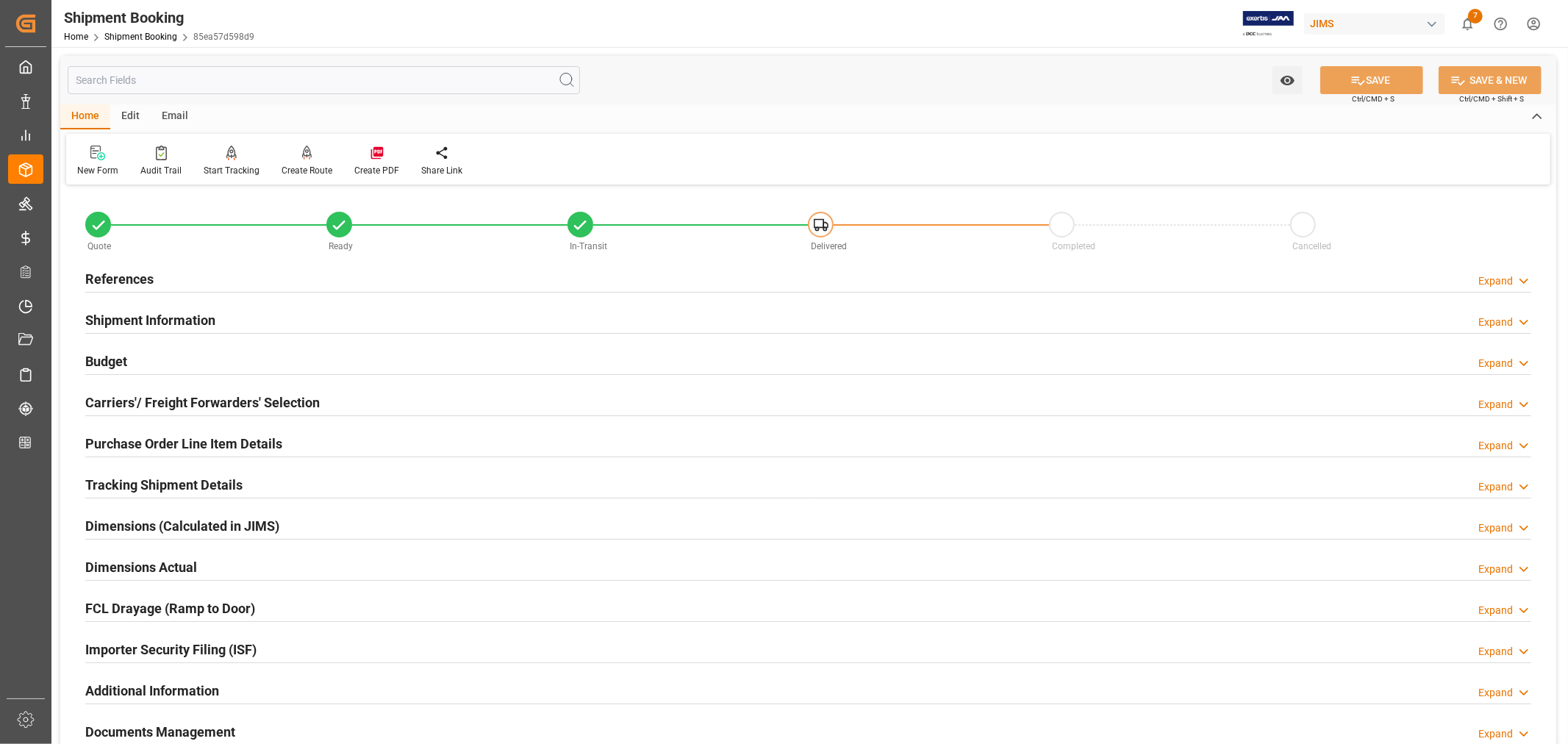
click at [159, 317] on h2 "Shipment Information" at bounding box center [151, 320] width 130 height 20
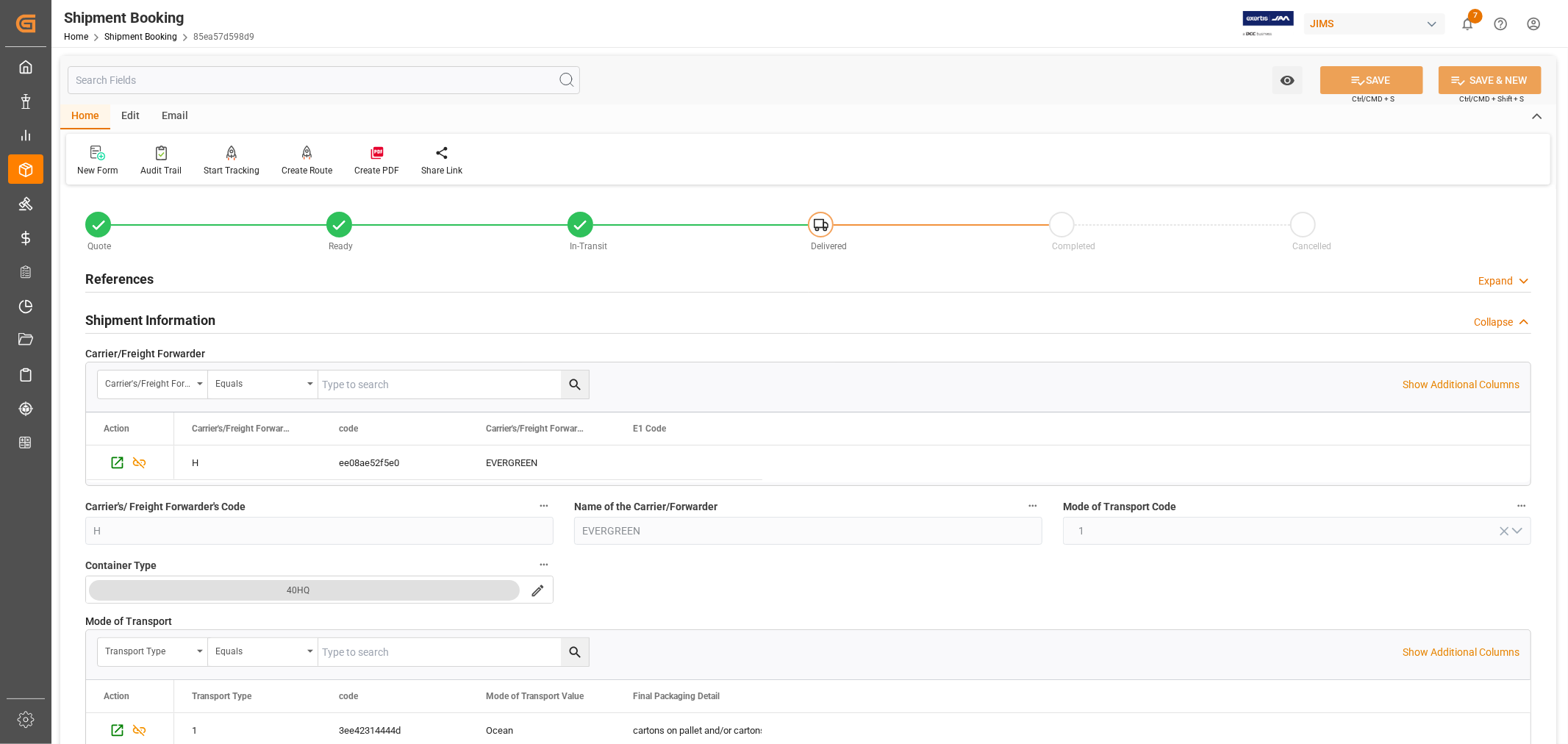
click at [175, 313] on h2 "Shipment Information" at bounding box center [151, 320] width 130 height 20
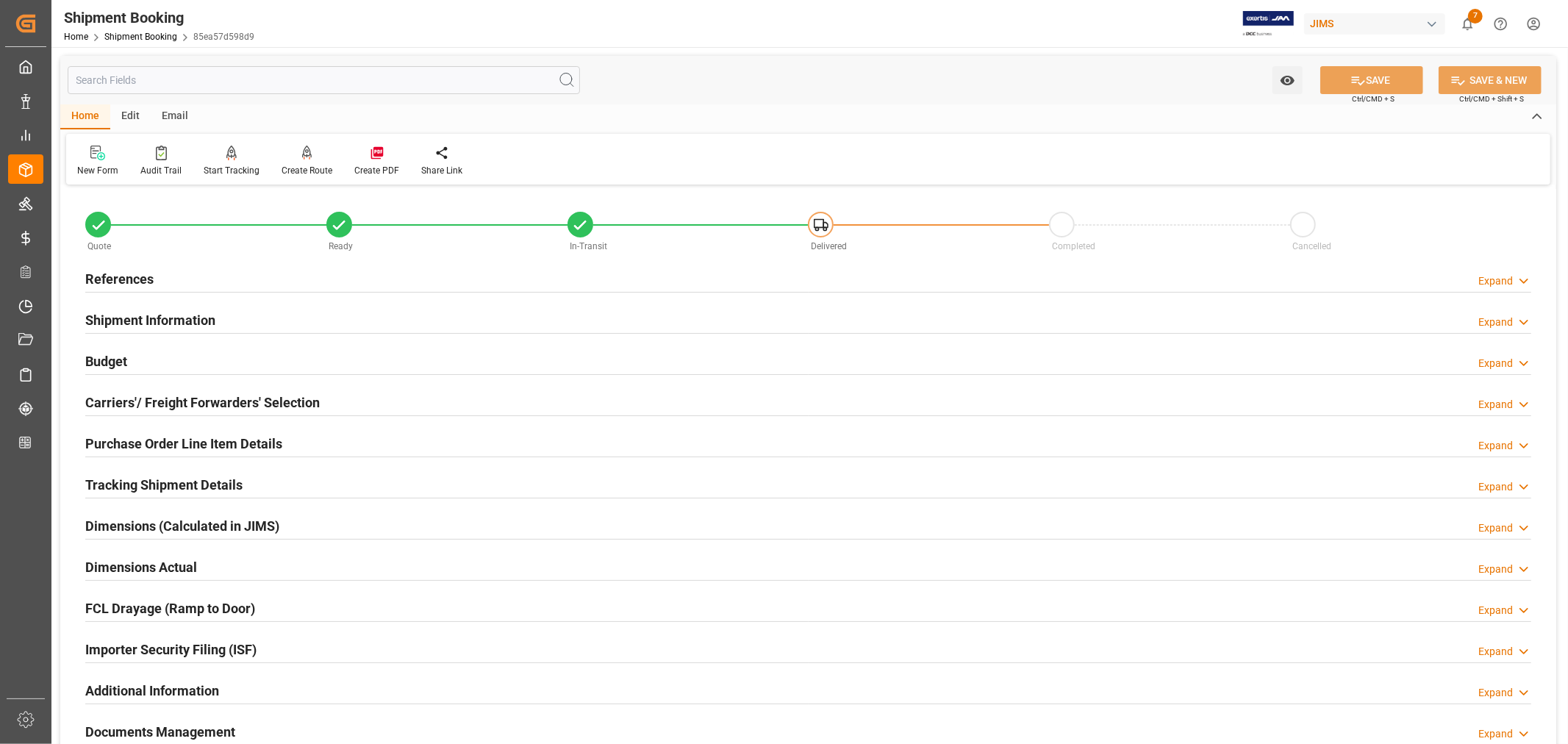
click at [181, 320] on h2 "Shipment Information" at bounding box center [151, 320] width 130 height 20
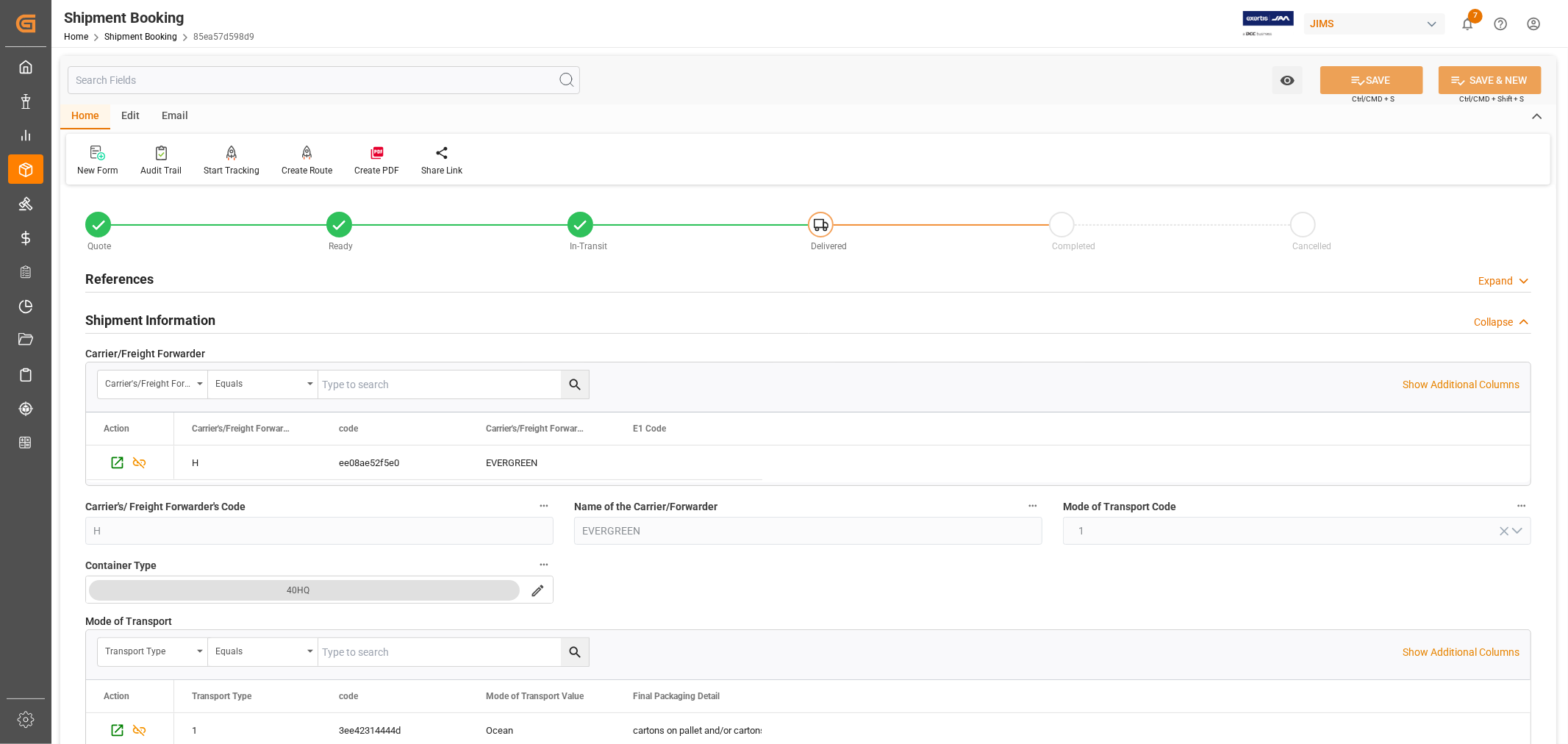
drag, startPoint x: 196, startPoint y: 320, endPoint x: 158, endPoint y: 309, distance: 39.6
click at [190, 319] on h2 "Shipment Information" at bounding box center [151, 320] width 130 height 20
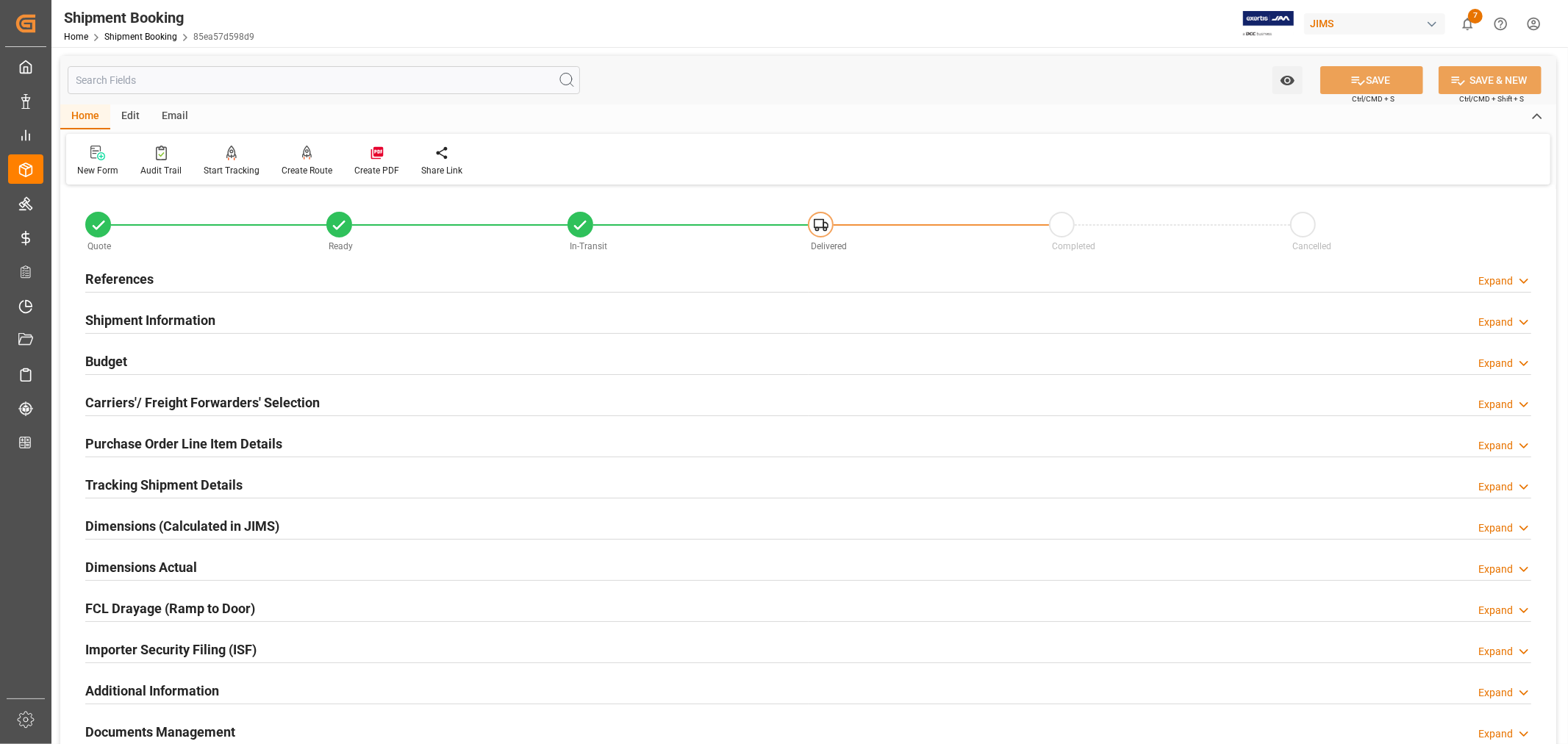
click at [137, 277] on h2 "References" at bounding box center [120, 279] width 69 height 20
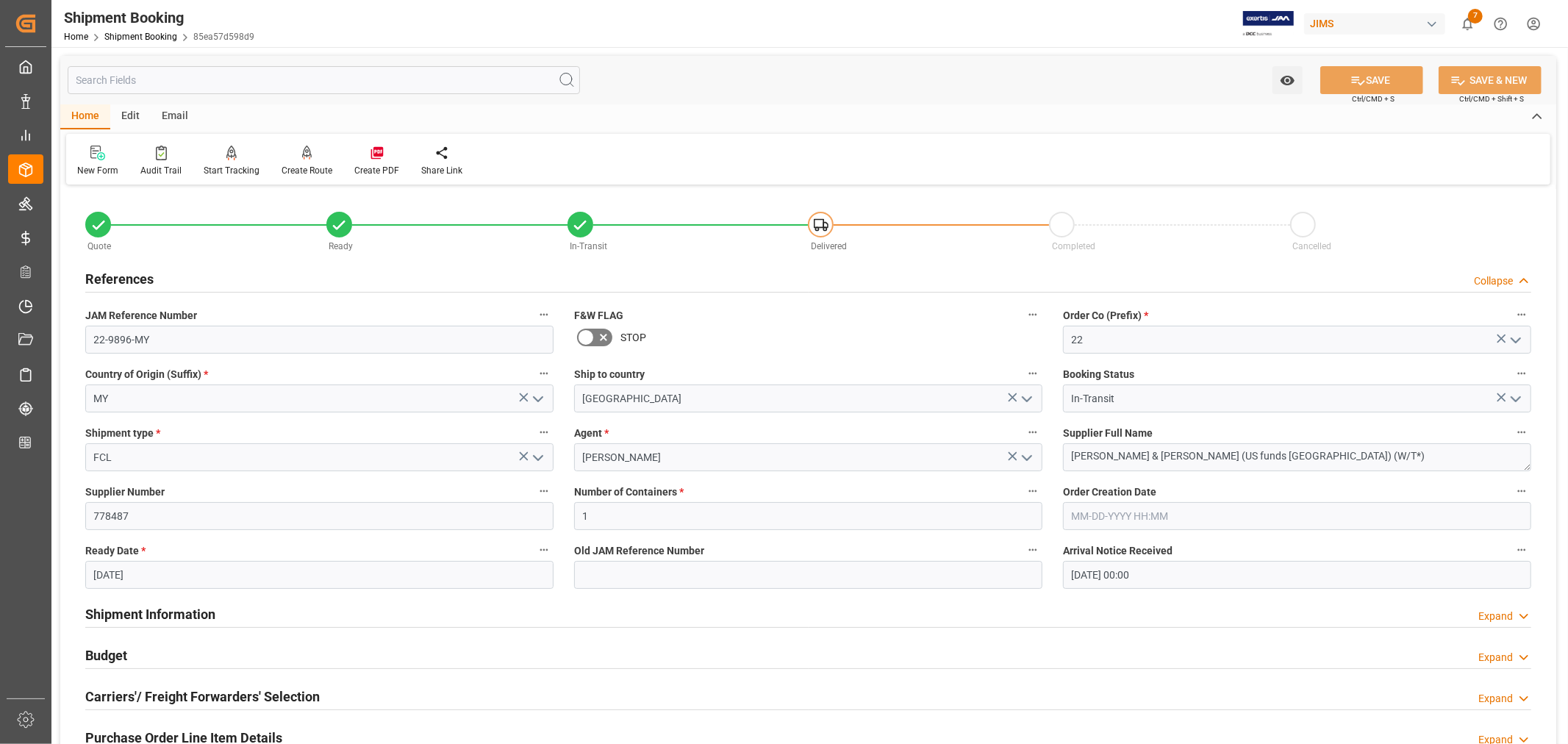
click at [137, 277] on h2 "References" at bounding box center [120, 279] width 69 height 20
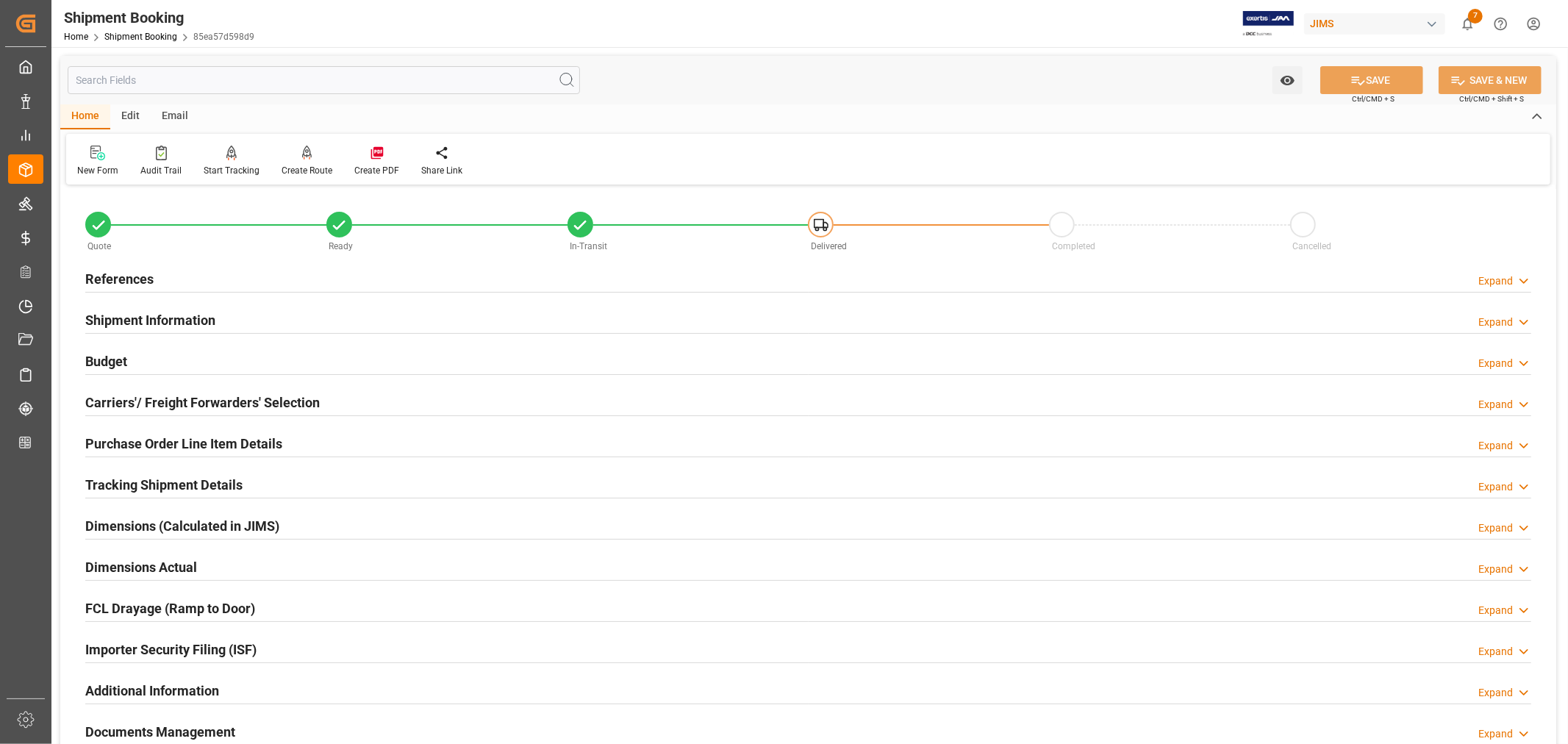
click at [142, 481] on h2 "Tracking Shipment Details" at bounding box center [165, 485] width 158 height 20
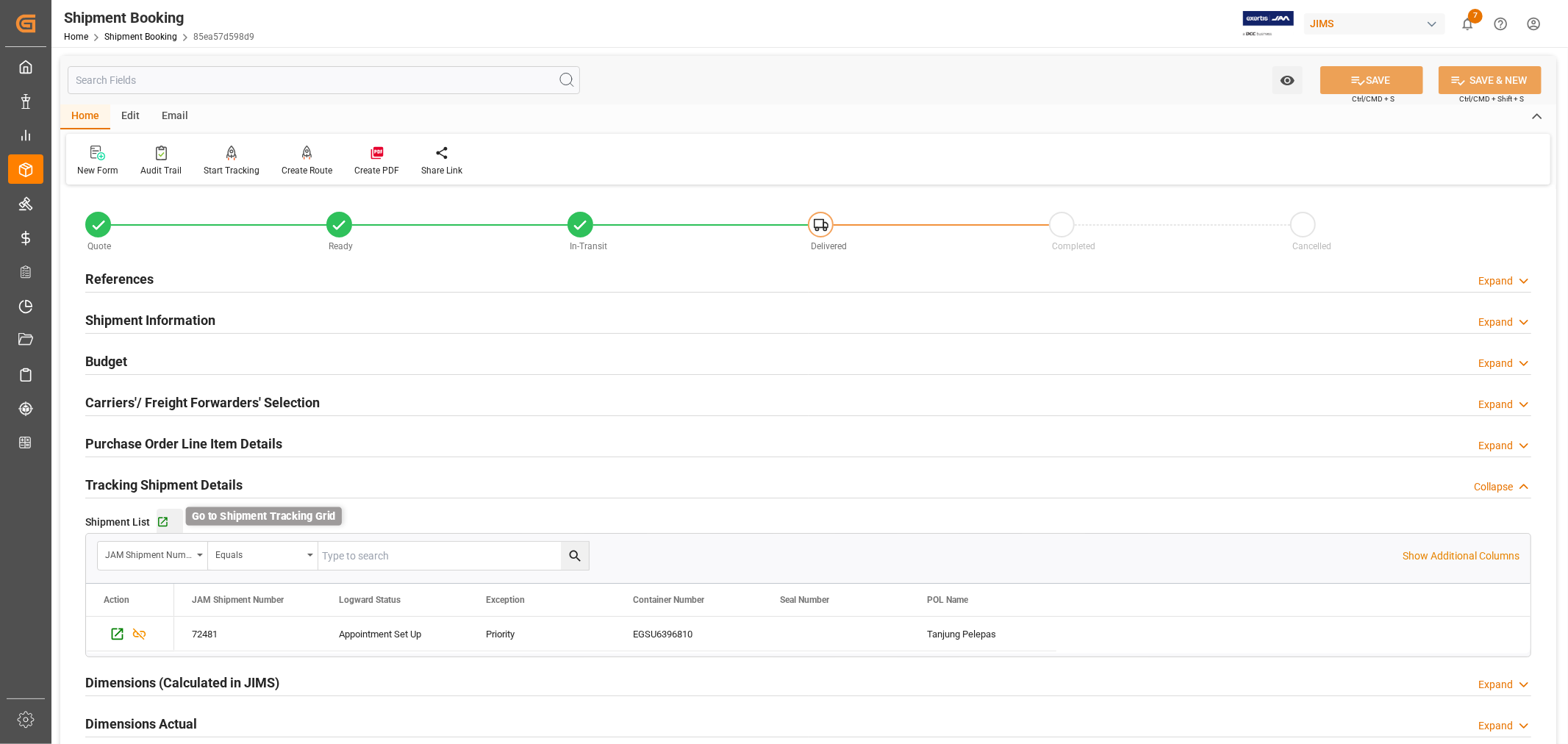
click at [161, 524] on icon "button" at bounding box center [163, 523] width 10 height 10
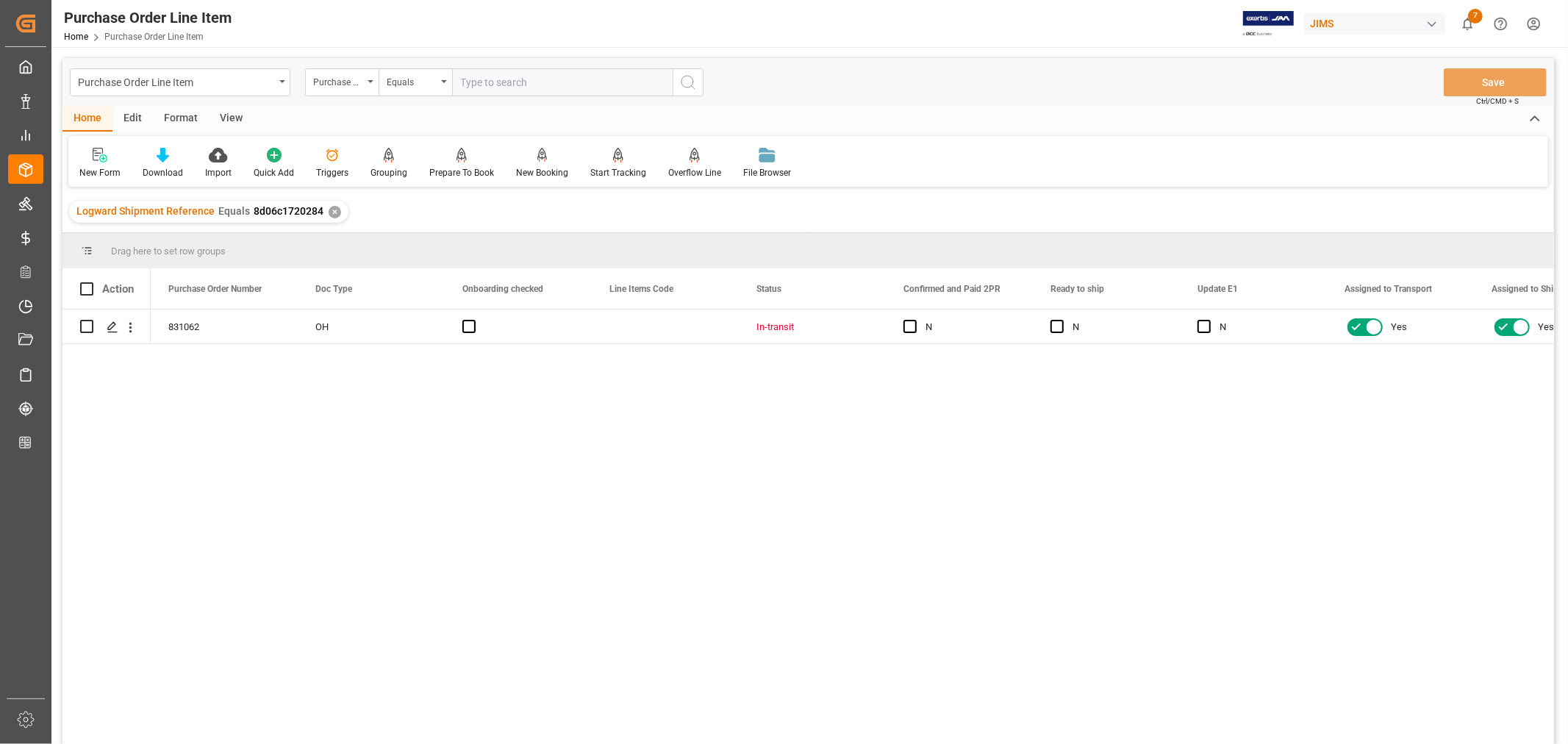
click at [230, 121] on div "View" at bounding box center [230, 119] width 45 height 25
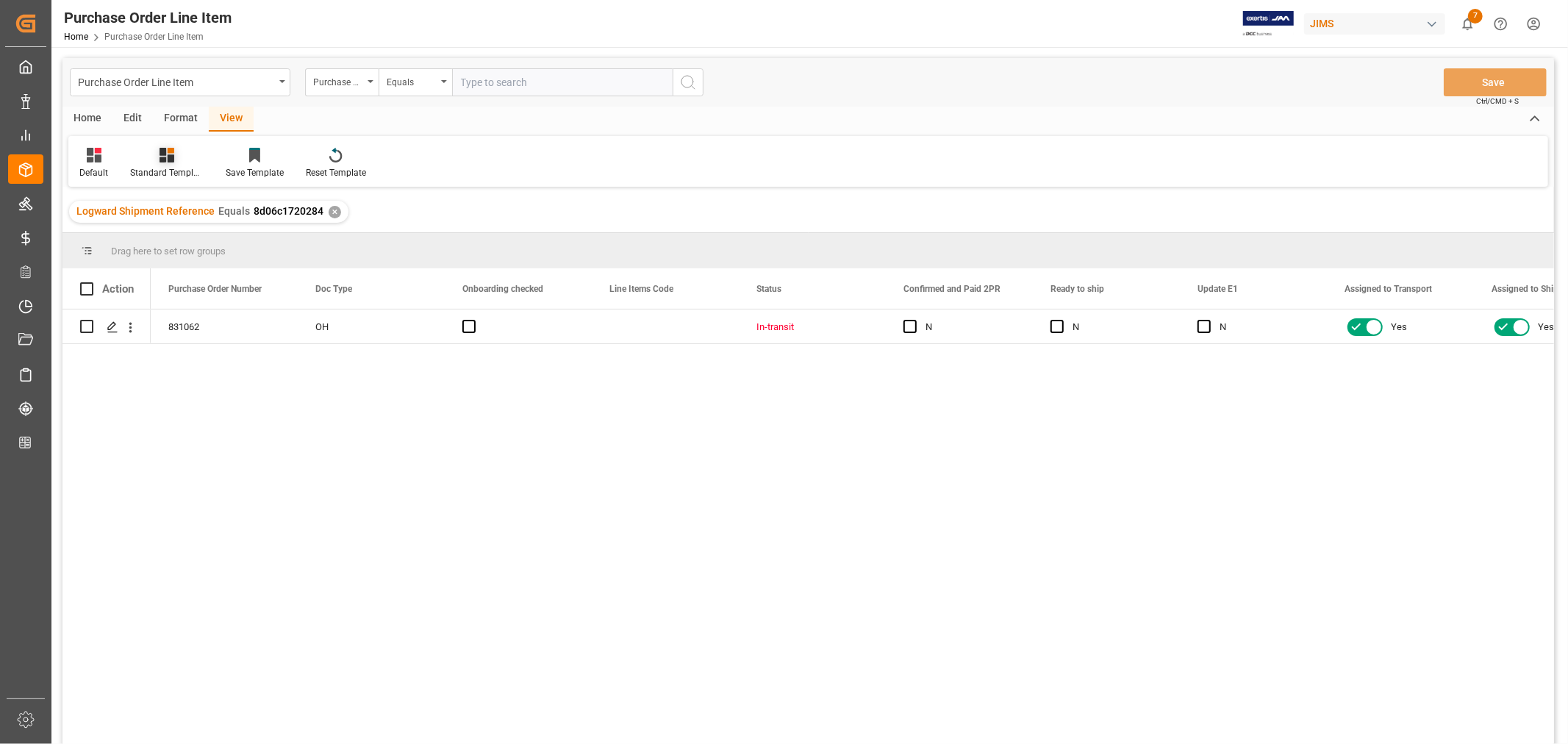
click at [165, 167] on div "Standard Templates" at bounding box center [167, 173] width 74 height 13
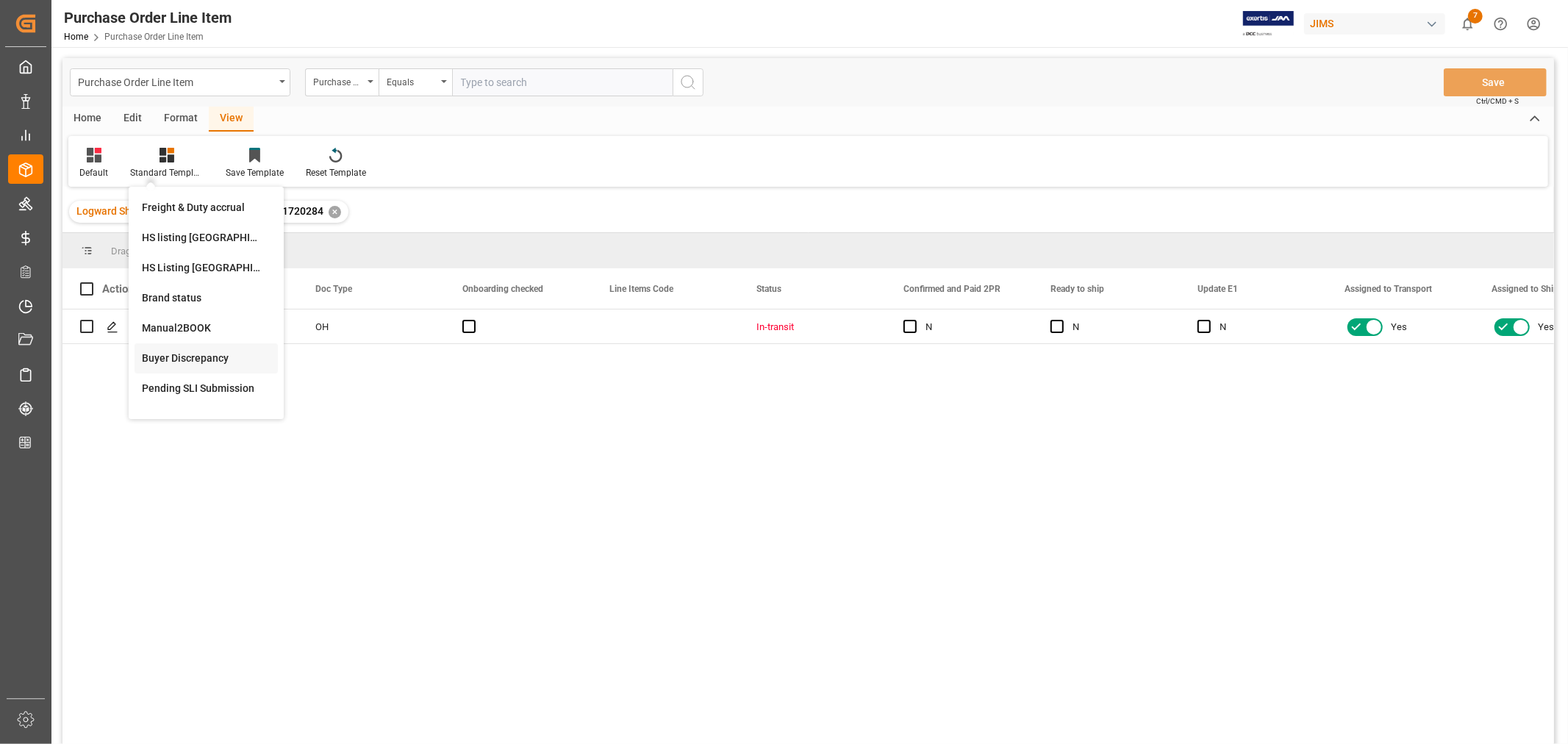
click at [195, 351] on div "Buyer Discrepancy" at bounding box center [205, 358] width 129 height 15
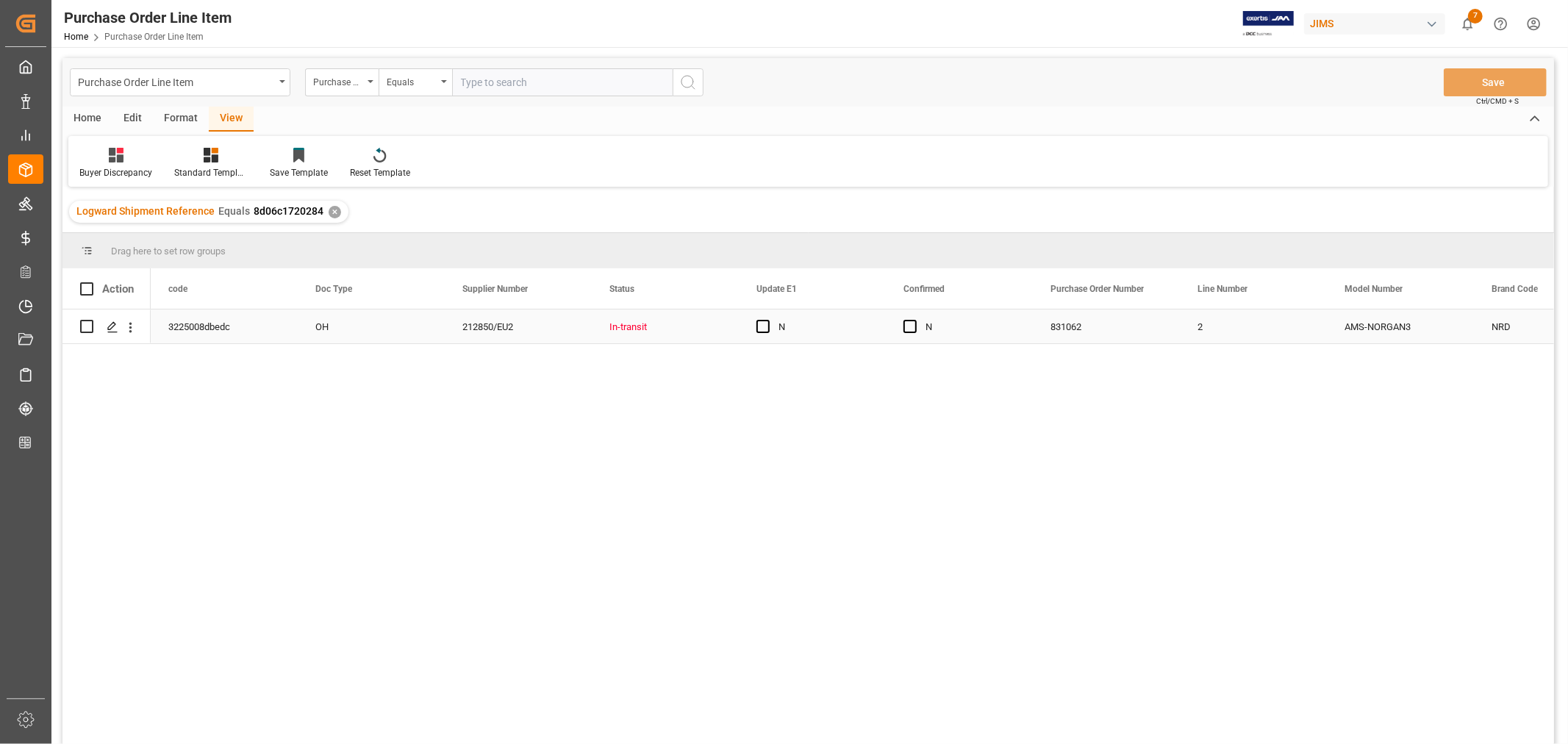
click at [1150, 322] on div "831062" at bounding box center [1106, 326] width 147 height 34
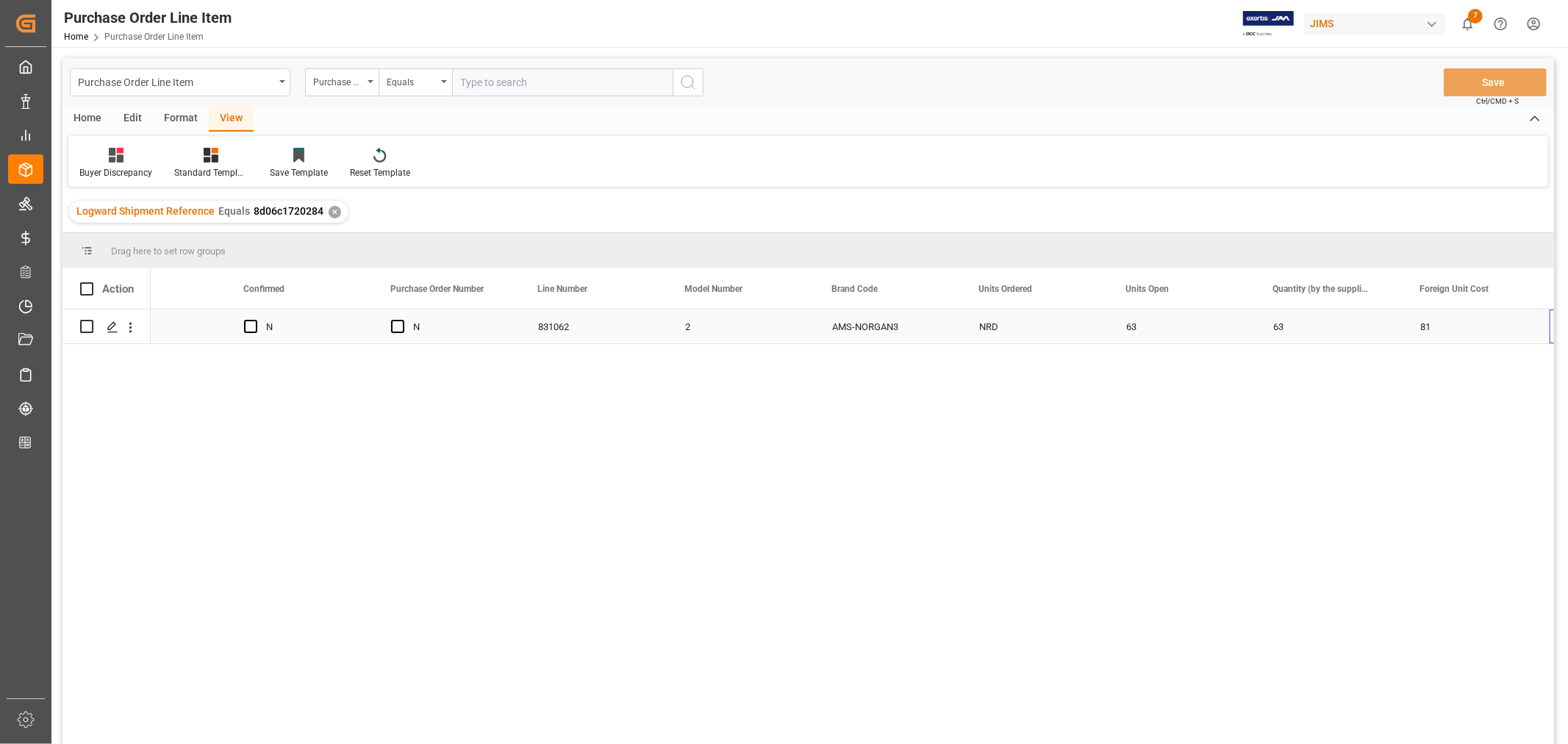
scroll to position [0, 659]
click at [1130, 322] on div "63" at bounding box center [1182, 326] width 147 height 34
drag, startPoint x: 1252, startPoint y: 340, endPoint x: 1321, endPoint y: 338, distance: 69.0
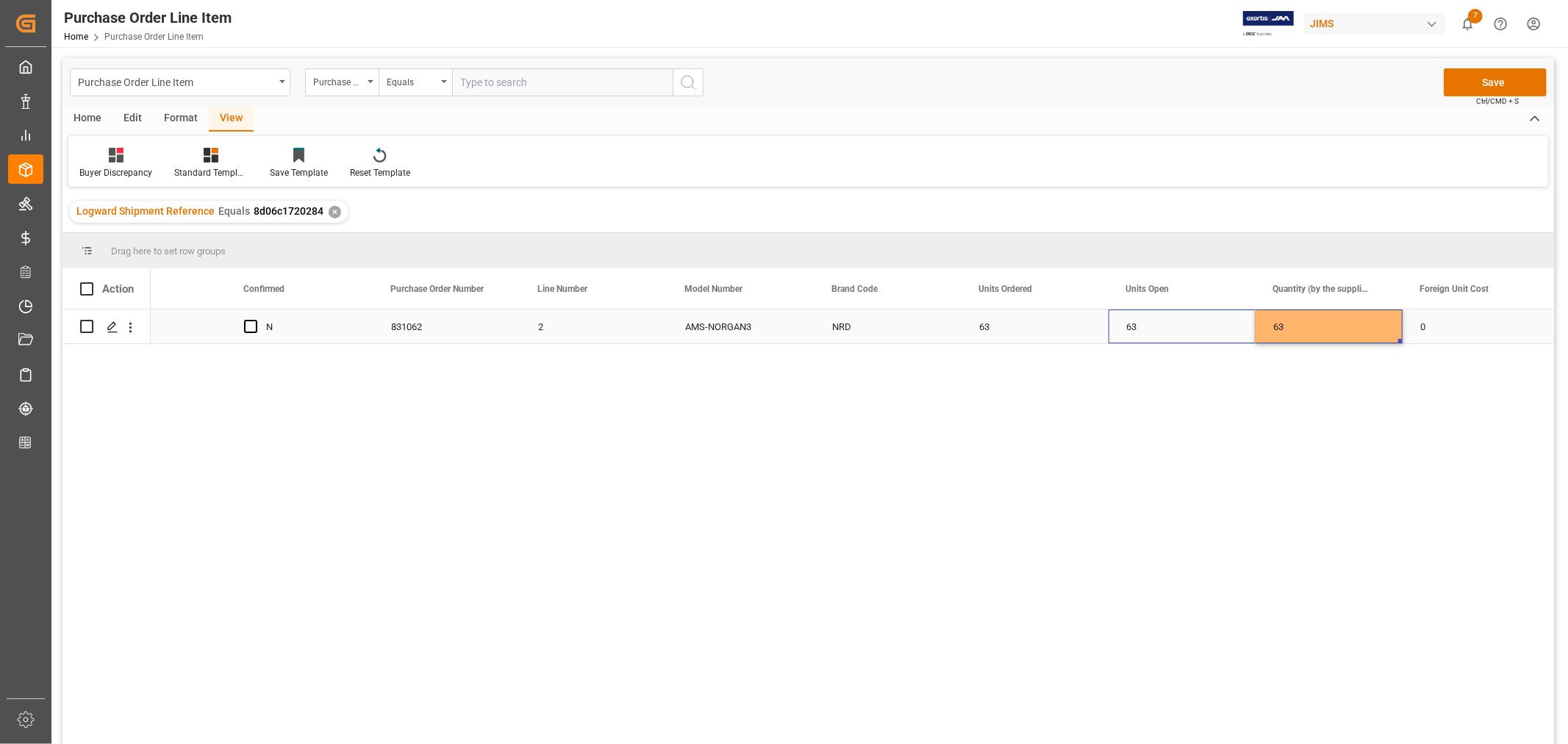
click at [1195, 331] on div "63" at bounding box center [1182, 326] width 147 height 34
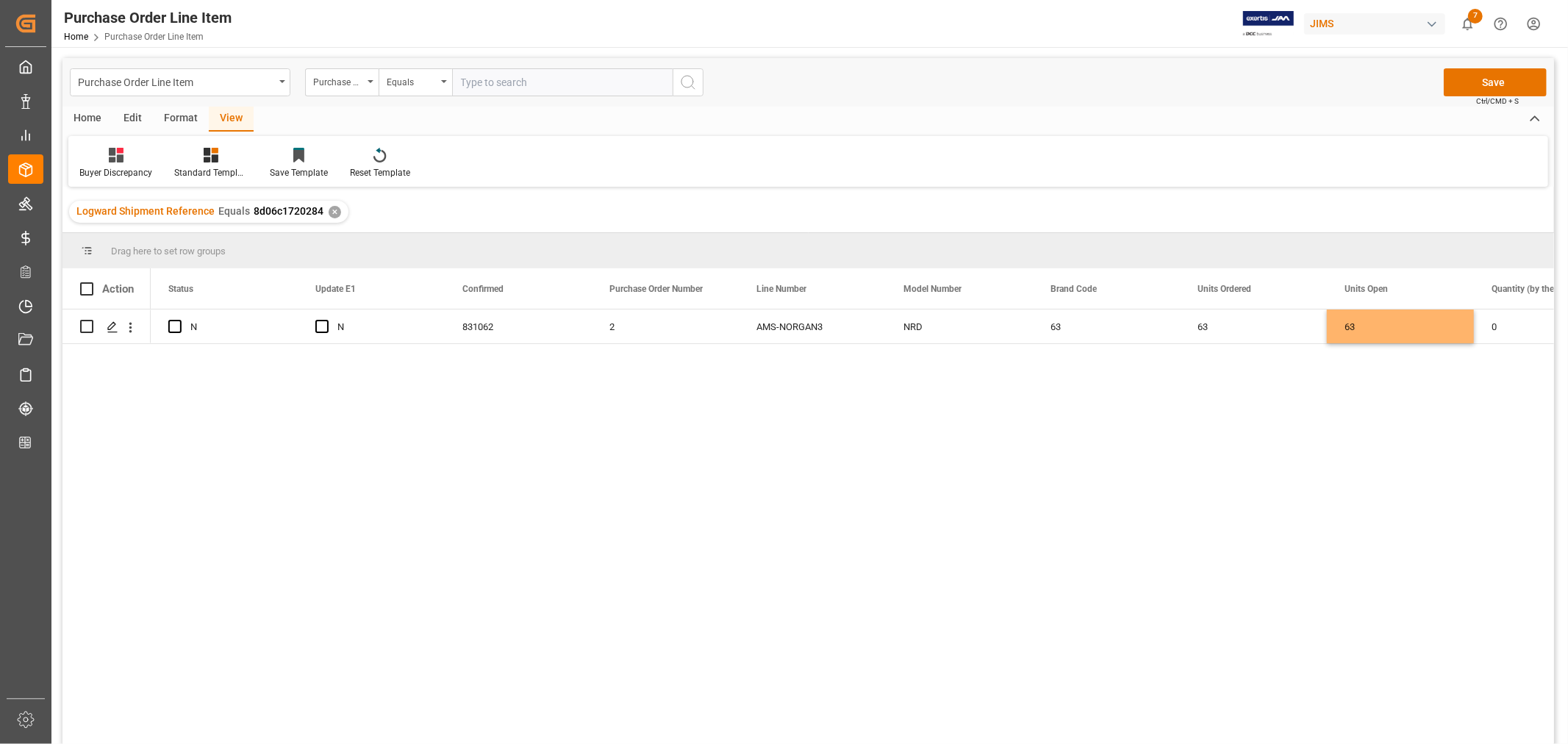
scroll to position [0, 294]
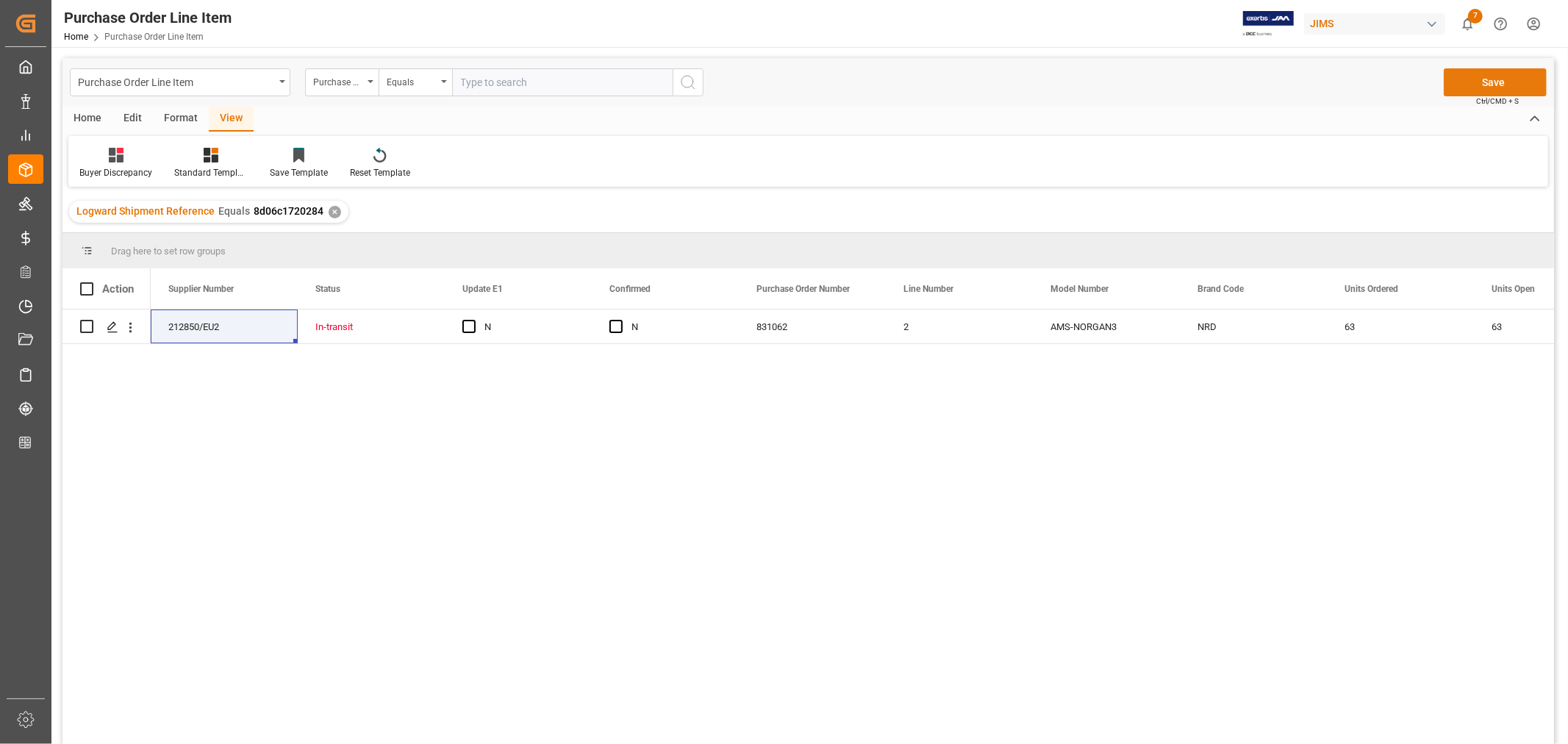
click at [1497, 80] on button "Save" at bounding box center [1495, 83] width 103 height 28
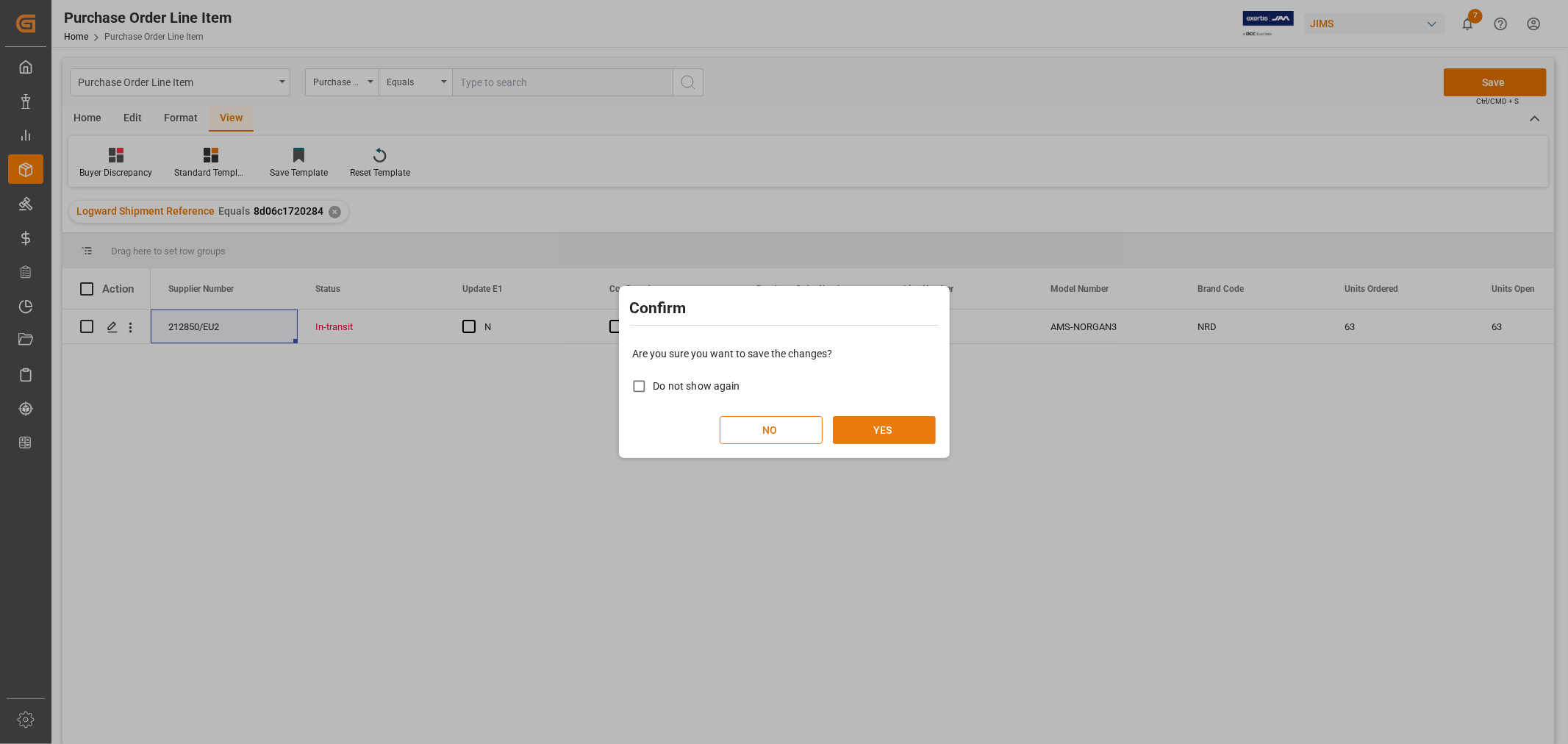
click at [872, 434] on button "YES" at bounding box center [884, 430] width 103 height 28
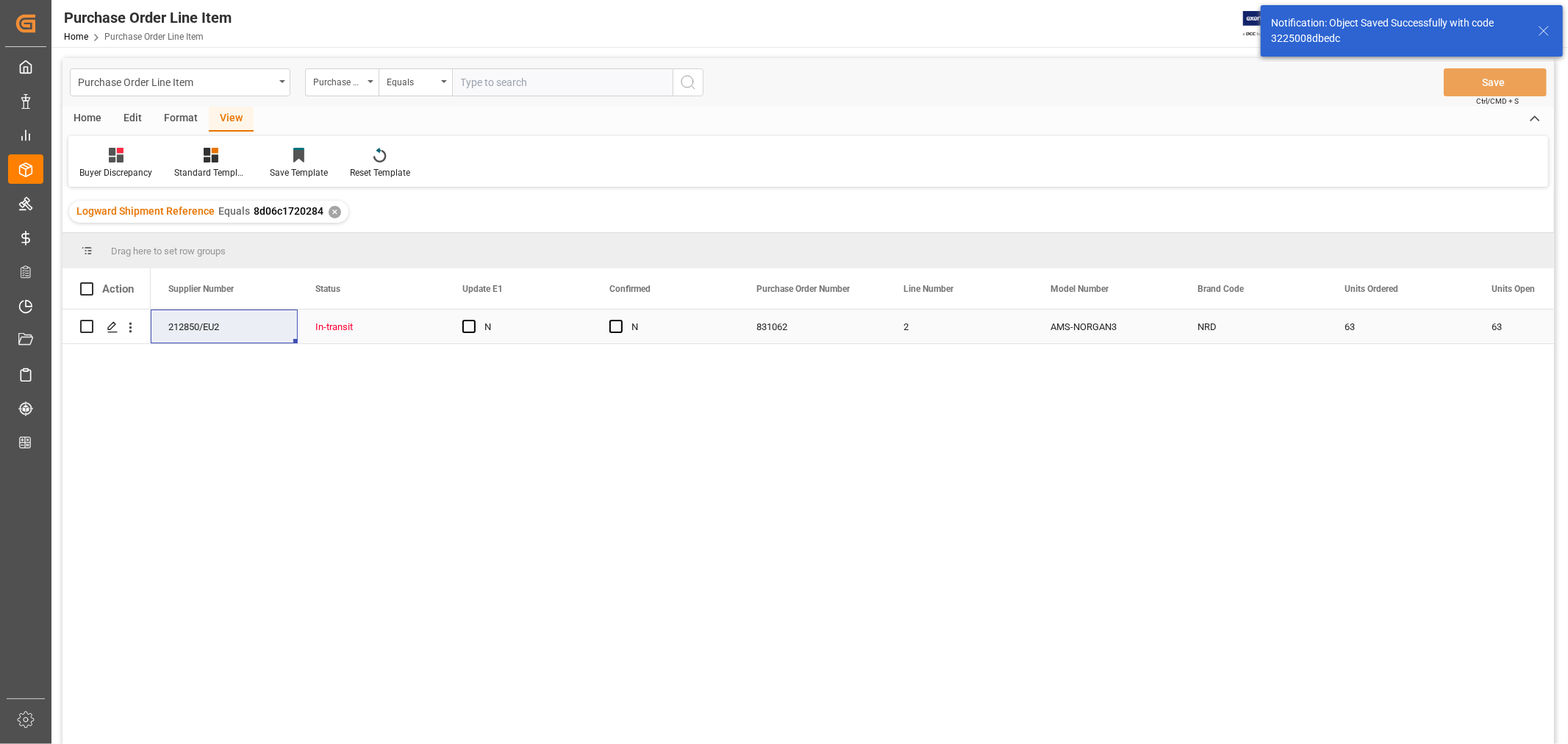
click at [544, 332] on div "N" at bounding box center [530, 327] width 90 height 34
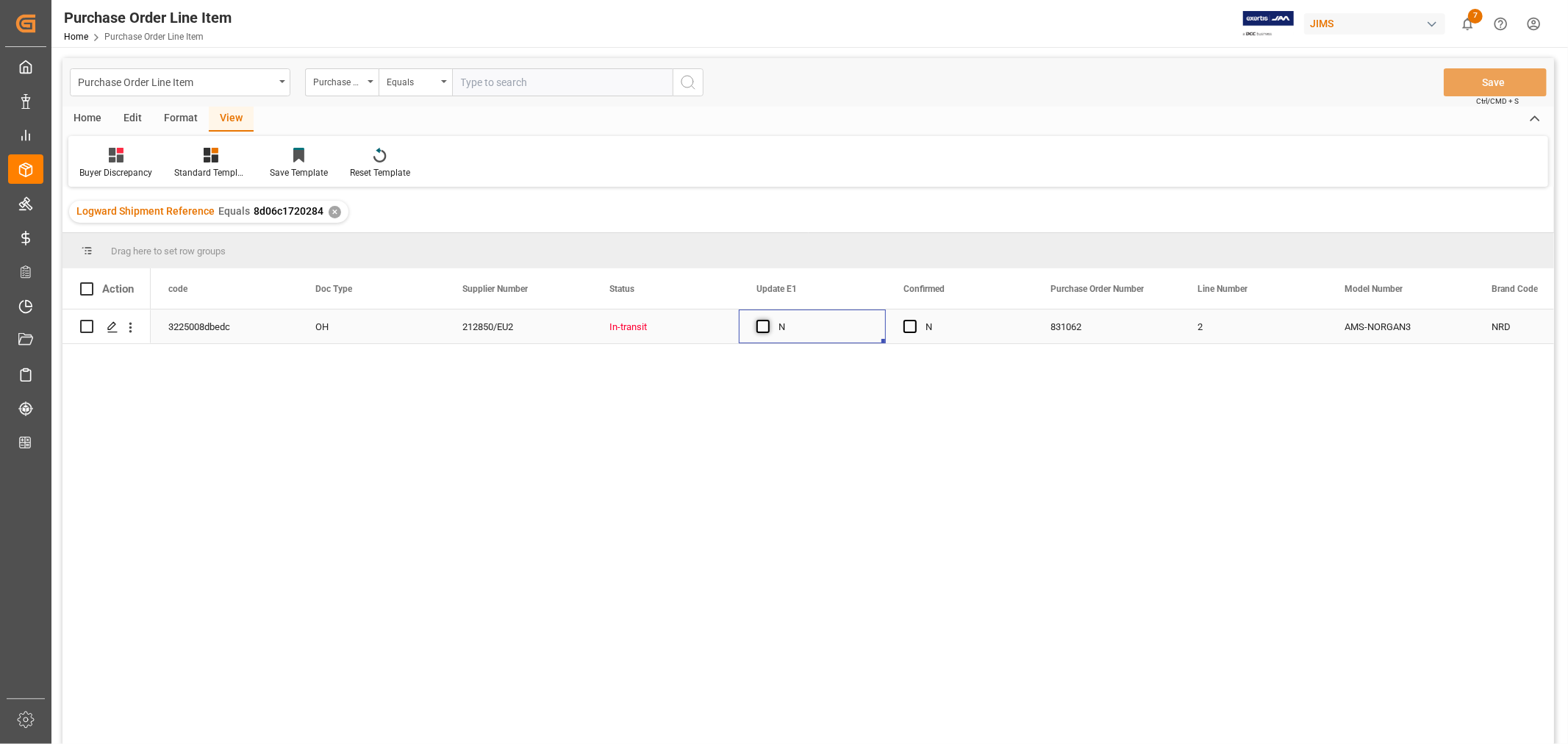
click at [758, 326] on span "Press SPACE to select this row." at bounding box center [763, 326] width 13 height 13
click at [768, 320] on input "Press SPACE to select this row." at bounding box center [768, 320] width 0 height 0
click at [911, 326] on span "Press SPACE to select this row." at bounding box center [910, 326] width 13 height 13
click at [915, 320] on input "Press SPACE to select this row." at bounding box center [915, 320] width 0 height 0
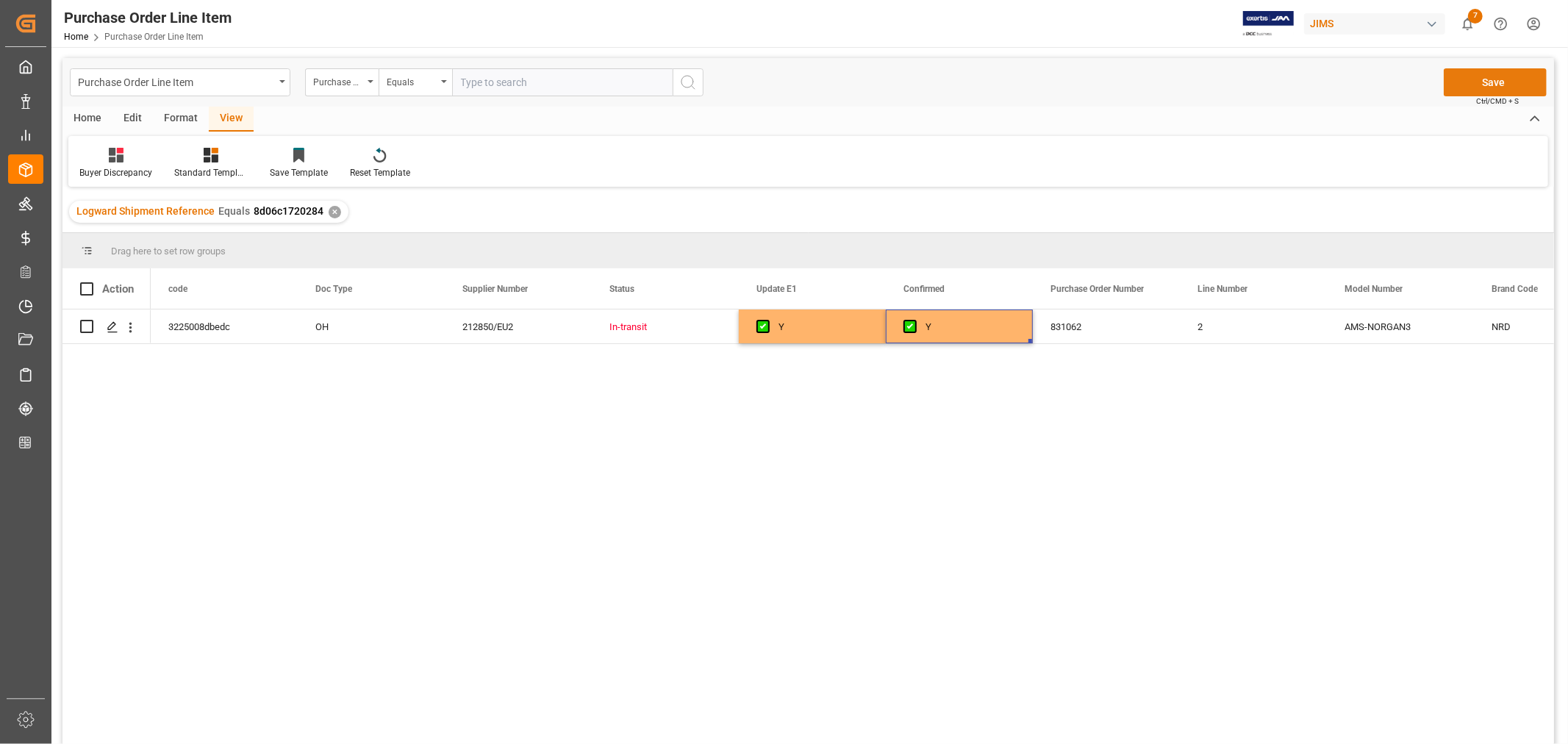
click at [1495, 88] on button "Save" at bounding box center [1495, 83] width 103 height 28
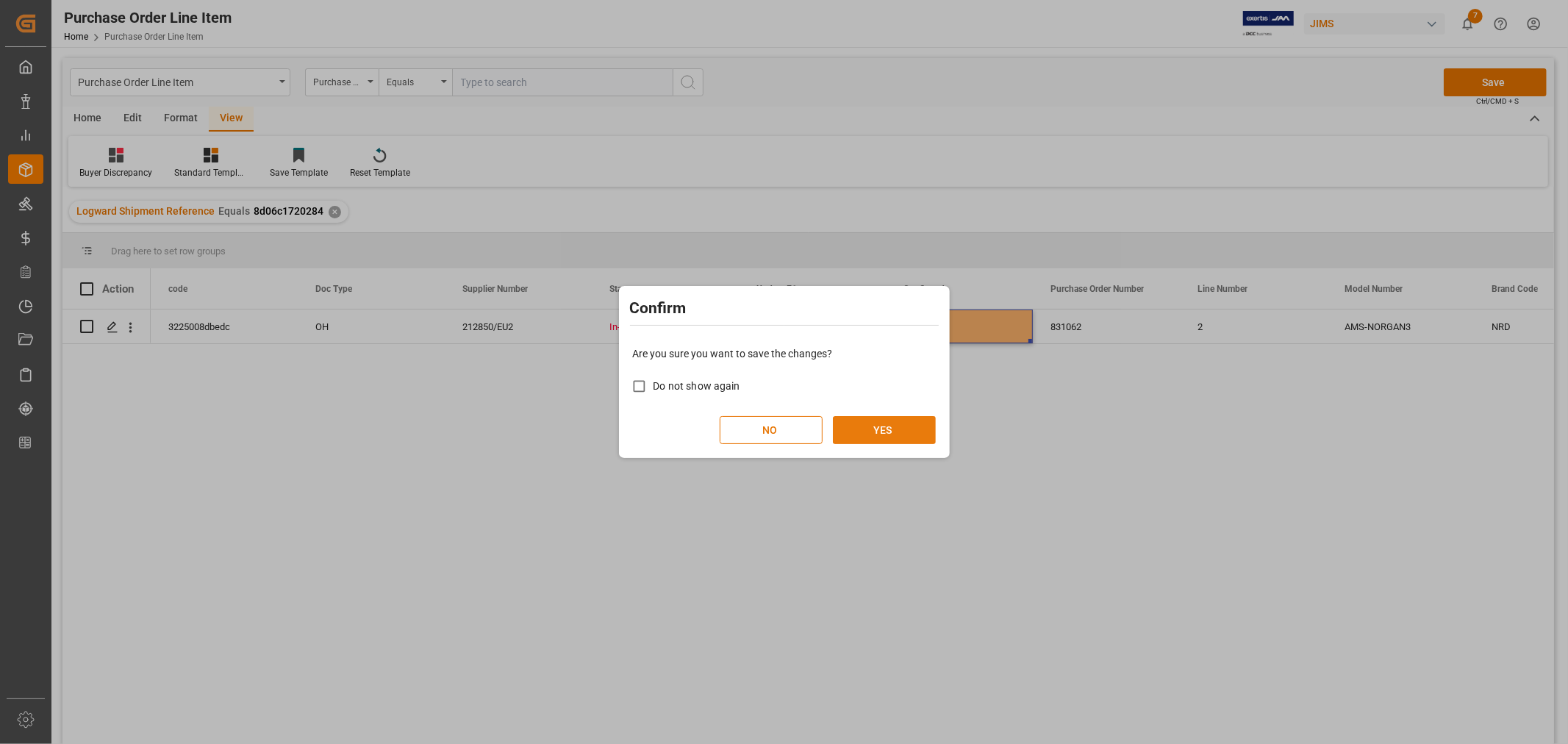
click at [885, 435] on button "YES" at bounding box center [884, 430] width 103 height 28
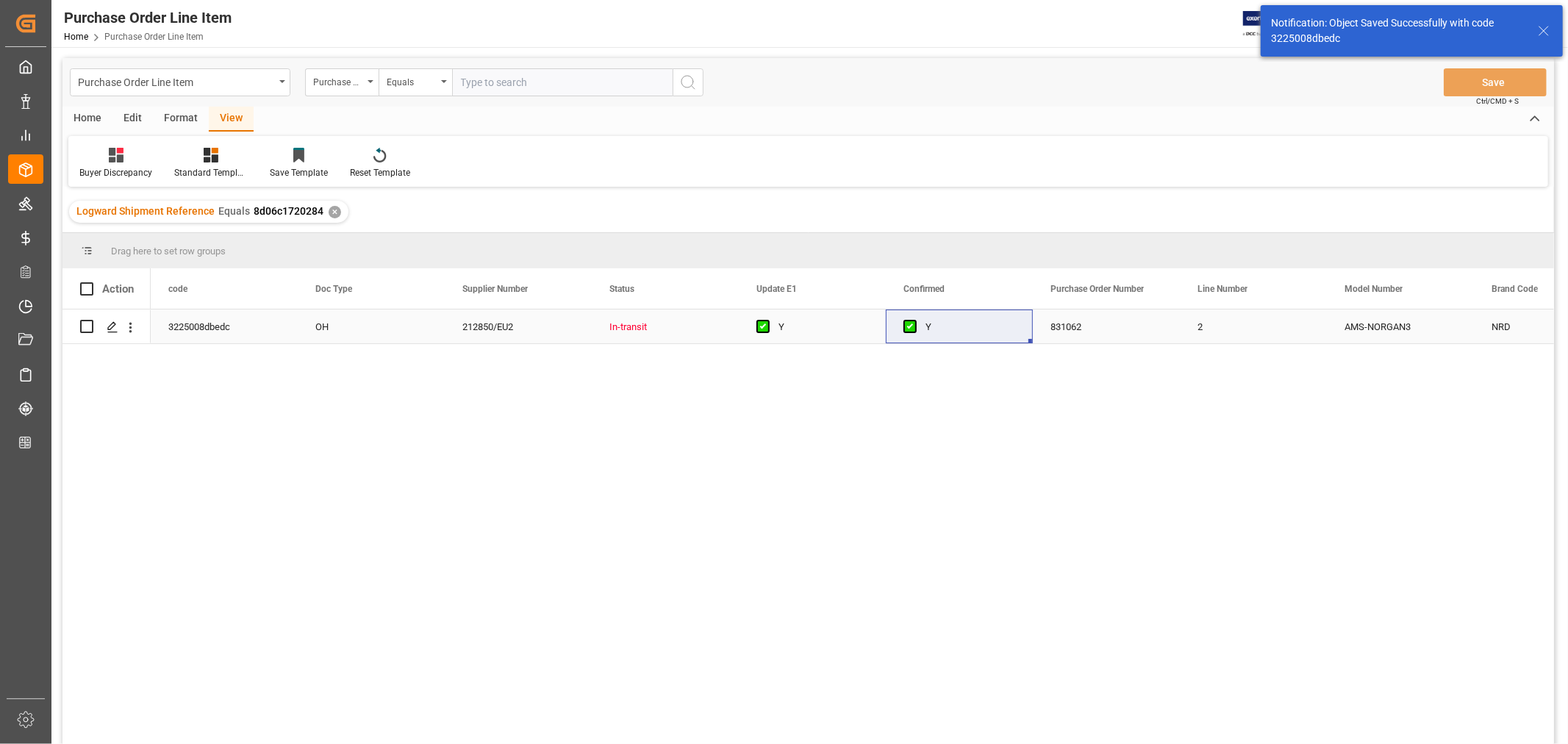
click at [390, 324] on div "OH" at bounding box center [371, 326] width 147 height 34
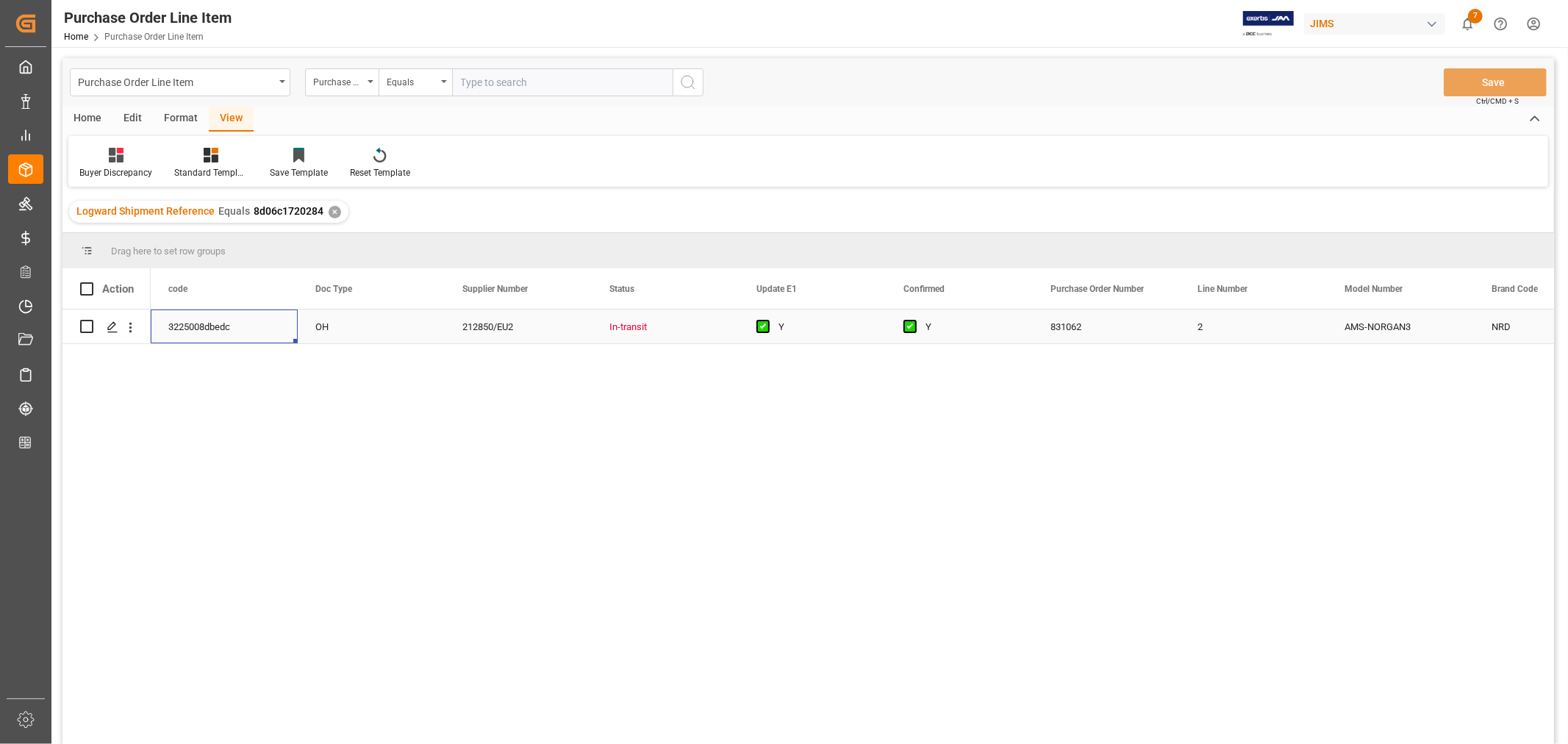
click at [228, 321] on div "3225008dbedc" at bounding box center [223, 326] width 147 height 34
click at [214, 161] on icon at bounding box center [210, 155] width 15 height 15
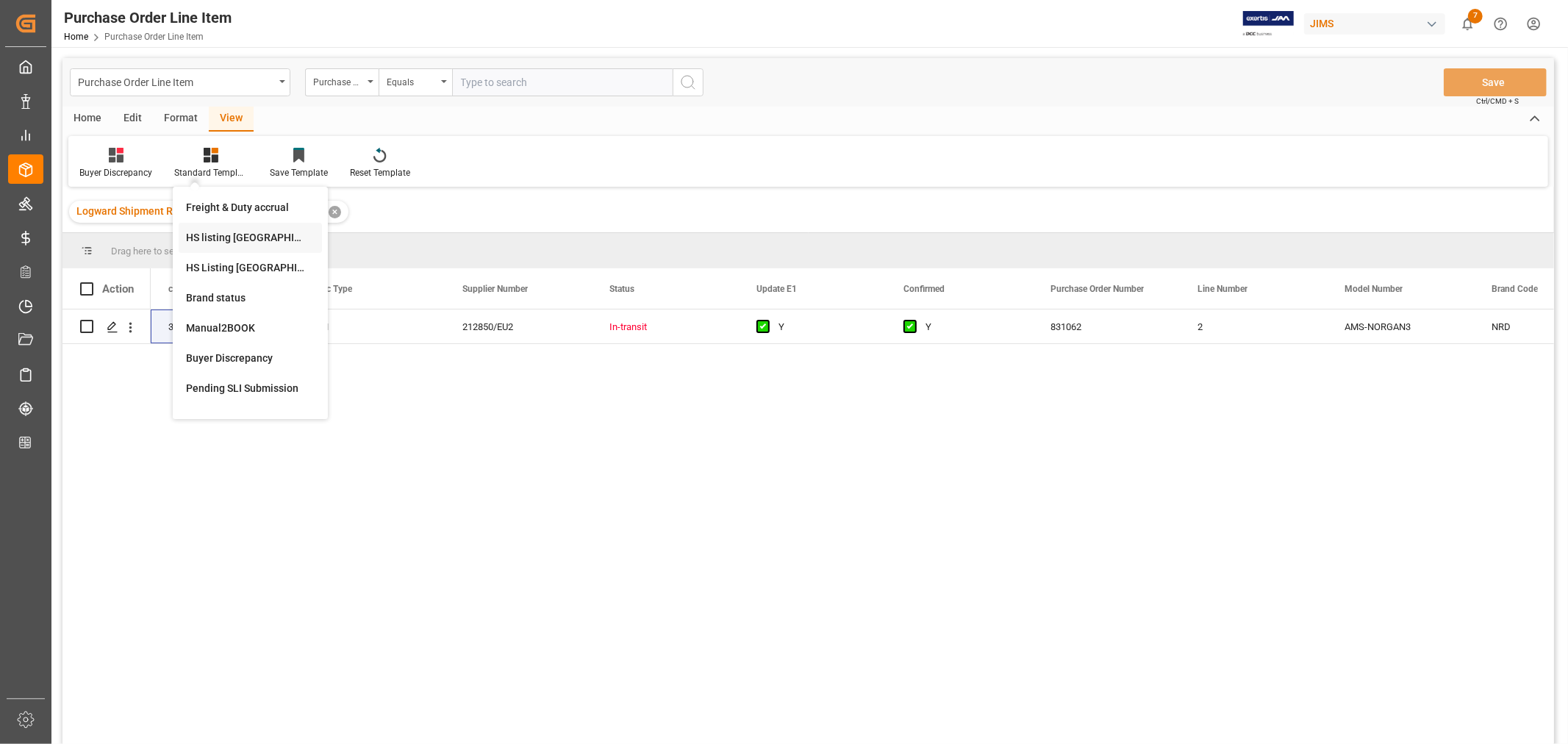
click at [216, 235] on div "HS listing USA" at bounding box center [249, 237] width 129 height 15
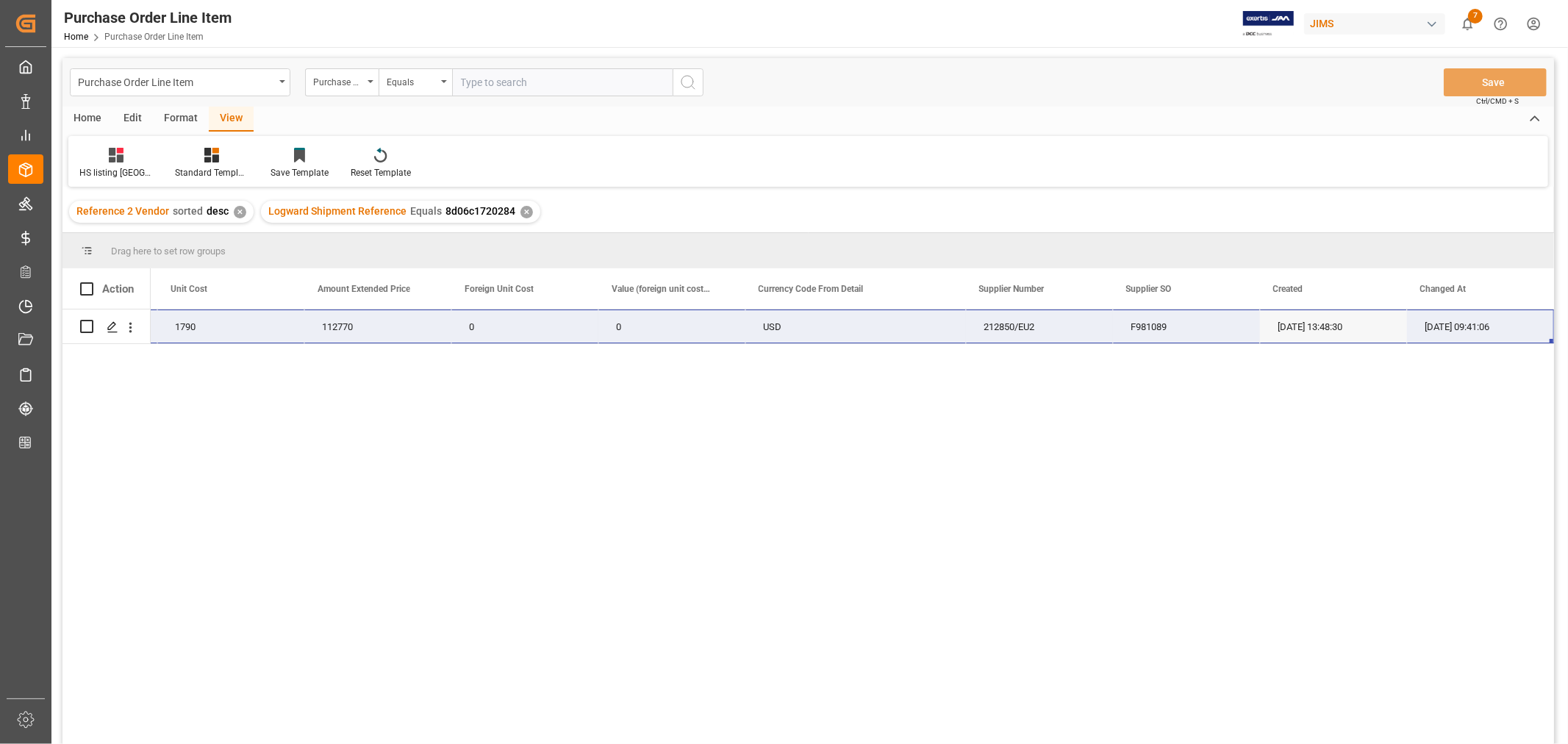
drag, startPoint x: 193, startPoint y: 324, endPoint x: 1468, endPoint y: 328, distance: 1275.0
click at [1468, 328] on div "22-10889-SE (EA) Nord Organ 3 63 1790 112770 0 0 USD 212850/EU2 F981089 04-30-2…" at bounding box center [341, 326] width 2427 height 35
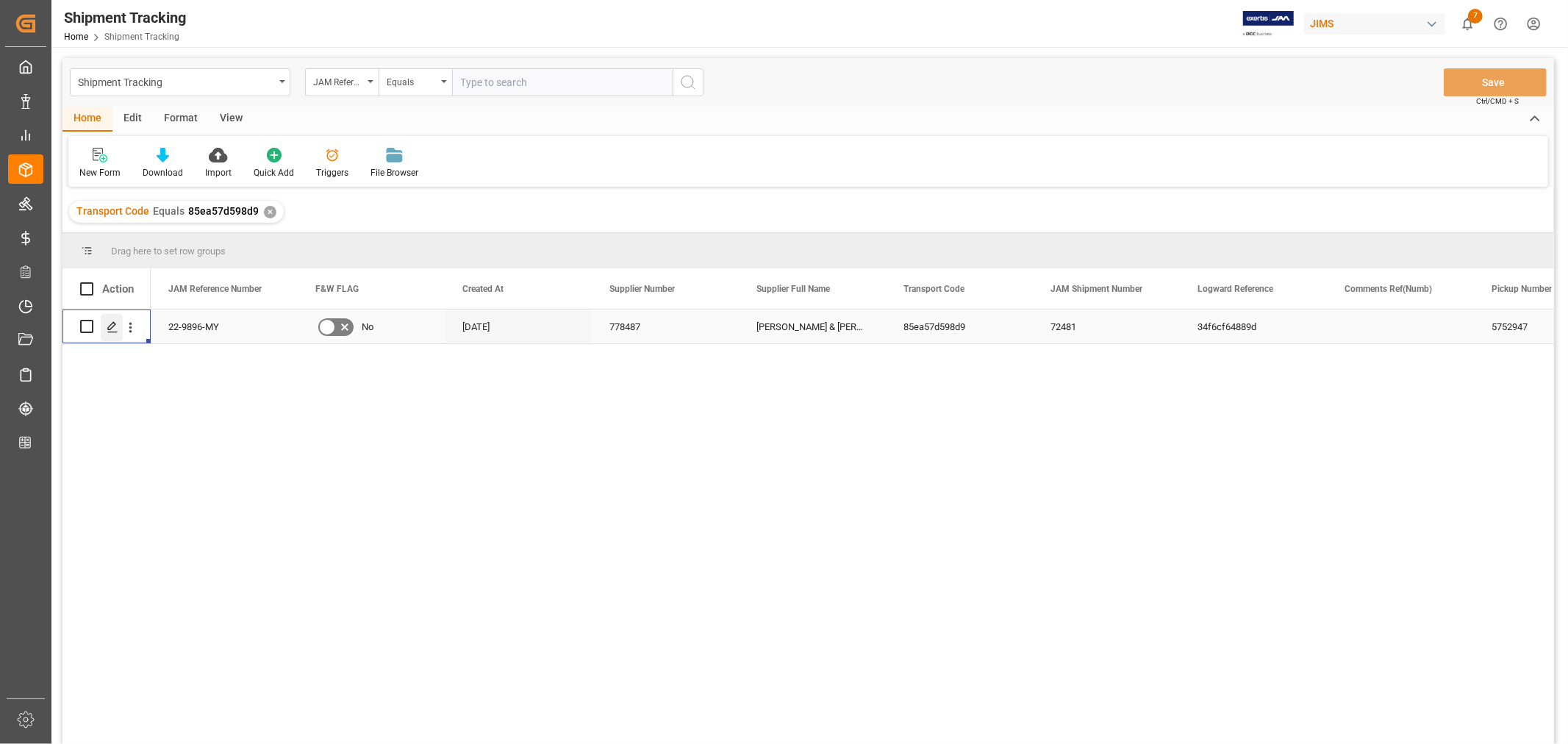
click at [114, 326] on icon "Press SPACE to select this row." at bounding box center [113, 327] width 12 height 12
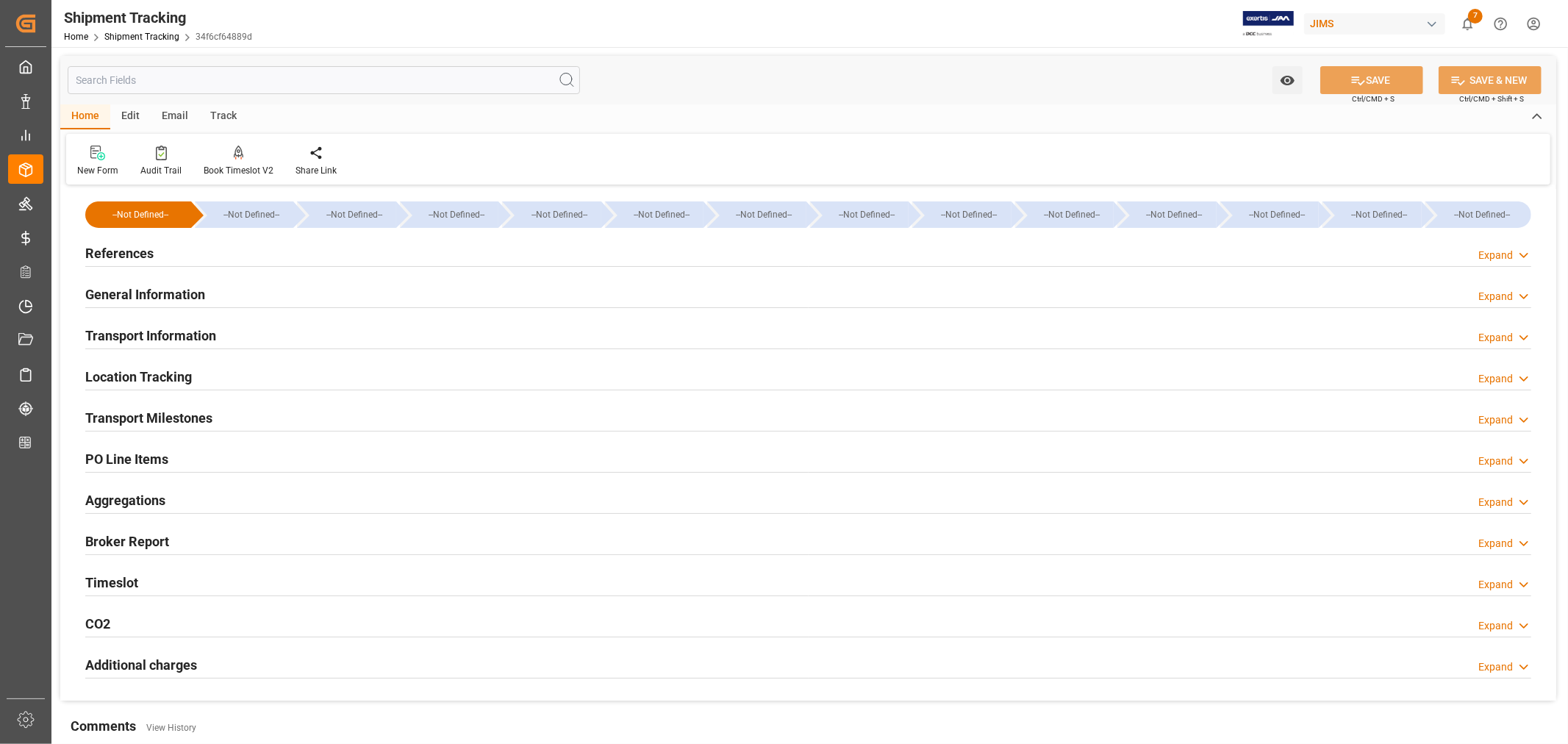
click at [158, 290] on h2 "General Information" at bounding box center [146, 294] width 120 height 20
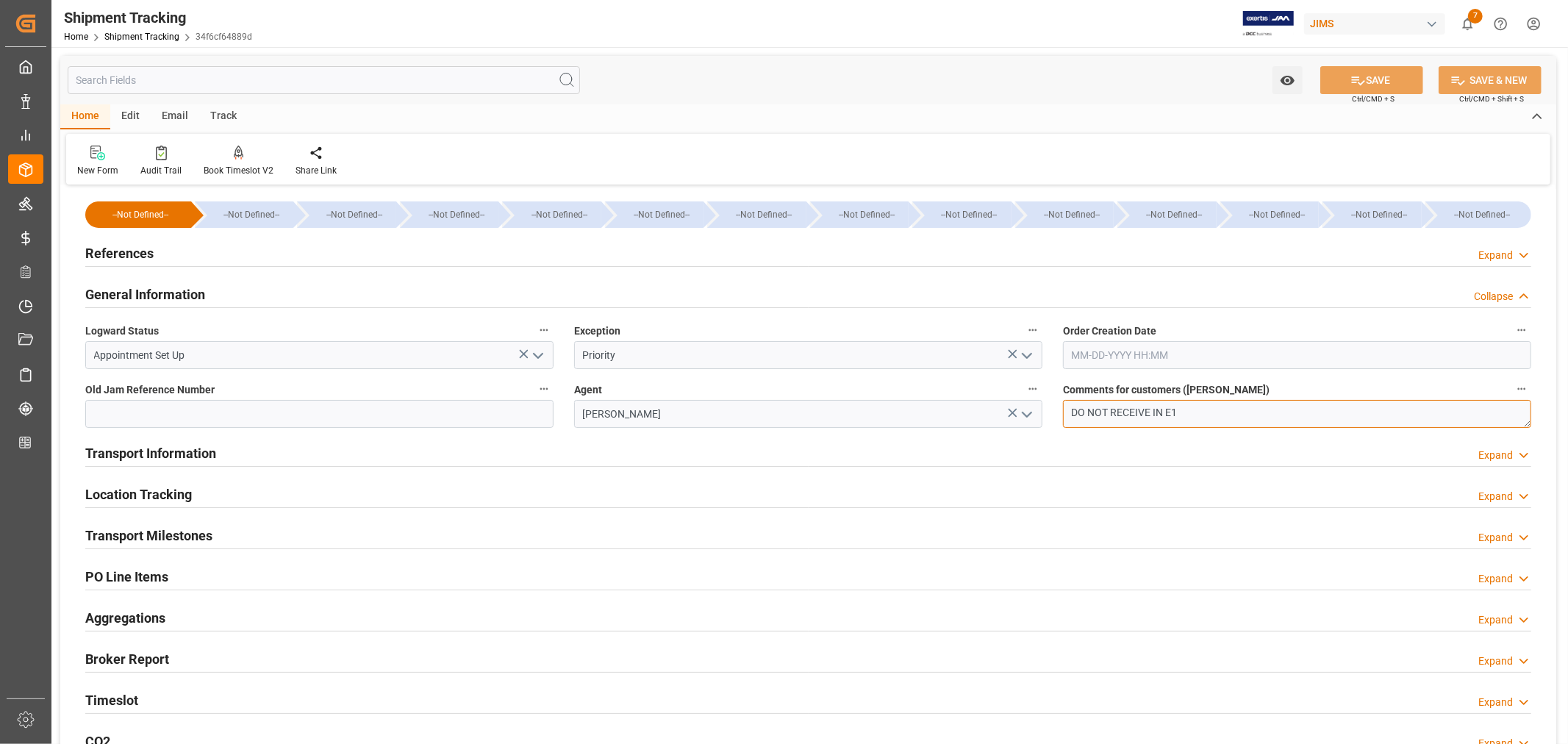
drag, startPoint x: 1112, startPoint y: 409, endPoint x: 1047, endPoint y: 410, distance: 65.0
click at [1047, 410] on div "--Not Defined-- --Not Defined-- --Not Defined-- --Not Defined-- --Not Defined--…" at bounding box center [808, 503] width 1496 height 629
type textarea "OK TO RECEIVE IN E1"
click at [1372, 77] on button "SAVE" at bounding box center [1372, 80] width 103 height 28
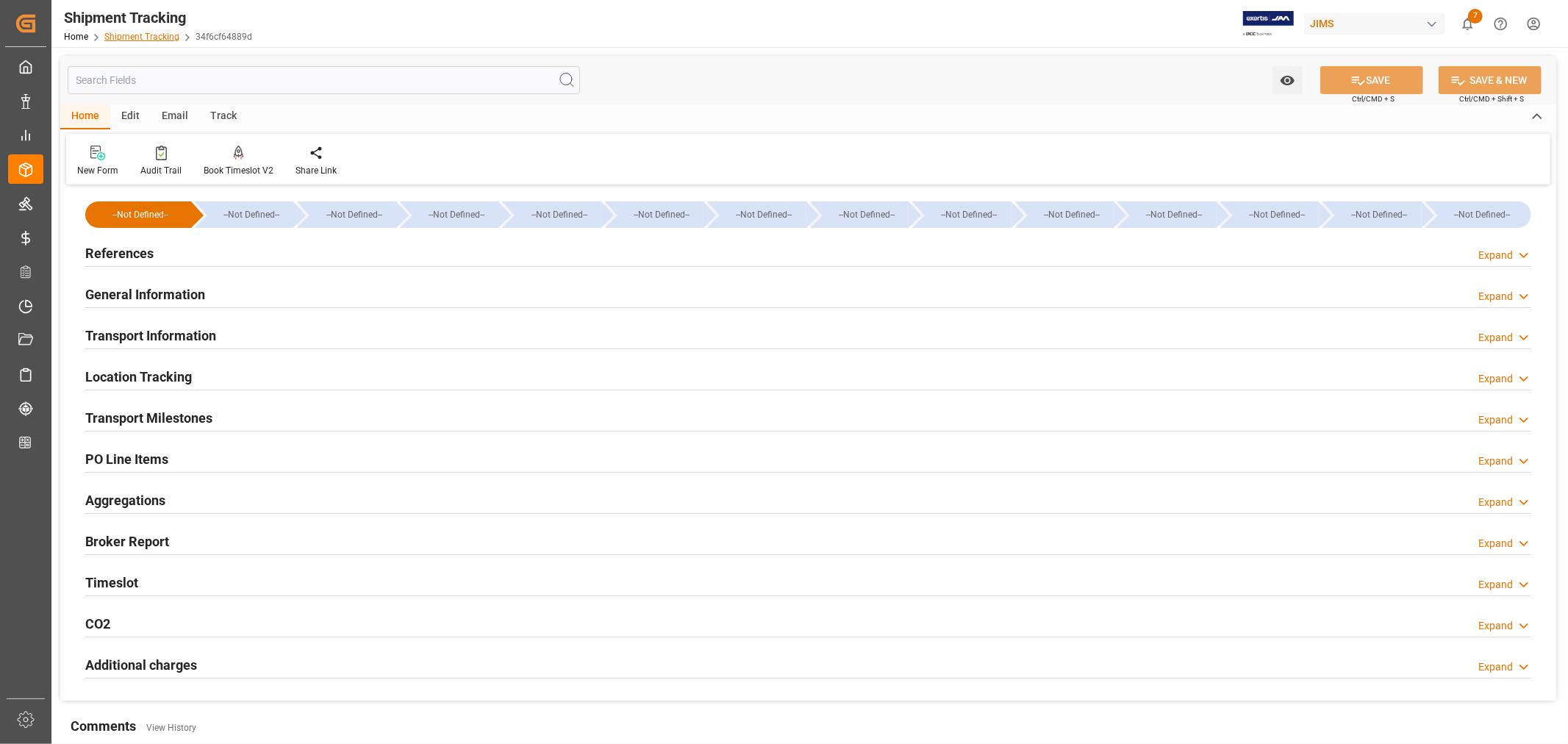
click at [146, 35] on link "Shipment Tracking" at bounding box center [142, 37] width 75 height 10
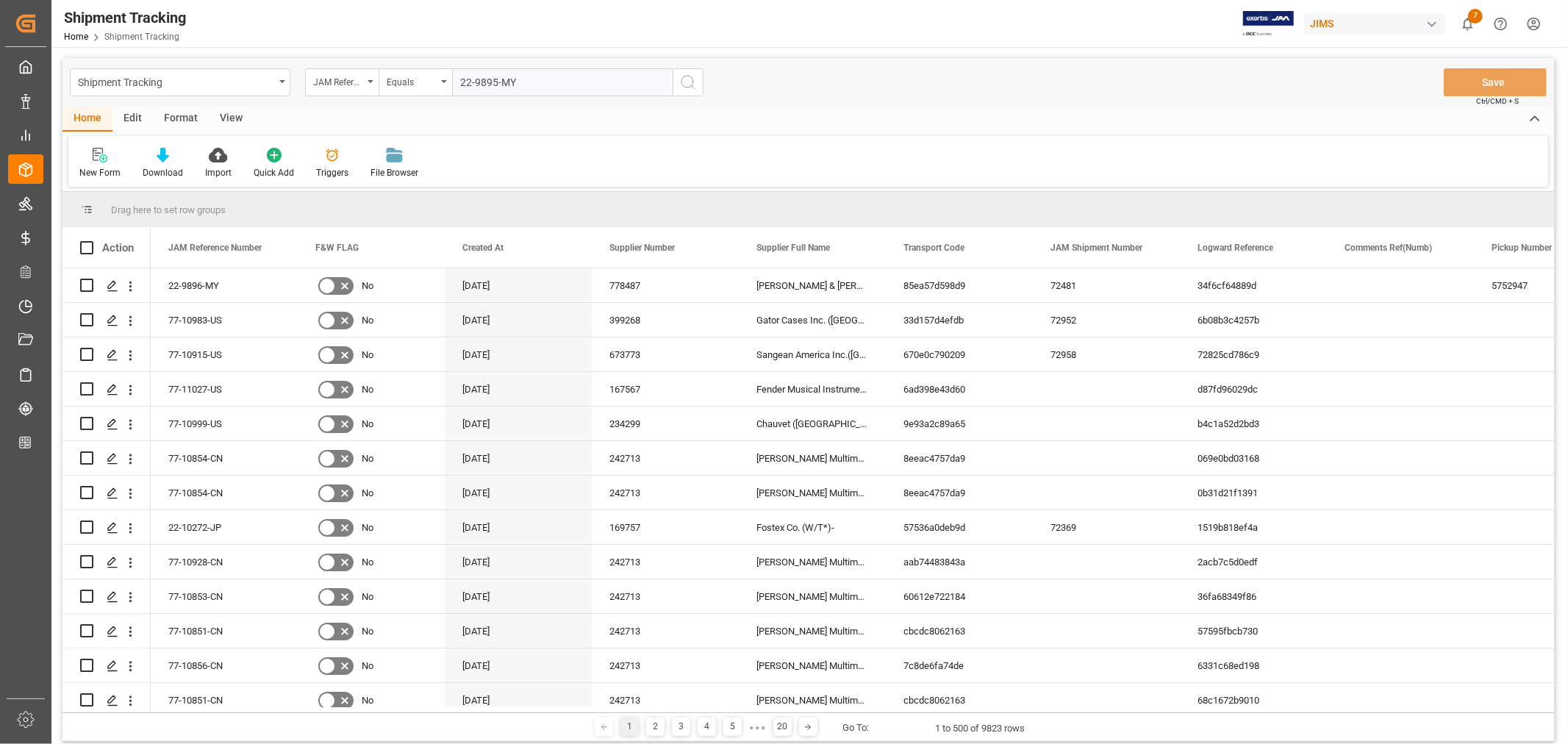
type input "22-9895-MY"
click at [689, 83] on icon "search button" at bounding box center [688, 83] width 18 height 18
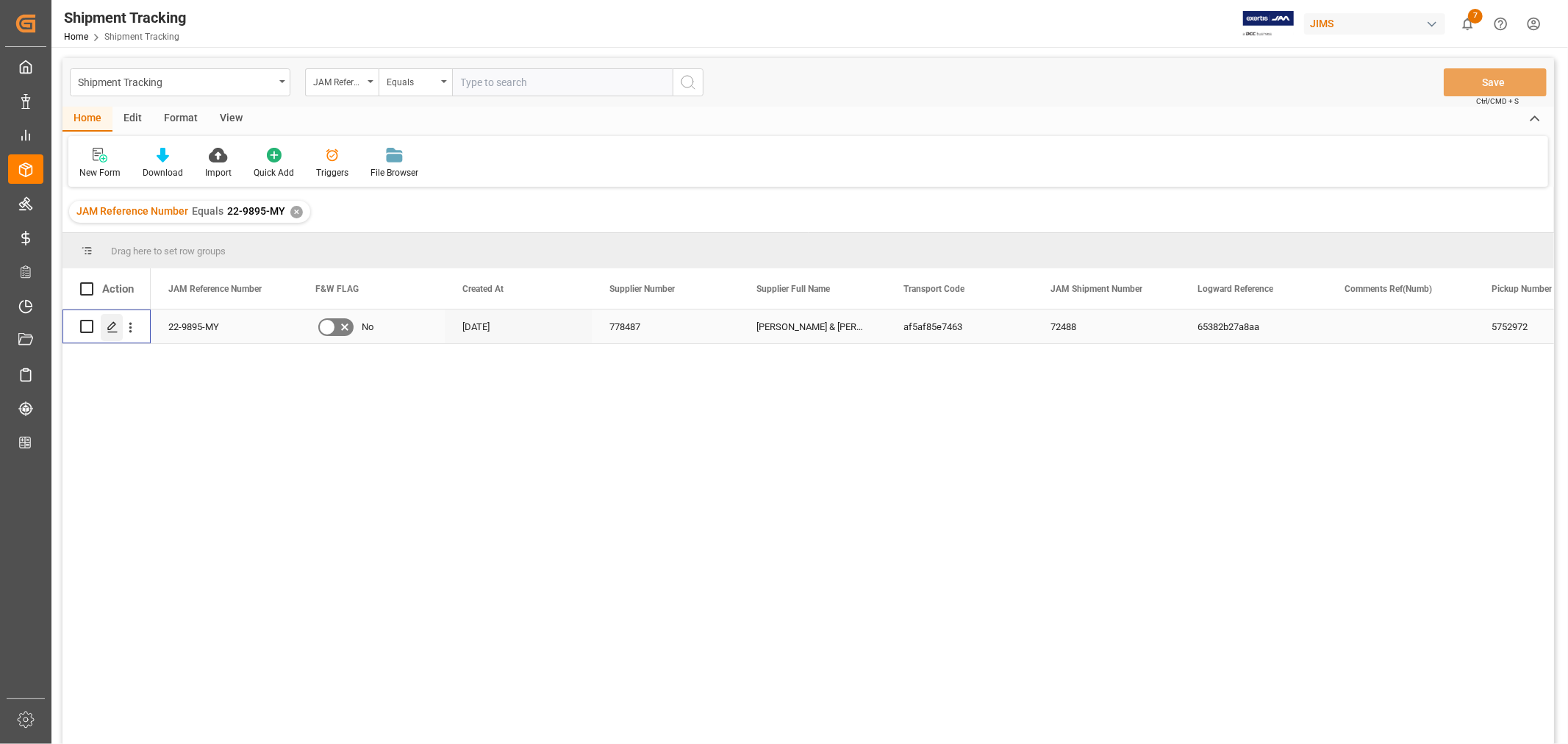
click at [116, 326] on icon "Press SPACE to select this row." at bounding box center [113, 327] width 12 height 12
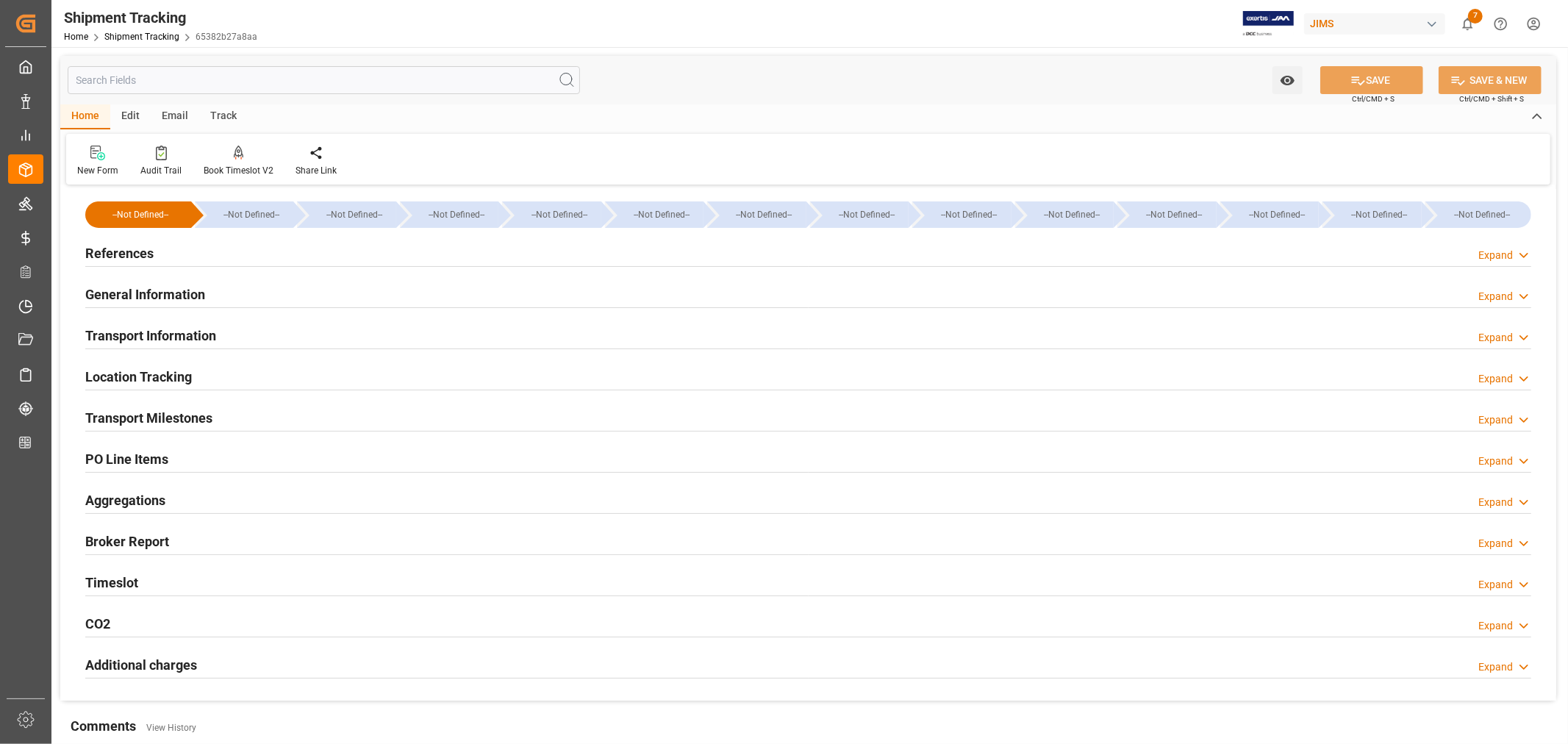
click at [142, 289] on h2 "General Information" at bounding box center [146, 294] width 120 height 20
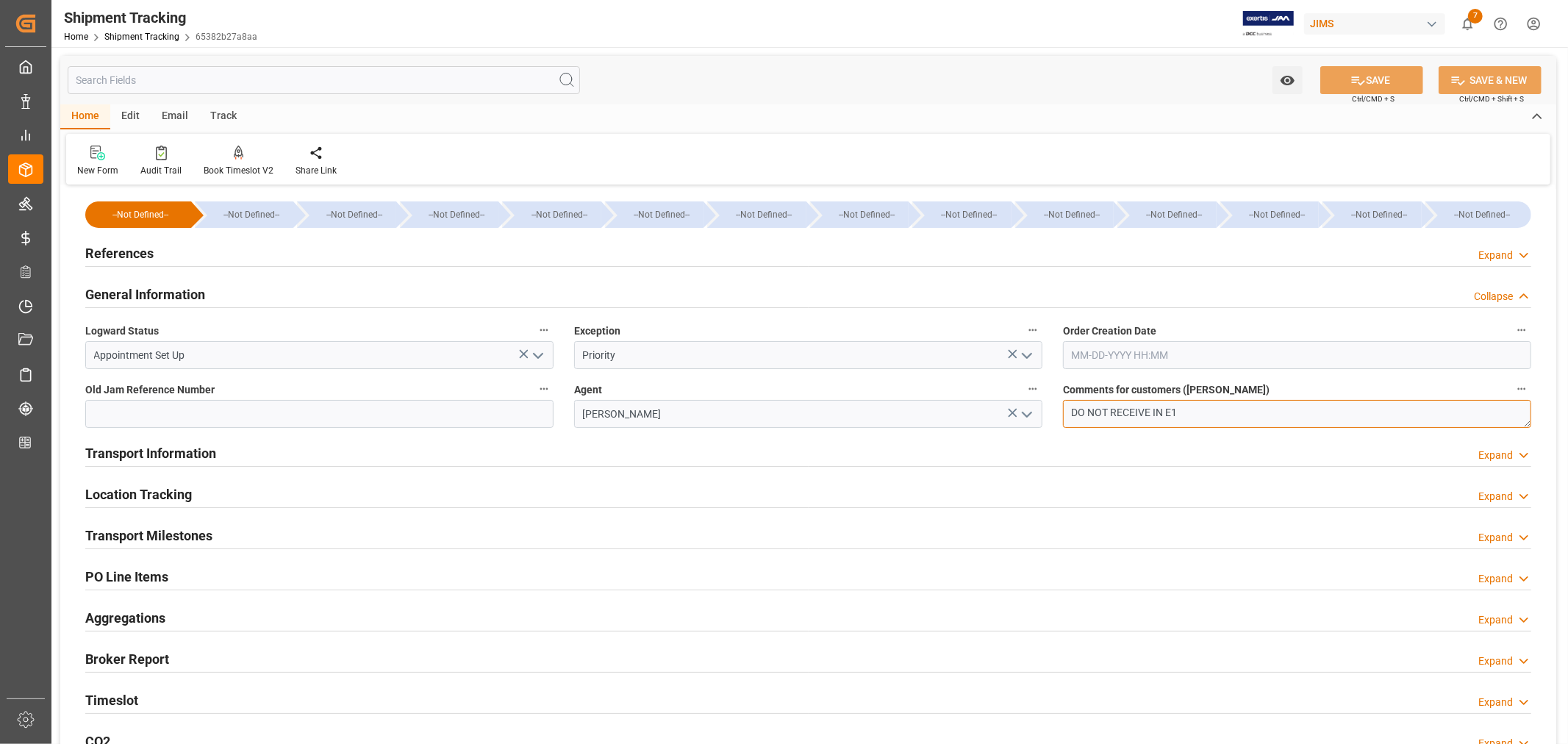
drag, startPoint x: 1107, startPoint y: 410, endPoint x: 1025, endPoint y: 408, distance: 82.0
click at [1025, 408] on div "--Not Defined-- --Not Defined-- --Not Defined-- --Not Defined-- --Not Defined--…" at bounding box center [808, 503] width 1496 height 629
type textarea "OK TO RECEIVE IN E1"
click at [1377, 82] on button "SAVE" at bounding box center [1372, 80] width 103 height 28
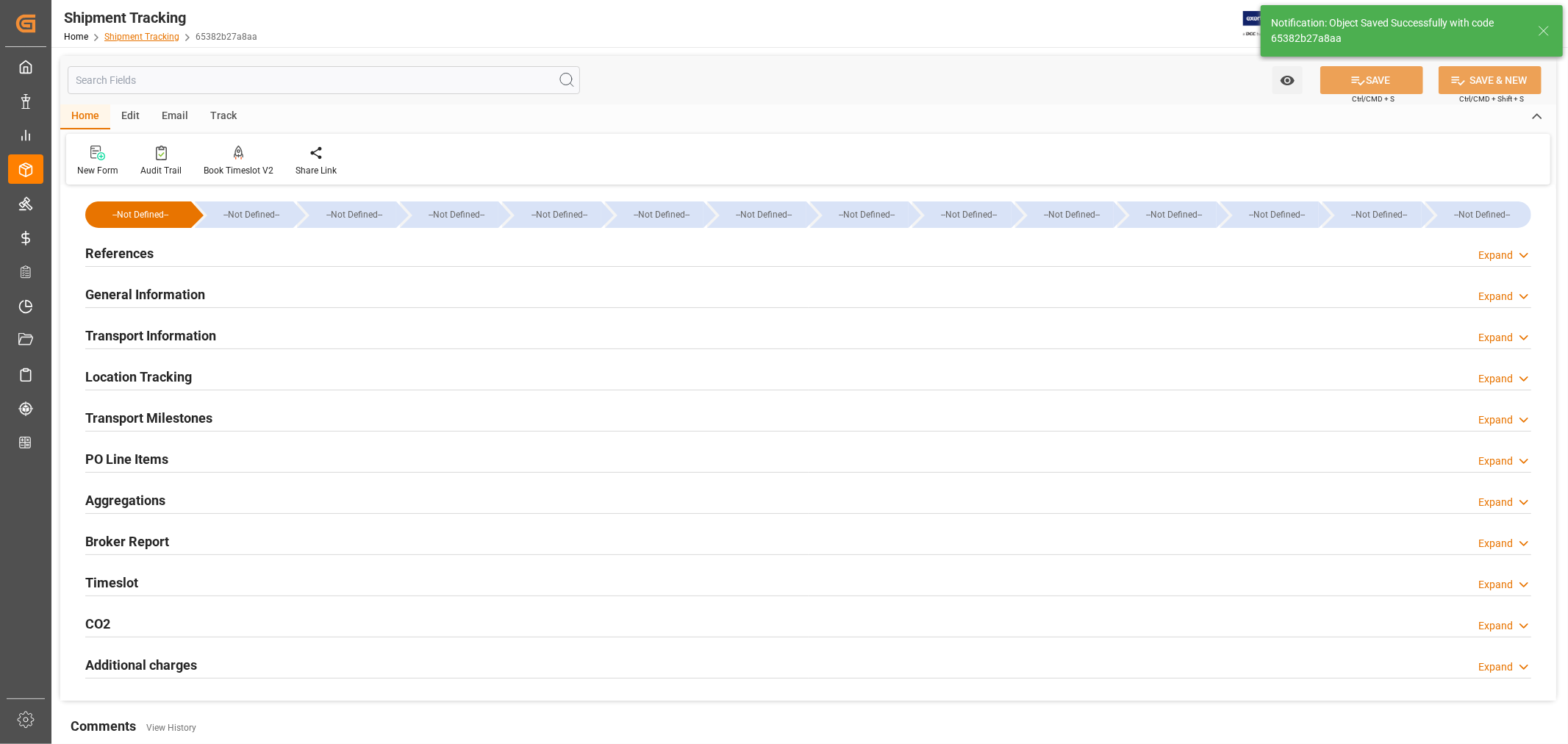
click at [153, 35] on link "Shipment Tracking" at bounding box center [142, 37] width 75 height 10
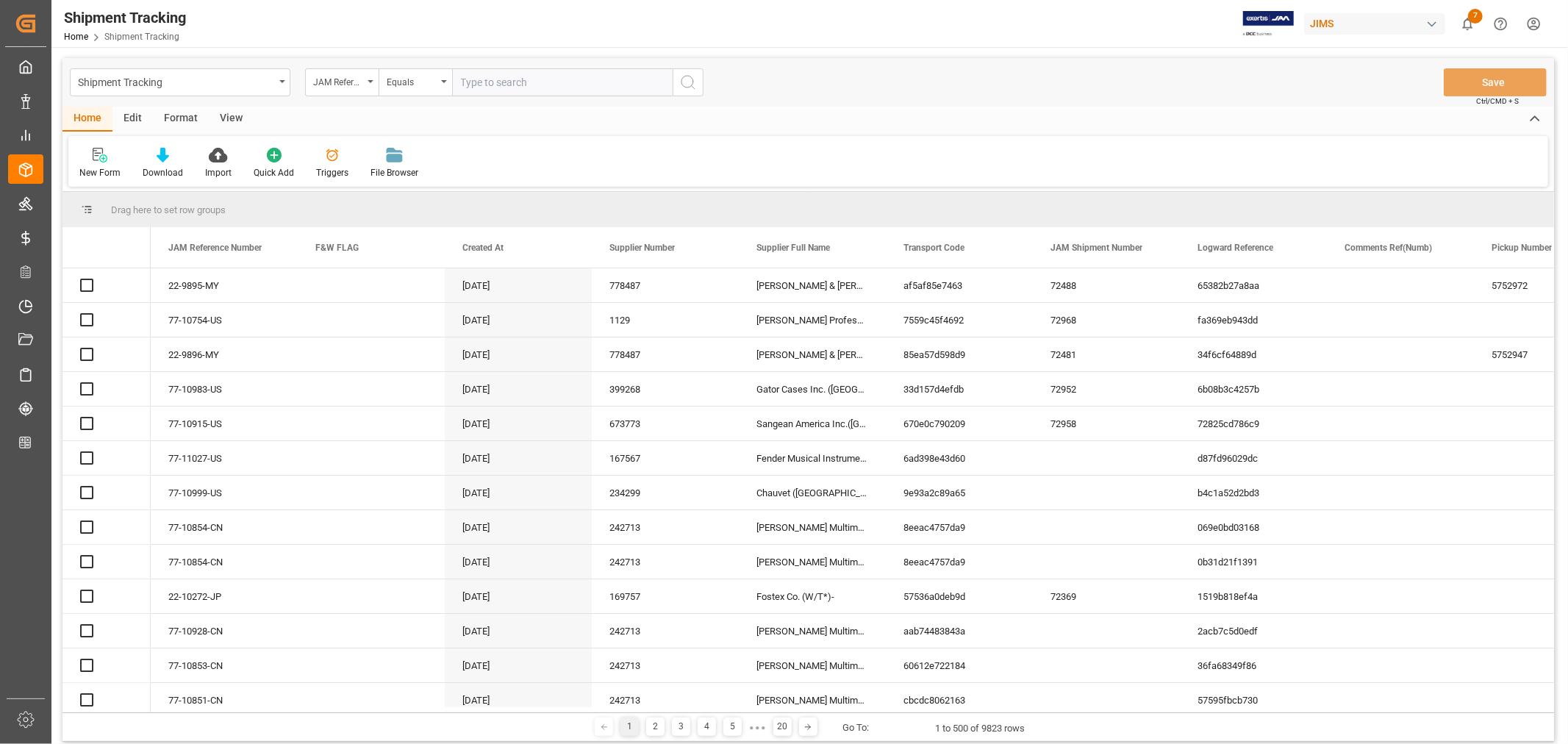
click at [477, 83] on input "text" at bounding box center [562, 83] width 220 height 28
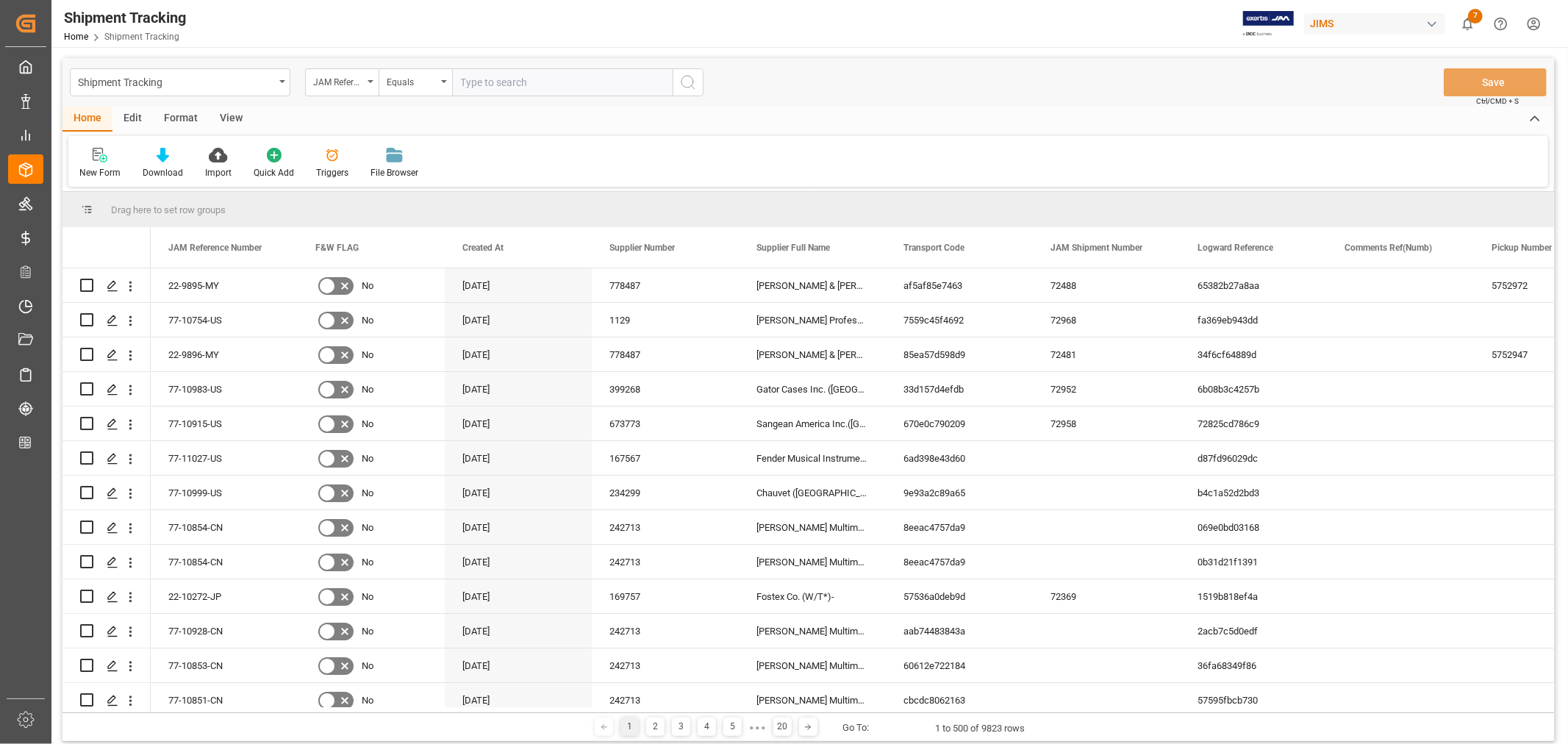
paste input "22-10144-MY"
type input "22-10144-MY"
click at [684, 83] on icon "search button" at bounding box center [688, 83] width 18 height 18
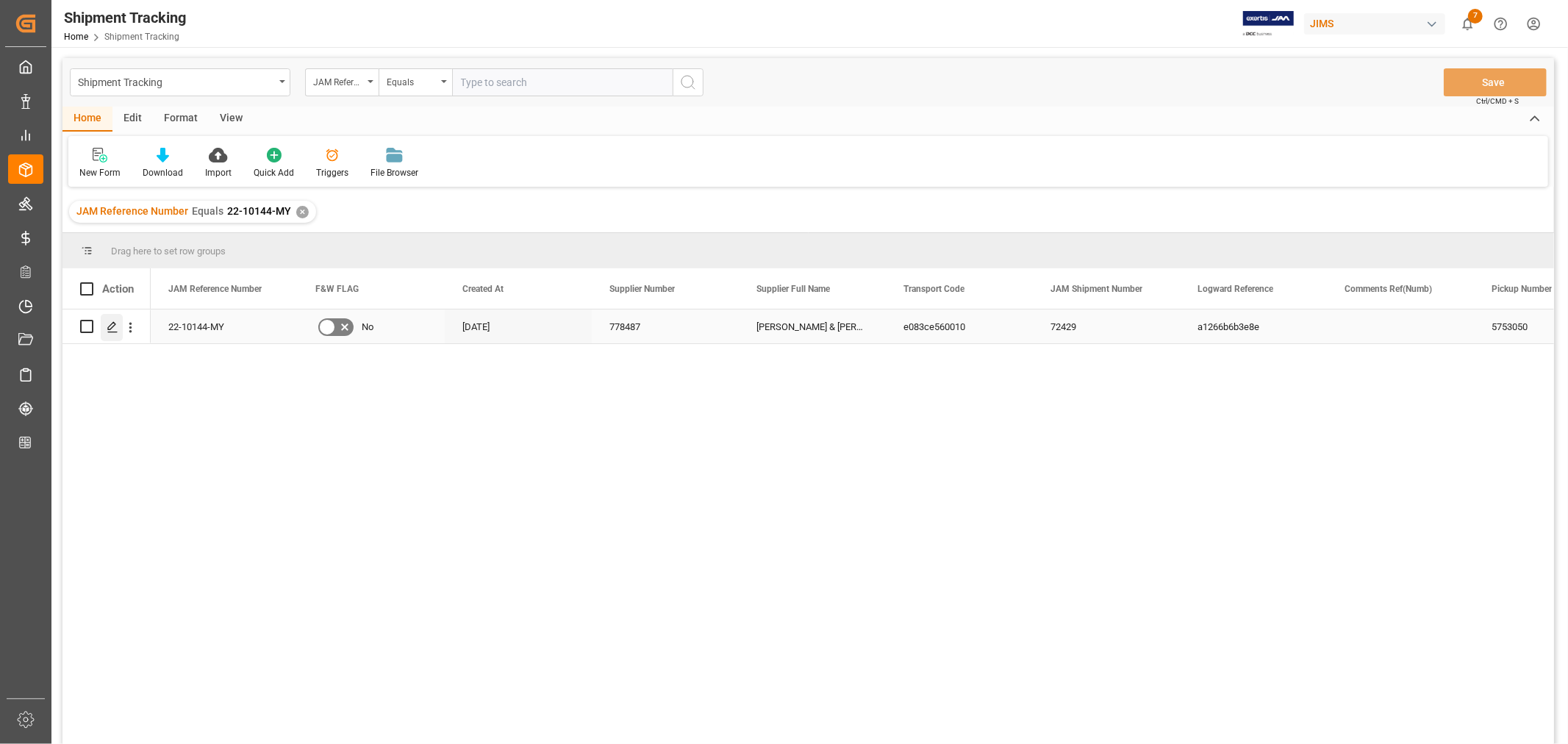
click at [111, 323] on icon "Press SPACE to select this row." at bounding box center [113, 327] width 12 height 12
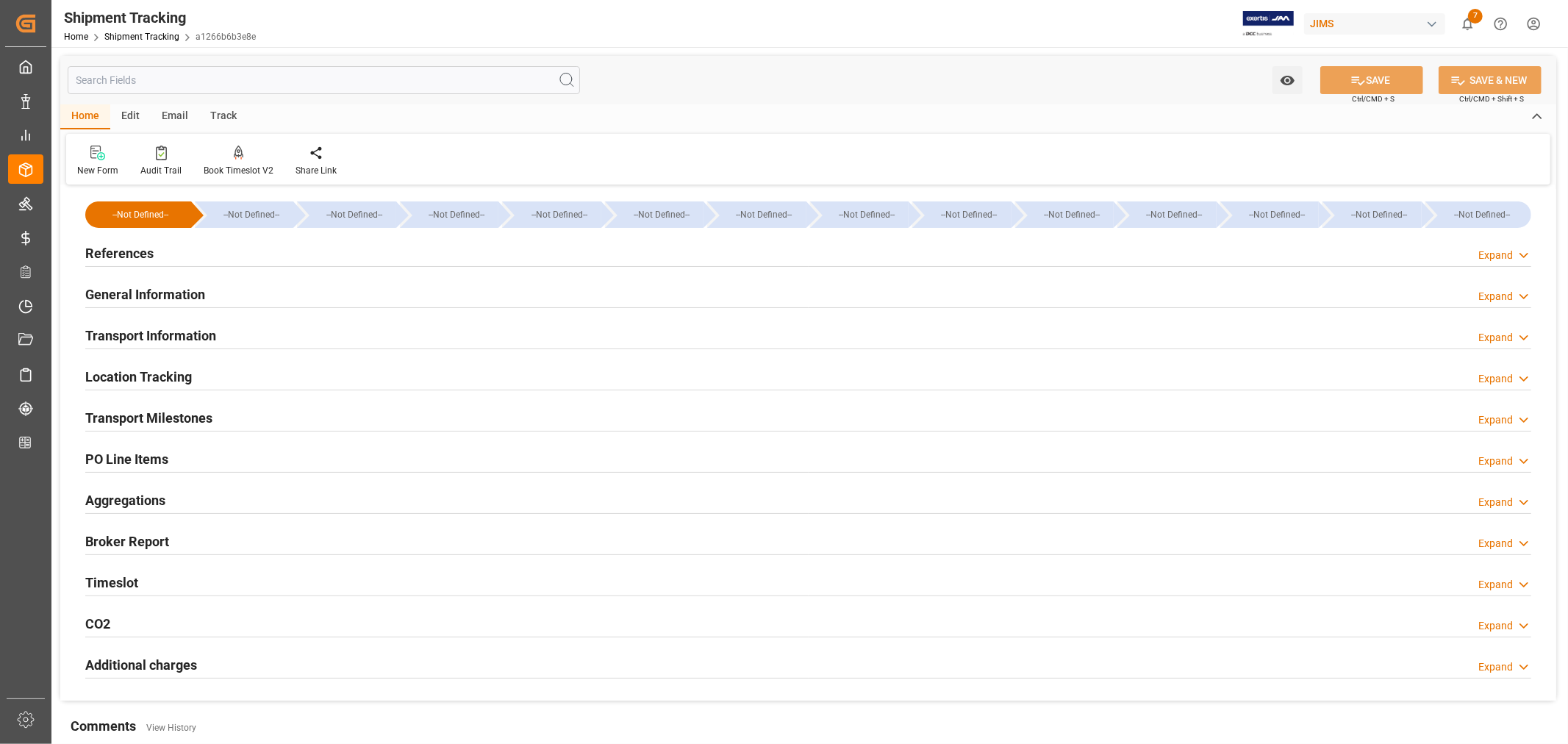
click at [141, 292] on h2 "General Information" at bounding box center [146, 294] width 120 height 20
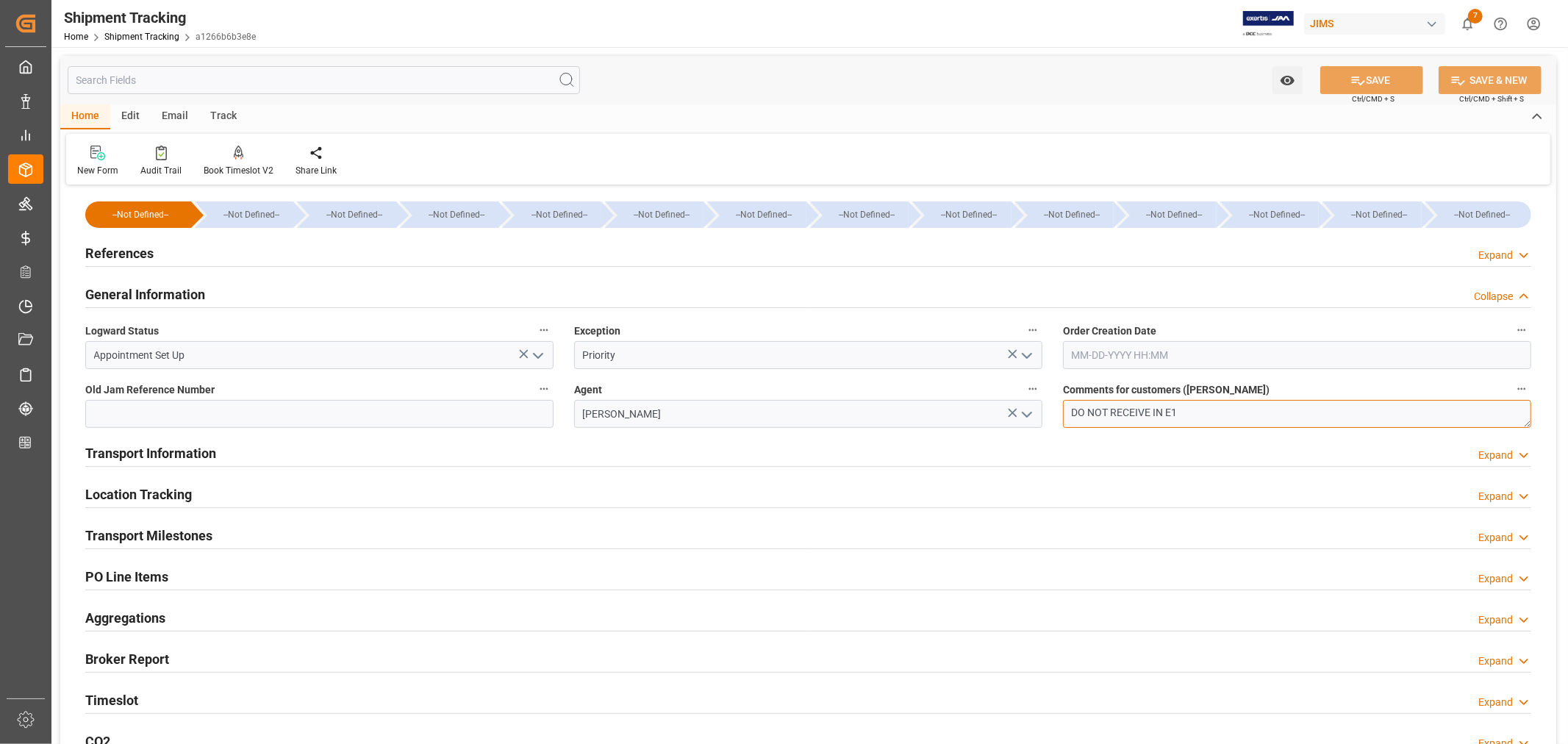
drag, startPoint x: 1106, startPoint y: 410, endPoint x: 1035, endPoint y: 409, distance: 71.0
click at [1035, 409] on div "--Not Defined-- --Not Defined-- --Not Defined-- --Not Defined-- --Not Defined--…" at bounding box center [808, 503] width 1496 height 629
type textarea "OK TO RECEIVE IN E1"
click at [1382, 83] on button "SAVE" at bounding box center [1372, 80] width 103 height 28
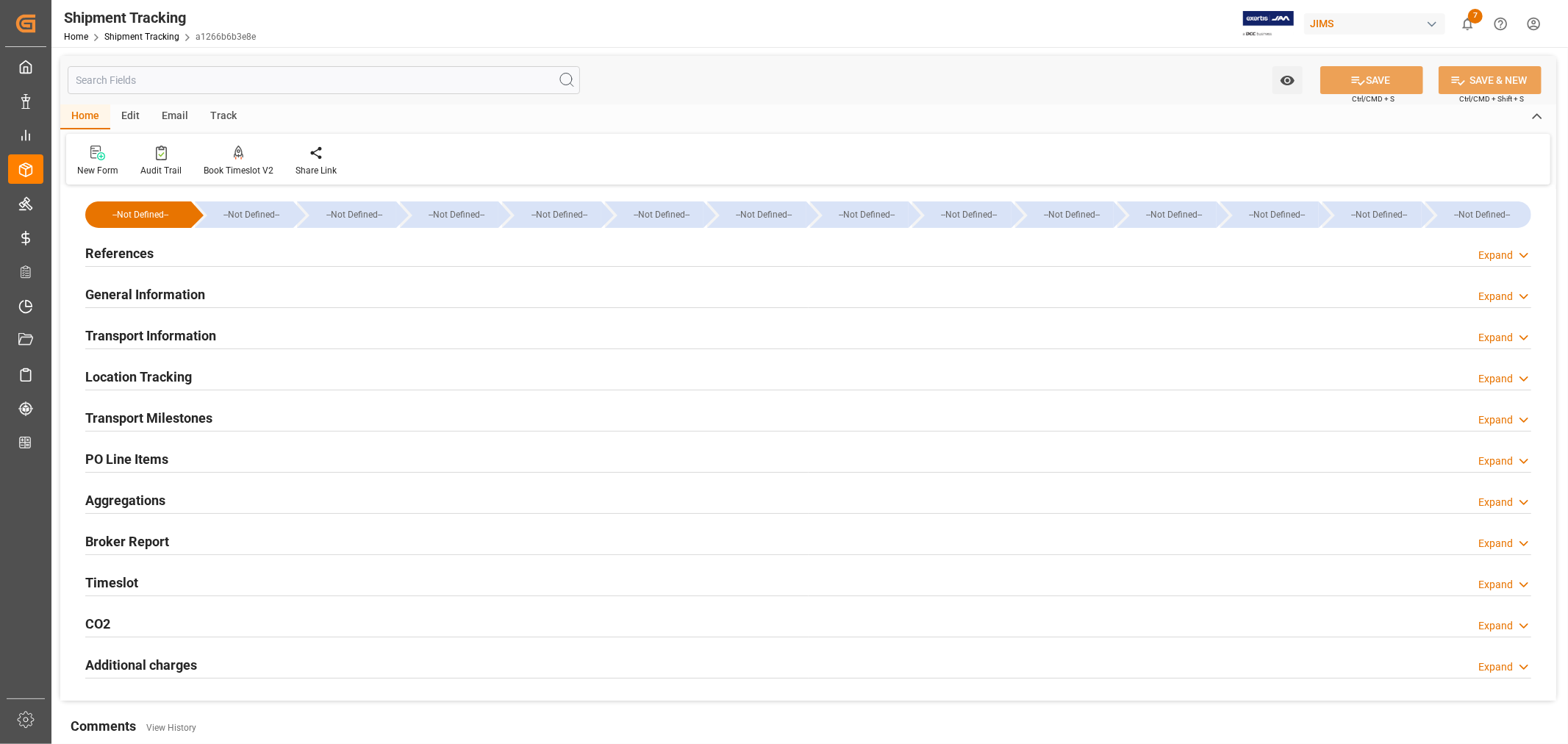
click at [130, 245] on h2 "References" at bounding box center [120, 253] width 69 height 20
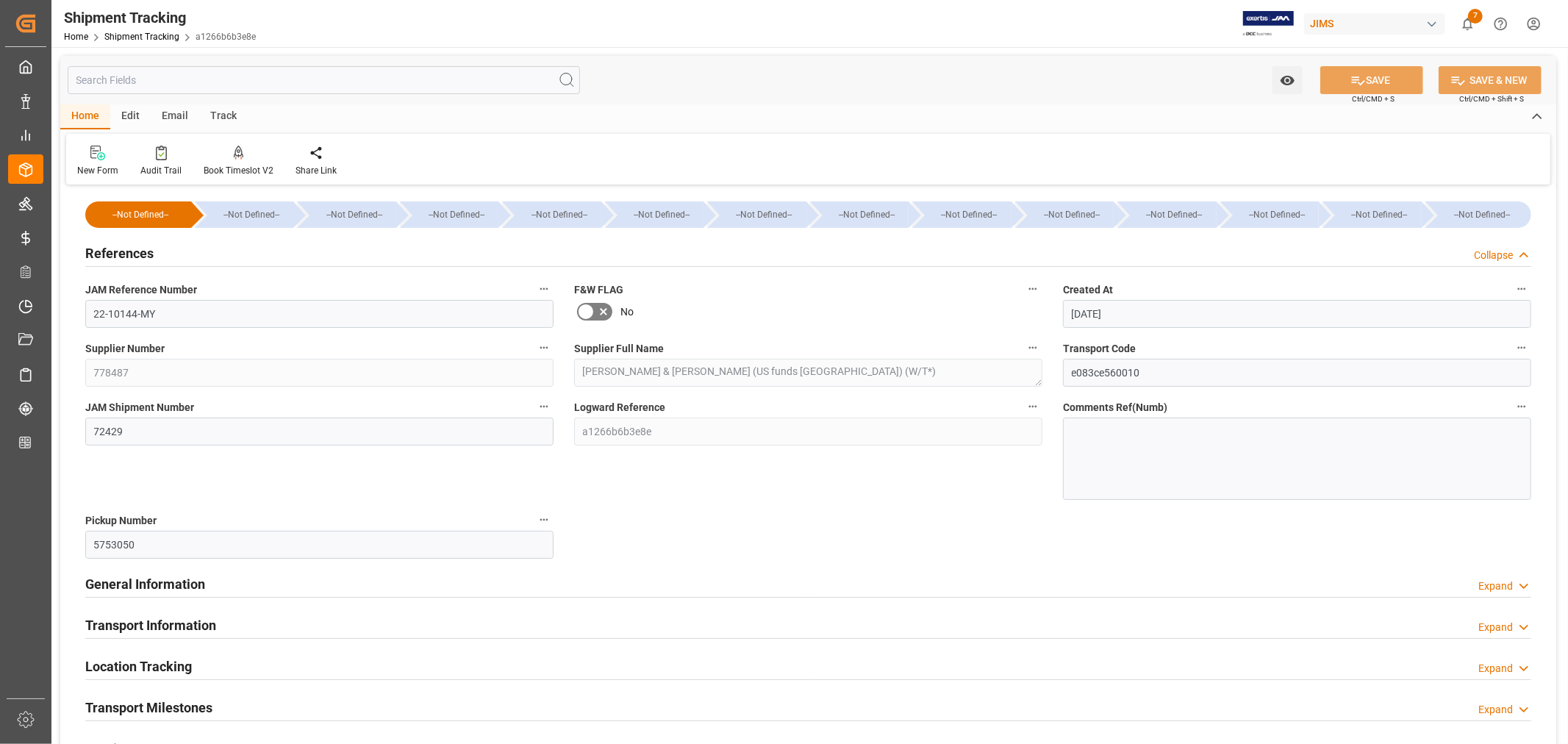
click at [130, 245] on h2 "References" at bounding box center [120, 253] width 69 height 20
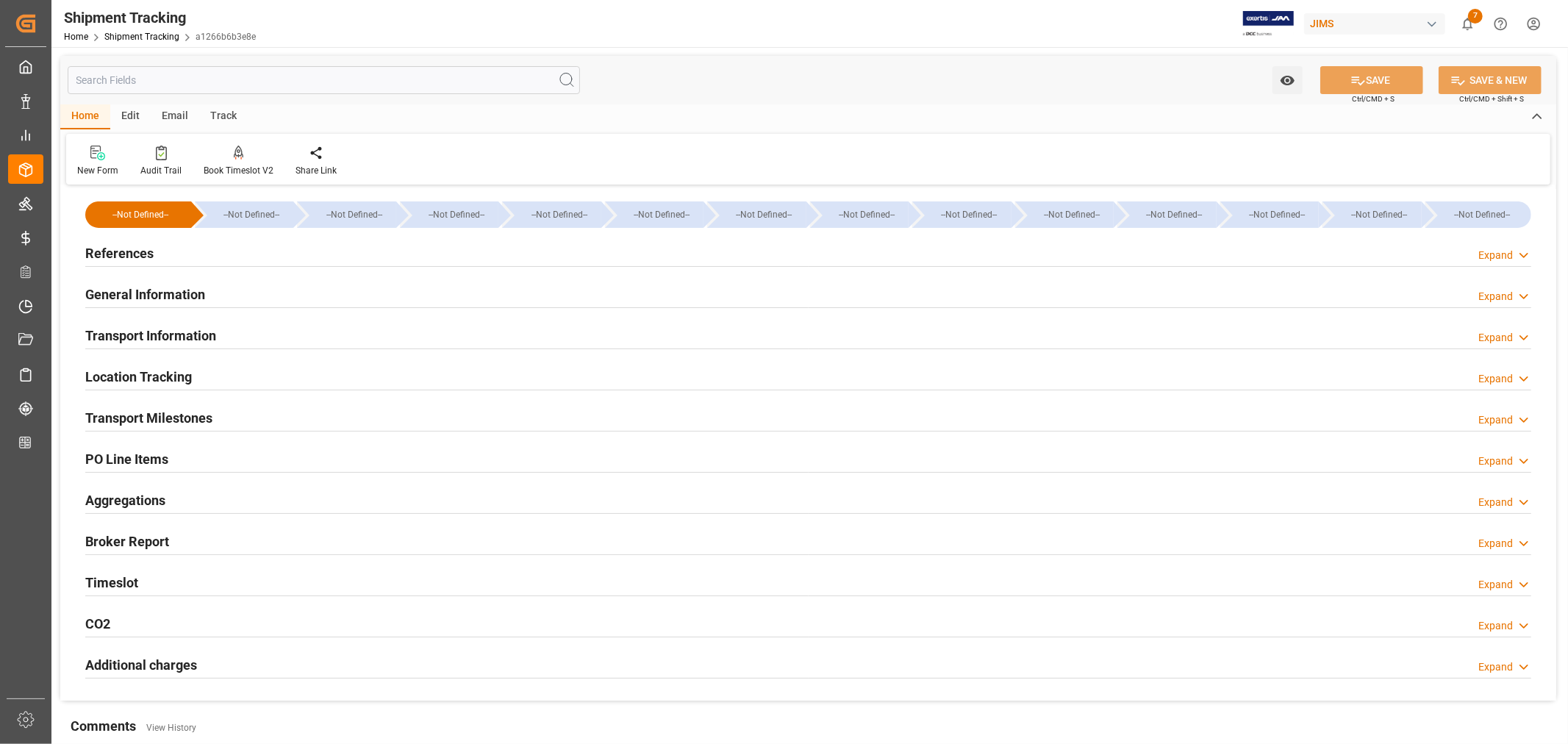
click at [185, 420] on h2 "Transport Milestones" at bounding box center [150, 418] width 128 height 20
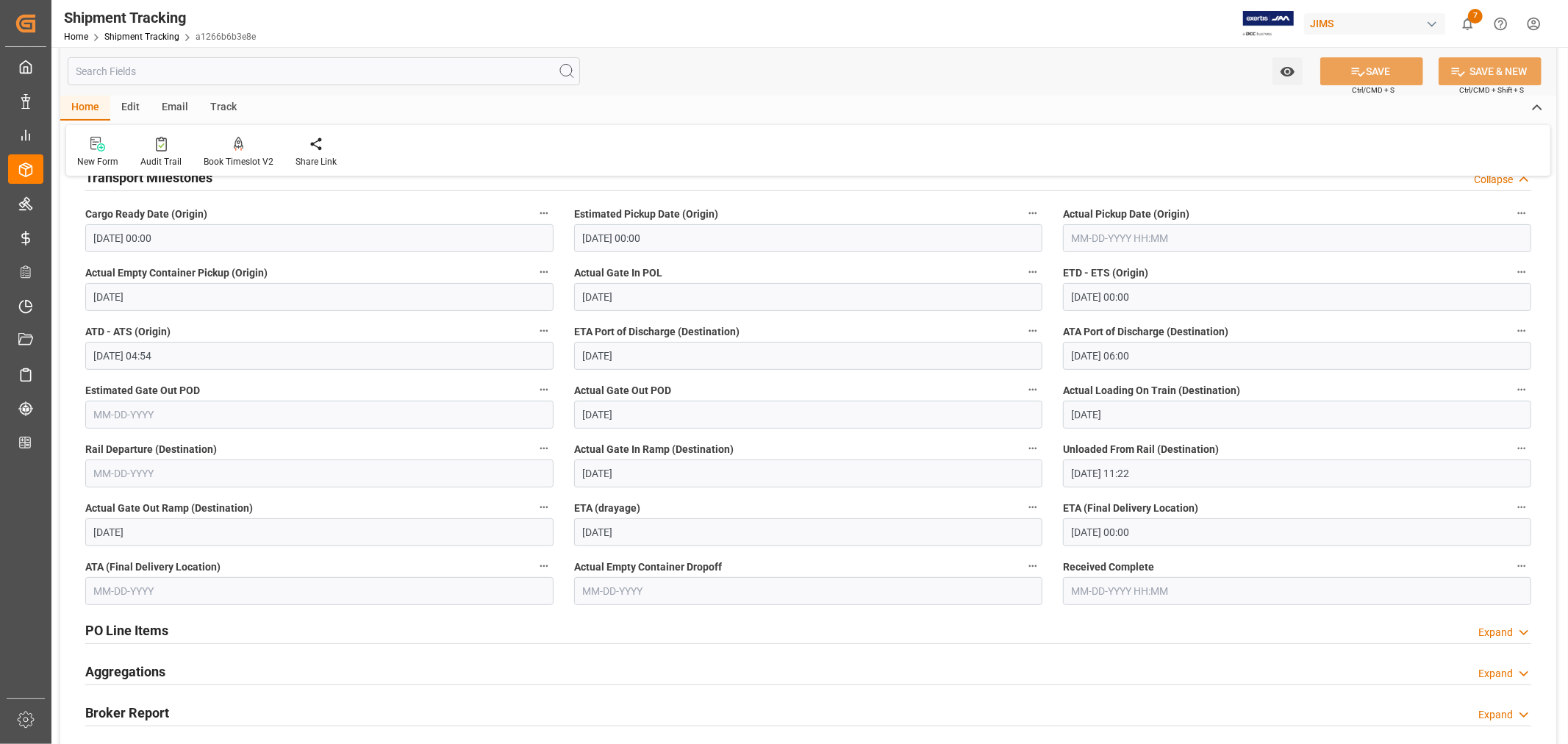
scroll to position [244, 0]
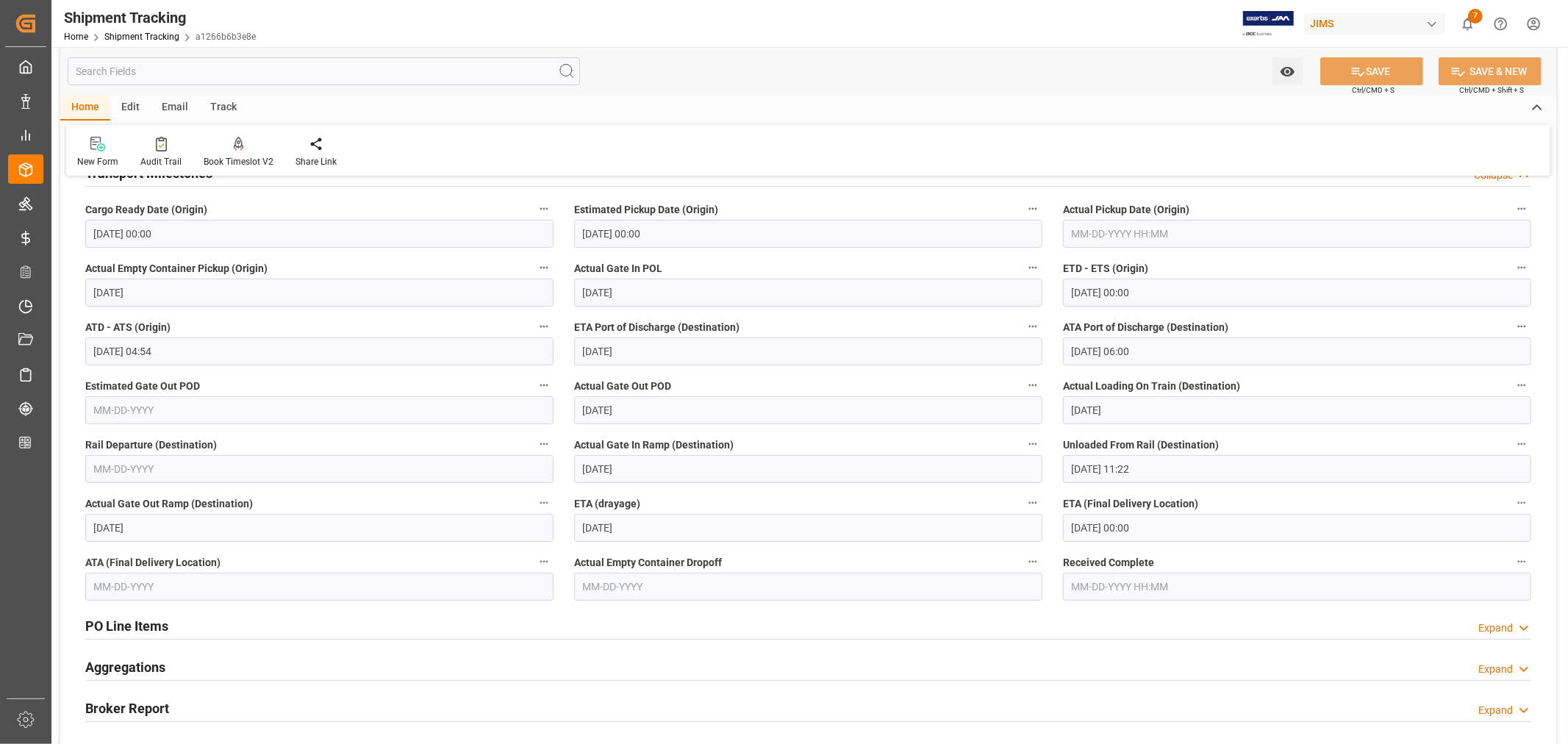
click at [166, 583] on input "text" at bounding box center [320, 586] width 469 height 28
click at [105, 481] on span "15" at bounding box center [105, 483] width 10 height 10
type input "09-15-2025"
click at [1370, 64] on button "SAVE" at bounding box center [1372, 71] width 103 height 28
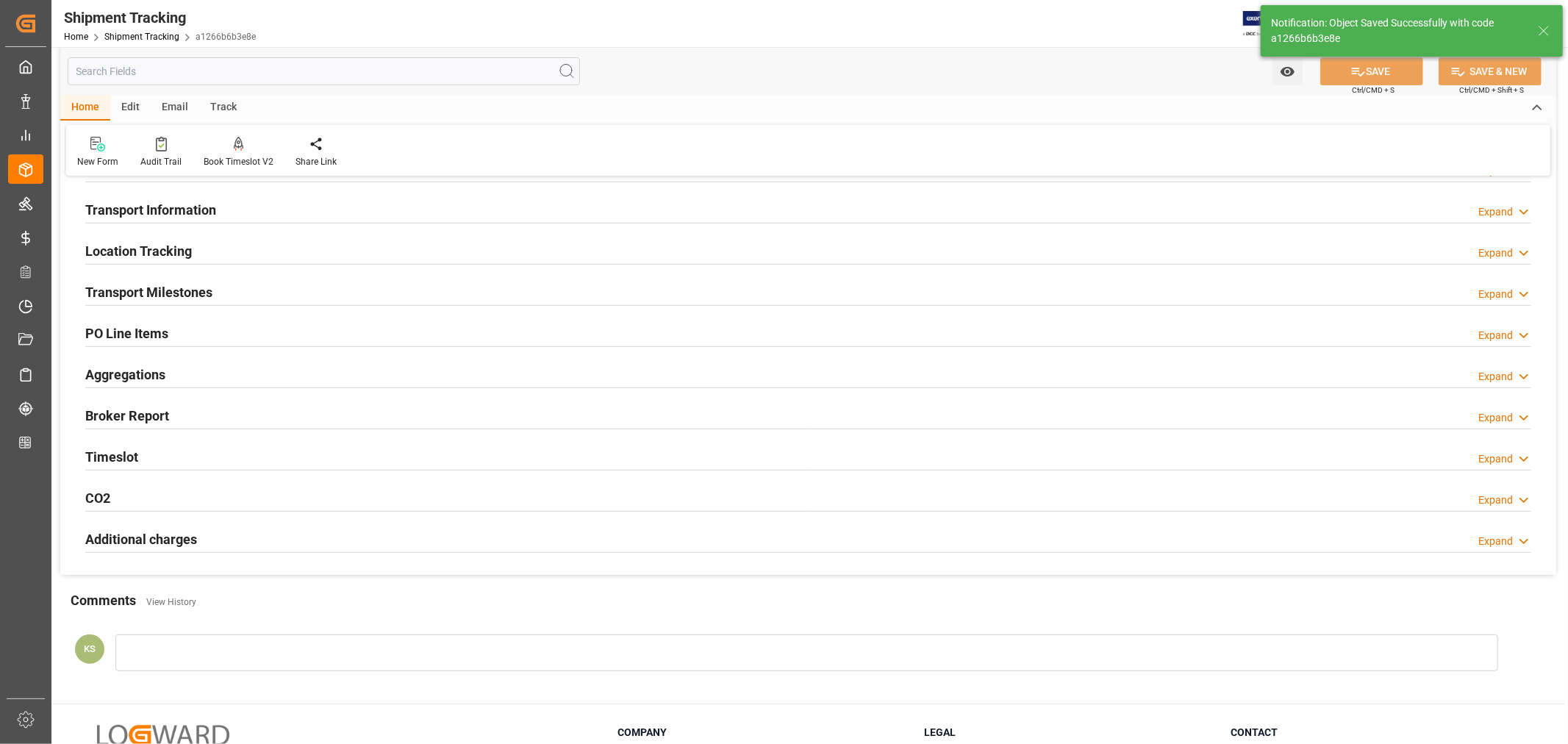
scroll to position [0, 0]
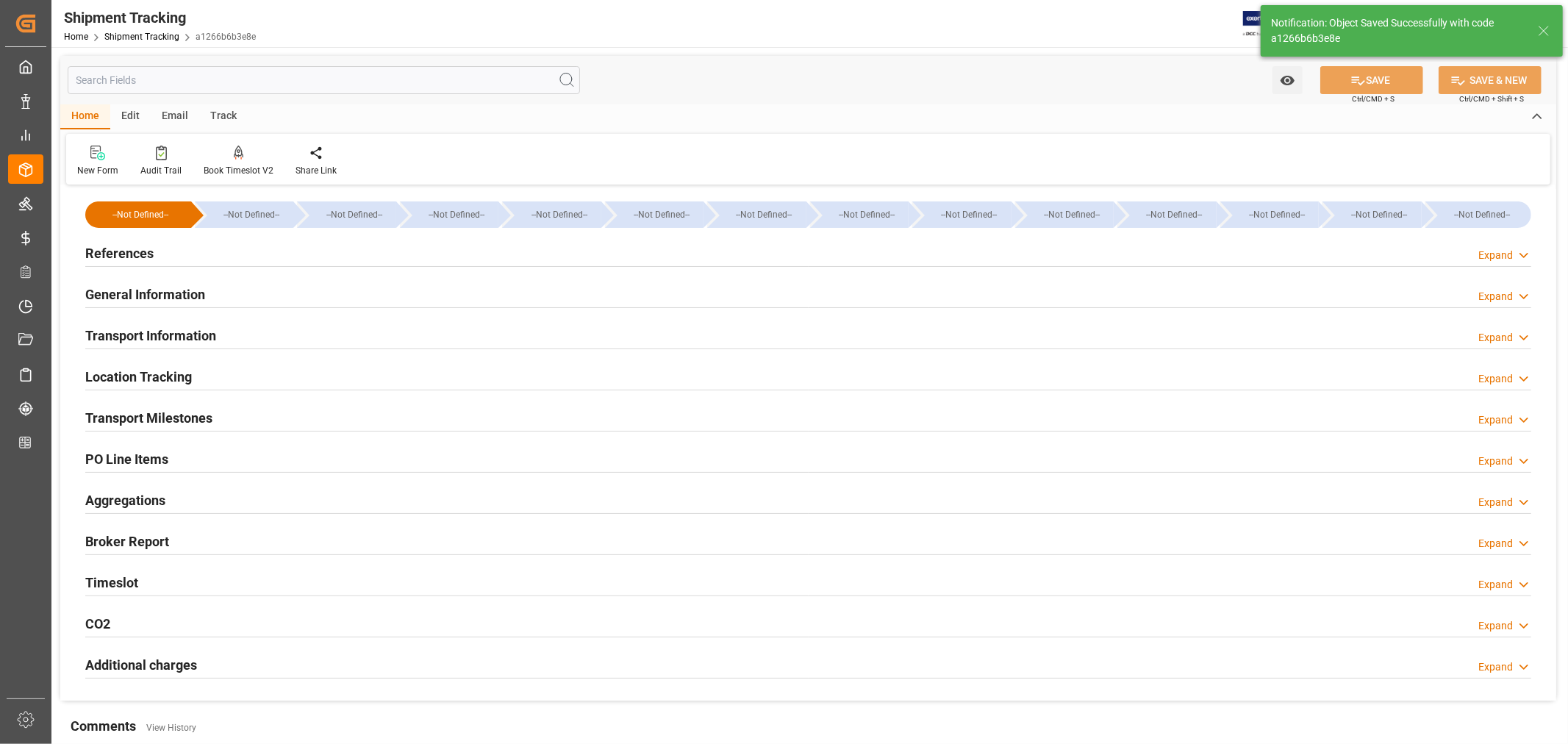
click at [137, 252] on h2 "References" at bounding box center [120, 253] width 69 height 20
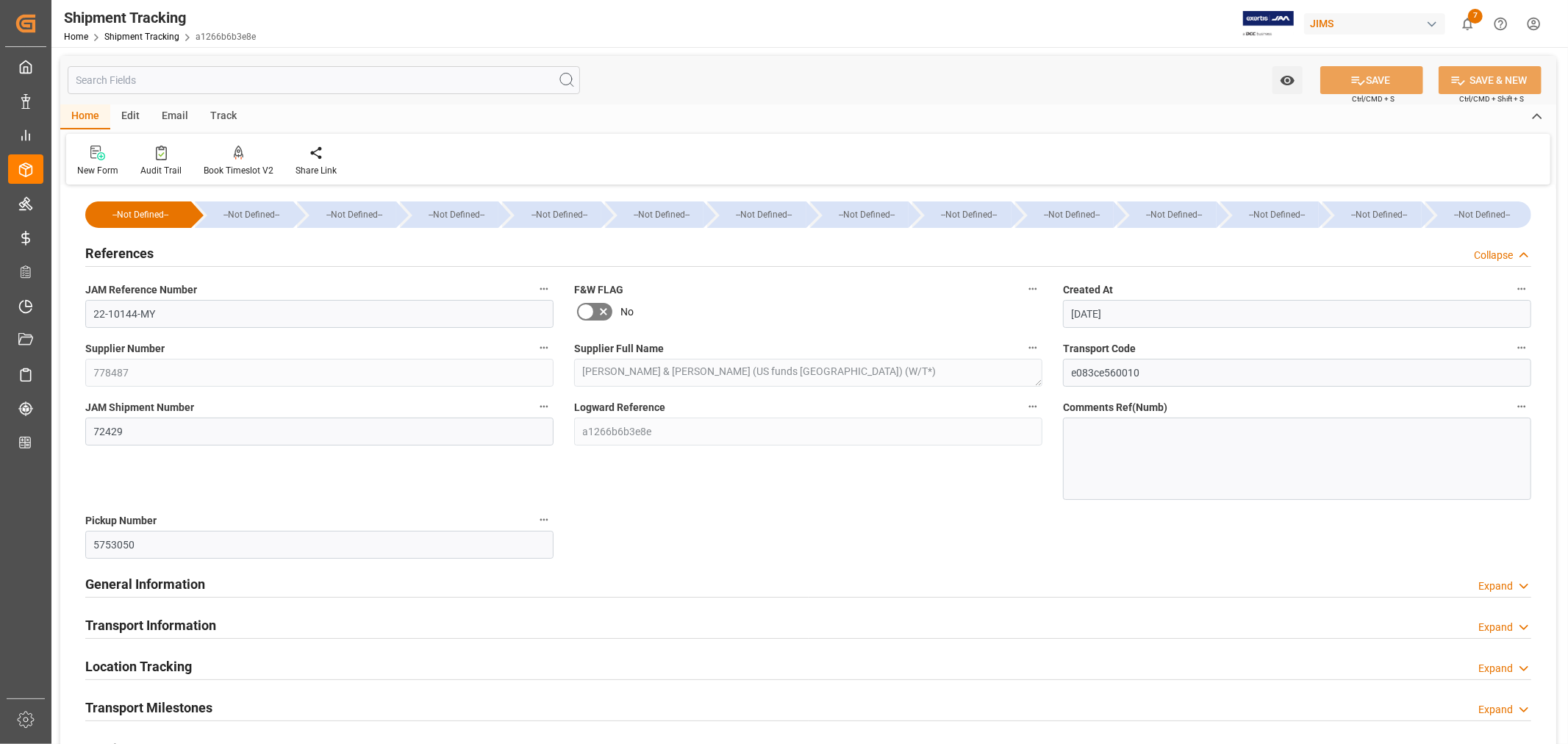
click at [137, 252] on h2 "References" at bounding box center [120, 253] width 69 height 20
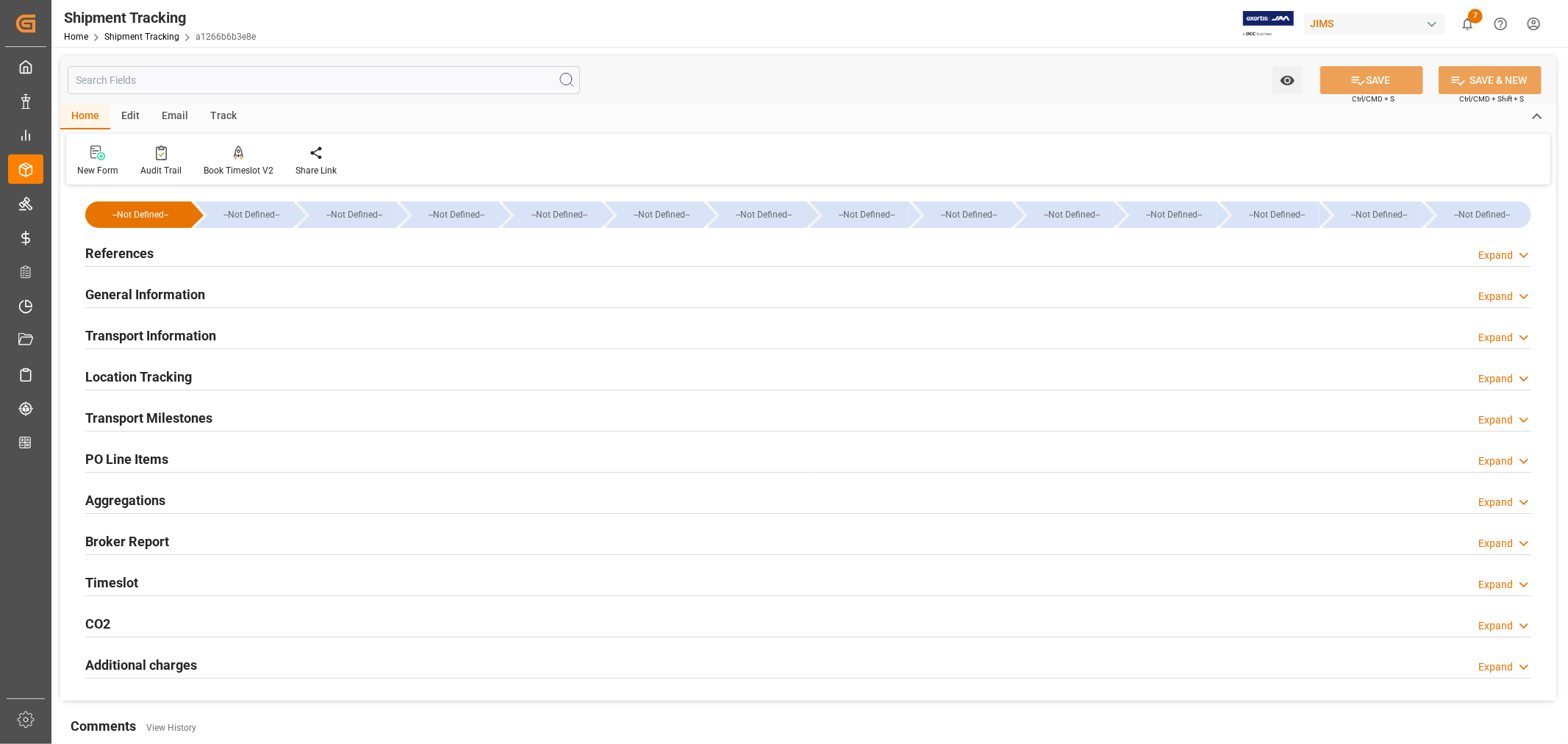
click at [144, 287] on h2 "General Information" at bounding box center [146, 294] width 120 height 20
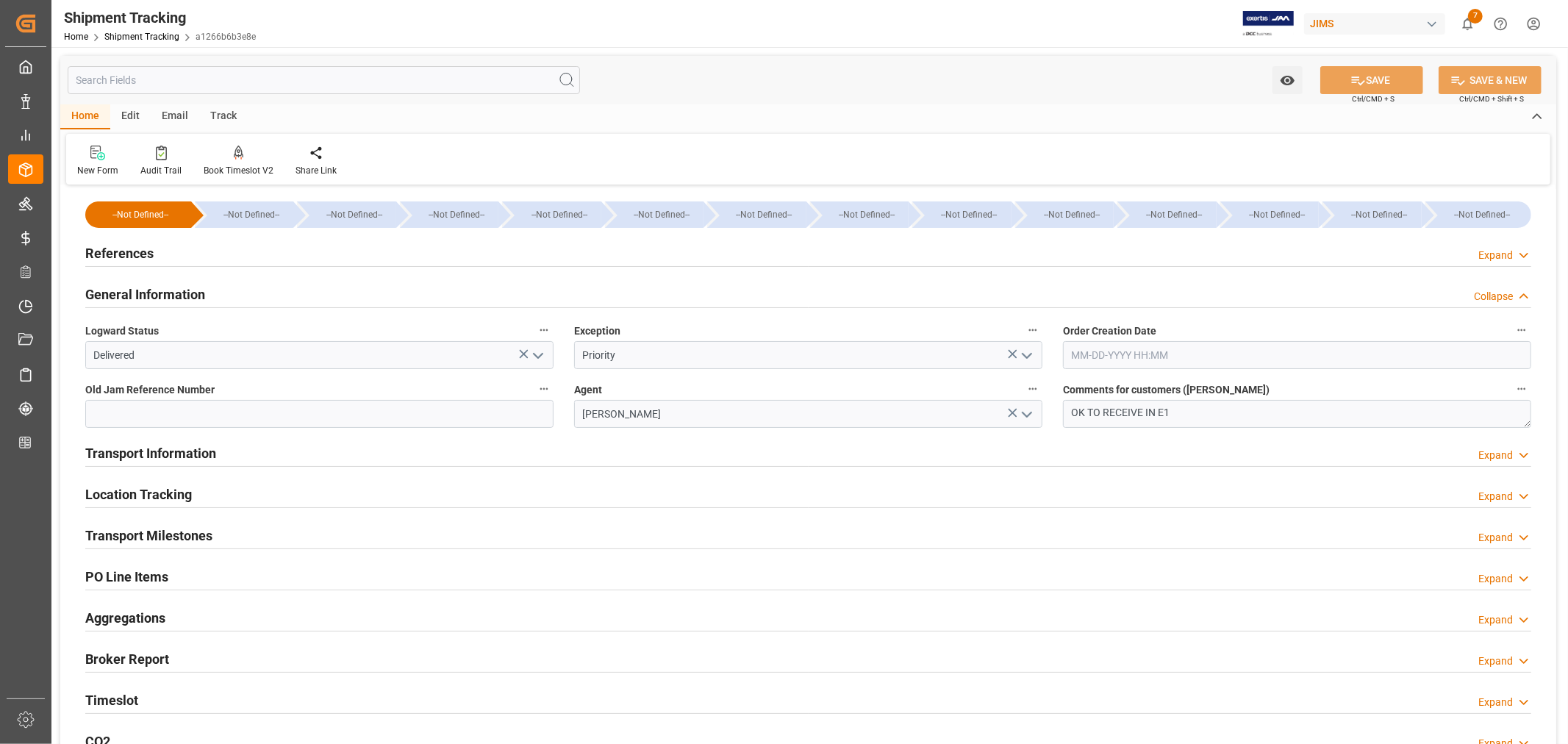
click at [144, 287] on h2 "General Information" at bounding box center [146, 294] width 120 height 20
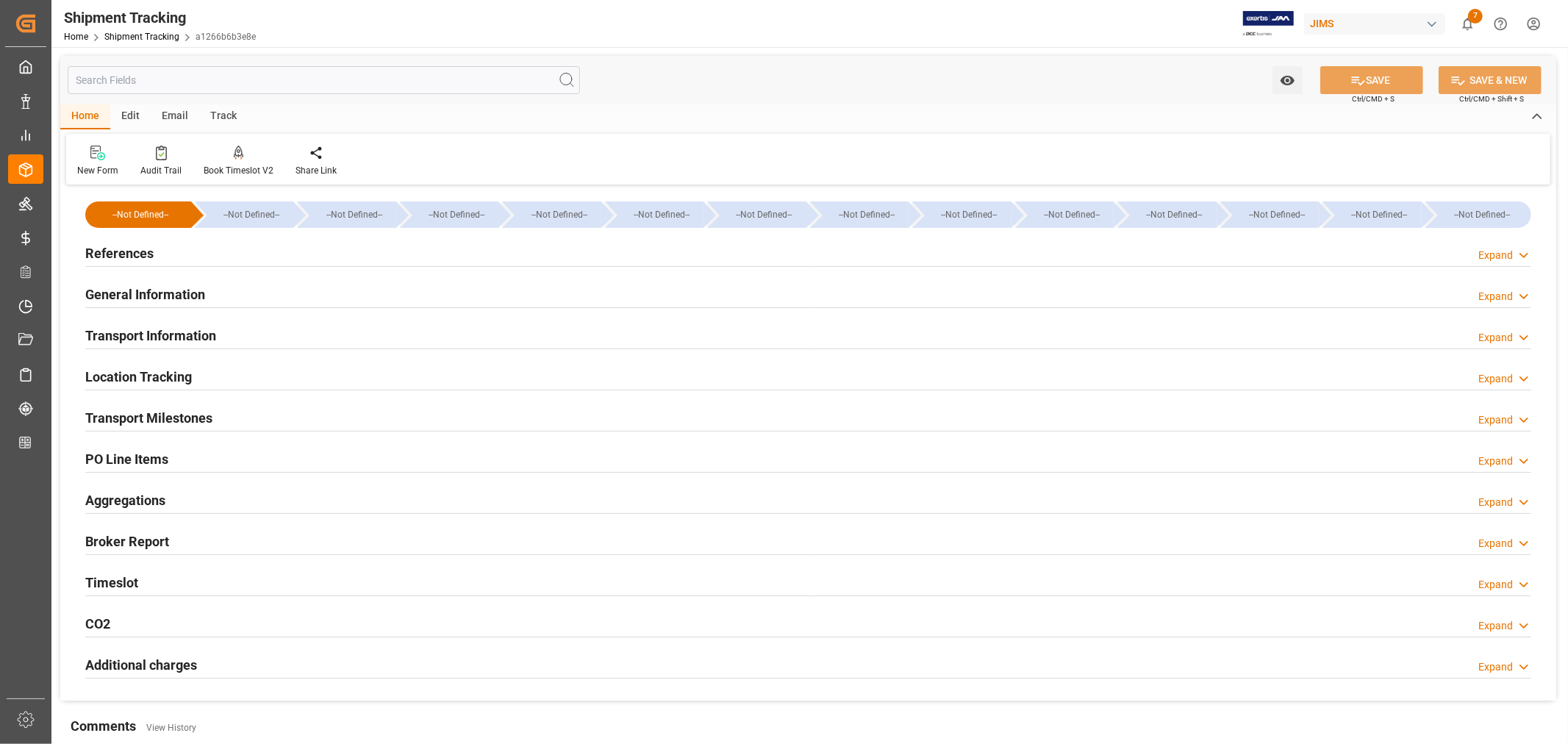
click at [138, 256] on h2 "References" at bounding box center [120, 253] width 69 height 20
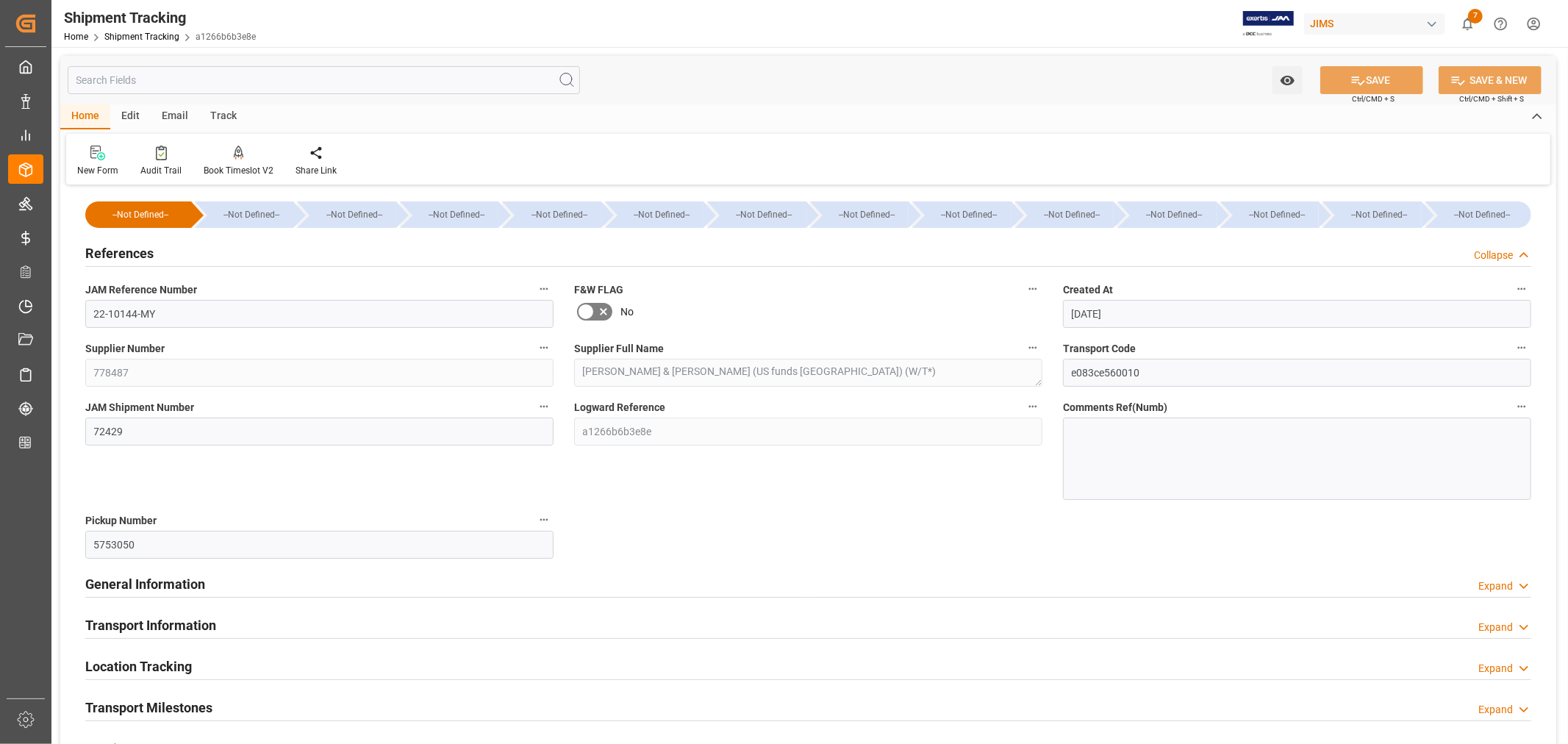
click at [138, 256] on h2 "References" at bounding box center [120, 253] width 69 height 20
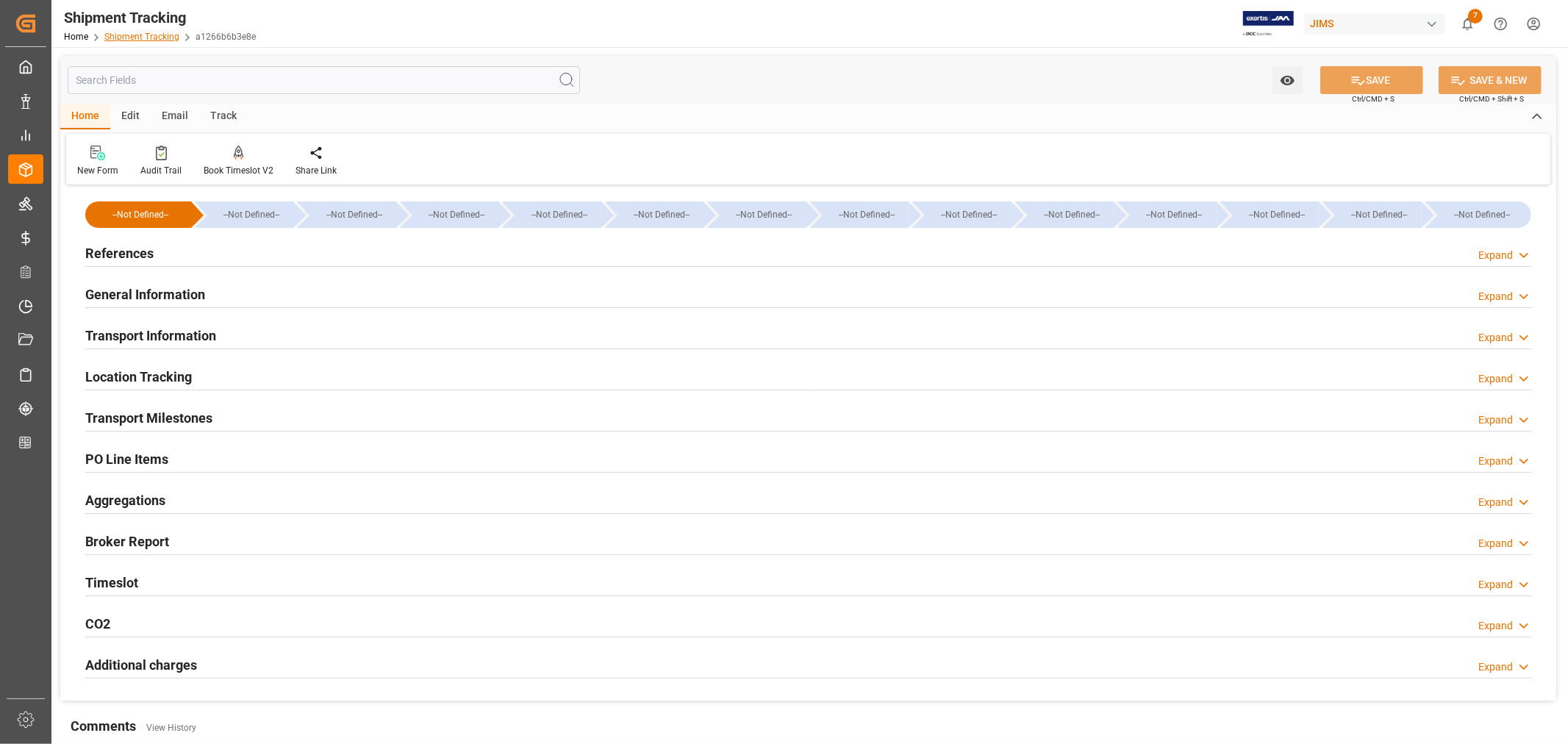
click at [146, 34] on link "Shipment Tracking" at bounding box center [142, 37] width 75 height 10
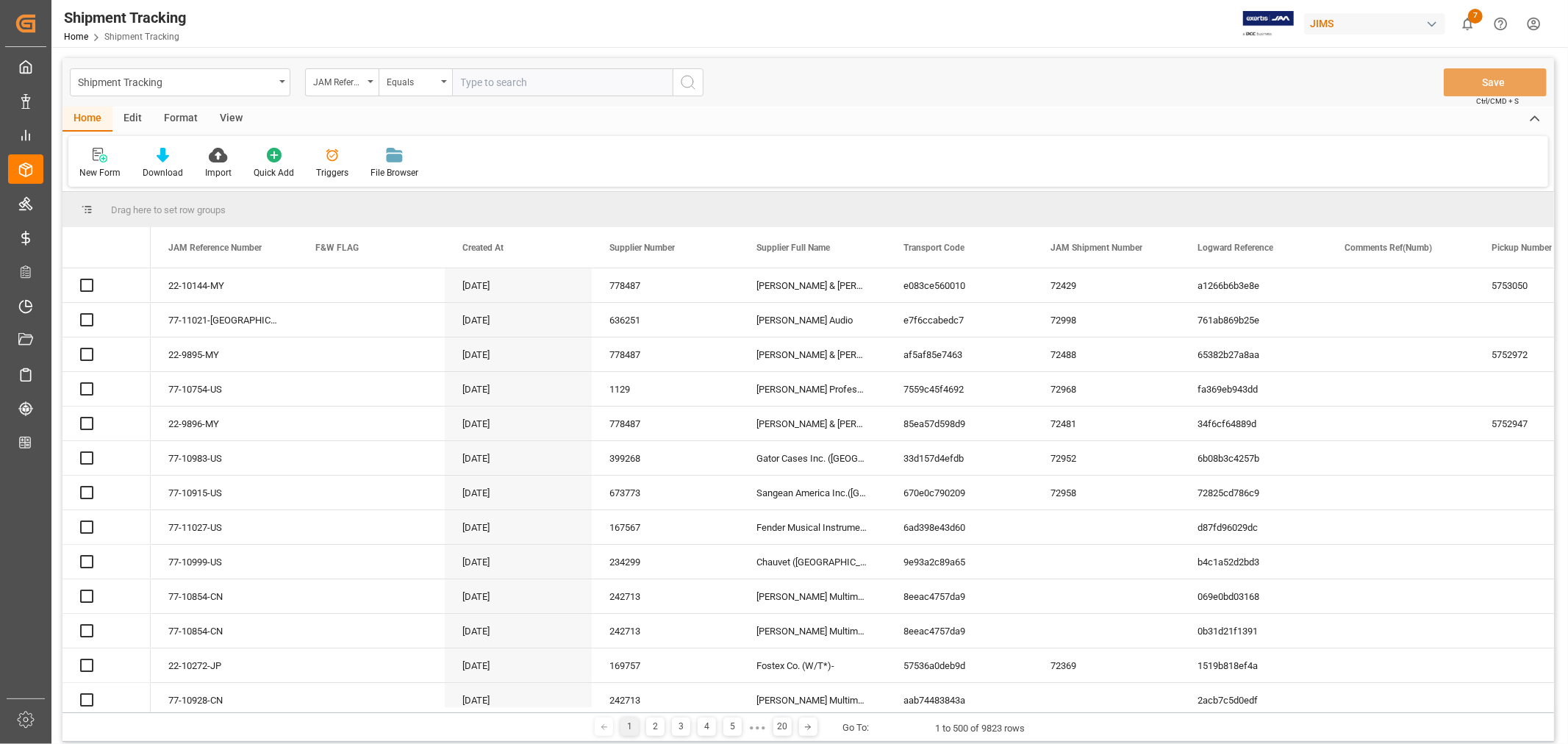
click at [488, 84] on input "text" at bounding box center [562, 83] width 220 height 28
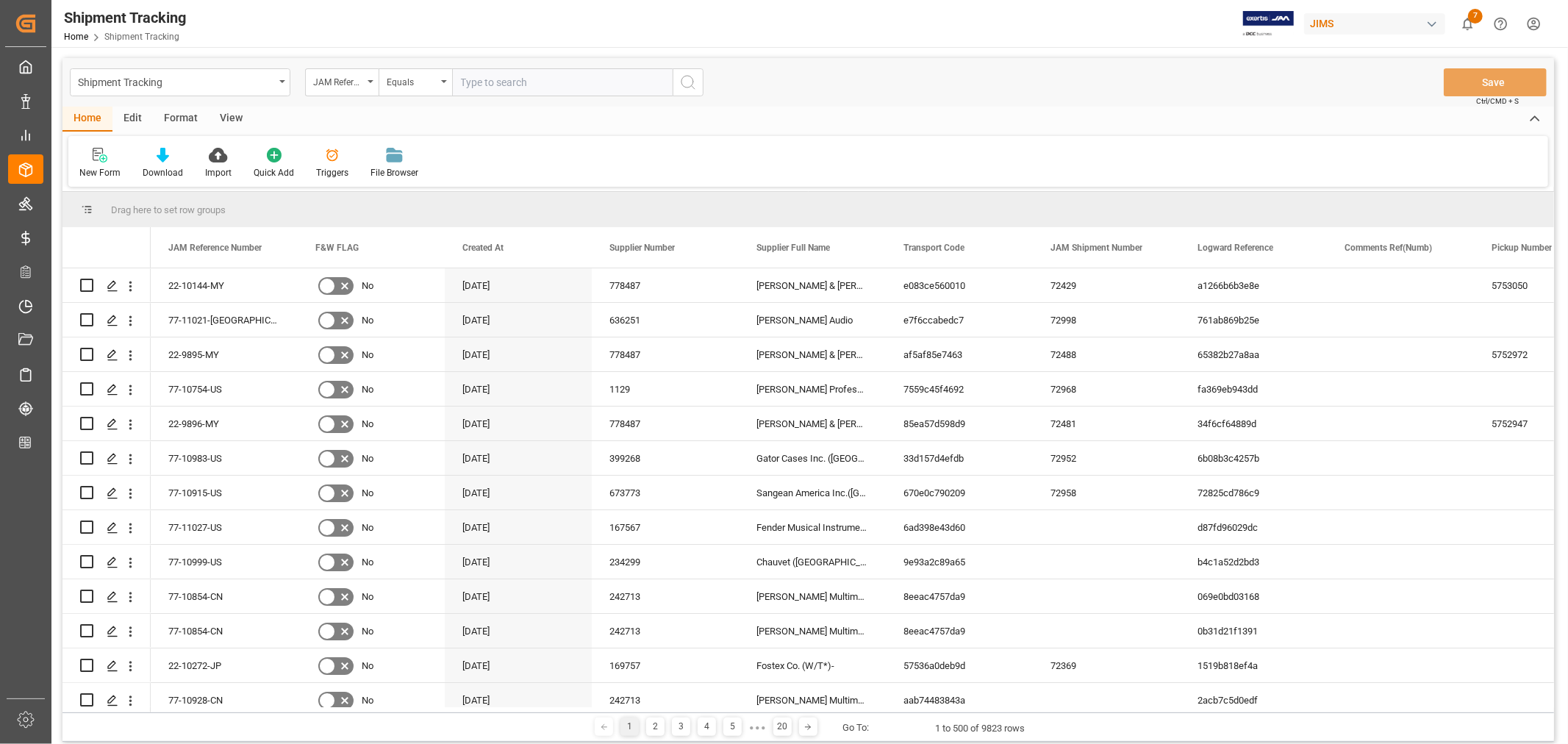
paste input "22-9895-MY"
type input "22-9895-MY"
click at [686, 77] on icon "search button" at bounding box center [688, 83] width 18 height 18
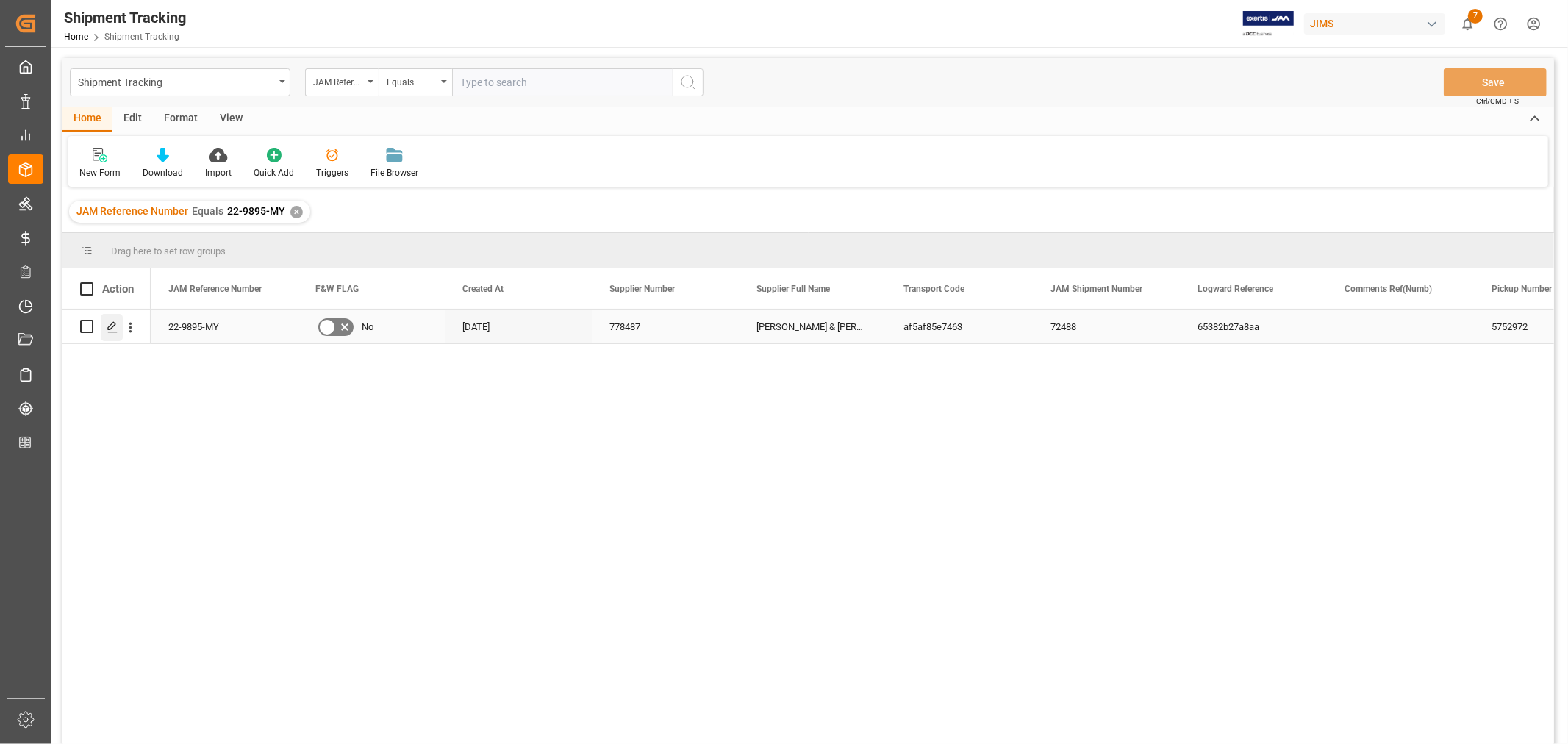
click at [111, 328] on polygon "Press SPACE to select this row." at bounding box center [111, 325] width 7 height 7
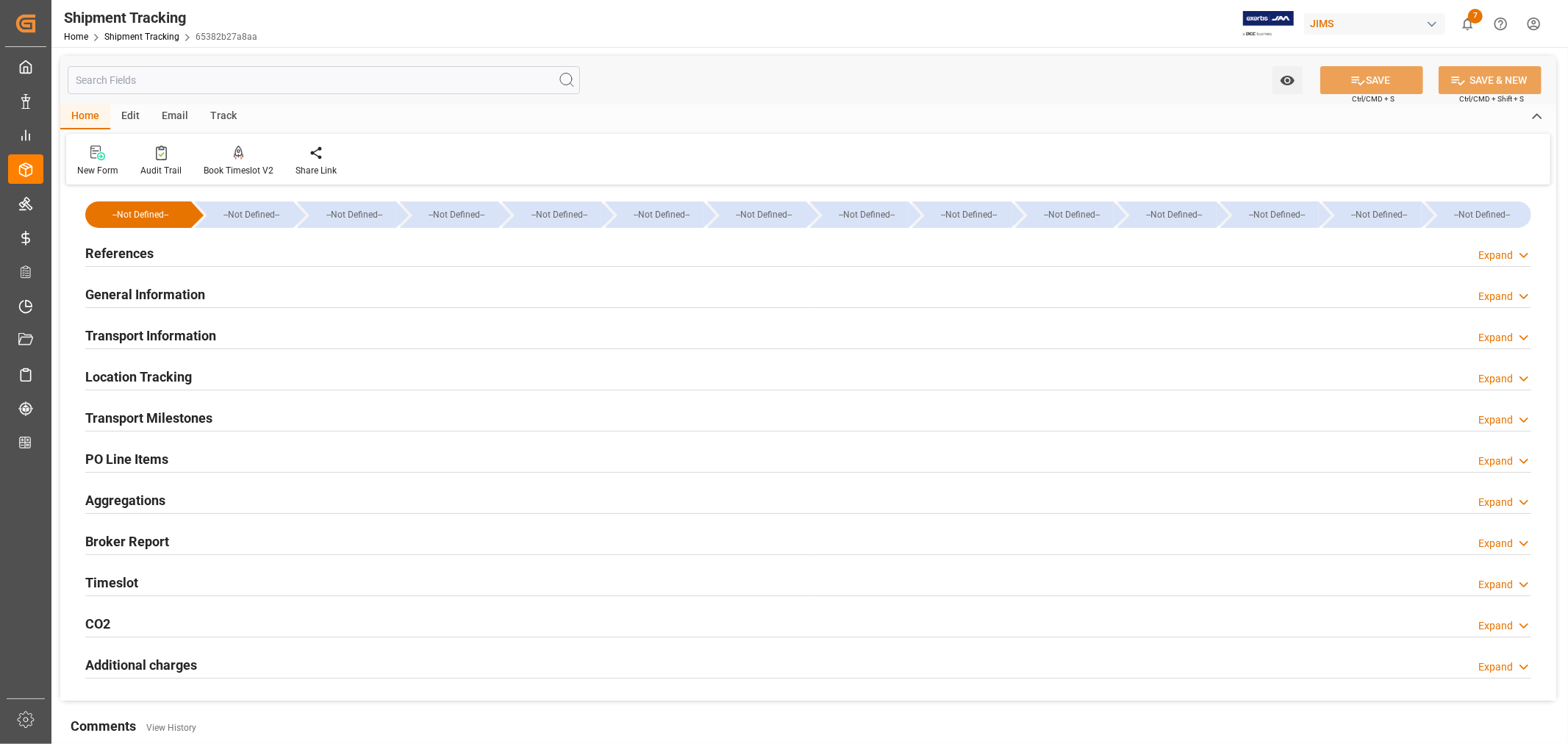
click at [244, 419] on div "Transport Milestones Expand" at bounding box center [809, 417] width 1446 height 28
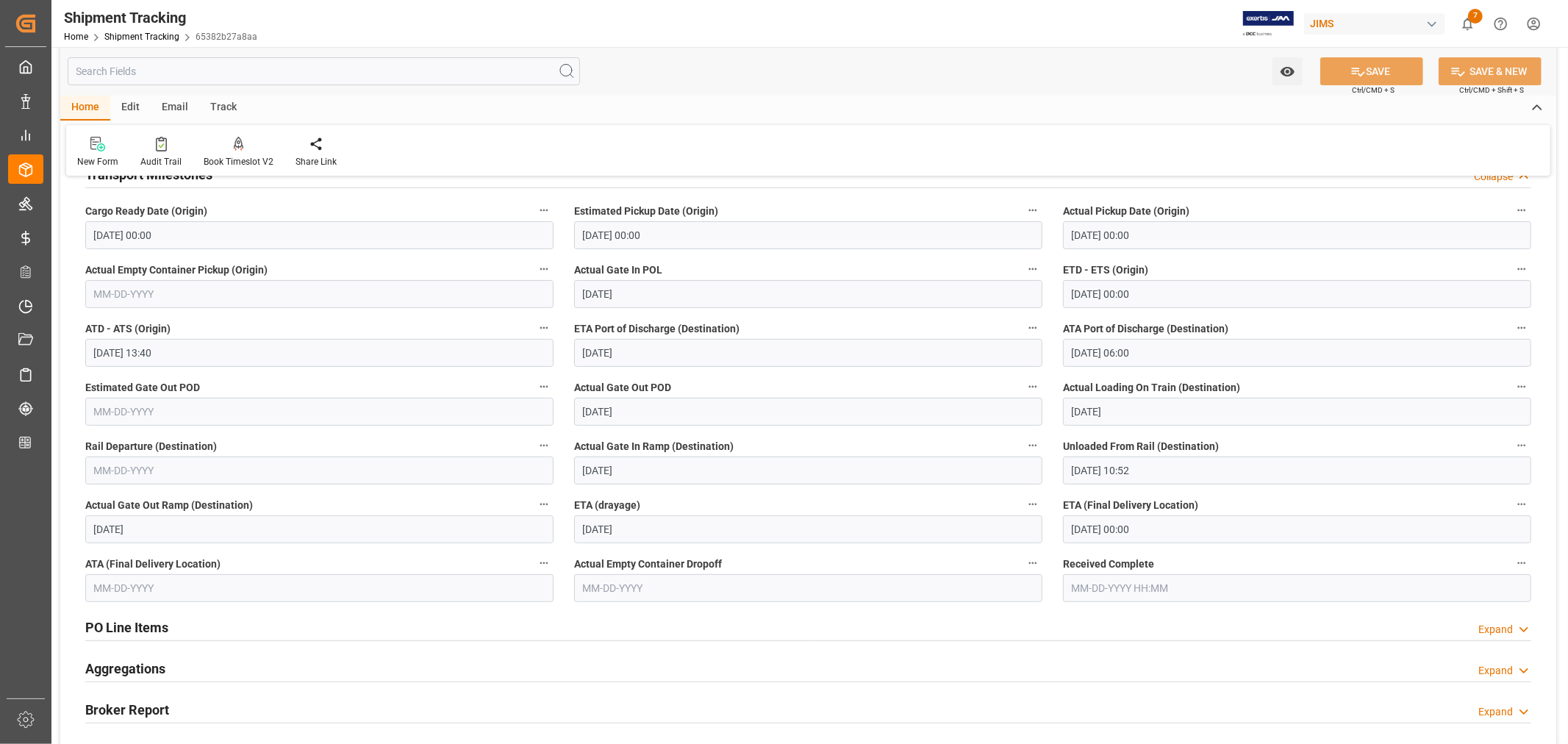
scroll to position [244, 0]
click at [150, 583] on input "text" at bounding box center [320, 586] width 469 height 28
click at [105, 481] on span "15" at bounding box center [105, 483] width 10 height 10
type input "09-15-2025"
click at [1370, 74] on button "SAVE" at bounding box center [1372, 71] width 103 height 28
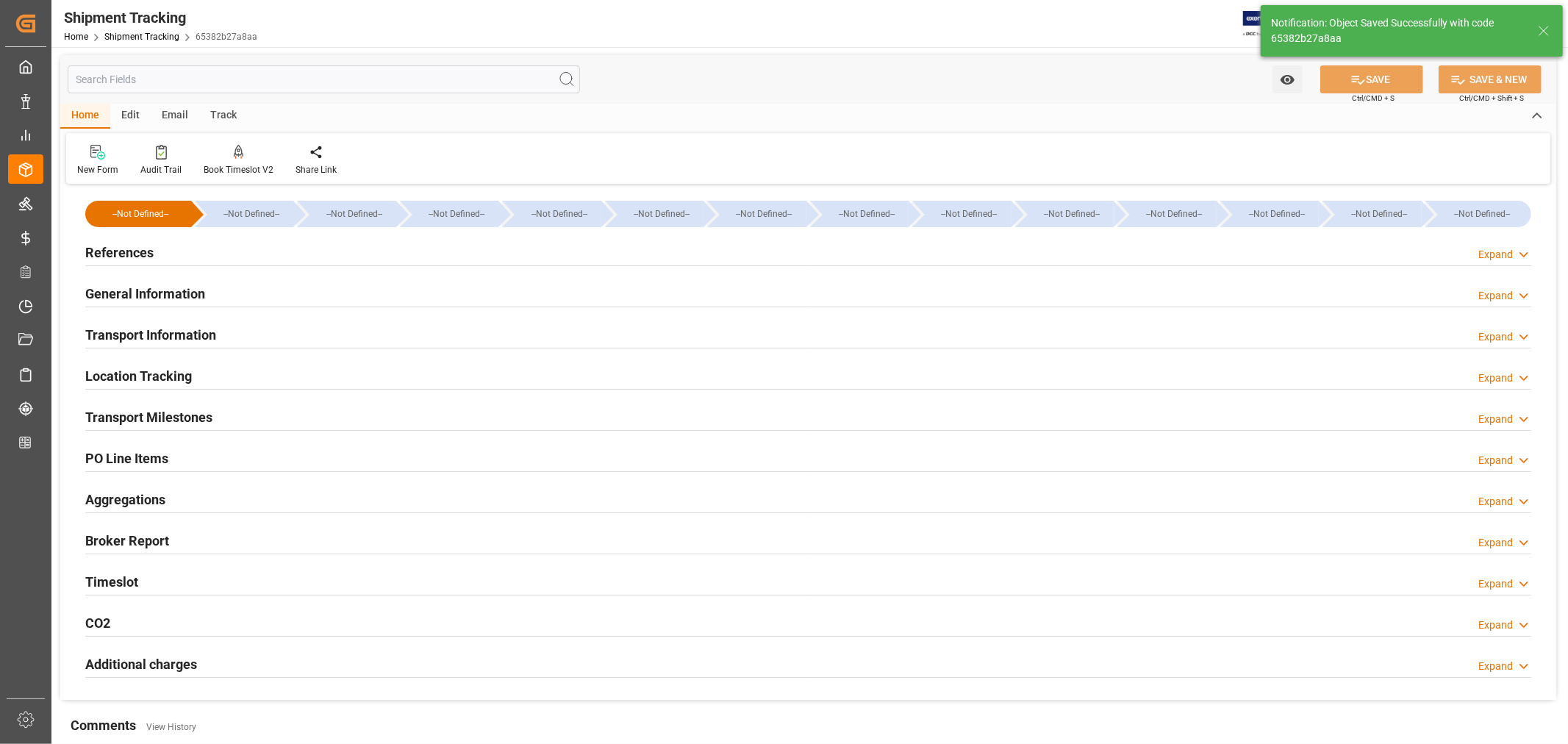
scroll to position [0, 0]
click at [140, 291] on h2 "General Information" at bounding box center [146, 294] width 120 height 20
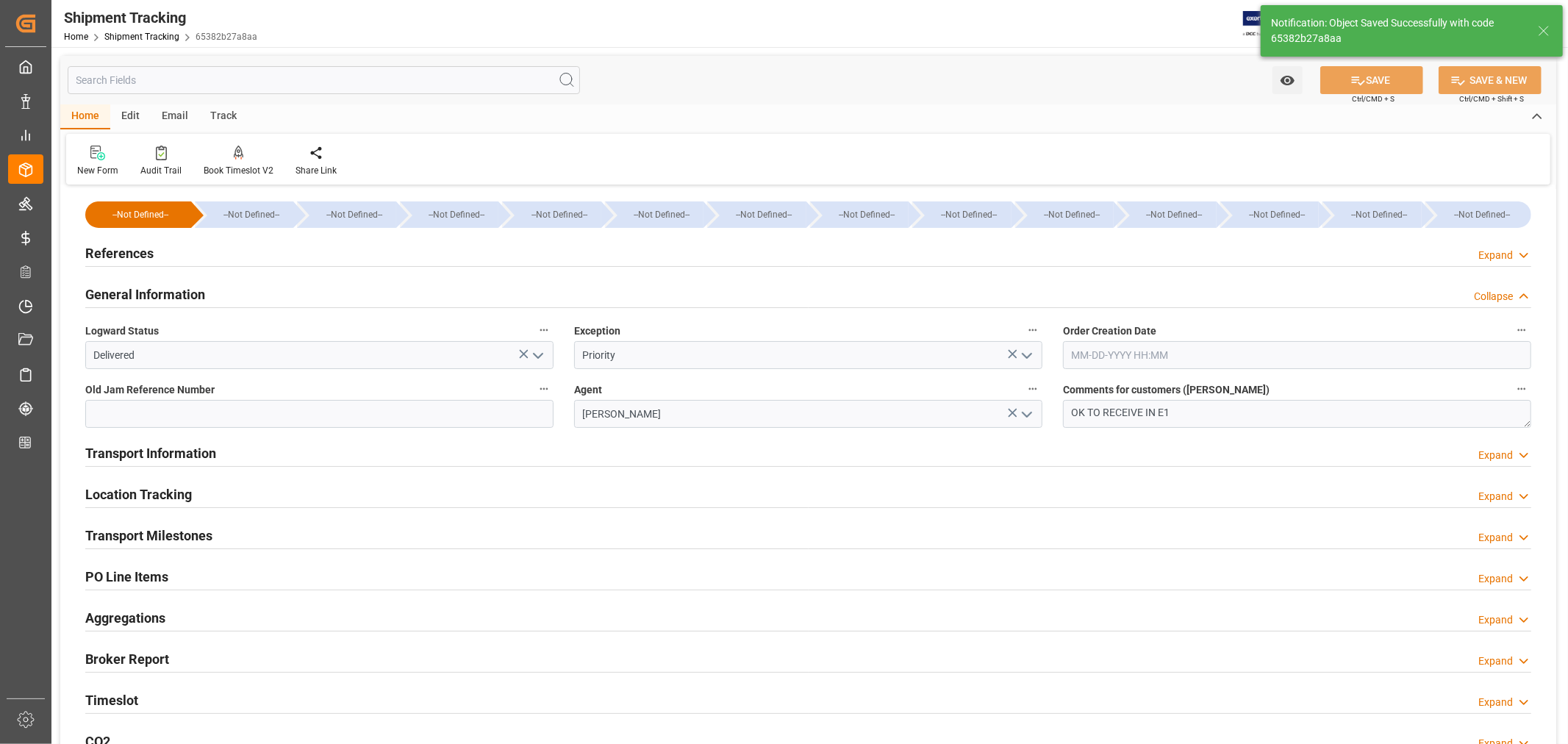
click at [140, 291] on h2 "General Information" at bounding box center [146, 294] width 120 height 20
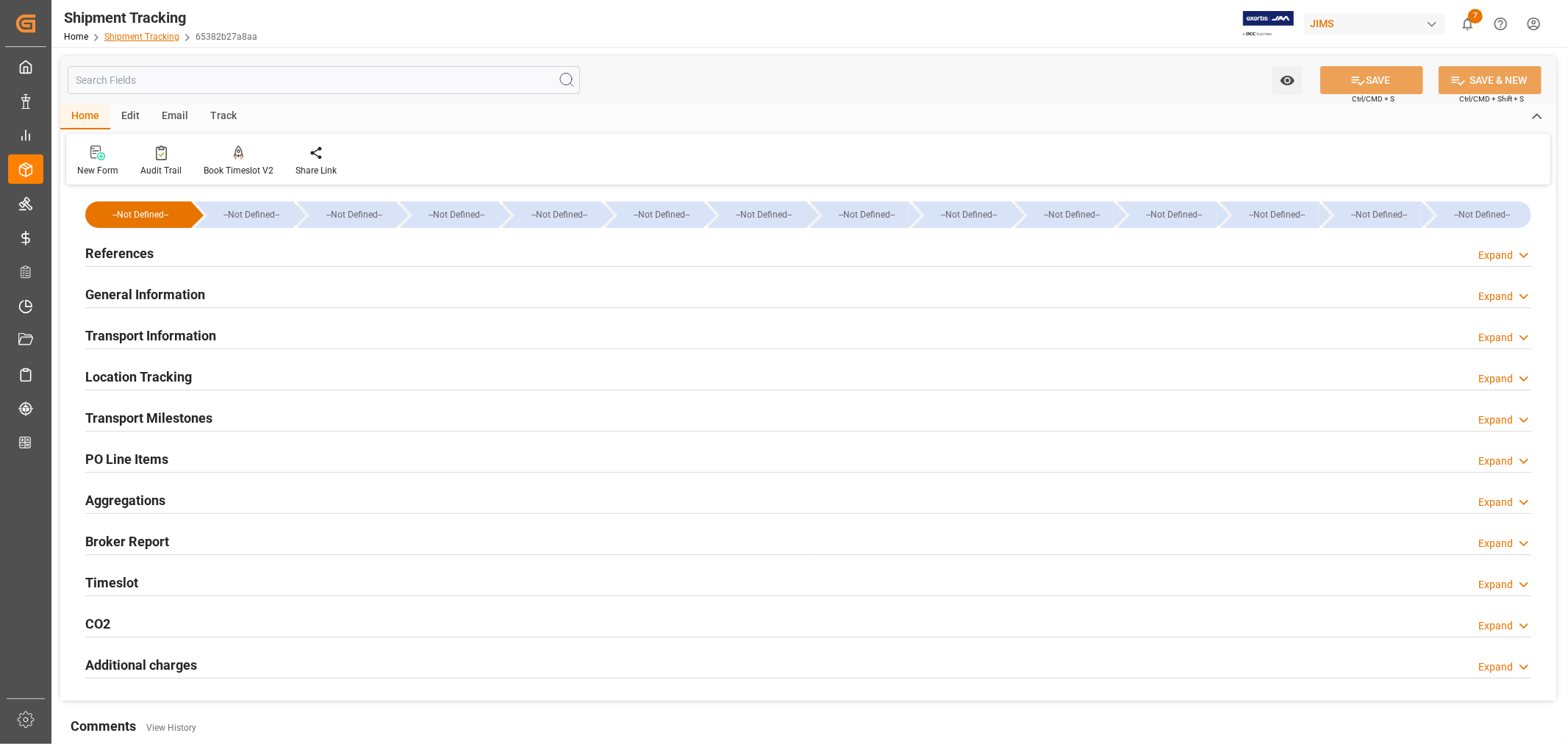
click at [129, 39] on link "Shipment Tracking" at bounding box center [142, 37] width 75 height 10
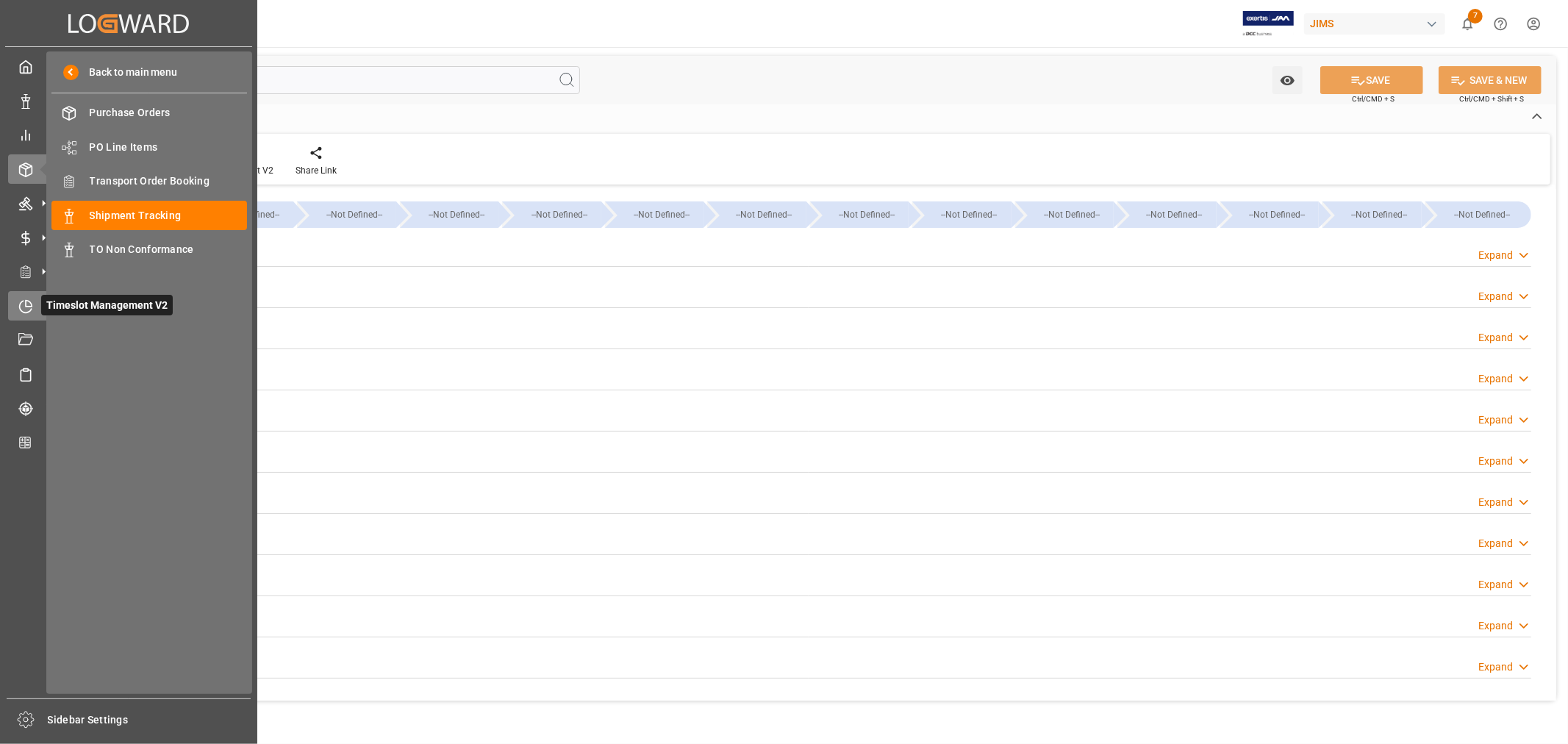
click at [28, 304] on icon at bounding box center [29, 303] width 6 height 6
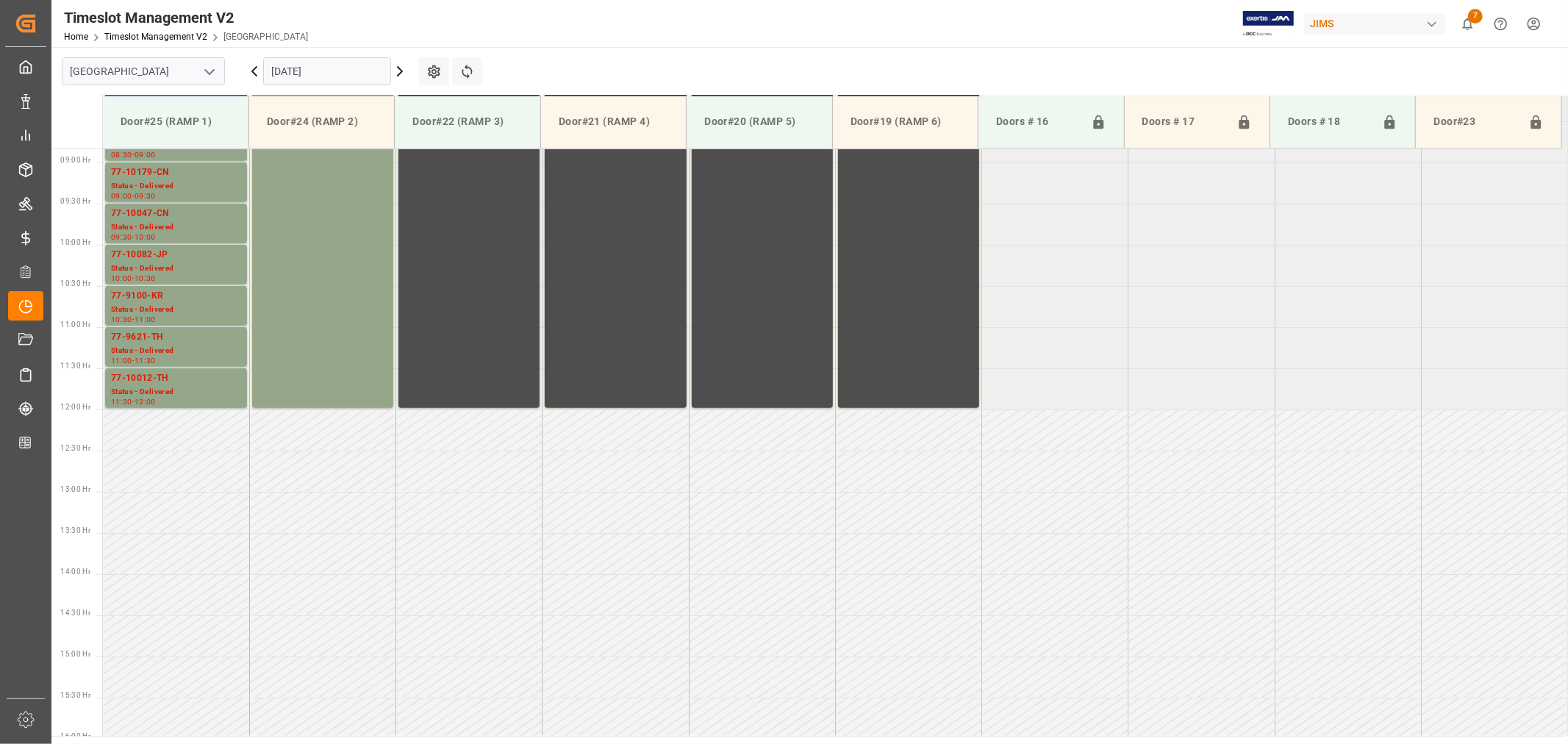
scroll to position [731, 0]
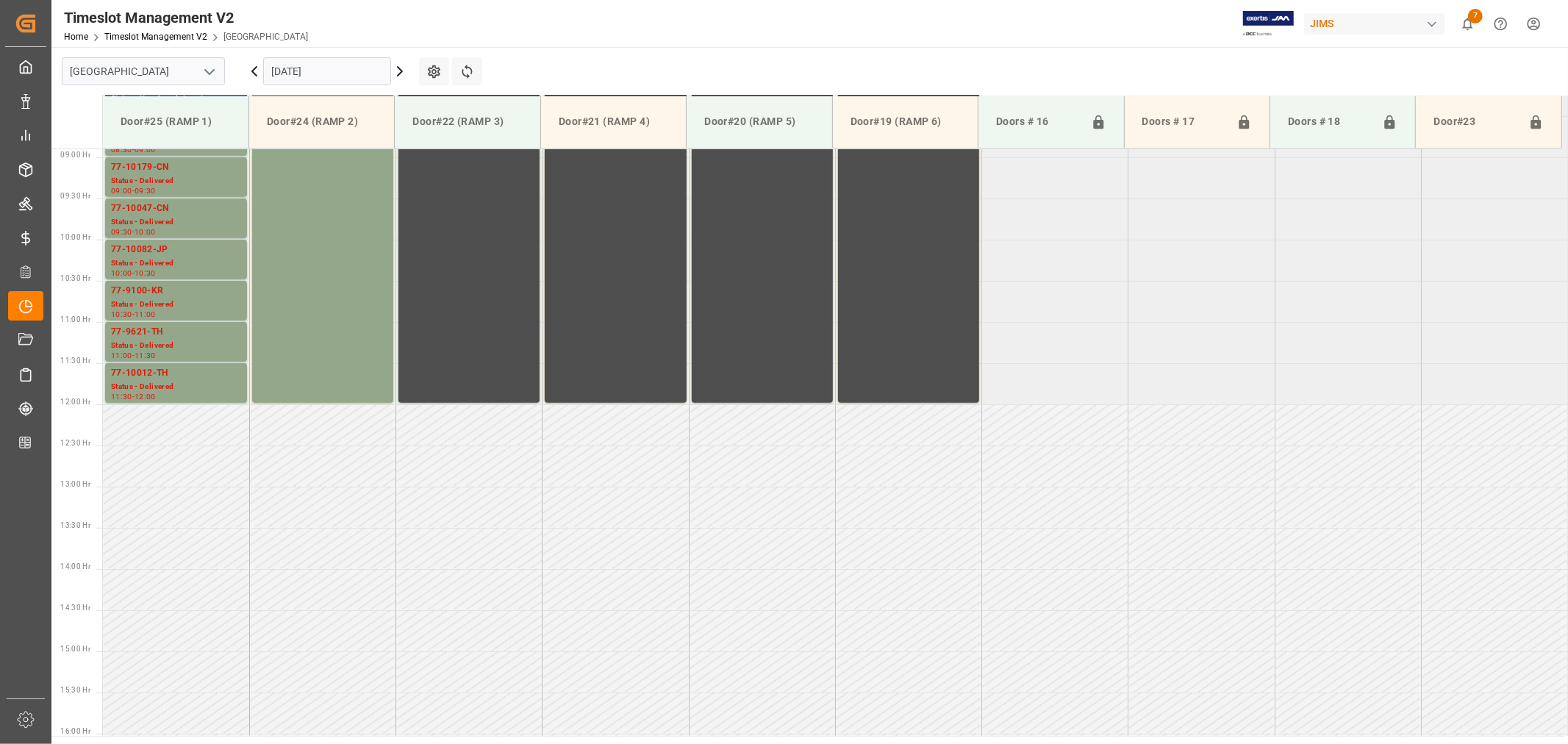
click at [206, 69] on icon "open menu" at bounding box center [209, 72] width 18 height 18
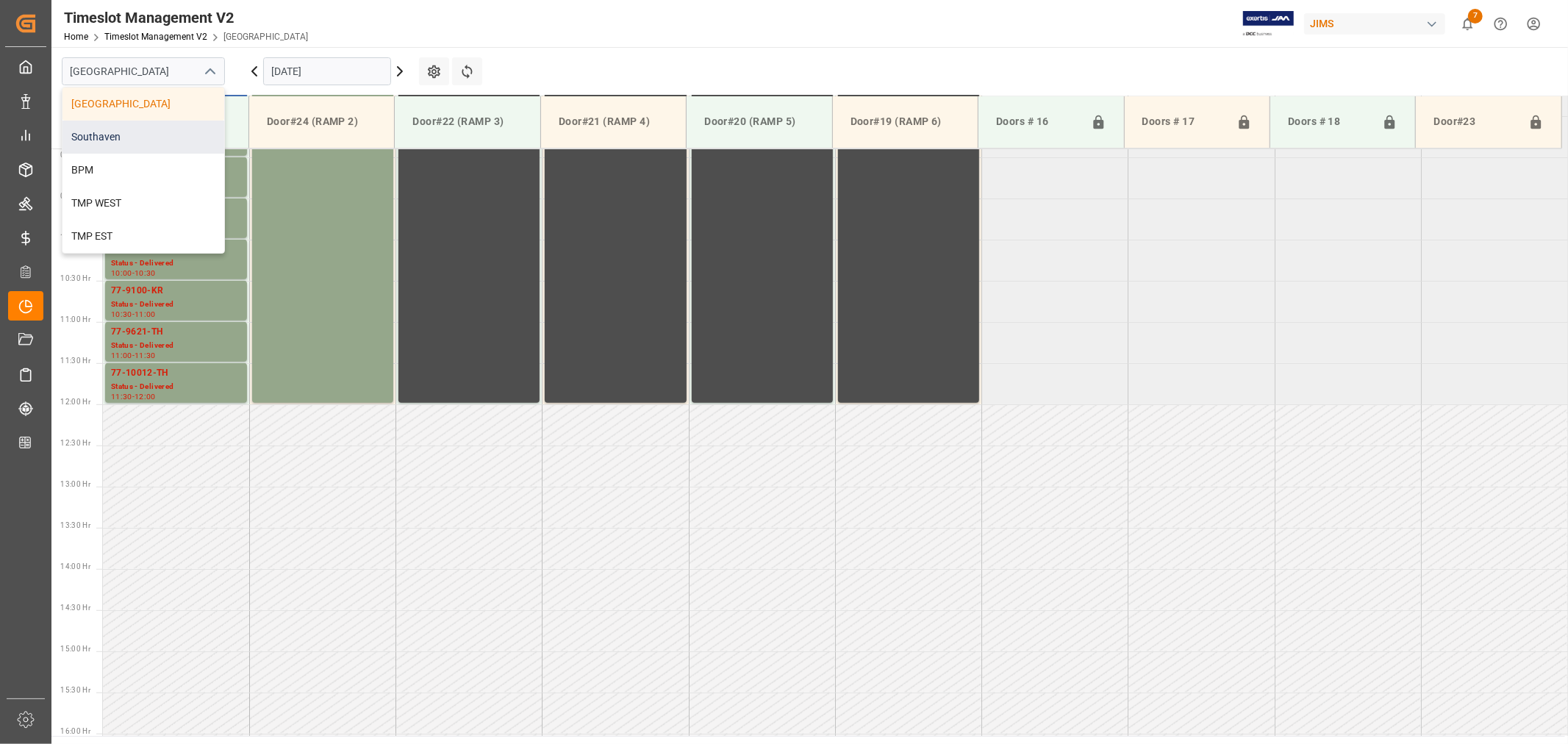
click at [125, 134] on div "Southaven" at bounding box center [144, 137] width 162 height 33
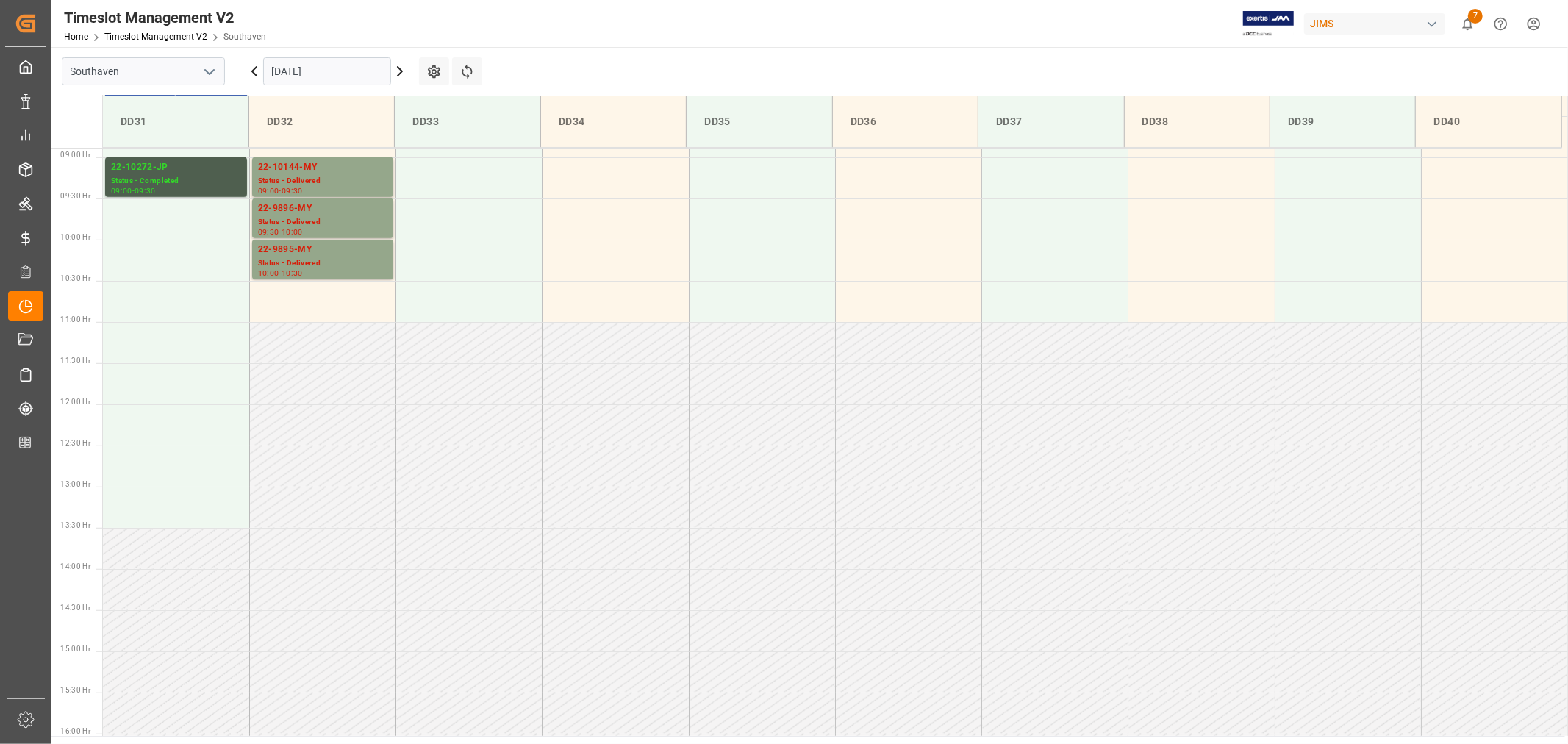
scroll to position [650, 0]
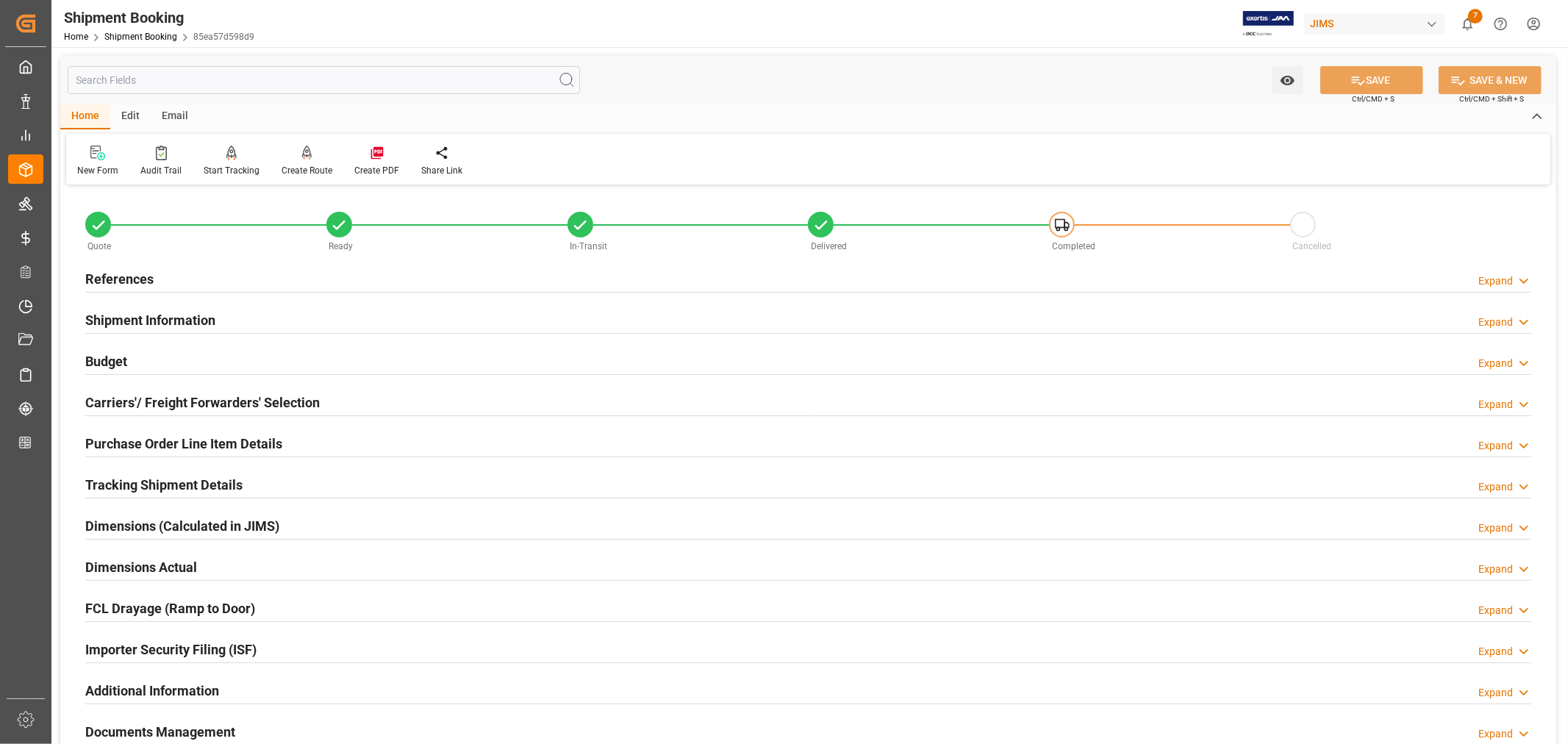
click at [156, 320] on h2 "Shipment Information" at bounding box center [151, 320] width 130 height 20
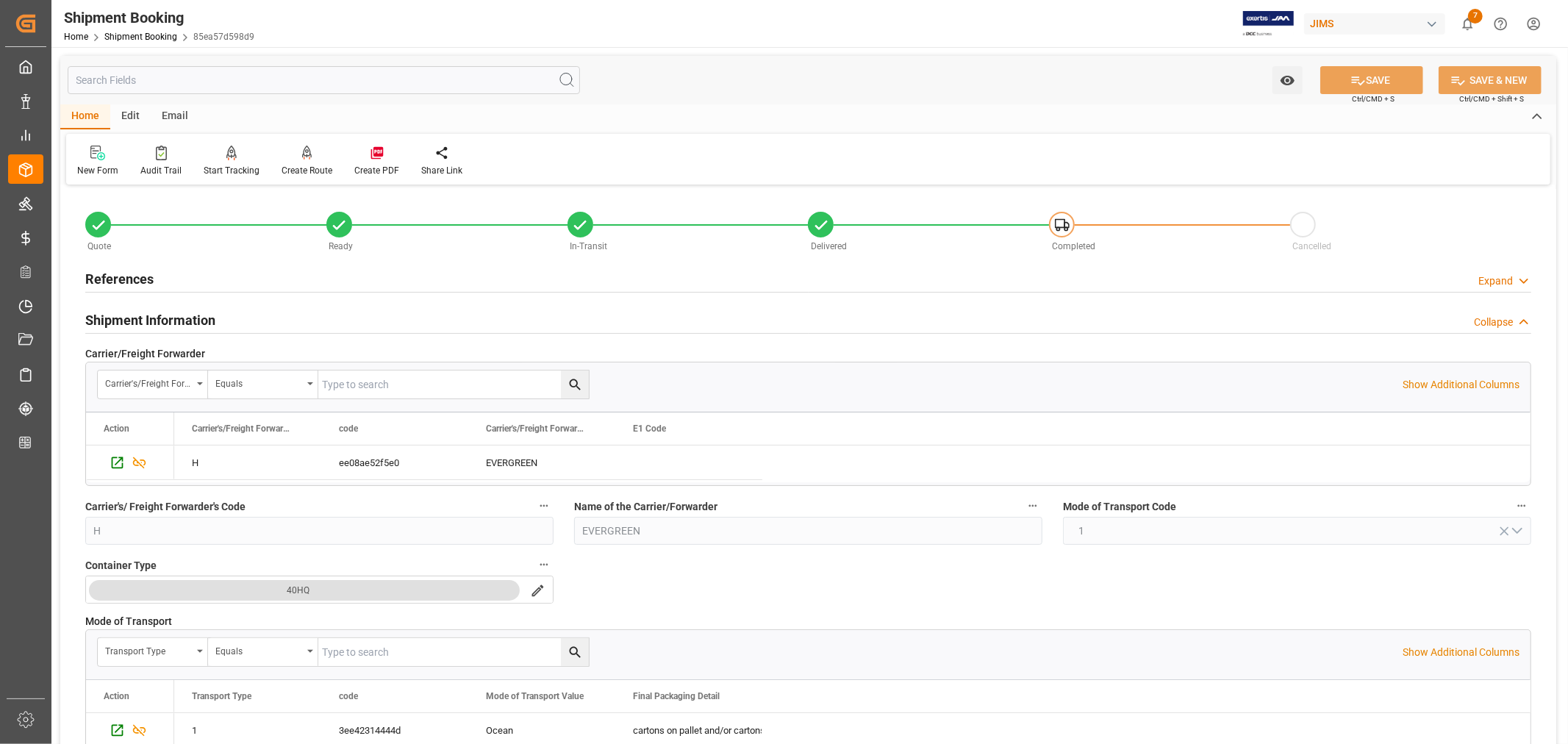
click at [156, 320] on h2 "Shipment Information" at bounding box center [151, 320] width 130 height 20
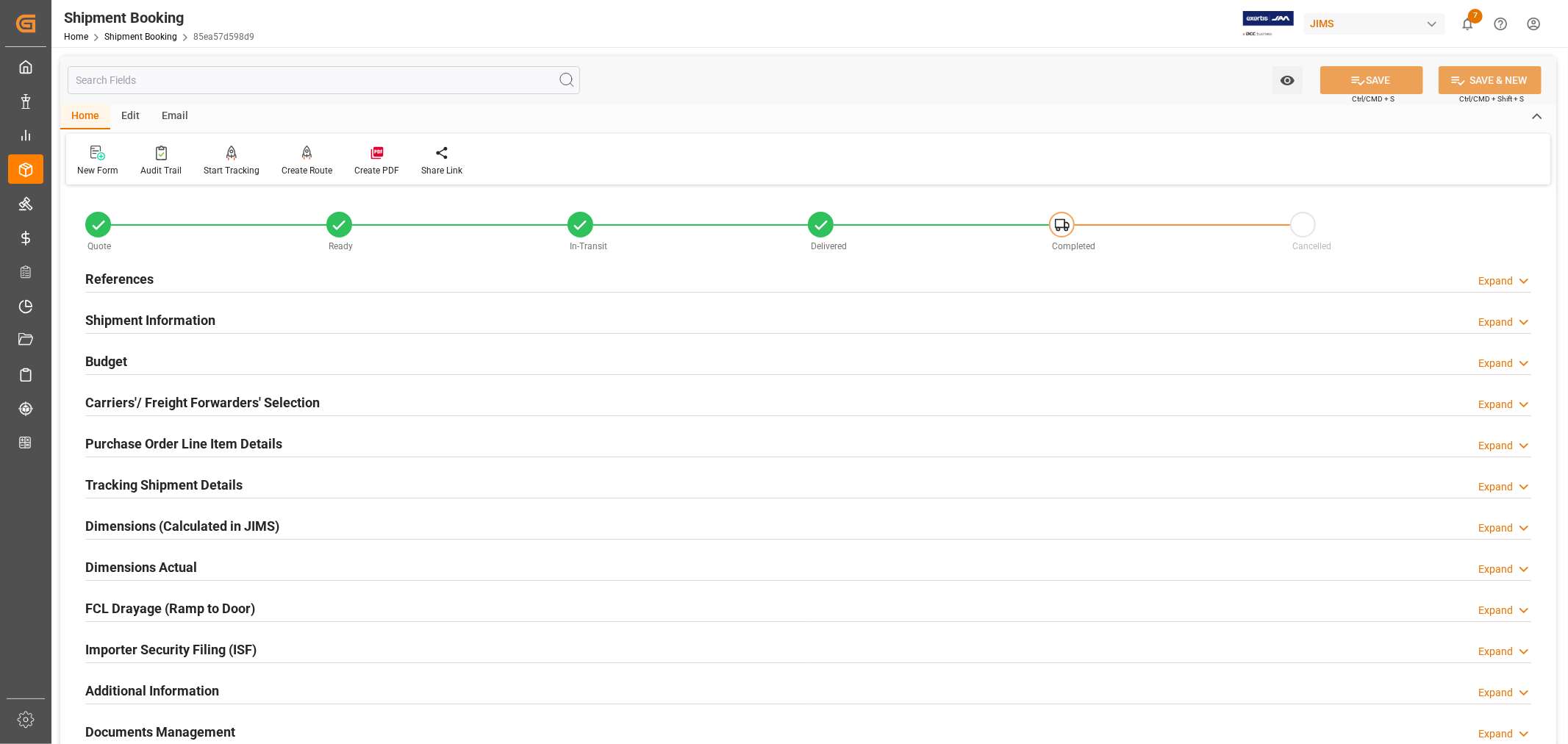
click at [129, 281] on h2 "References" at bounding box center [120, 279] width 69 height 20
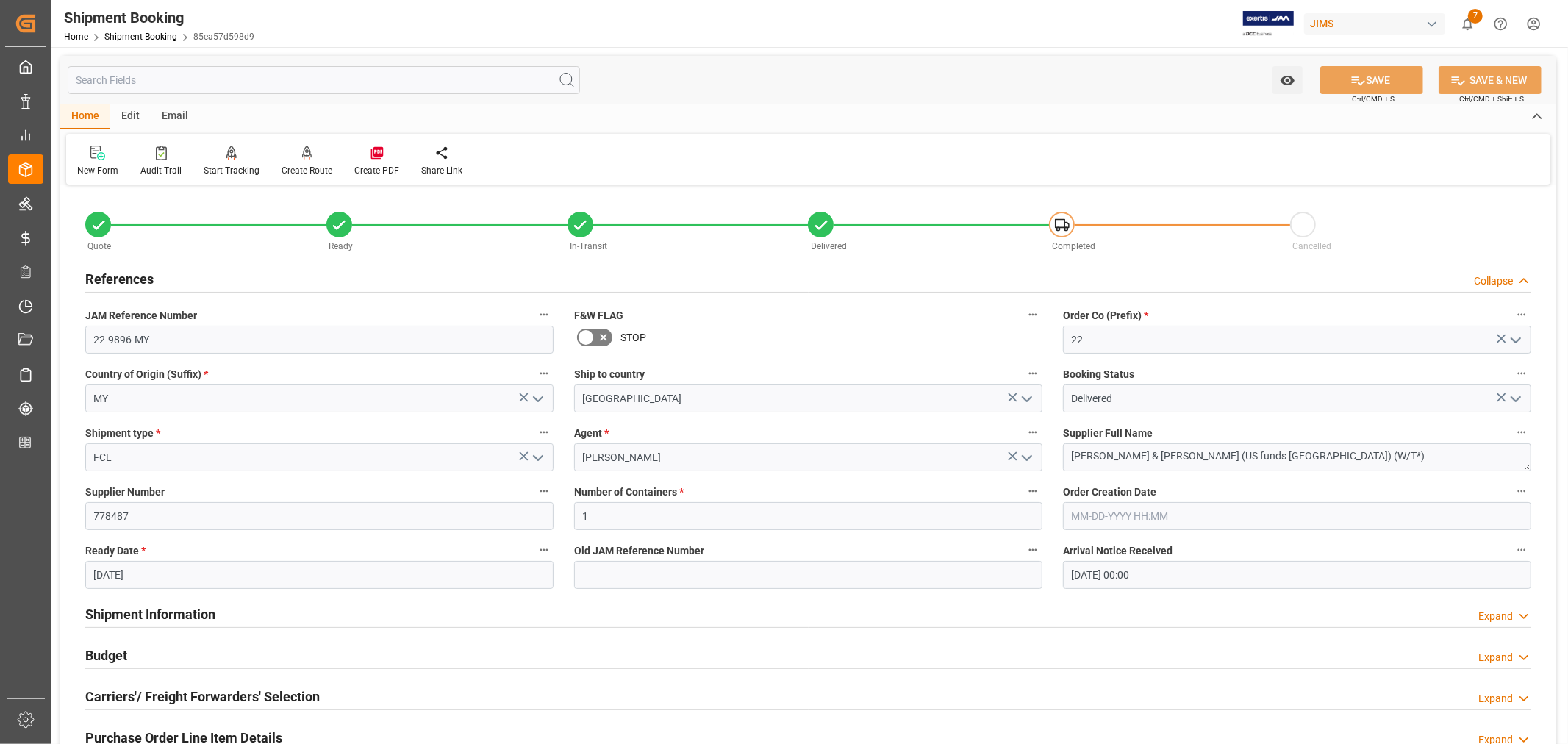
click at [129, 281] on h2 "References" at bounding box center [120, 279] width 69 height 20
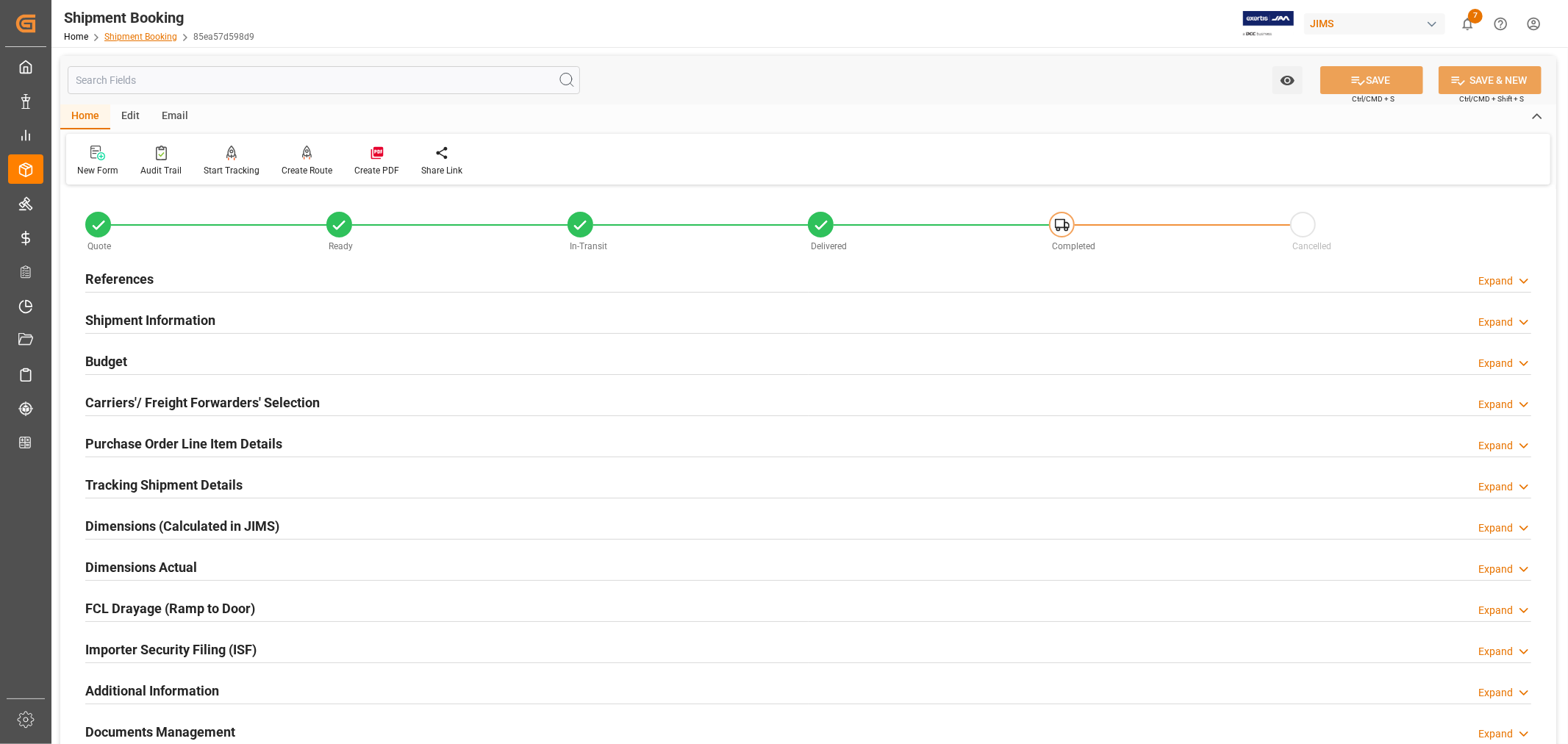
click at [144, 38] on link "Shipment Booking" at bounding box center [141, 37] width 73 height 10
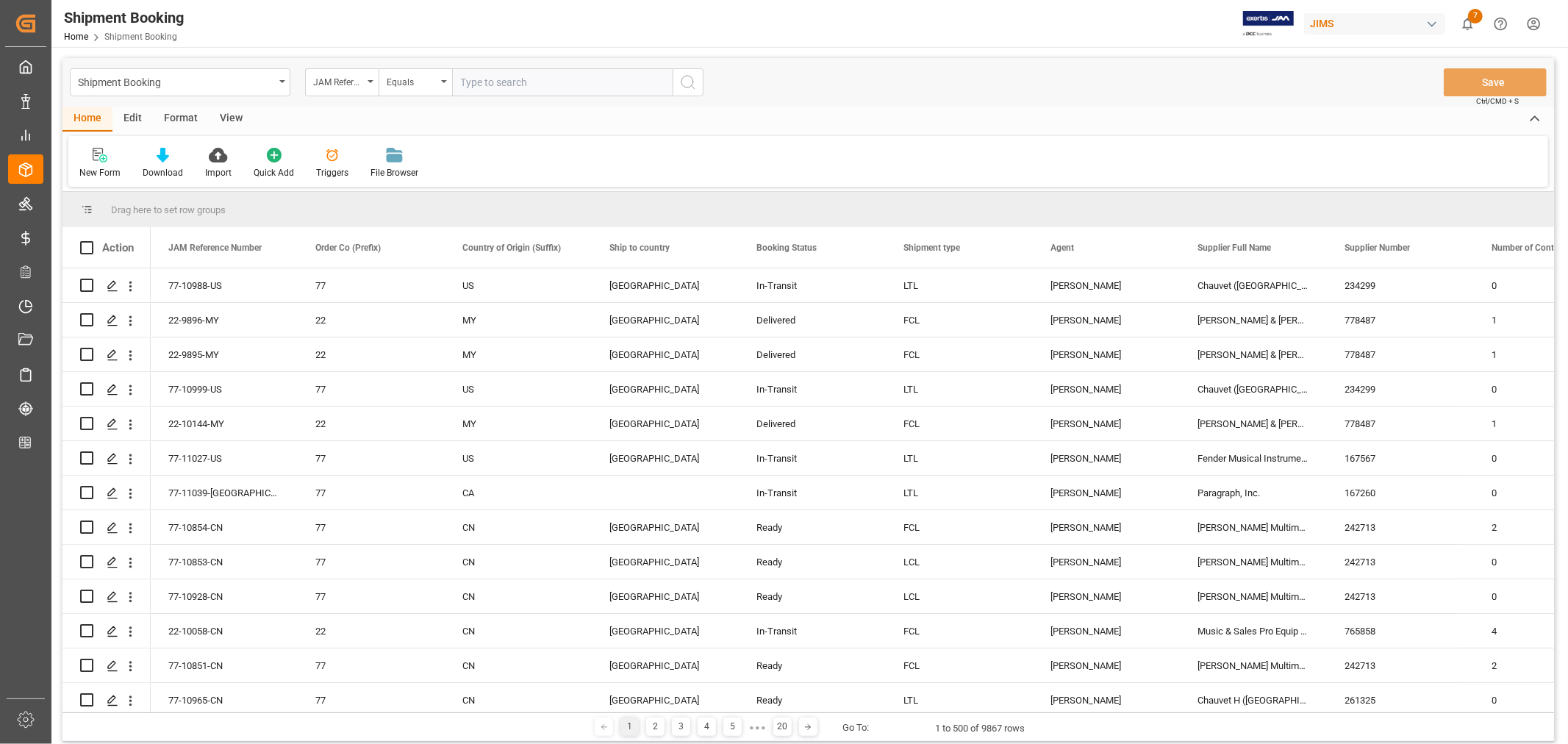
click at [474, 80] on input "text" at bounding box center [562, 83] width 220 height 28
paste input "2-10889-SE"
drag, startPoint x: 460, startPoint y: 83, endPoint x: 462, endPoint y: 105, distance: 22.1
click at [460, 92] on input "2-10889-SE" at bounding box center [562, 83] width 220 height 28
type input "22-10889-SE"
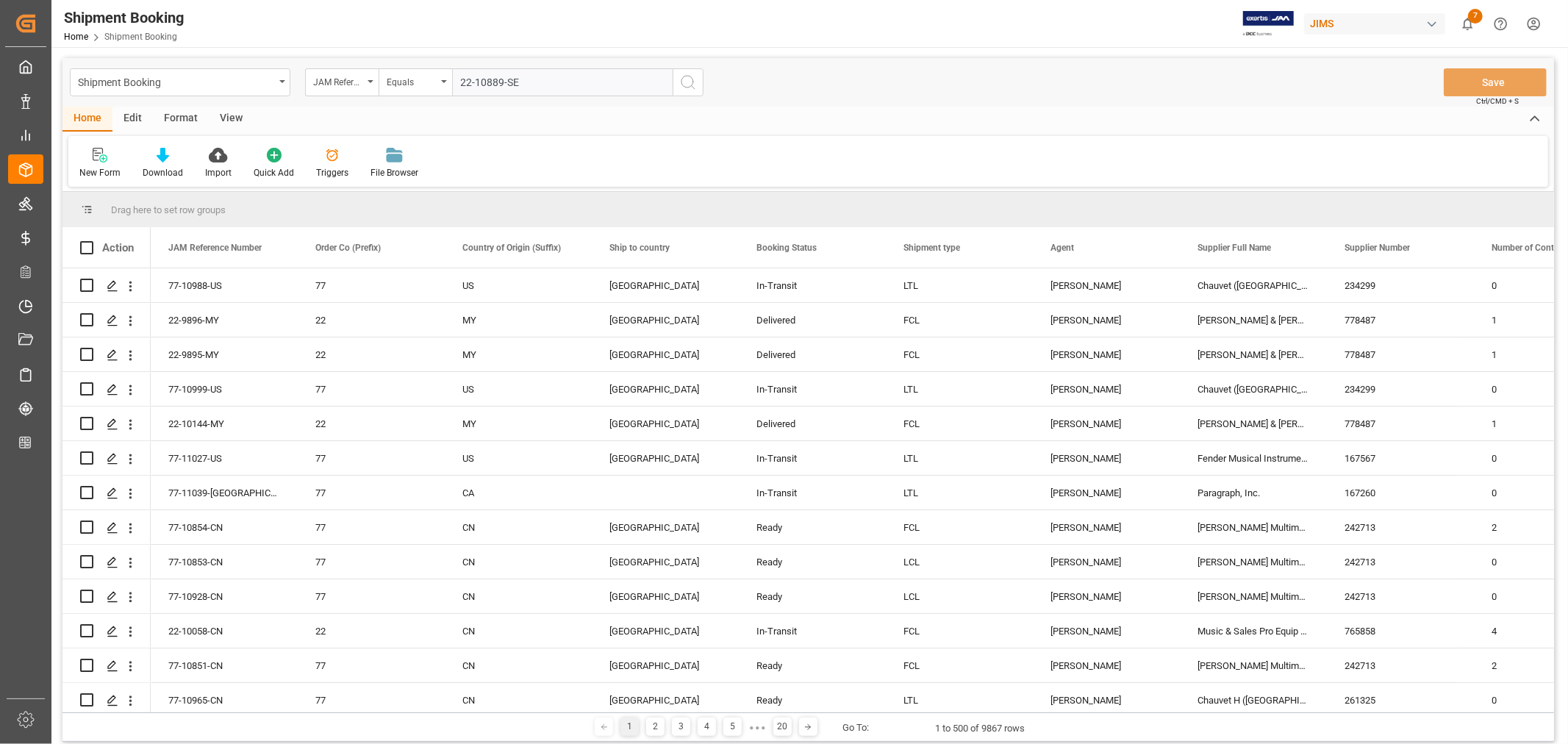
click at [691, 82] on icon "search button" at bounding box center [688, 83] width 18 height 18
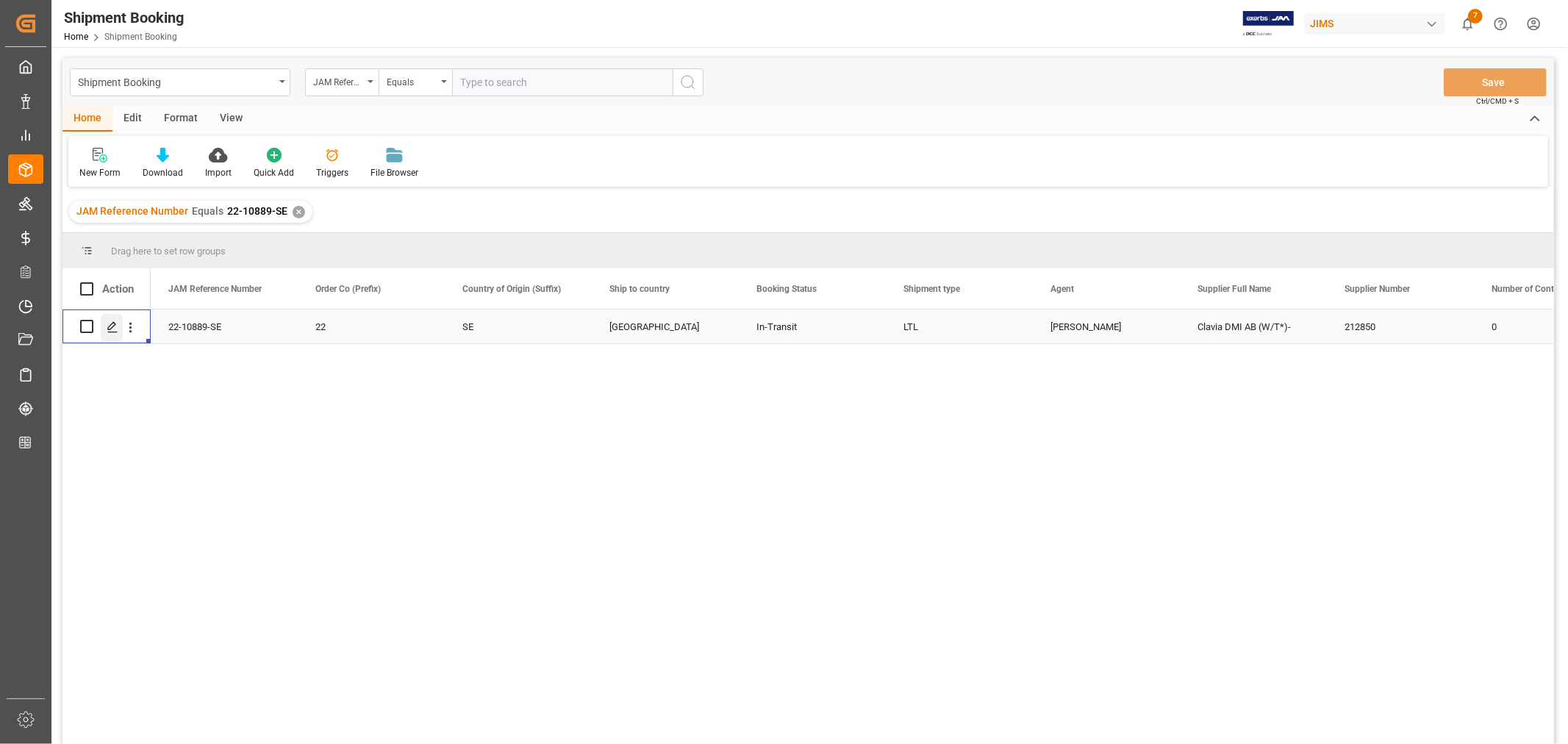
click at [118, 329] on icon "Press SPACE to select this row." at bounding box center [113, 327] width 12 height 12
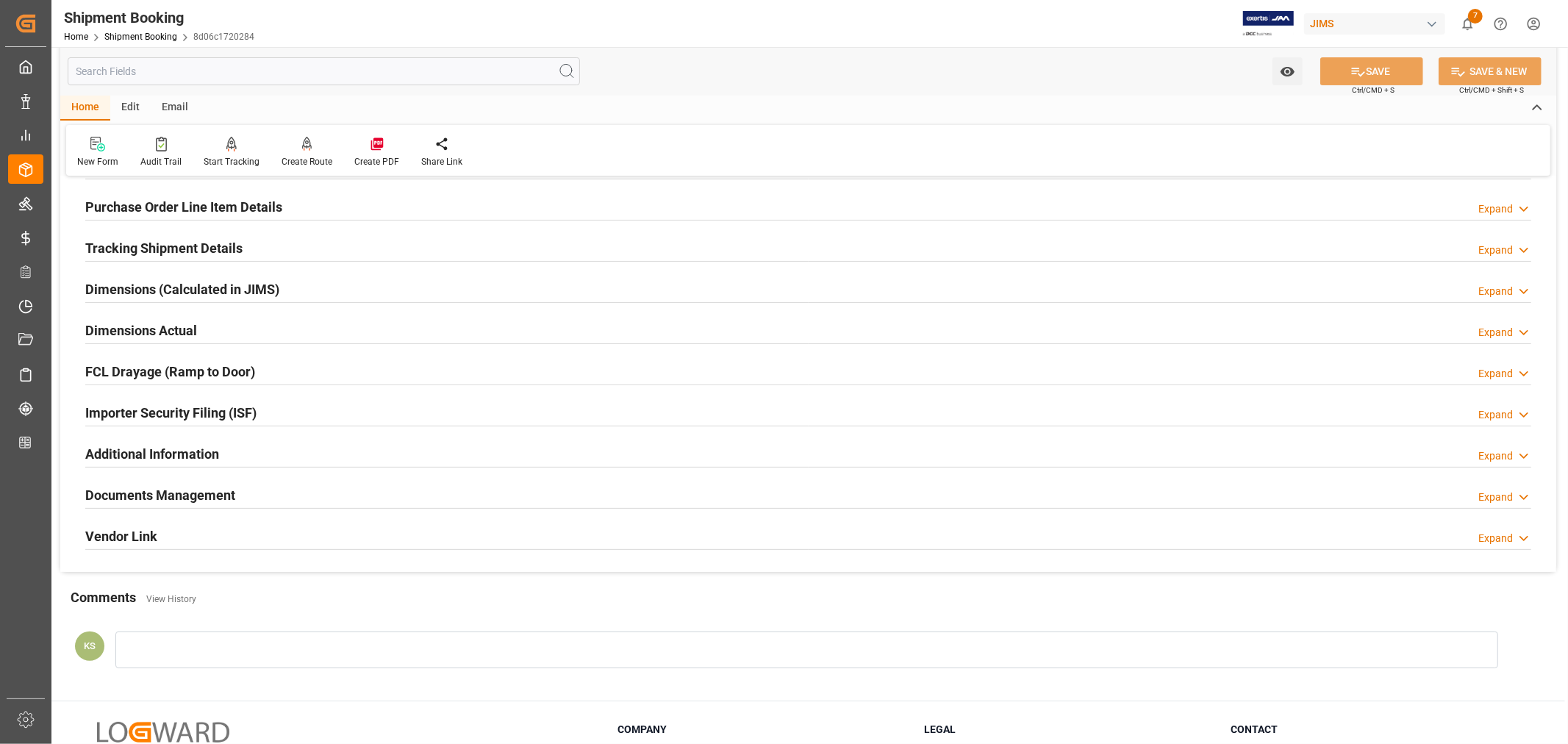
scroll to position [326, 0]
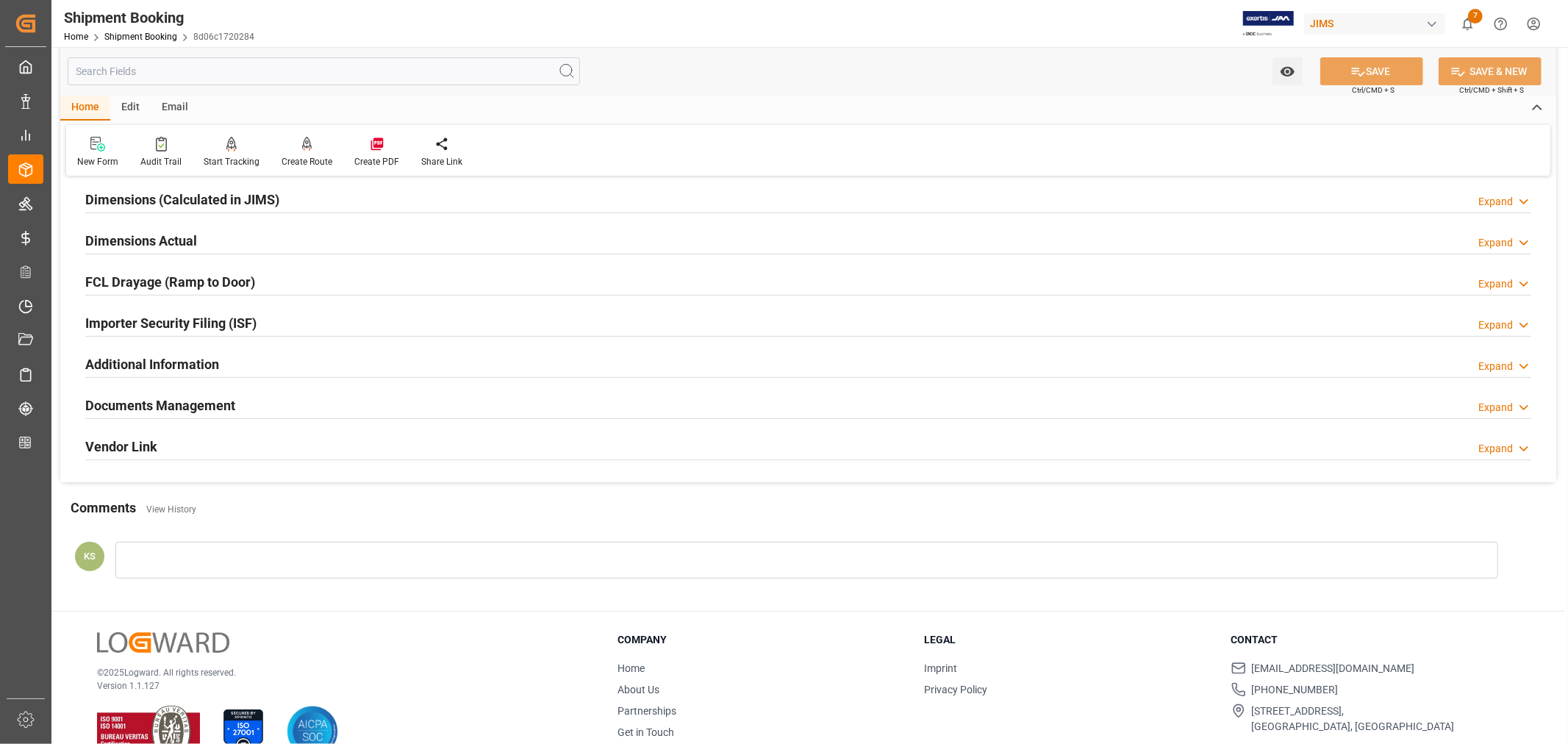
click at [325, 408] on div "Documents Management Expand" at bounding box center [809, 404] width 1446 height 28
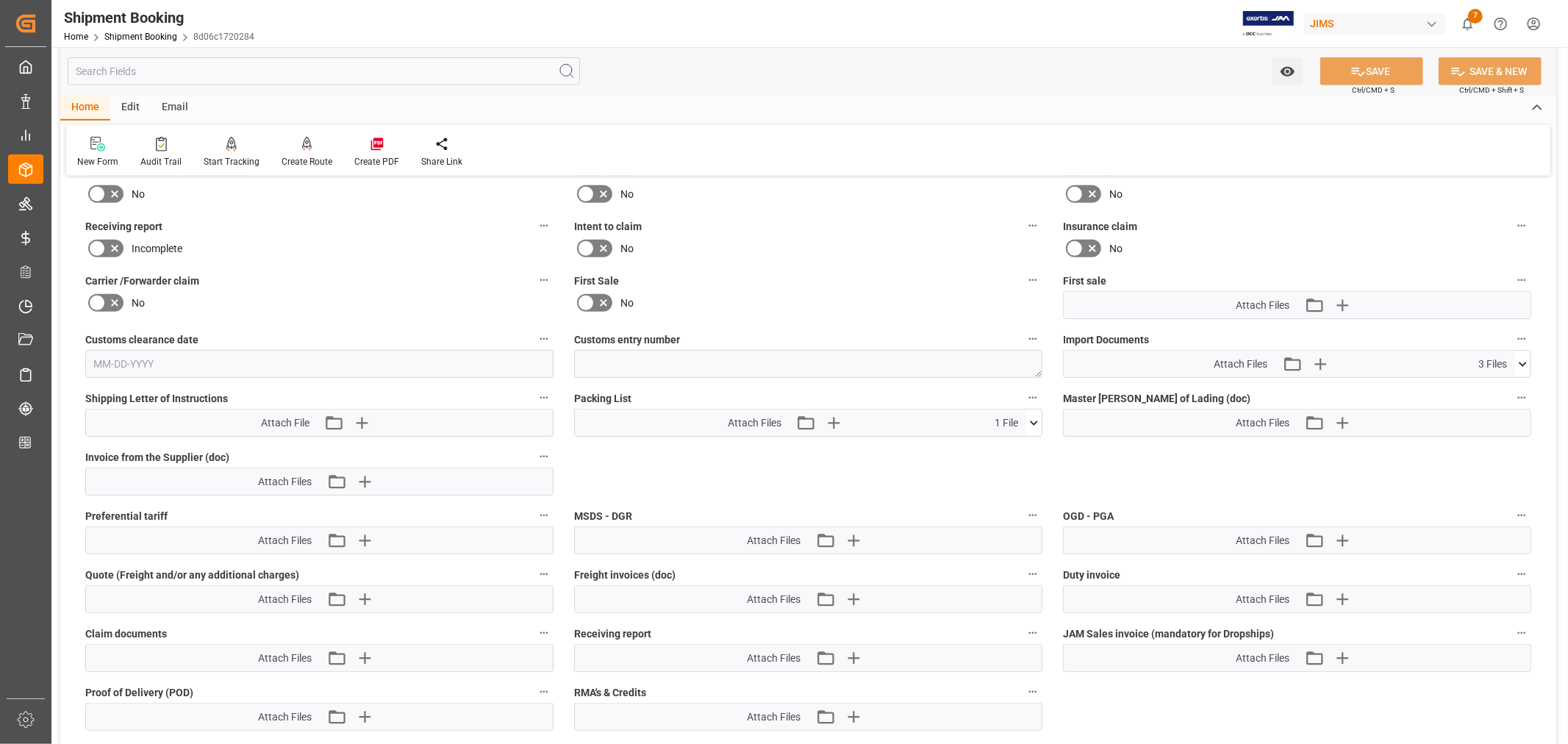
scroll to position [653, 0]
click at [1320, 357] on icon "button" at bounding box center [1321, 362] width 14 height 14
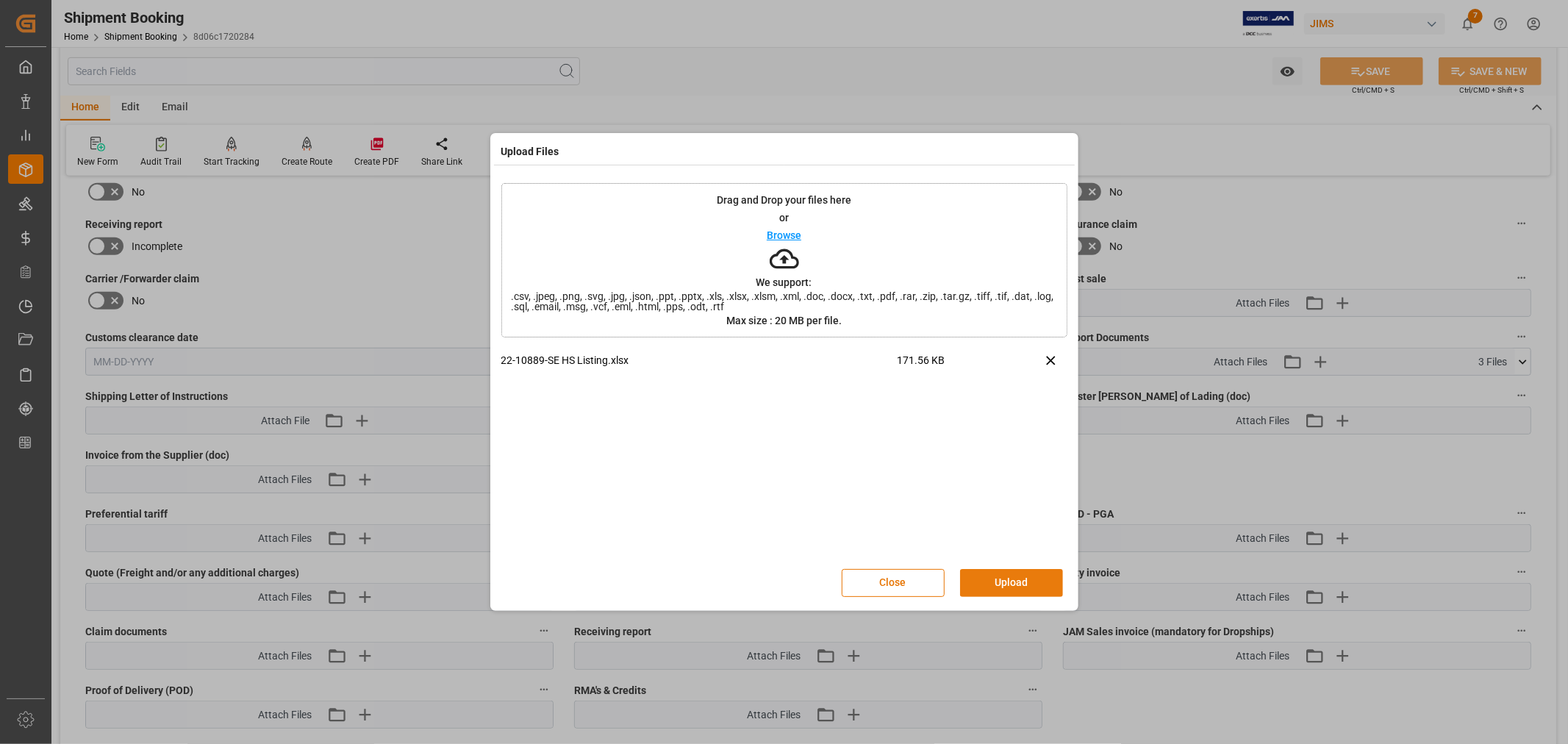
click at [997, 574] on button "Upload" at bounding box center [1011, 583] width 103 height 28
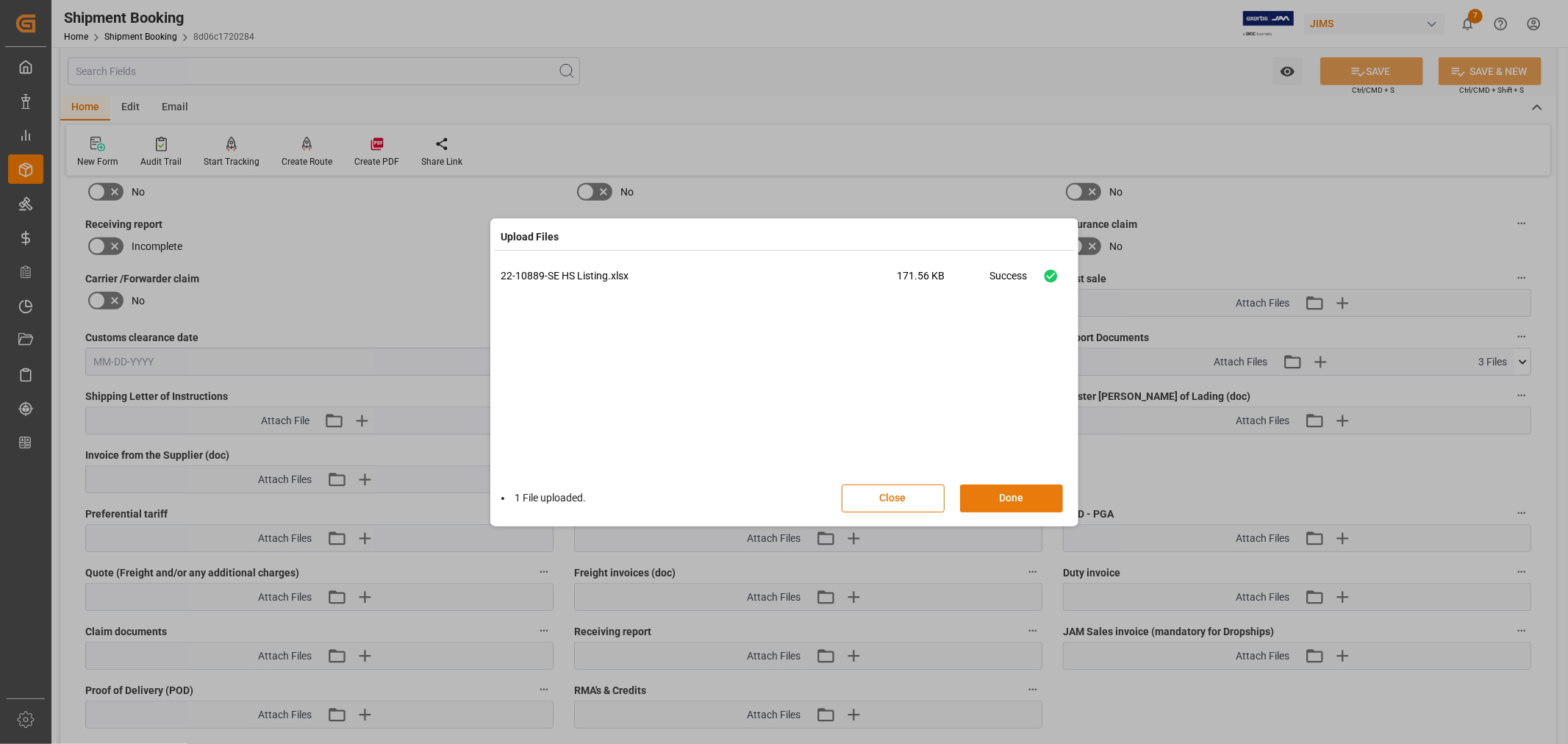
click at [1007, 499] on button "Done" at bounding box center [1011, 499] width 103 height 28
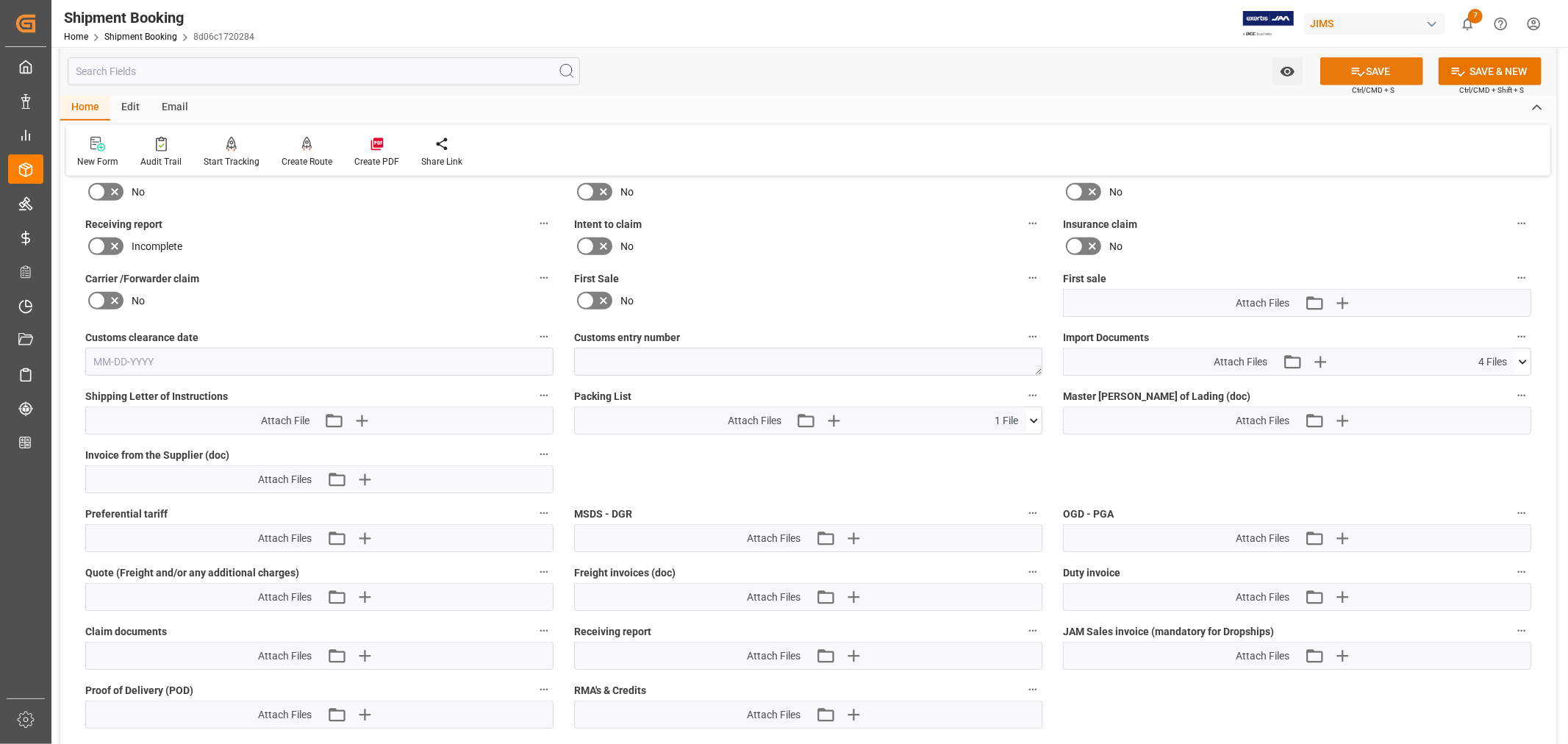
click at [1386, 72] on button "SAVE" at bounding box center [1372, 71] width 103 height 28
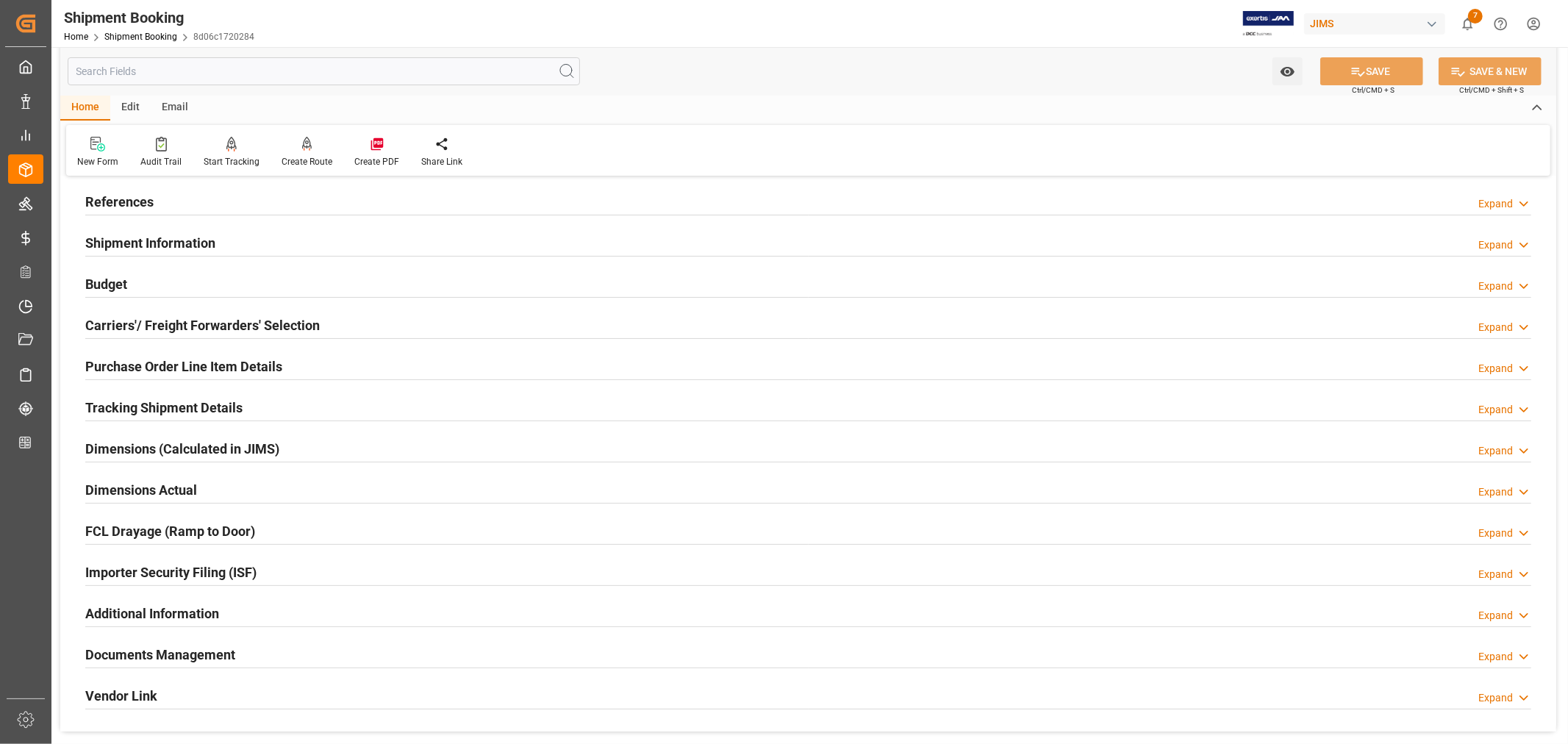
scroll to position [0, 0]
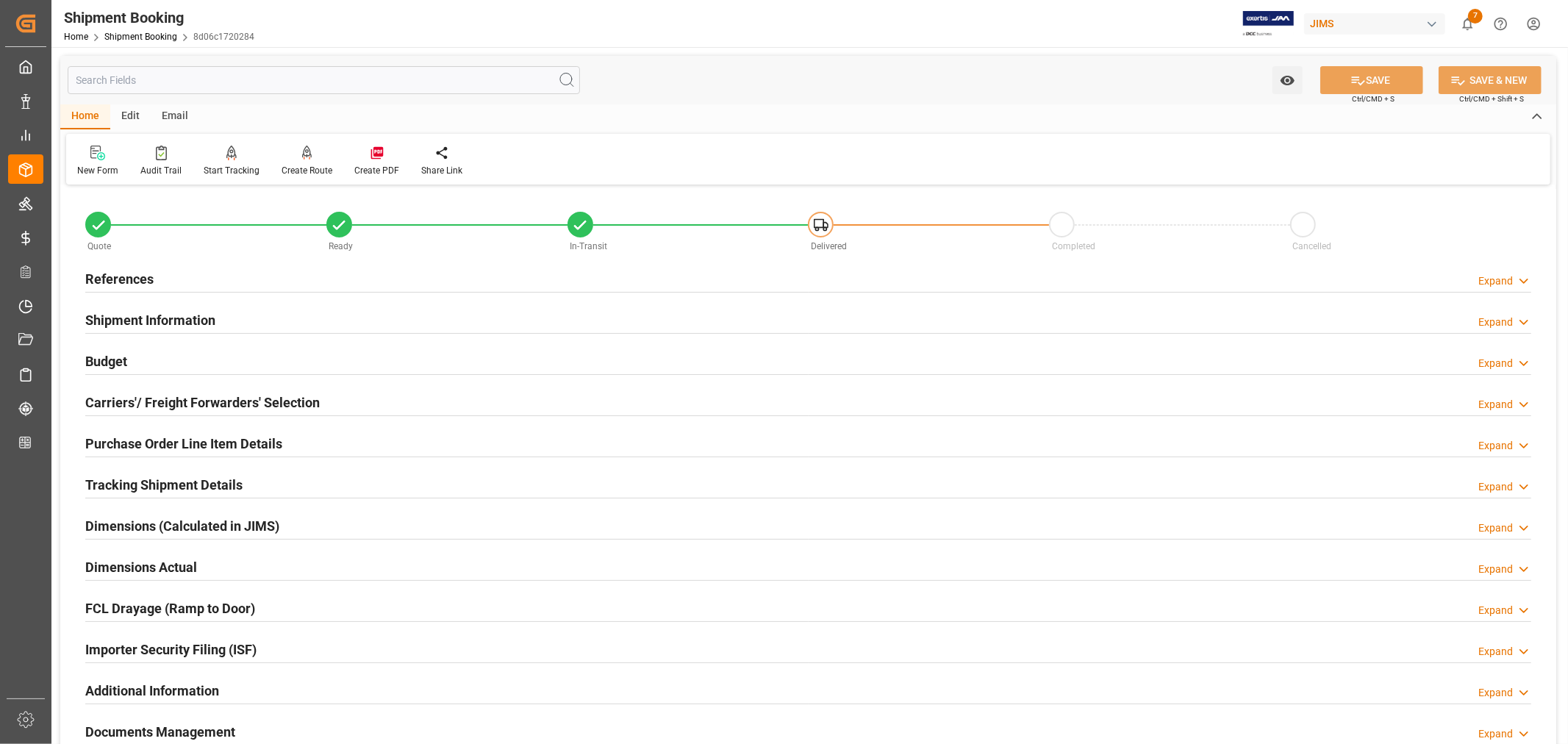
click at [122, 272] on h2 "References" at bounding box center [120, 279] width 69 height 20
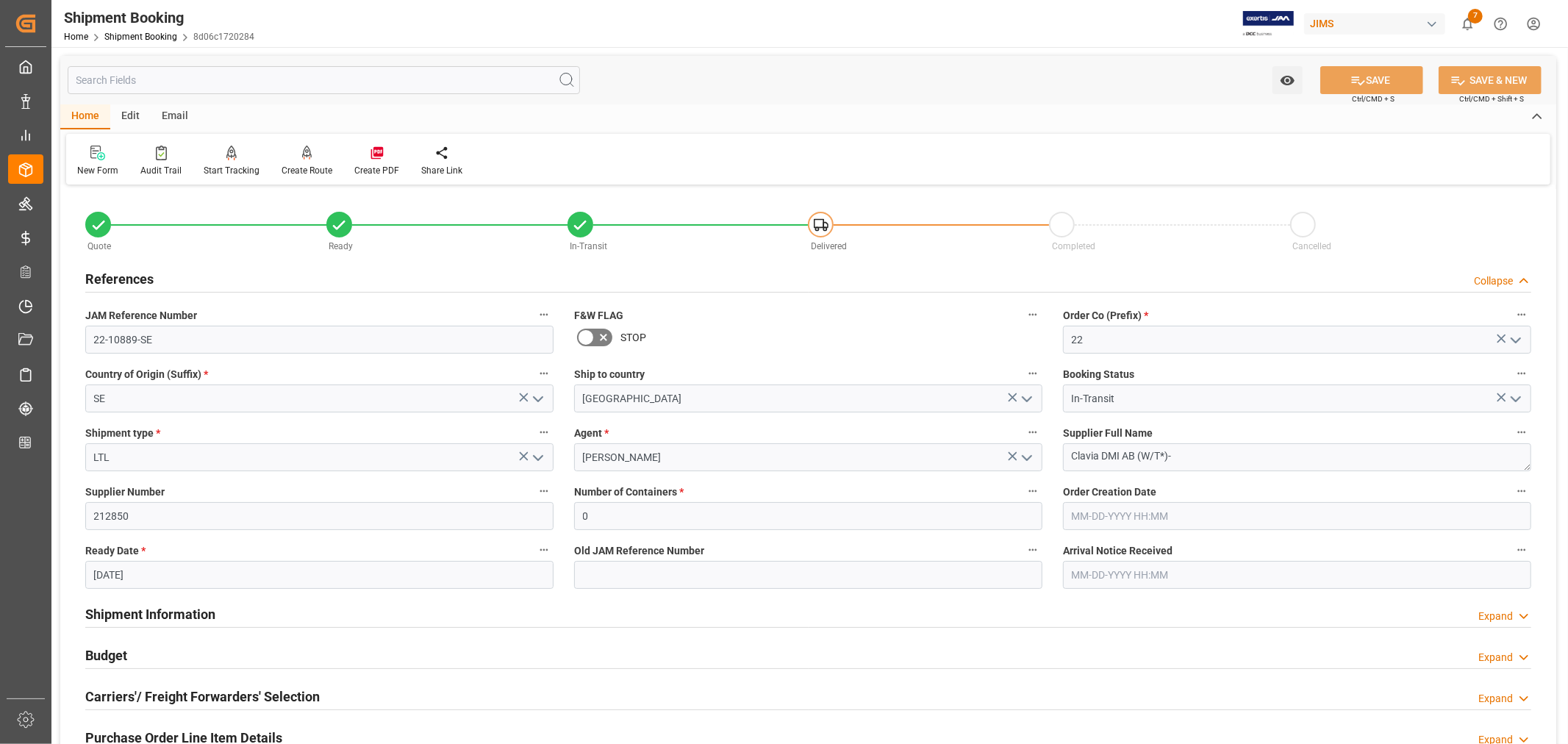
click at [122, 272] on h2 "References" at bounding box center [120, 279] width 69 height 20
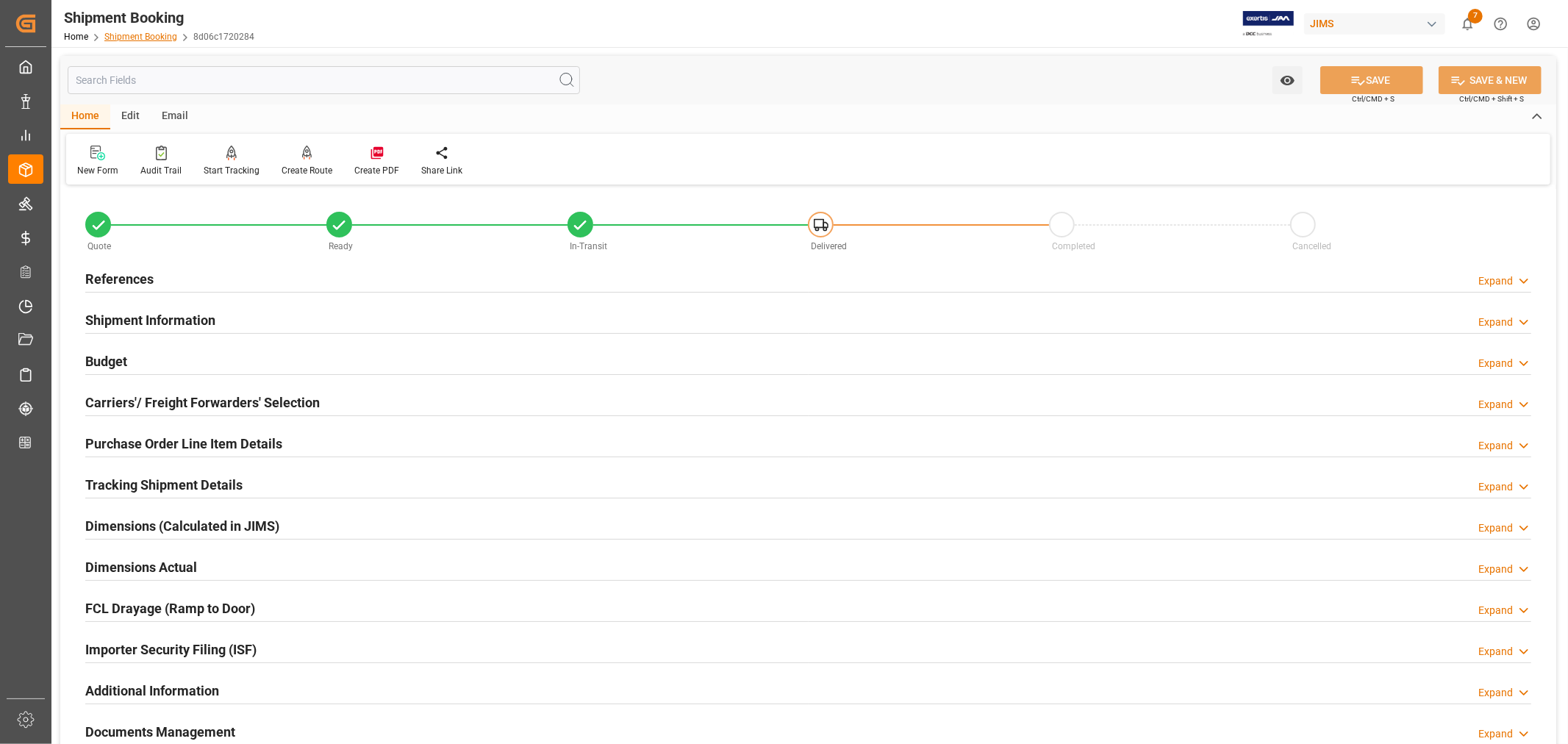
click at [137, 35] on link "Shipment Booking" at bounding box center [141, 37] width 73 height 10
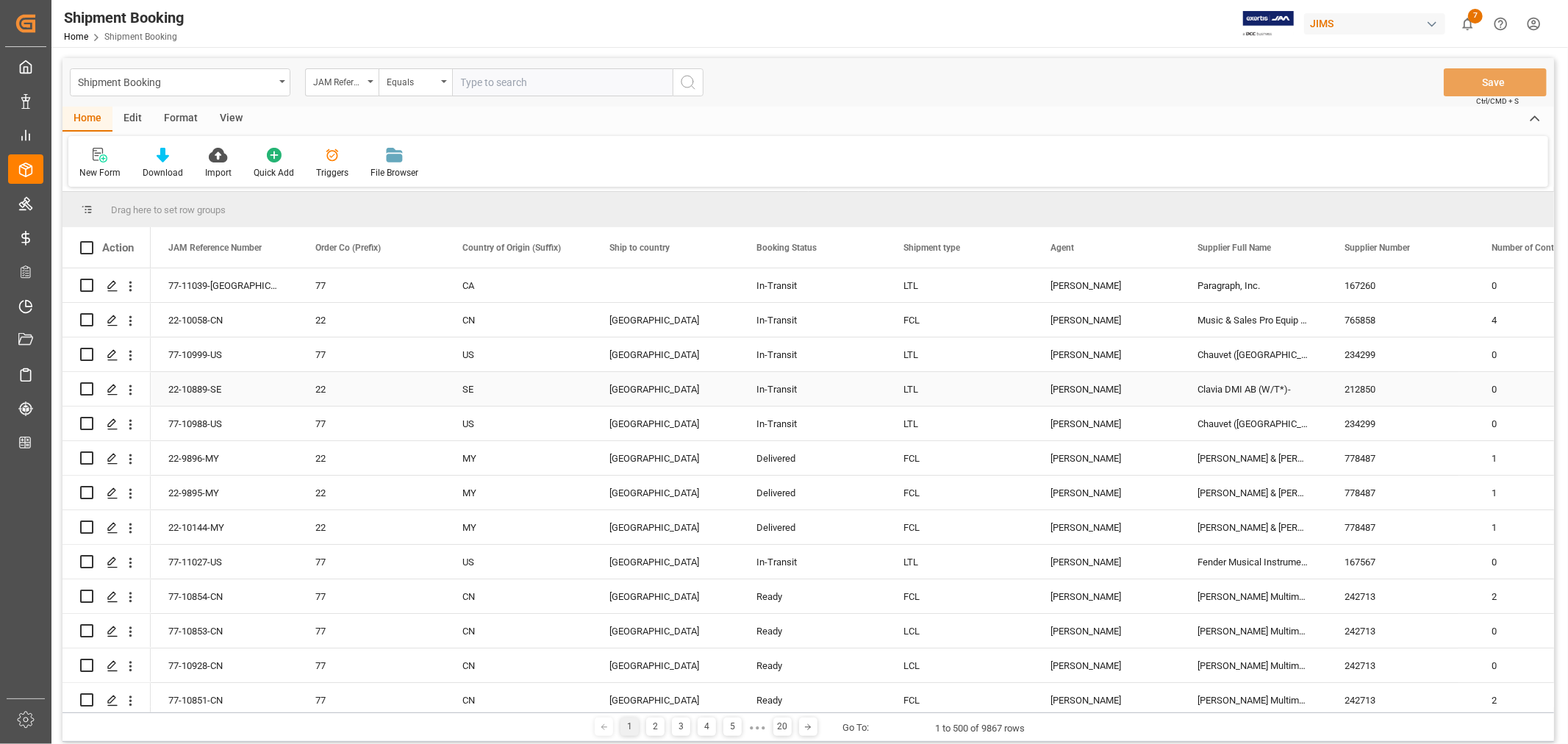
click at [1085, 390] on div "[PERSON_NAME]" at bounding box center [1106, 390] width 112 height 34
click at [1224, 386] on div "Clavia DMI AB (W/T*)-" at bounding box center [1253, 389] width 147 height 34
click at [1302, 250] on span at bounding box center [1303, 247] width 13 height 13
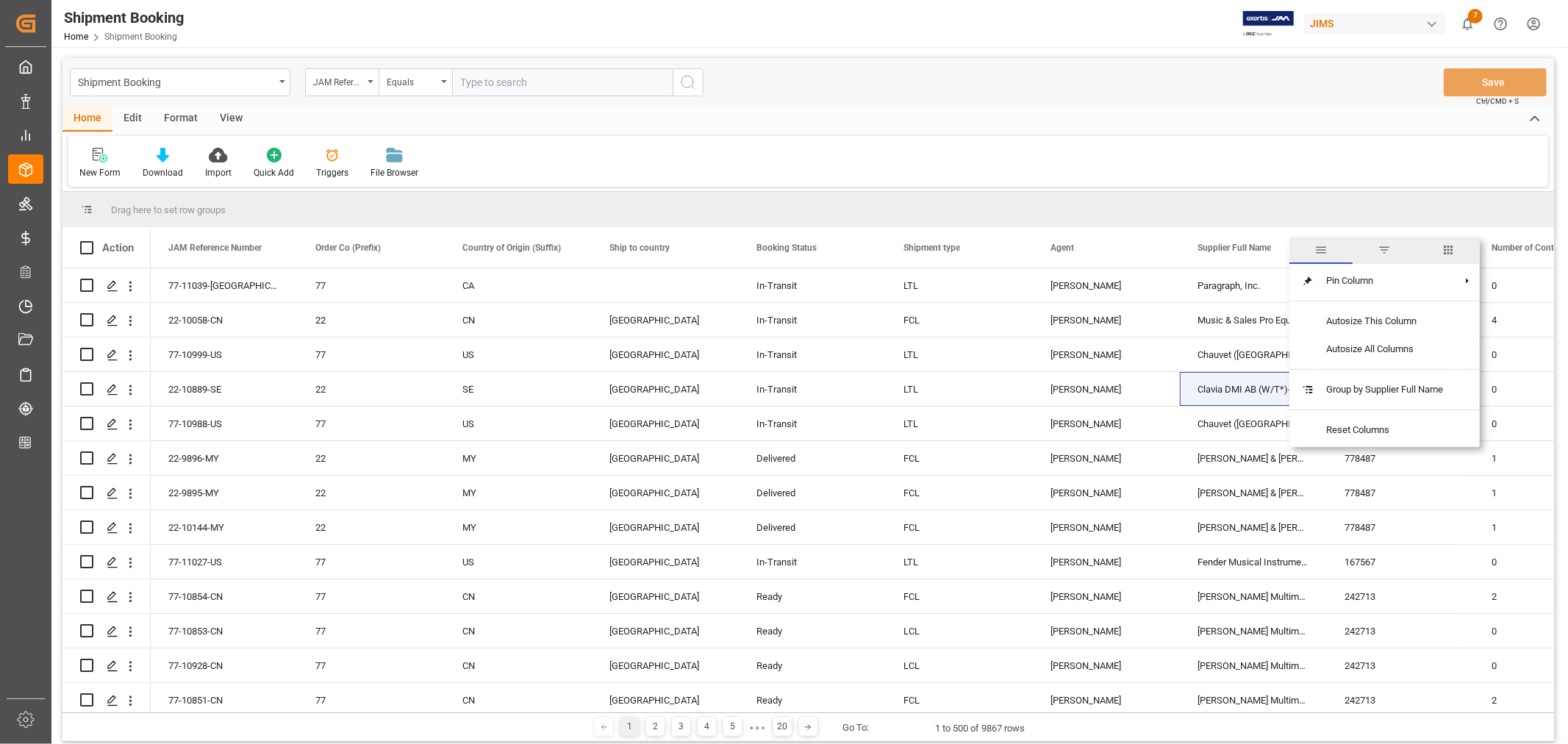
click at [1393, 252] on span "filter" at bounding box center [1383, 250] width 63 height 27
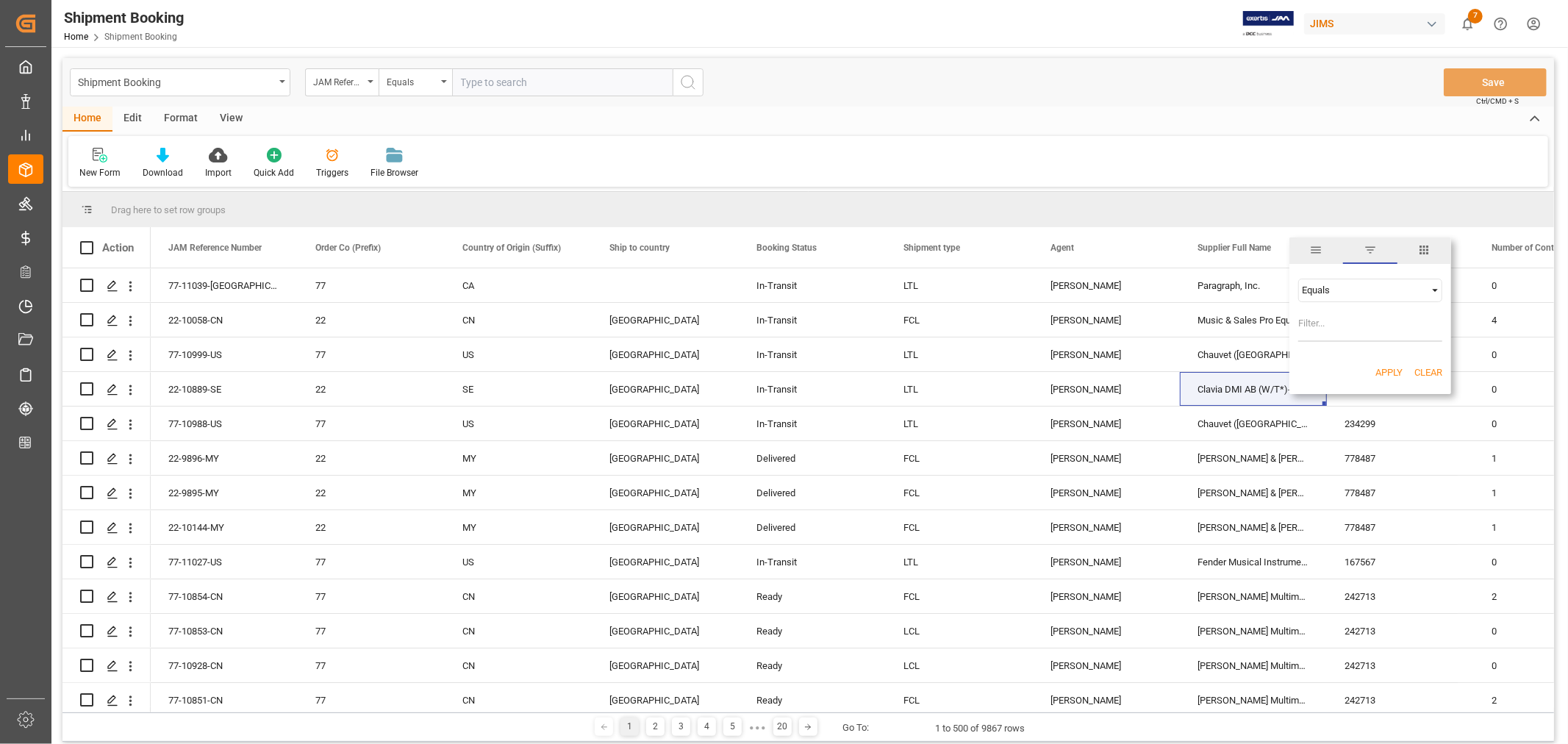
click at [1325, 321] on input "Filter Value" at bounding box center [1371, 326] width 144 height 29
type input "Clavia DMI AB (W/T*)-"
click at [1388, 371] on button "Apply" at bounding box center [1388, 372] width 27 height 15
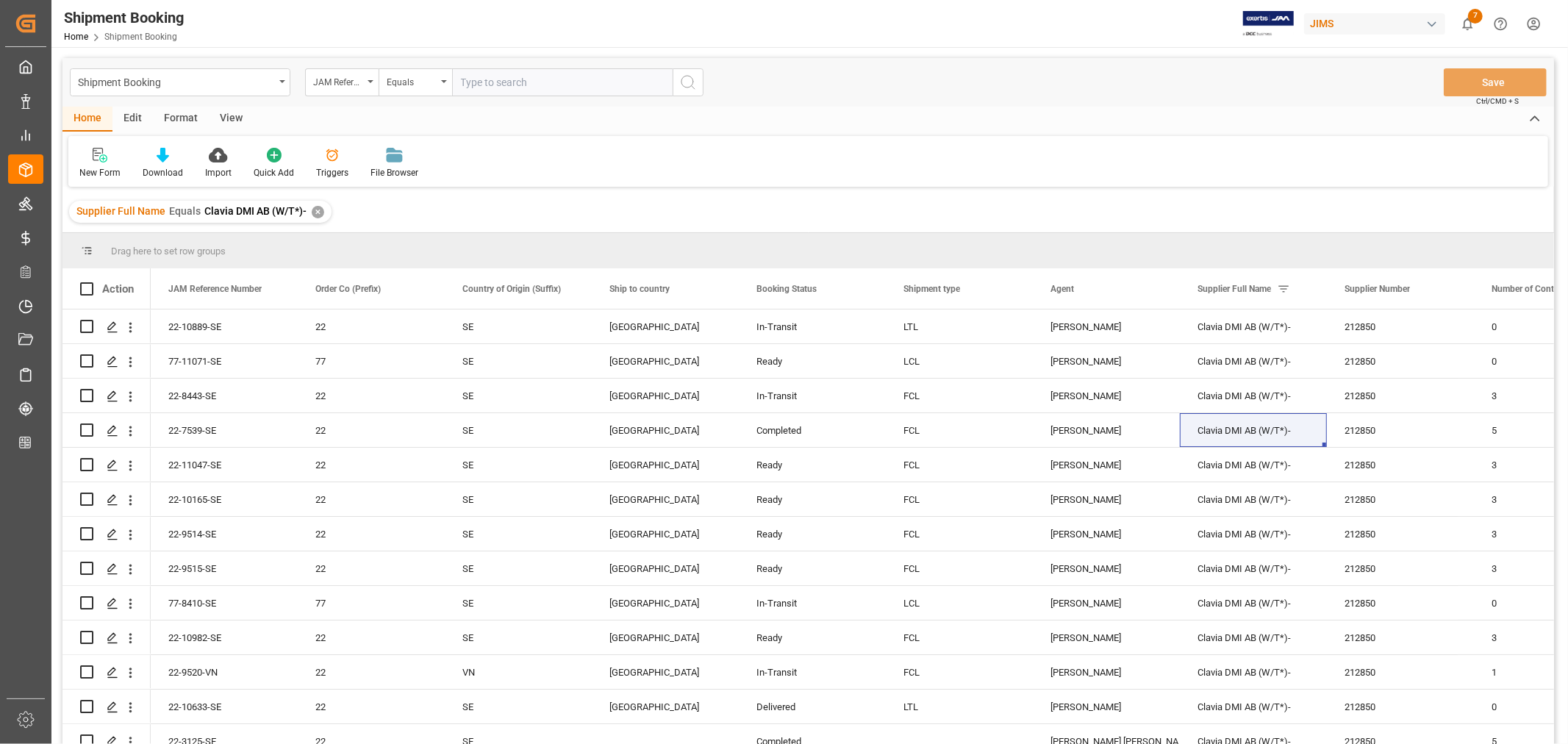
click at [319, 211] on div "✕" at bounding box center [318, 211] width 13 height 13
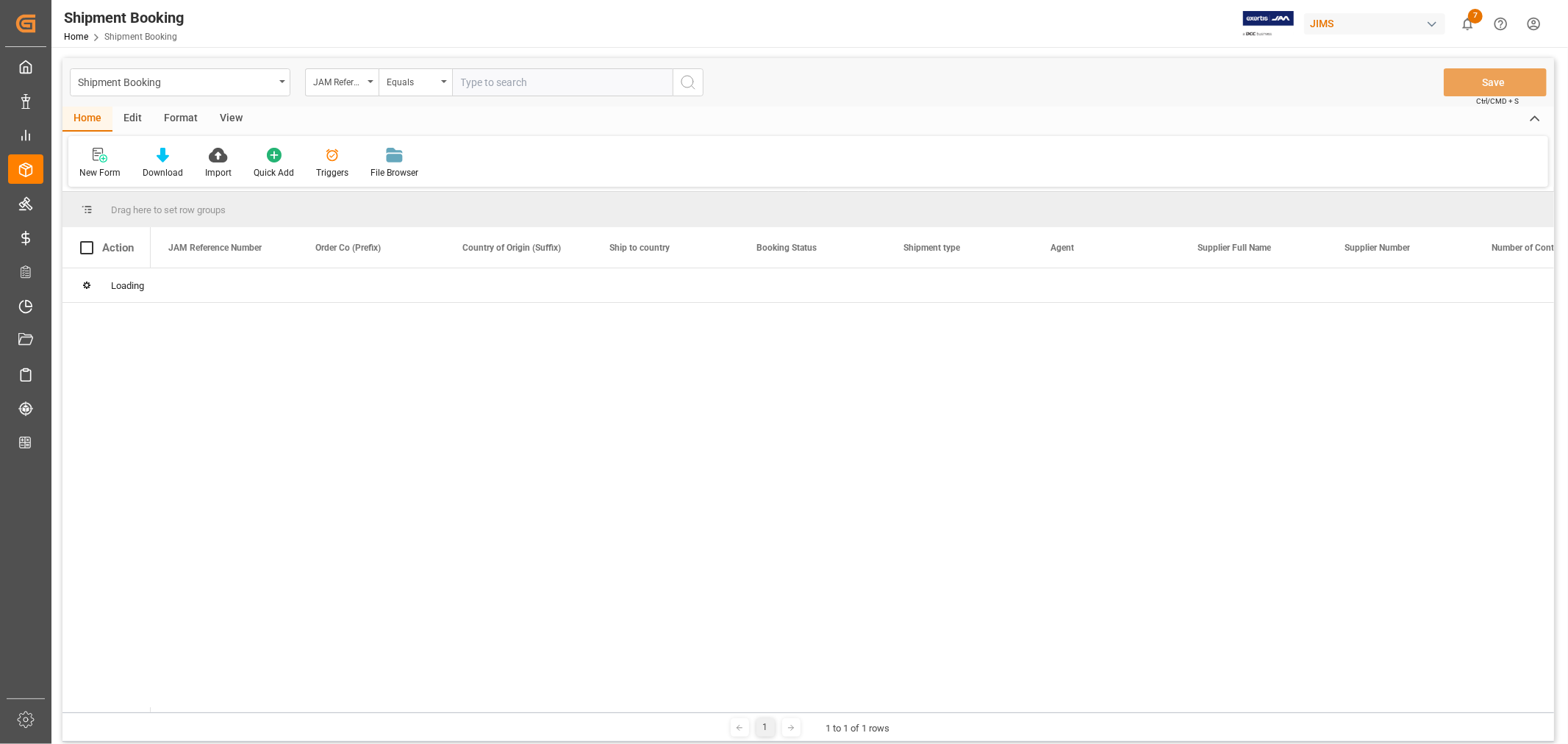
click at [471, 82] on input "text" at bounding box center [562, 83] width 220 height 28
paste input "22-10889-SE"
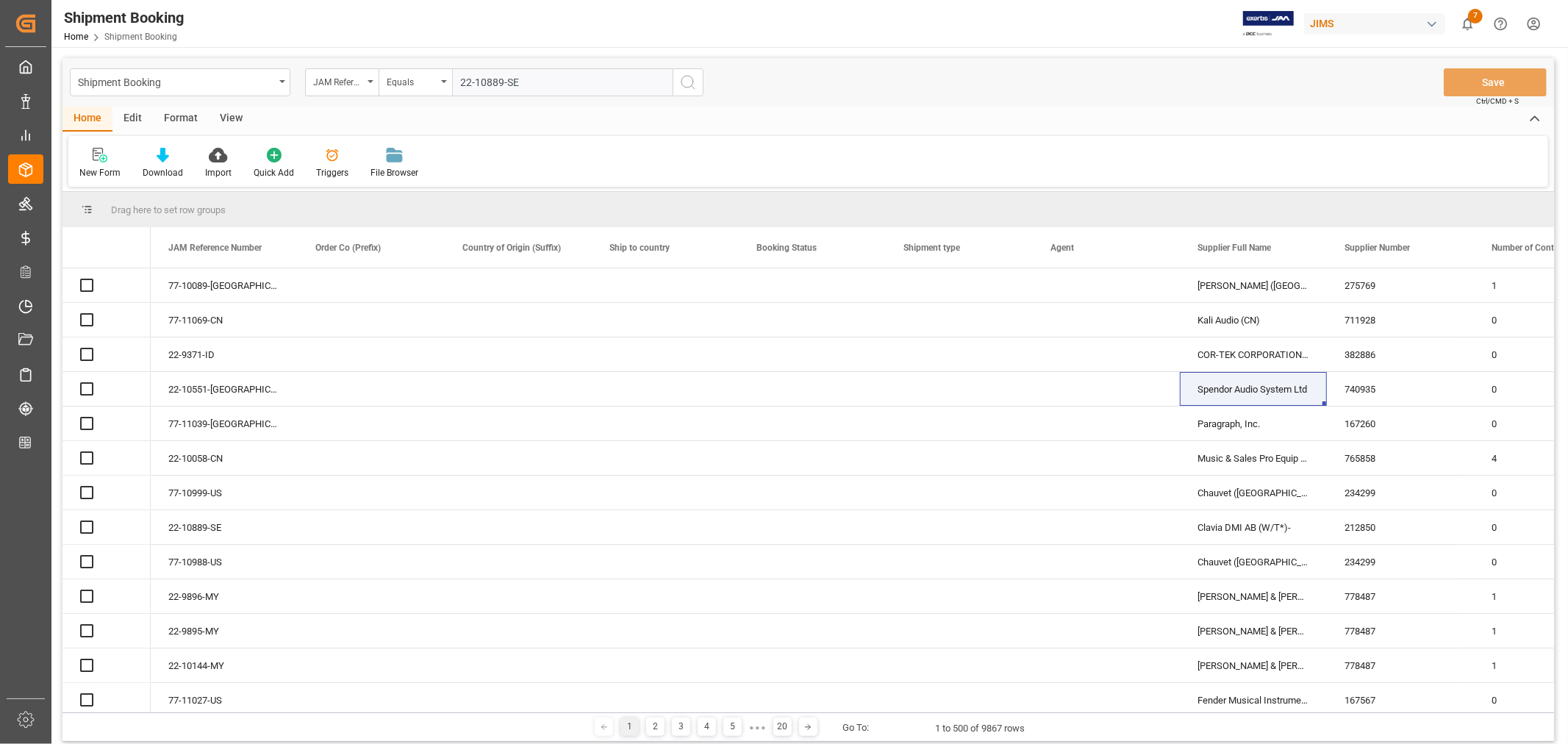
type input "22-10889-SE"
click at [689, 86] on icon "search button" at bounding box center [688, 83] width 18 height 18
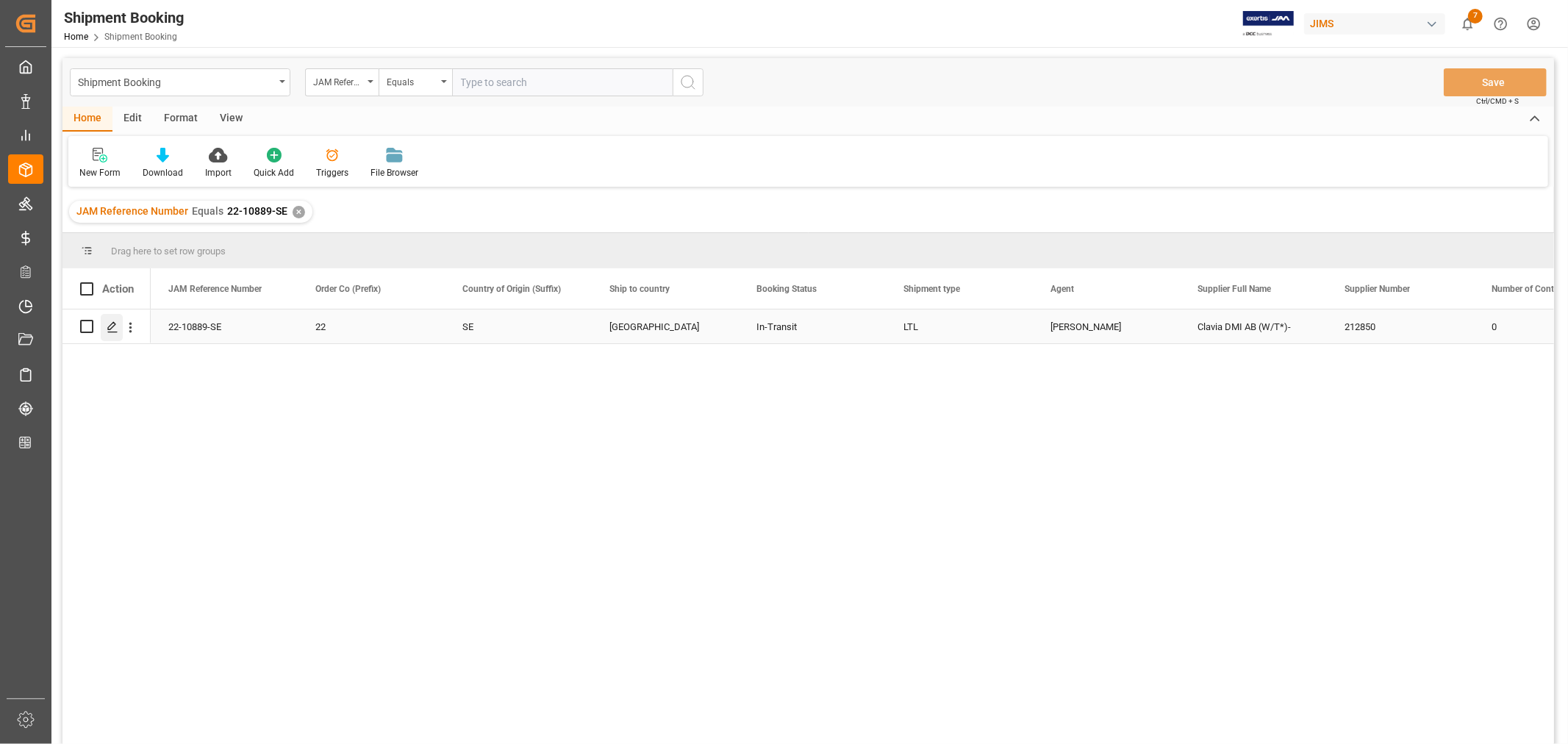
click at [111, 326] on icon "Press SPACE to select this row." at bounding box center [113, 327] width 12 height 12
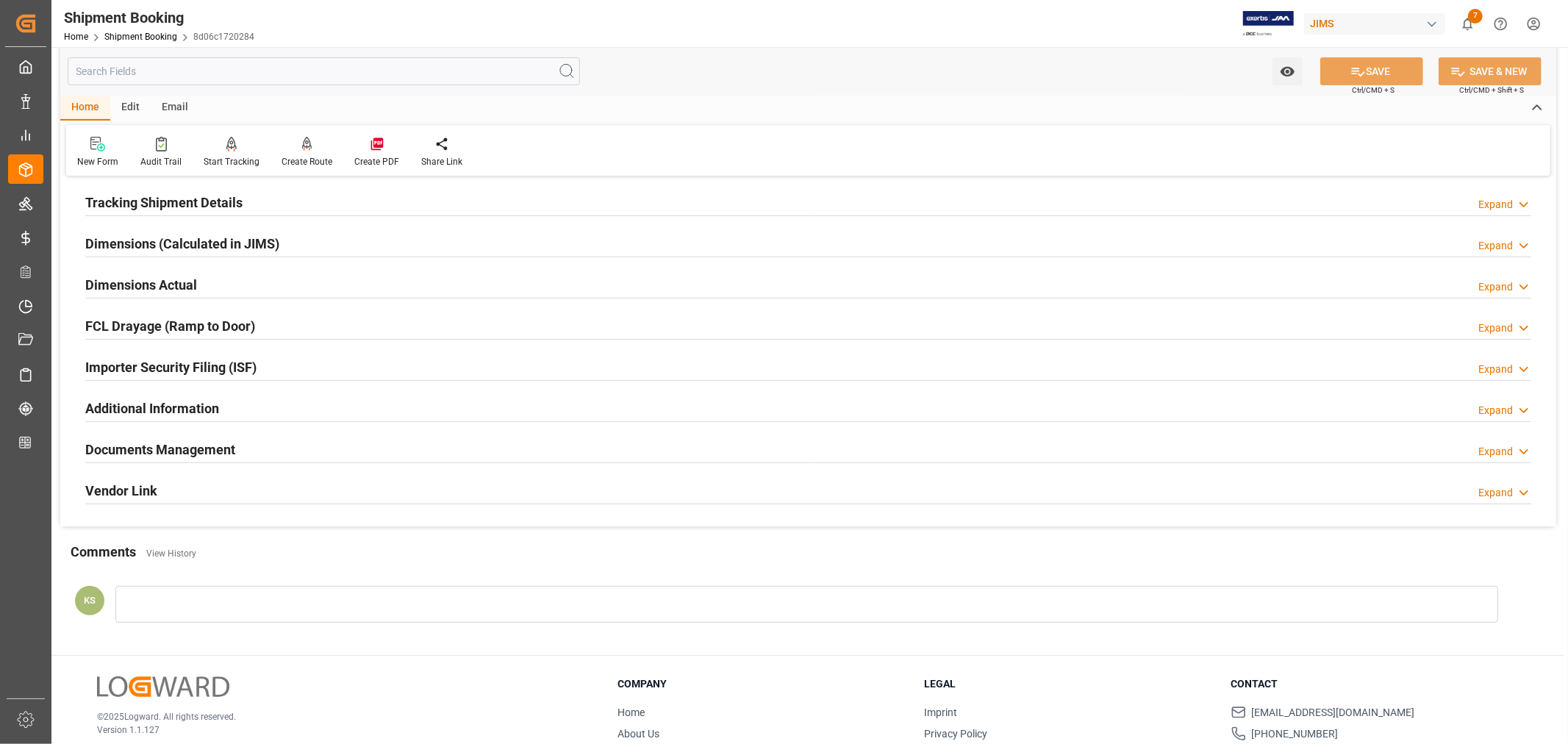
scroll to position [361, 0]
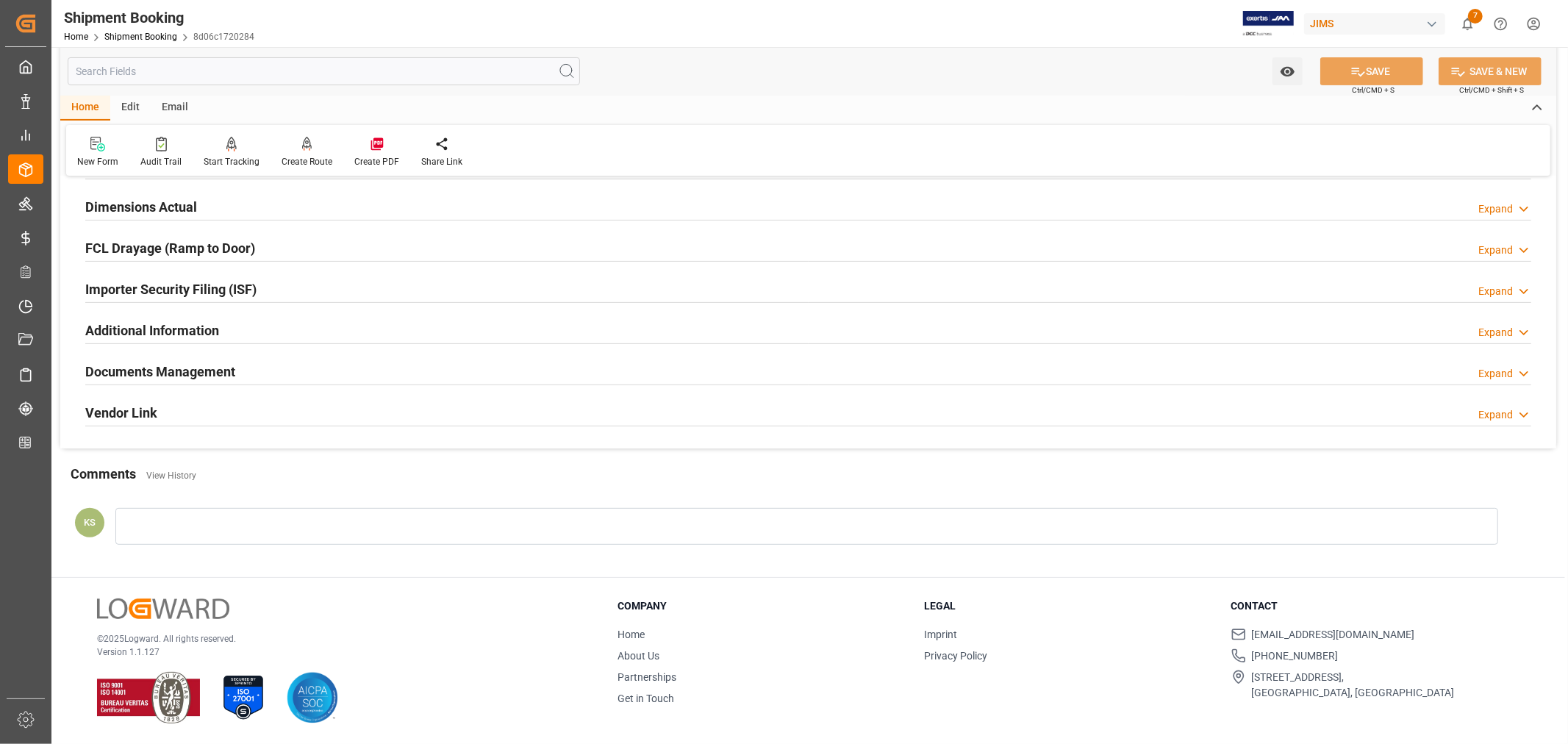
click at [213, 369] on h2 "Documents Management" at bounding box center [161, 372] width 150 height 20
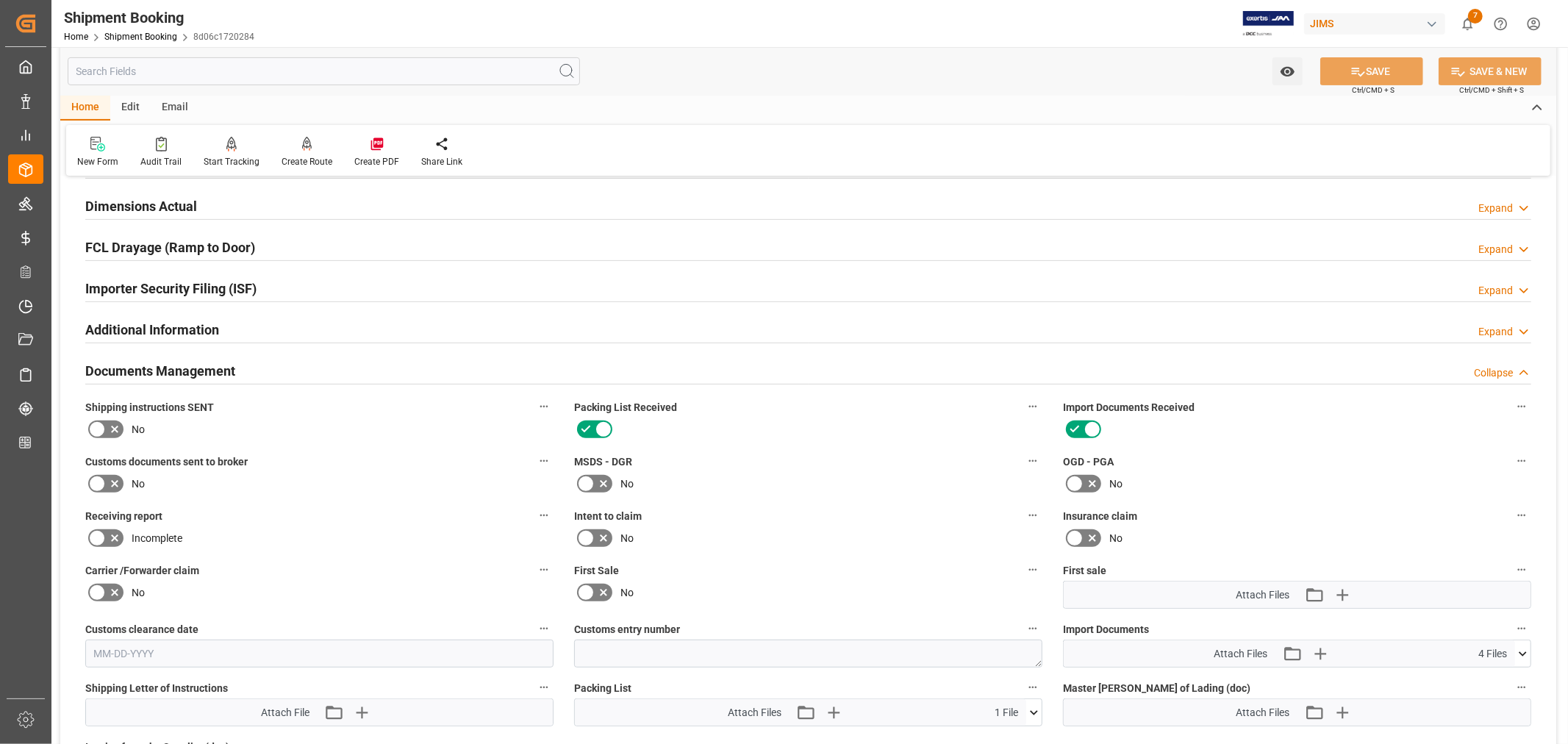
click at [97, 481] on icon at bounding box center [97, 484] width 18 height 18
click at [0, 0] on input "checkbox" at bounding box center [0, 0] width 0 height 0
click at [1383, 67] on button "SAVE" at bounding box center [1372, 71] width 103 height 28
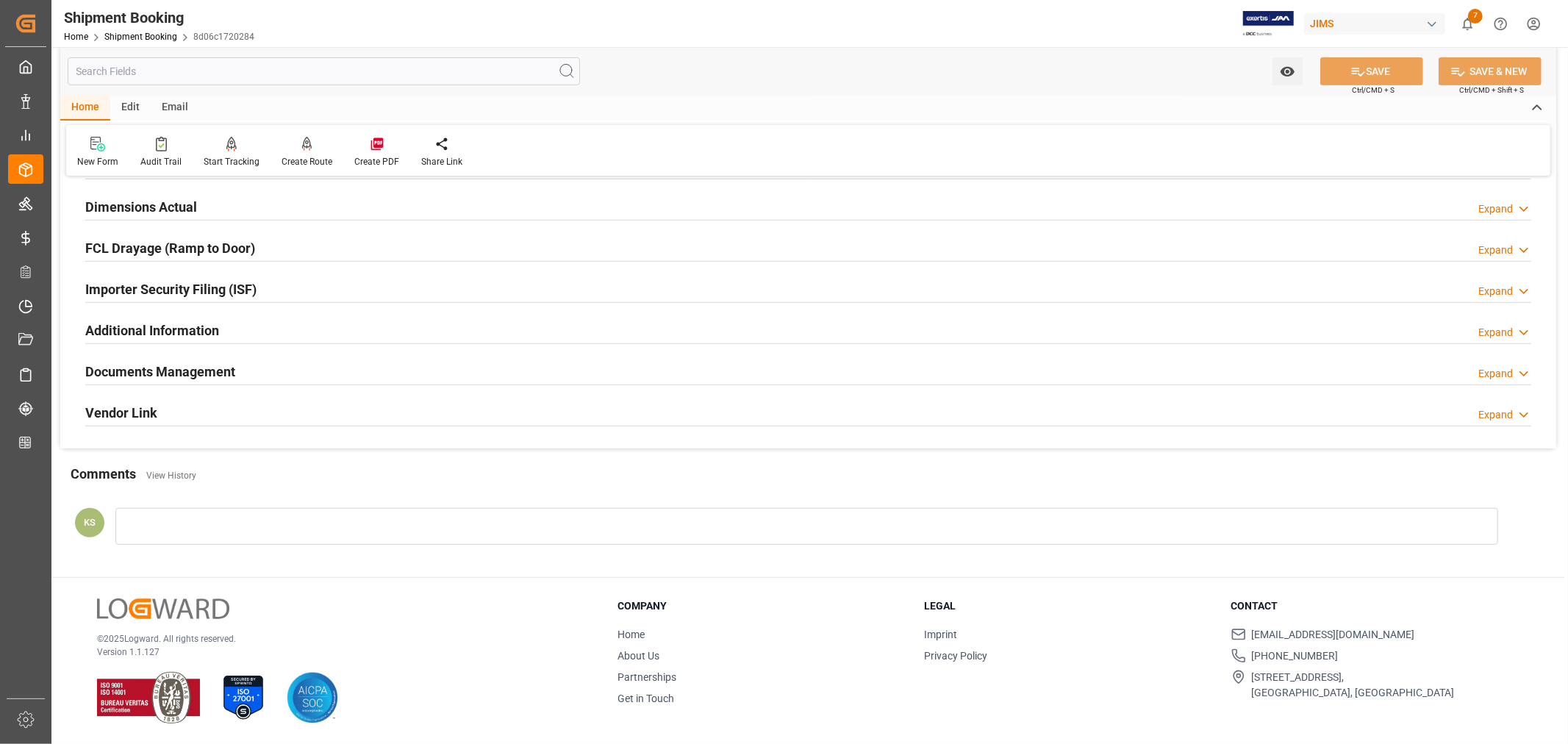
click at [263, 370] on div "Documents Management Expand" at bounding box center [809, 371] width 1446 height 28
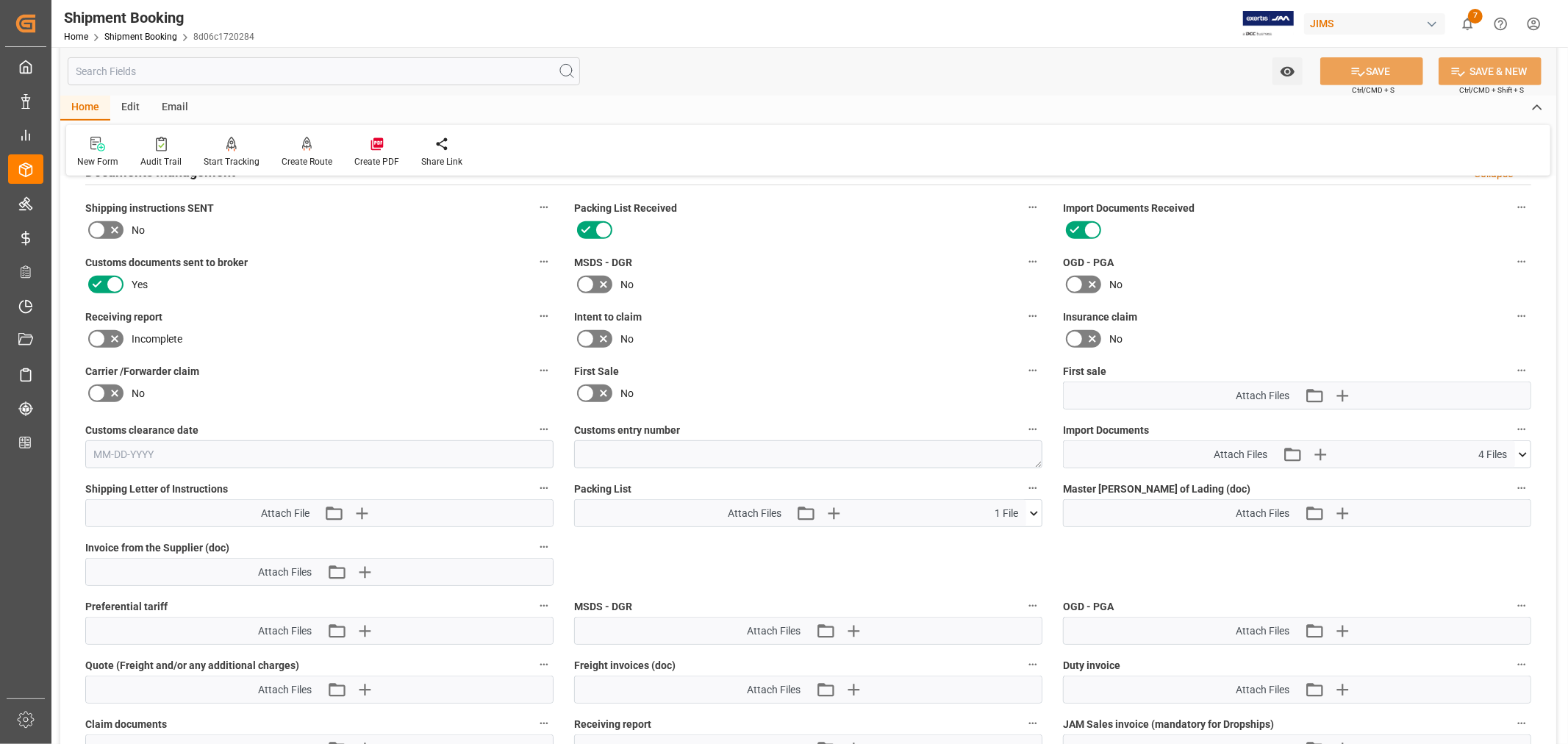
scroll to position [605, 0]
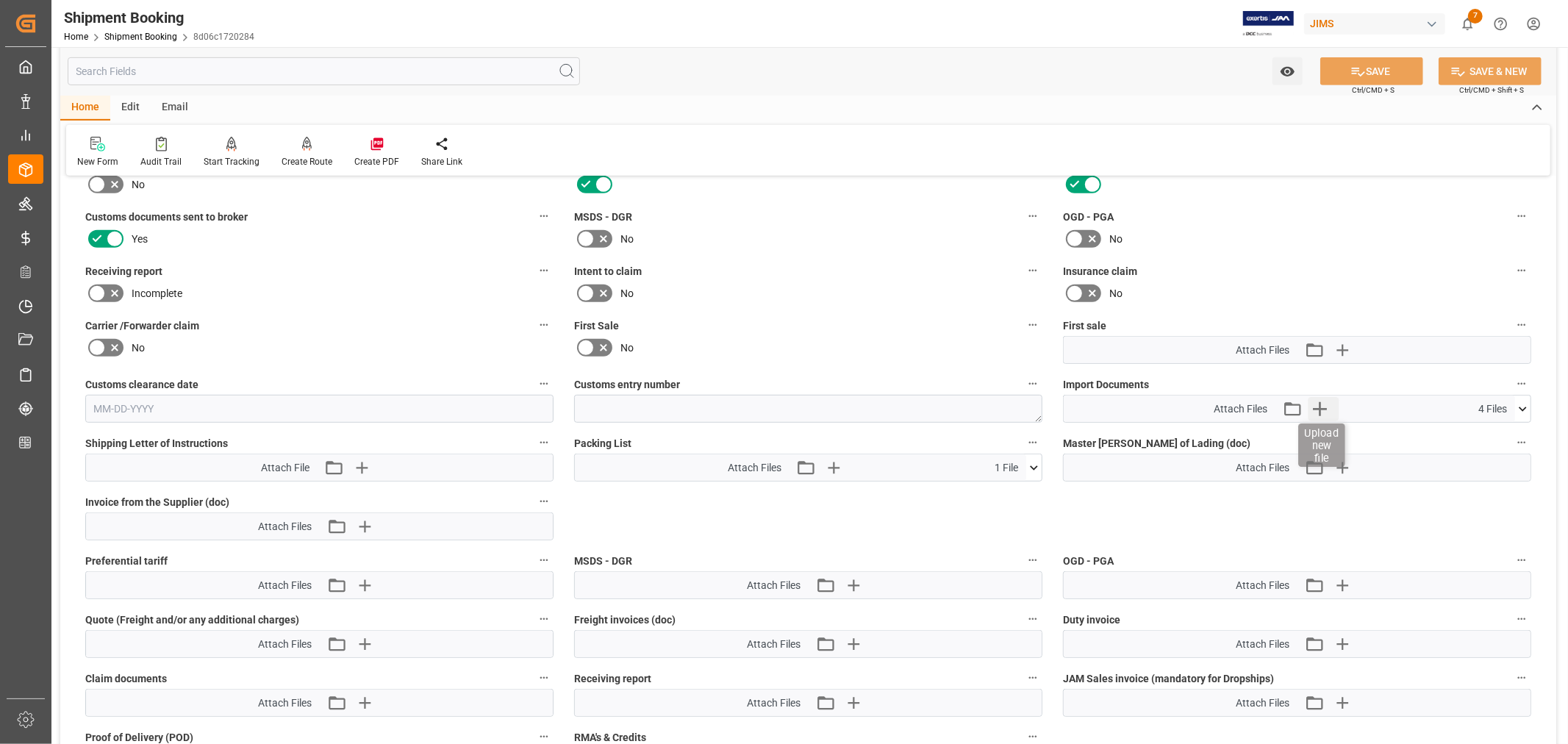
click at [1330, 401] on icon "button" at bounding box center [1320, 409] width 24 height 24
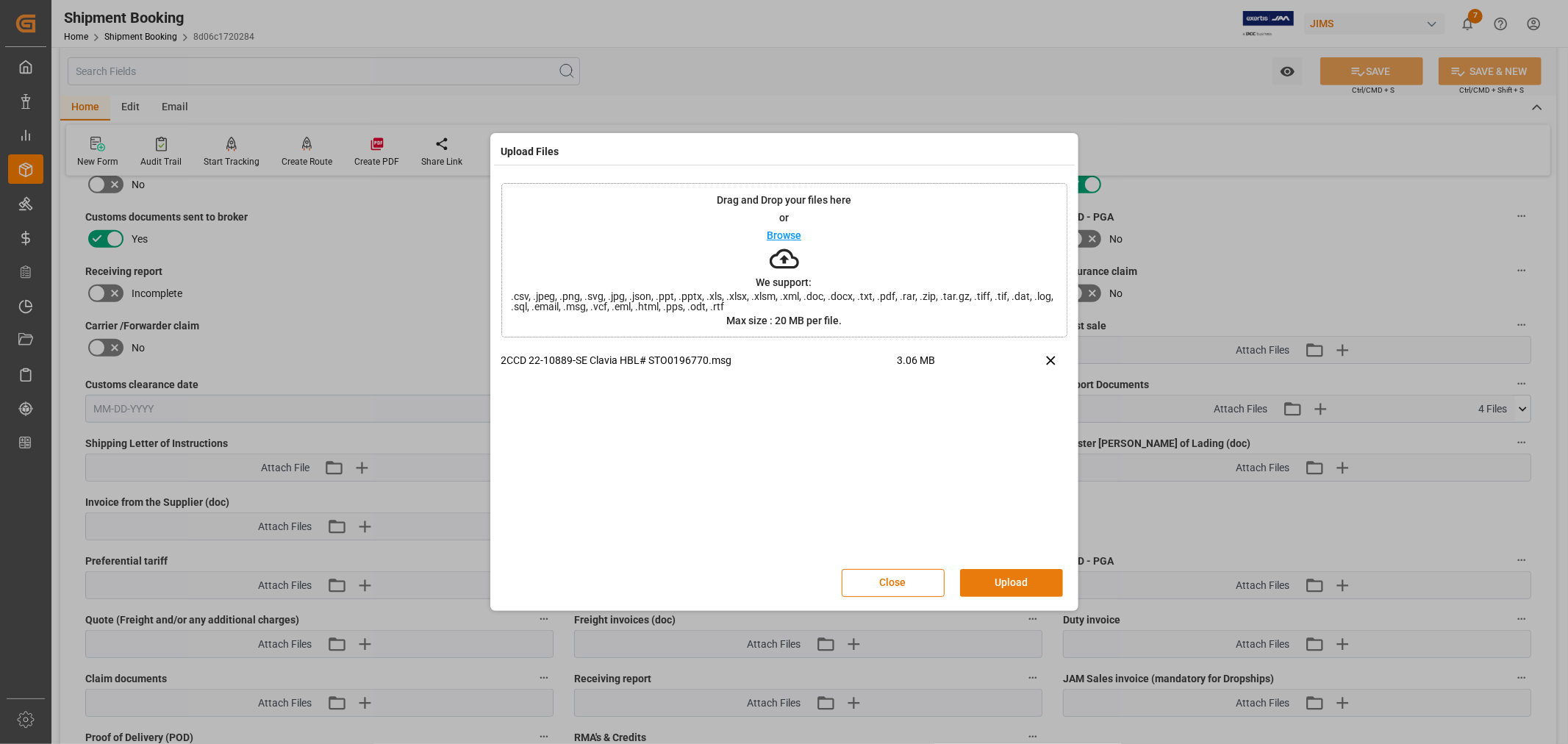
click at [1007, 578] on button "Upload" at bounding box center [1011, 583] width 103 height 28
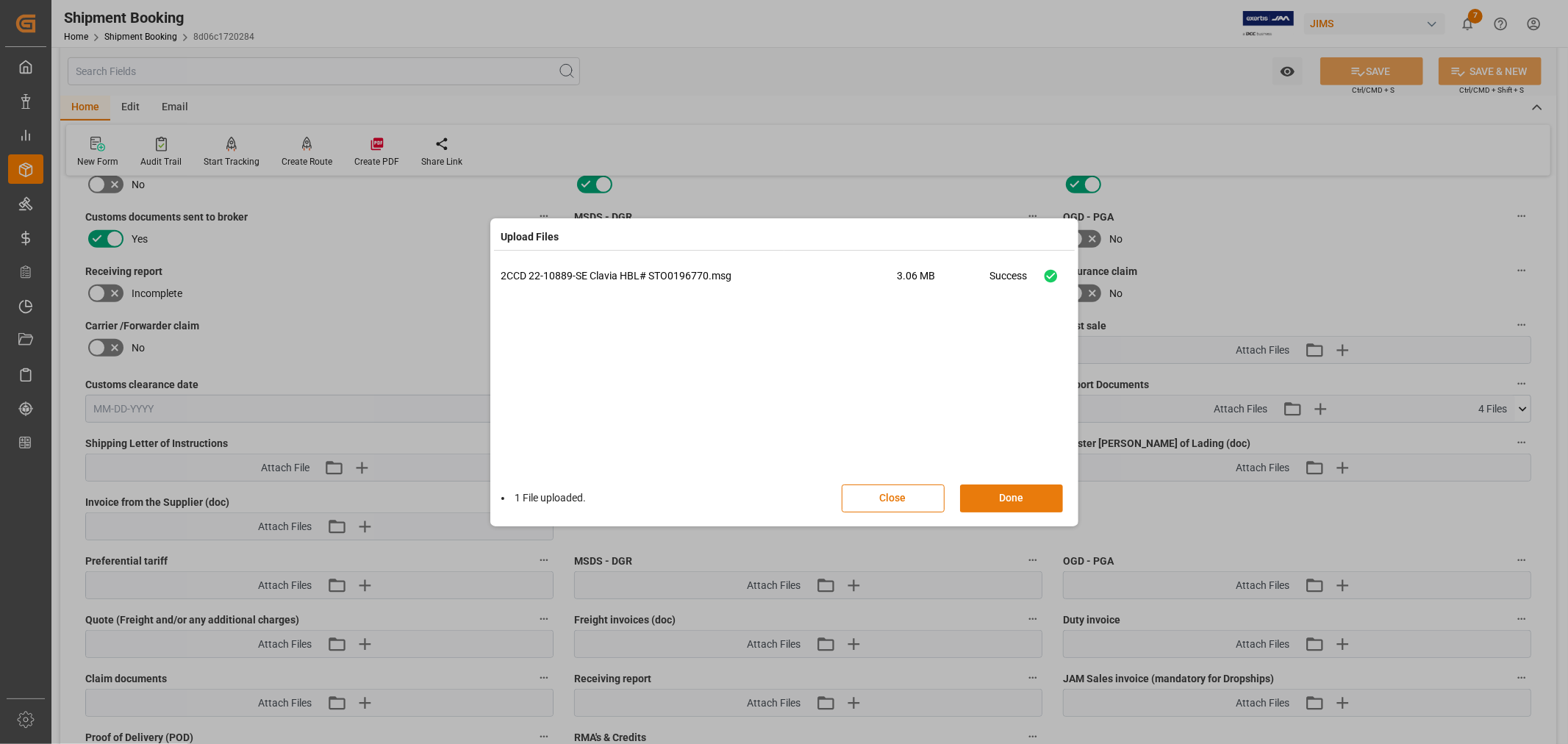
click at [1004, 491] on button "Done" at bounding box center [1011, 499] width 103 height 28
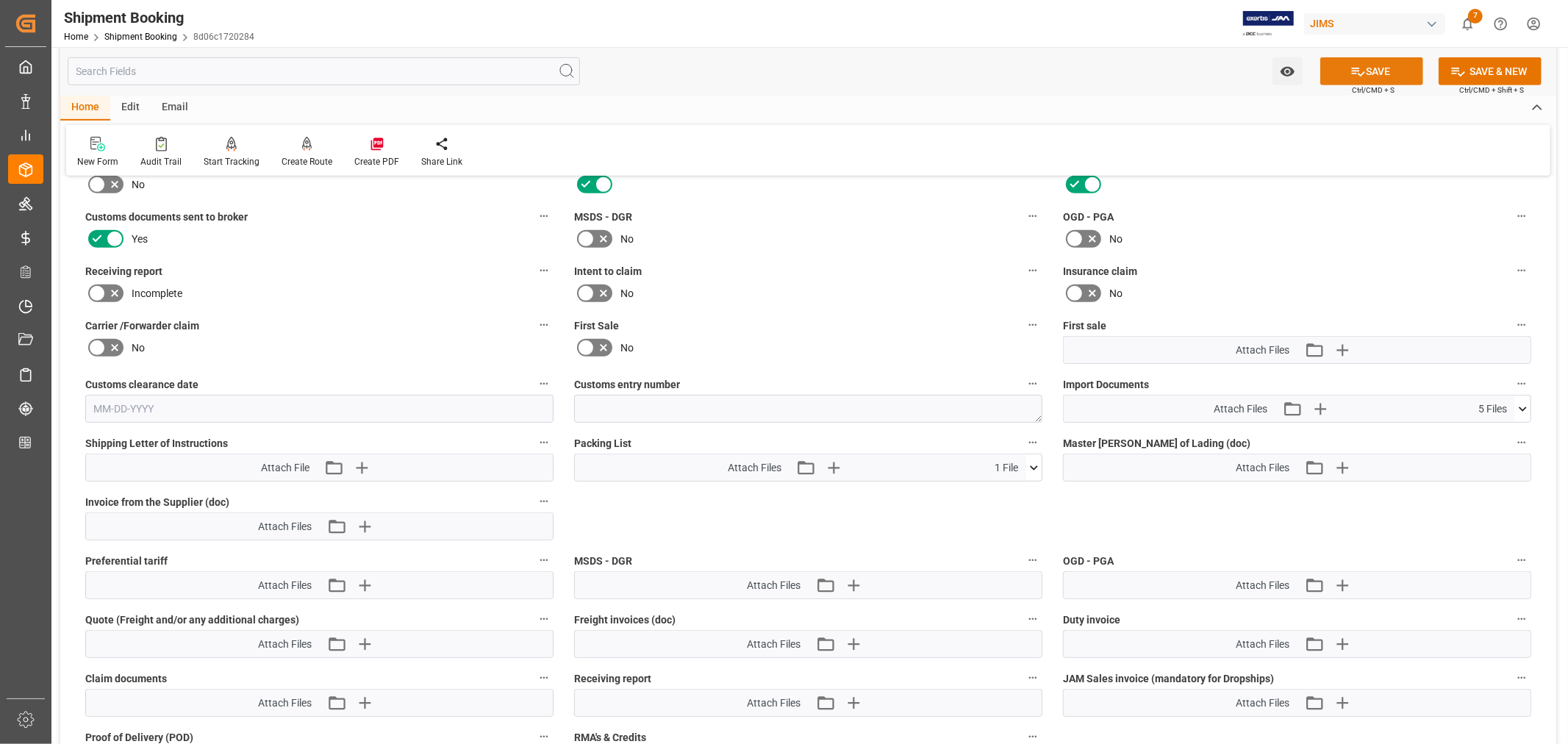
click at [1369, 71] on button "SAVE" at bounding box center [1372, 71] width 103 height 28
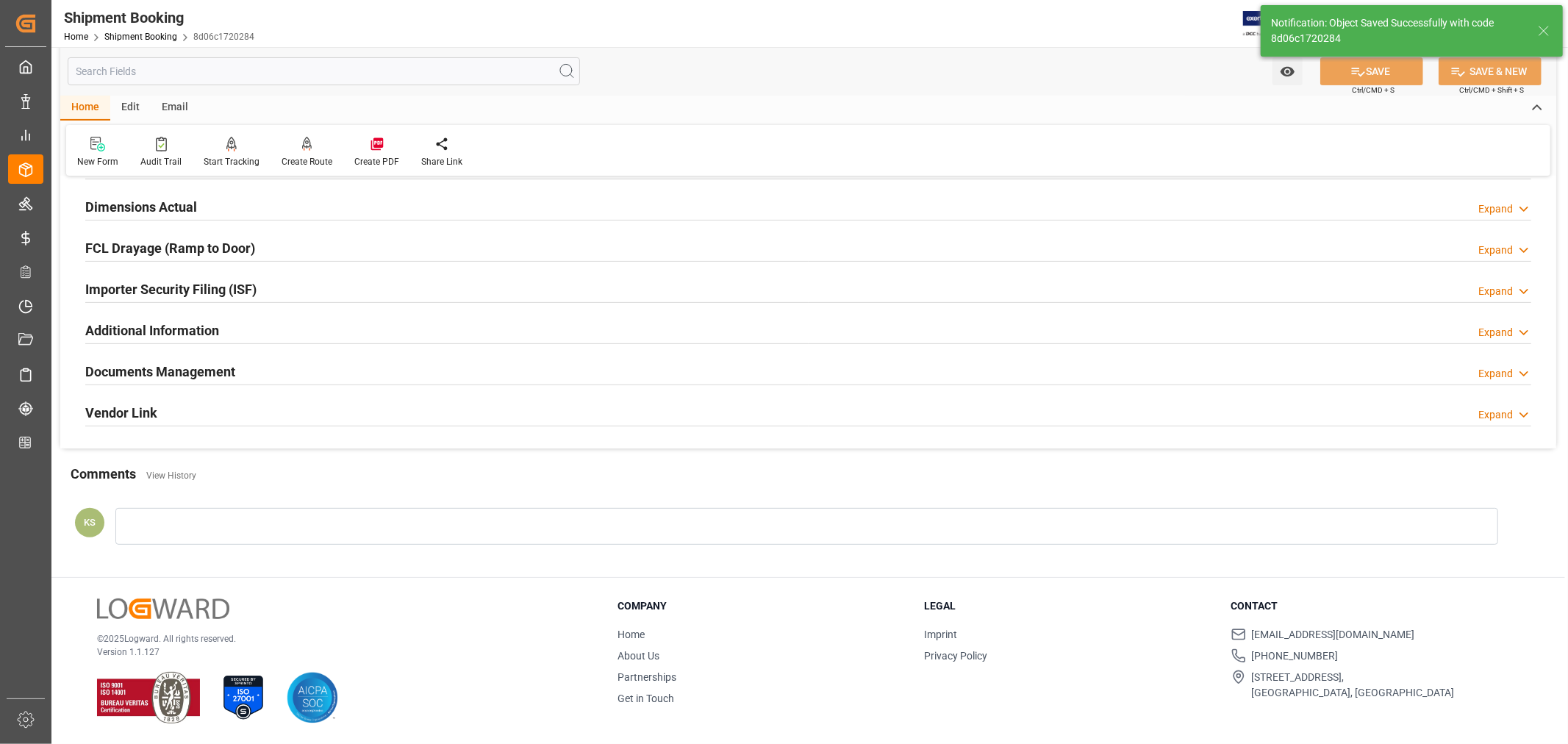
scroll to position [361, 0]
click at [152, 35] on link "Shipment Booking" at bounding box center [141, 37] width 73 height 10
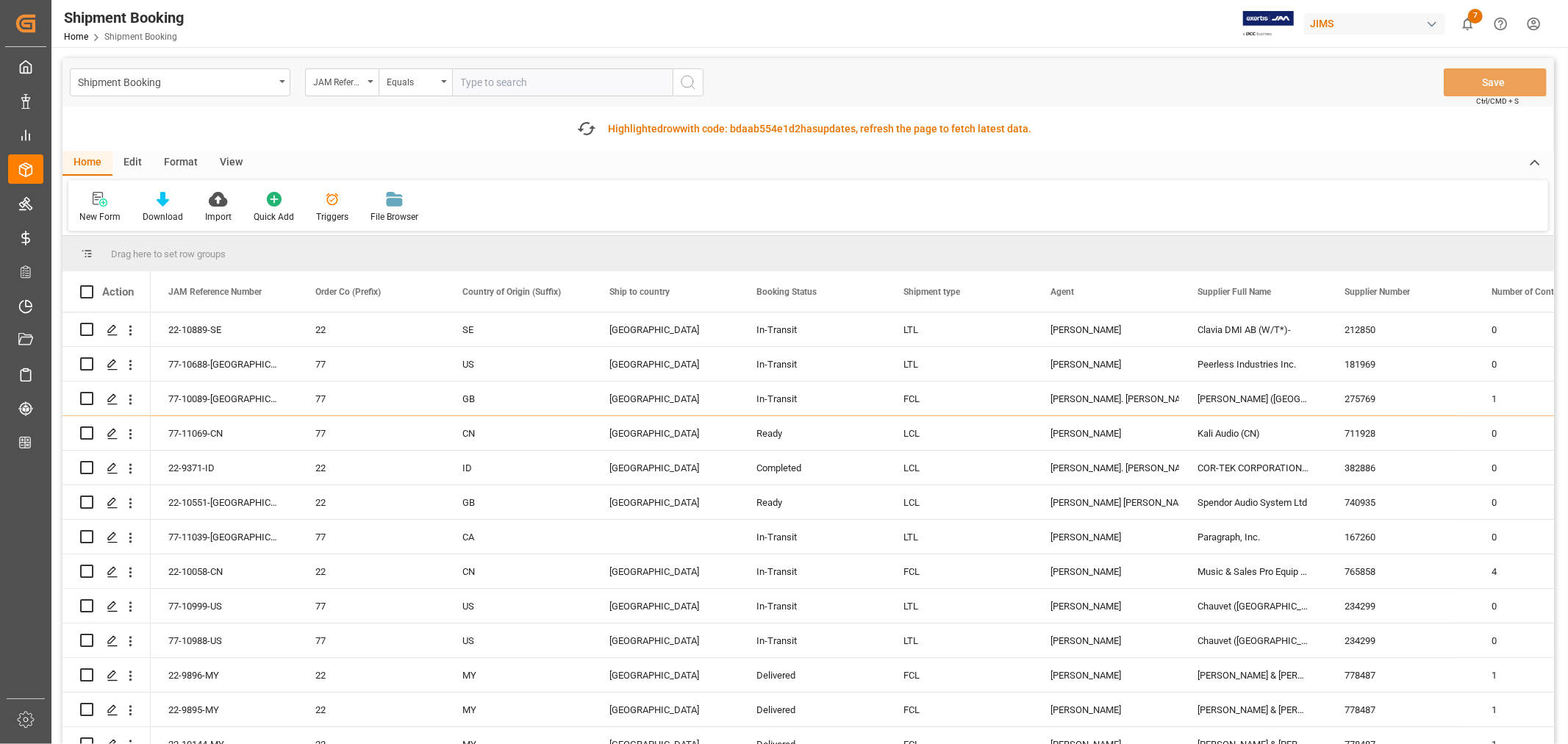
paste input "22-10395-MY"
type input "22-10395-MY"
click at [687, 81] on icon "search button" at bounding box center [688, 83] width 18 height 18
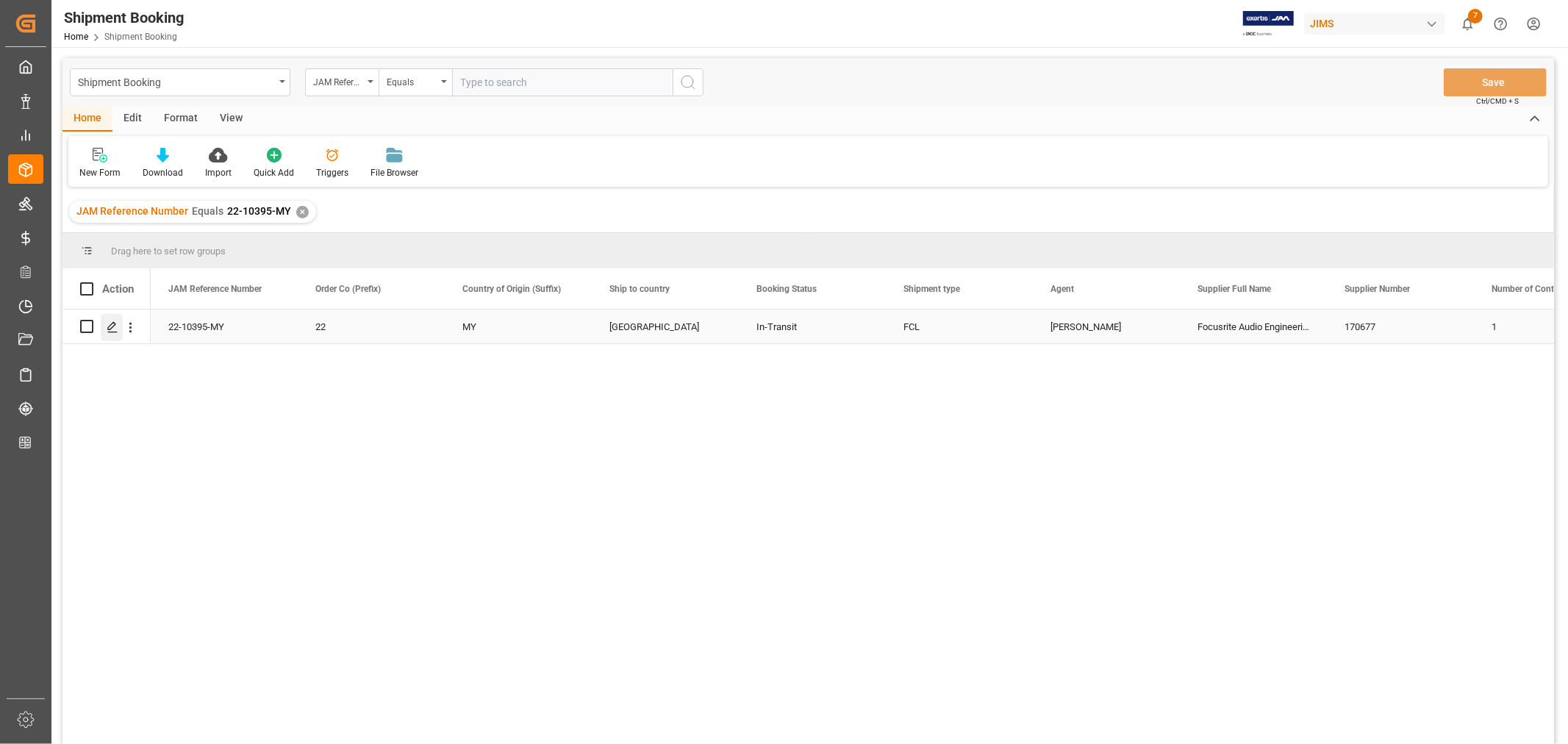
click at [111, 326] on icon "Press SPACE to select this row." at bounding box center [113, 327] width 12 height 12
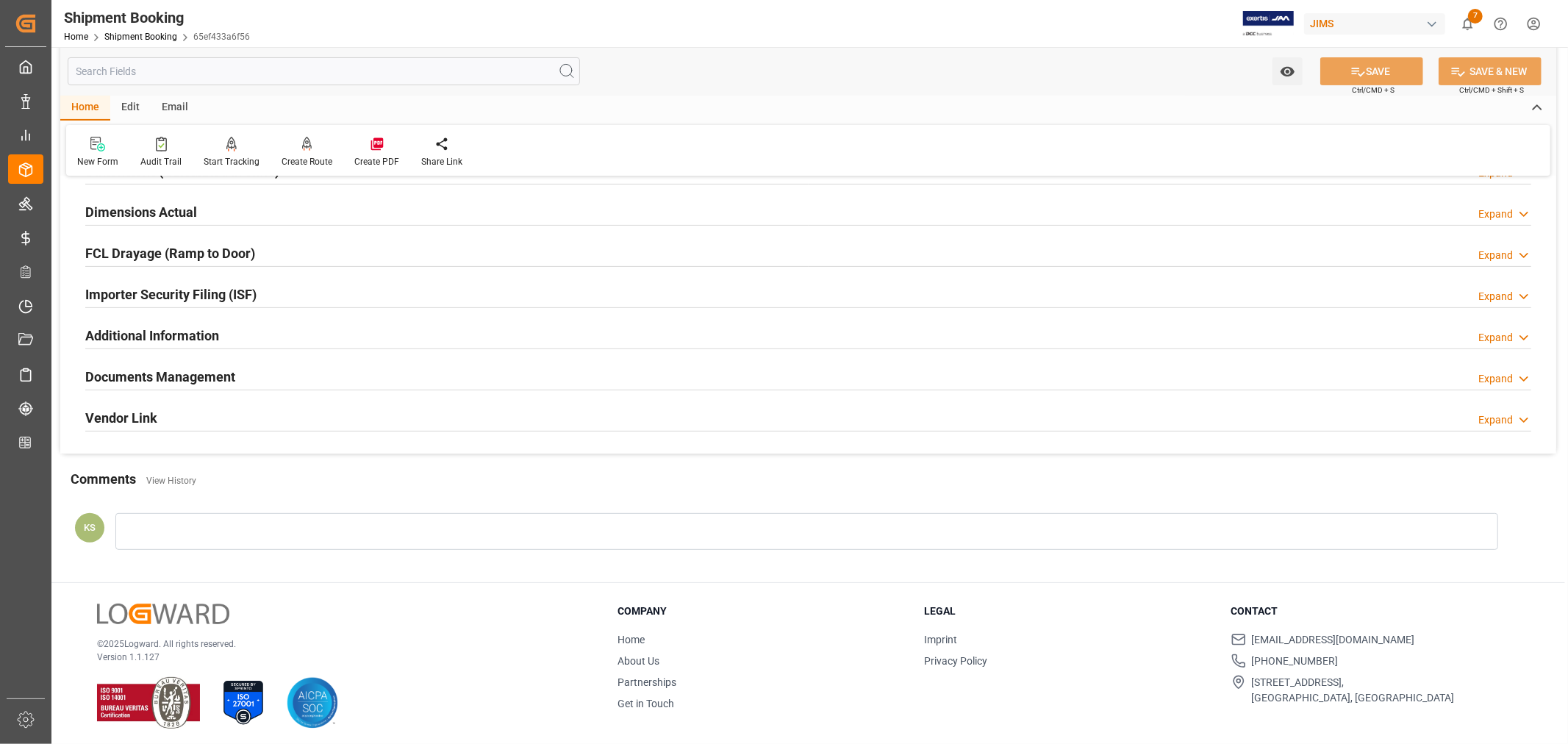
scroll to position [361, 0]
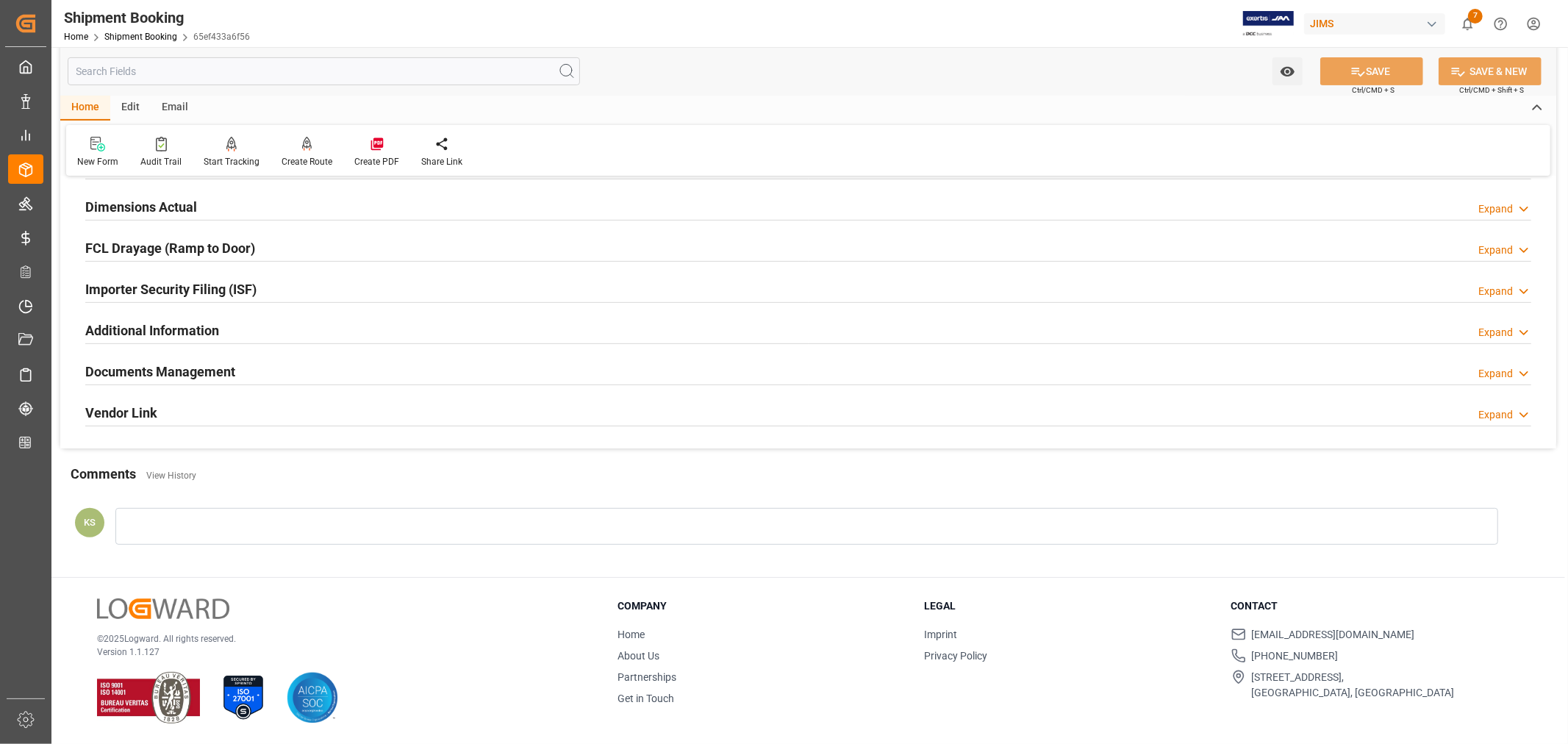
click at [236, 371] on div "Documents Management Expand" at bounding box center [809, 371] width 1446 height 28
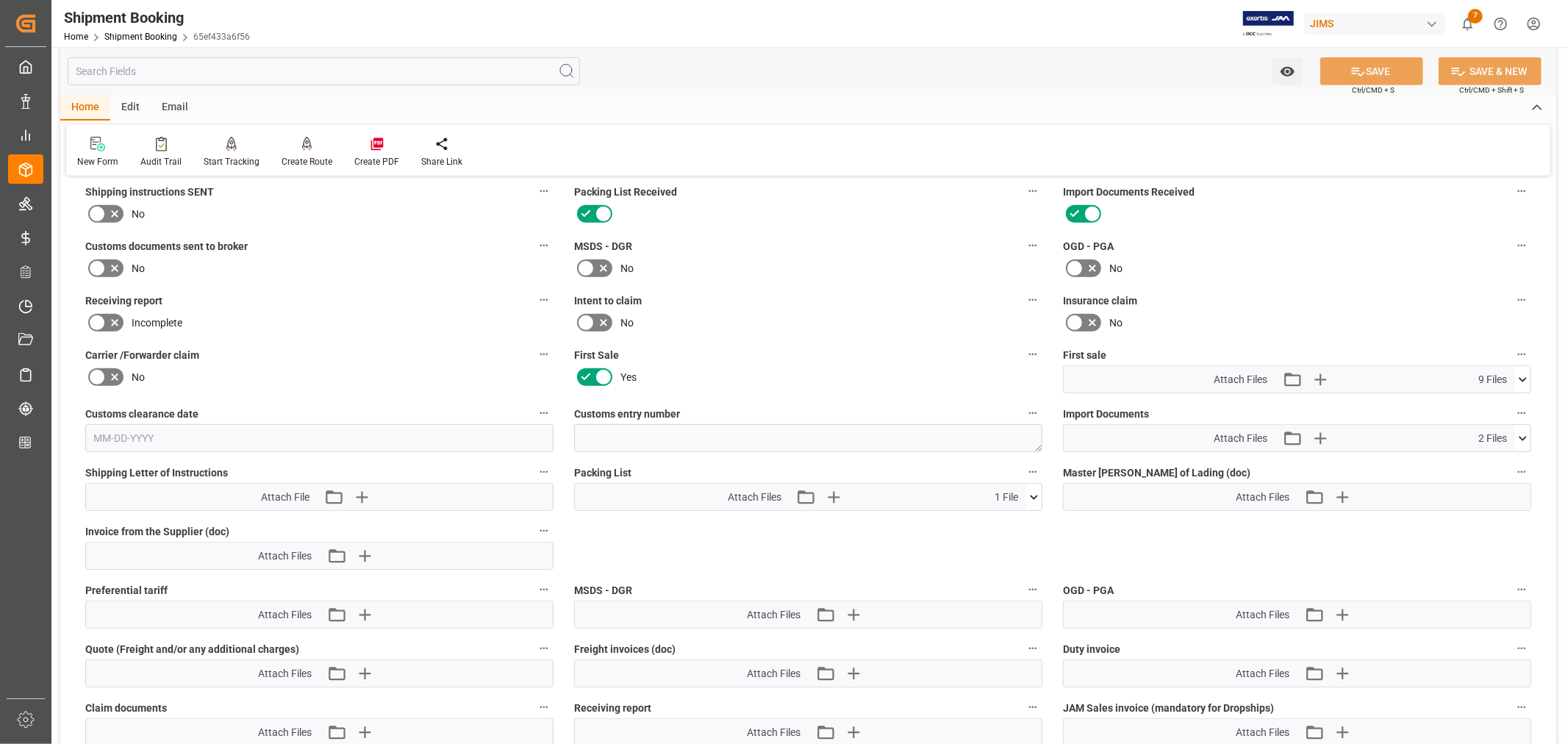
scroll to position [605, 0]
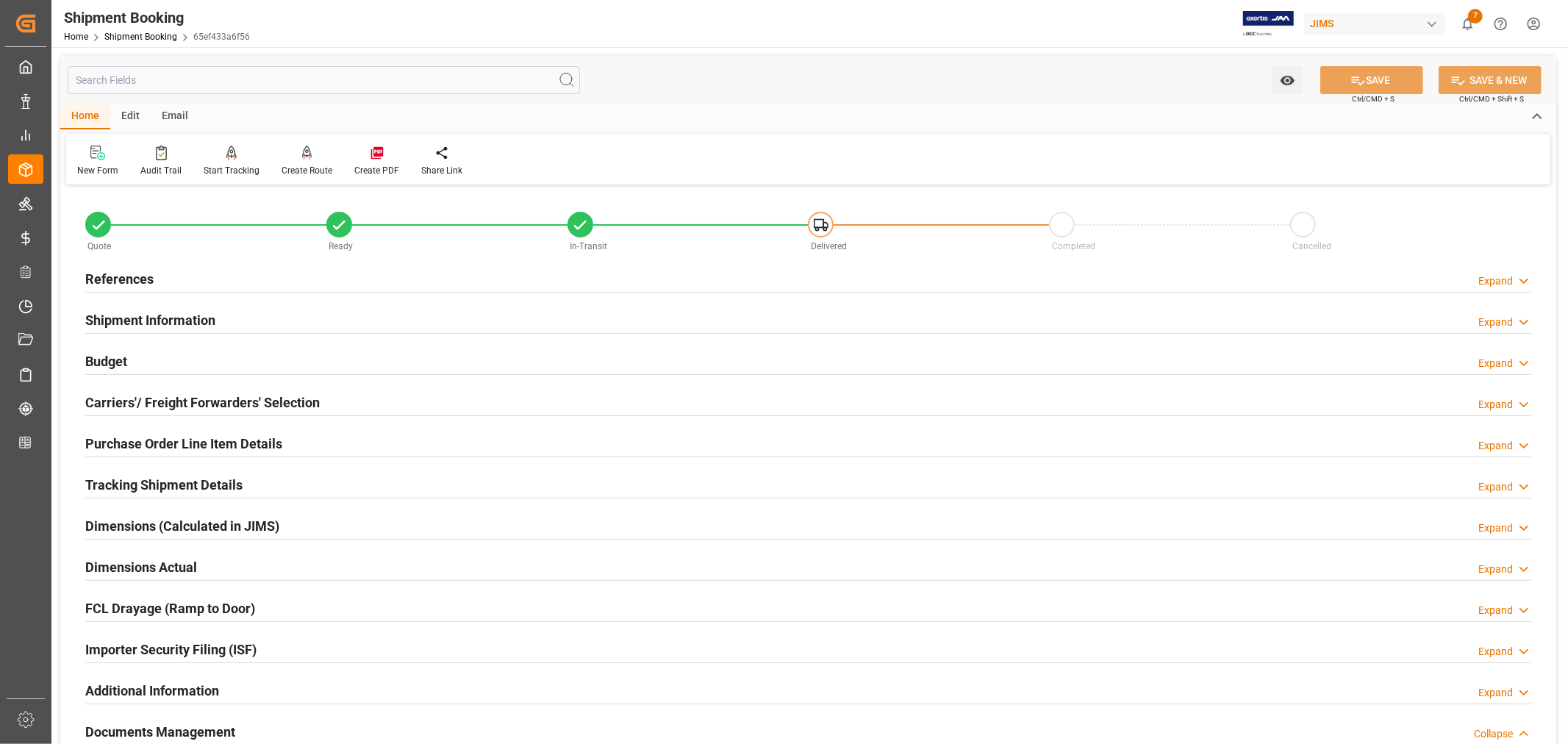
scroll to position [605, 0]
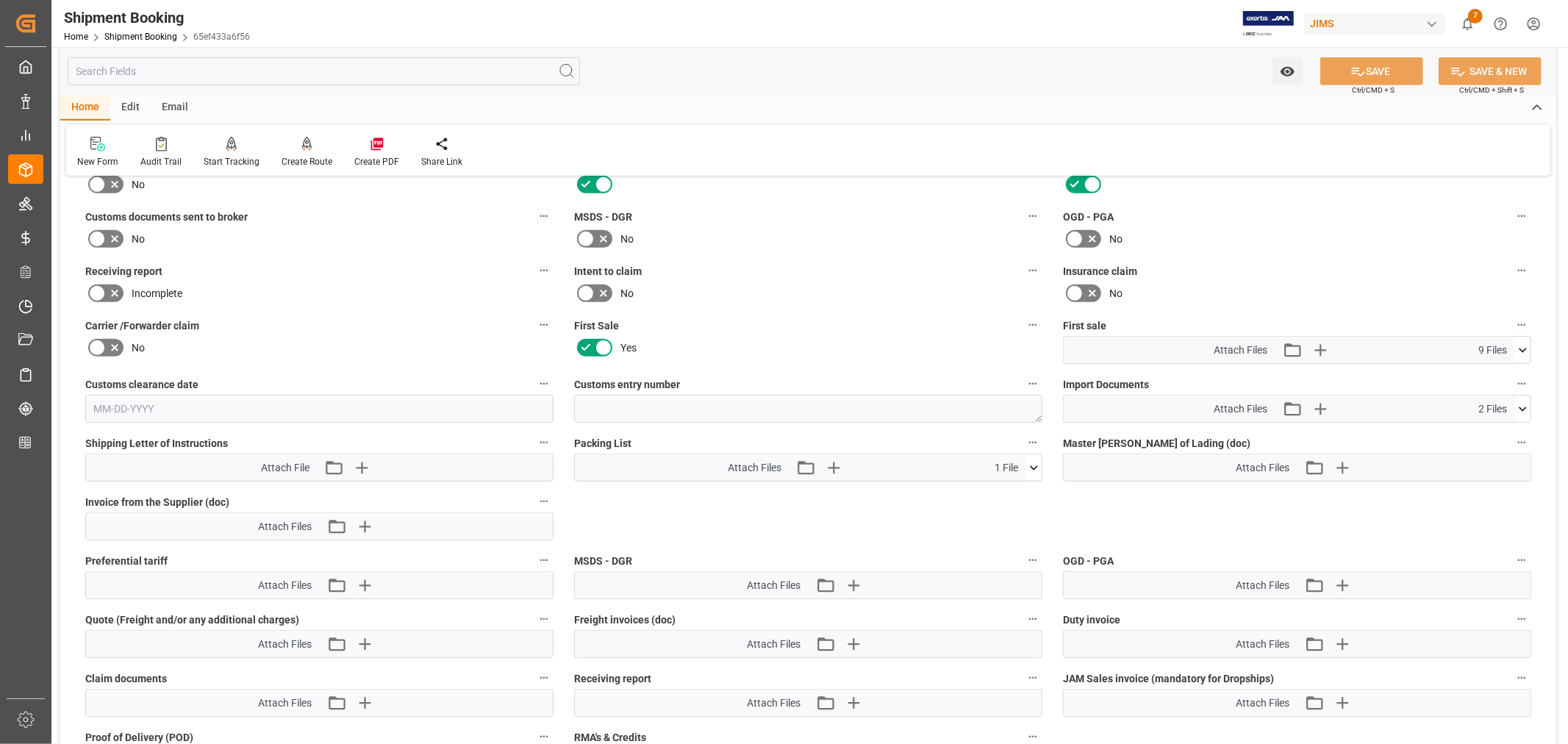
click at [1523, 402] on icon at bounding box center [1522, 408] width 15 height 15
click at [1523, 343] on icon at bounding box center [1522, 350] width 15 height 15
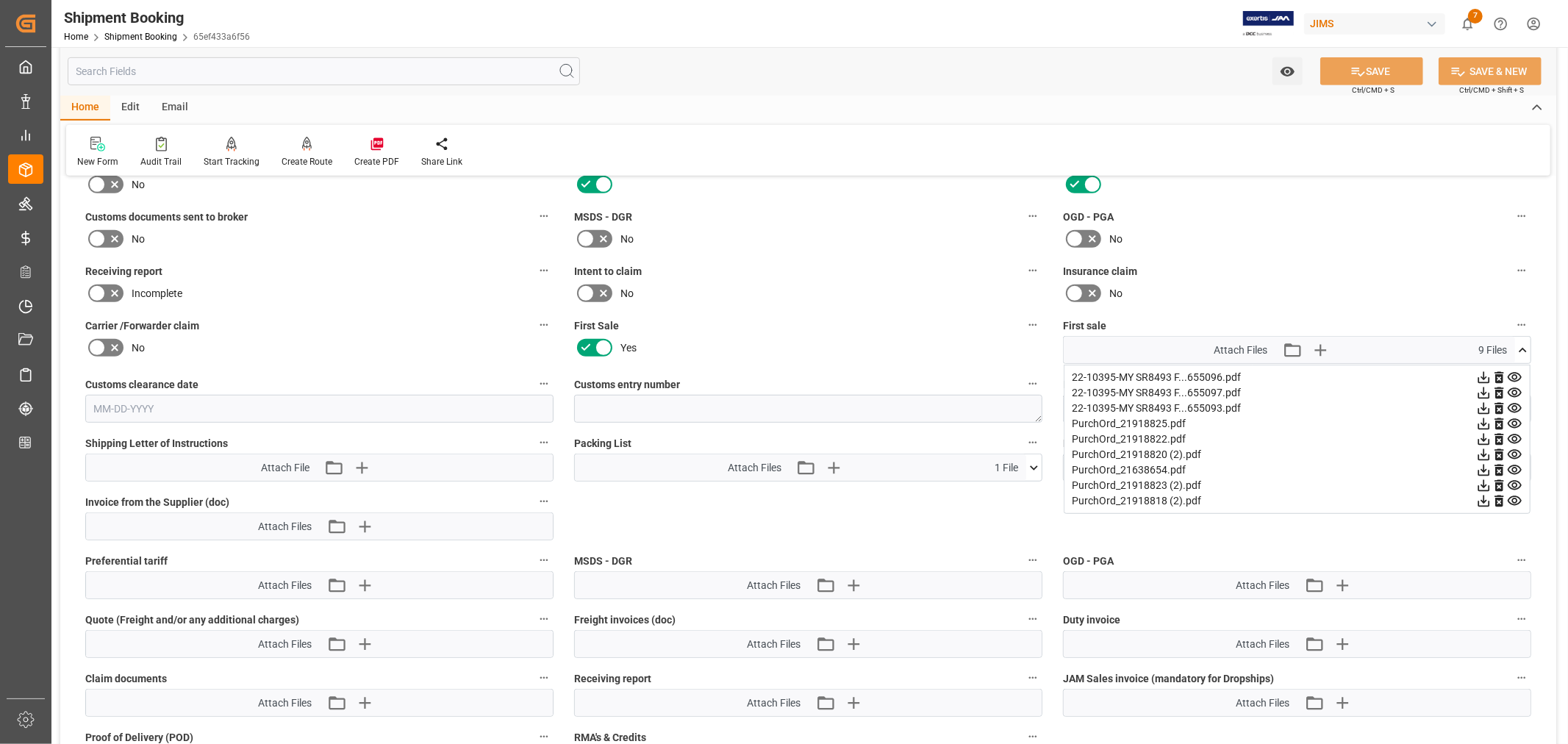
click at [1523, 343] on icon at bounding box center [1522, 350] width 15 height 15
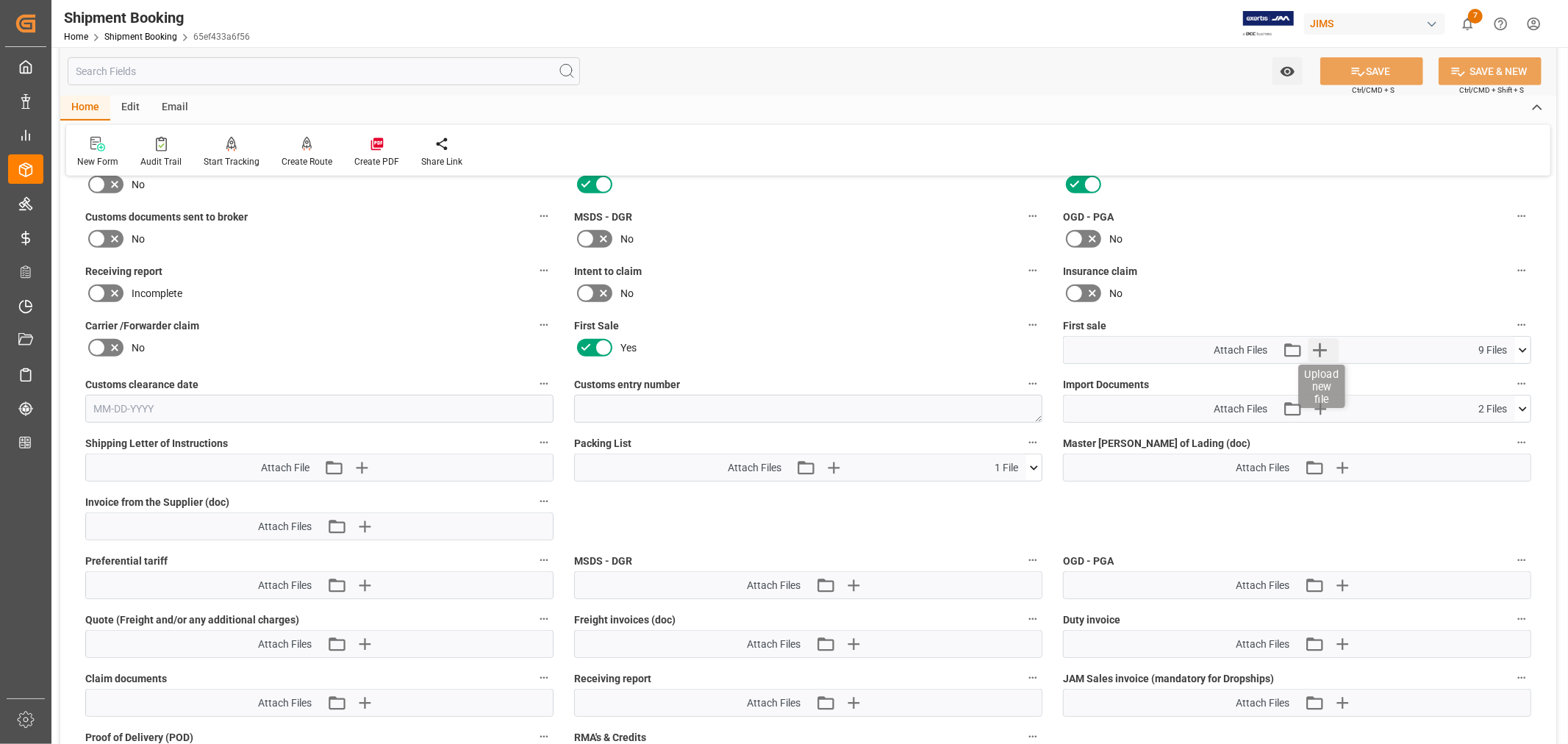
click at [1321, 340] on icon "button" at bounding box center [1320, 350] width 24 height 24
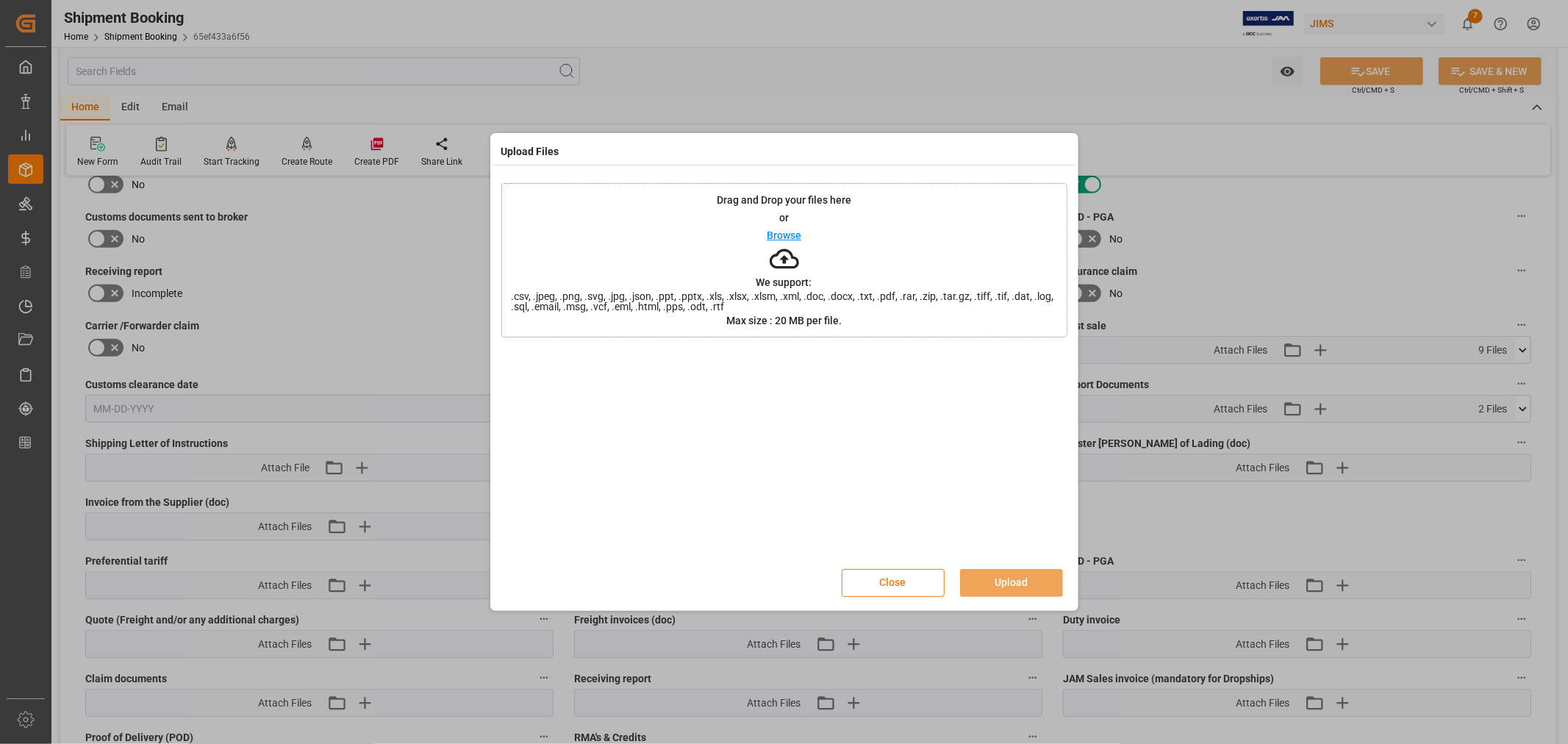
click at [908, 585] on button "Close" at bounding box center [893, 583] width 103 height 28
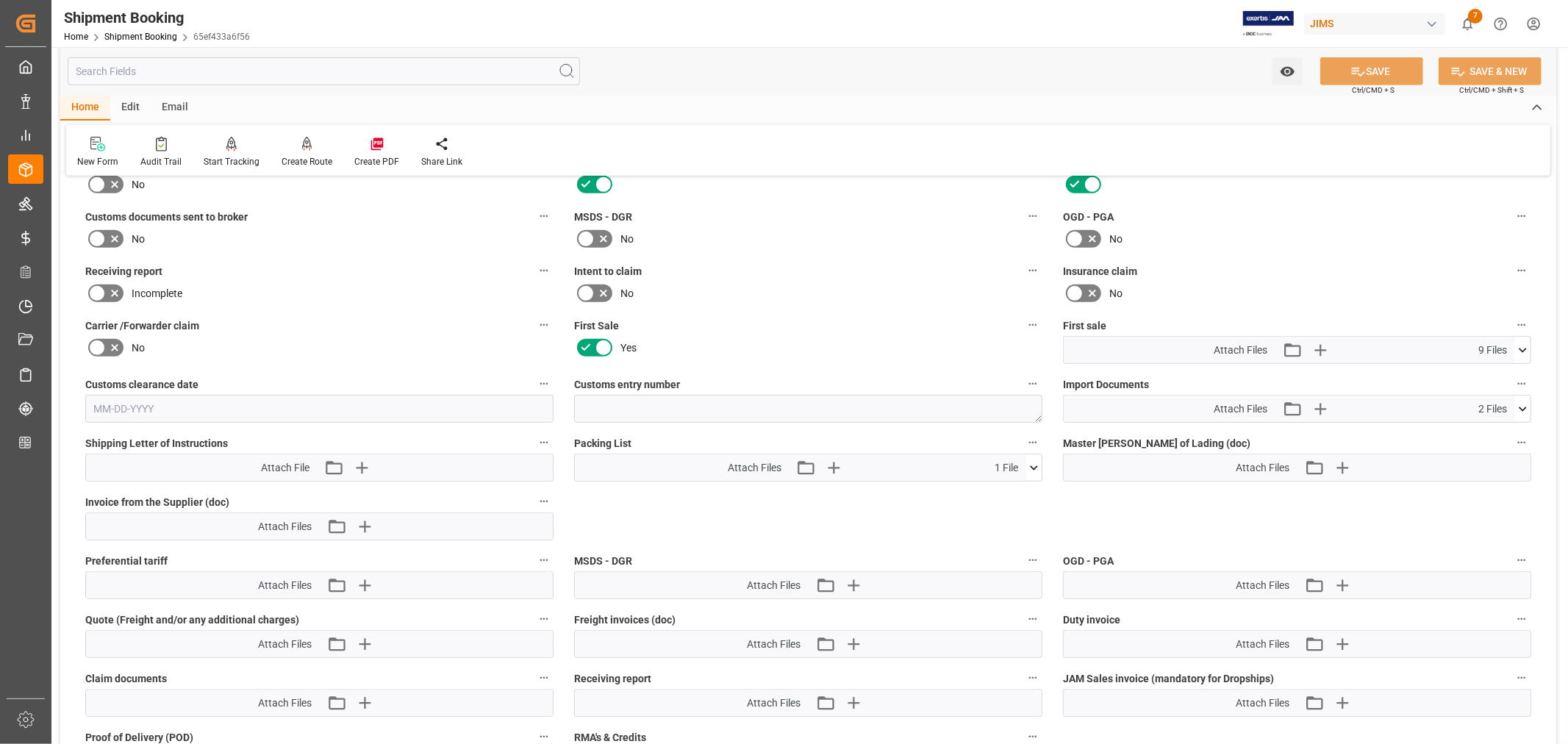
click at [1523, 348] on icon at bounding box center [1523, 350] width 8 height 4
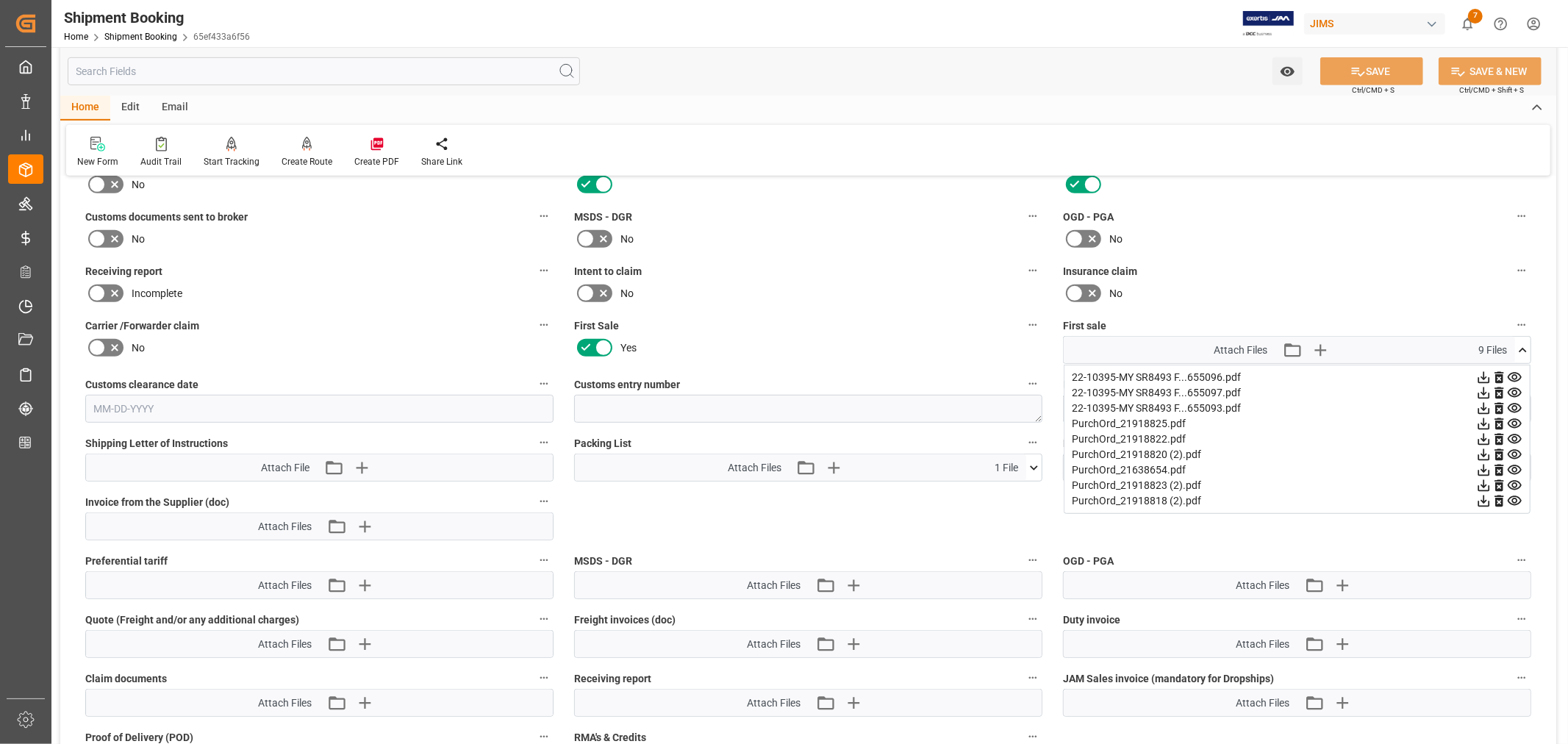
click at [1523, 347] on icon at bounding box center [1522, 350] width 15 height 15
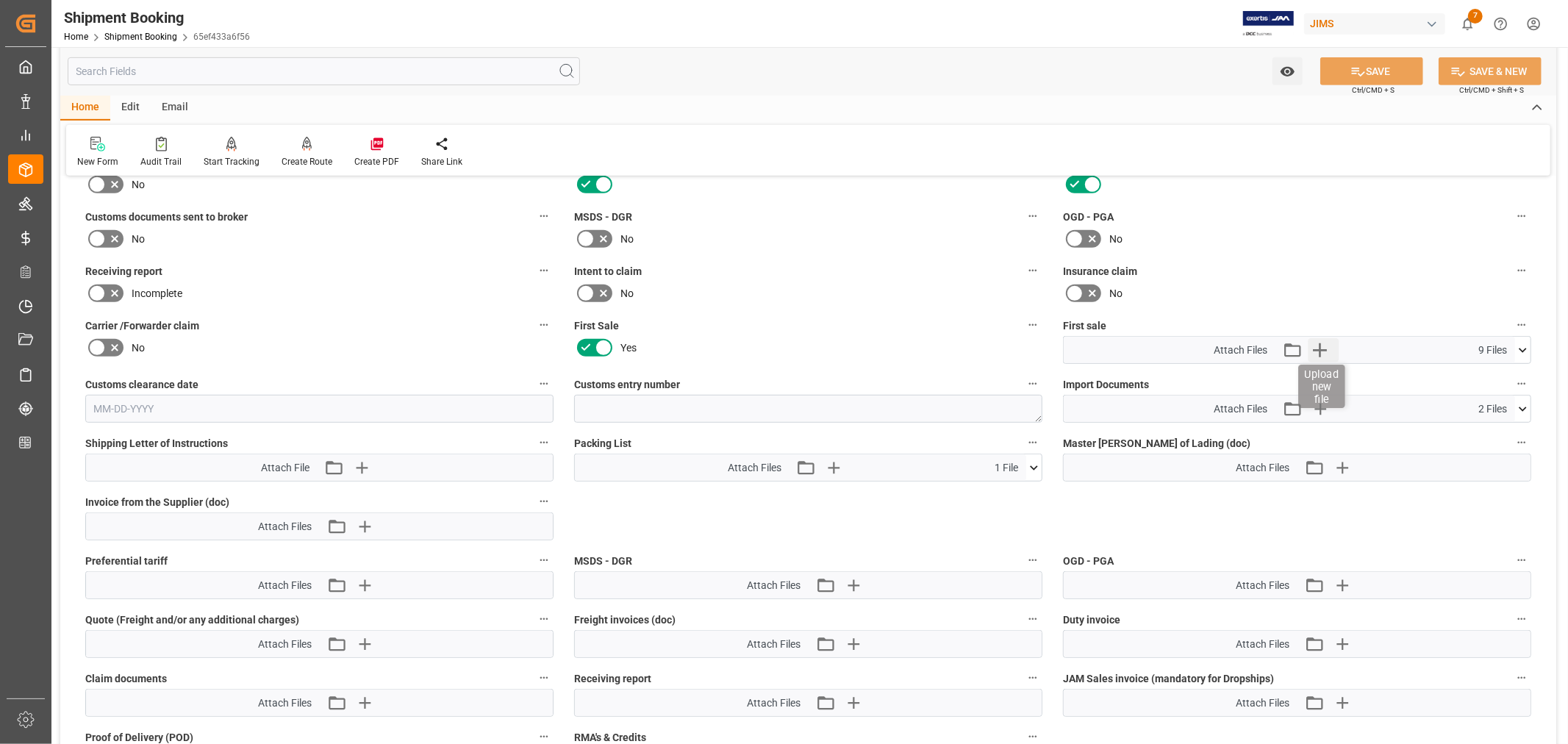
click at [1325, 348] on icon "button" at bounding box center [1320, 350] width 24 height 24
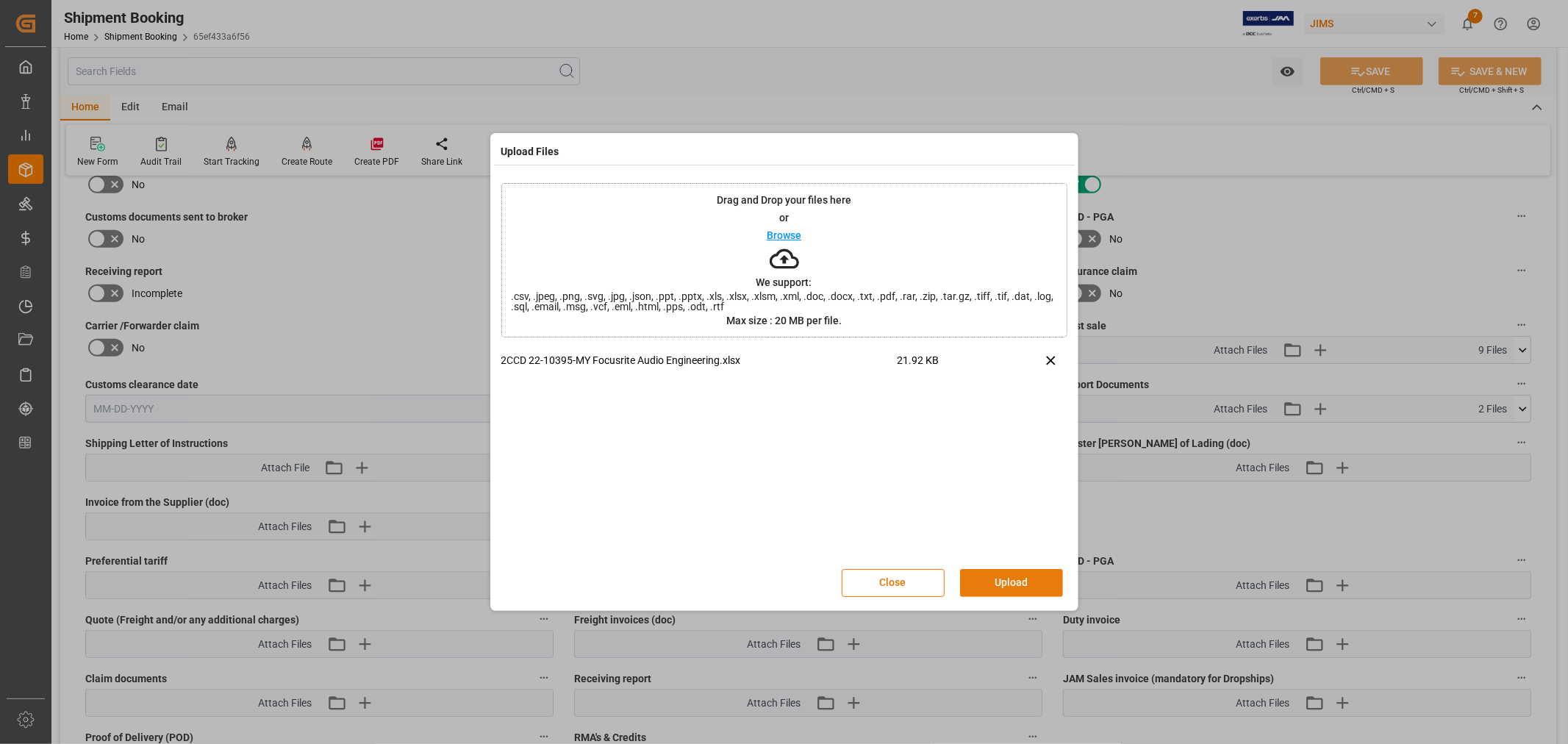
click at [997, 579] on button "Upload" at bounding box center [1011, 583] width 103 height 28
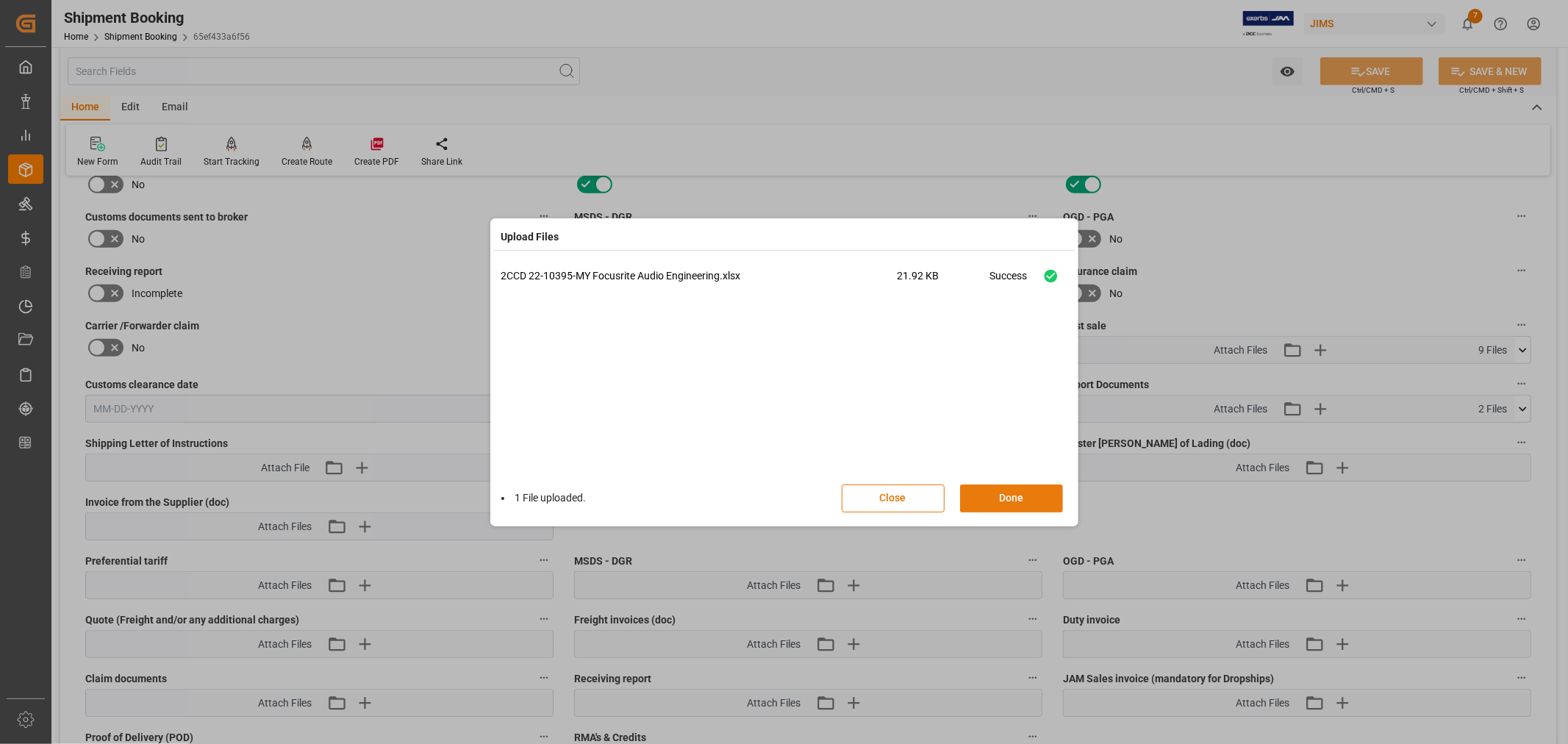
click at [1016, 496] on button "Done" at bounding box center [1011, 499] width 103 height 28
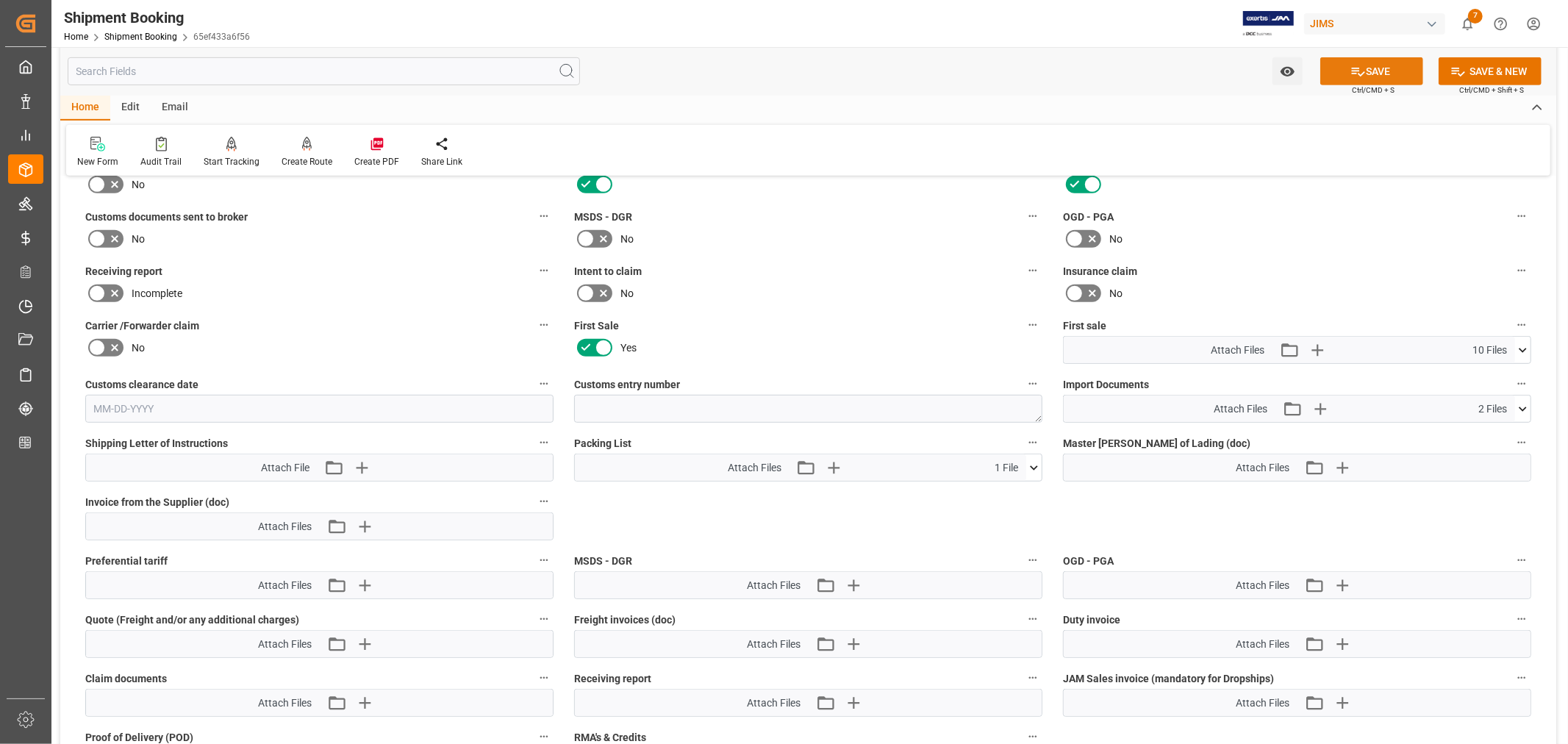
click at [1389, 70] on button "SAVE" at bounding box center [1372, 71] width 103 height 28
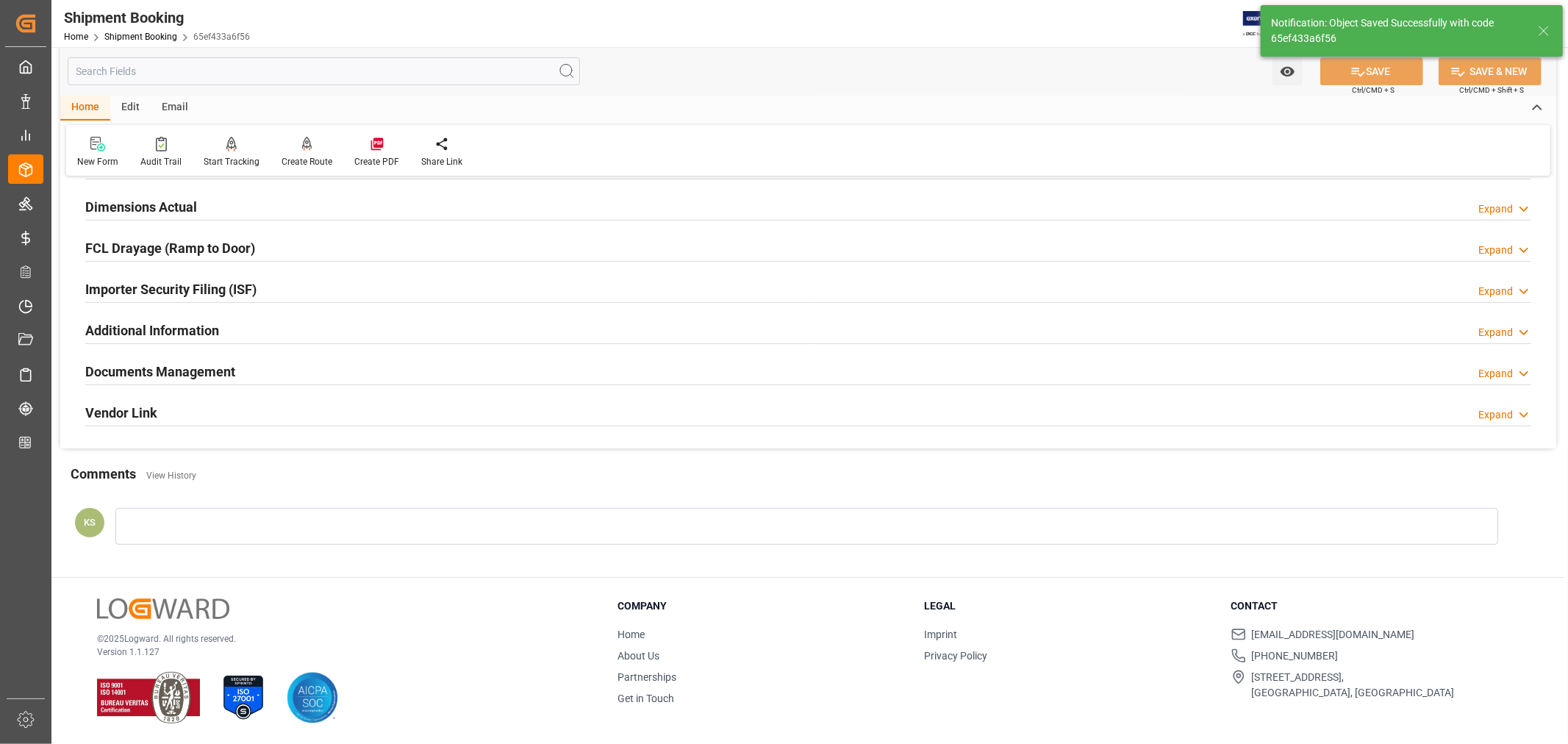
scroll to position [361, 0]
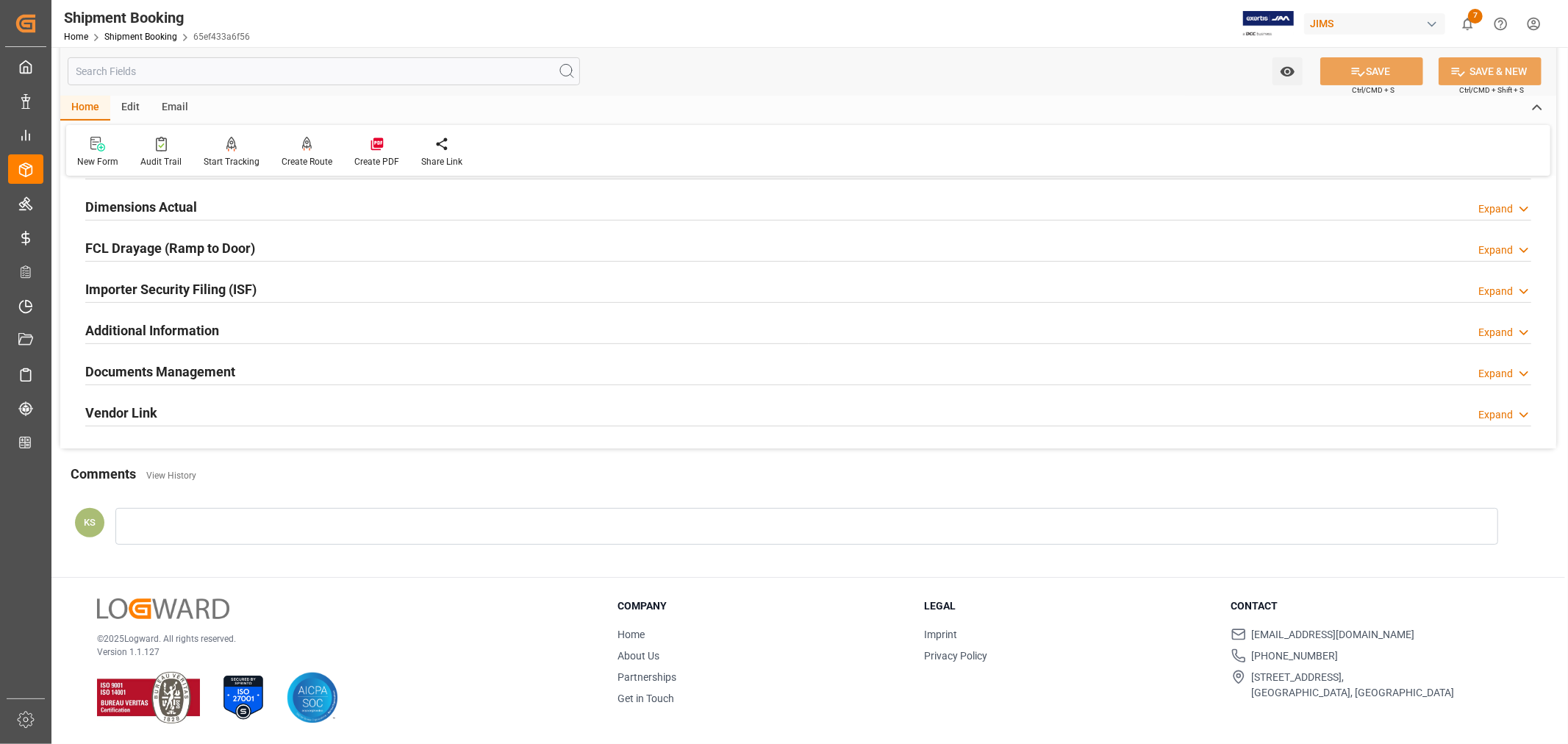
click at [463, 368] on div "Documents Management Expand" at bounding box center [809, 371] width 1446 height 28
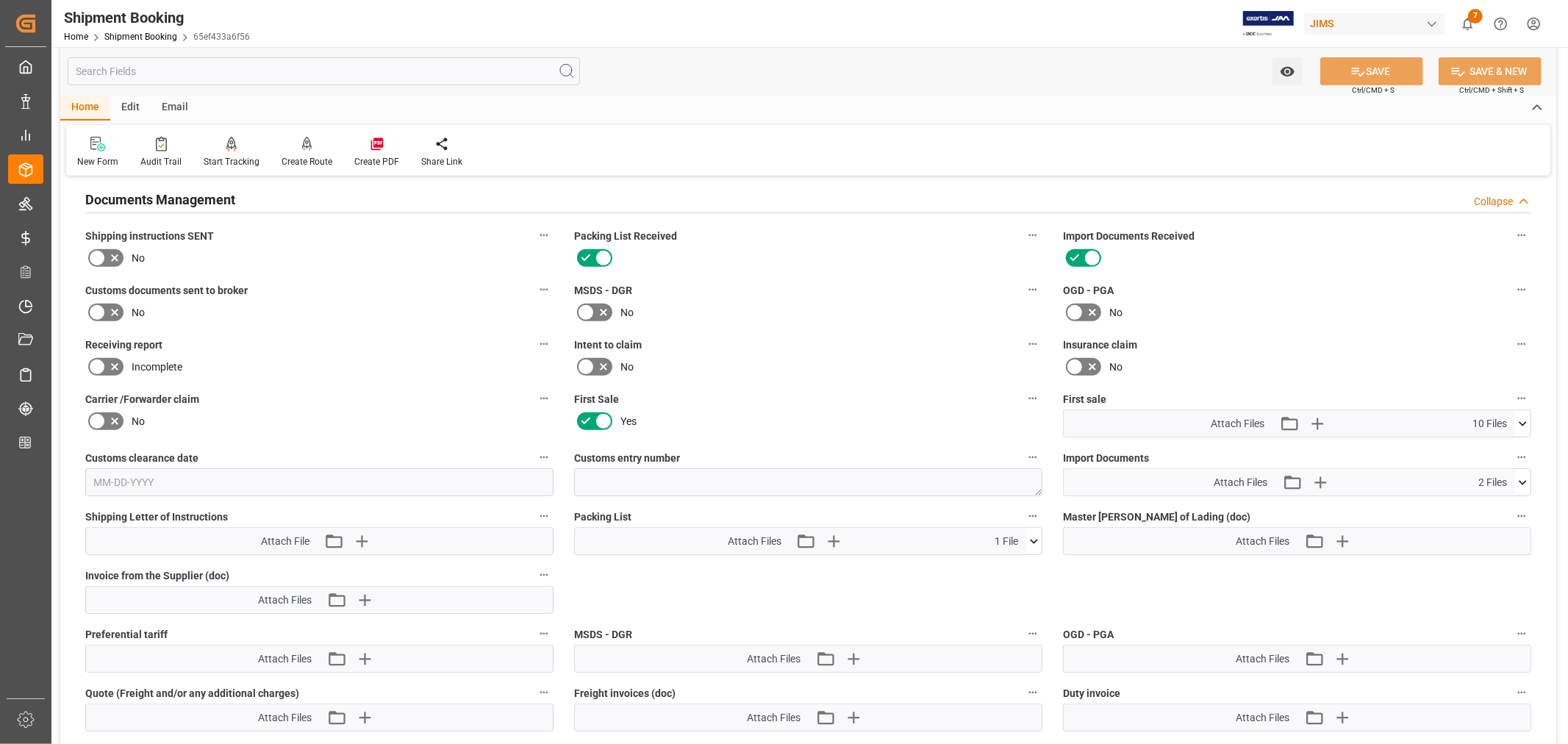
scroll to position [0, 0]
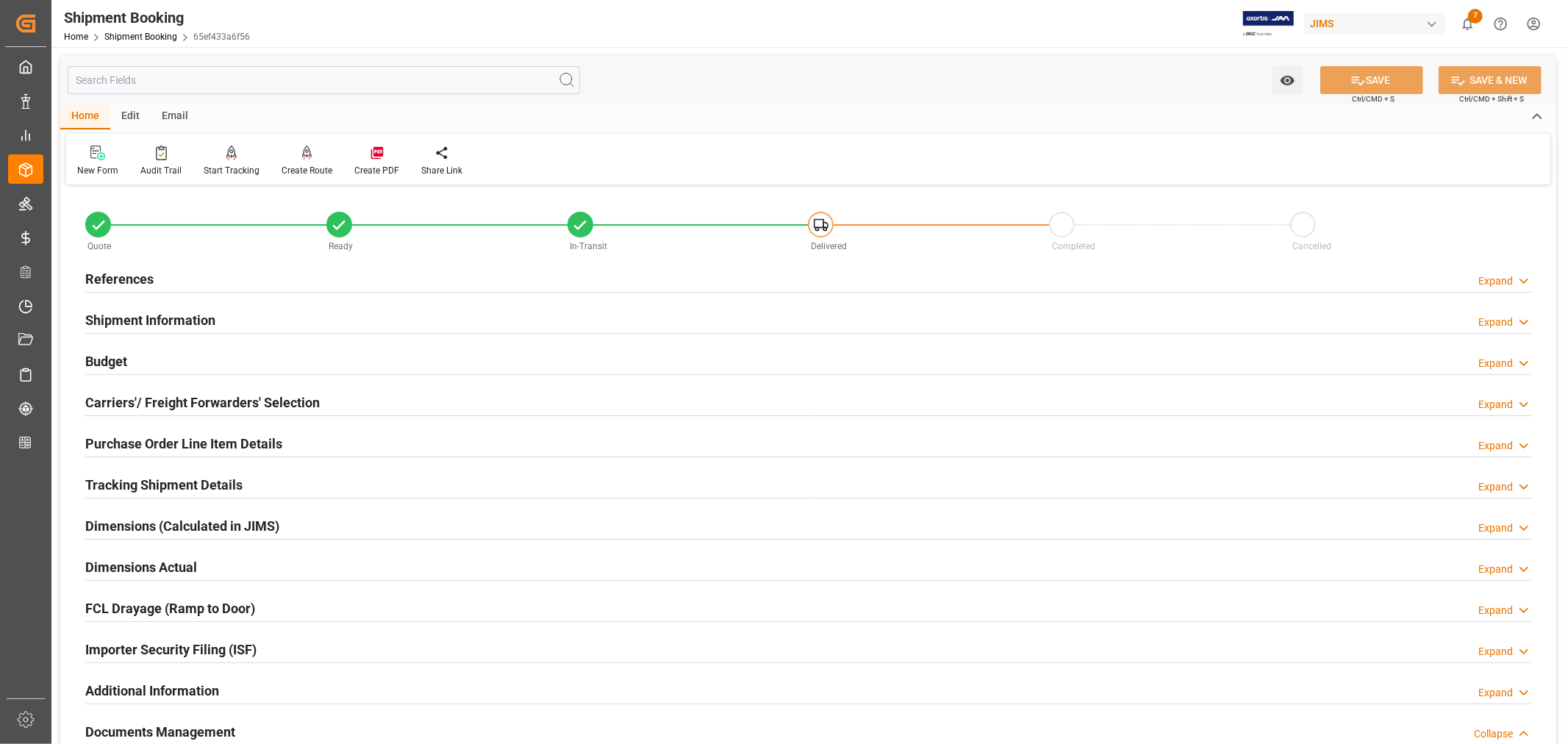
click at [115, 277] on h2 "References" at bounding box center [120, 279] width 69 height 20
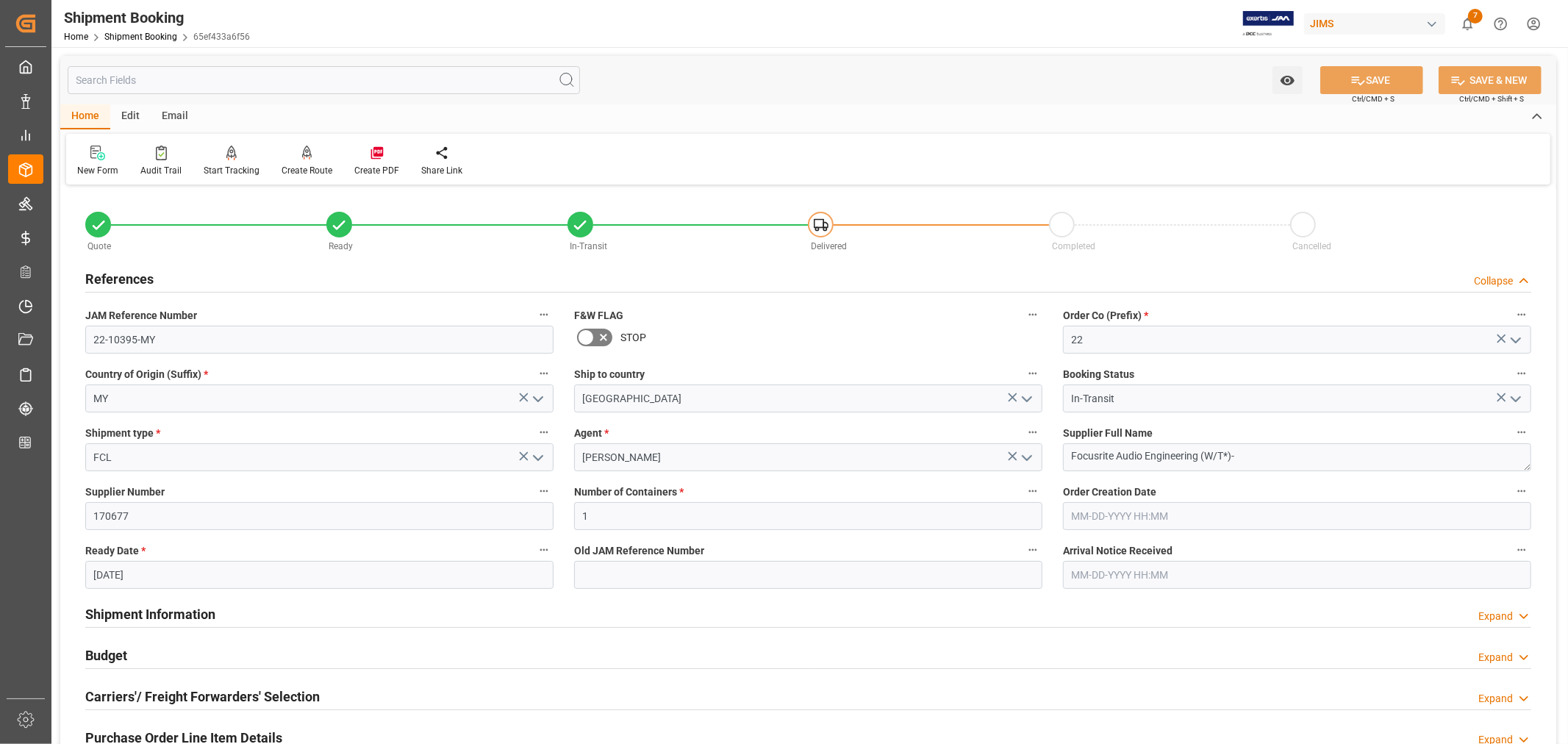
click at [115, 277] on h2 "References" at bounding box center [120, 279] width 69 height 20
